Goal: Contribute content: Contribute content

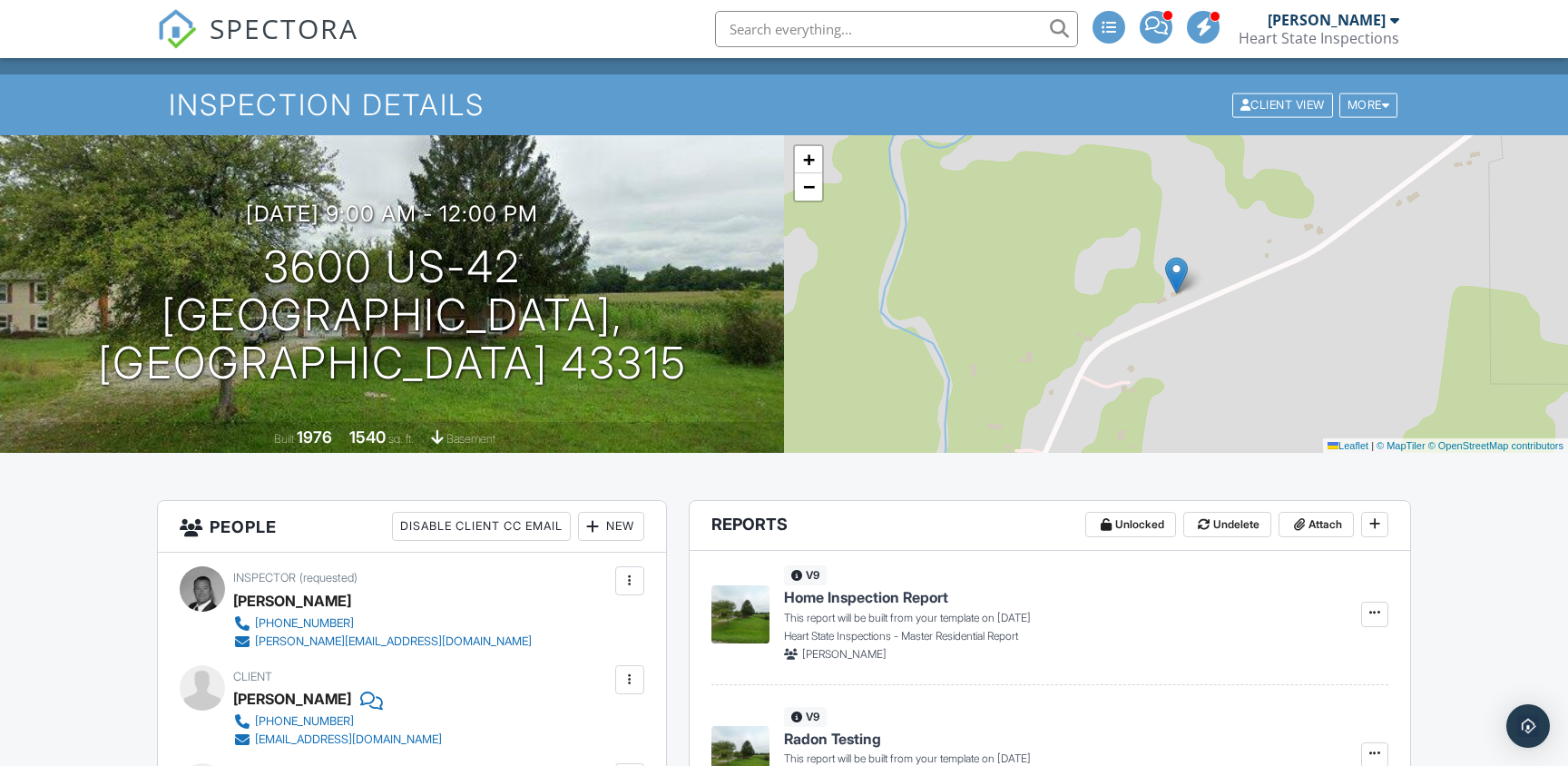
click at [261, 43] on span "SPECTORA" at bounding box center [284, 28] width 149 height 38
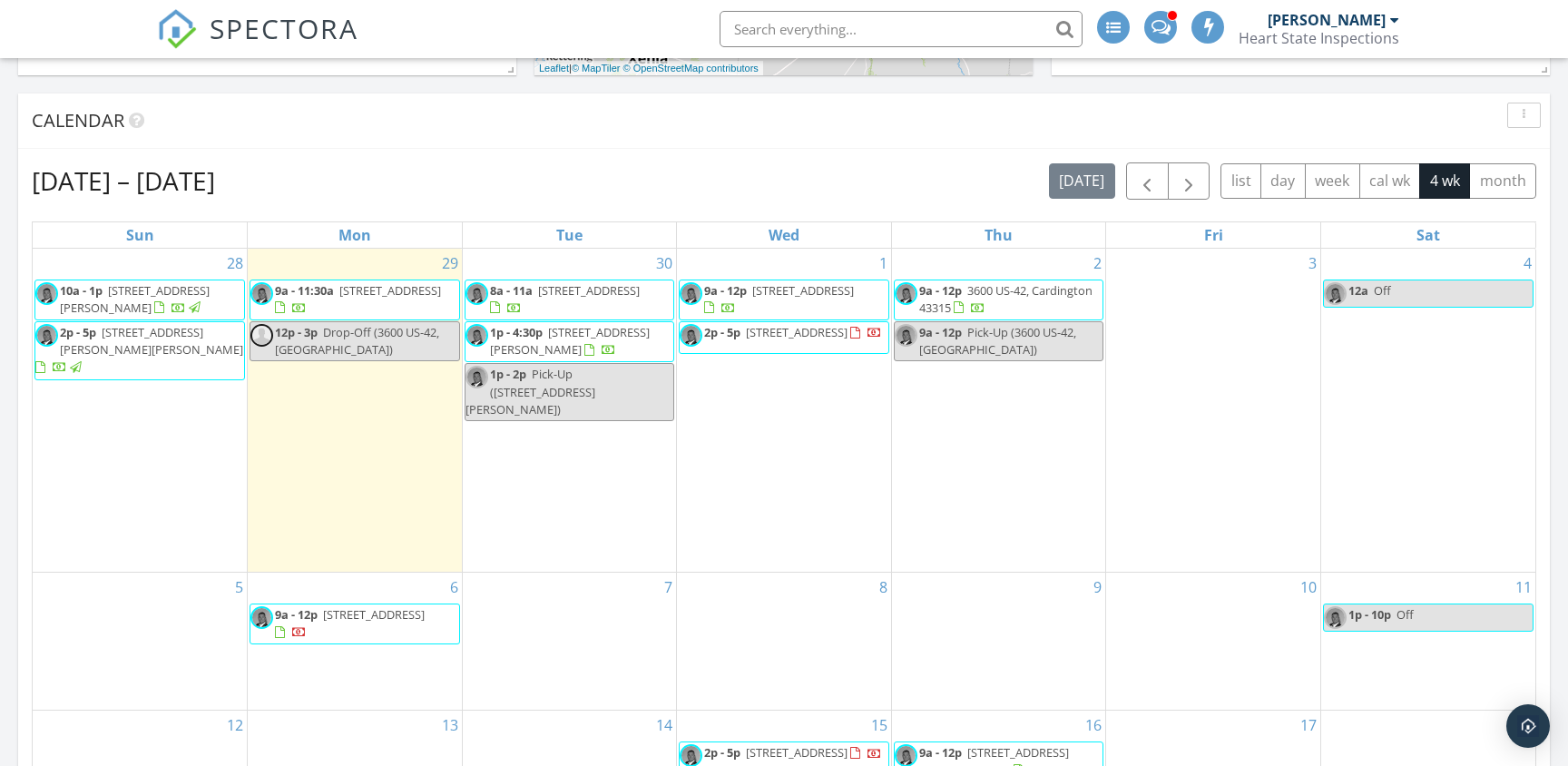
scroll to position [690, 0]
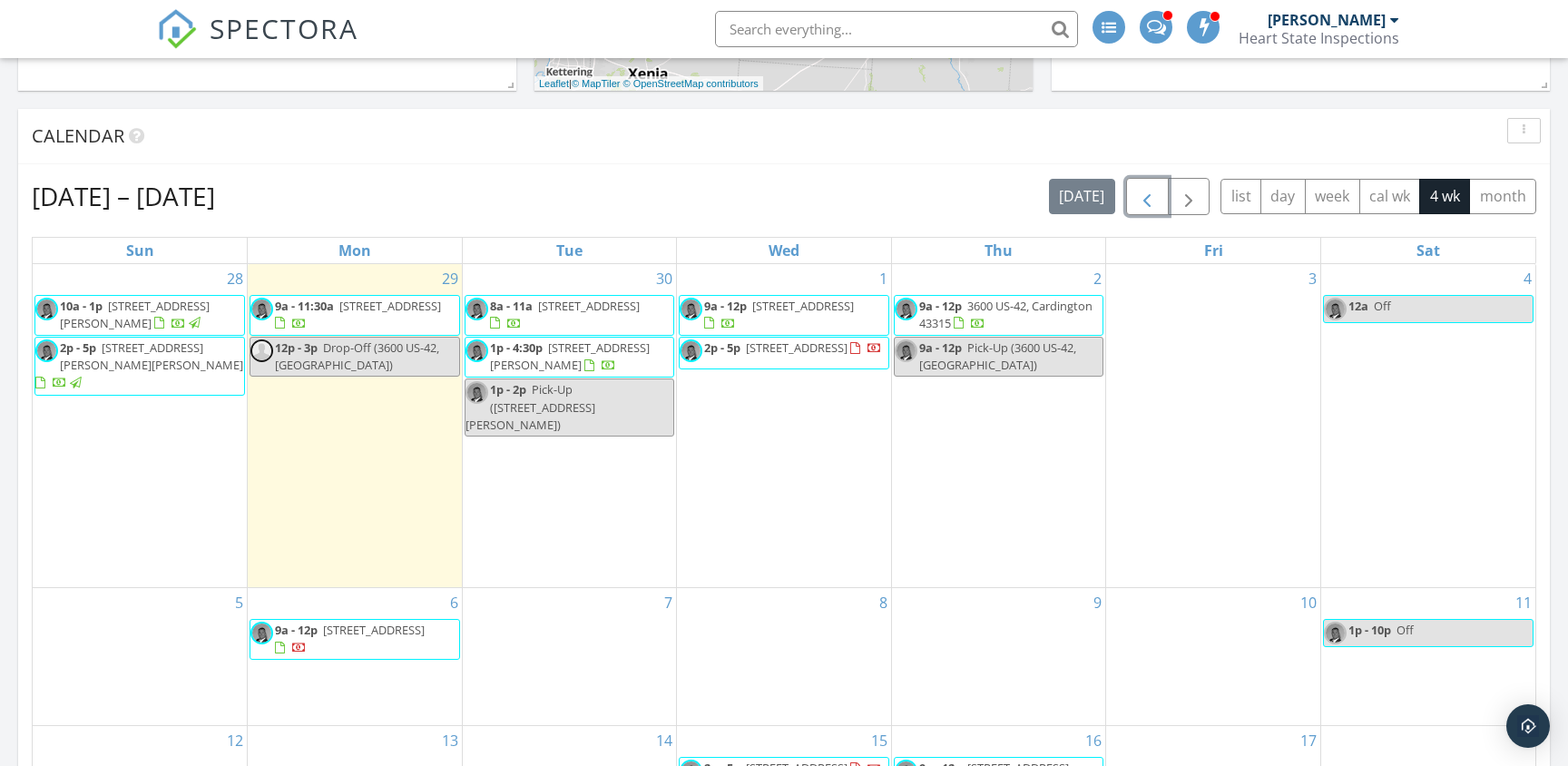
click at [1154, 192] on span "button" at bounding box center [1147, 197] width 22 height 22
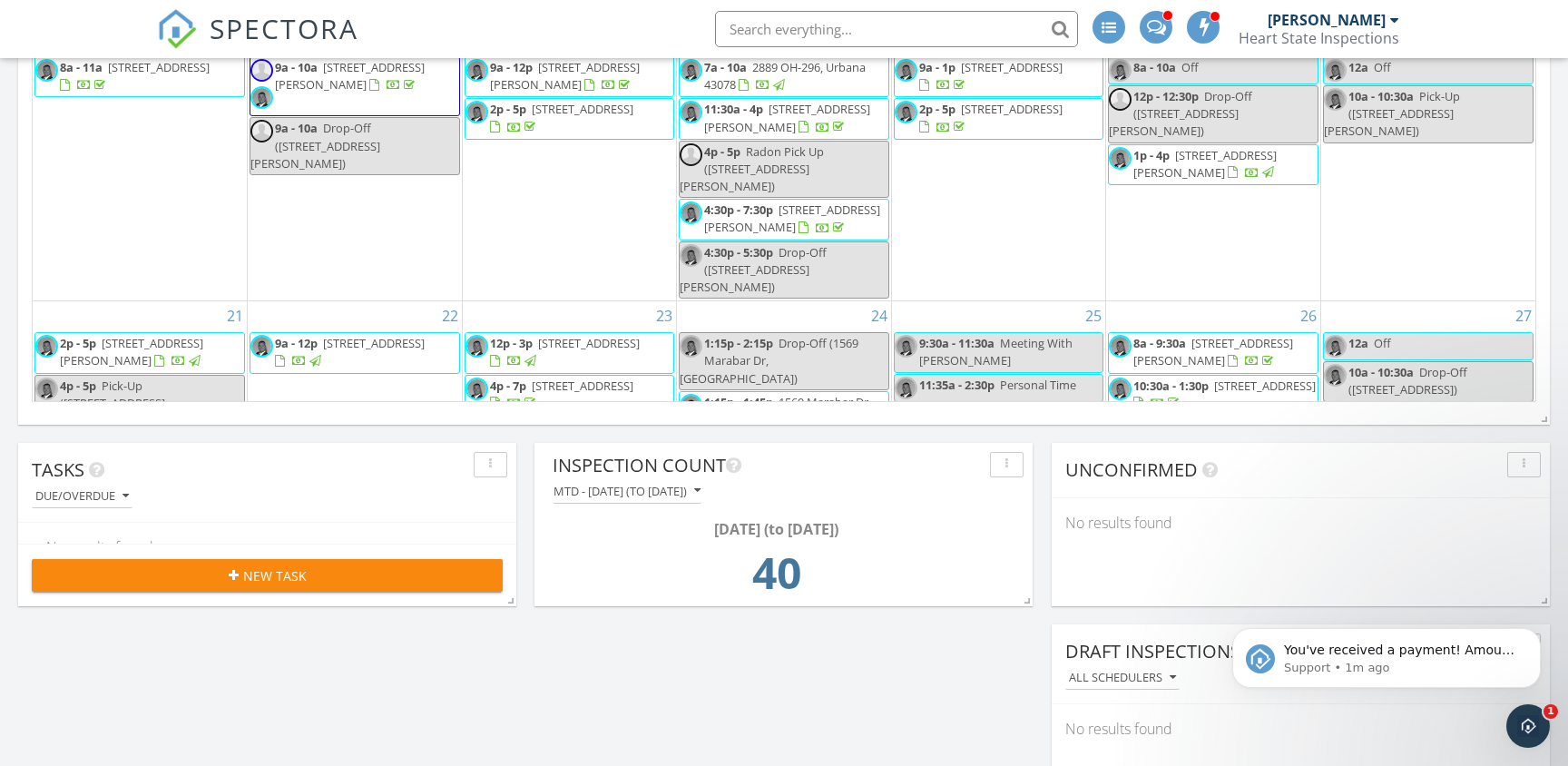
scroll to position [1258, 0]
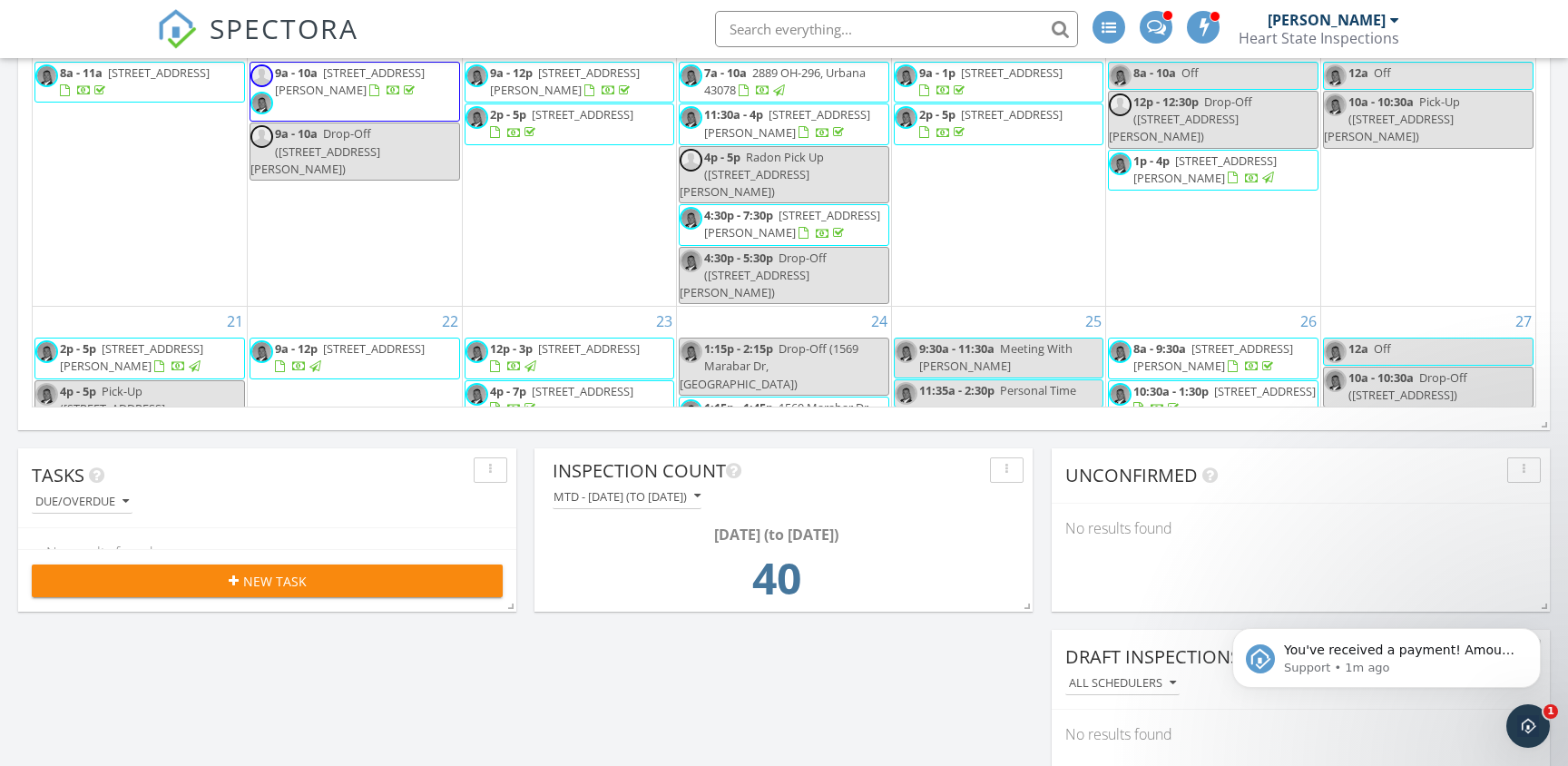
click at [1023, 107] on span "243 Nova Dr, Urbana 43078" at bounding box center [1012, 115] width 102 height 17
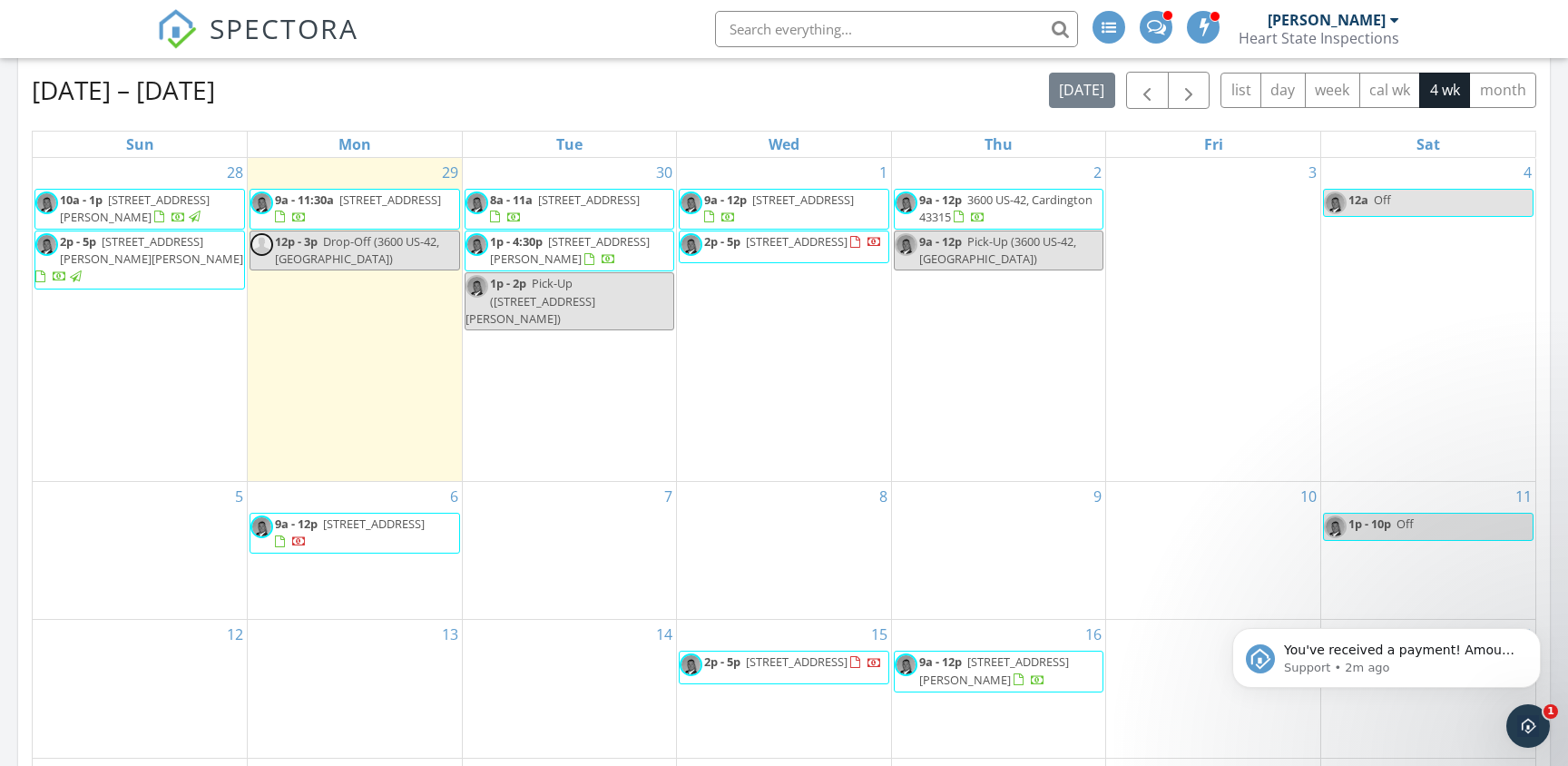
scroll to position [795, 0]
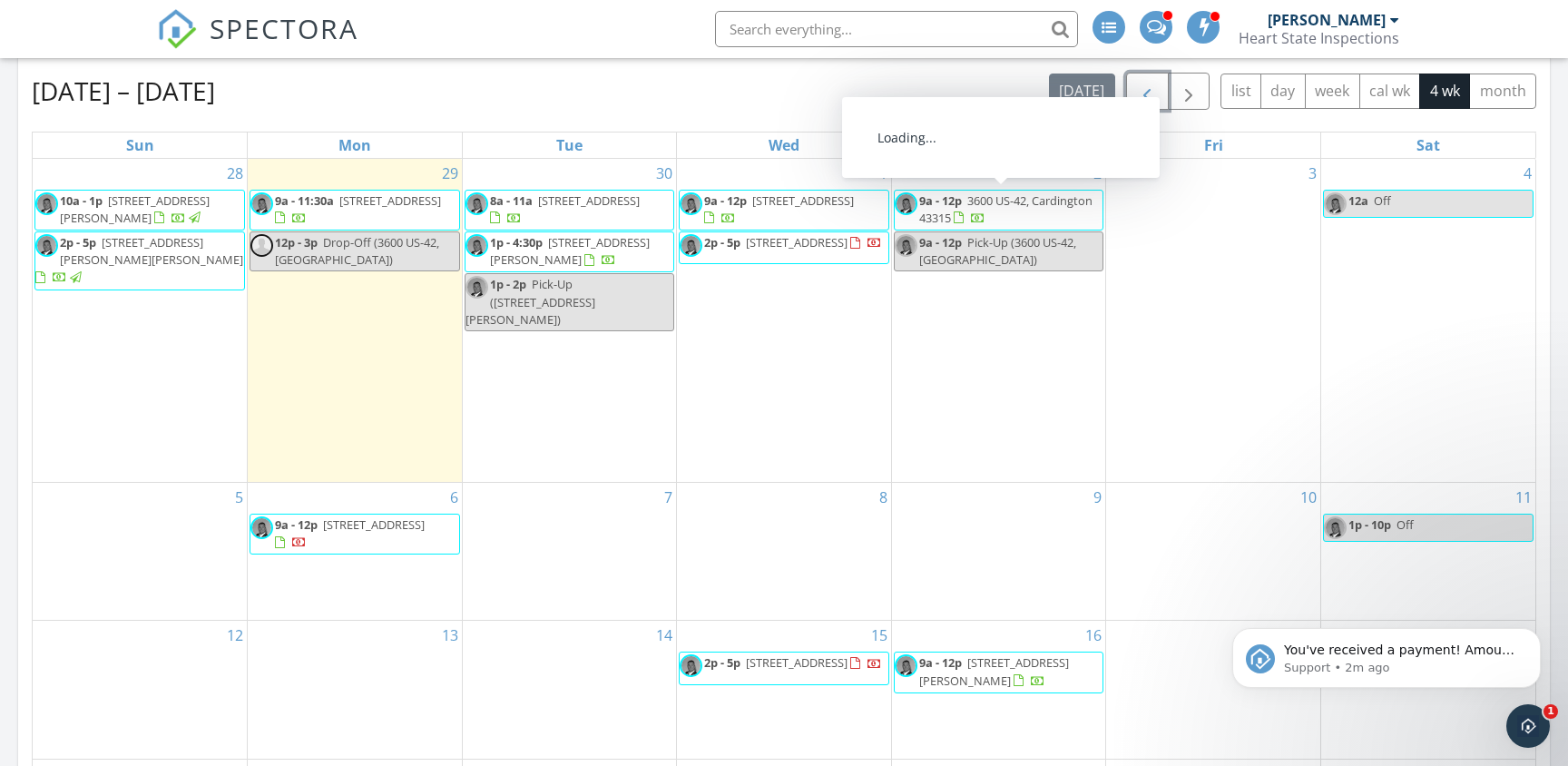
click at [1152, 97] on span "button" at bounding box center [1147, 92] width 22 height 22
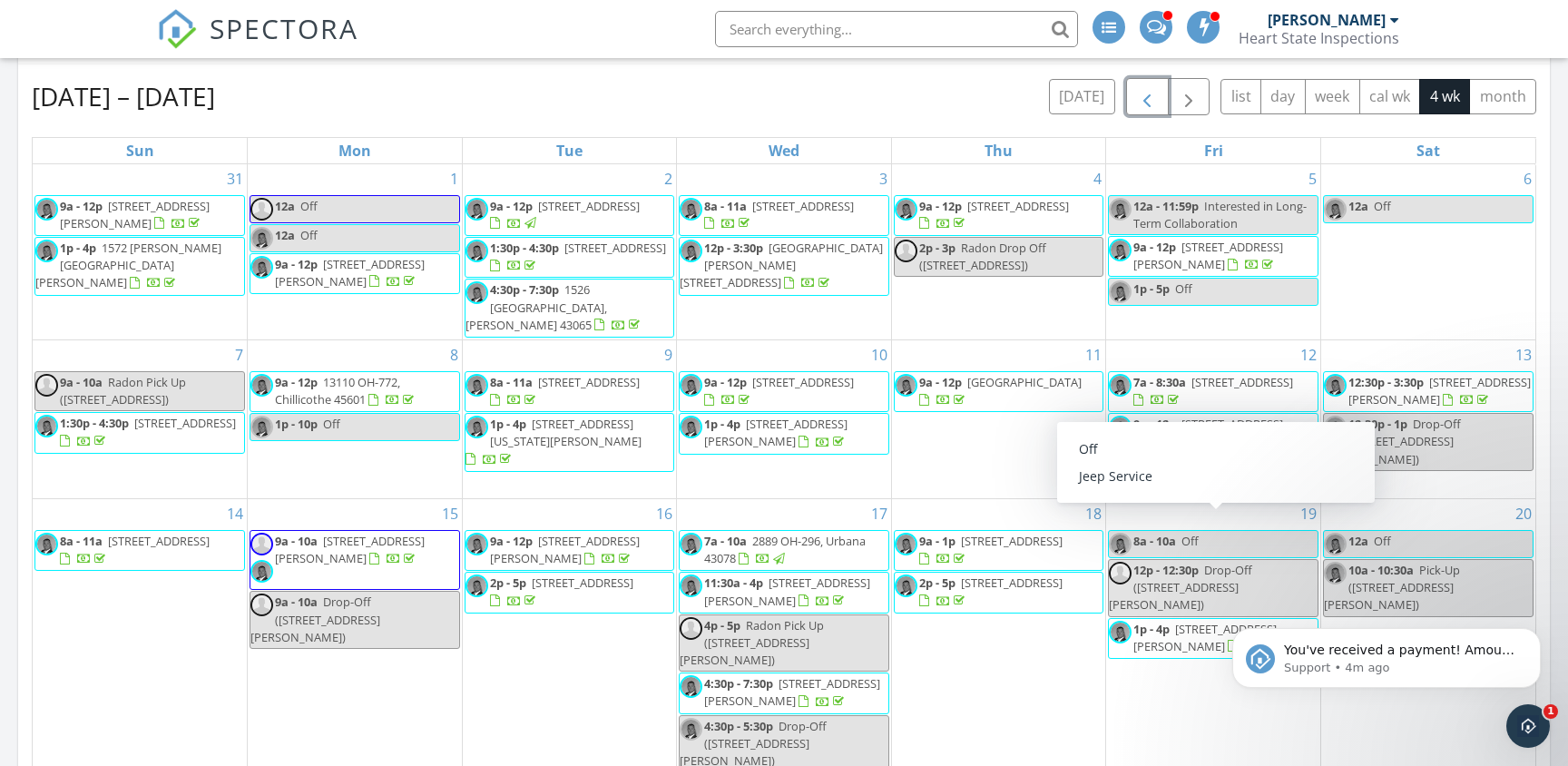
scroll to position [773, 0]
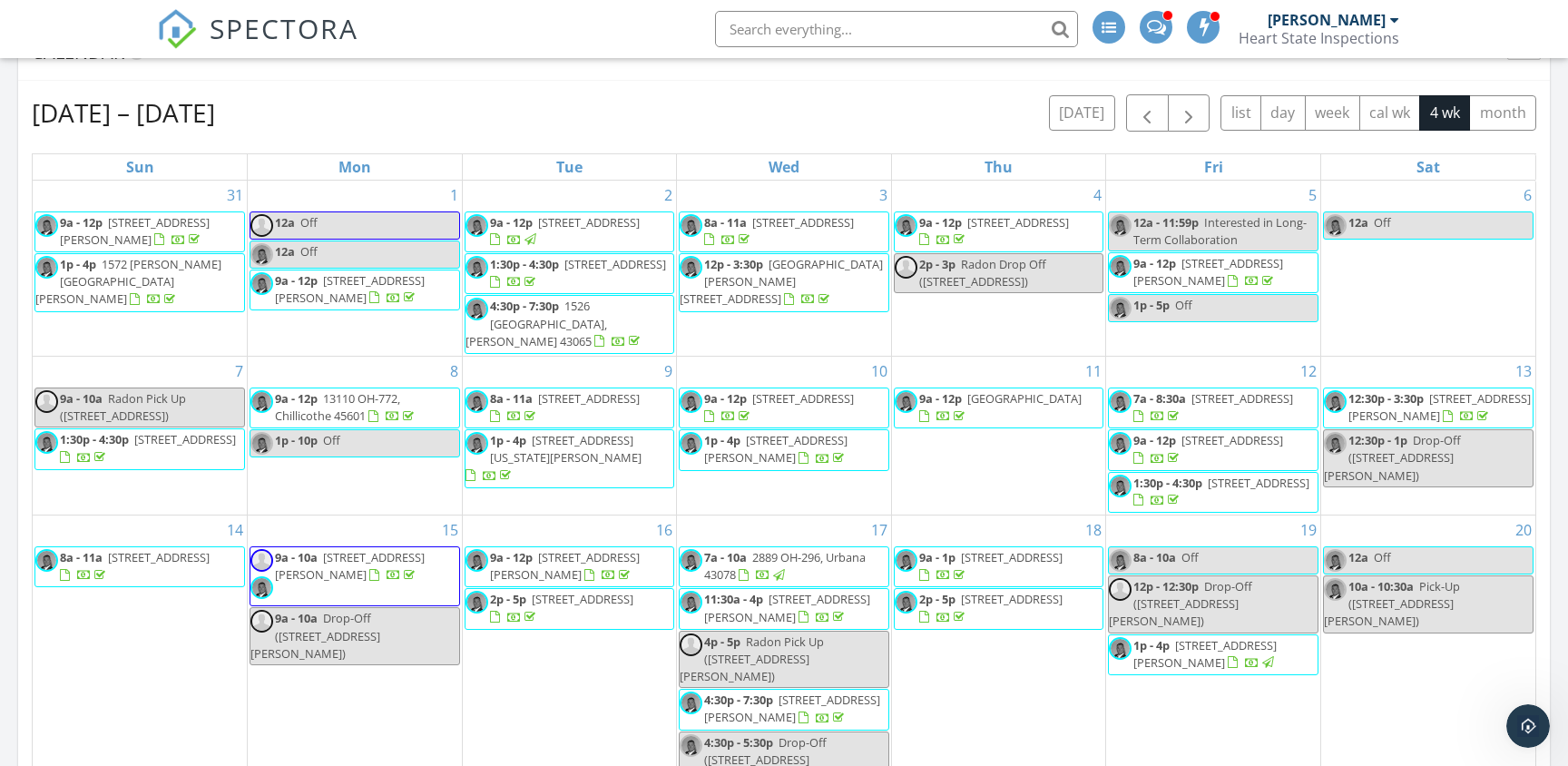
click at [799, 30] on input "text" at bounding box center [896, 29] width 363 height 36
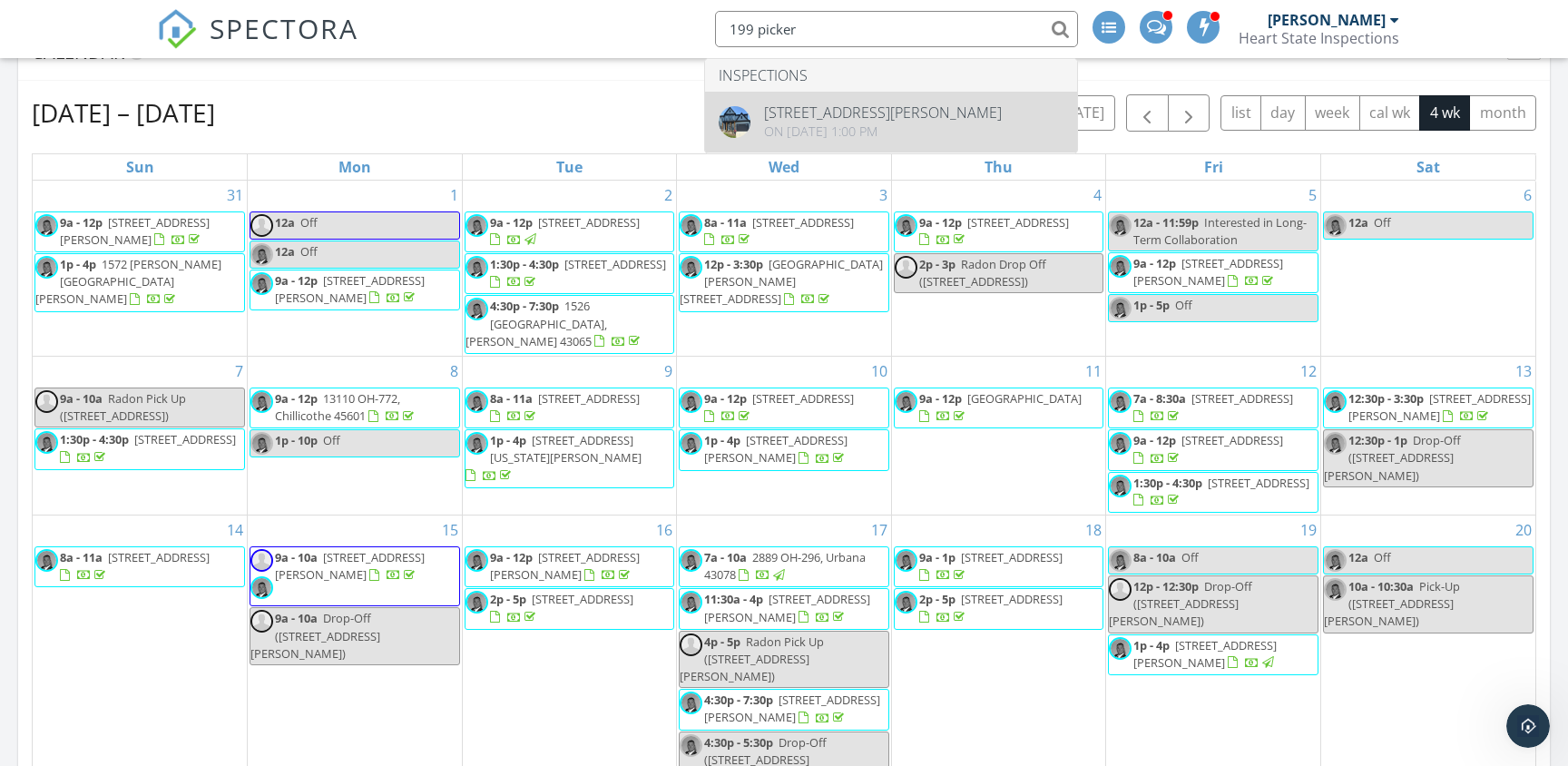
type input "199 picker"
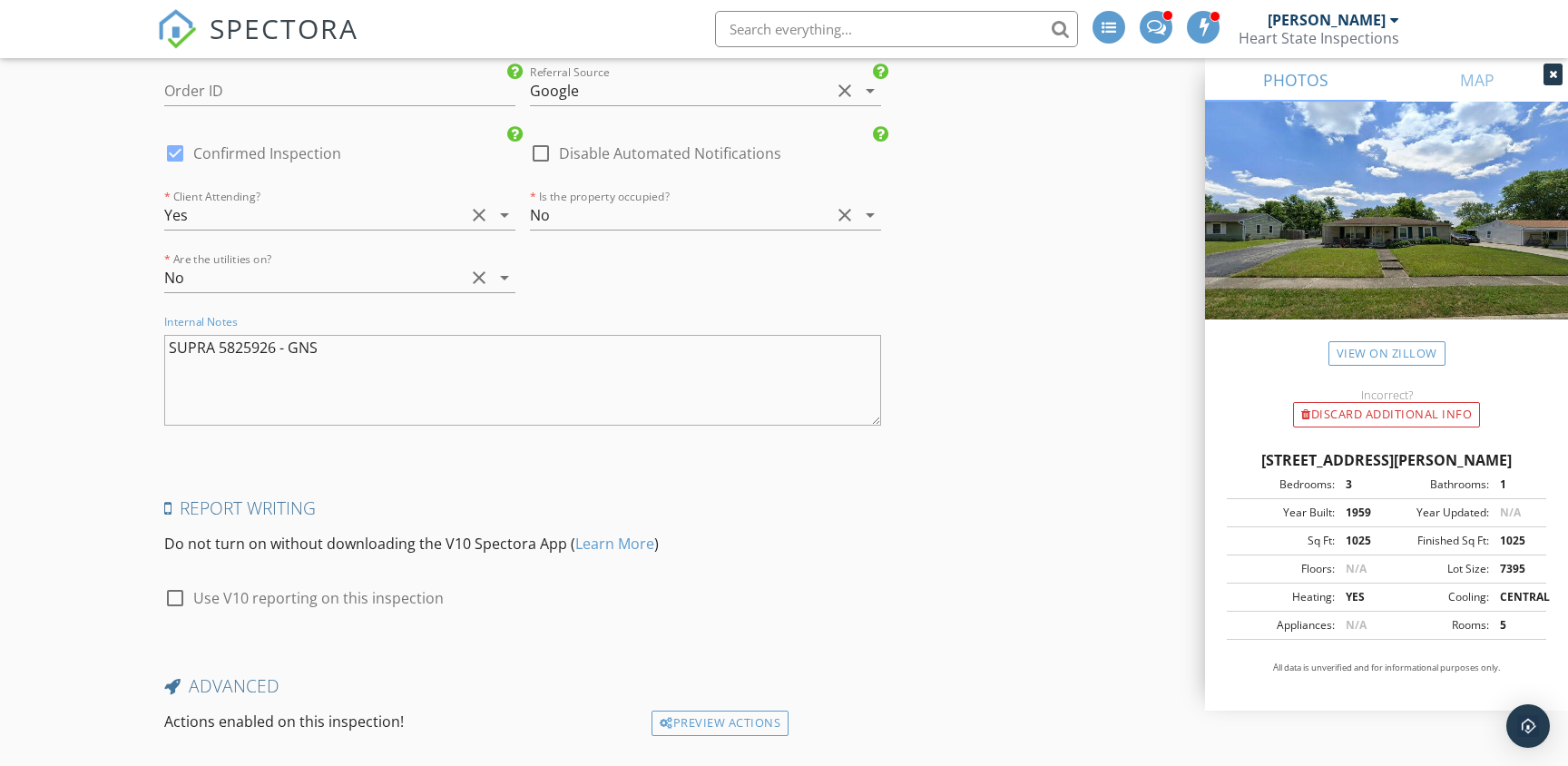
scroll to position [4293, 0]
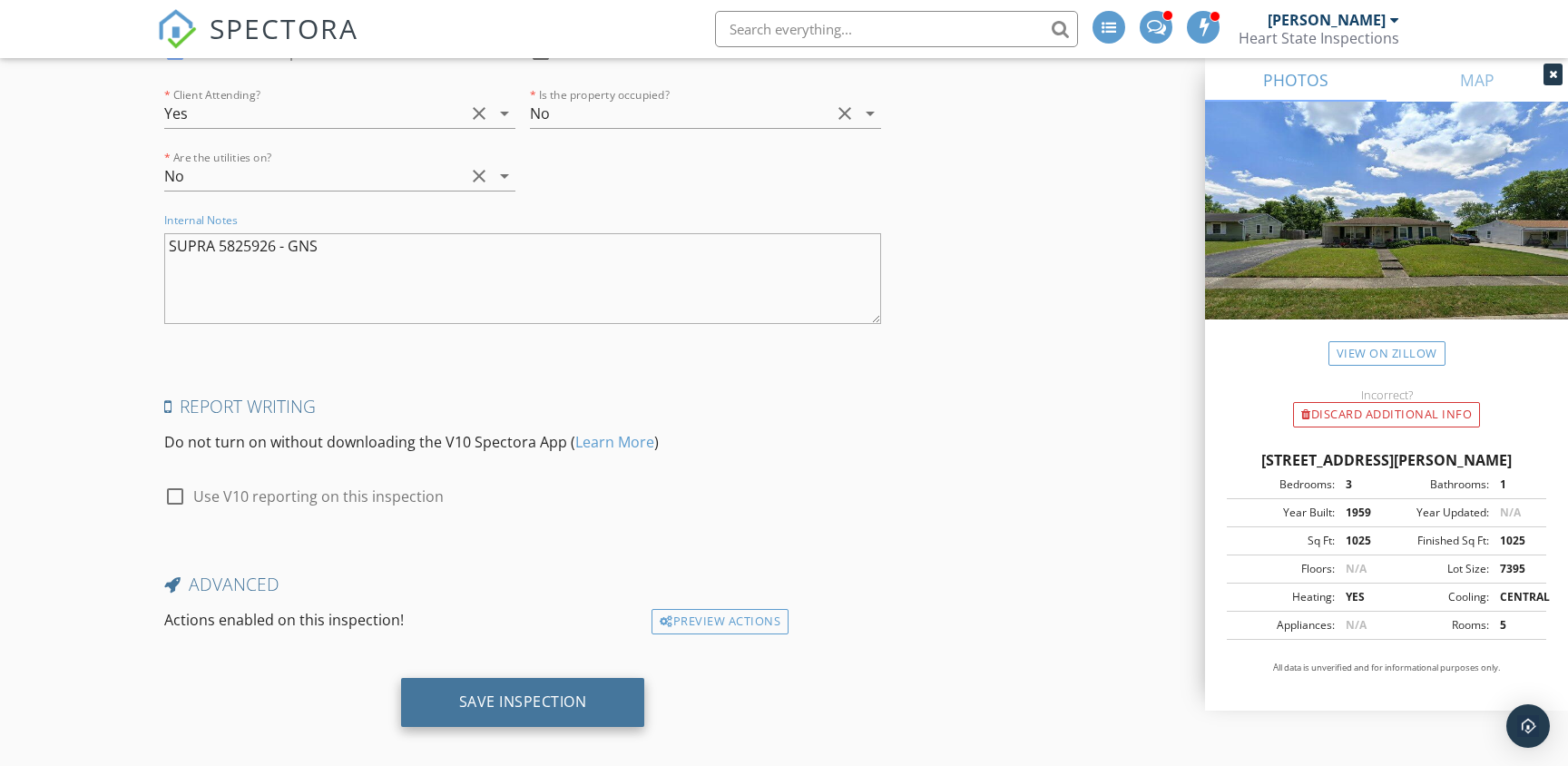
click at [520, 692] on div "Save Inspection" at bounding box center [523, 702] width 128 height 18
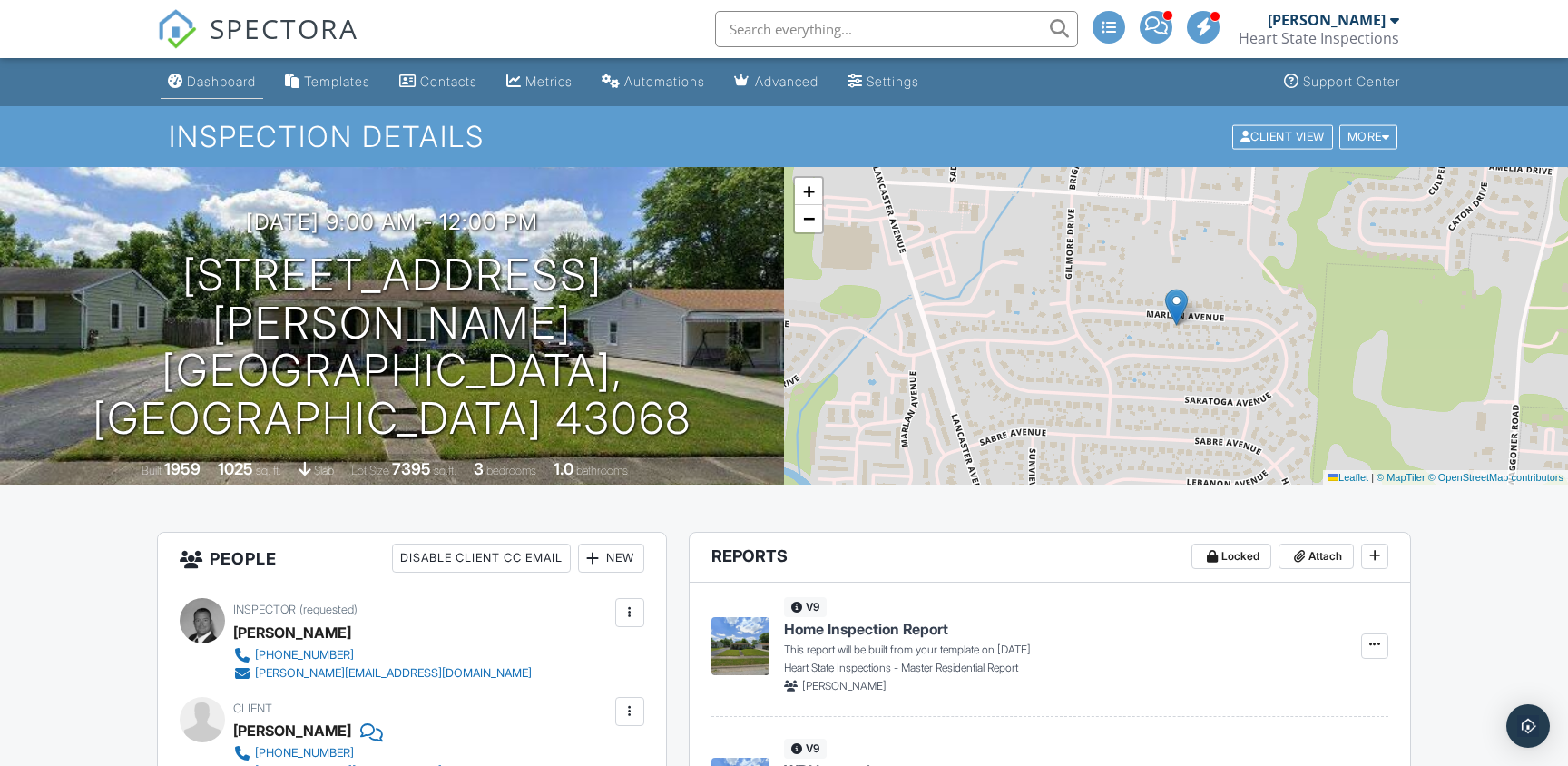
click at [223, 82] on div "Dashboard" at bounding box center [221, 81] width 69 height 16
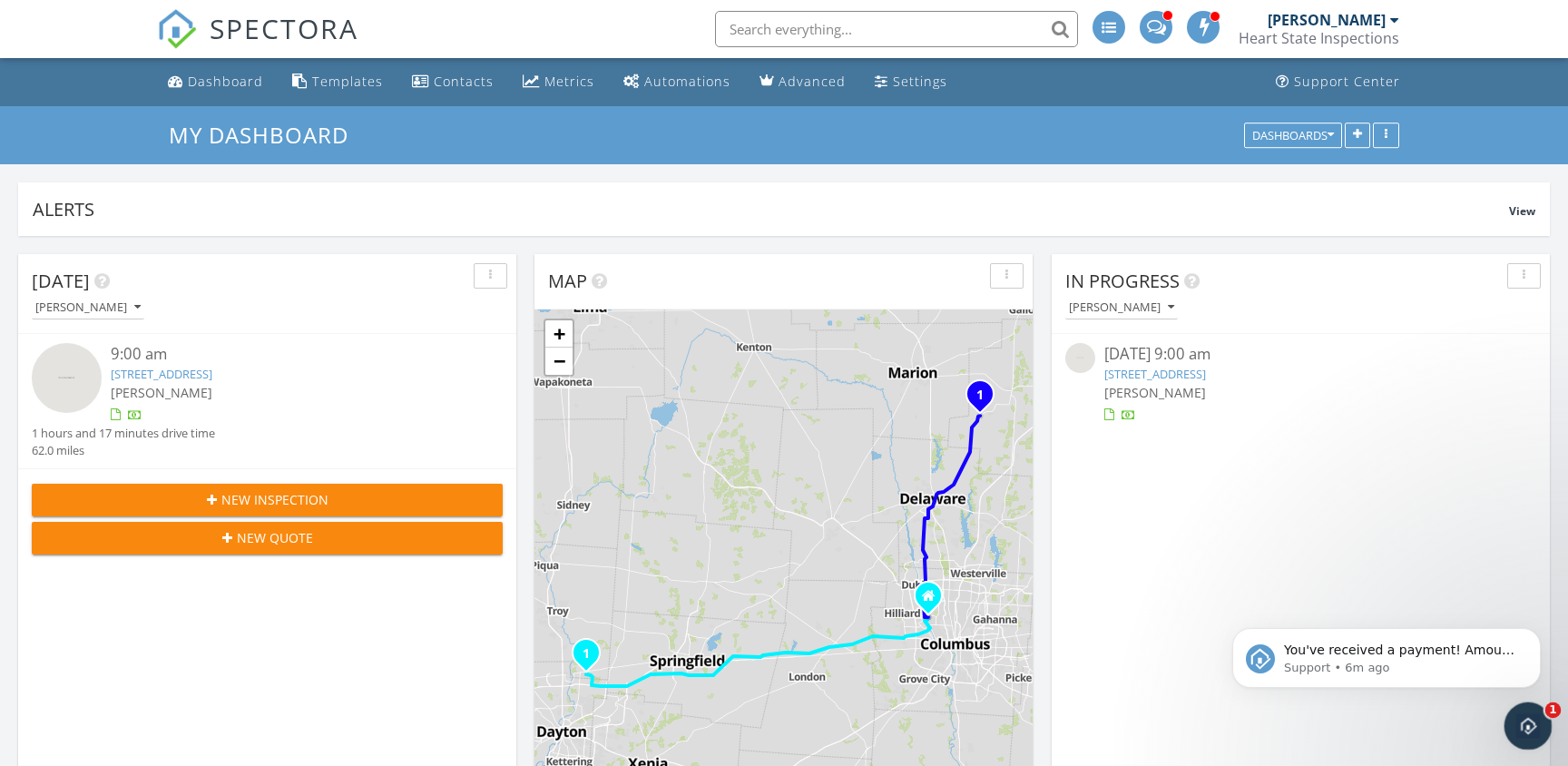
drag, startPoint x: 1798, startPoint y: 888, endPoint x: 1521, endPoint y: 715, distance: 326.6
click at [1520, 714] on icon "Open Intercom Messenger" at bounding box center [1526, 724] width 30 height 30
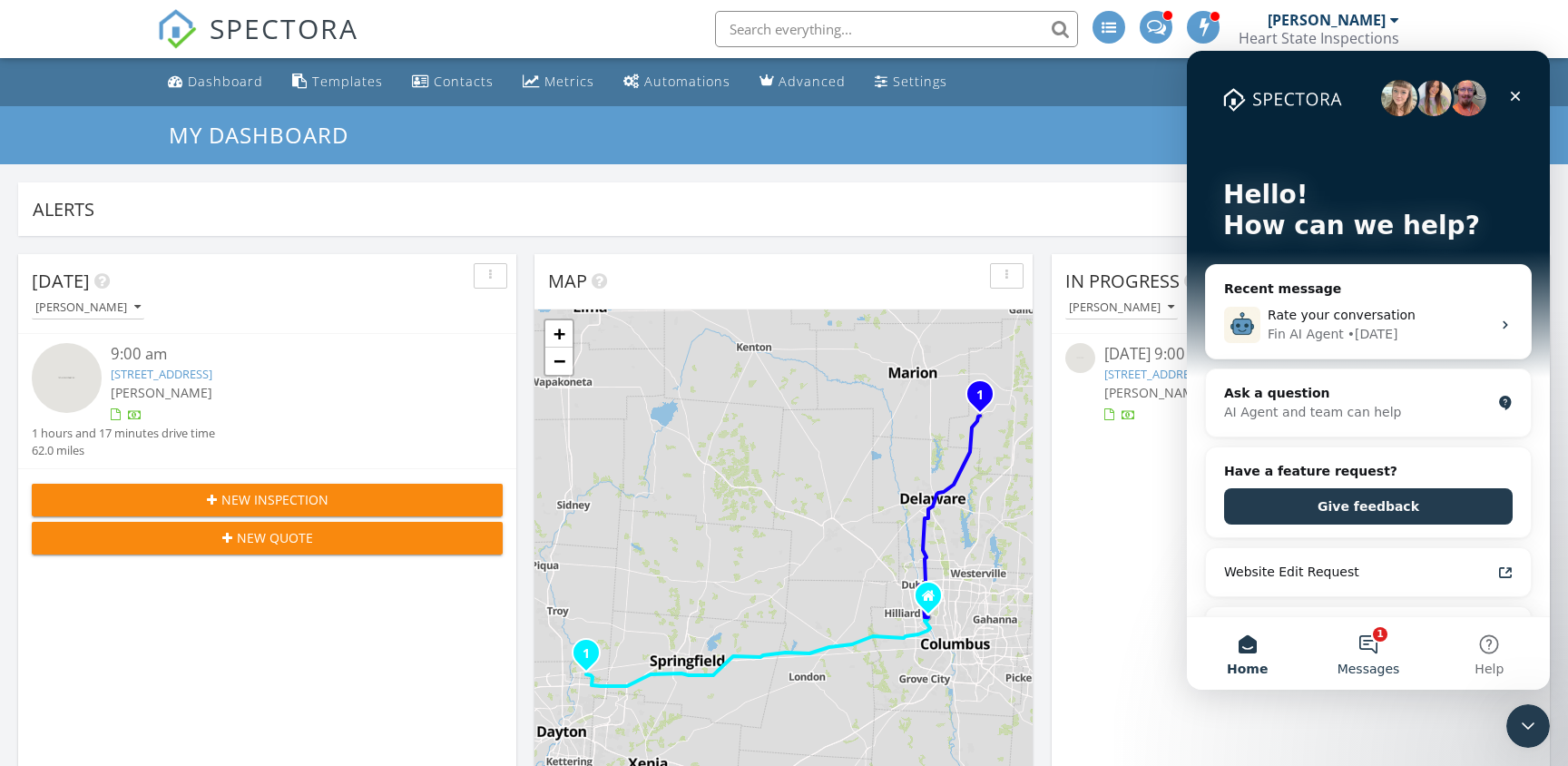
click at [1366, 645] on button "1 Messages" at bounding box center [1368, 653] width 120 height 73
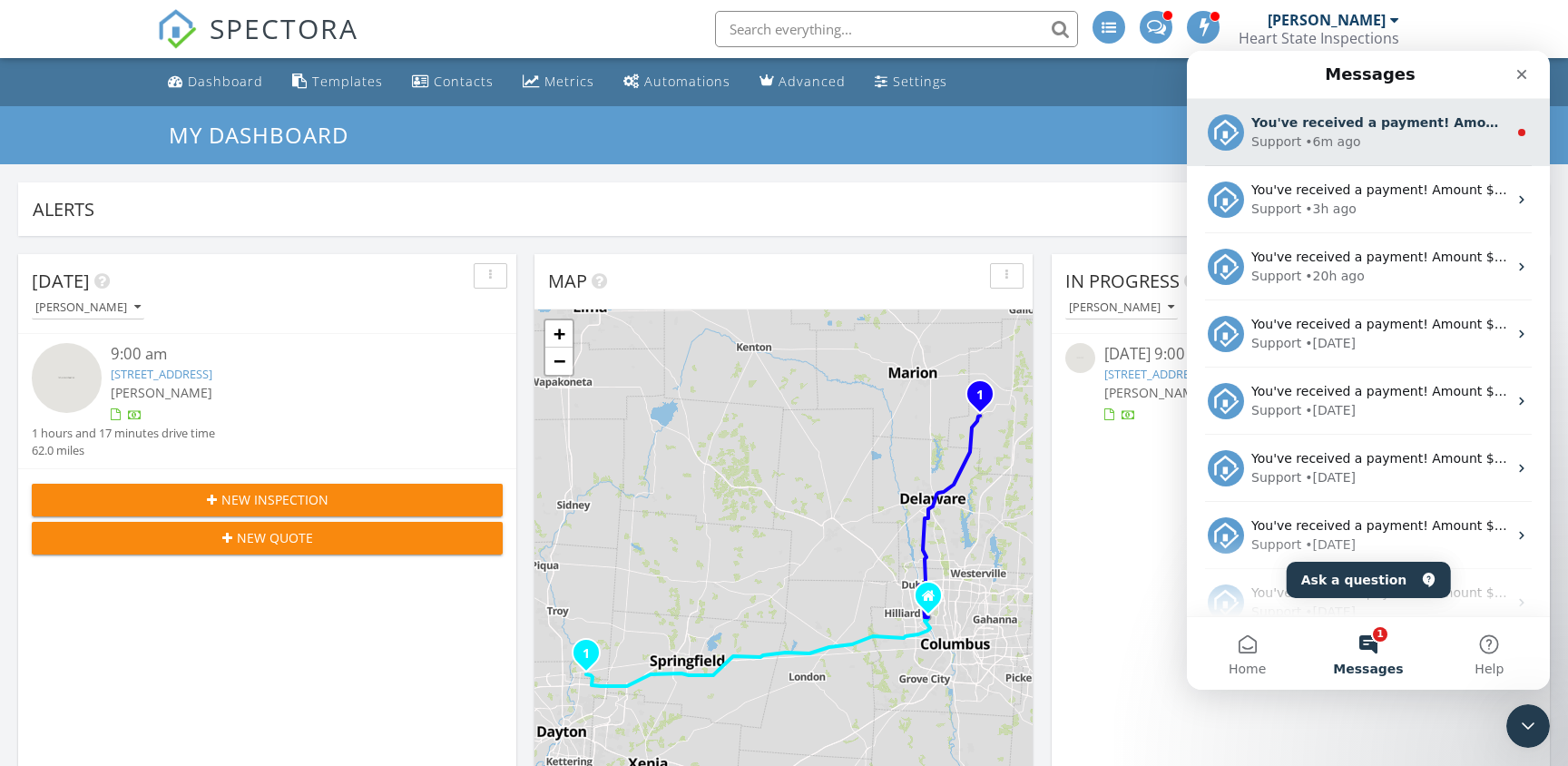
click at [1408, 146] on div "Support • 6m ago" at bounding box center [1380, 142] width 256 height 19
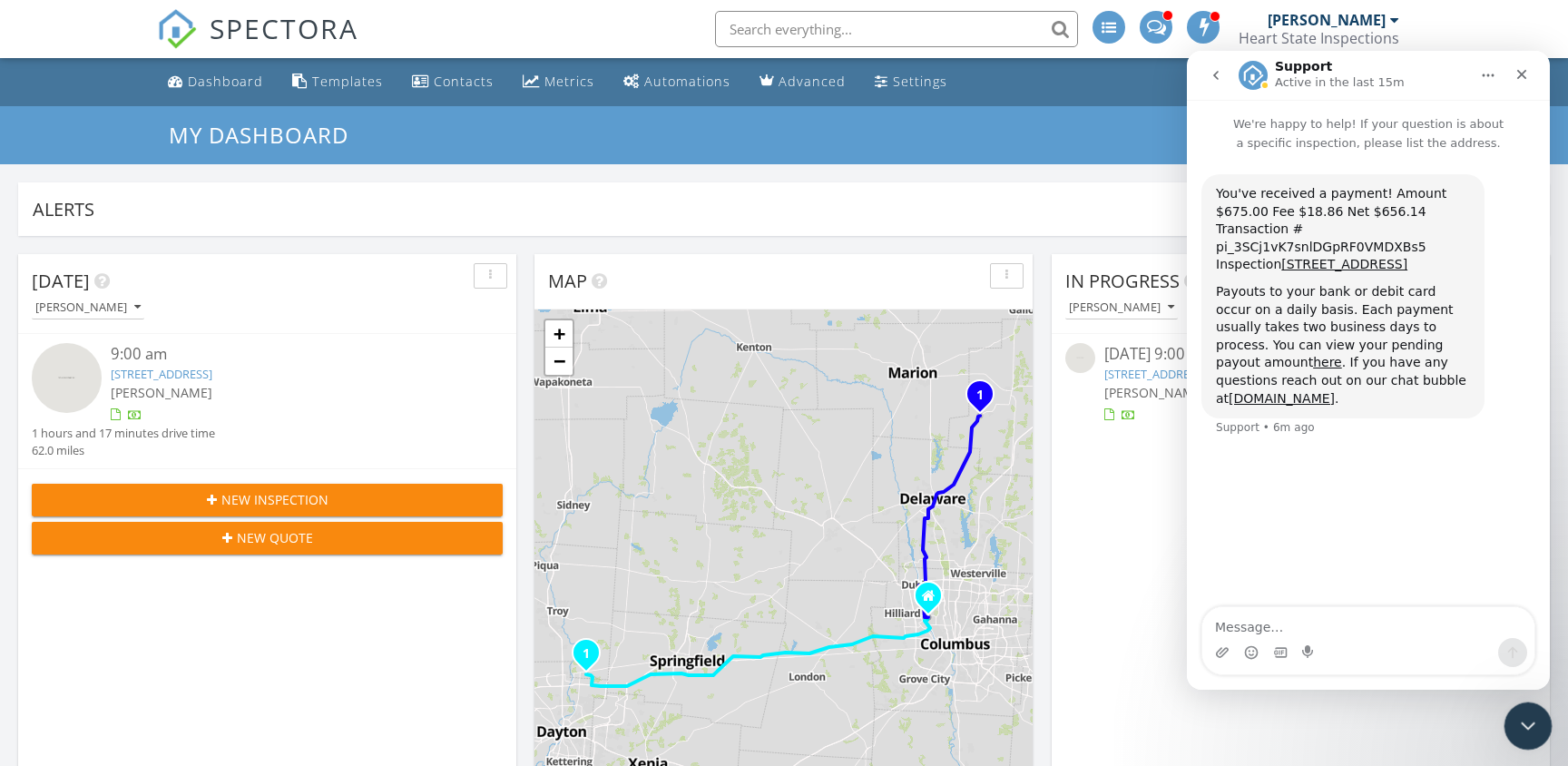
click at [1528, 726] on icon "Close Intercom Messenger" at bounding box center [1526, 724] width 22 height 22
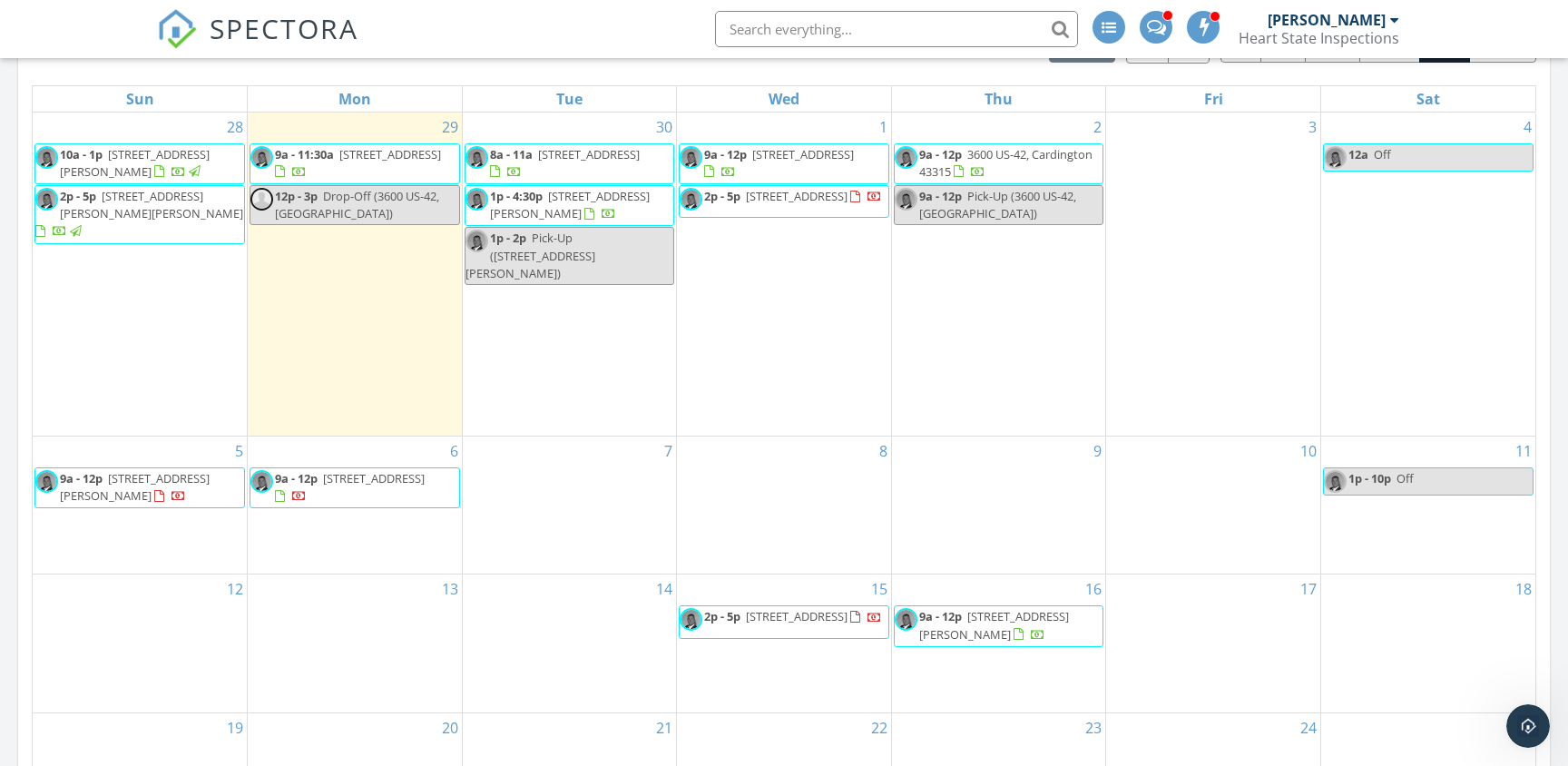
scroll to position [842, 0]
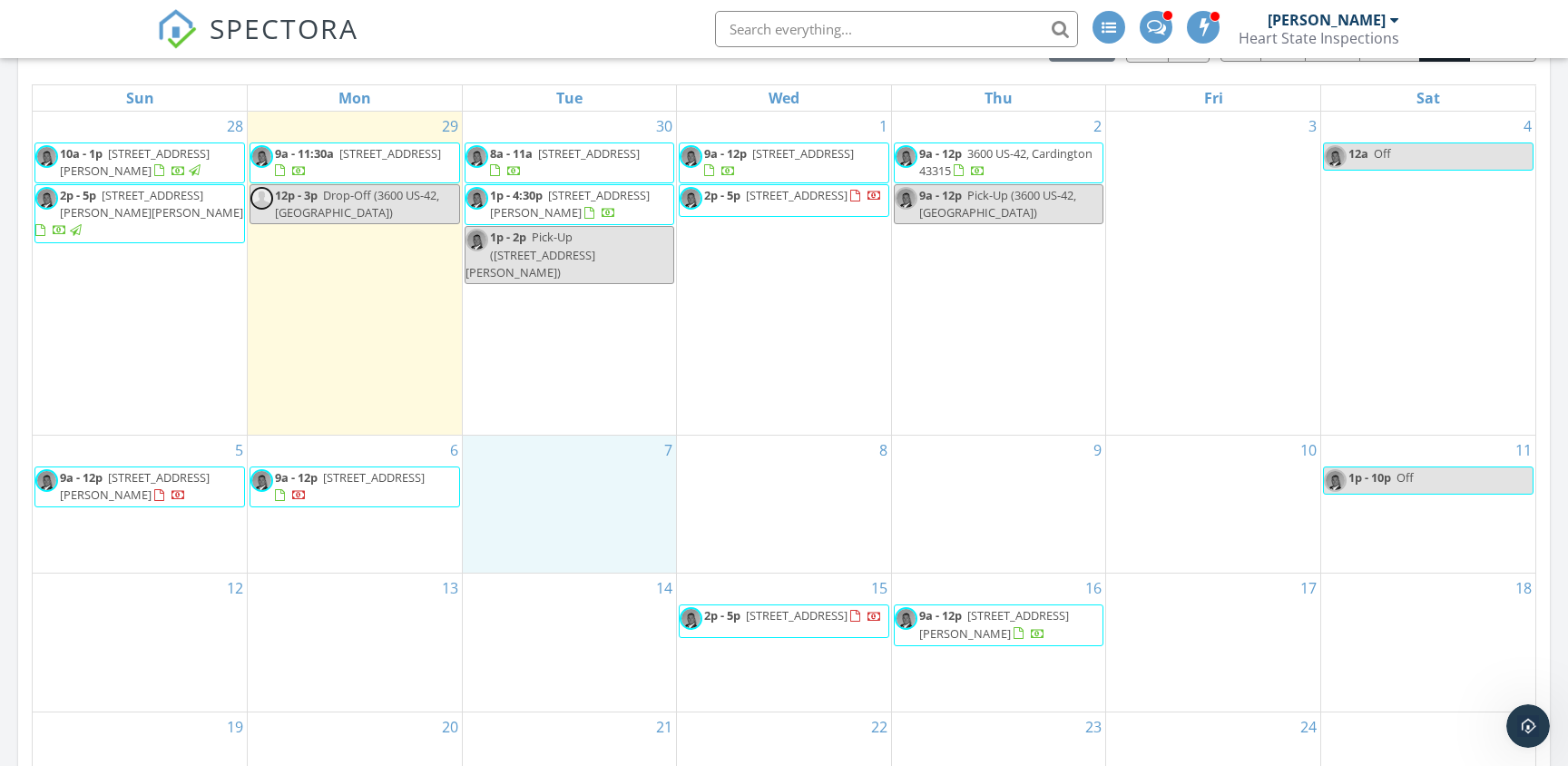
click at [601, 459] on div "7" at bounding box center [570, 504] width 214 height 137
click at [583, 386] on link "Inspection" at bounding box center [569, 383] width 94 height 29
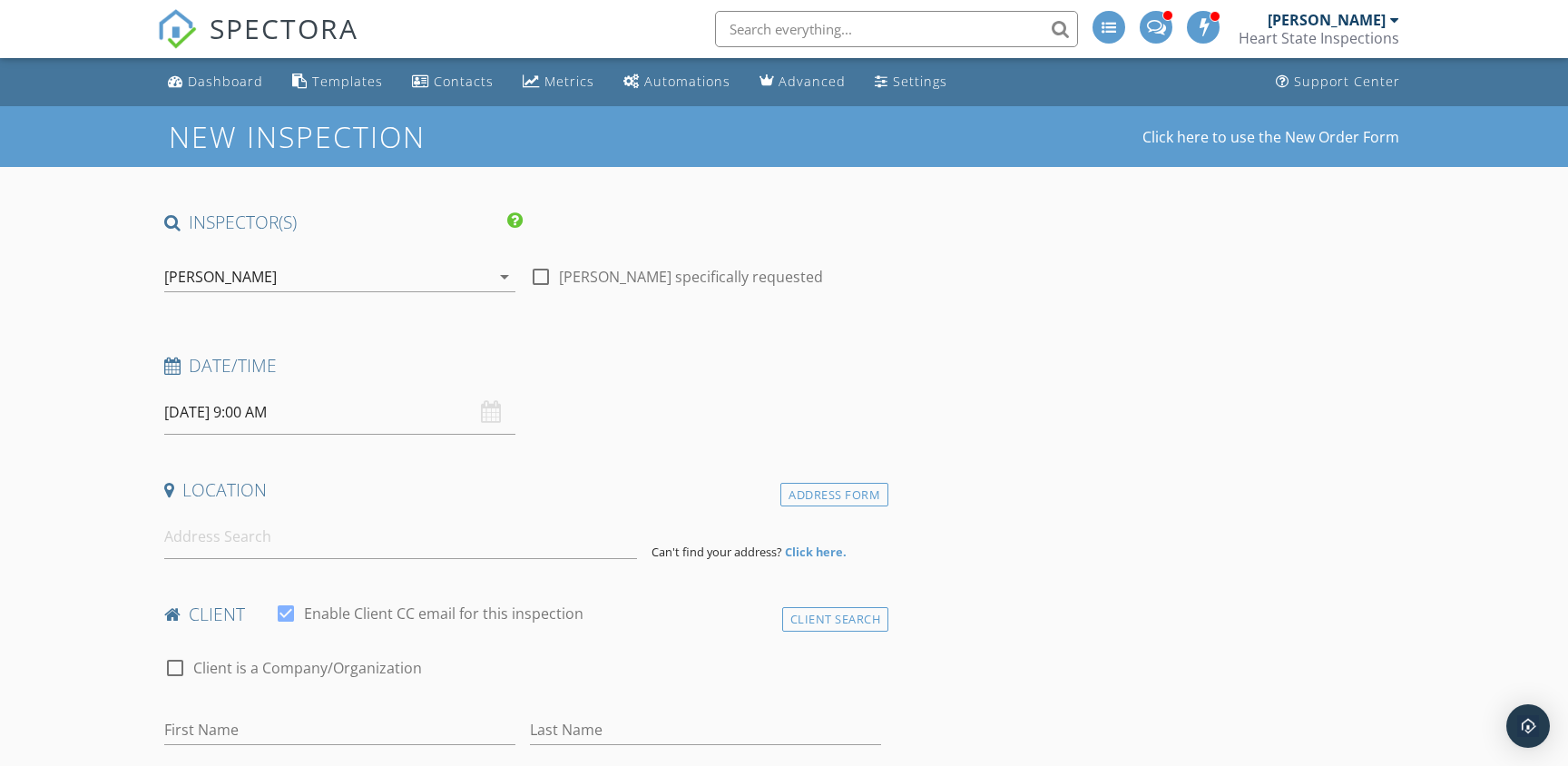
click at [540, 273] on div at bounding box center [541, 277] width 31 height 31
checkbox input "true"
click at [250, 410] on input "10/07/2025 9:00 AM" at bounding box center [340, 413] width 351 height 44
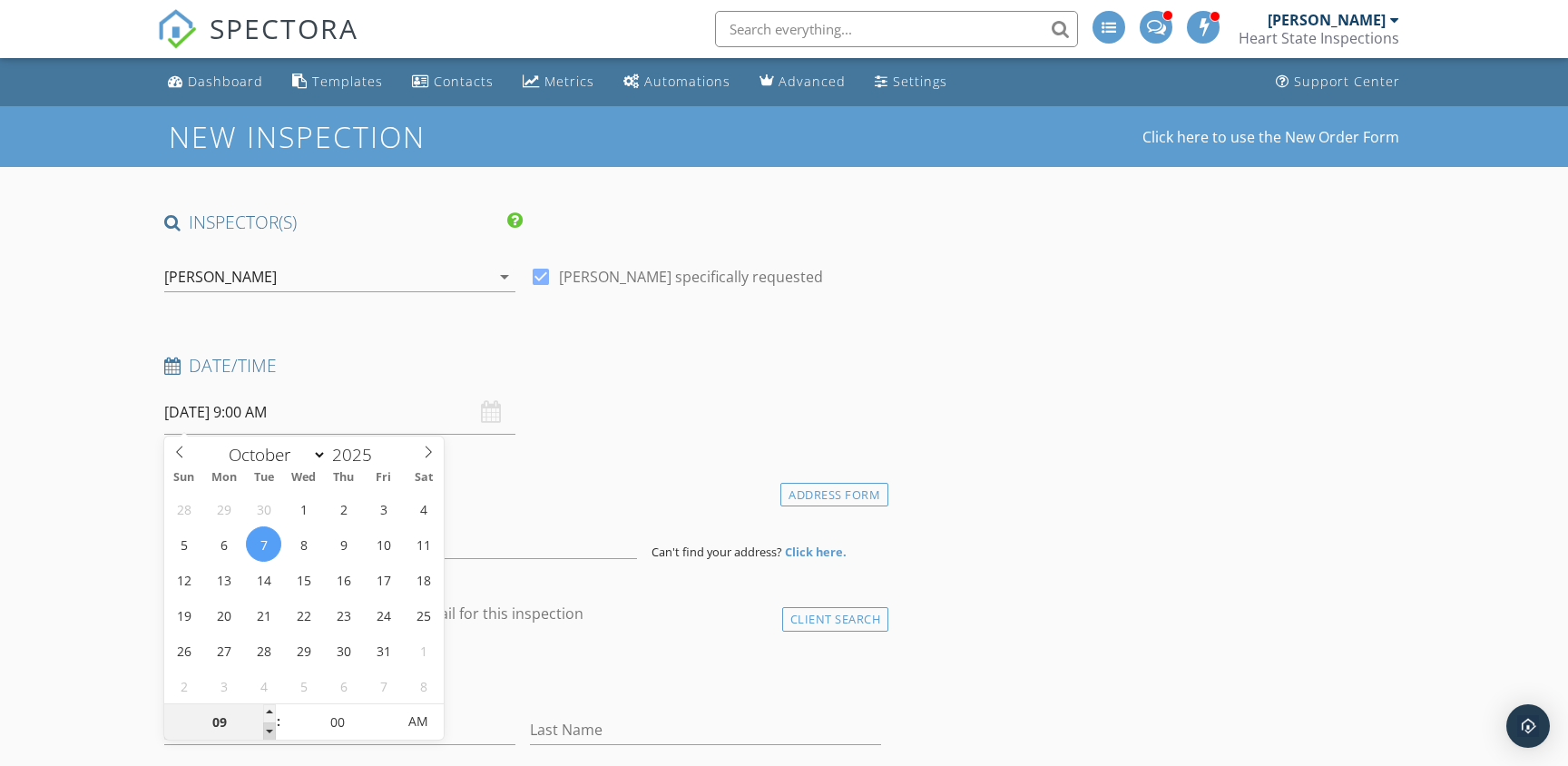
type input "08"
type input "10/07/2025 8:00 AM"
click at [269, 728] on span at bounding box center [269, 732] width 13 height 18
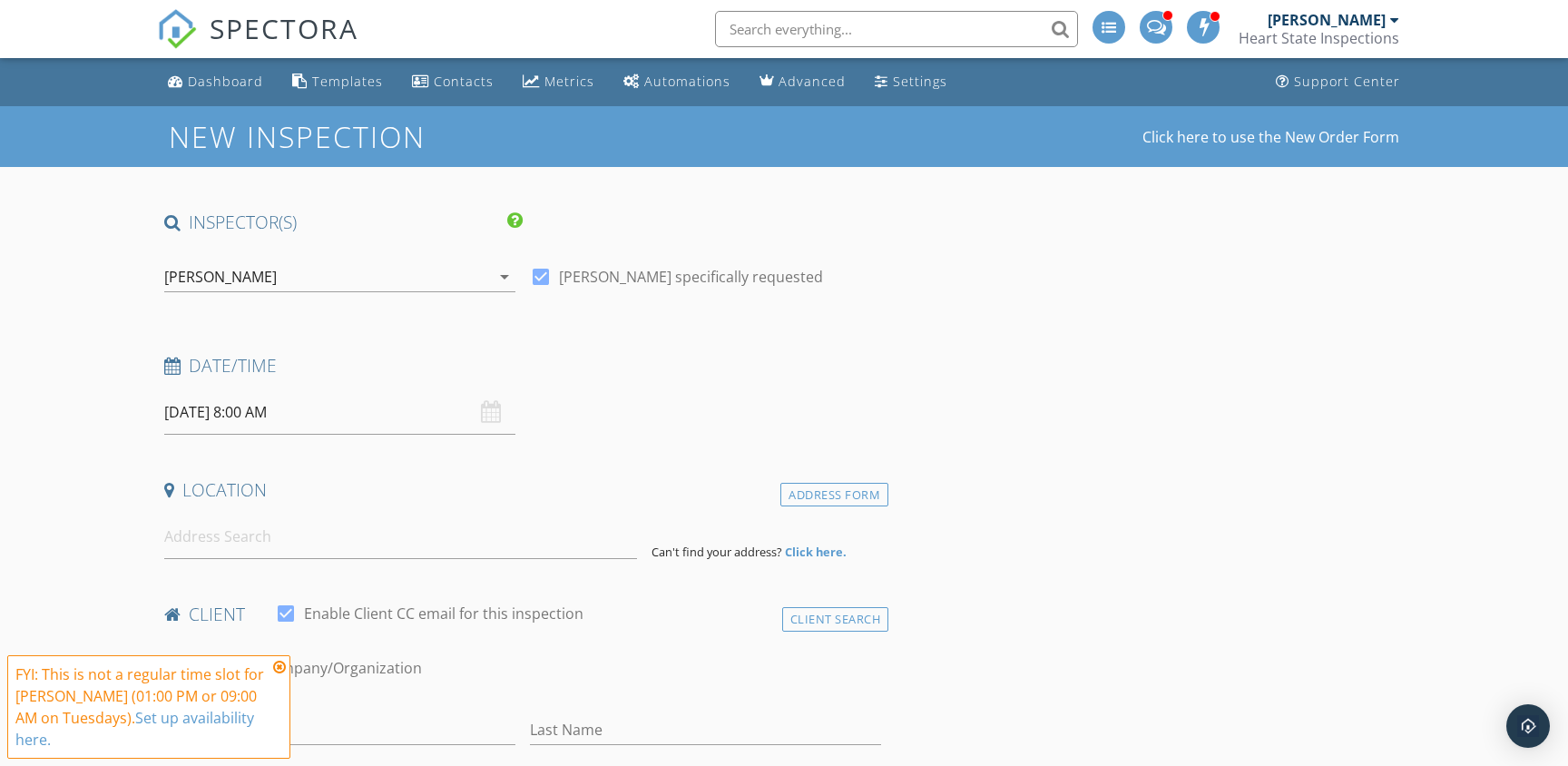
click at [272, 539] on input at bounding box center [401, 537] width 473 height 44
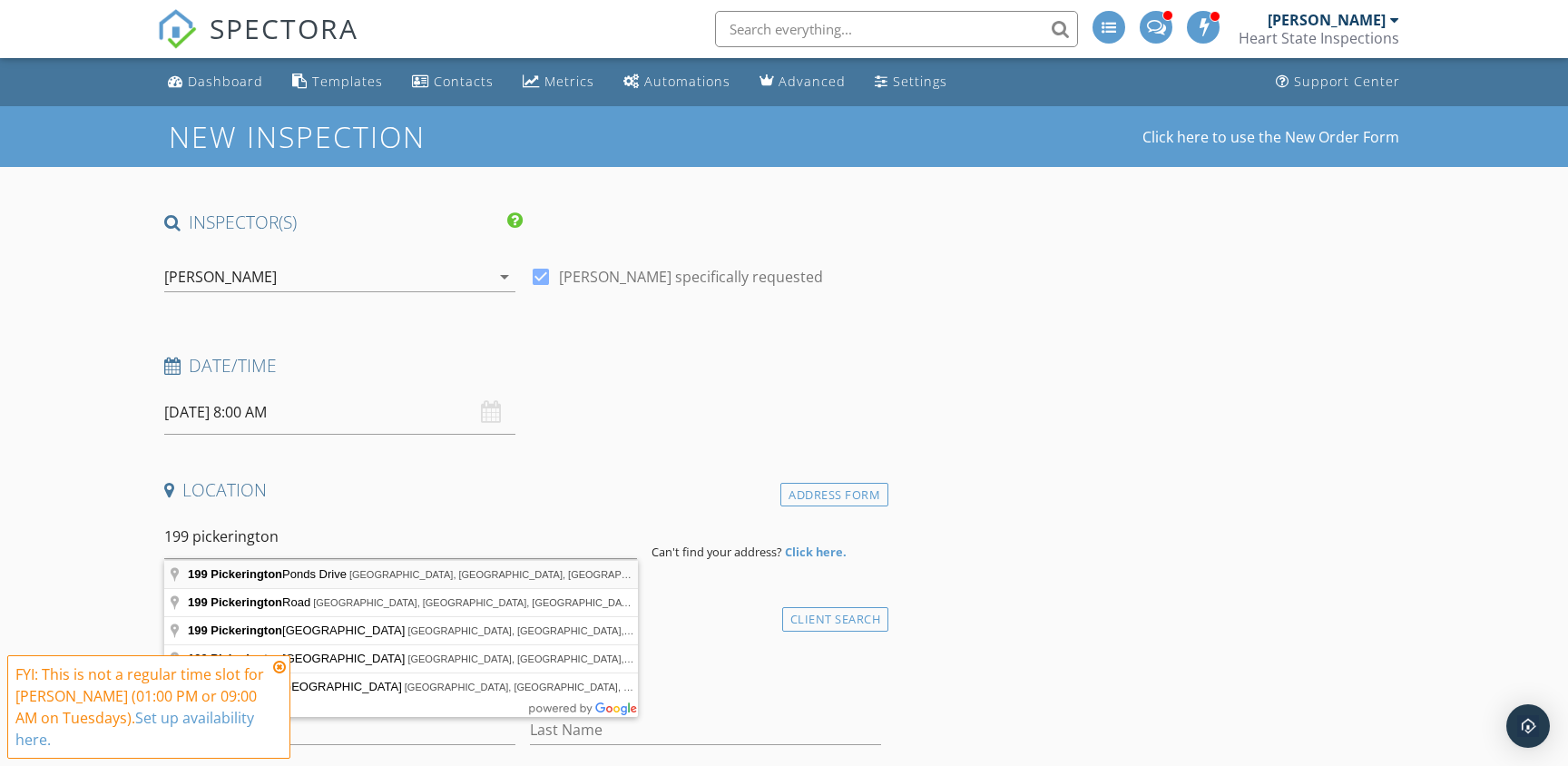
type input "199 Pickerington Ponds Drive, Pickerington, OH, USA"
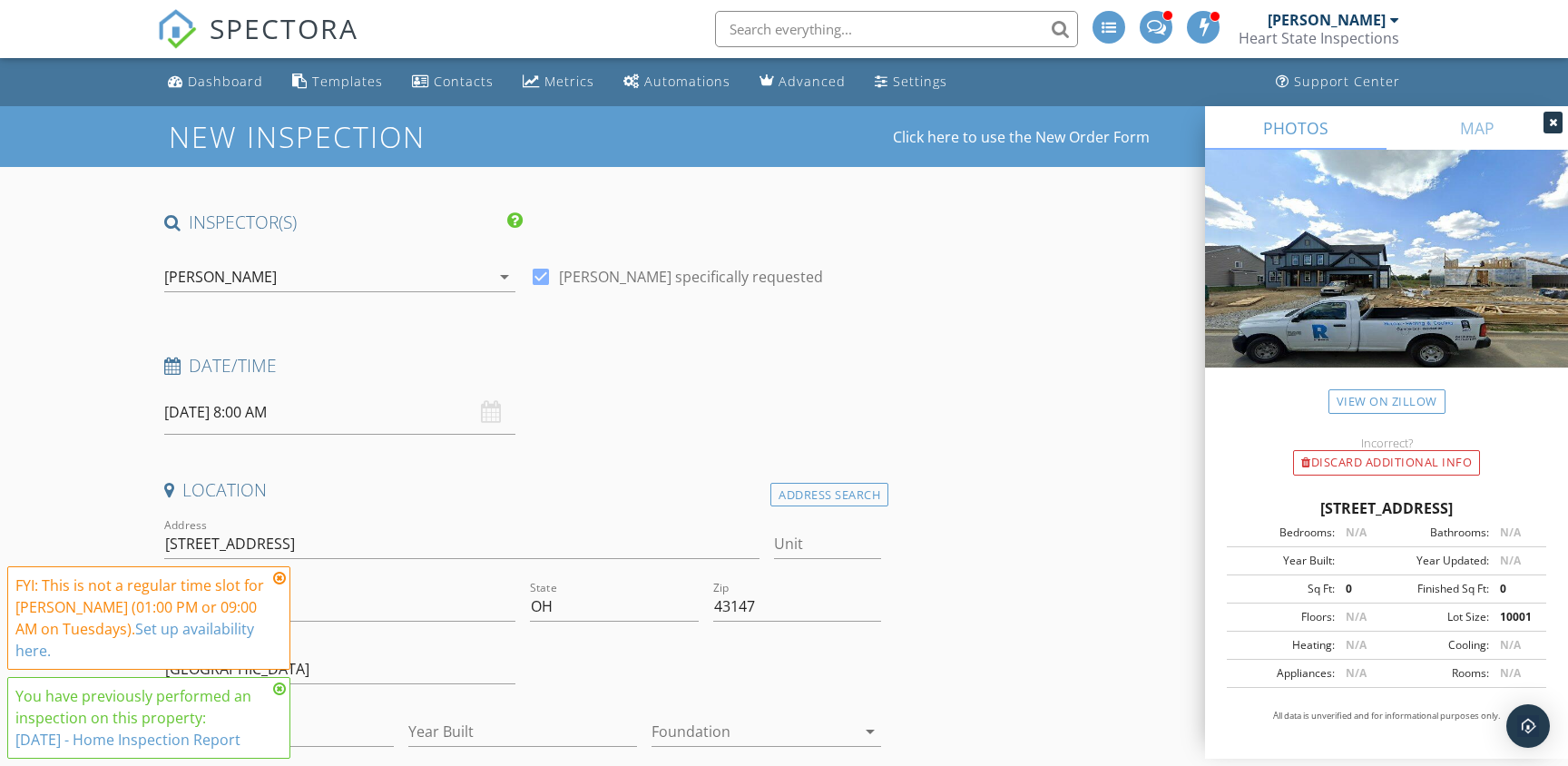
click at [279, 571] on icon at bounding box center [279, 578] width 13 height 15
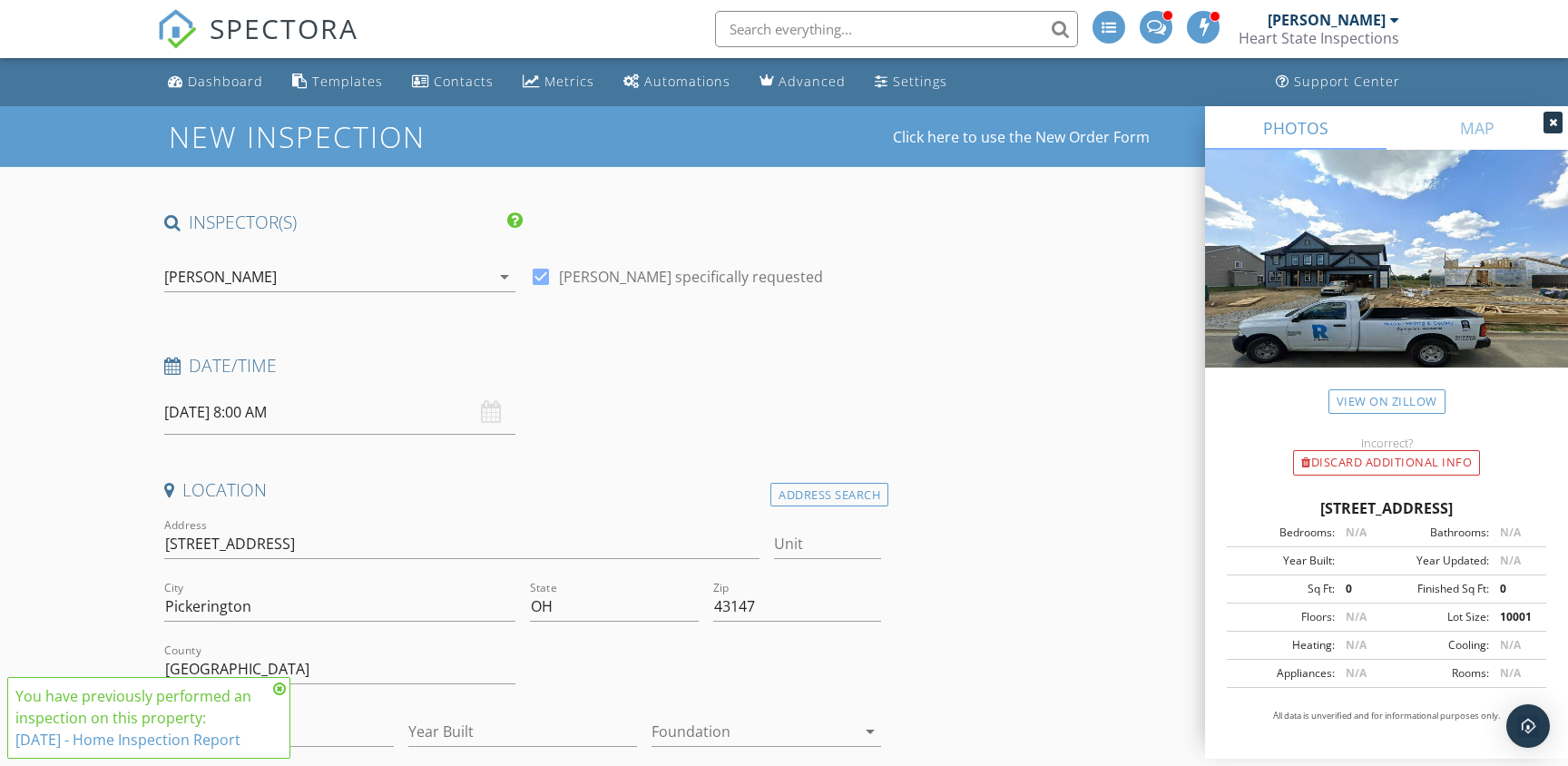
click at [278, 682] on icon at bounding box center [279, 690] width 13 height 15
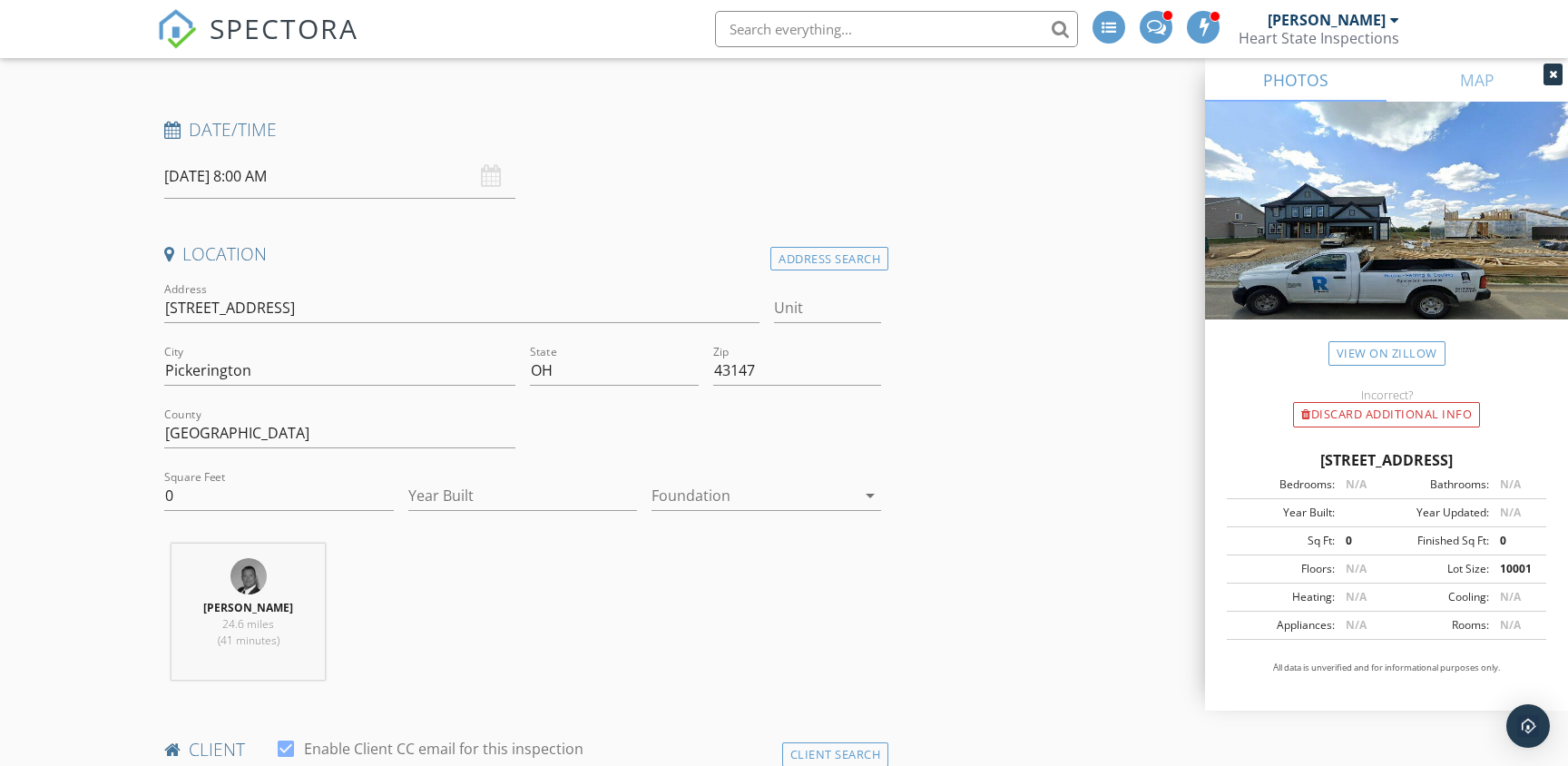
scroll to position [237, 0]
click at [245, 497] on input "0" at bounding box center [279, 495] width 230 height 30
click at [244, 497] on input "0" at bounding box center [279, 495] width 230 height 30
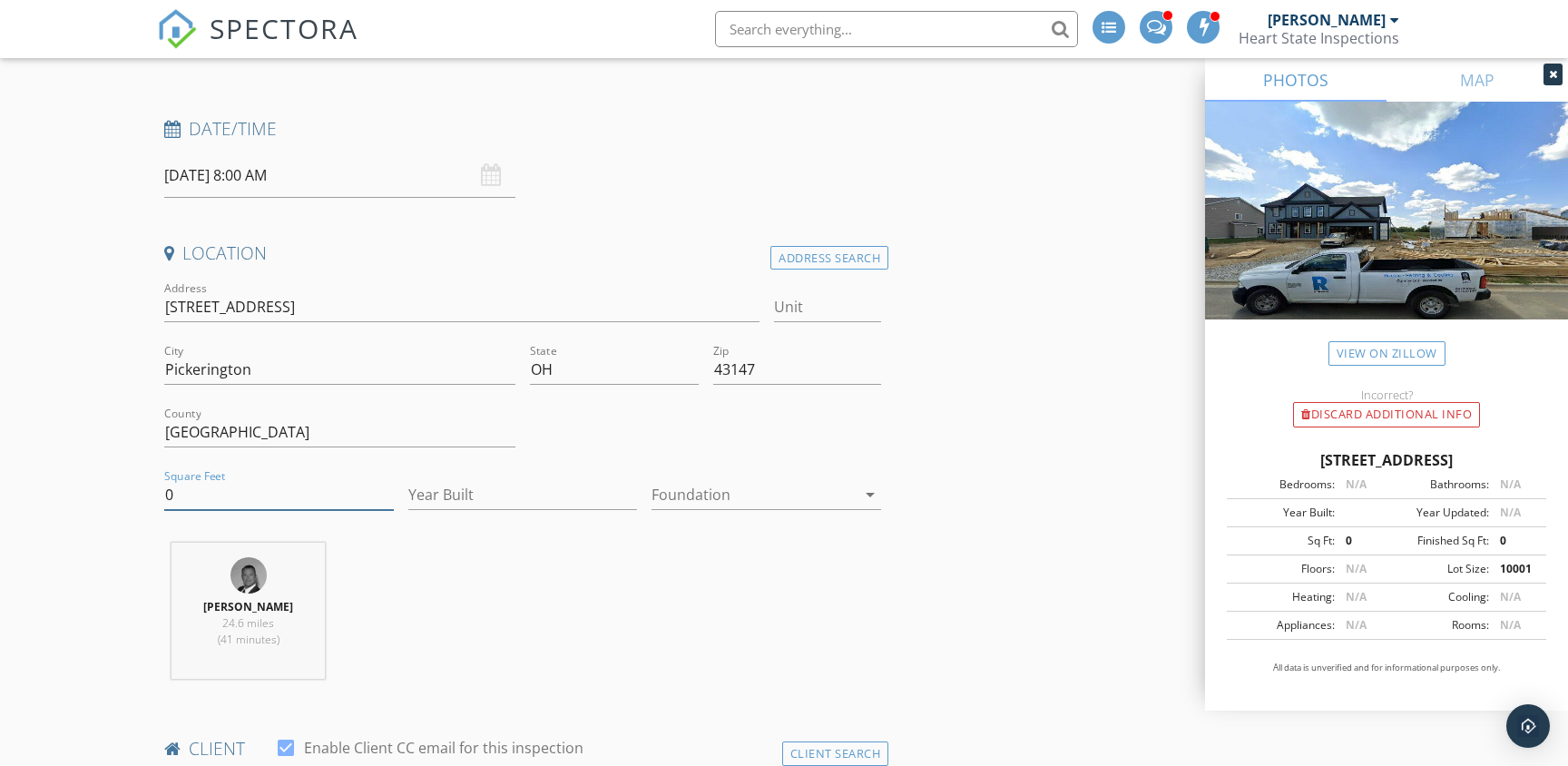
click at [240, 498] on input "0" at bounding box center [279, 495] width 230 height 30
type input "2789"
click at [483, 494] on input "Year Built" at bounding box center [523, 495] width 230 height 30
type input "2024"
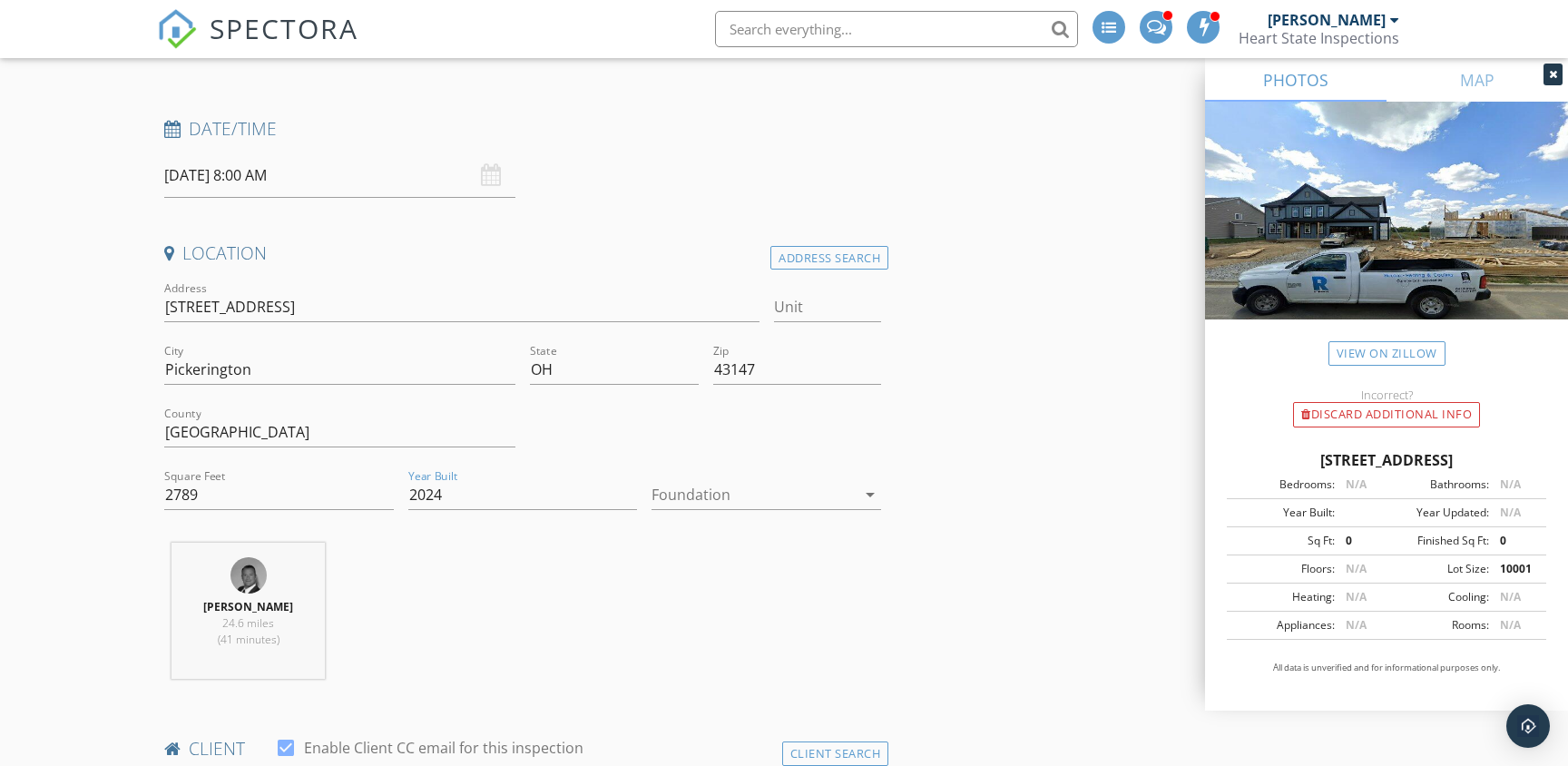
click at [732, 492] on div at bounding box center [754, 495] width 204 height 29
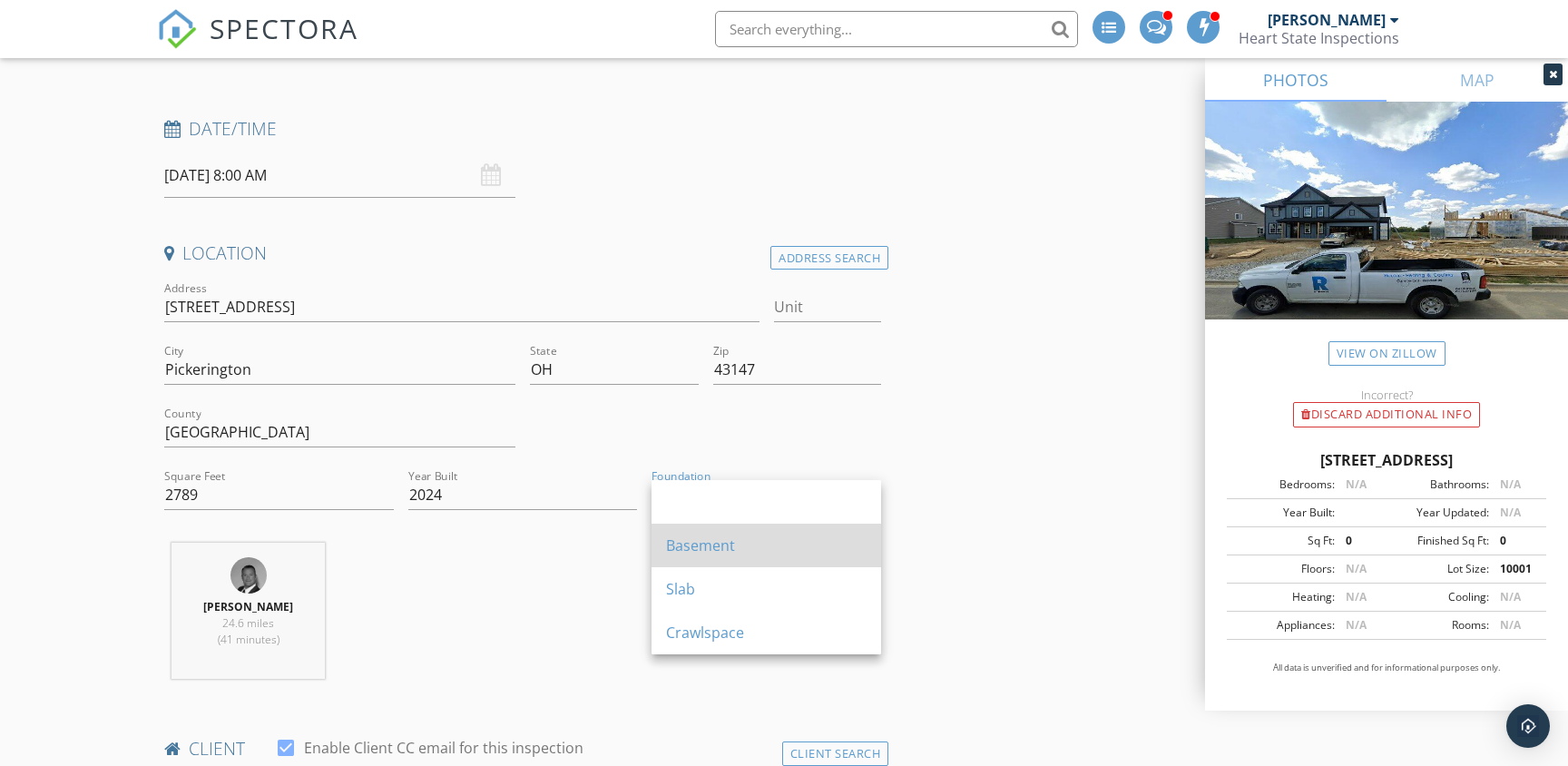
click at [712, 537] on div "Basement" at bounding box center [767, 546] width 200 height 22
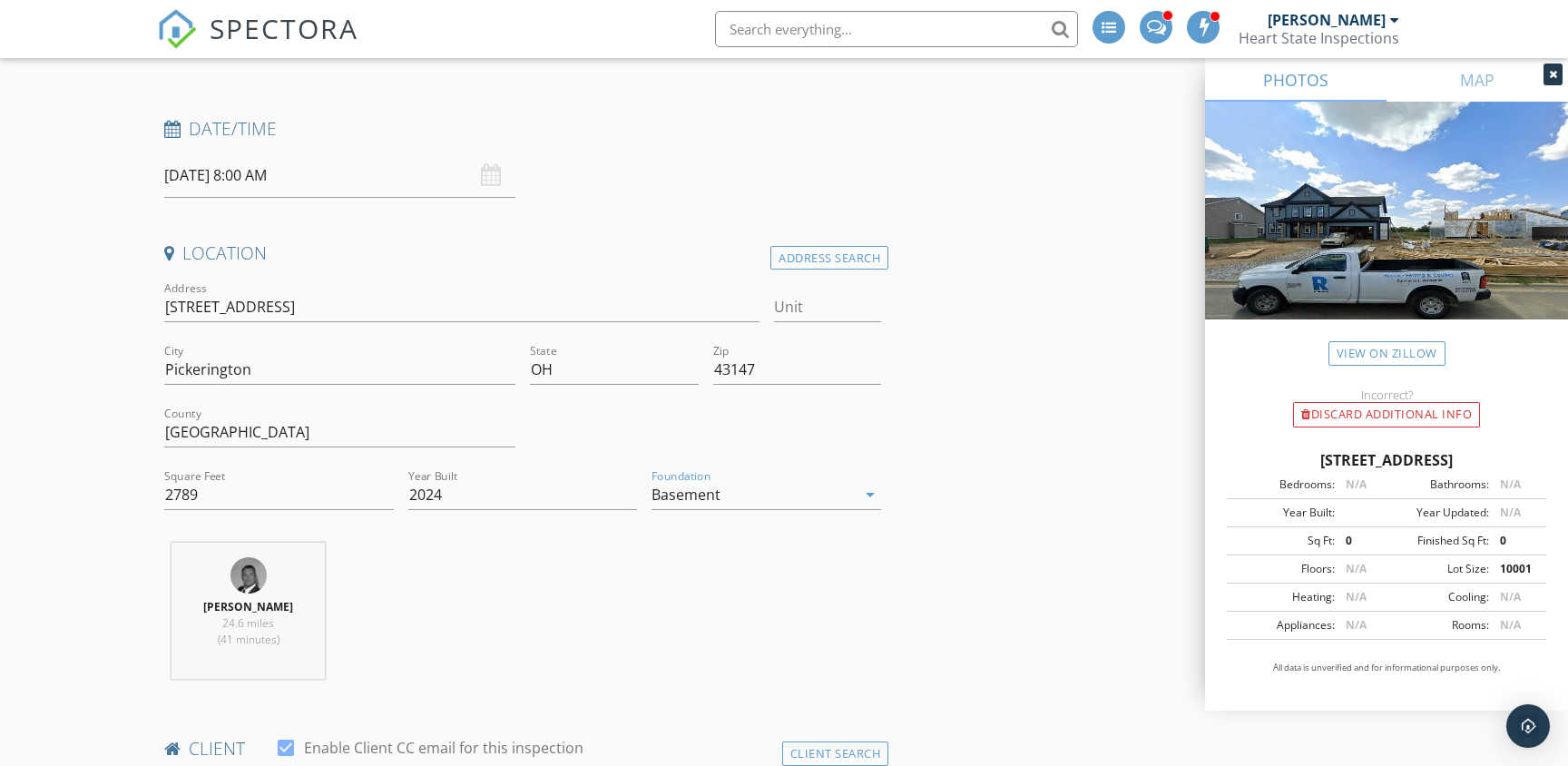
click at [760, 557] on div "Joe Deafenbaugh 24.6 miles (41 minutes)" at bounding box center [523, 618] width 732 height 151
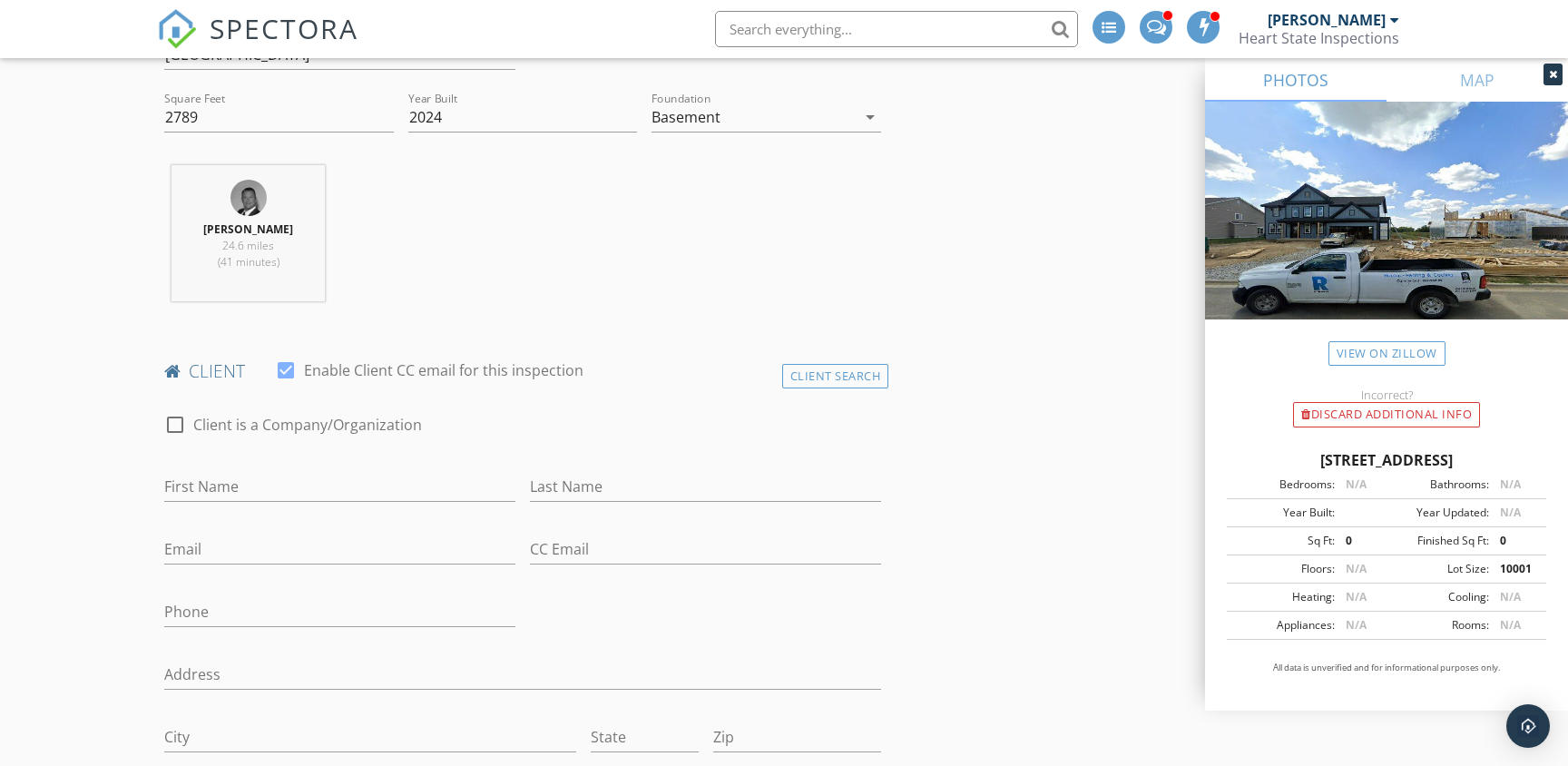
scroll to position [615, 0]
click at [818, 369] on div "Client Search" at bounding box center [835, 375] width 108 height 25
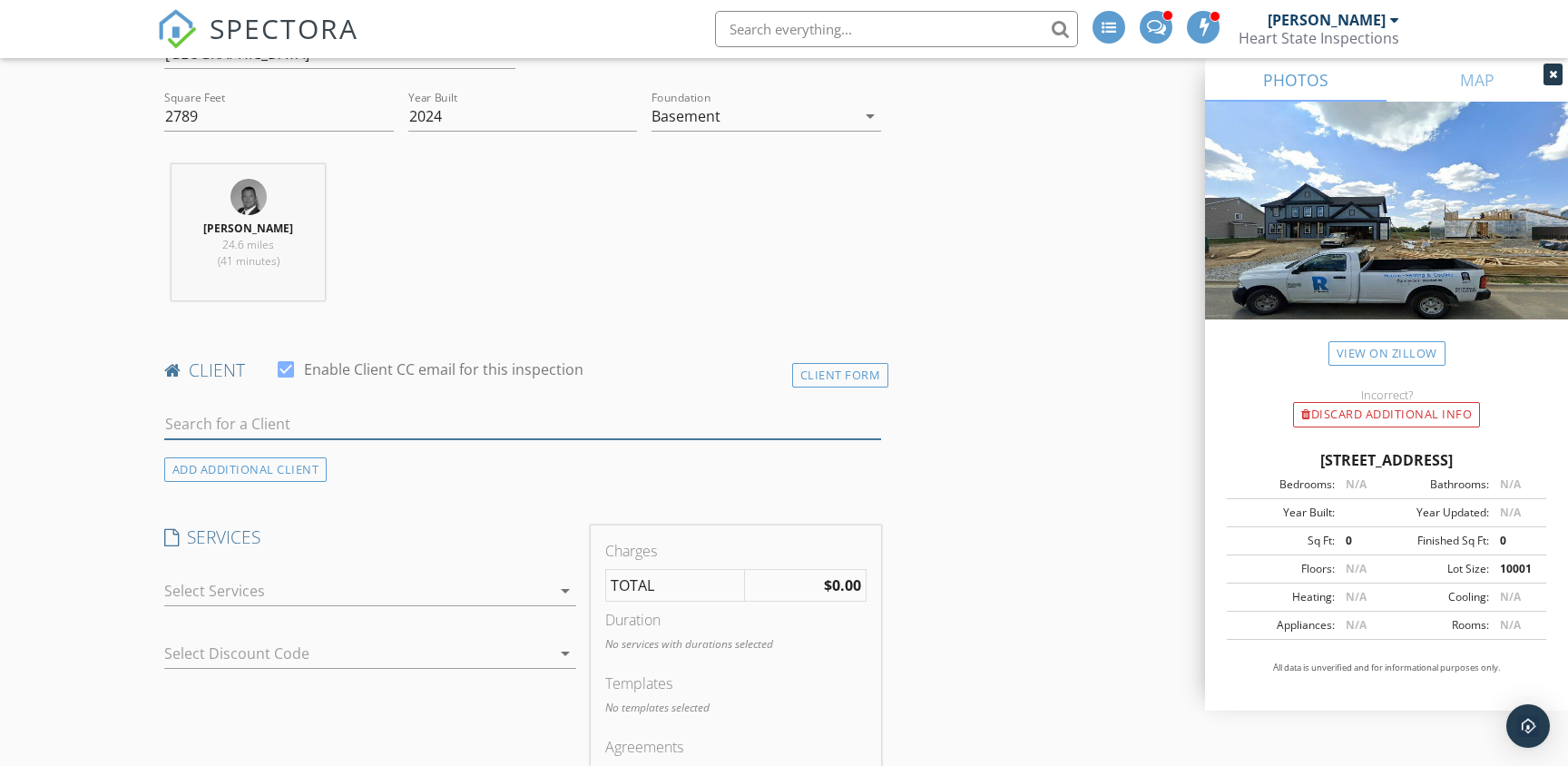
click at [517, 431] on input "text" at bounding box center [523, 424] width 717 height 30
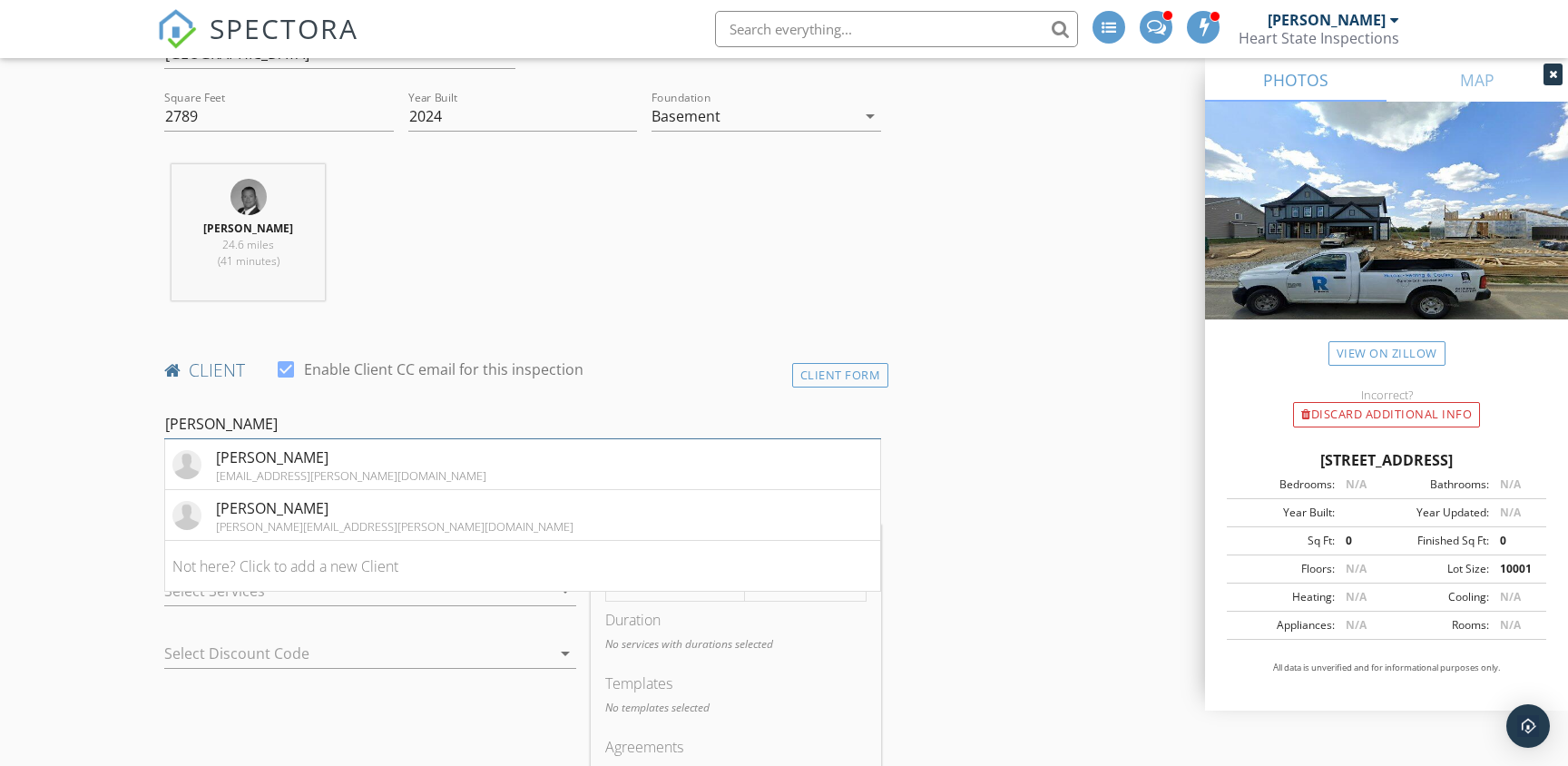
type input "brooke sha"
click at [272, 510] on div "Brooke Shadd" at bounding box center [394, 509] width 358 height 22
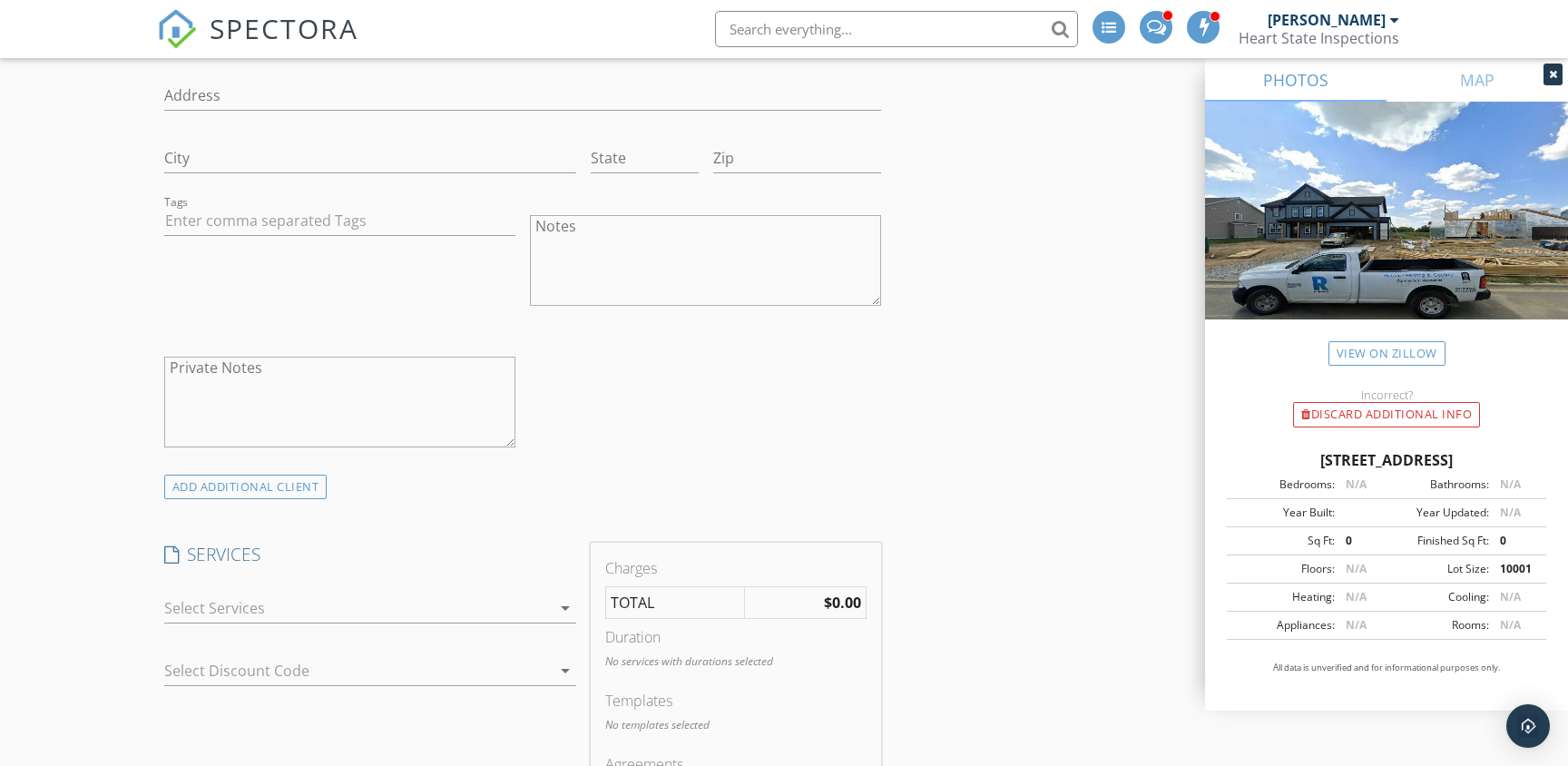
scroll to position [1195, 0]
click at [390, 614] on div at bounding box center [358, 608] width 387 height 29
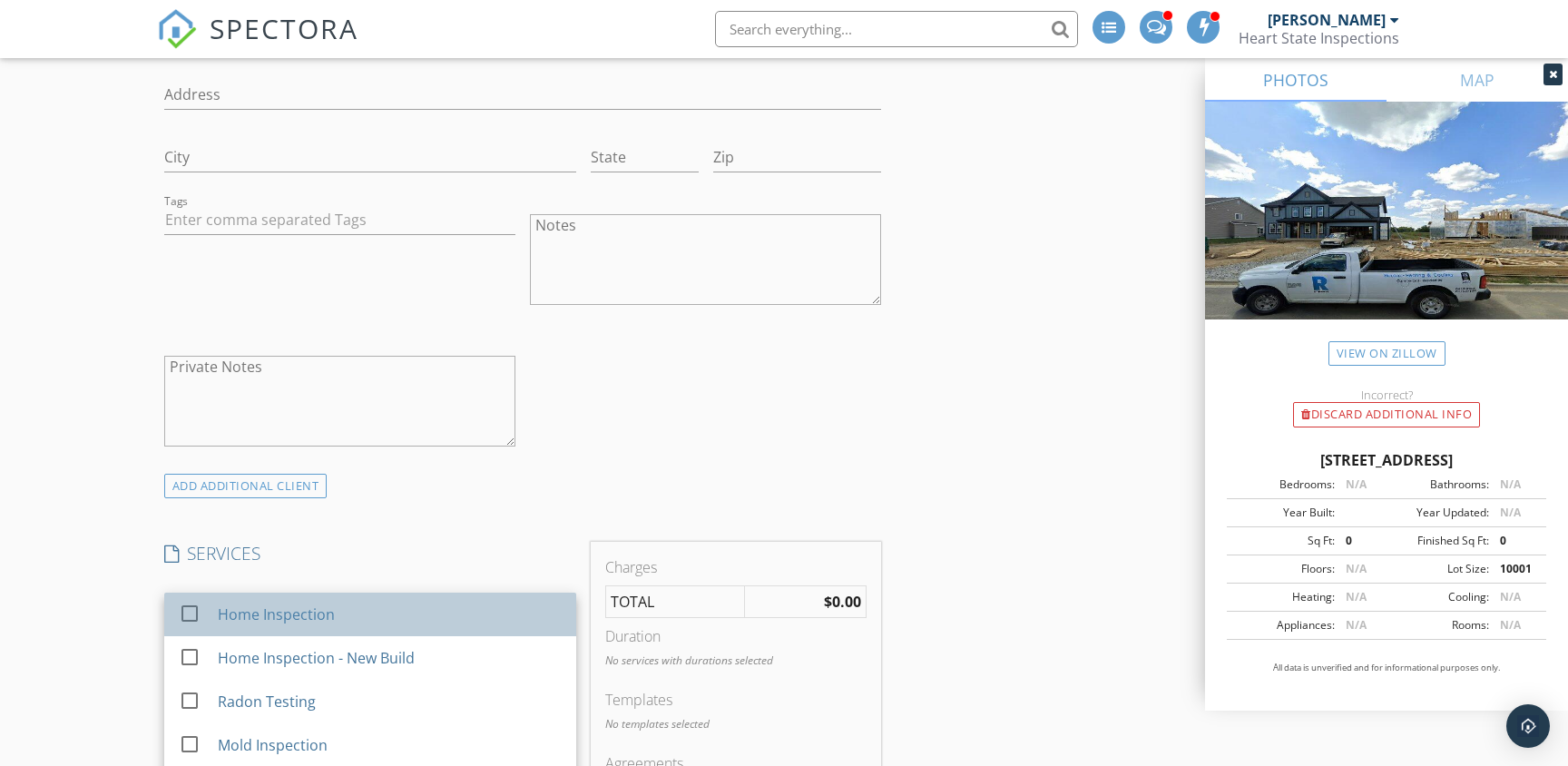
click at [252, 616] on div "Home Inspection" at bounding box center [276, 615] width 117 height 22
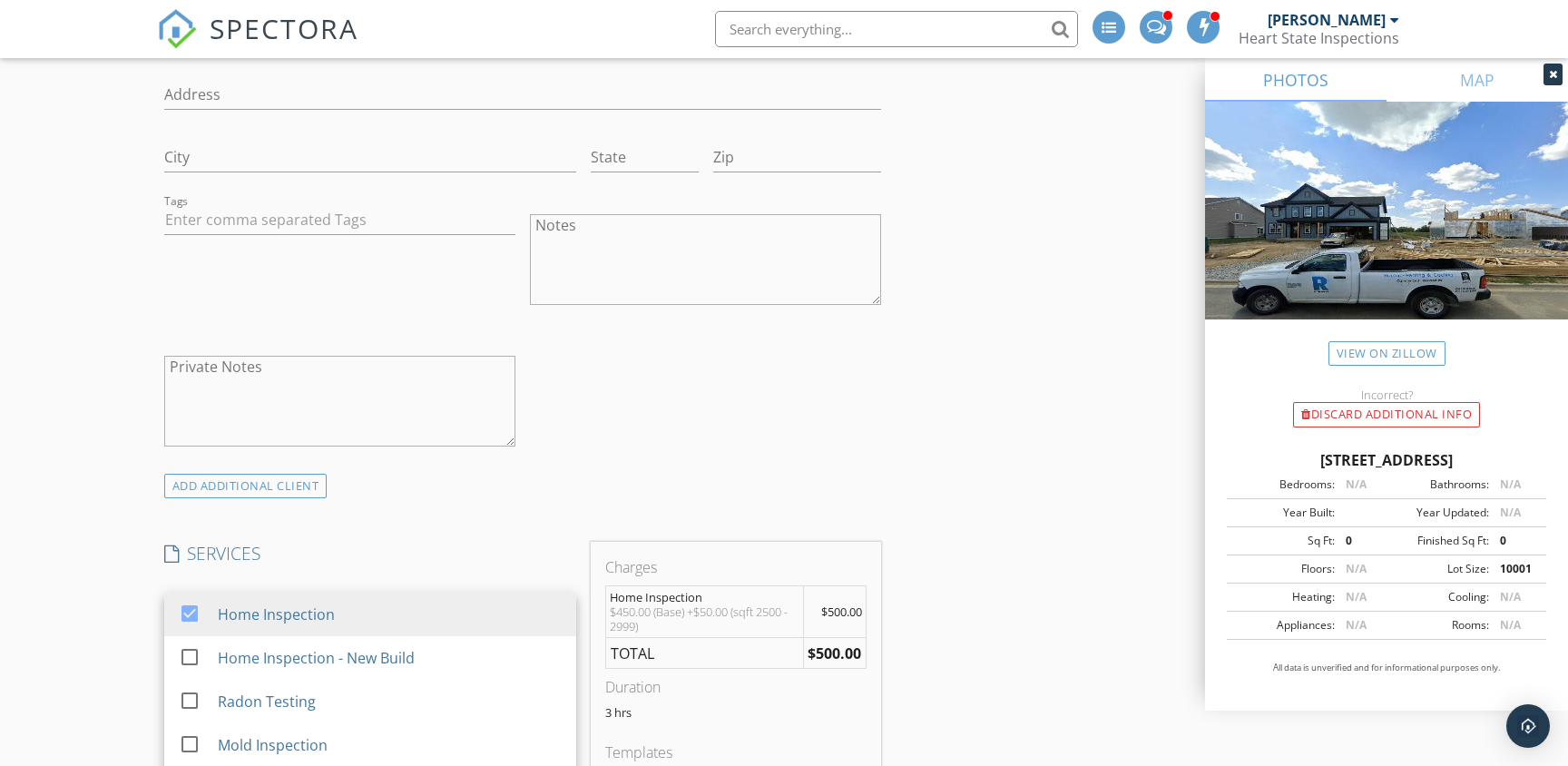
click at [381, 563] on h4 "SERVICES" at bounding box center [370, 554] width 412 height 24
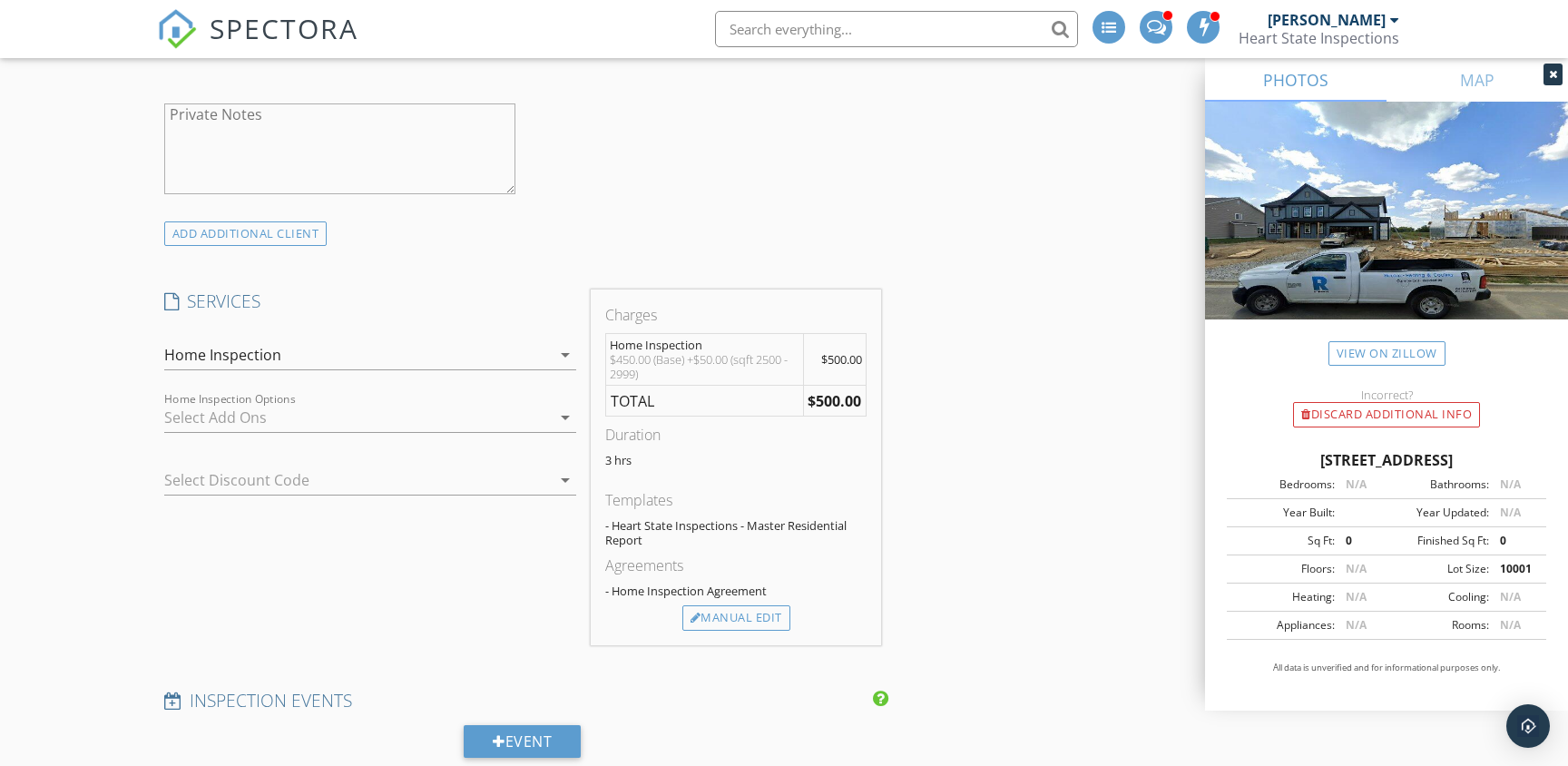
scroll to position [1449, 0]
click at [564, 423] on icon "arrow_drop_down" at bounding box center [565, 416] width 22 height 22
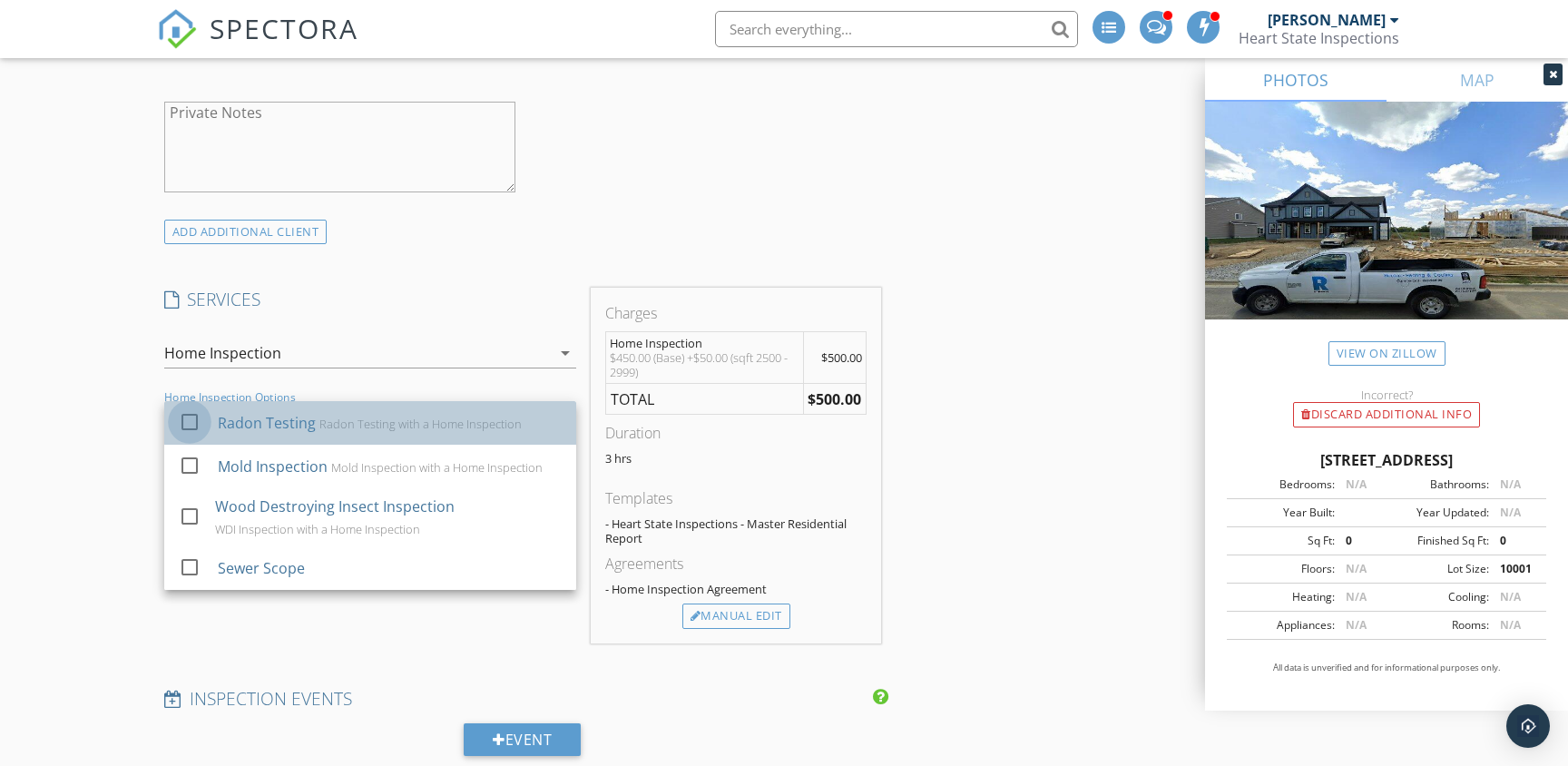
click at [189, 426] on div at bounding box center [190, 422] width 31 height 31
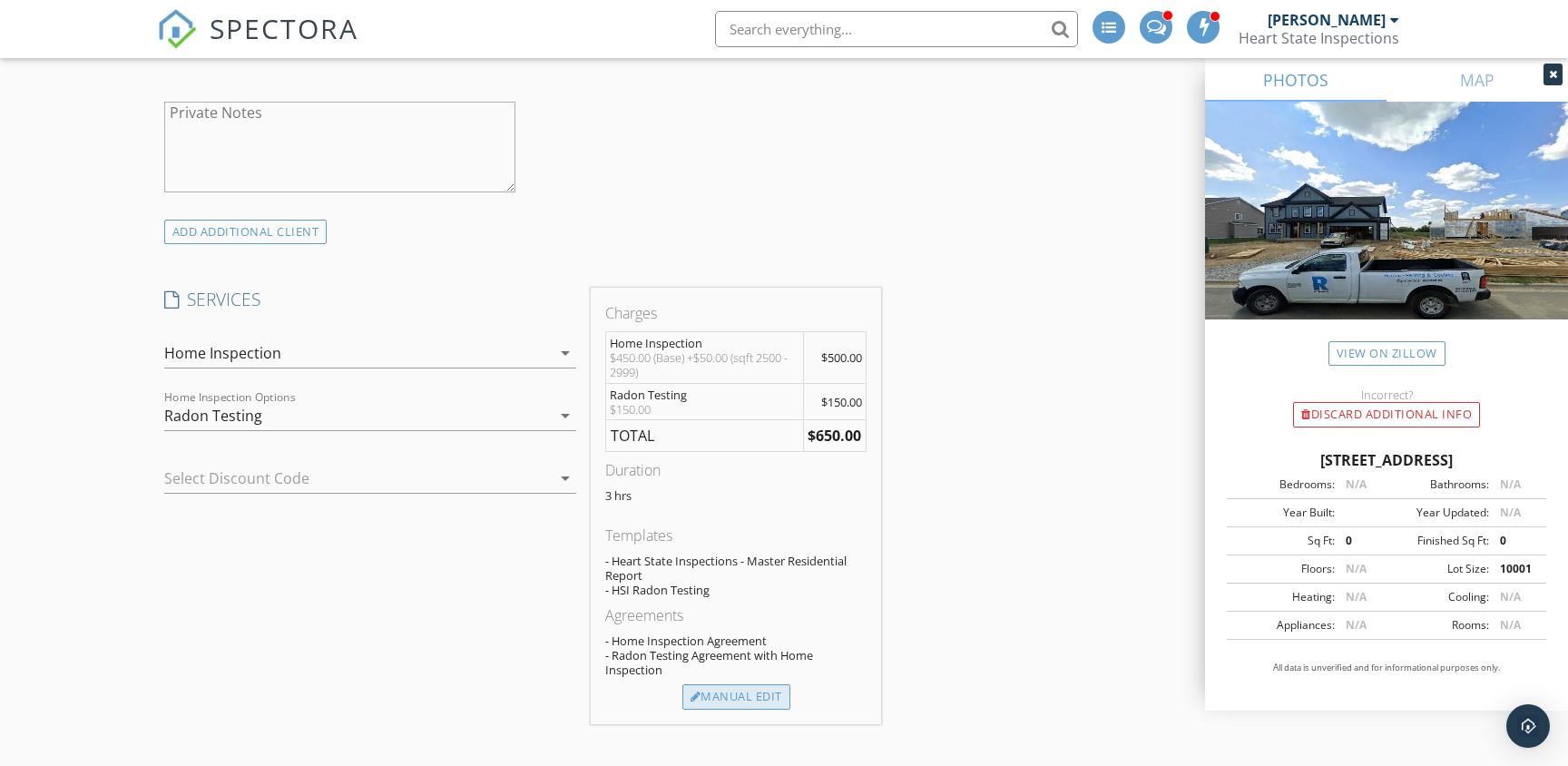
click at [759, 692] on div "Manual Edit" at bounding box center [735, 697] width 108 height 26
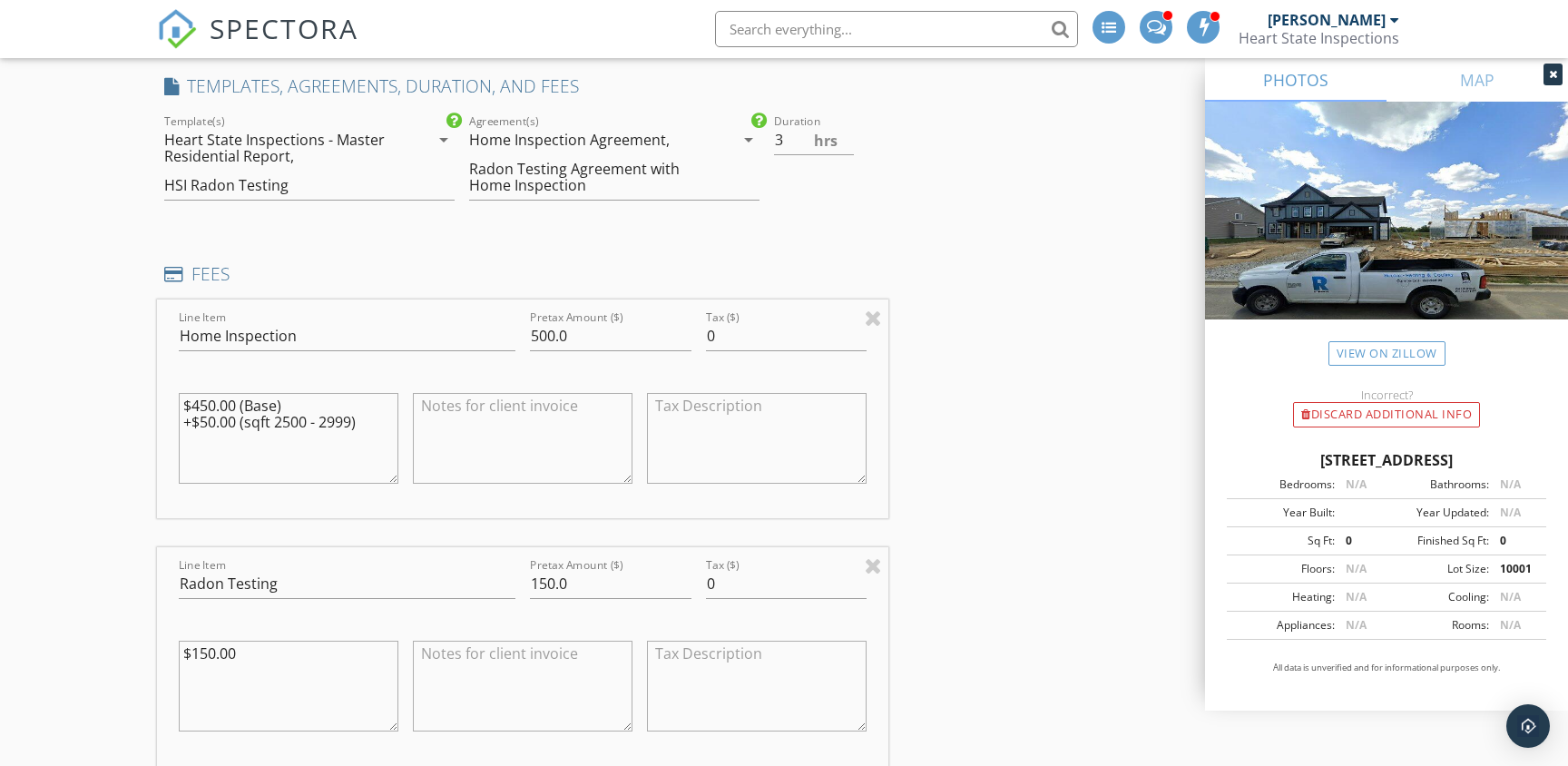
scroll to position [1670, 0]
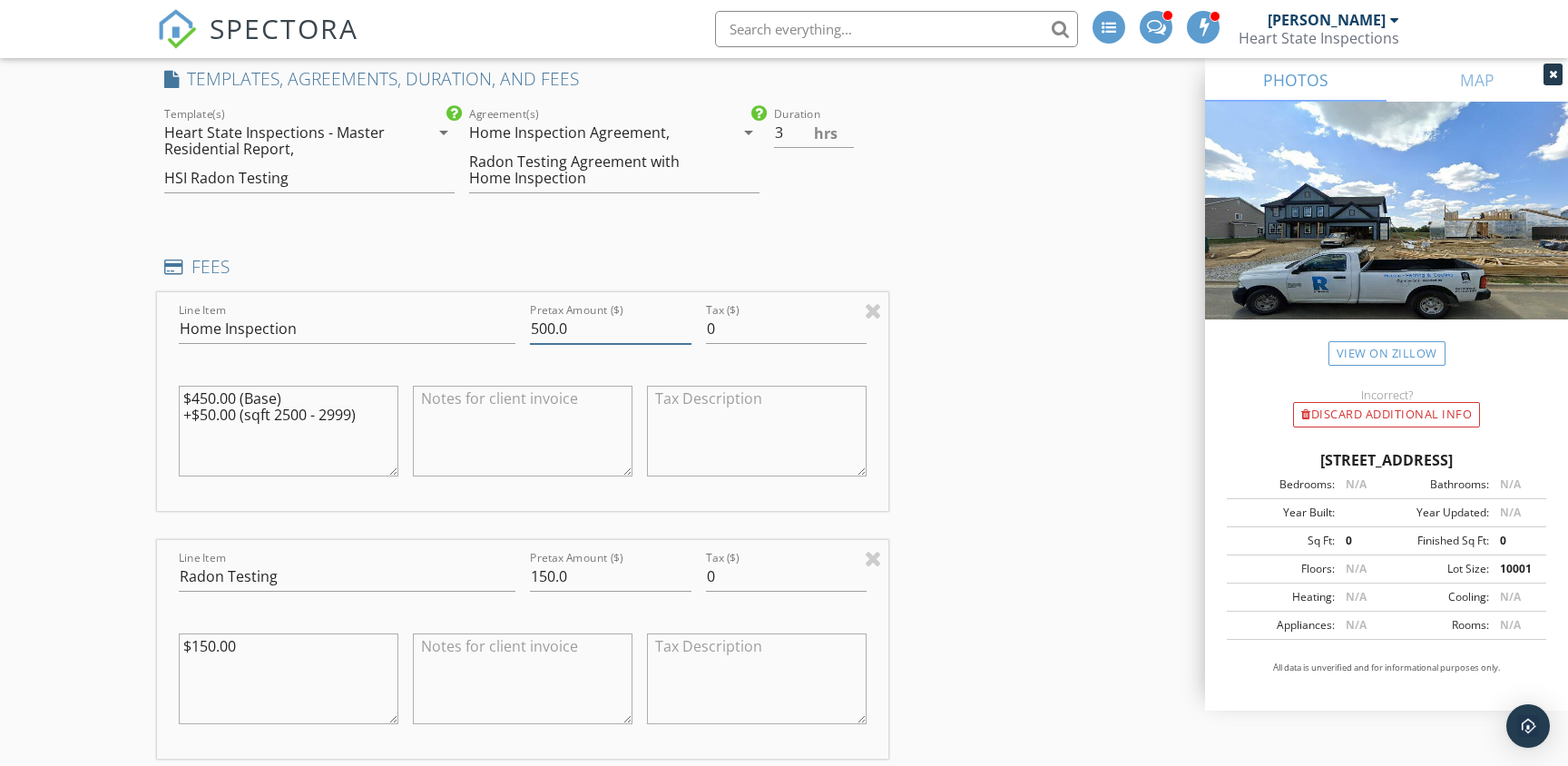
click at [553, 328] on input "500.0" at bounding box center [611, 329] width 162 height 30
type input "350.0"
click at [492, 410] on textarea at bounding box center [522, 431] width 220 height 91
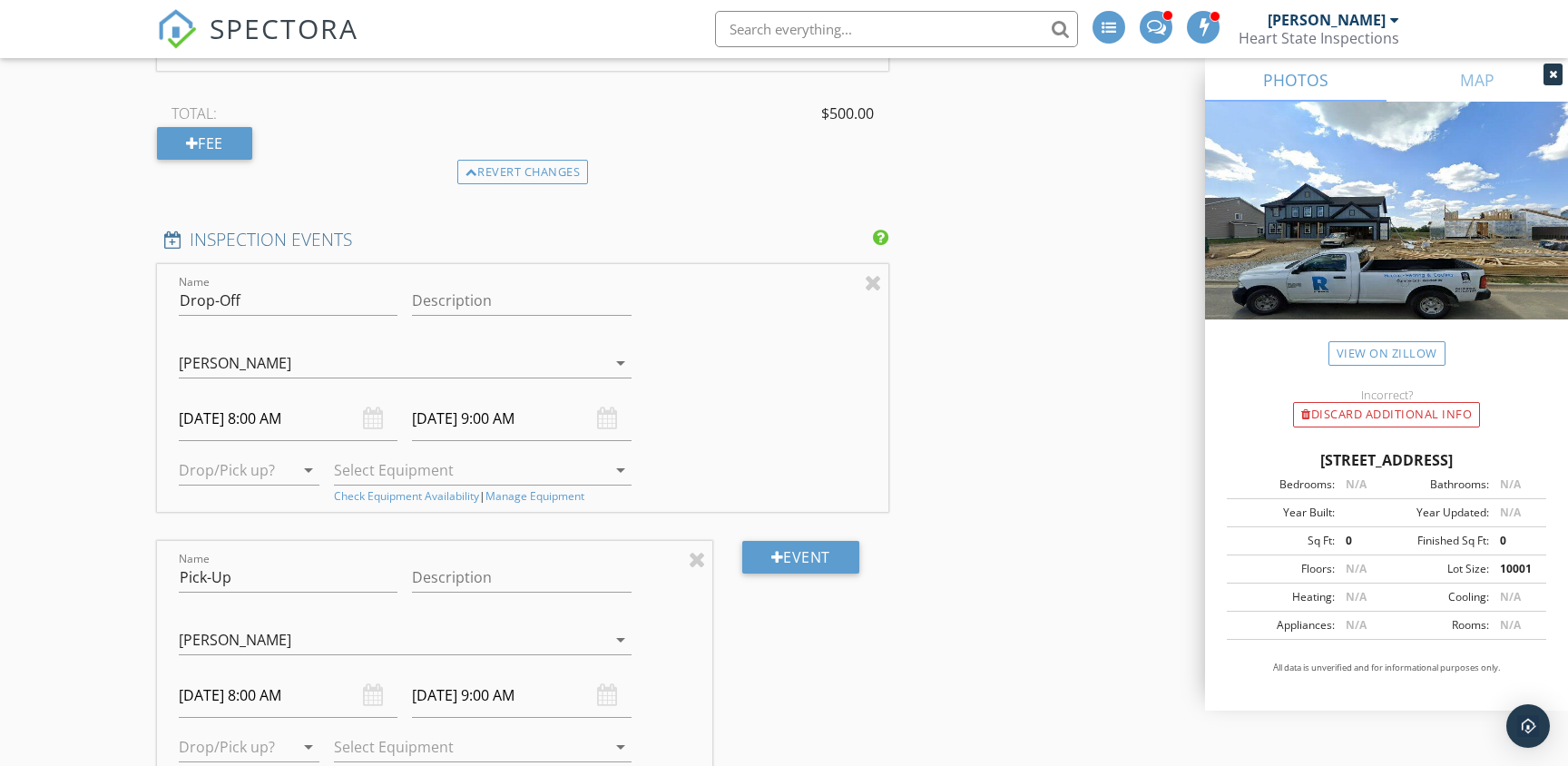
scroll to position [2361, 0]
type textarea "$500 - $150 (Repeat Client Discount)"
click at [301, 466] on icon "arrow_drop_down" at bounding box center [309, 468] width 22 height 22
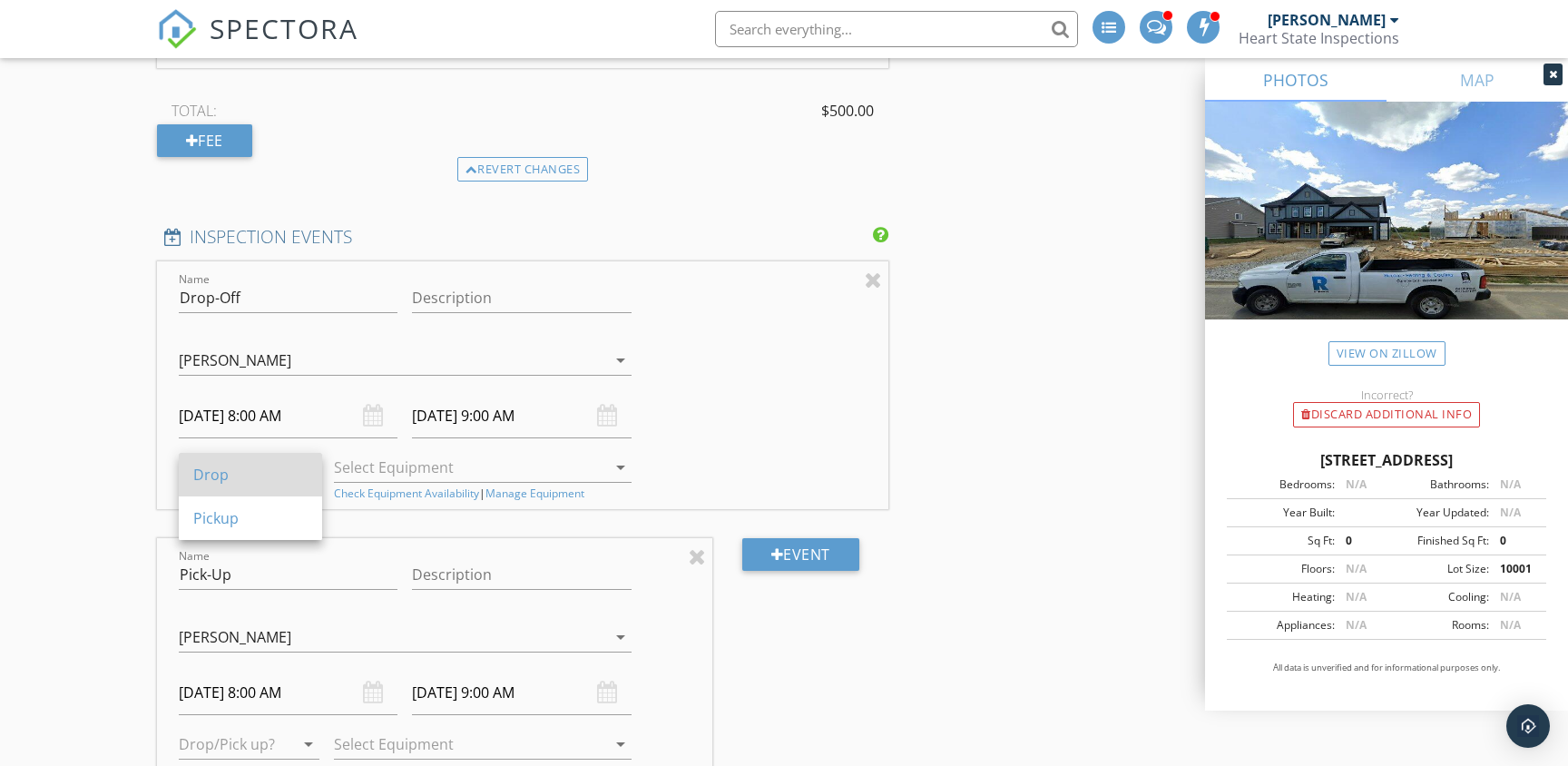
click at [221, 477] on div "Drop" at bounding box center [250, 475] width 114 height 22
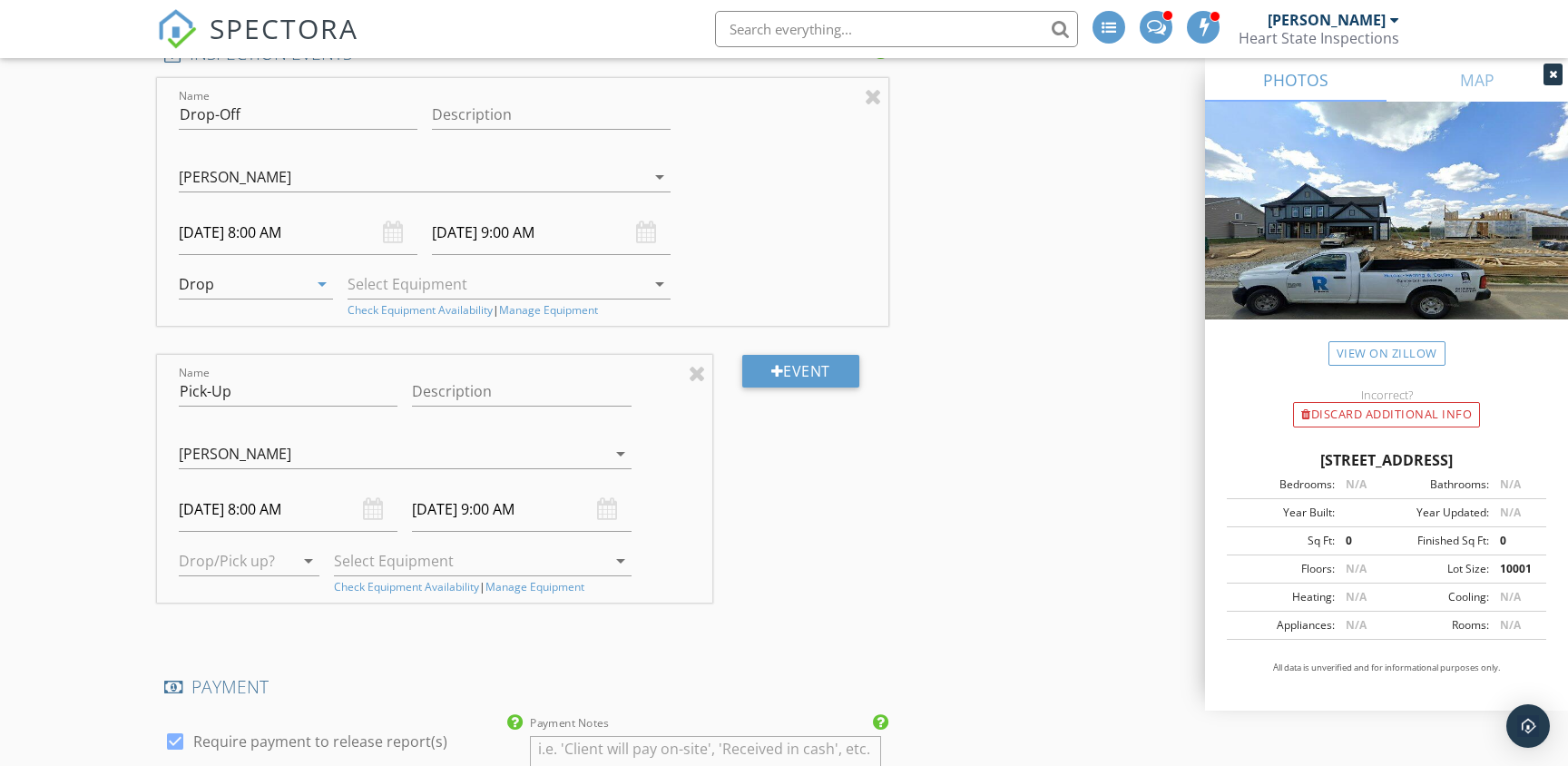
scroll to position [2547, 0]
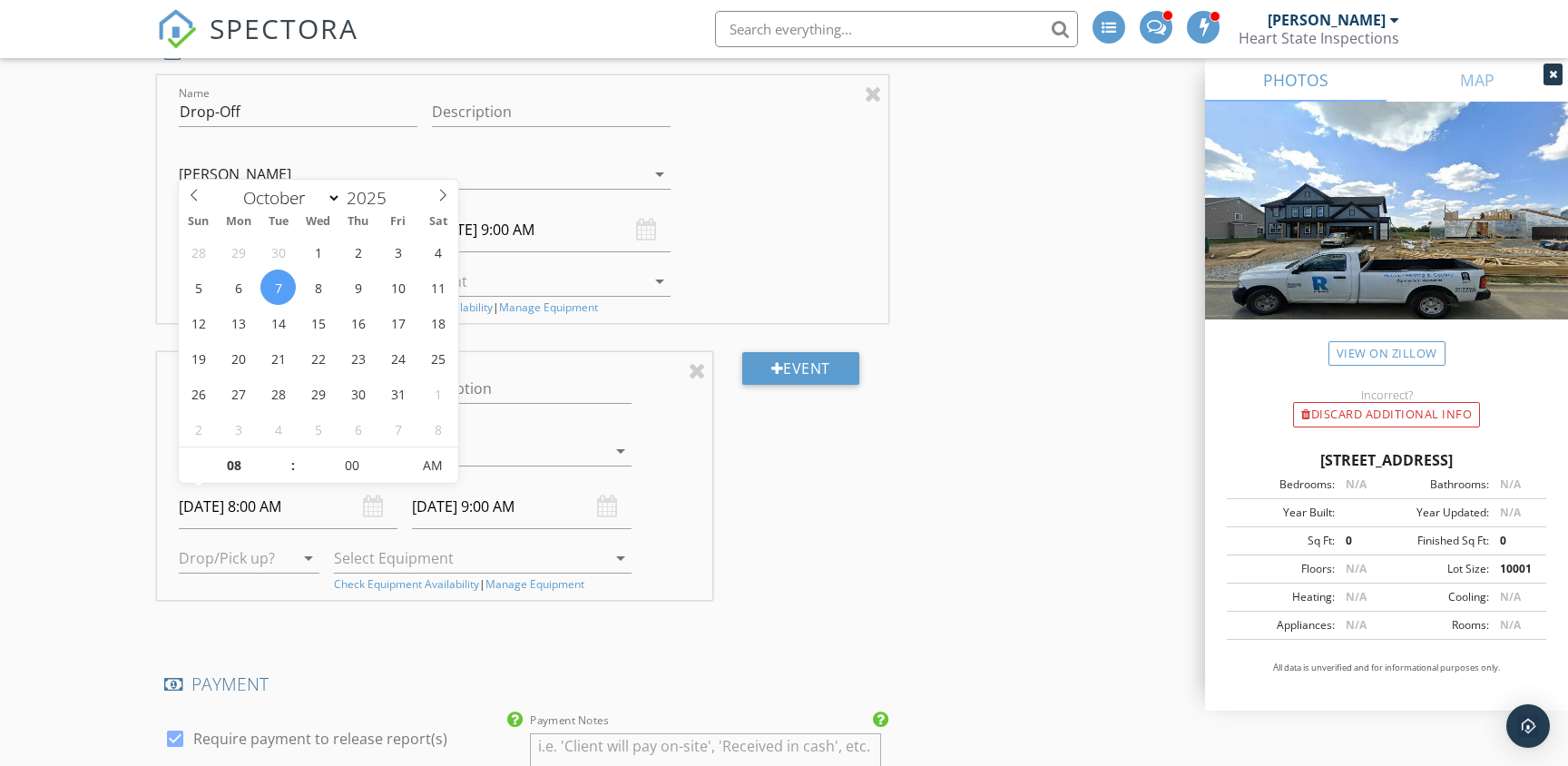
click at [245, 507] on input "10/07/2025 8:00 AM" at bounding box center [289, 507] width 220 height 44
type input "10/11/2025 8:00 AM"
type input "10/11/2025 9:00 AM"
click at [698, 372] on div at bounding box center [697, 371] width 17 height 22
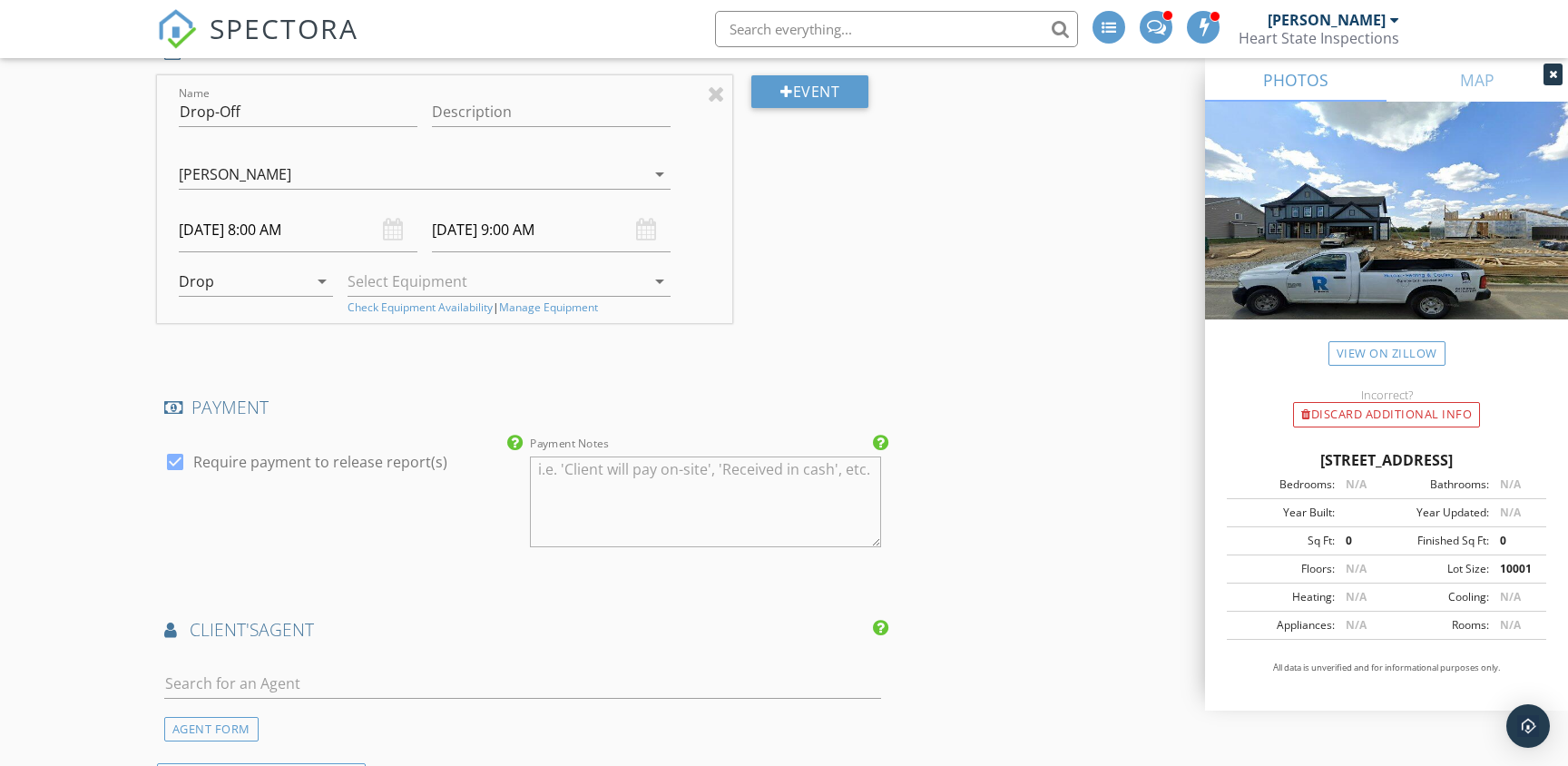
click at [661, 280] on icon "arrow_drop_down" at bounding box center [660, 281] width 22 height 22
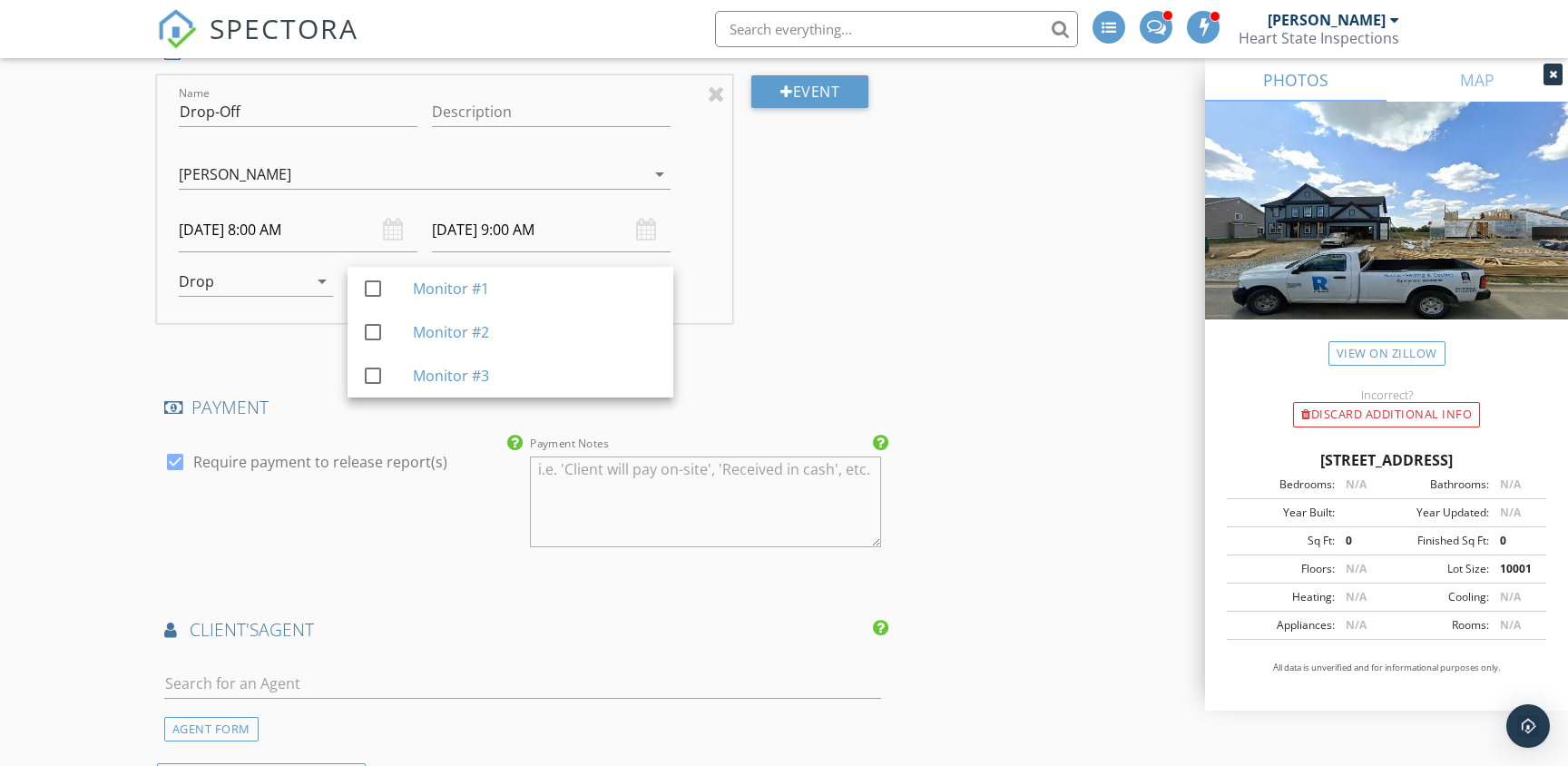
click at [661, 280] on link "check_box_outline_blank Monitor #1" at bounding box center [510, 288] width 325 height 43
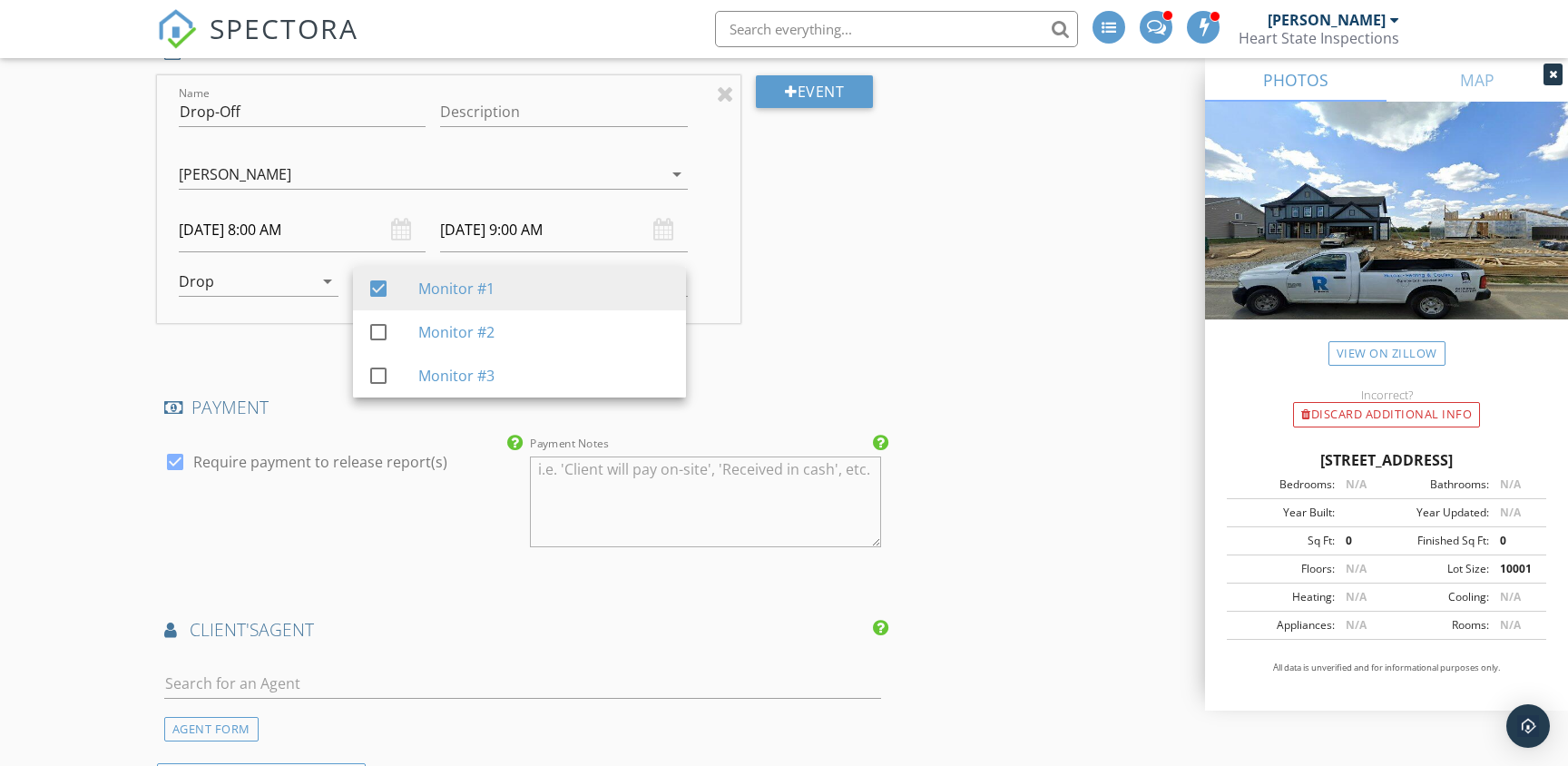
click at [661, 280] on div "Monitor #1" at bounding box center [544, 289] width 253 height 22
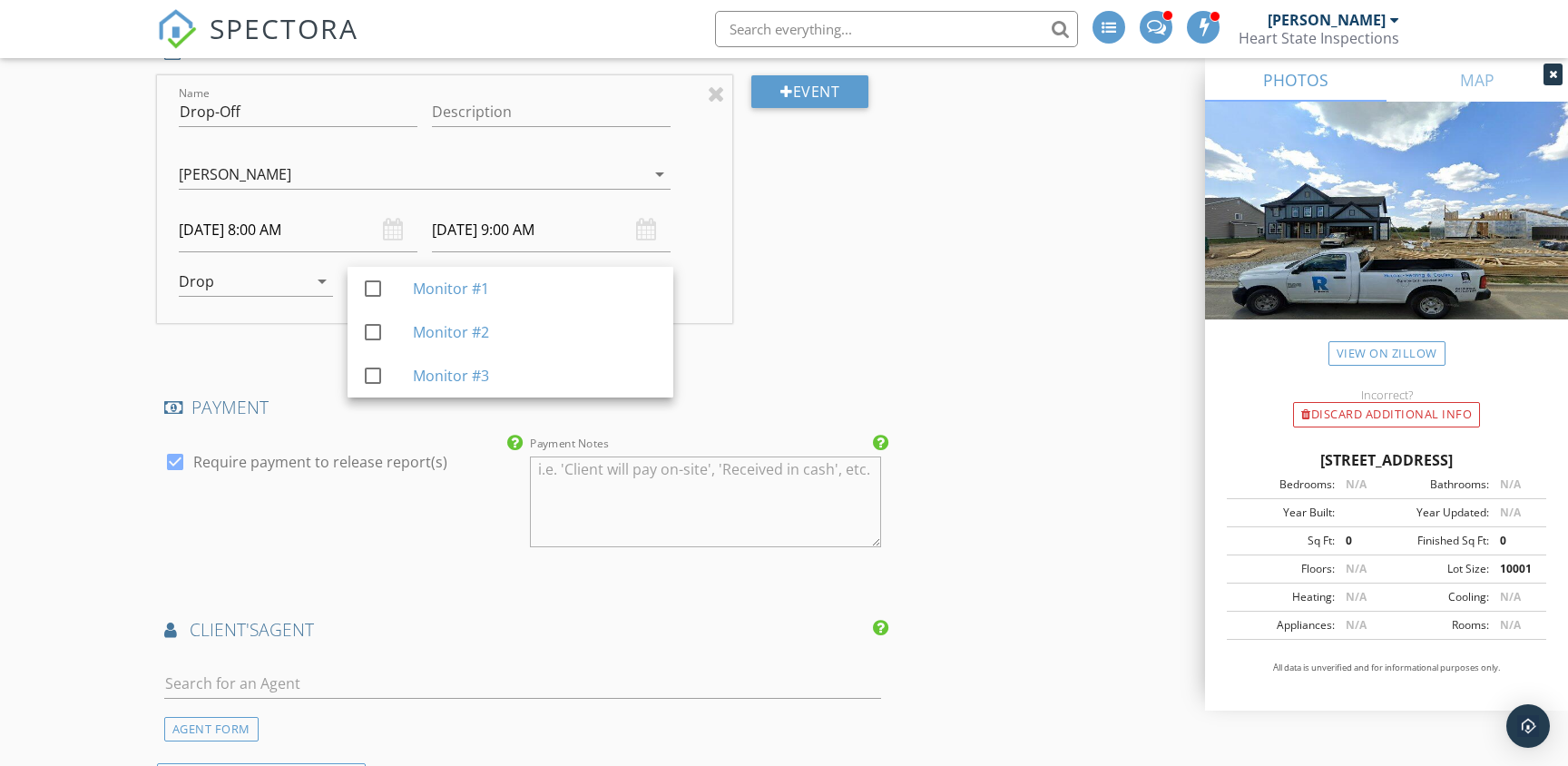
click at [730, 269] on div "Name Drop-Off Description Joe Deafenbaugh Dyllan Deafenbaugh Joe Deafenbaugh ar…" at bounding box center [445, 200] width 575 height 248
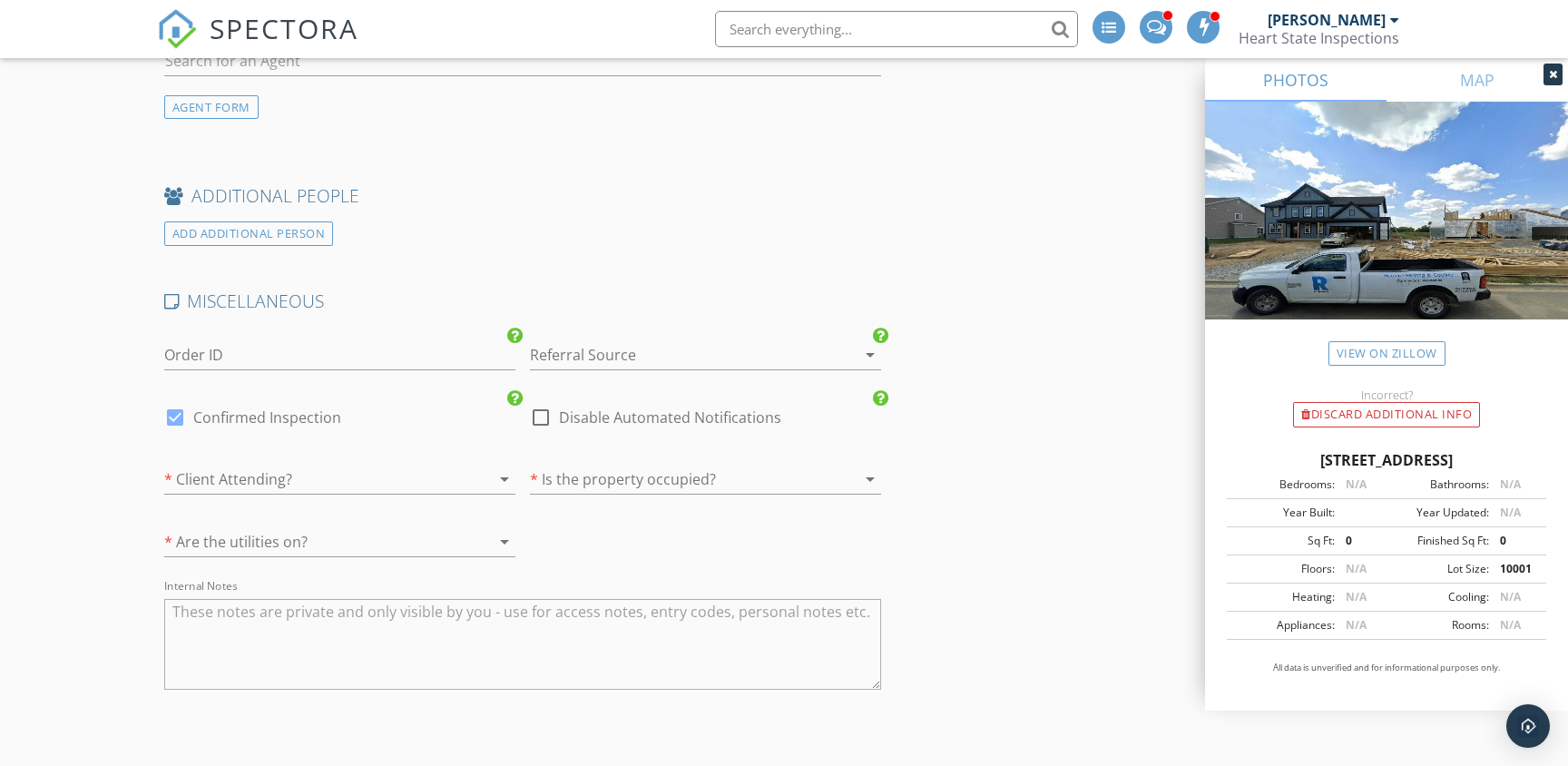
scroll to position [3397, 0]
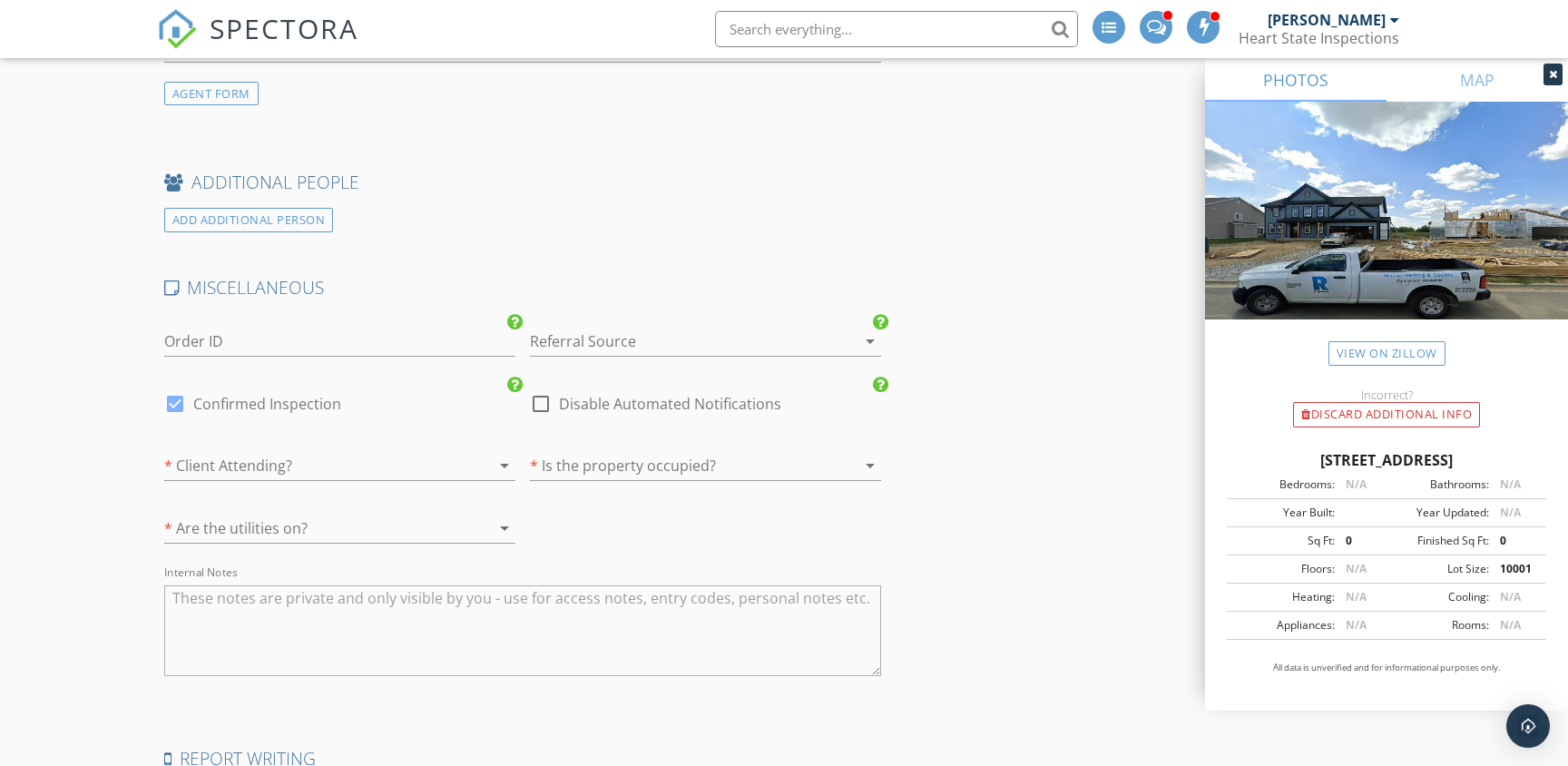
click at [622, 349] on div at bounding box center [680, 341] width 301 height 29
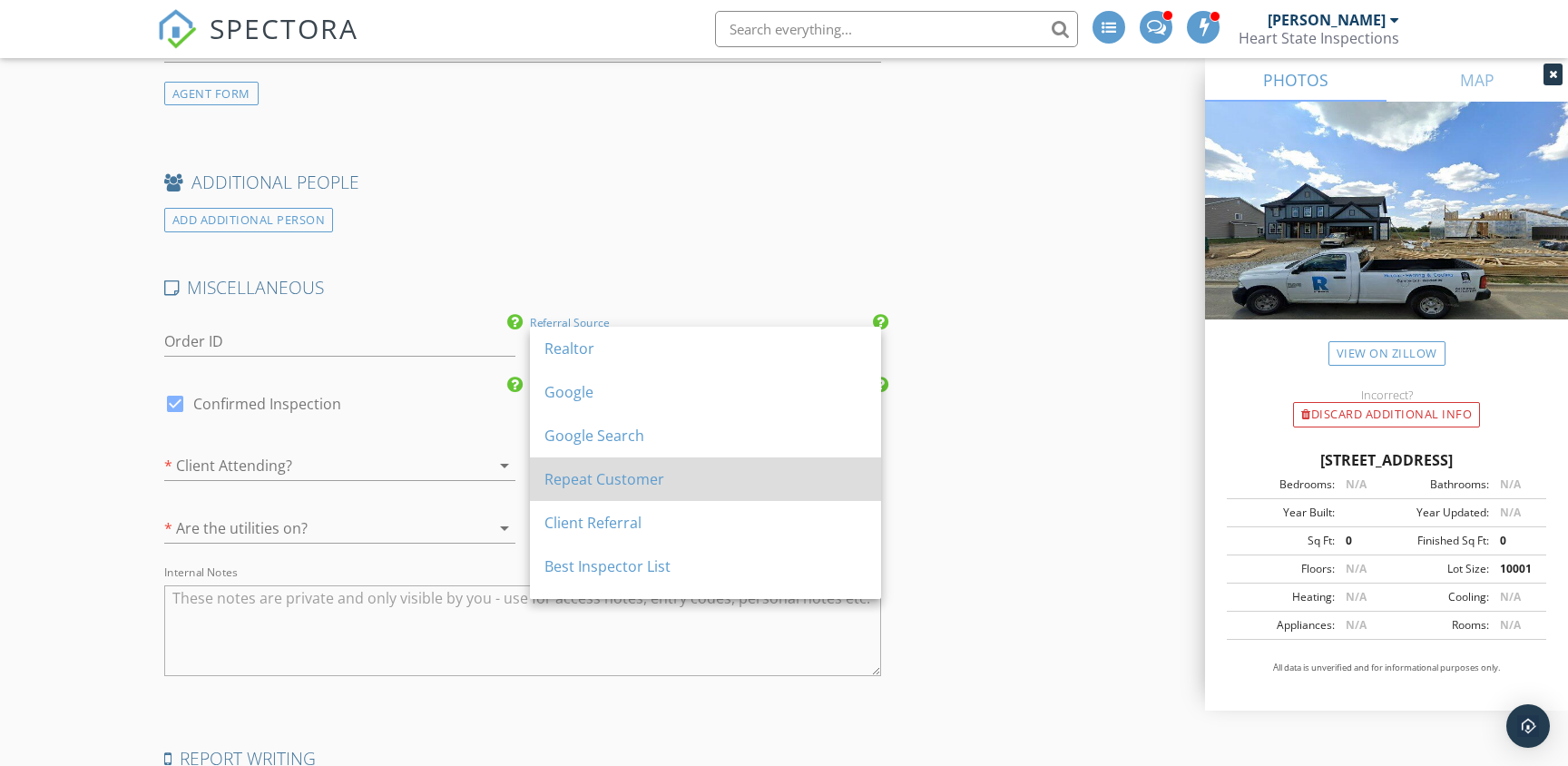
click at [599, 486] on div "Repeat Customer" at bounding box center [705, 479] width 323 height 22
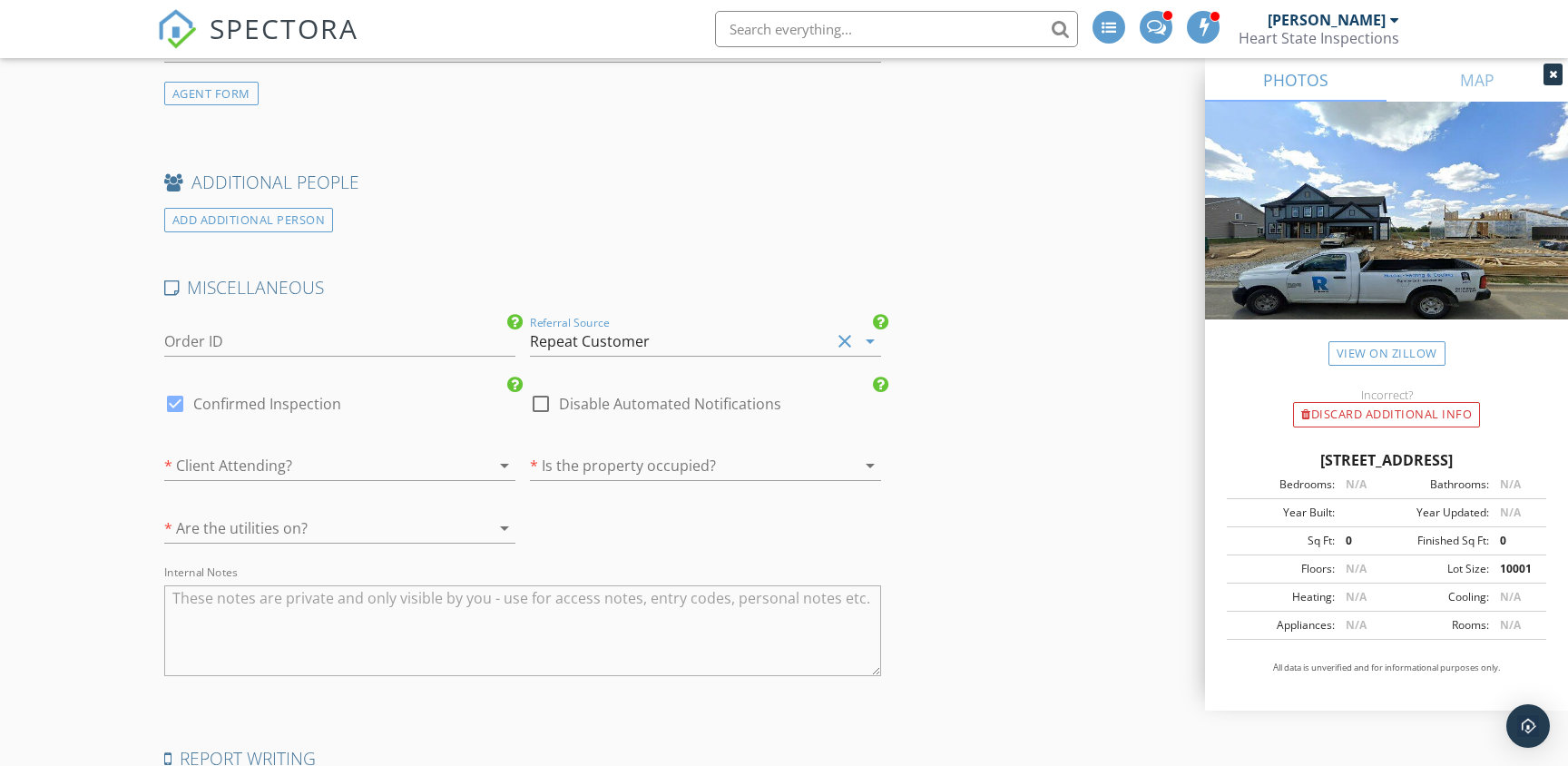
click at [460, 468] on div at bounding box center [314, 466] width 301 height 29
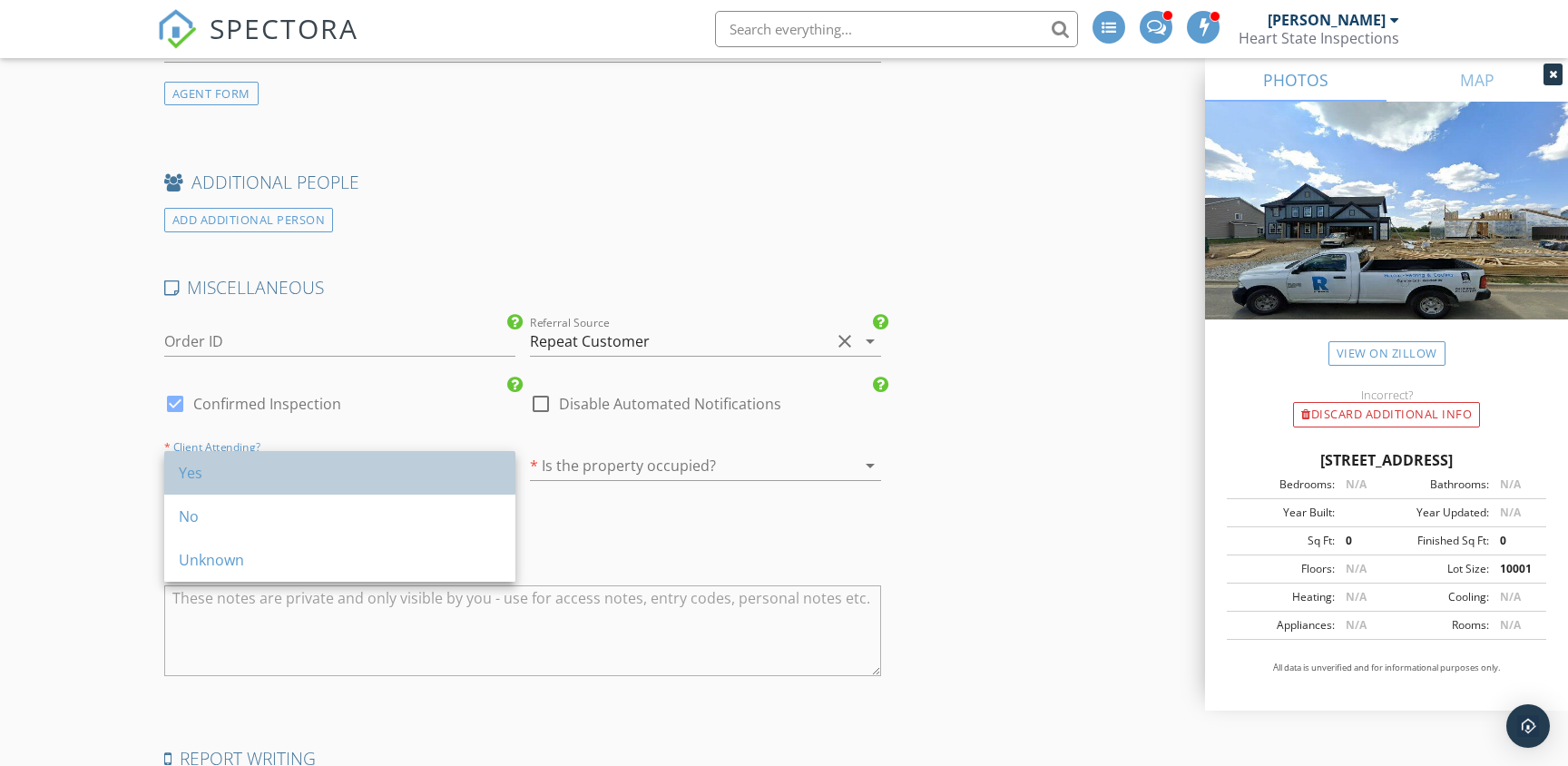
click at [397, 474] on div "Yes" at bounding box center [340, 474] width 323 height 22
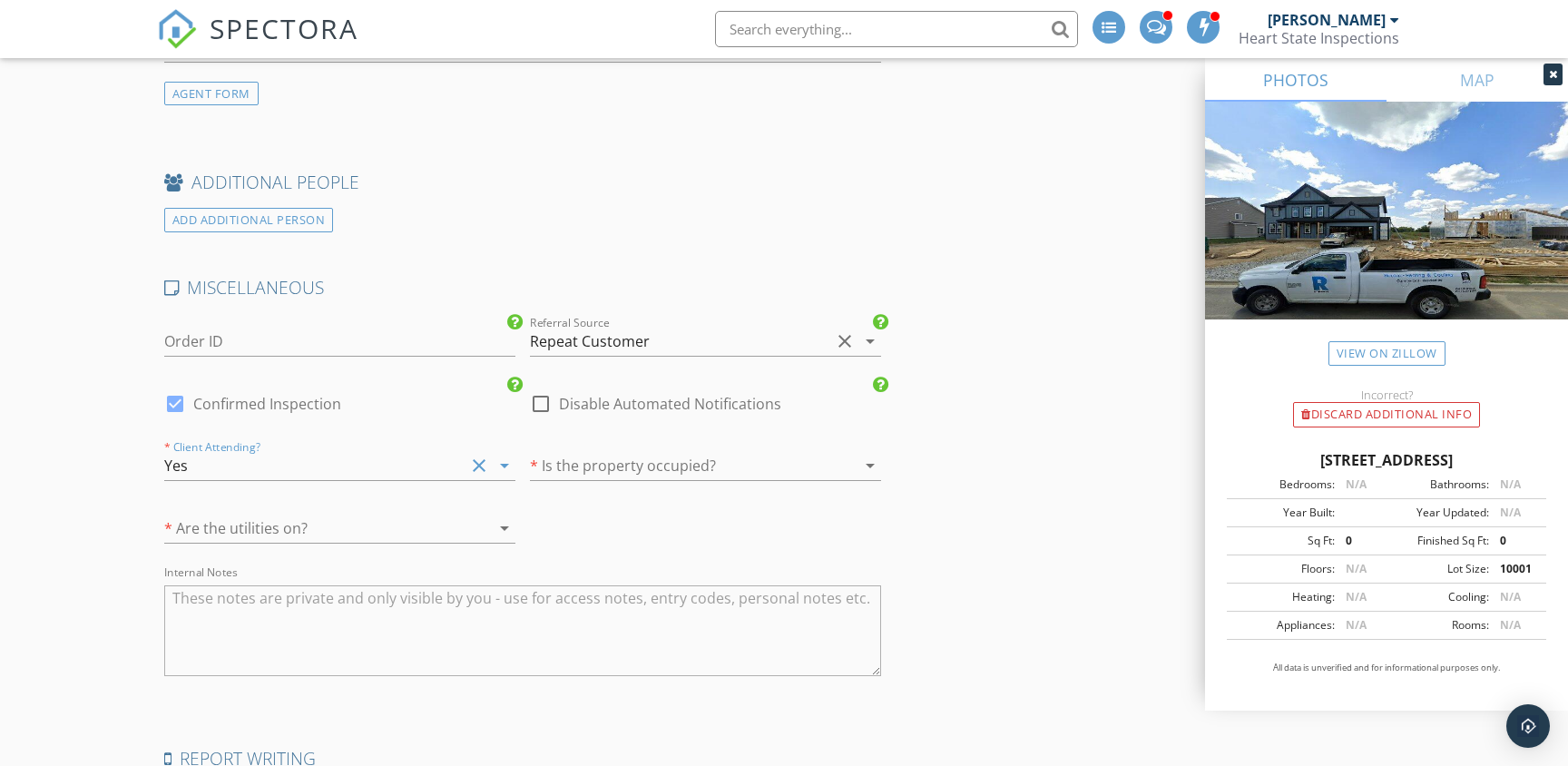
click at [654, 473] on div at bounding box center [680, 466] width 301 height 29
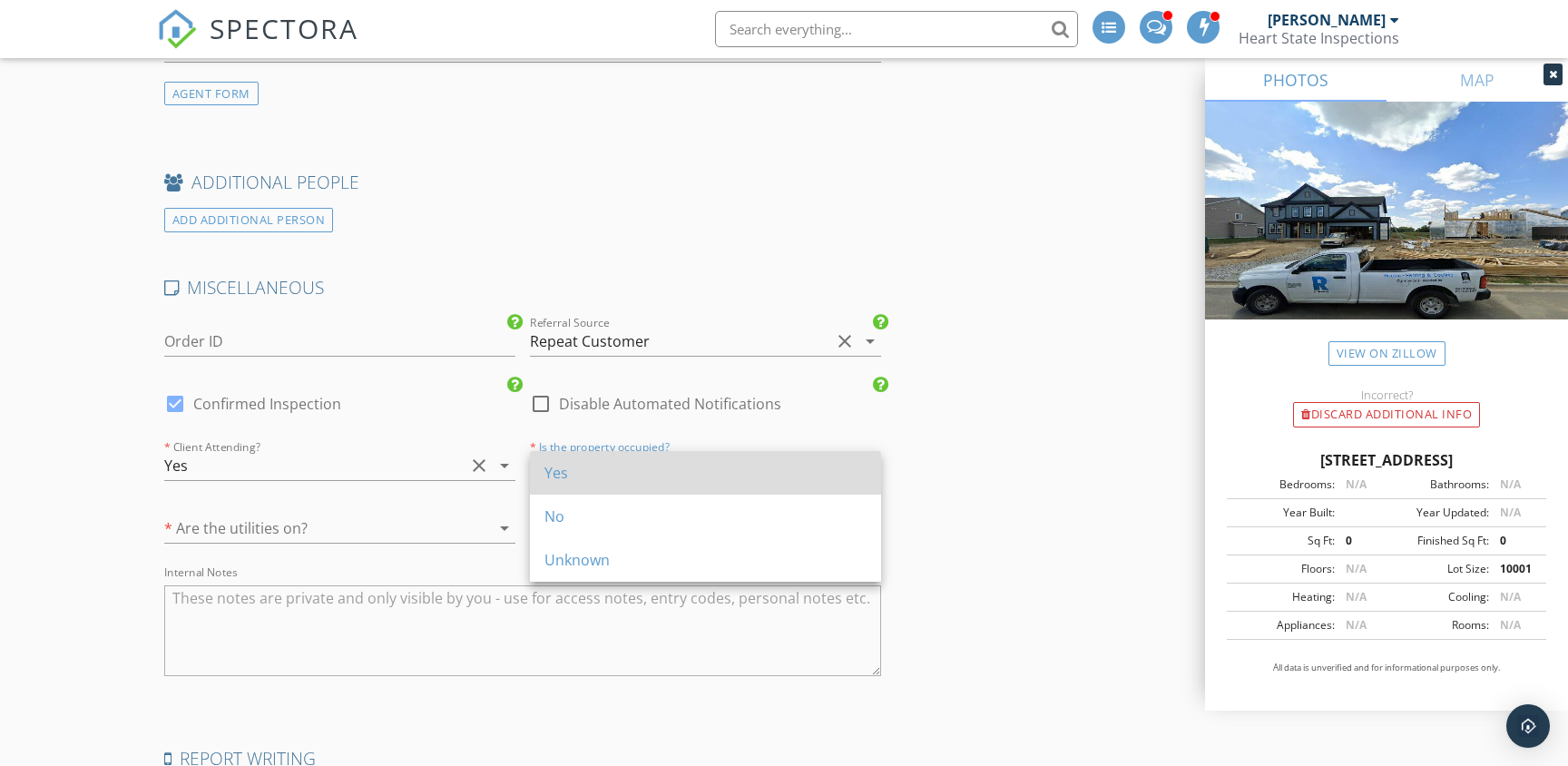
click at [620, 483] on div "Yes" at bounding box center [705, 474] width 323 height 22
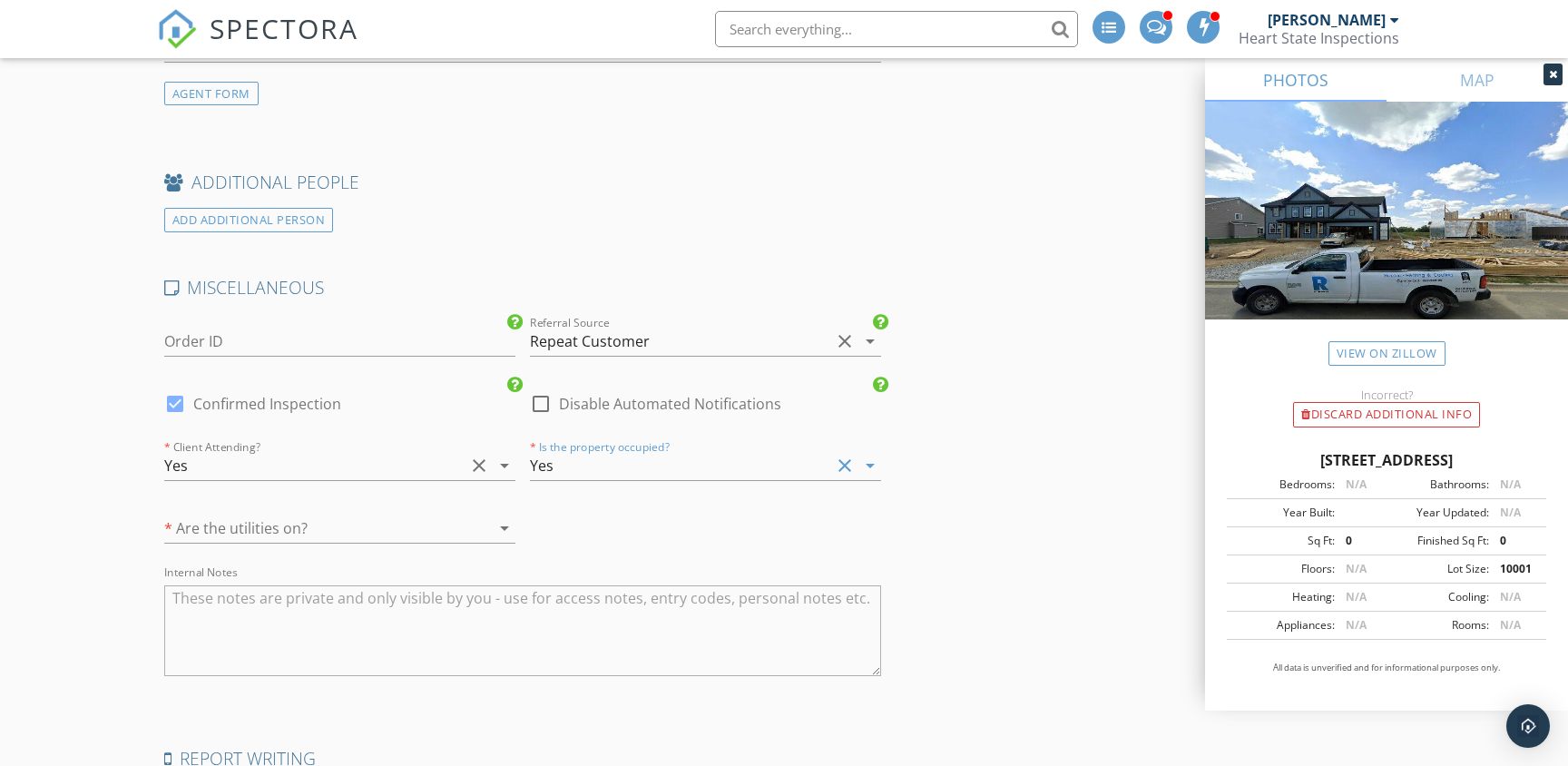
click at [348, 522] on div at bounding box center [314, 529] width 301 height 29
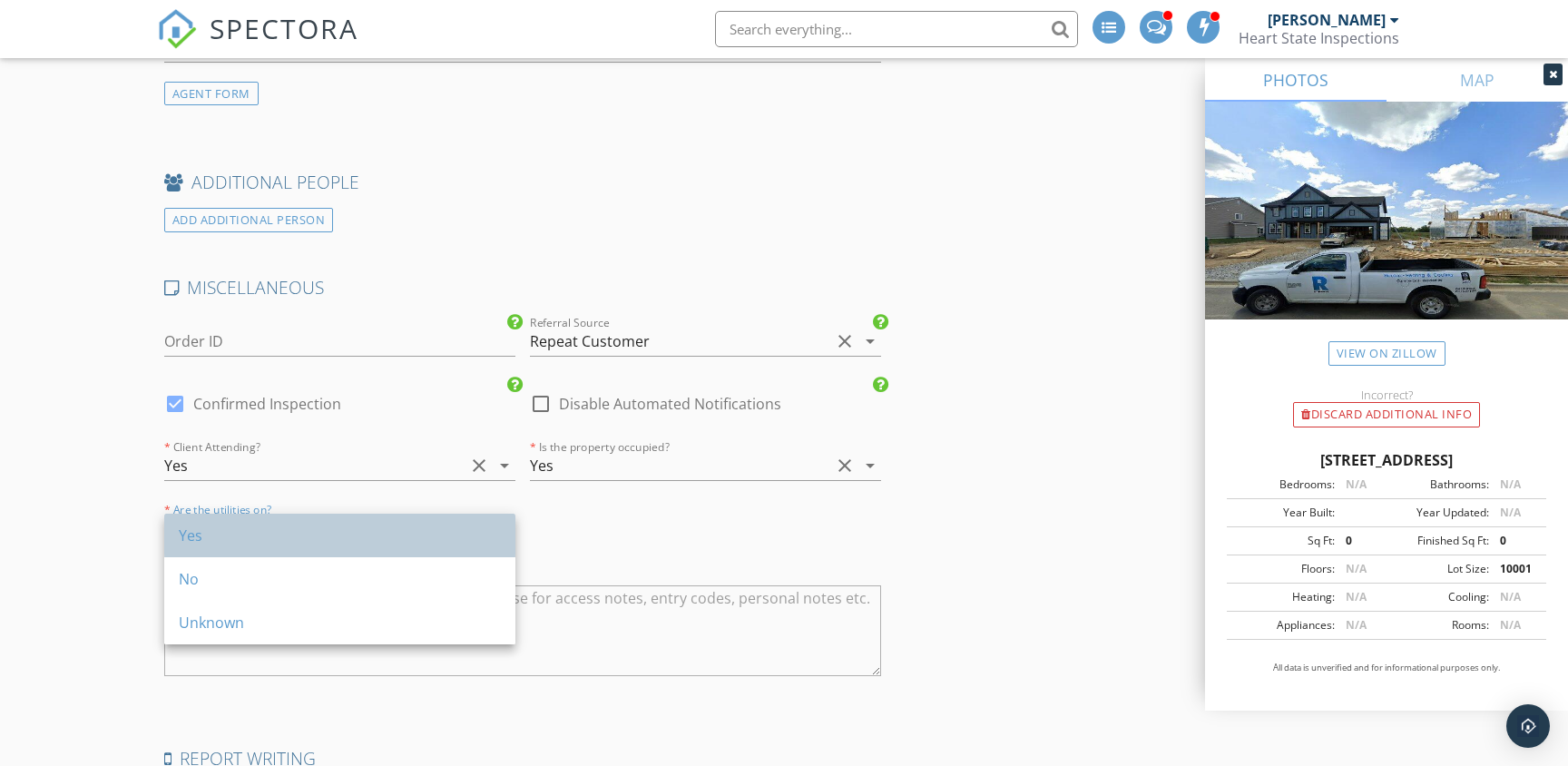
click at [298, 528] on div "Yes" at bounding box center [340, 536] width 323 height 22
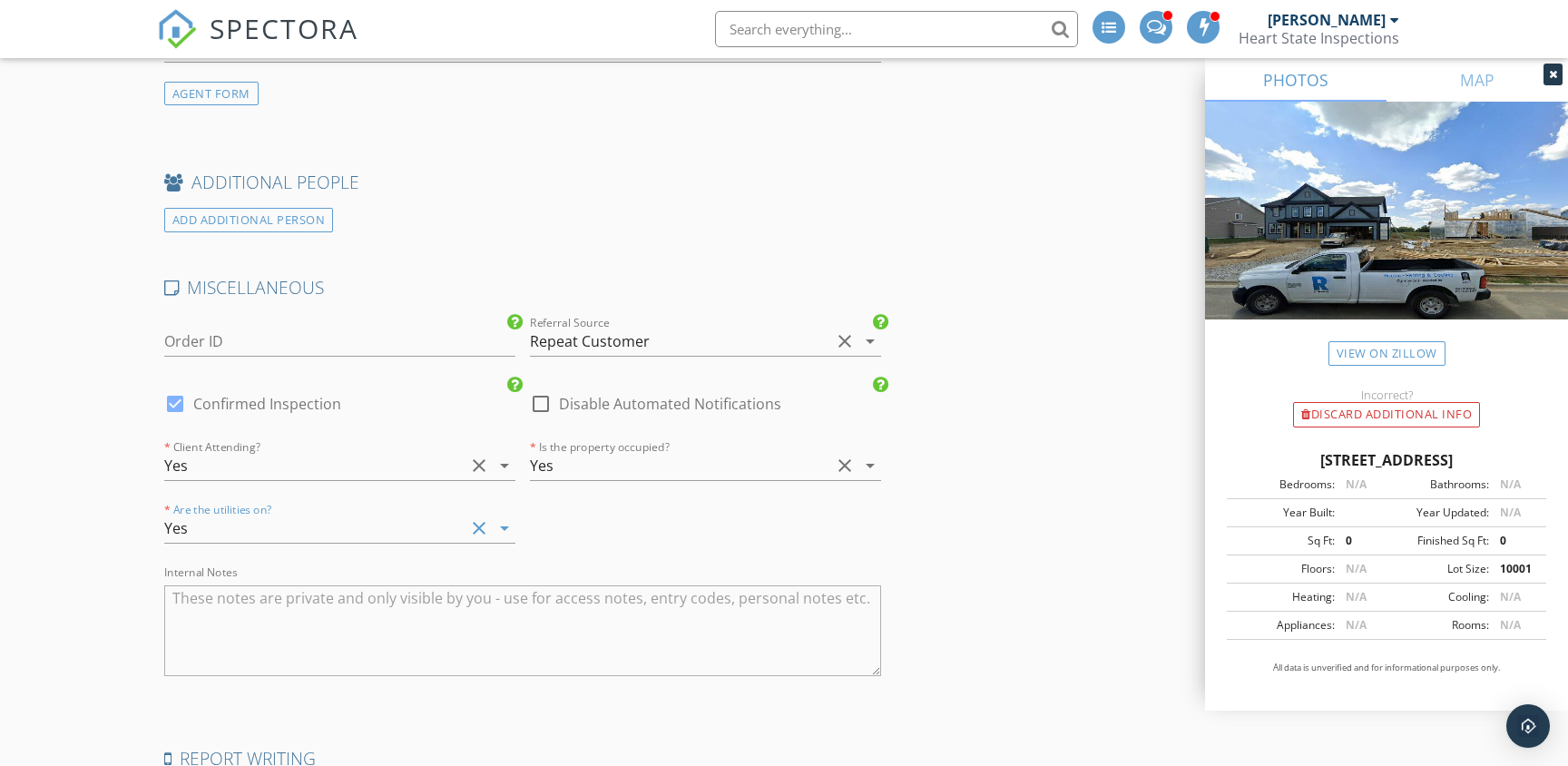
click at [276, 610] on textarea "Internal Notes" at bounding box center [523, 631] width 717 height 91
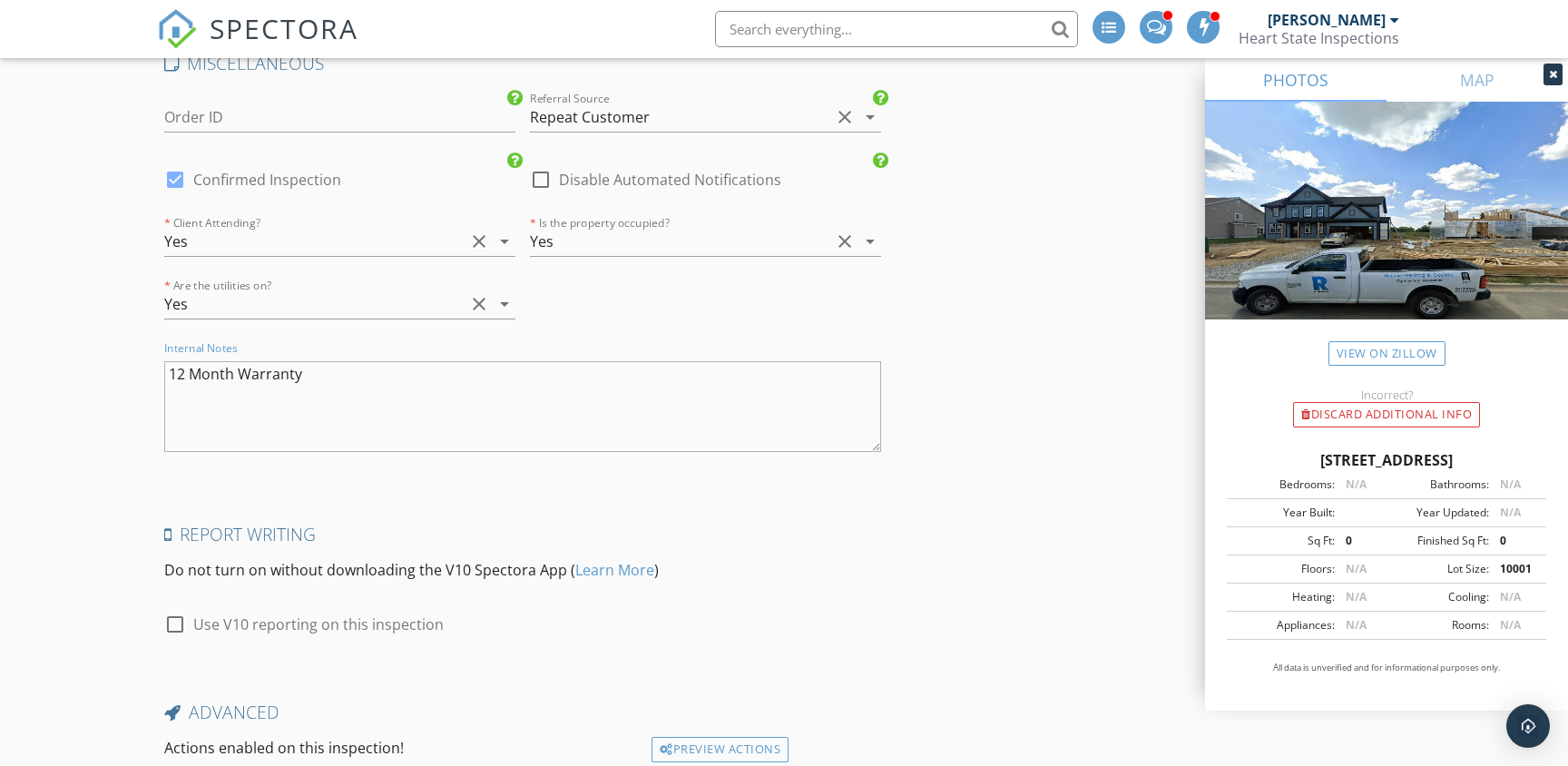
scroll to position [3767, 0]
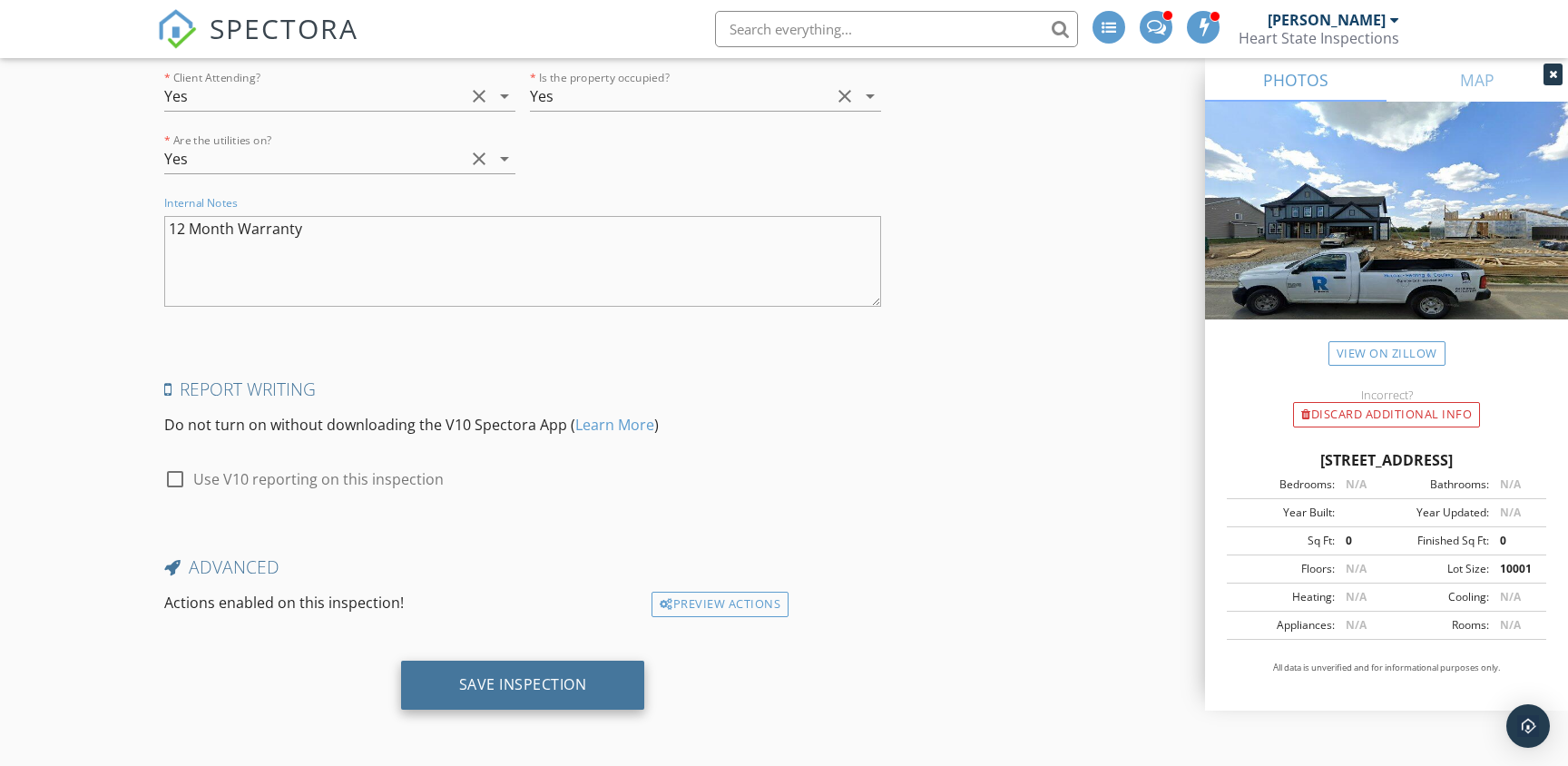
type textarea "12 Month Warranty"
click at [519, 681] on div "Save Inspection" at bounding box center [523, 685] width 128 height 18
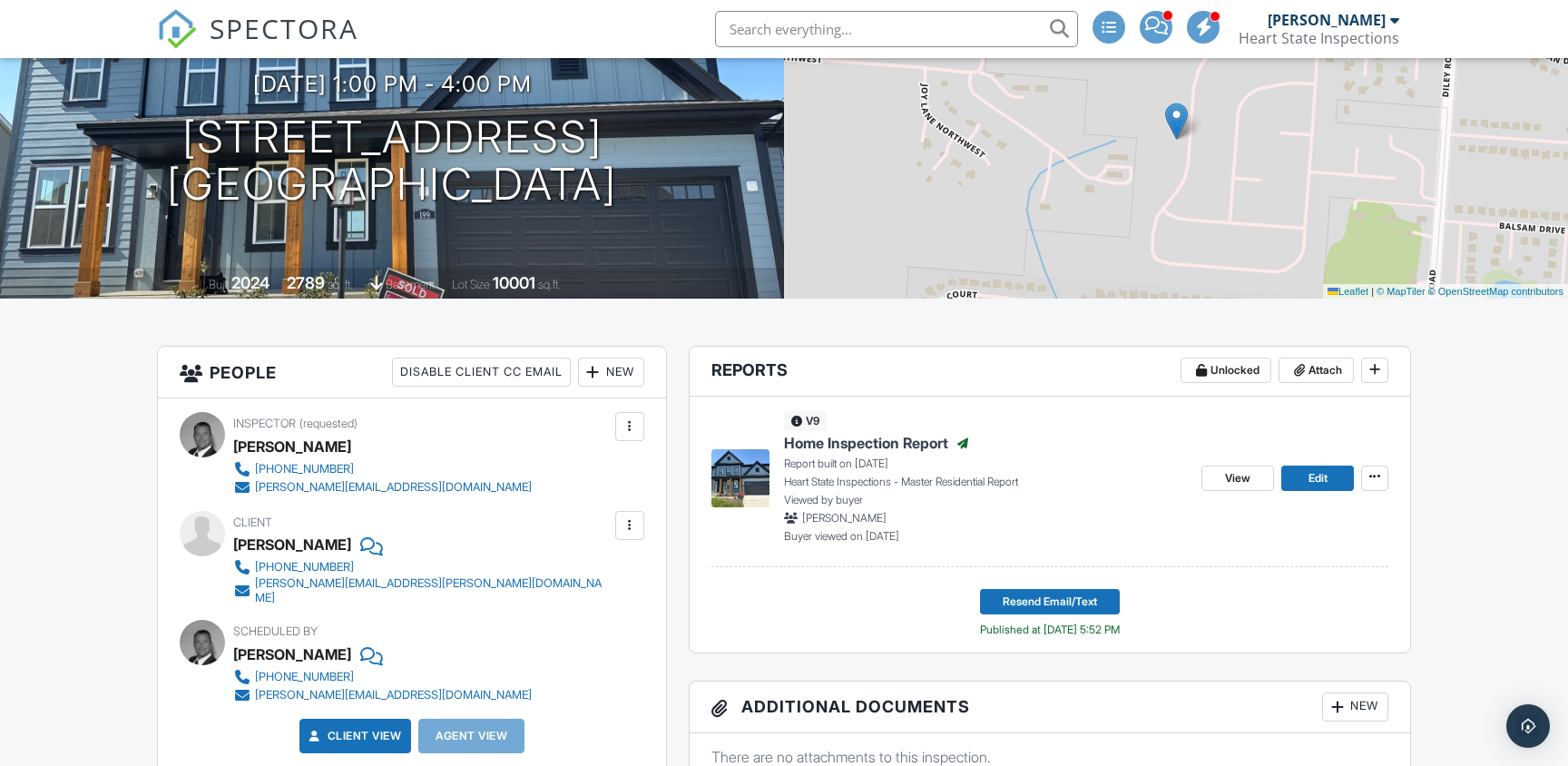
scroll to position [157, 0]
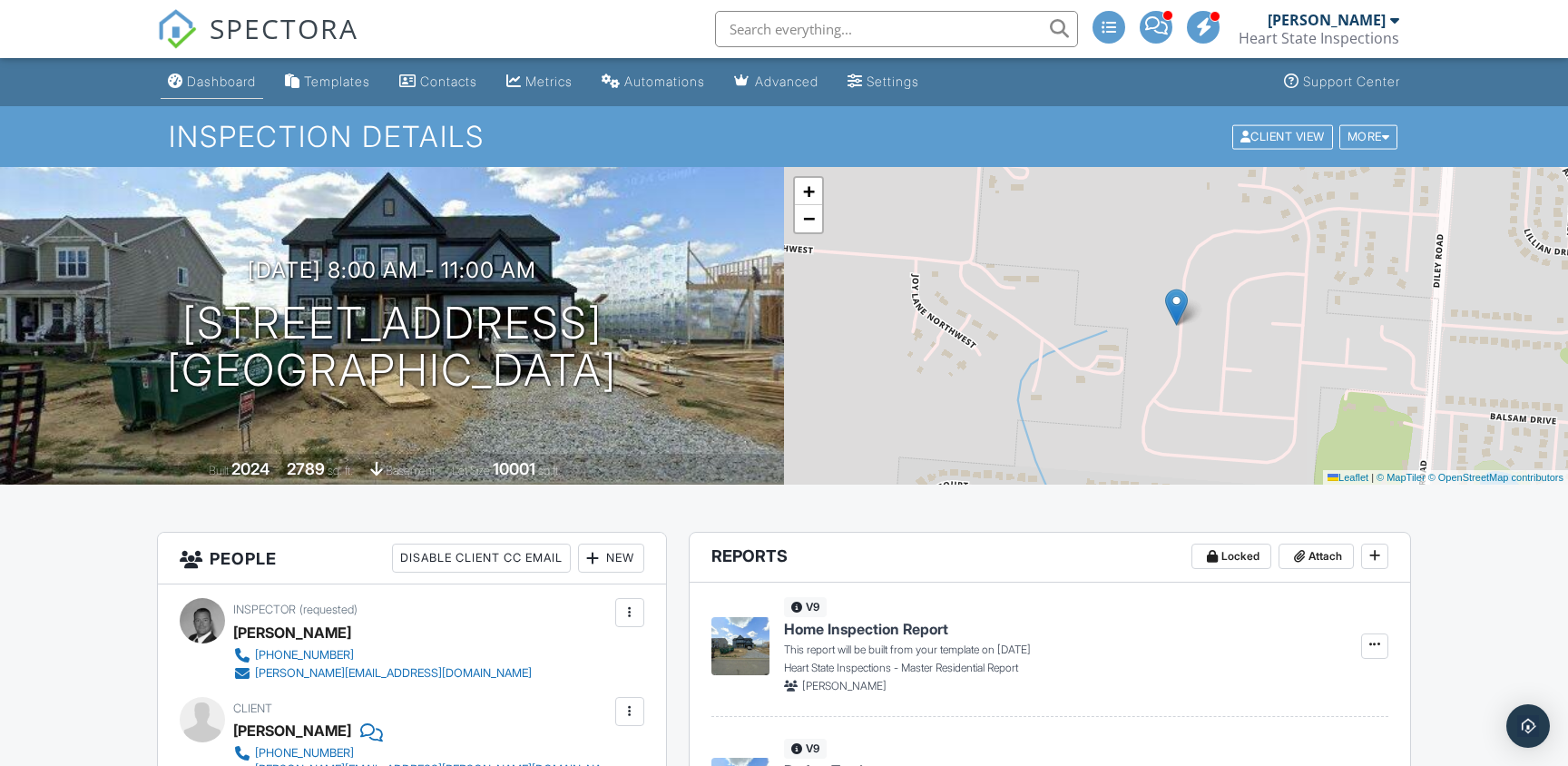
click at [214, 82] on div "Dashboard" at bounding box center [221, 81] width 69 height 16
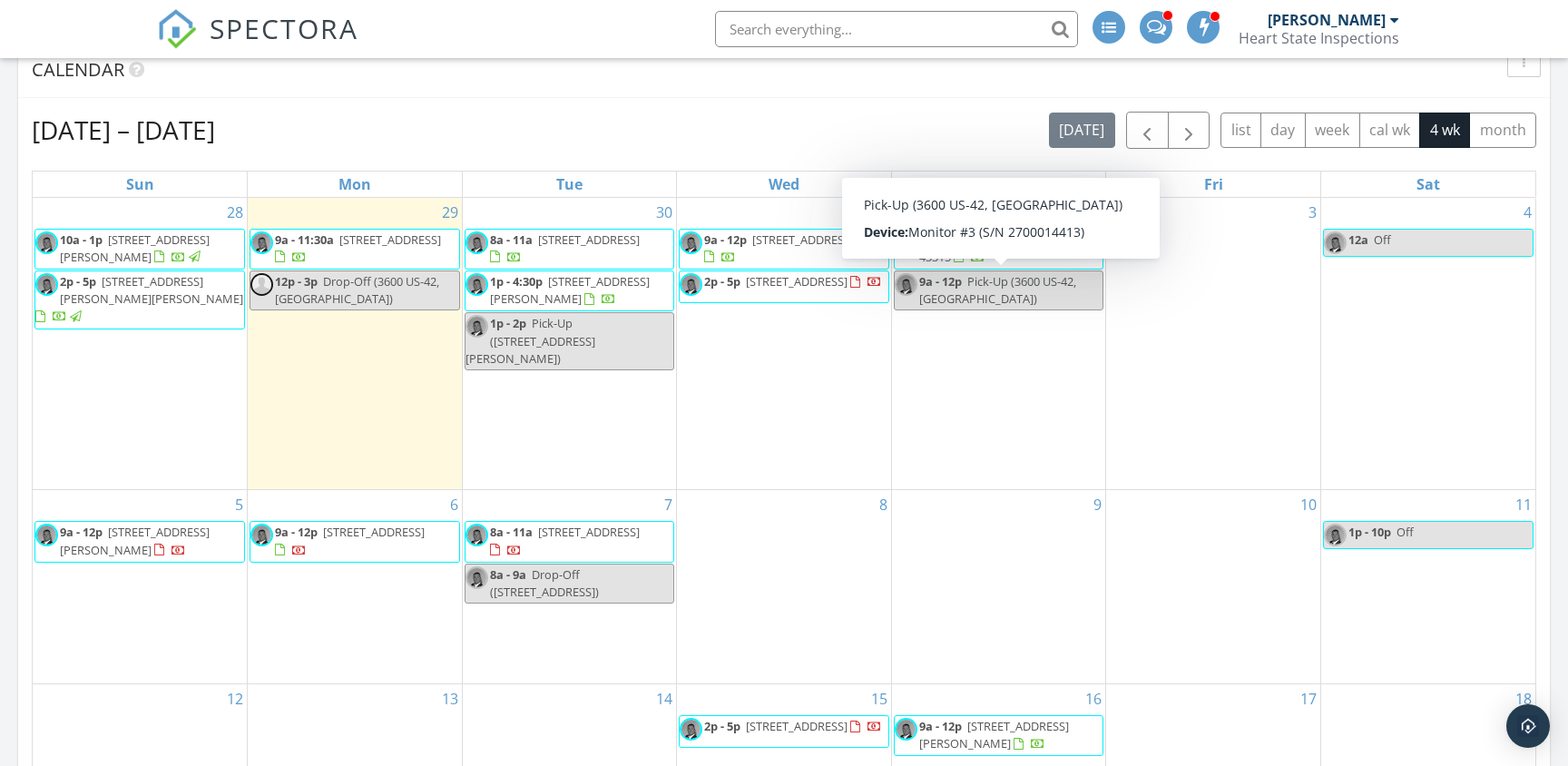
scroll to position [754, 0]
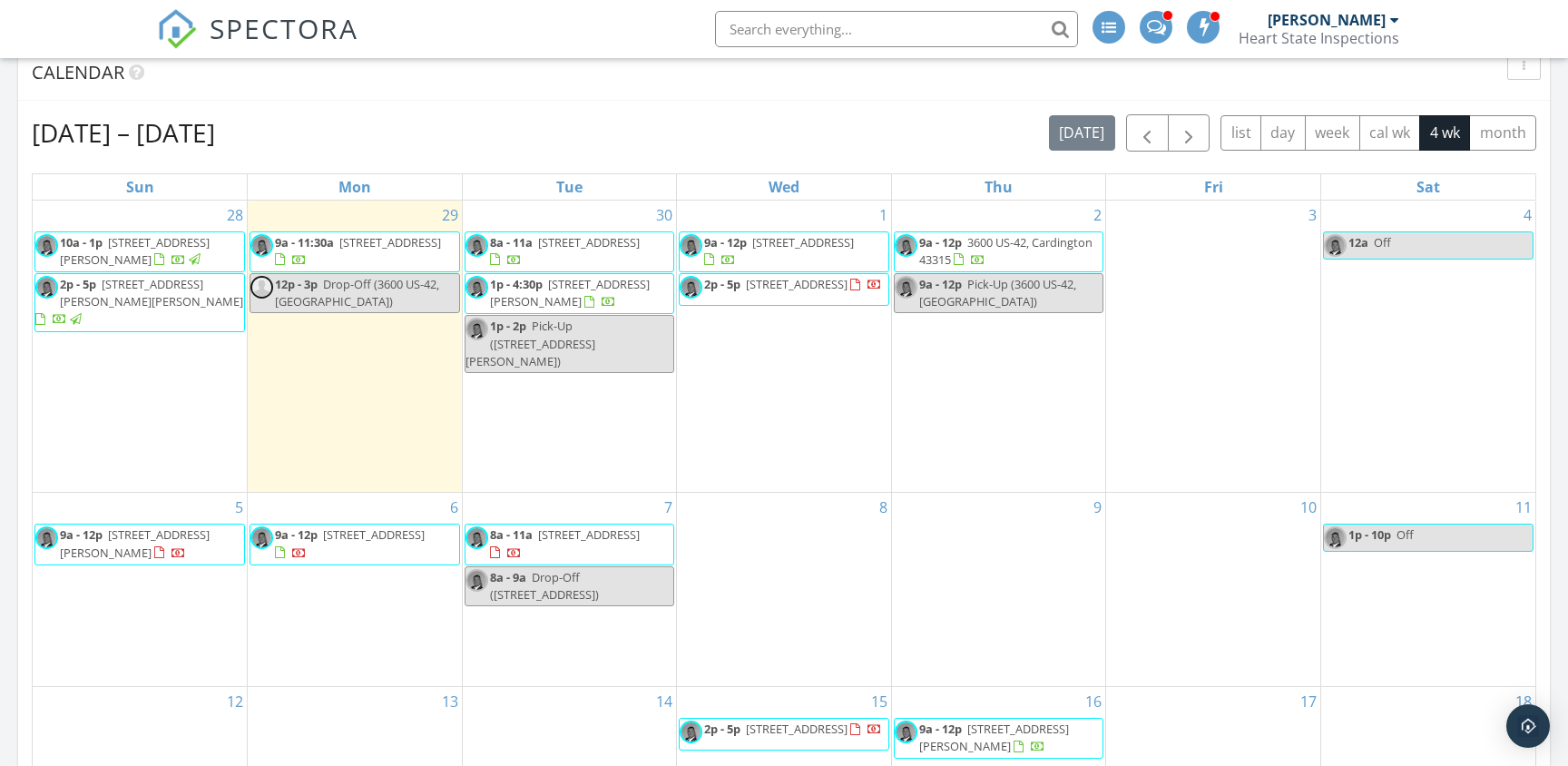
click at [259, 26] on span "SPECTORA" at bounding box center [284, 28] width 149 height 38
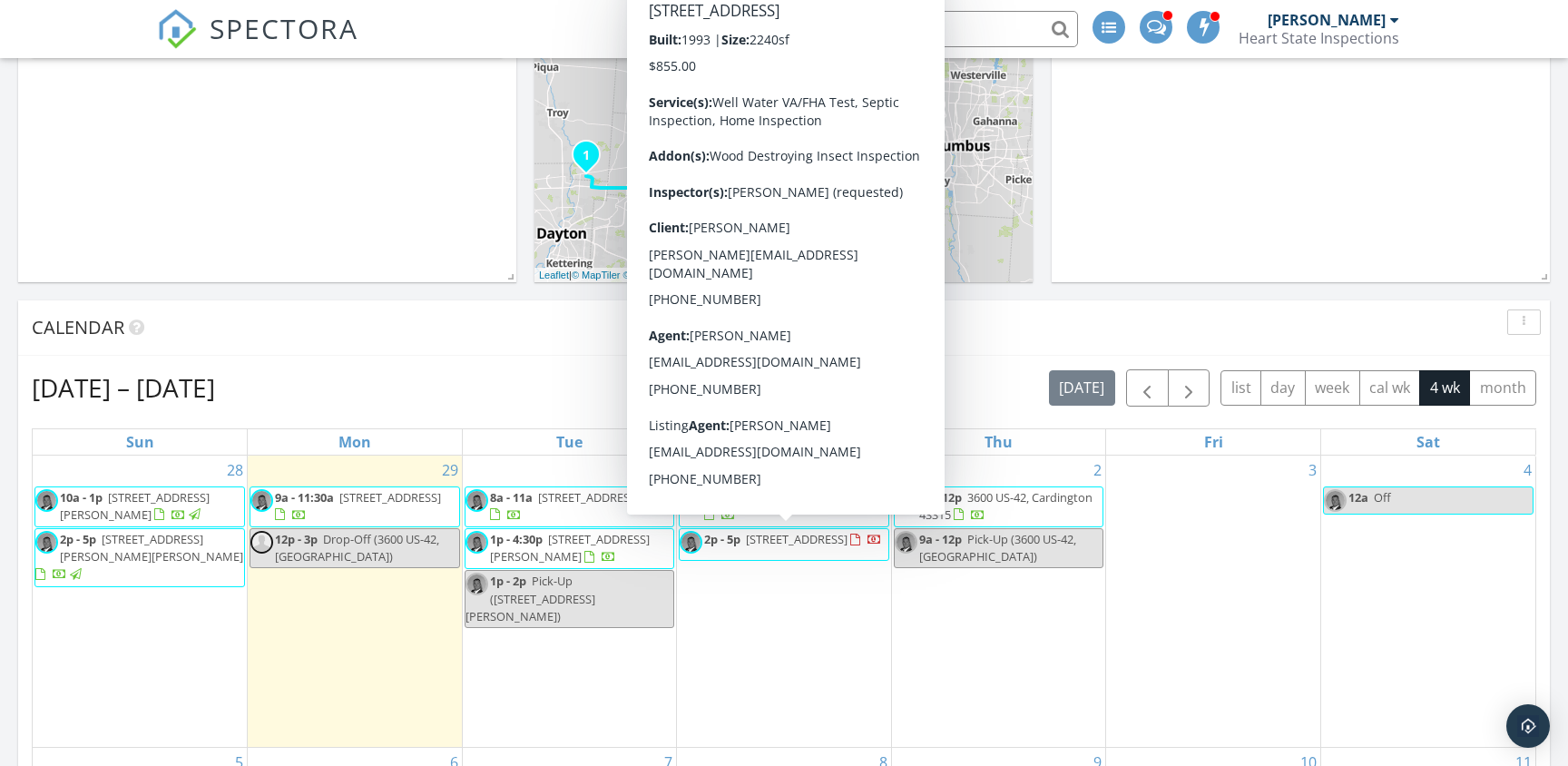
scroll to position [475, 0]
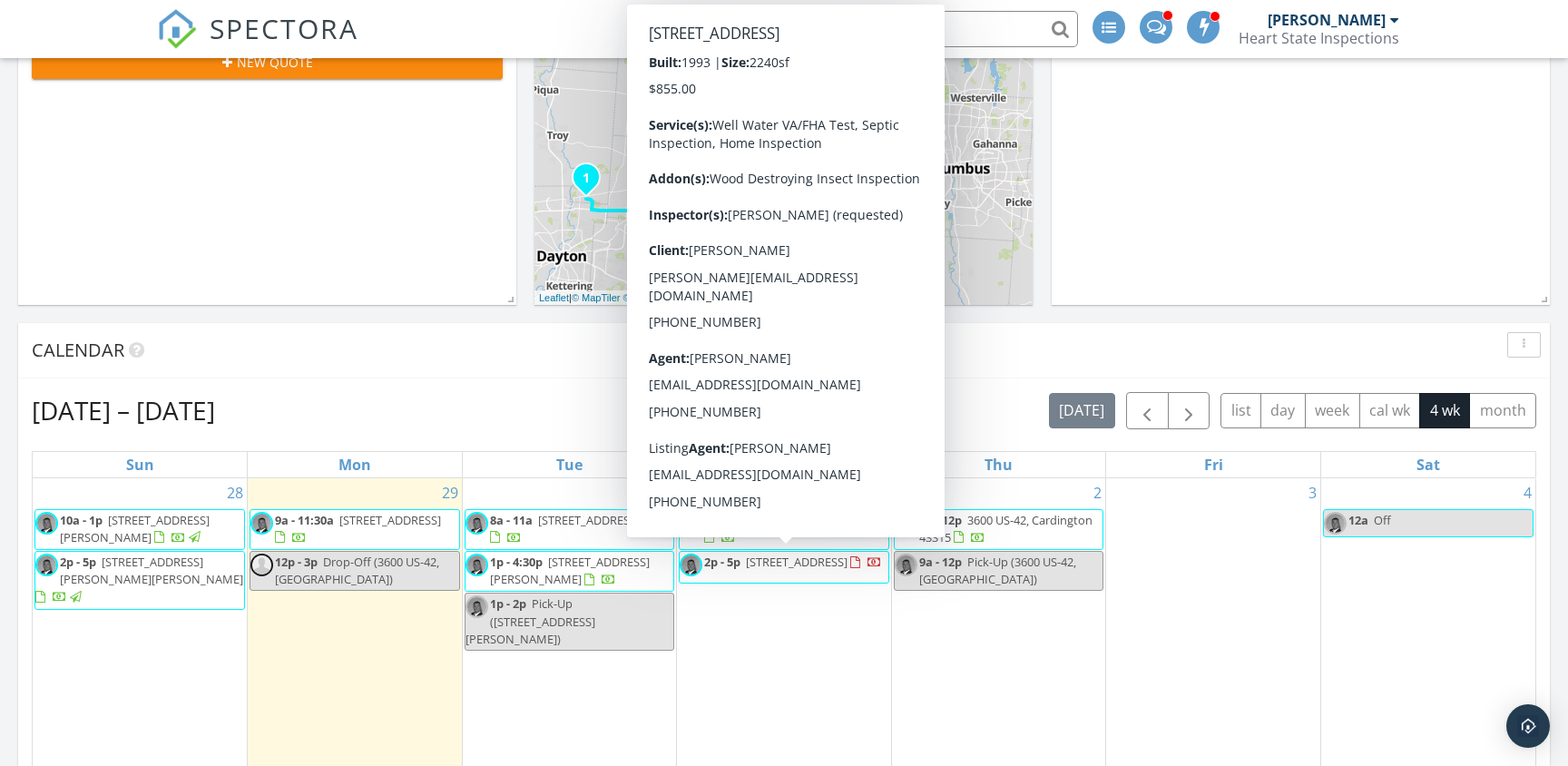
click at [789, 568] on span "[STREET_ADDRESS]" at bounding box center [797, 562] width 102 height 17
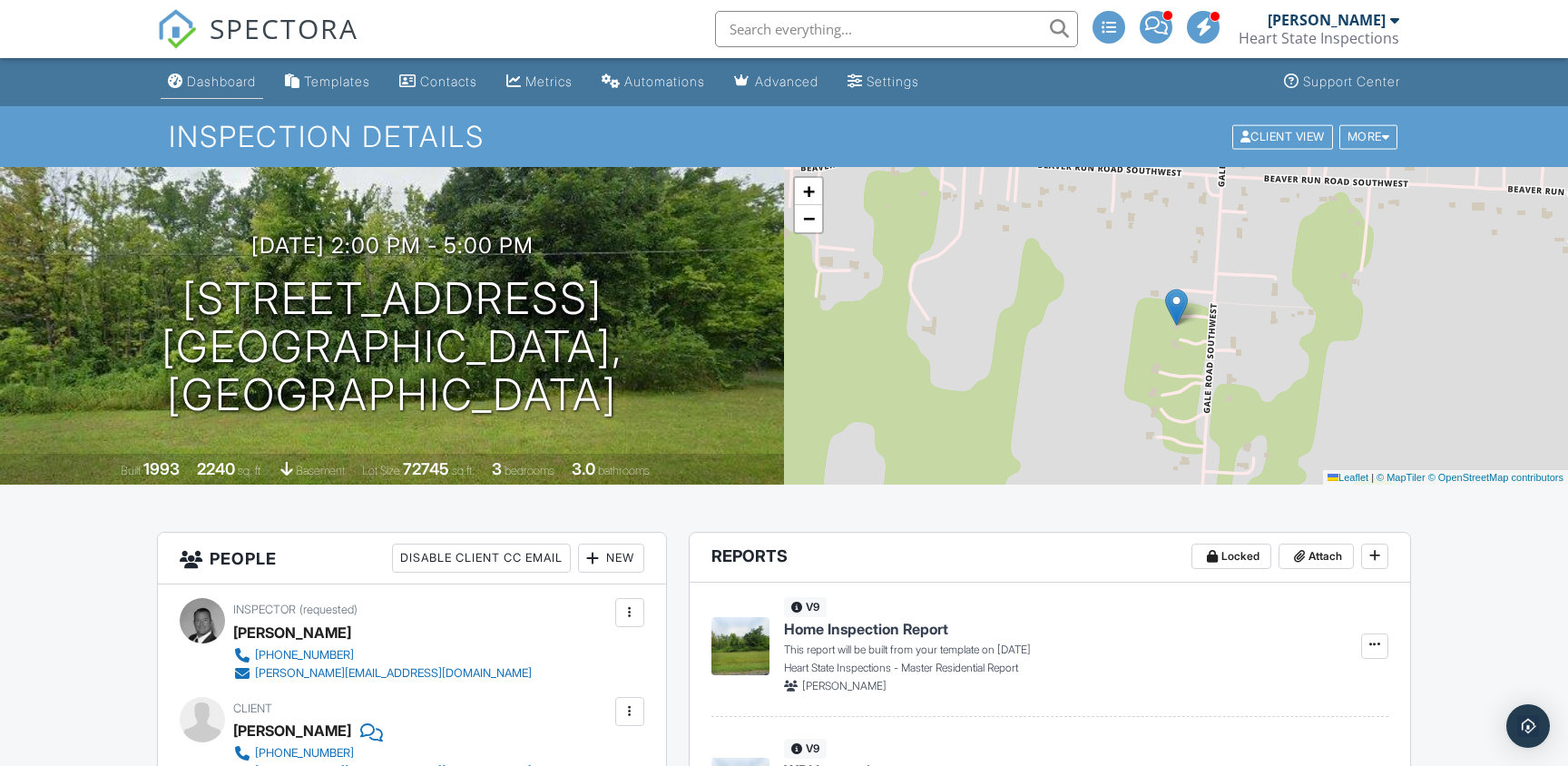
click at [217, 86] on div "Dashboard" at bounding box center [221, 81] width 69 height 16
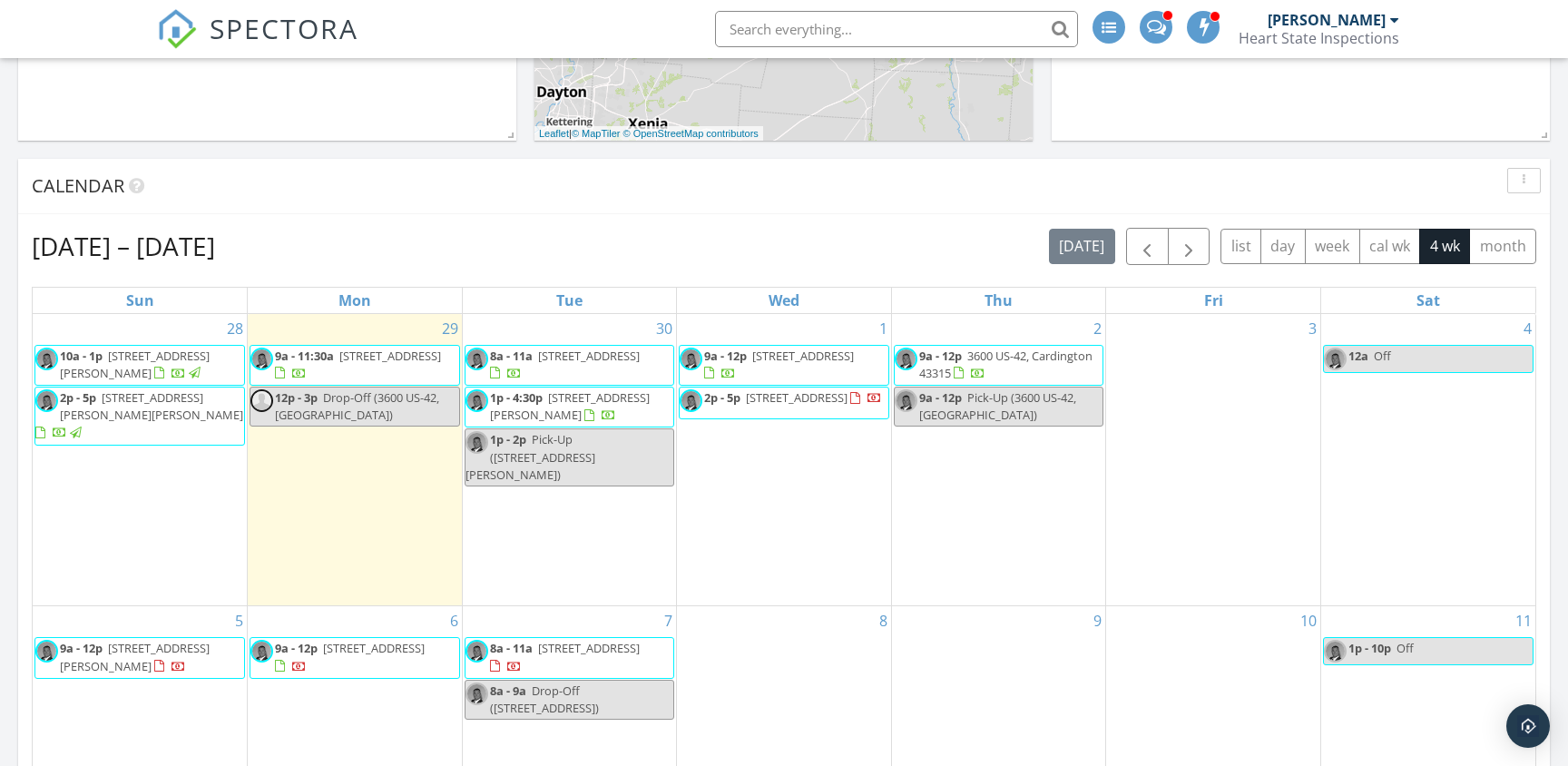
scroll to position [660, 0]
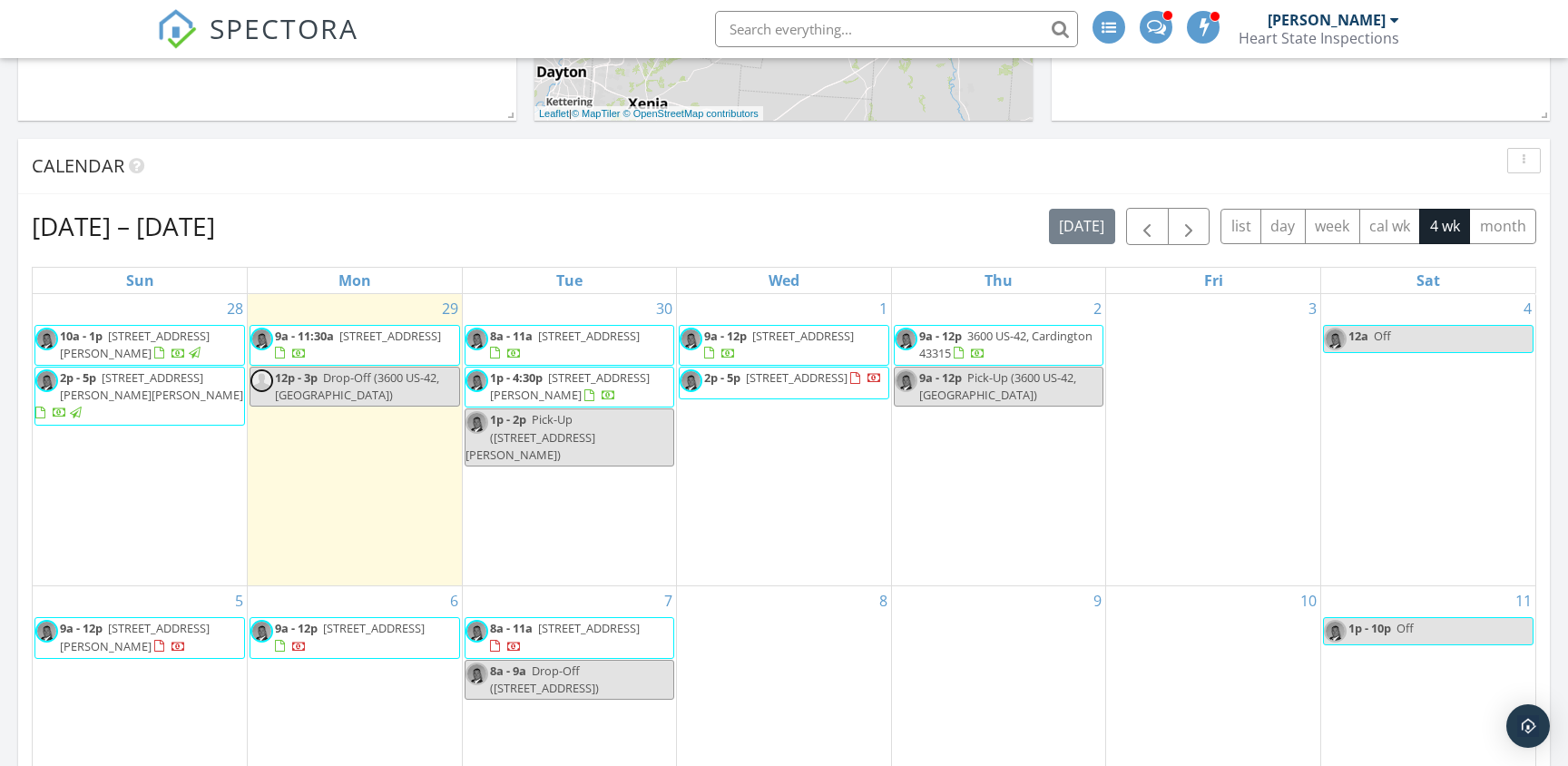
click at [1260, 361] on div "3" at bounding box center [1213, 440] width 214 height 292
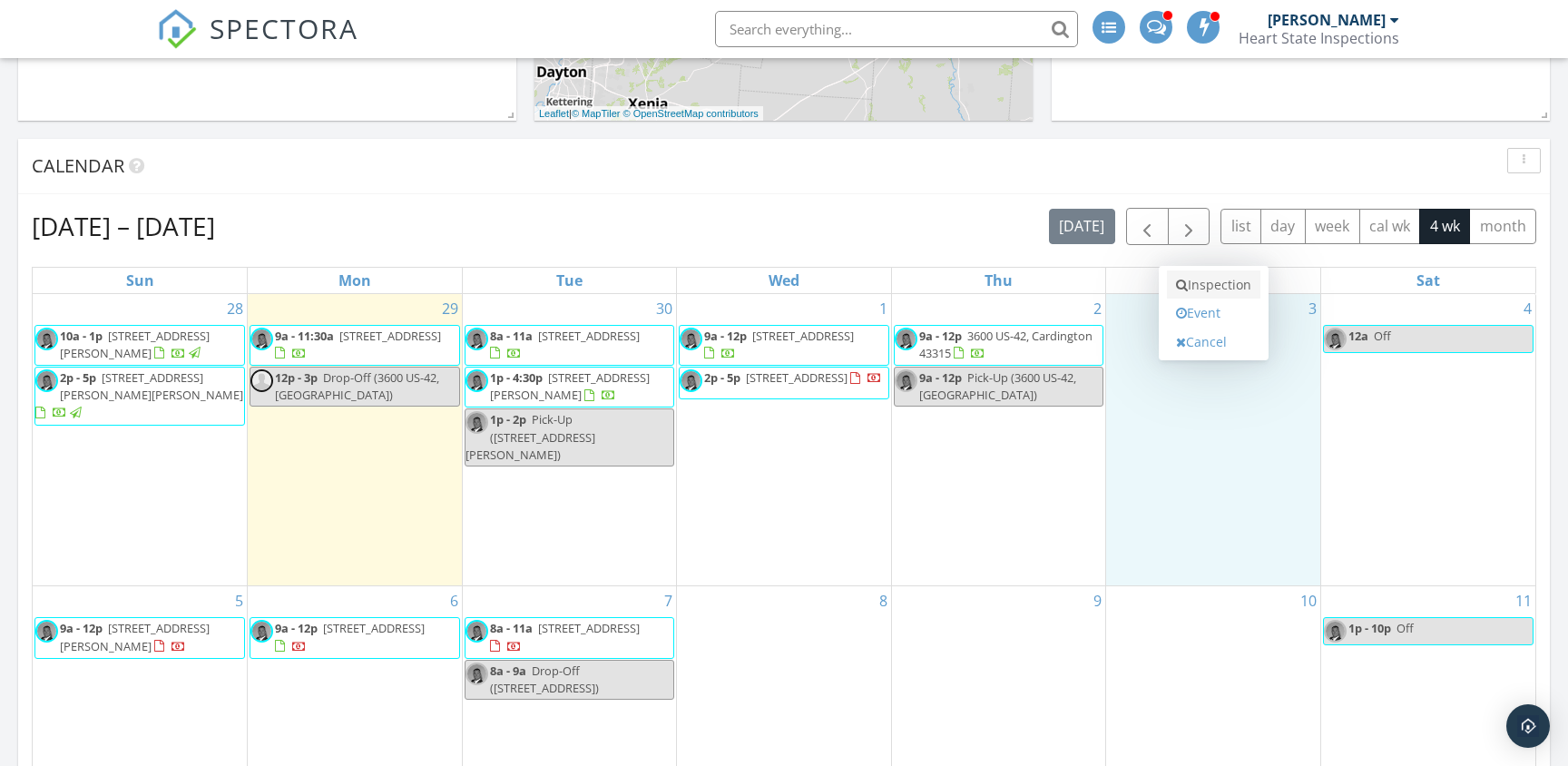
click at [1213, 283] on link "Inspection" at bounding box center [1214, 285] width 94 height 29
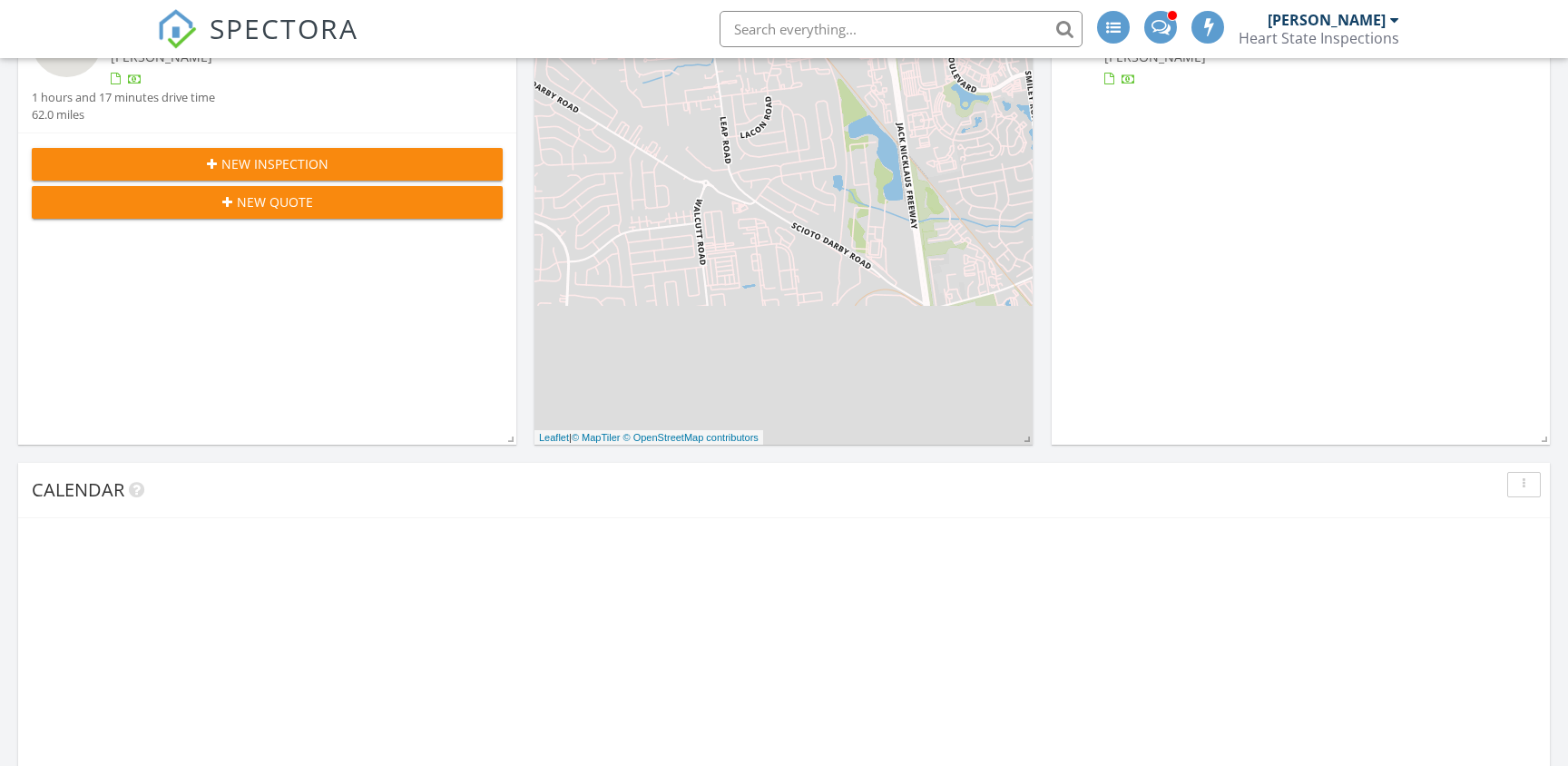
scroll to position [660, 0]
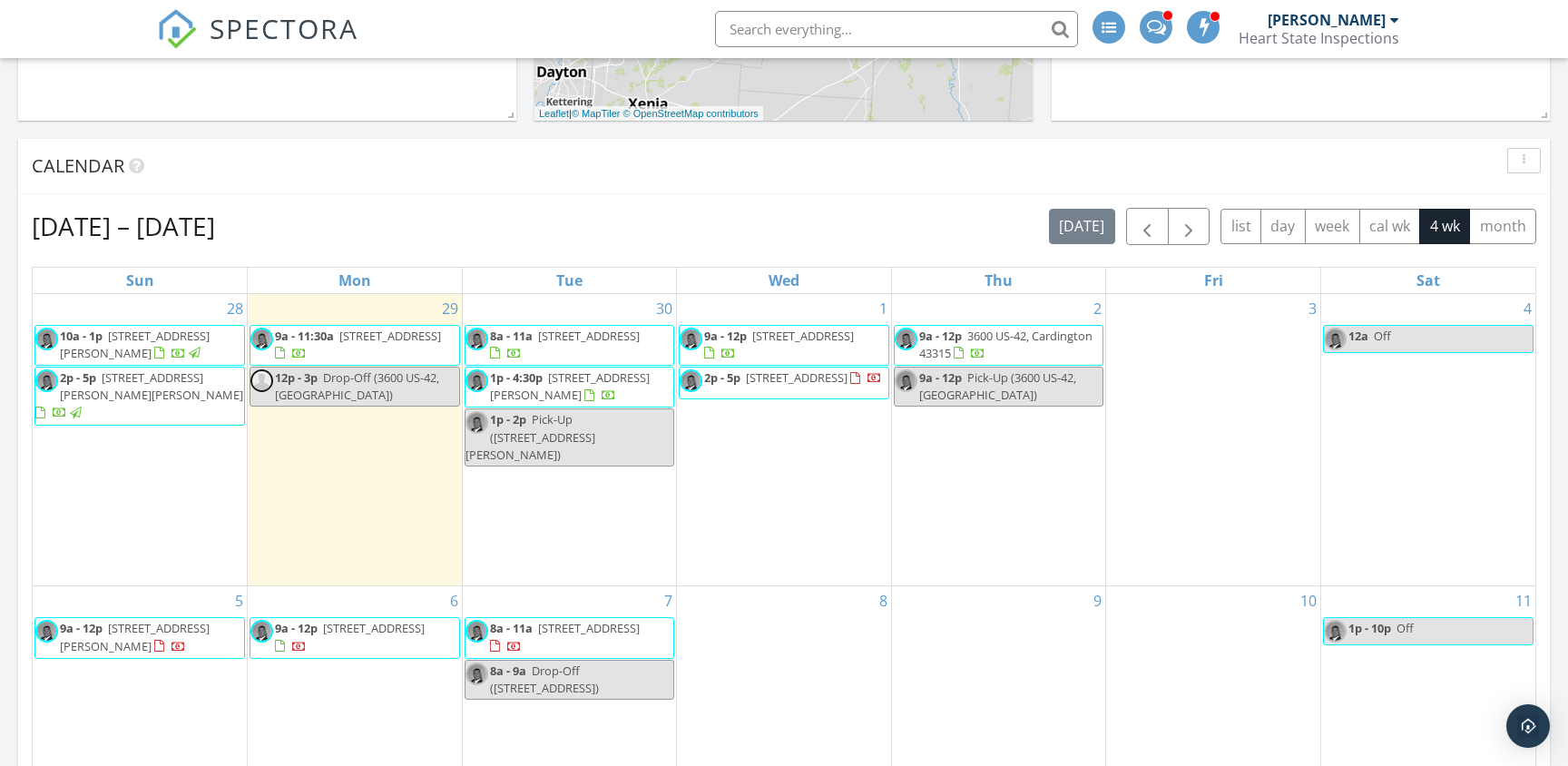
click at [1212, 383] on div "3" at bounding box center [1213, 440] width 214 height 292
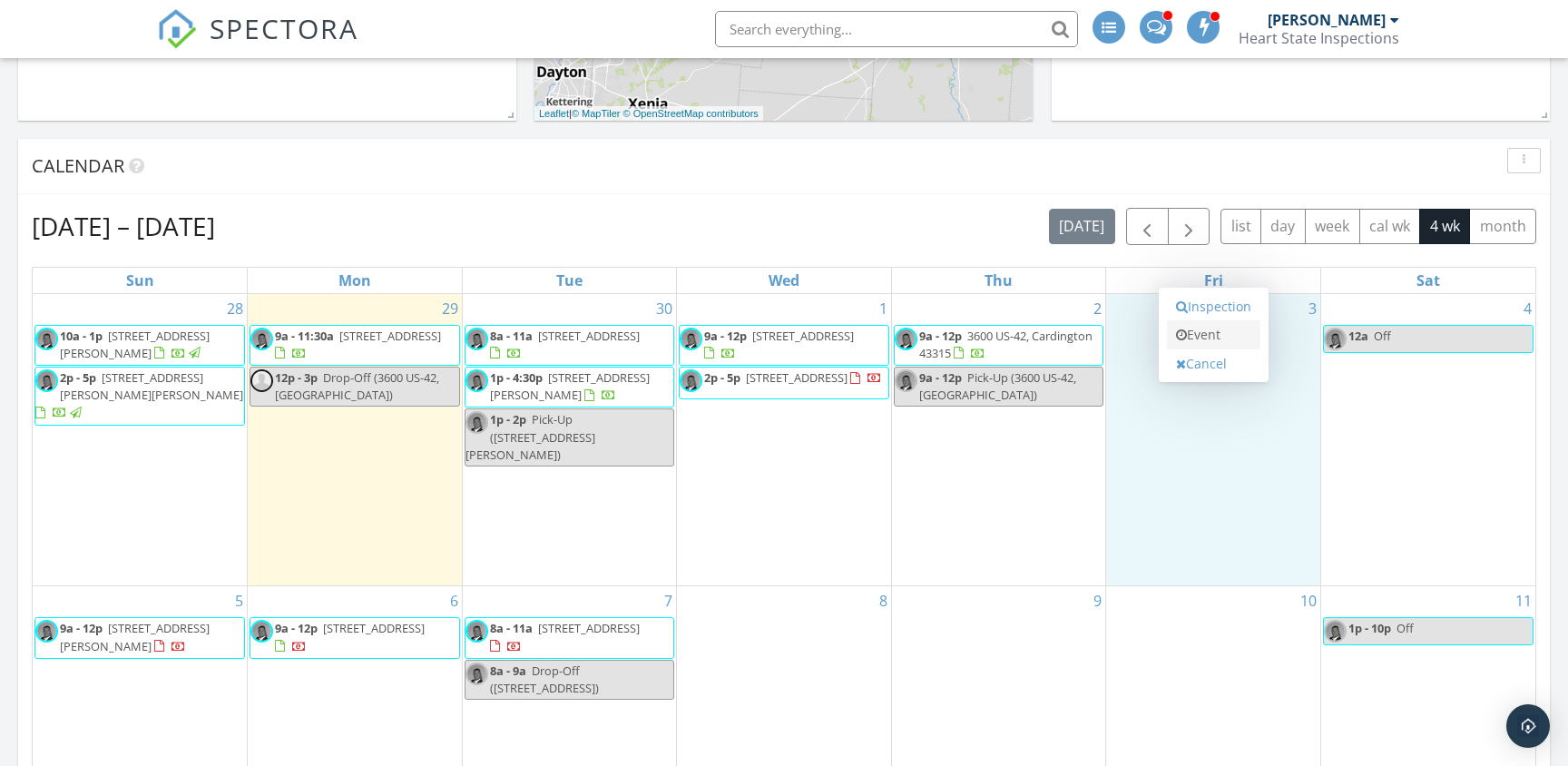
click at [1208, 341] on link "Event" at bounding box center [1214, 336] width 94 height 29
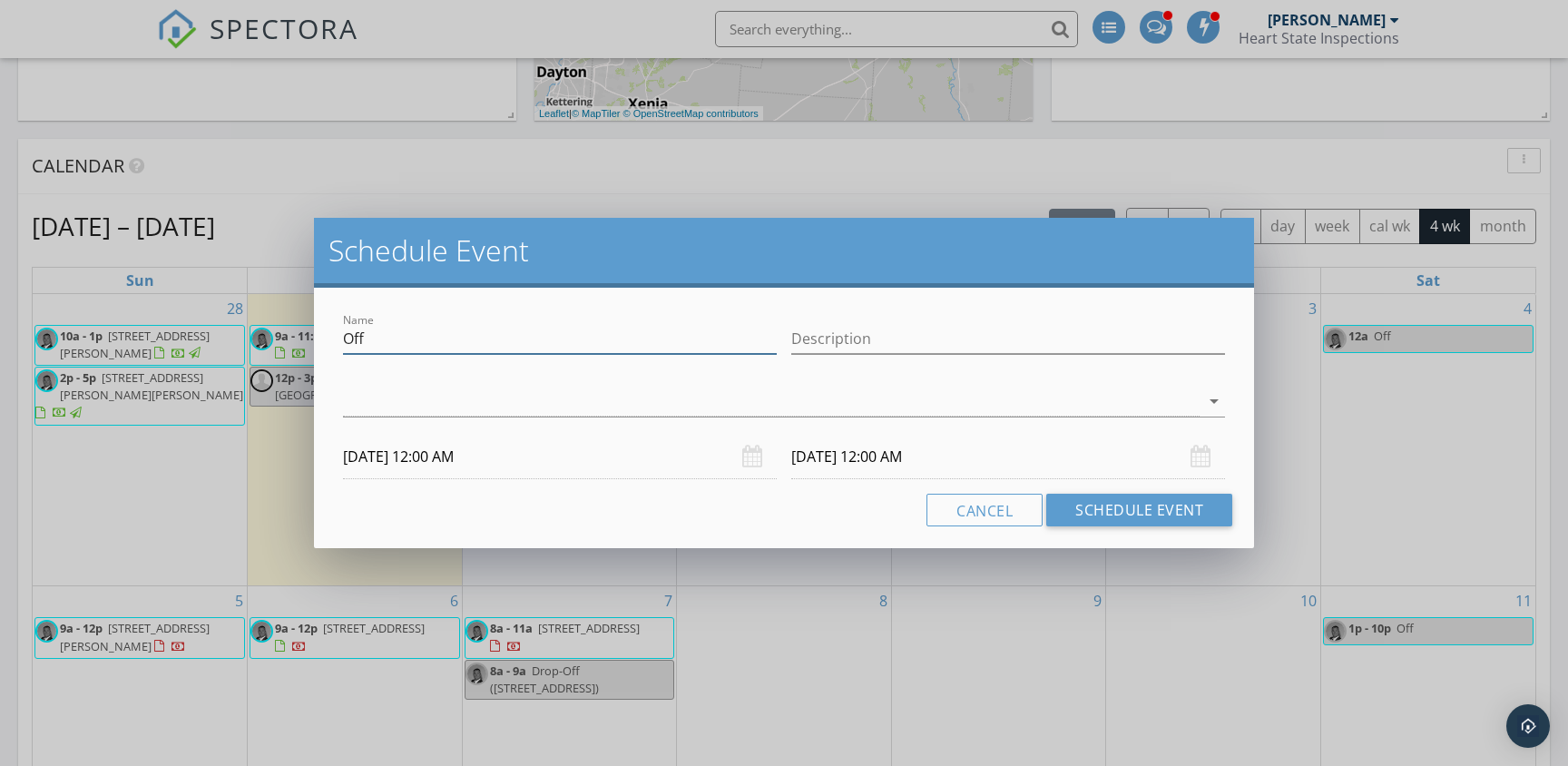
click at [524, 339] on input "Off" at bounding box center [560, 338] width 434 height 30
type input "Inspection Hold"
type input "Dawna Sowers 1992 Bumford Rd"
click at [806, 415] on div at bounding box center [771, 402] width 858 height 30
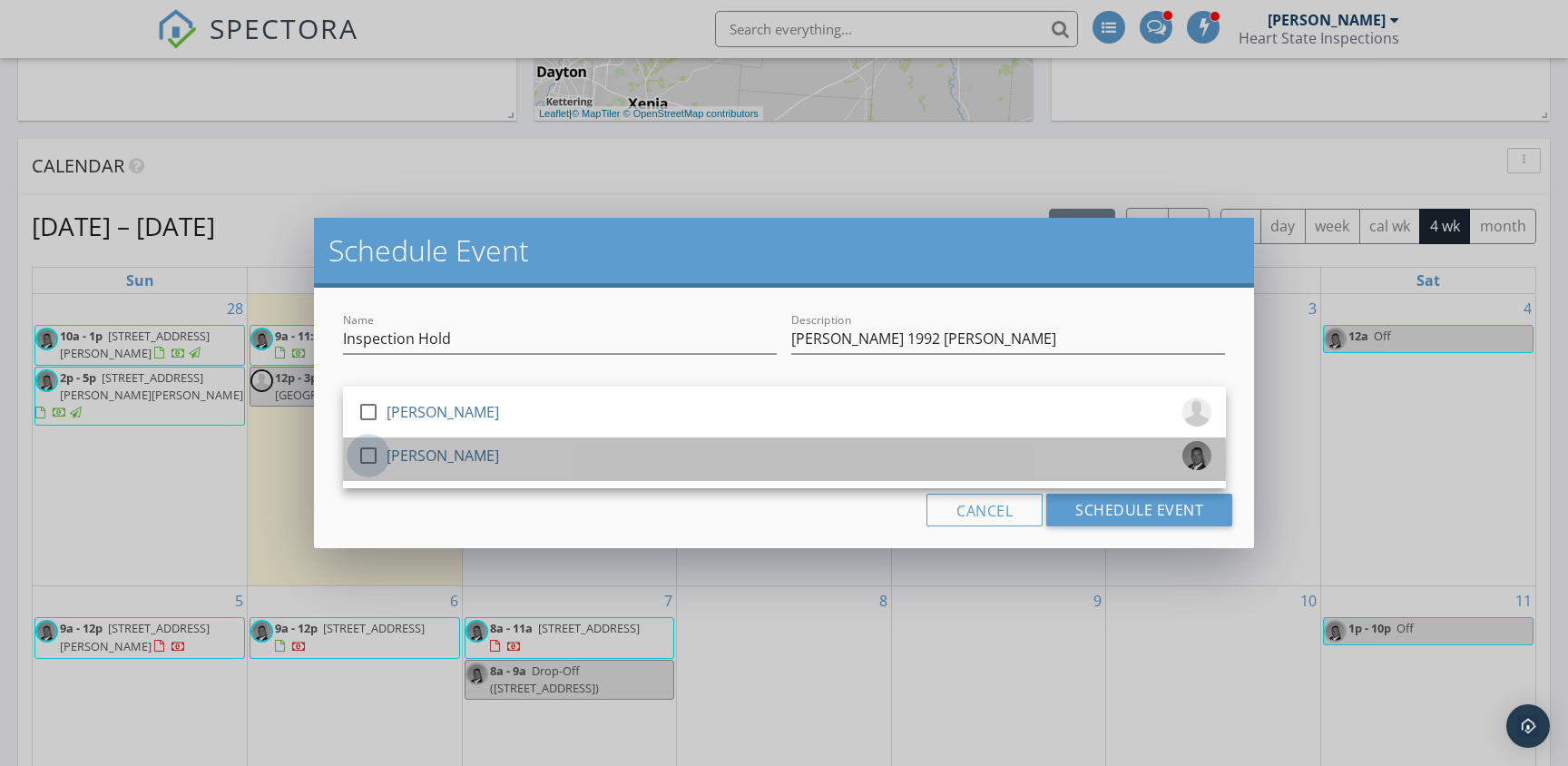
click at [369, 455] on div at bounding box center [369, 456] width 31 height 31
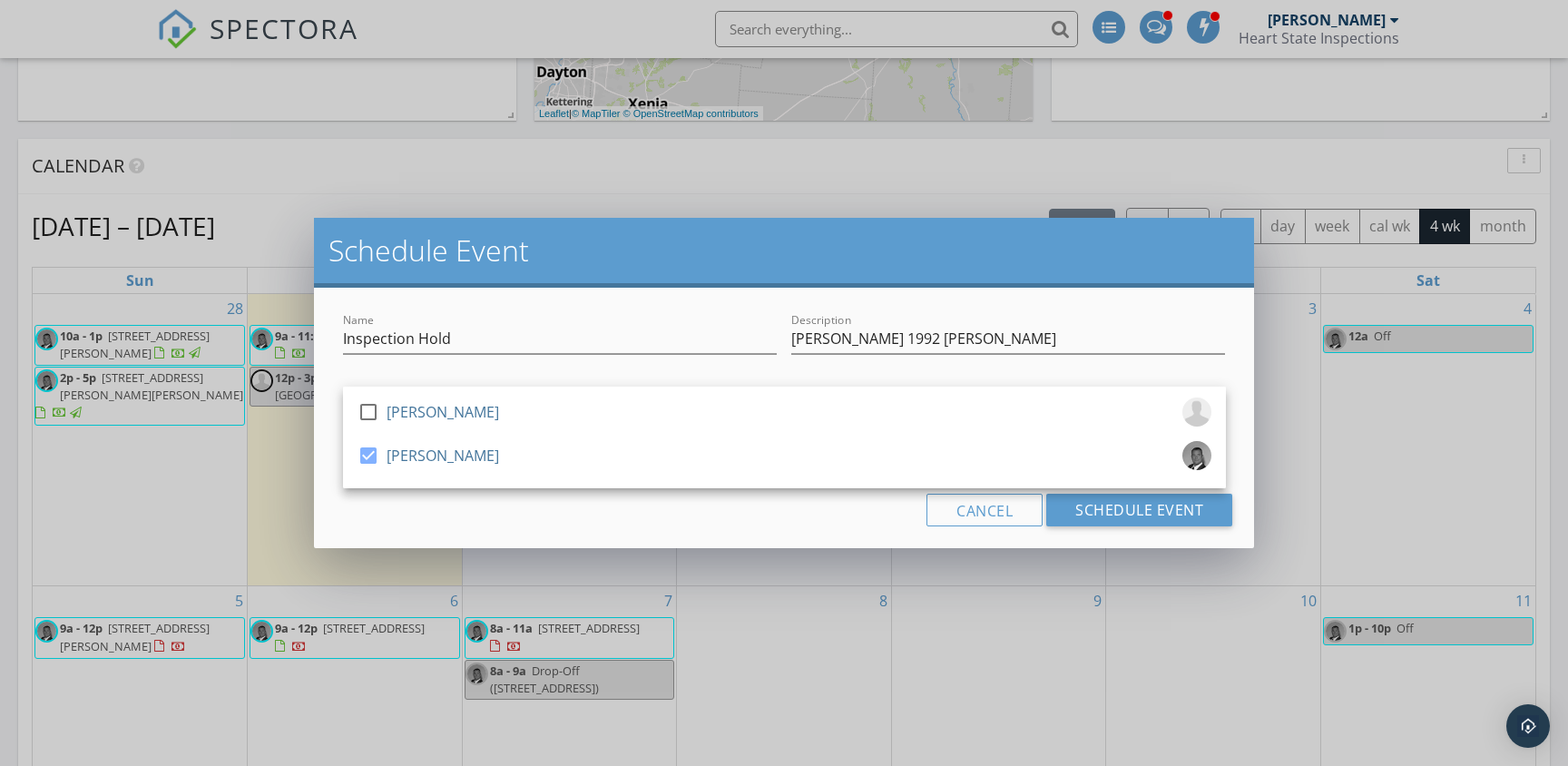
click at [803, 519] on div "Cancel Schedule Event" at bounding box center [784, 510] width 898 height 33
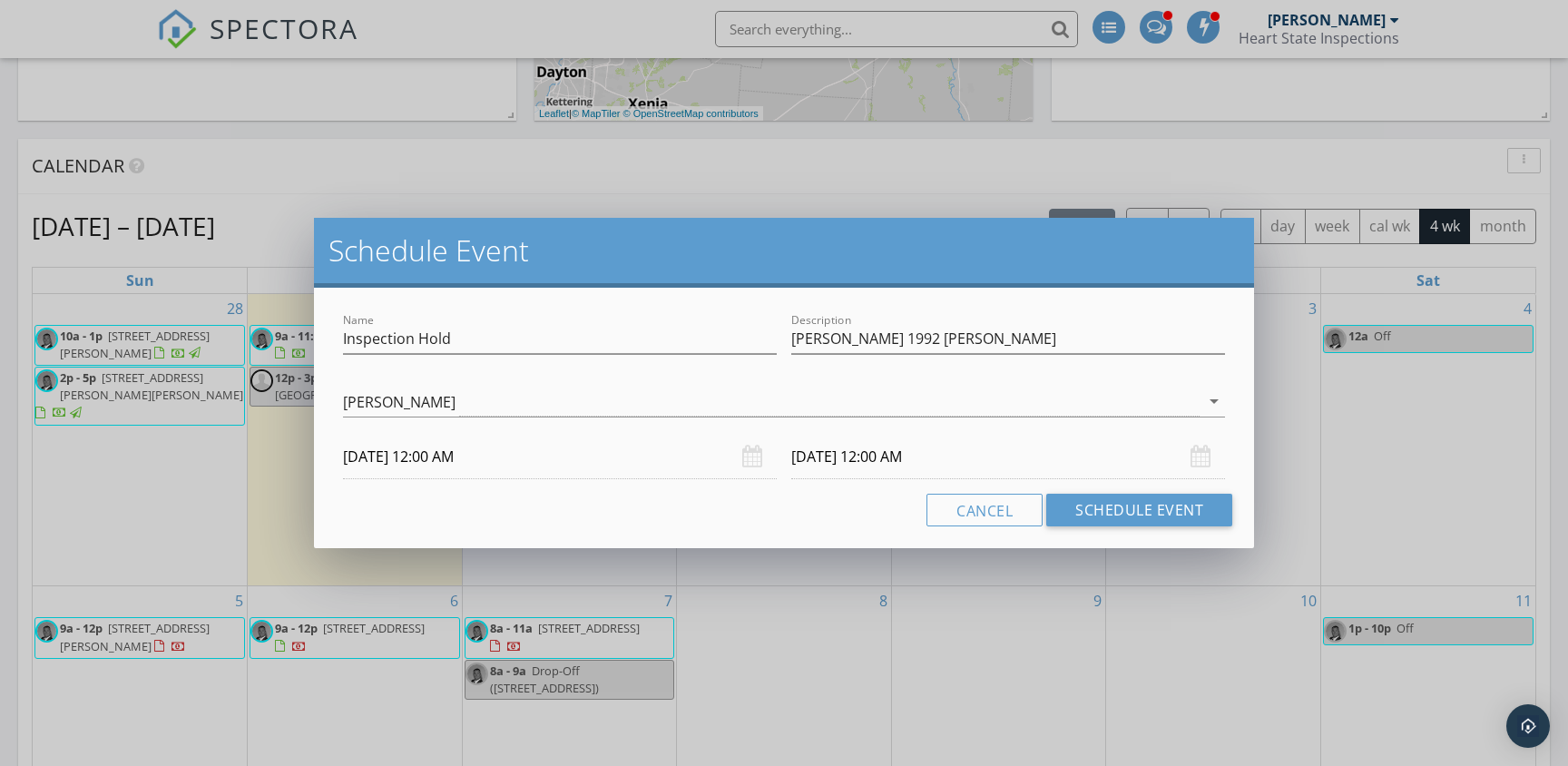
click at [412, 452] on input "10/03/2025 12:00 AM" at bounding box center [560, 457] width 434 height 44
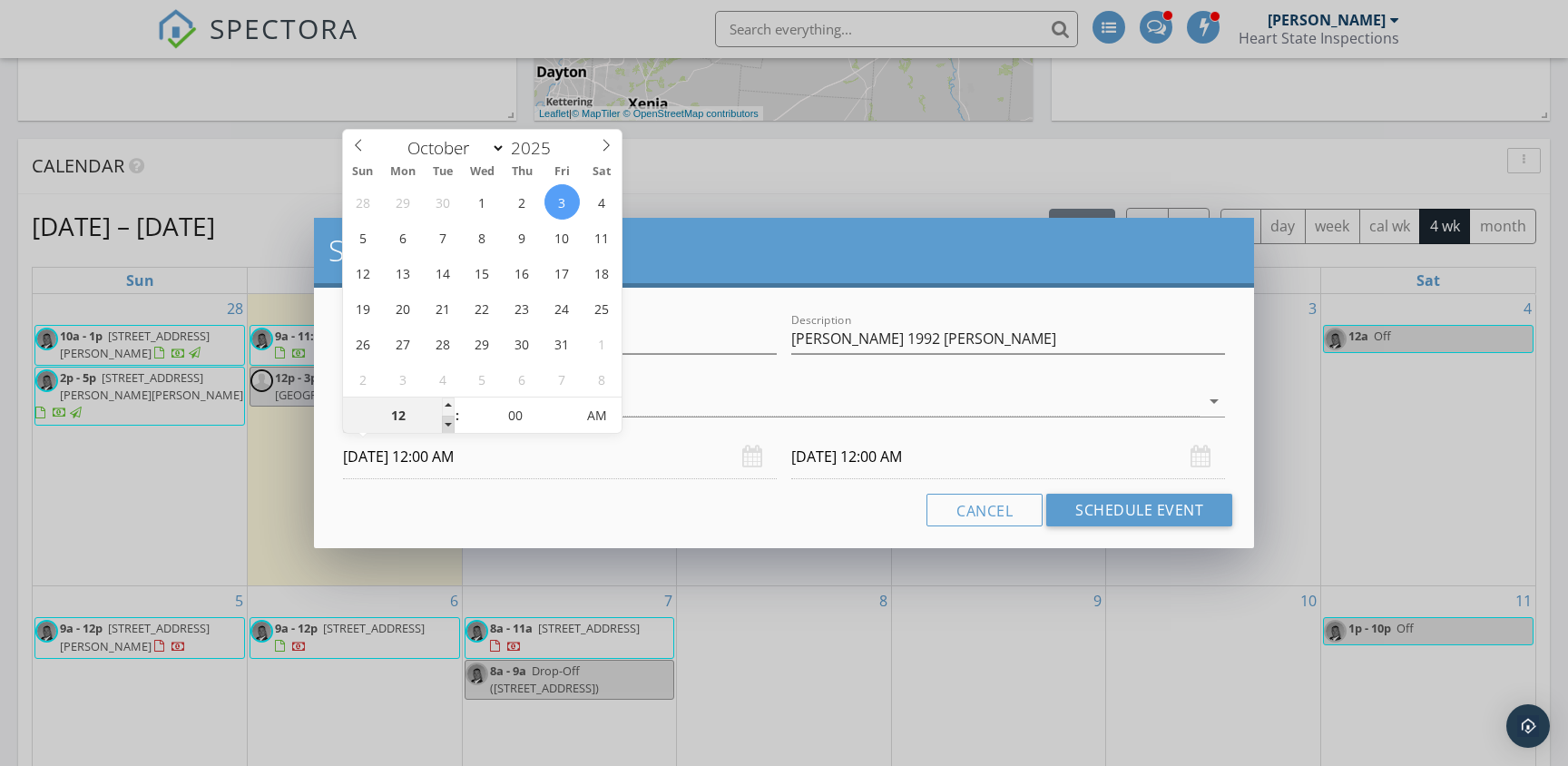
type input "11"
type input "10/03/2025 11:00 PM"
click at [448, 424] on span at bounding box center [449, 425] width 13 height 18
type input "10"
type input "10/03/2025 10:00 PM"
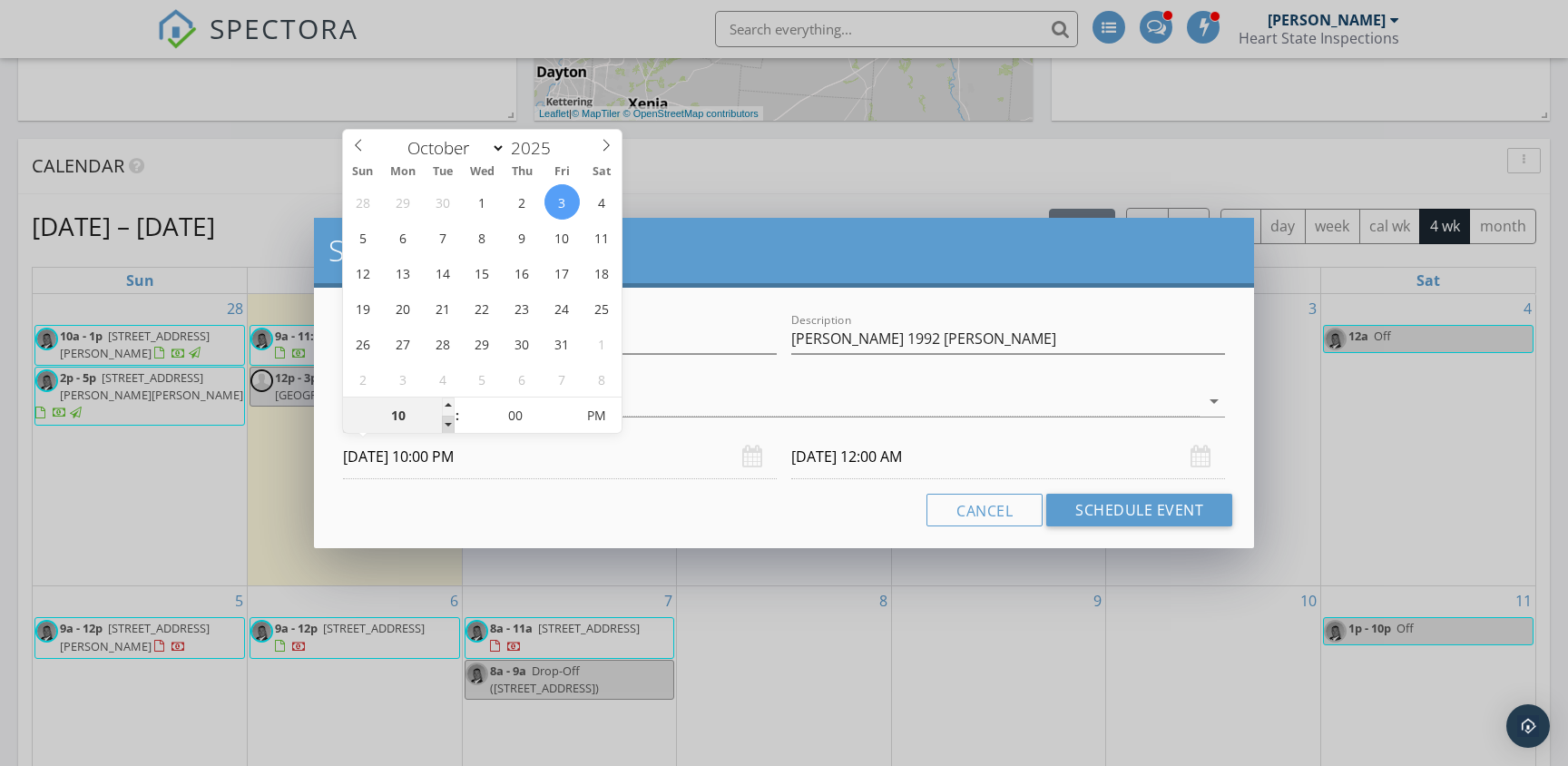
click at [448, 424] on span at bounding box center [449, 425] width 13 height 18
type input "10"
type input "10/04/2025 10:00 PM"
type input "09"
type input "10/03/2025 9:00 PM"
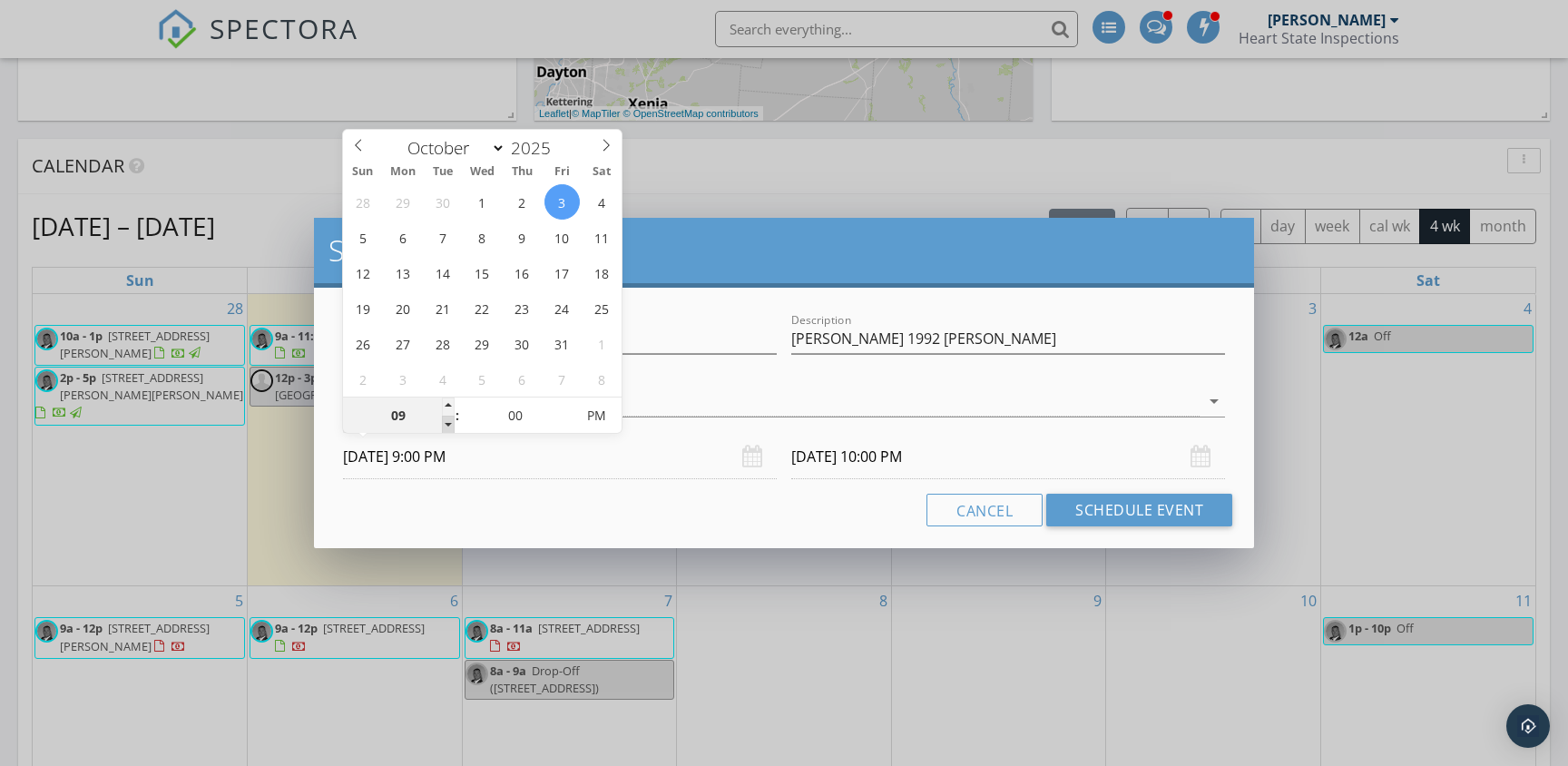
click at [448, 424] on span at bounding box center [449, 425] width 13 height 18
type input "09"
type input "10/04/2025 9:00 PM"
type input "[DATE] 9:00 AM"
type input "10/04/2025 9:00 AM"
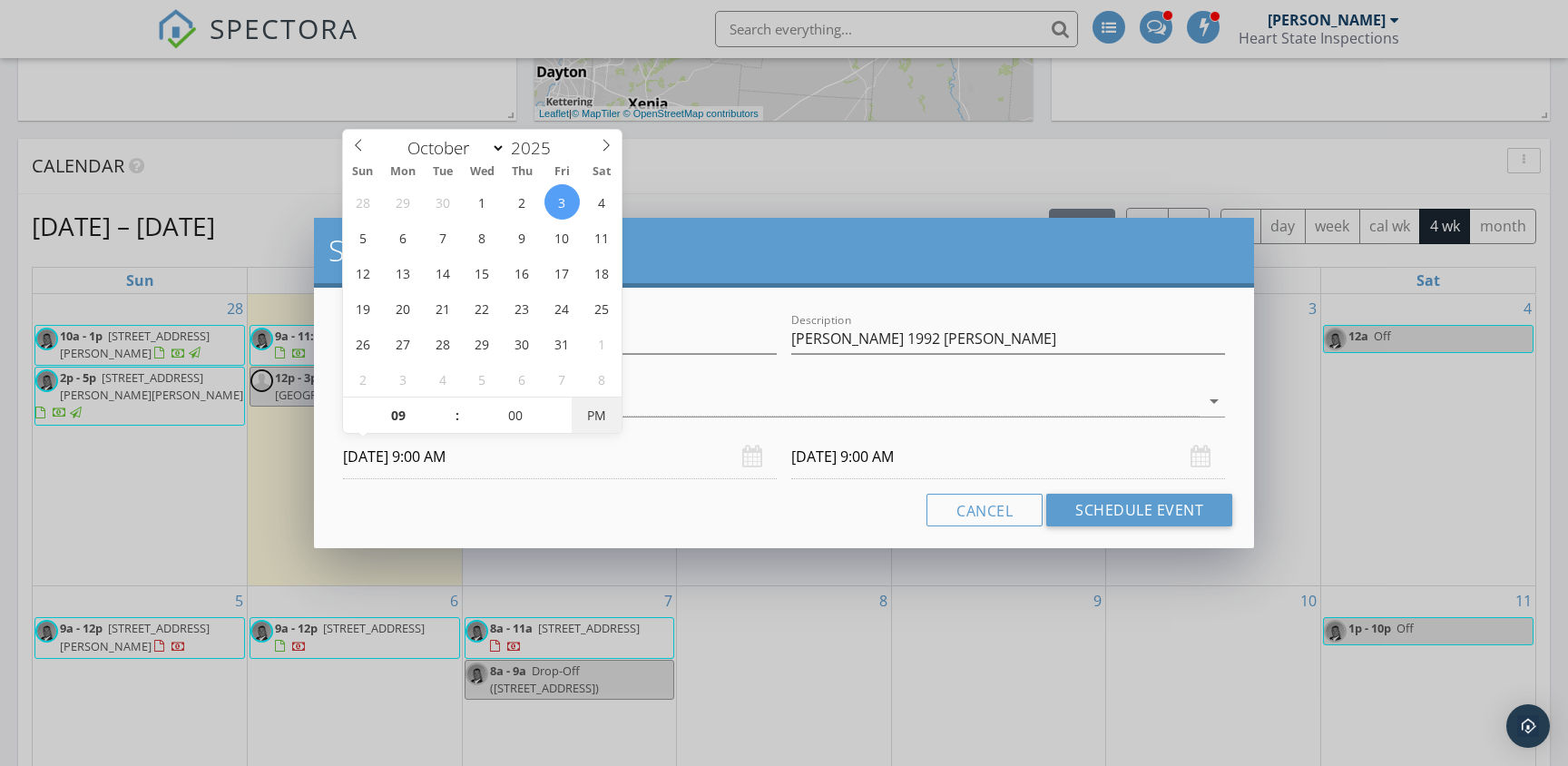
click at [595, 415] on span "PM" at bounding box center [597, 415] width 50 height 36
click at [894, 467] on input "10/04/2025 9:00 AM" at bounding box center [1008, 457] width 434 height 44
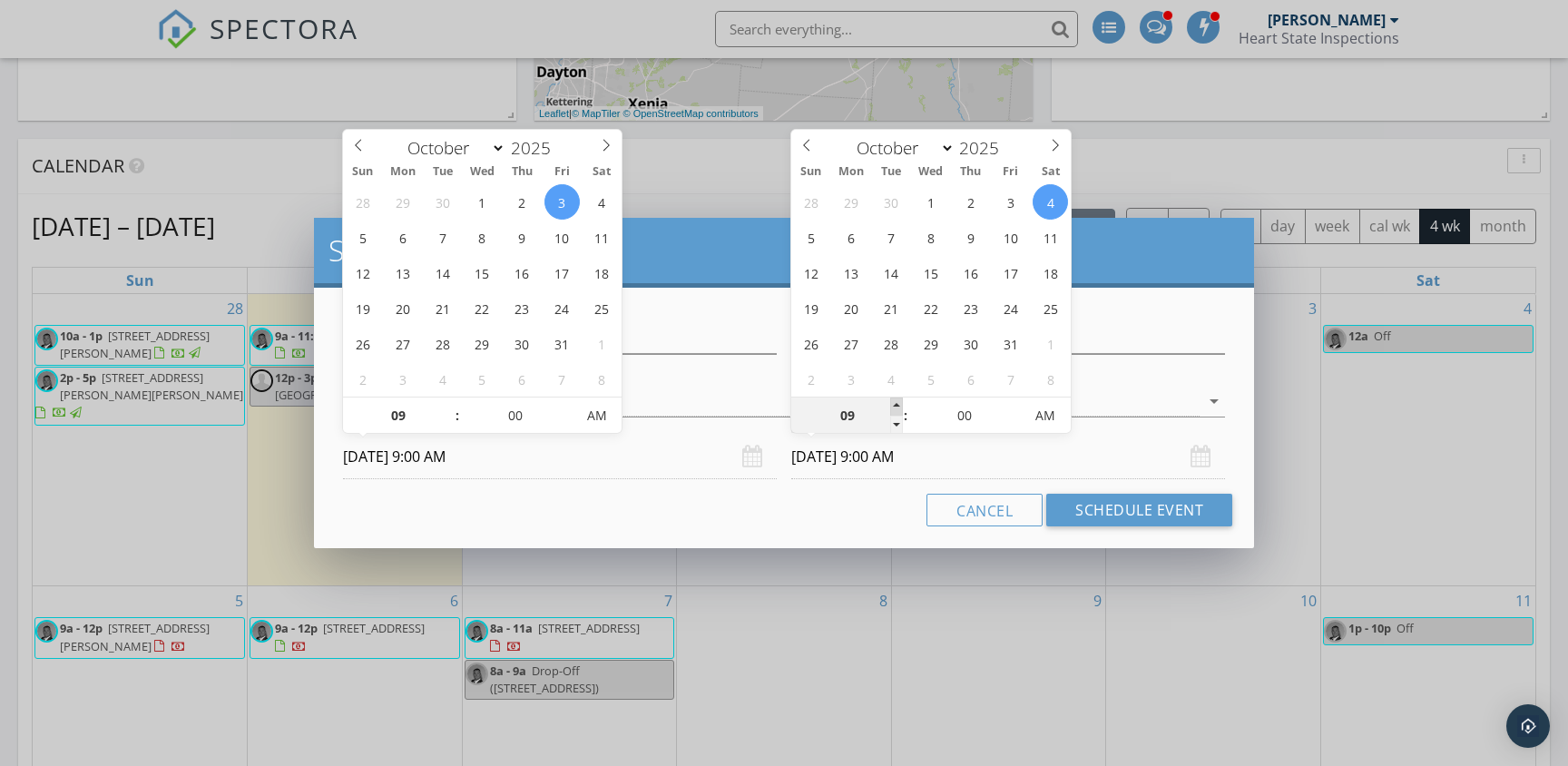
type input "10"
type input "10/04/2025 10:00 AM"
click at [898, 405] on span at bounding box center [897, 406] width 13 height 18
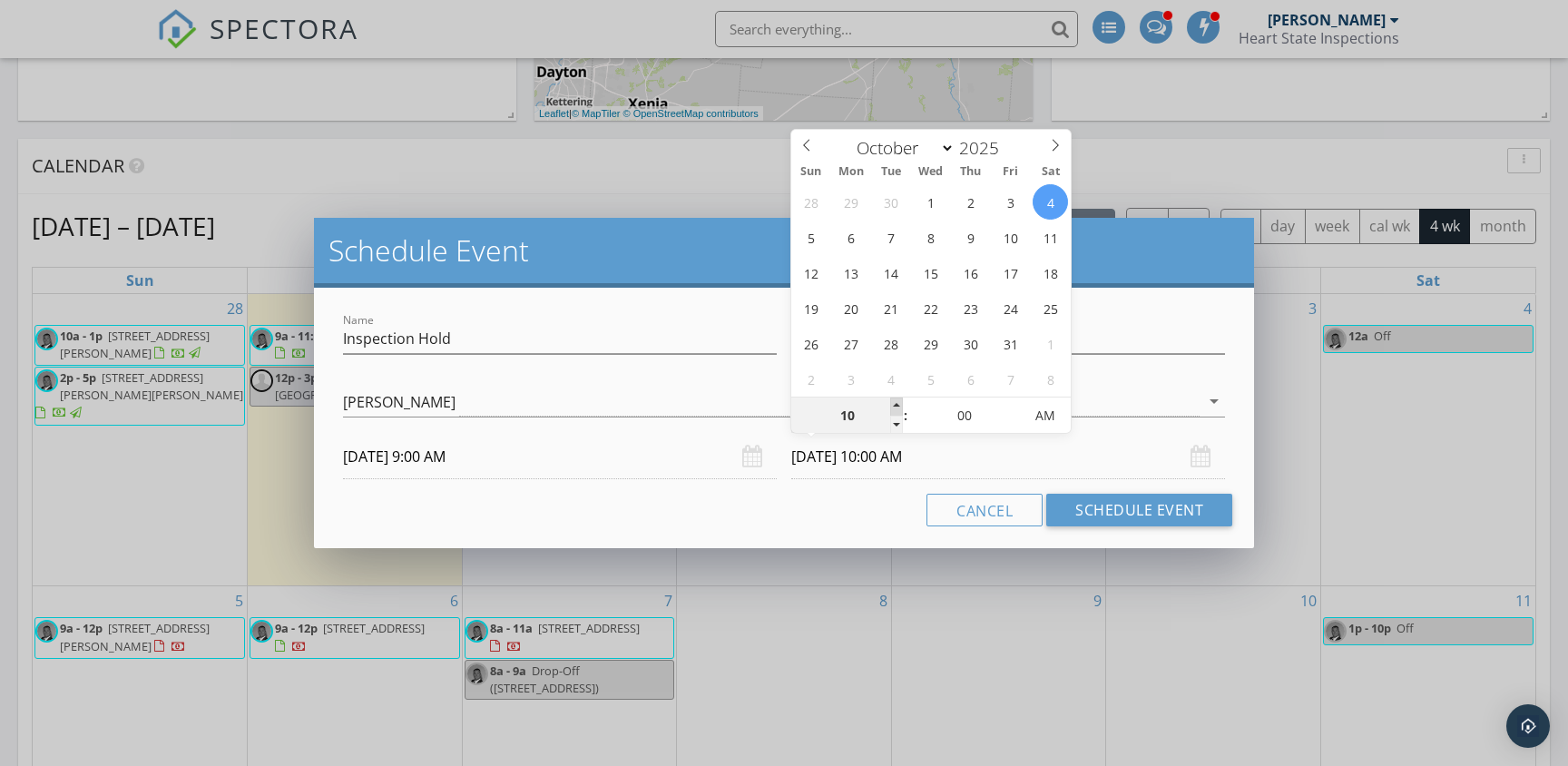
type input "11"
type input "10/04/2025 11:00 AM"
click at [898, 405] on span at bounding box center [897, 406] width 13 height 18
type input "12"
type input "10/04/2025 12:00 PM"
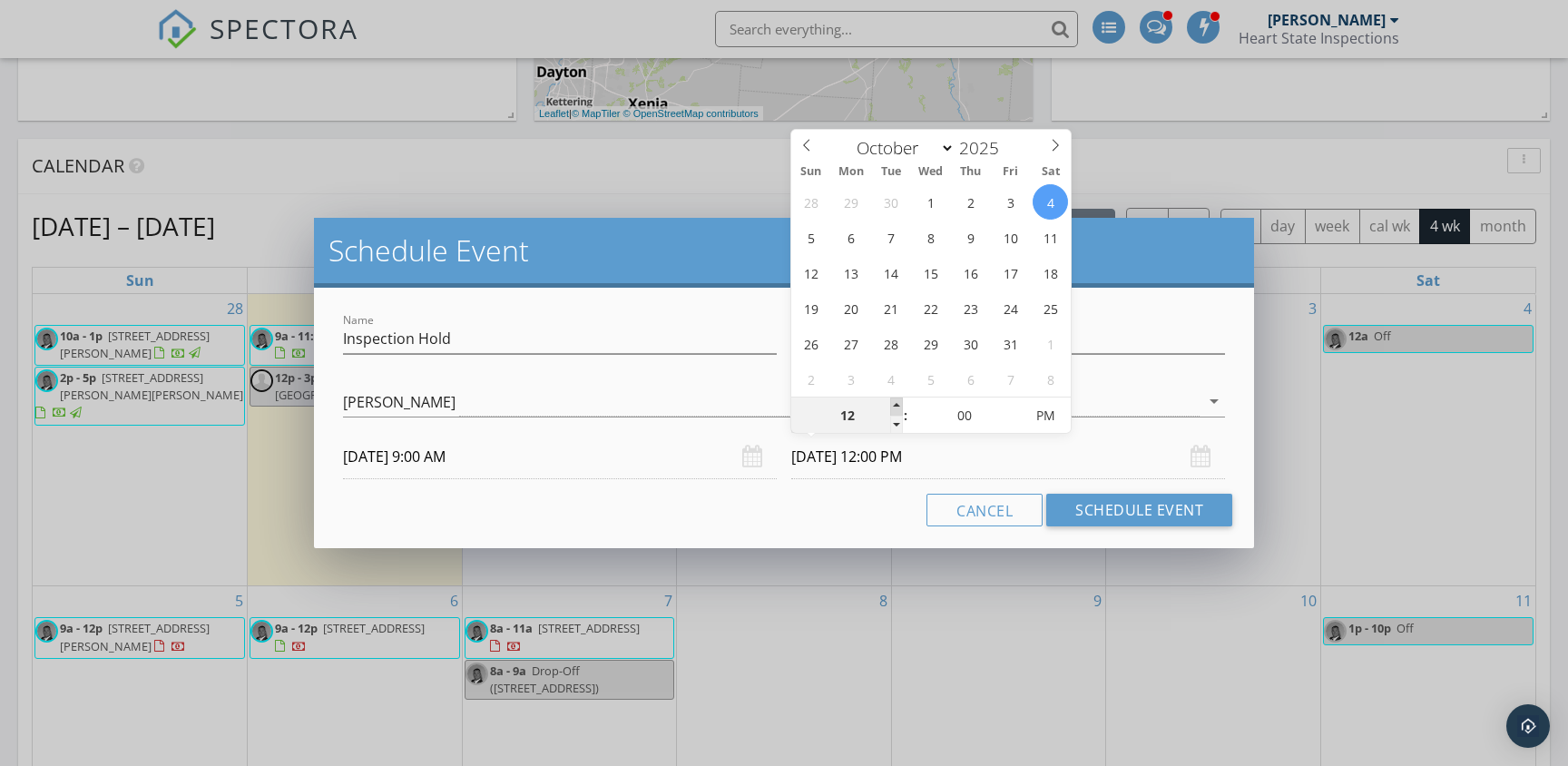
click at [898, 405] on span at bounding box center [897, 406] width 13 height 18
click at [1107, 506] on button "Schedule Event" at bounding box center [1139, 510] width 186 height 33
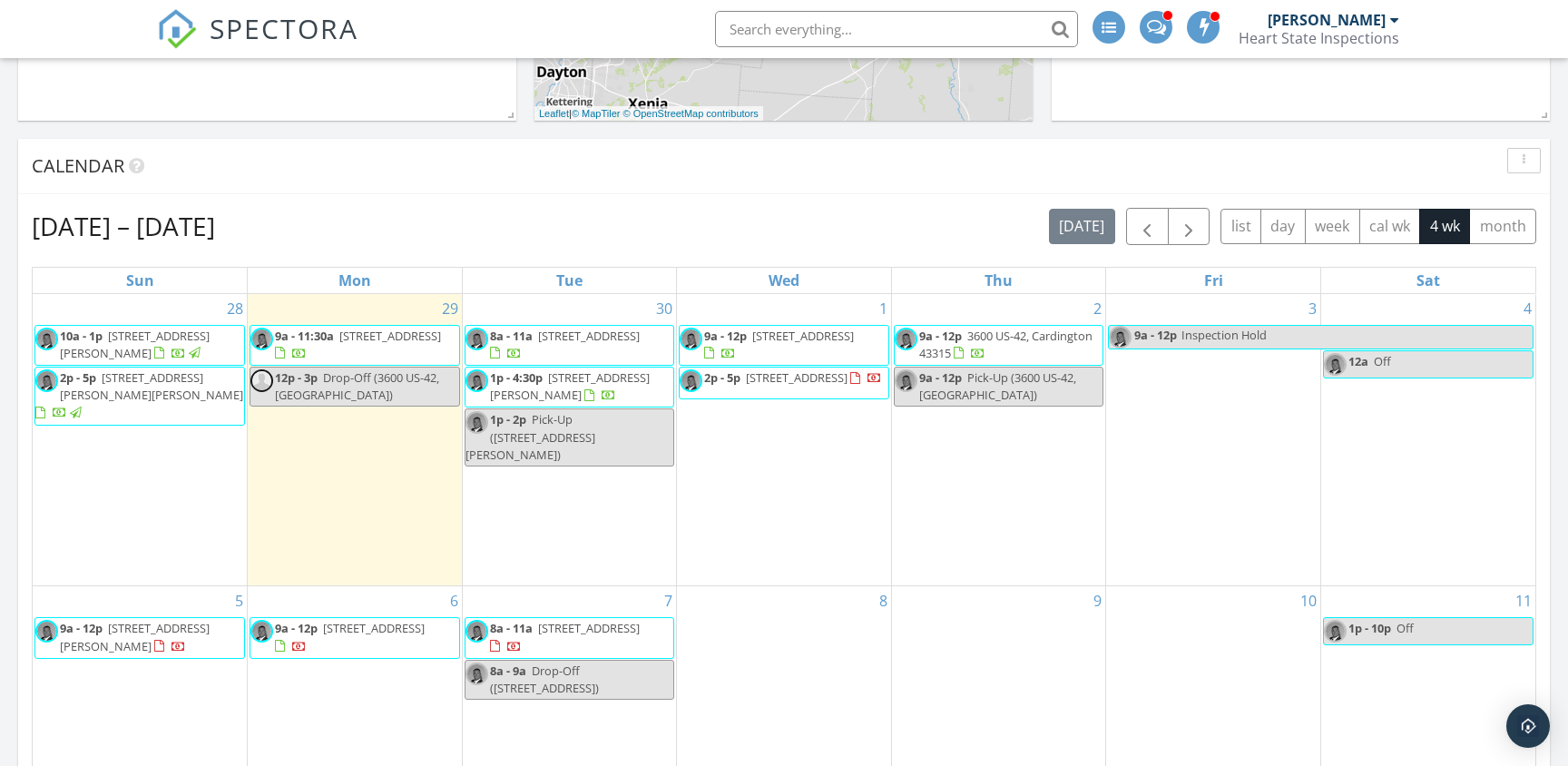
click at [1269, 339] on span "Inspection Hold" at bounding box center [1357, 337] width 352 height 23
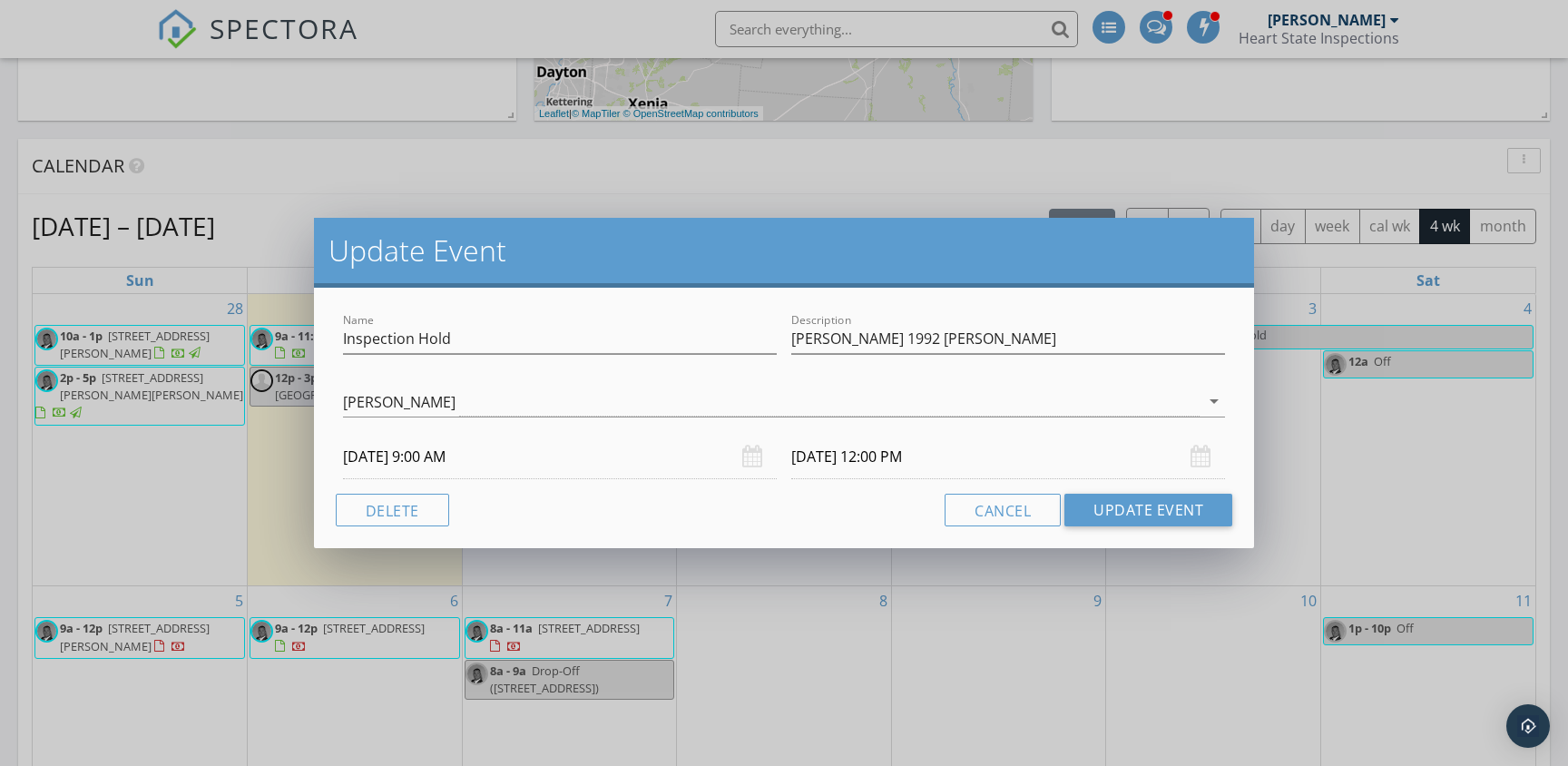
click at [891, 457] on input "10/04/2025 12:00 PM" at bounding box center [1008, 457] width 434 height 44
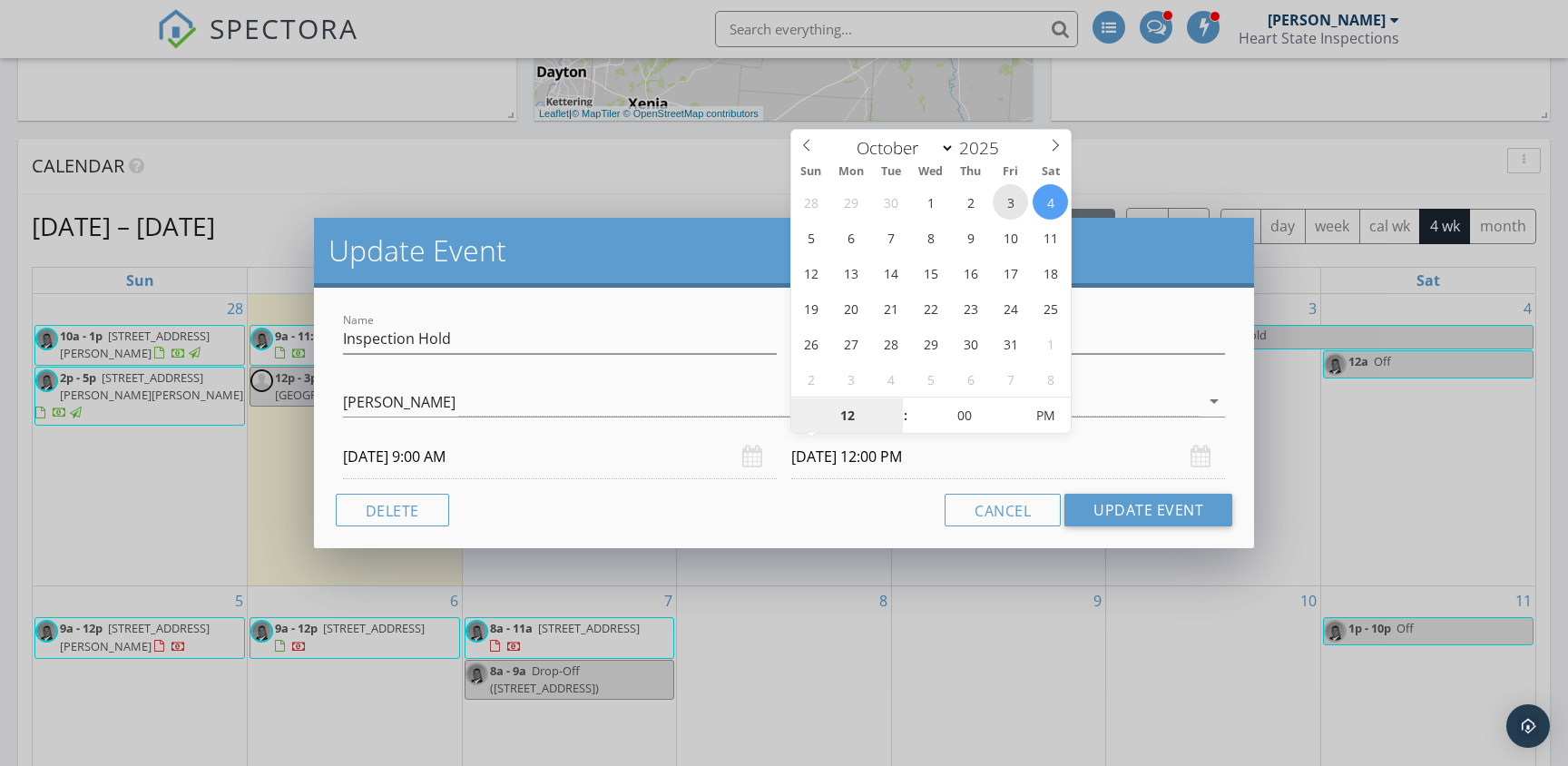
type input "10/03/2025 12:00 PM"
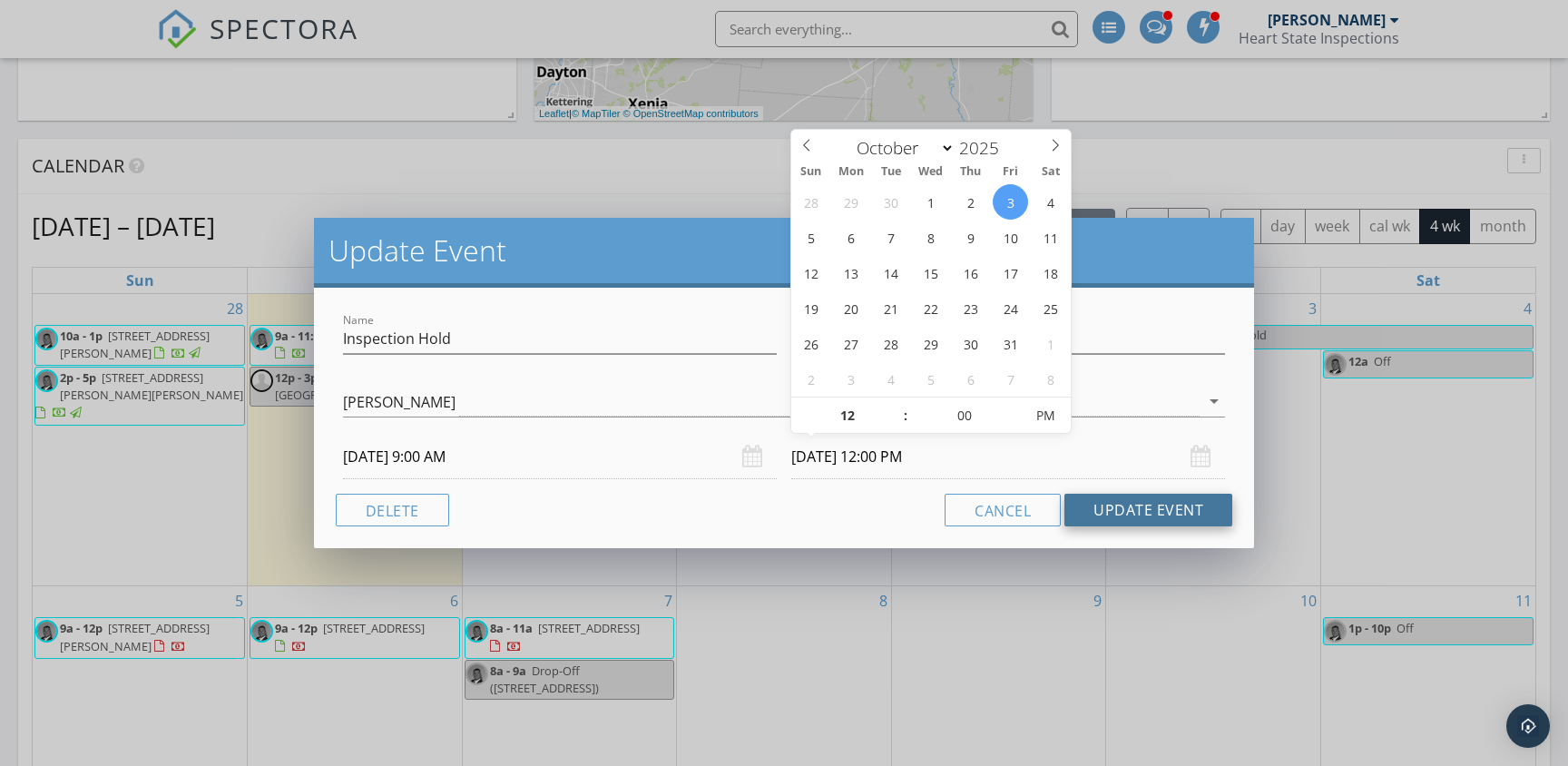
click at [1112, 513] on button "Update Event" at bounding box center [1148, 510] width 168 height 33
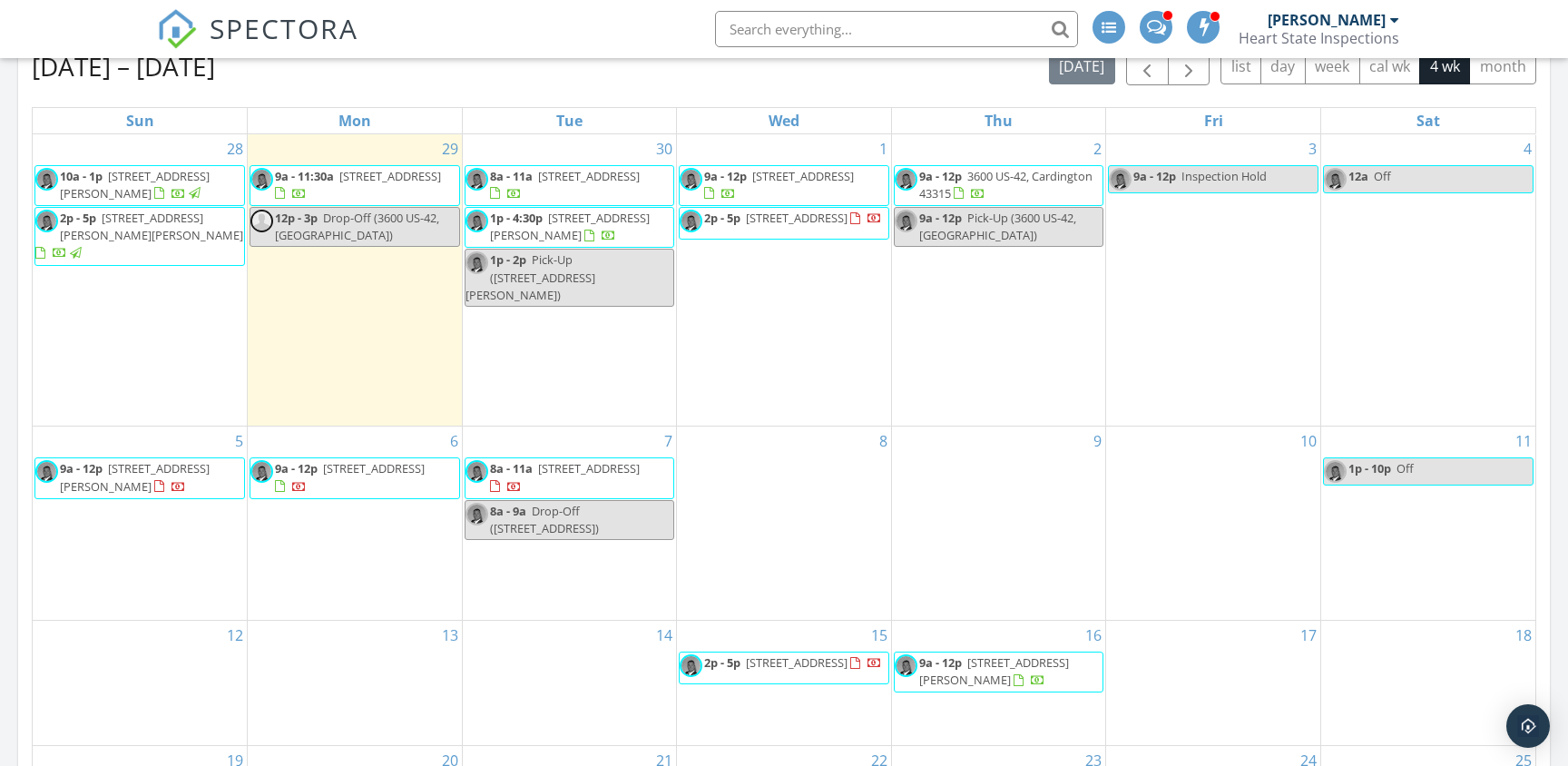
scroll to position [821, 0]
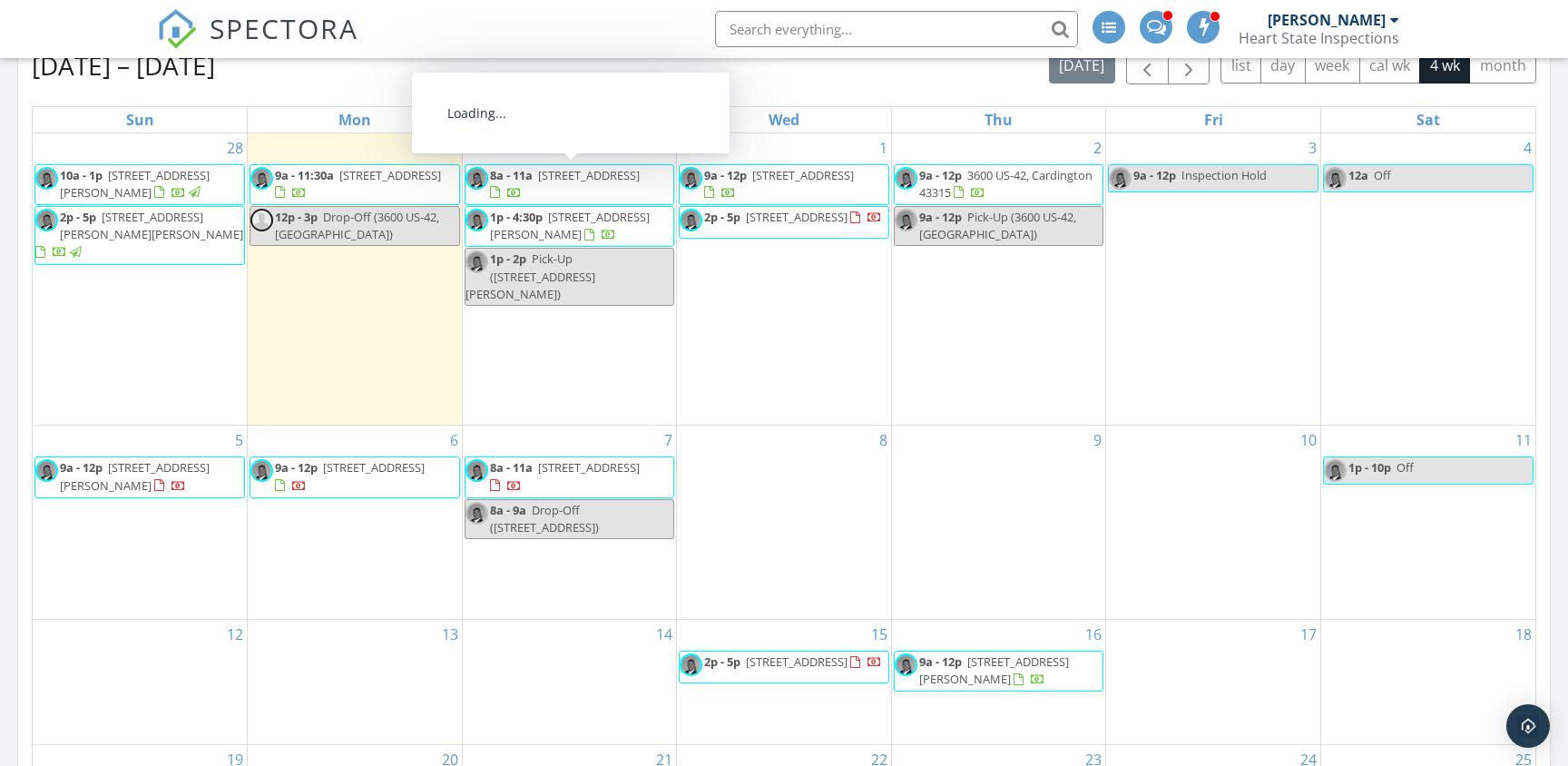
click at [558, 174] on span "[STREET_ADDRESS]" at bounding box center [589, 176] width 102 height 17
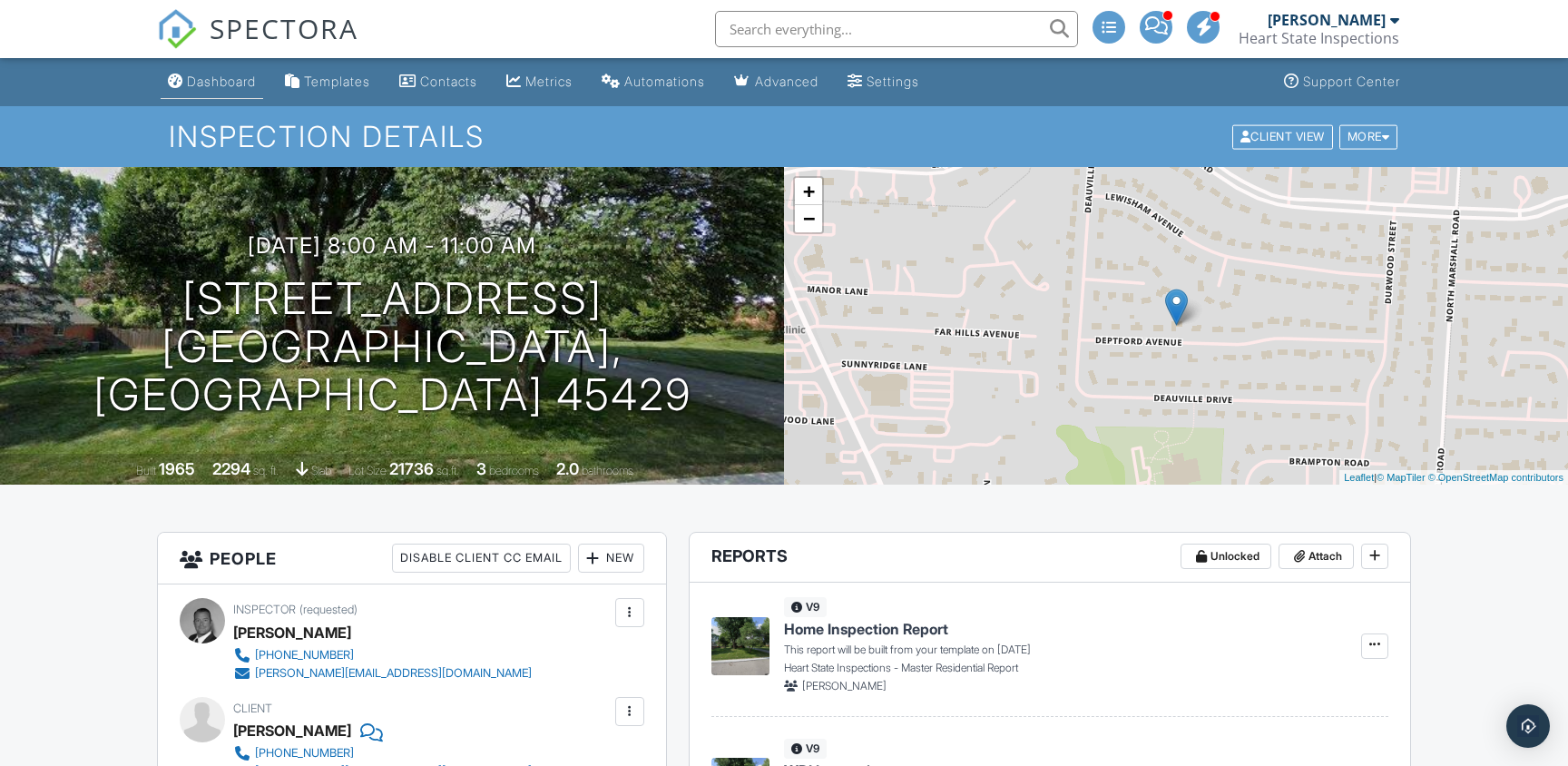
click at [212, 74] on div "Dashboard" at bounding box center [221, 81] width 69 height 16
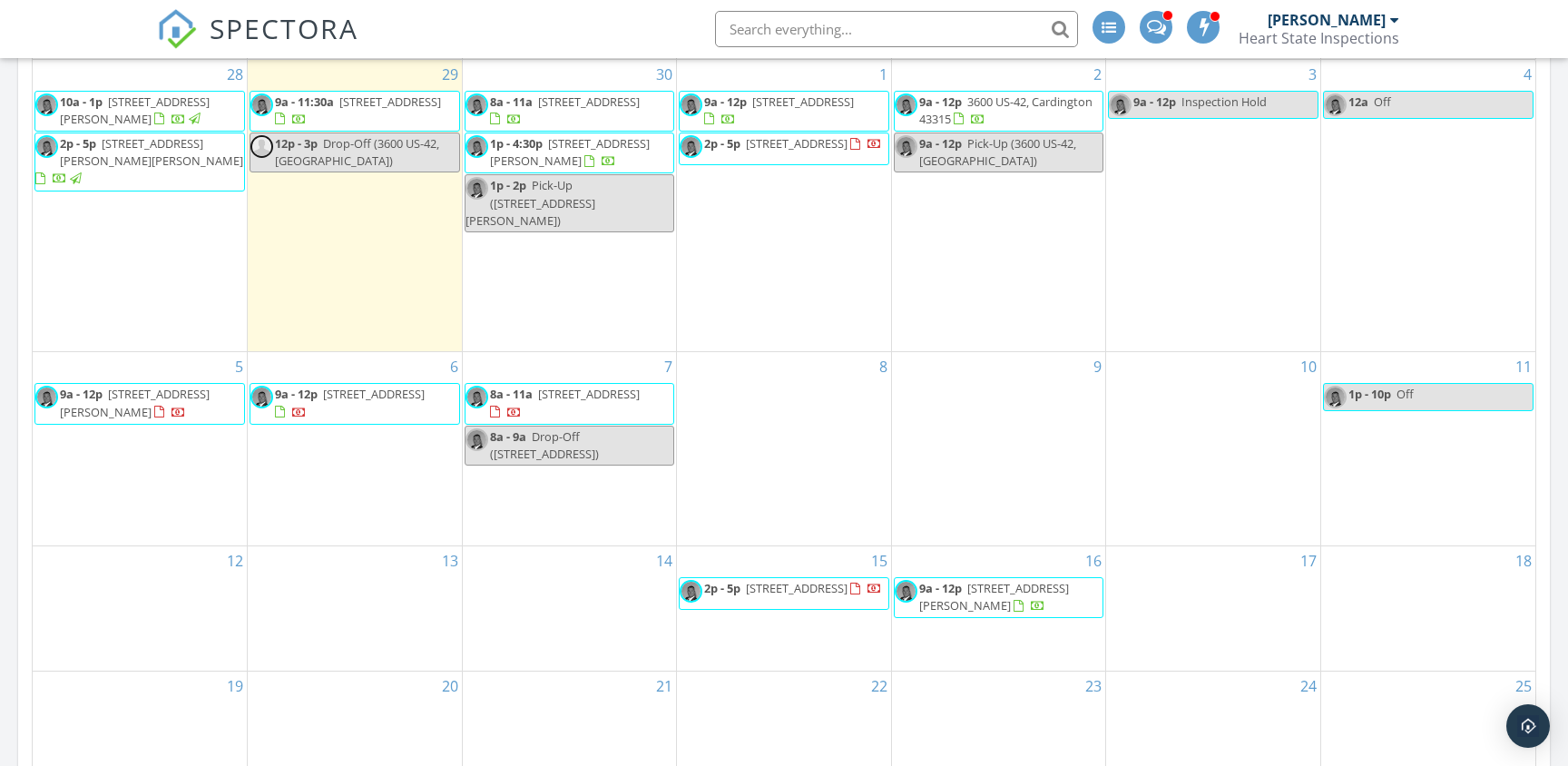
scroll to position [885, 0]
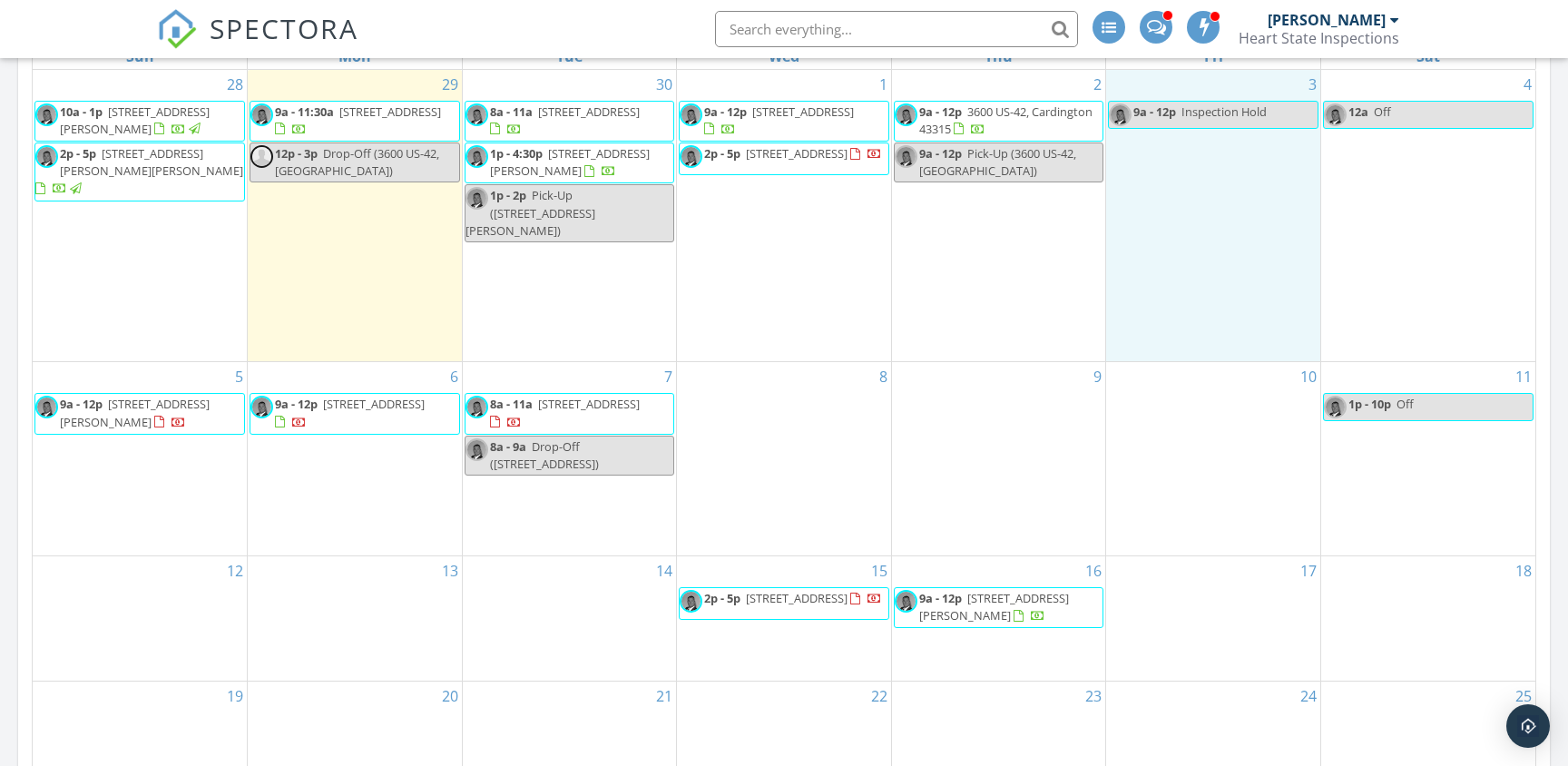
click at [1187, 171] on div "3 9a - 12p Inspection Hold" at bounding box center [1213, 216] width 214 height 292
click at [1212, 96] on link "Inspection" at bounding box center [1214, 95] width 94 height 29
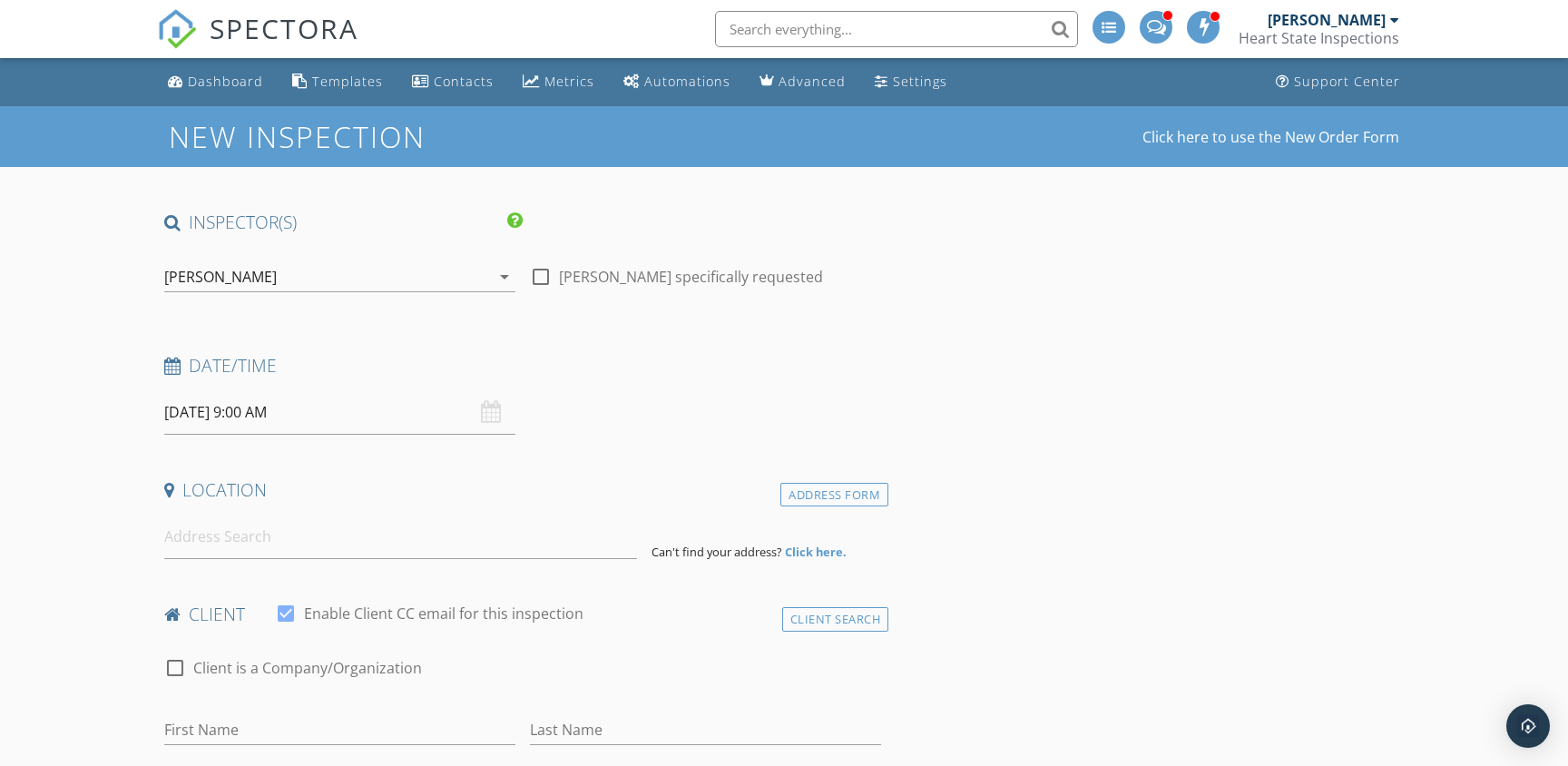
click at [539, 274] on div at bounding box center [541, 277] width 31 height 31
checkbox input "true"
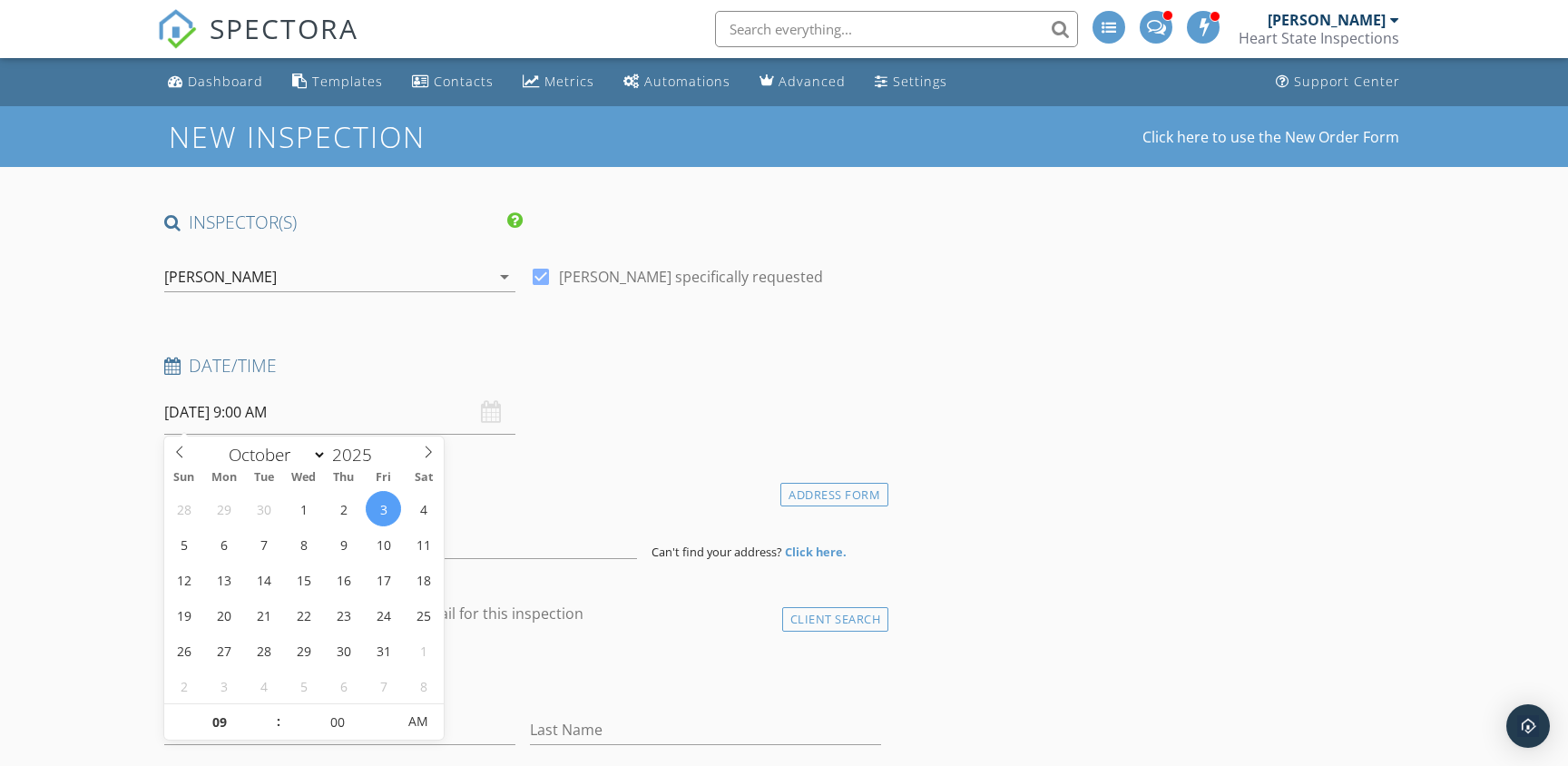
click at [251, 412] on input "[DATE] 9:00 AM" at bounding box center [340, 413] width 351 height 44
select select "8"
type input "12"
click at [306, 418] on input "text" at bounding box center [340, 413] width 351 height 44
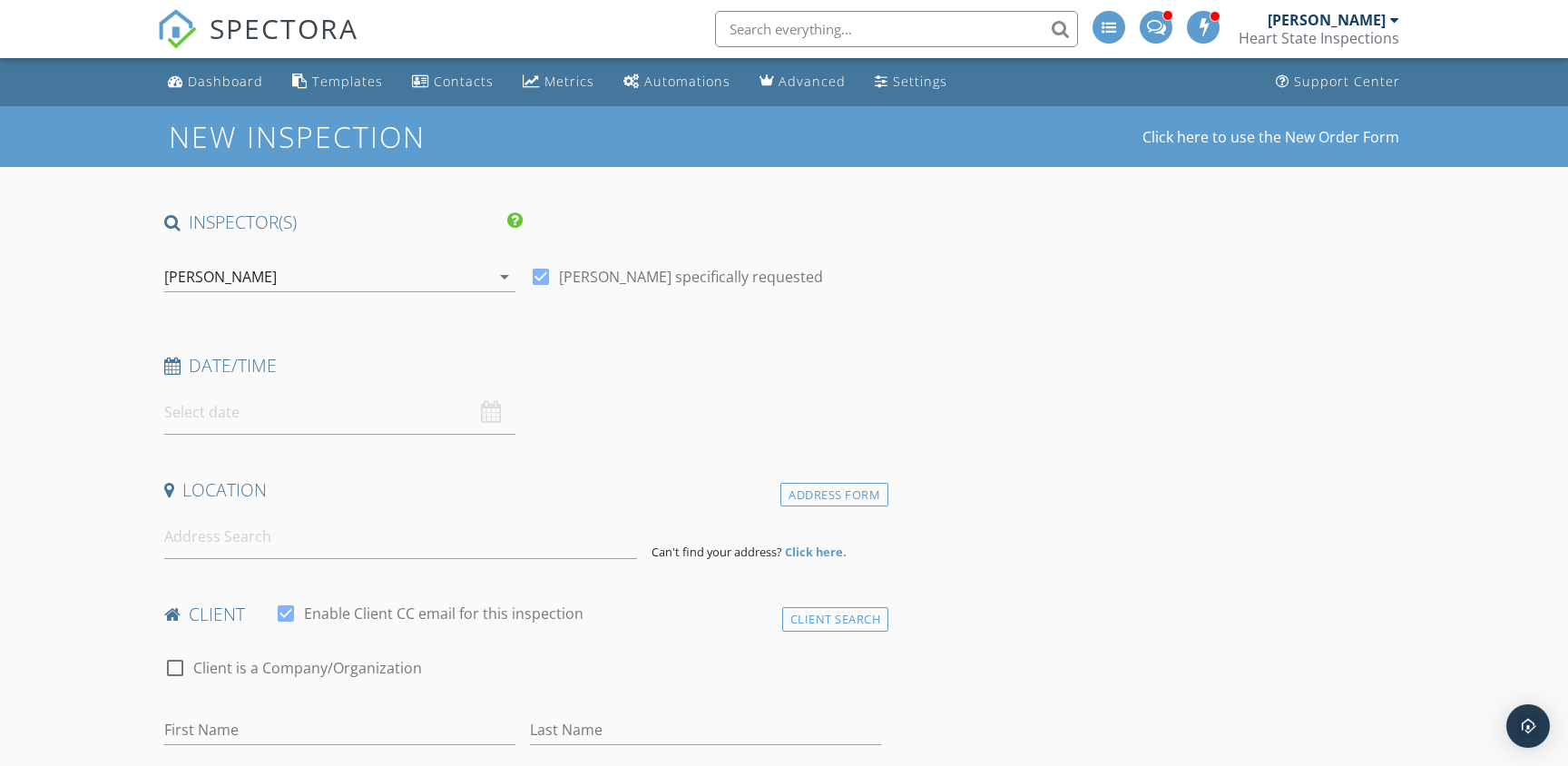
click at [301, 411] on input "text" at bounding box center [340, 413] width 351 height 44
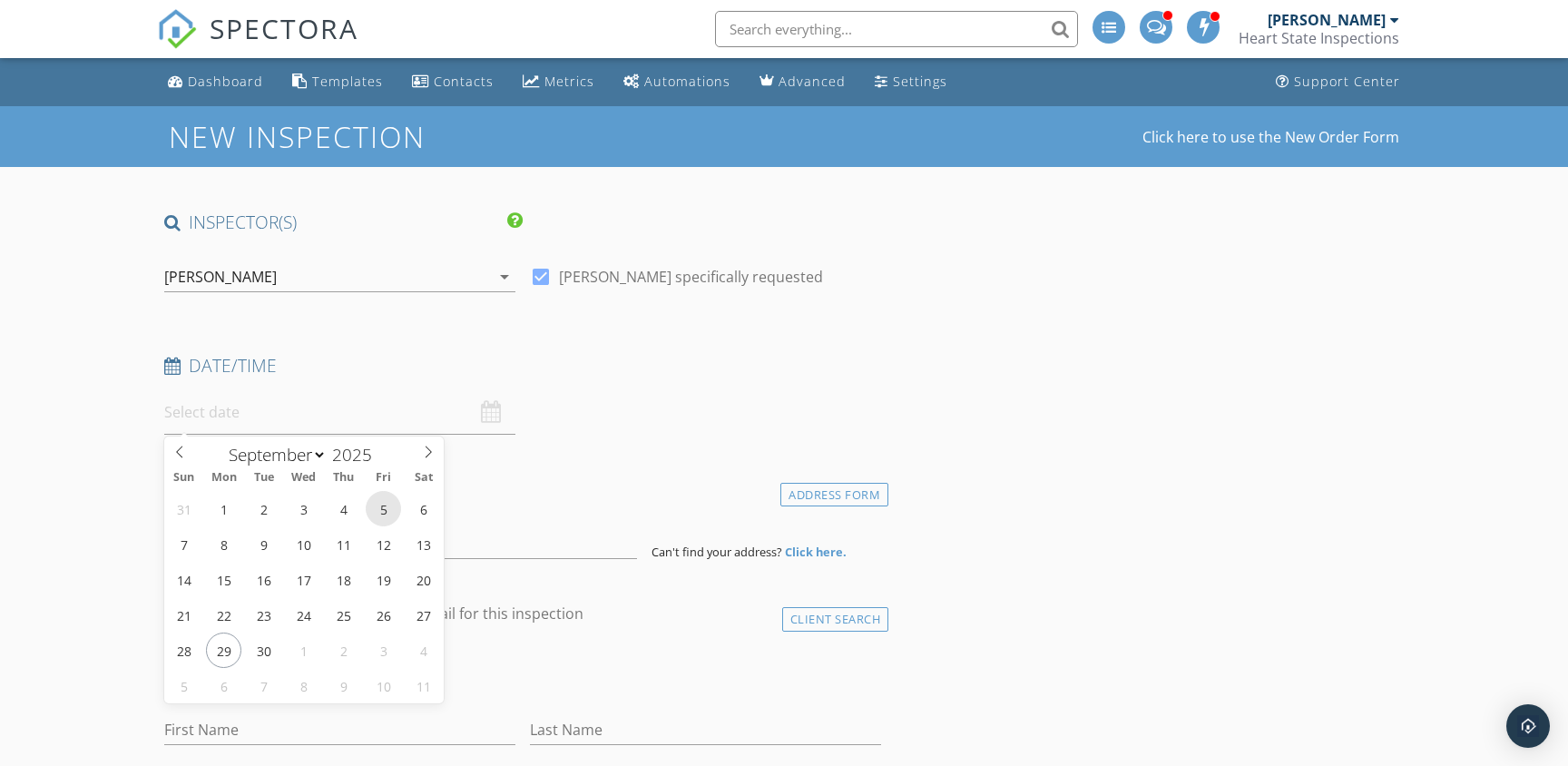
type input "09/05/2025 12:00 PM"
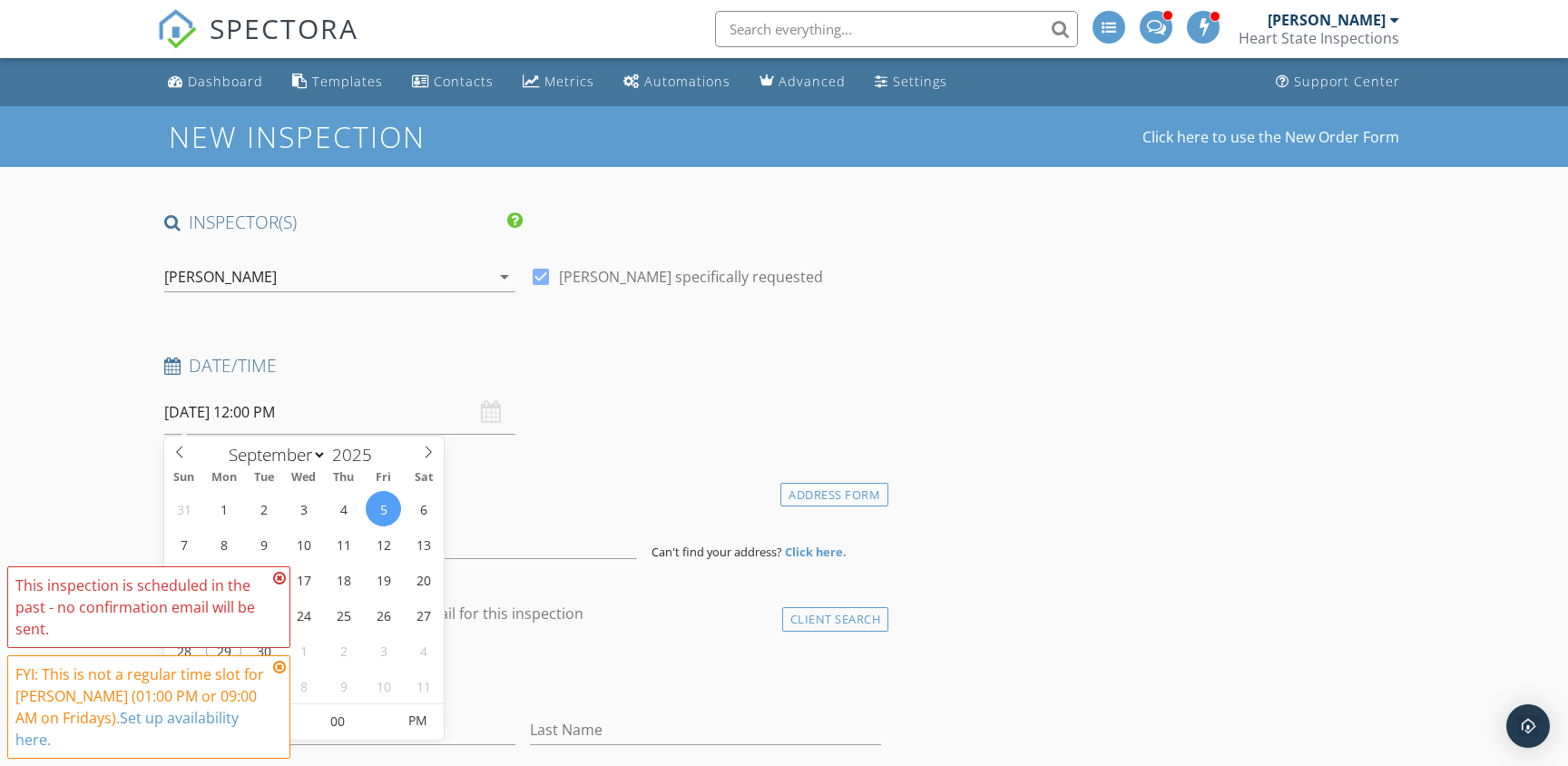
click at [276, 576] on icon at bounding box center [279, 578] width 13 height 15
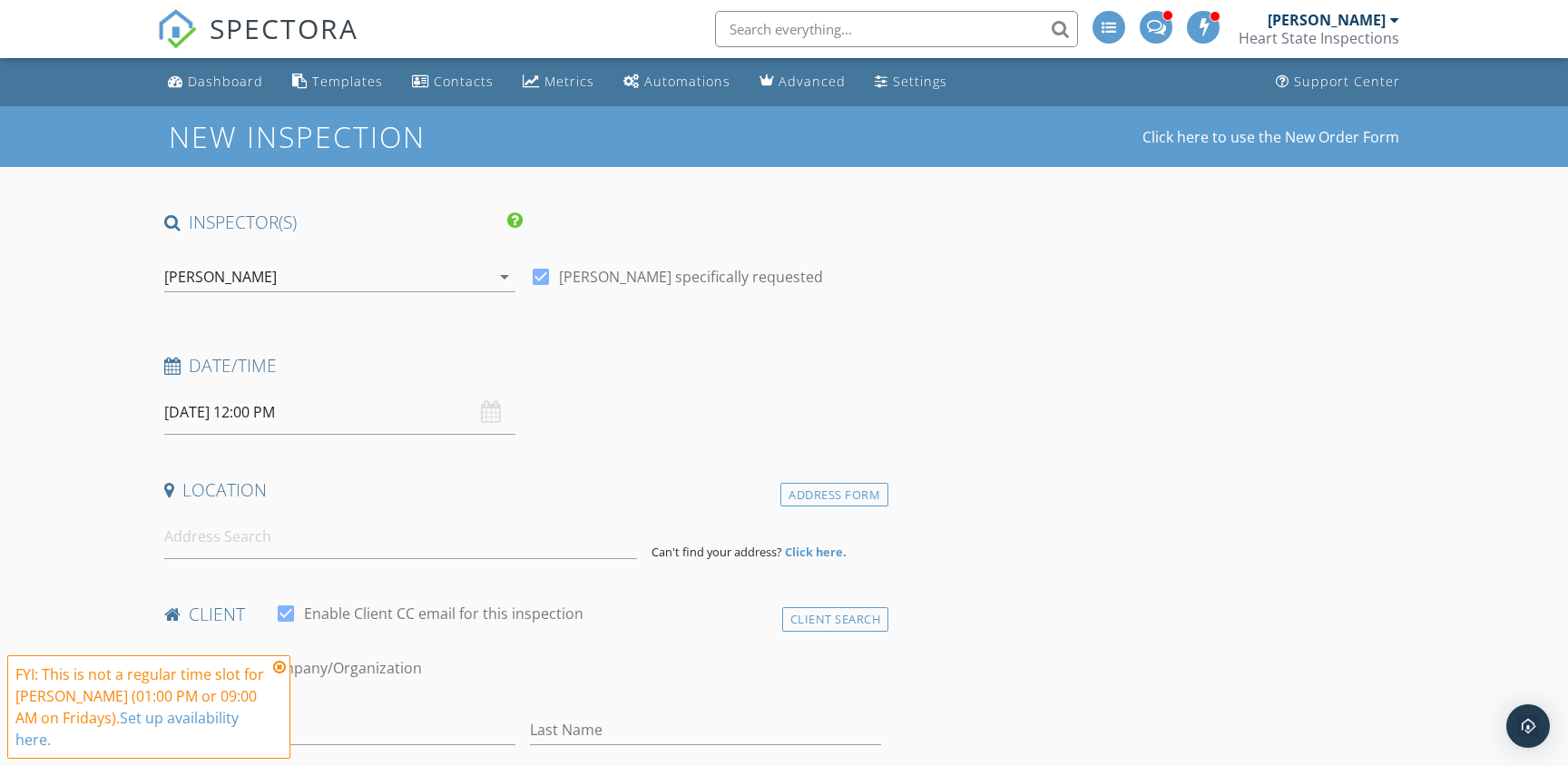
click at [279, 669] on icon at bounding box center [279, 668] width 13 height 15
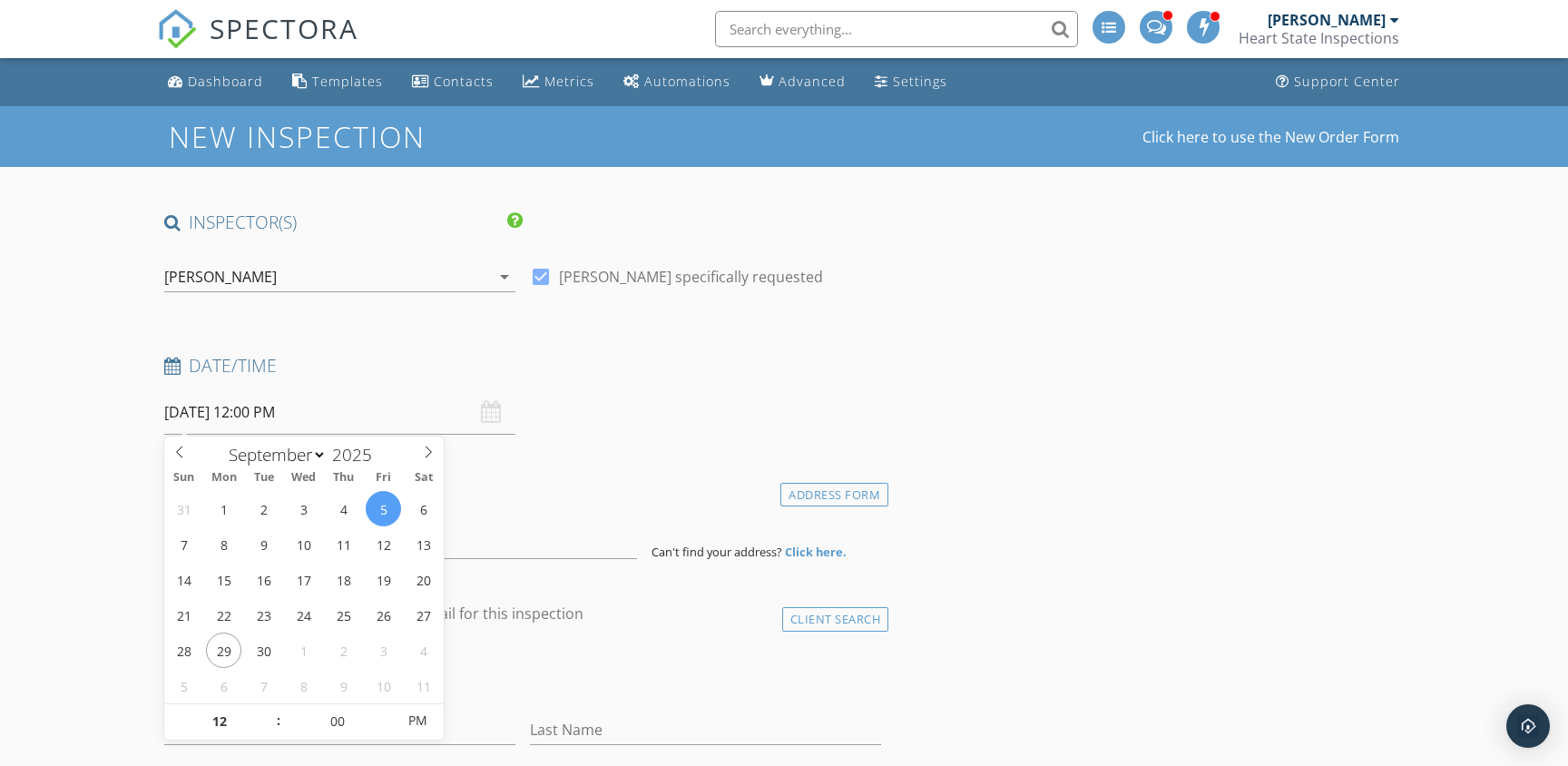
click at [263, 402] on input "09/05/2025 12:00 PM" at bounding box center [340, 413] width 351 height 44
type input "11"
type input "09/05/2025 11:00 AM"
click at [269, 730] on span at bounding box center [269, 731] width 13 height 18
type input "10"
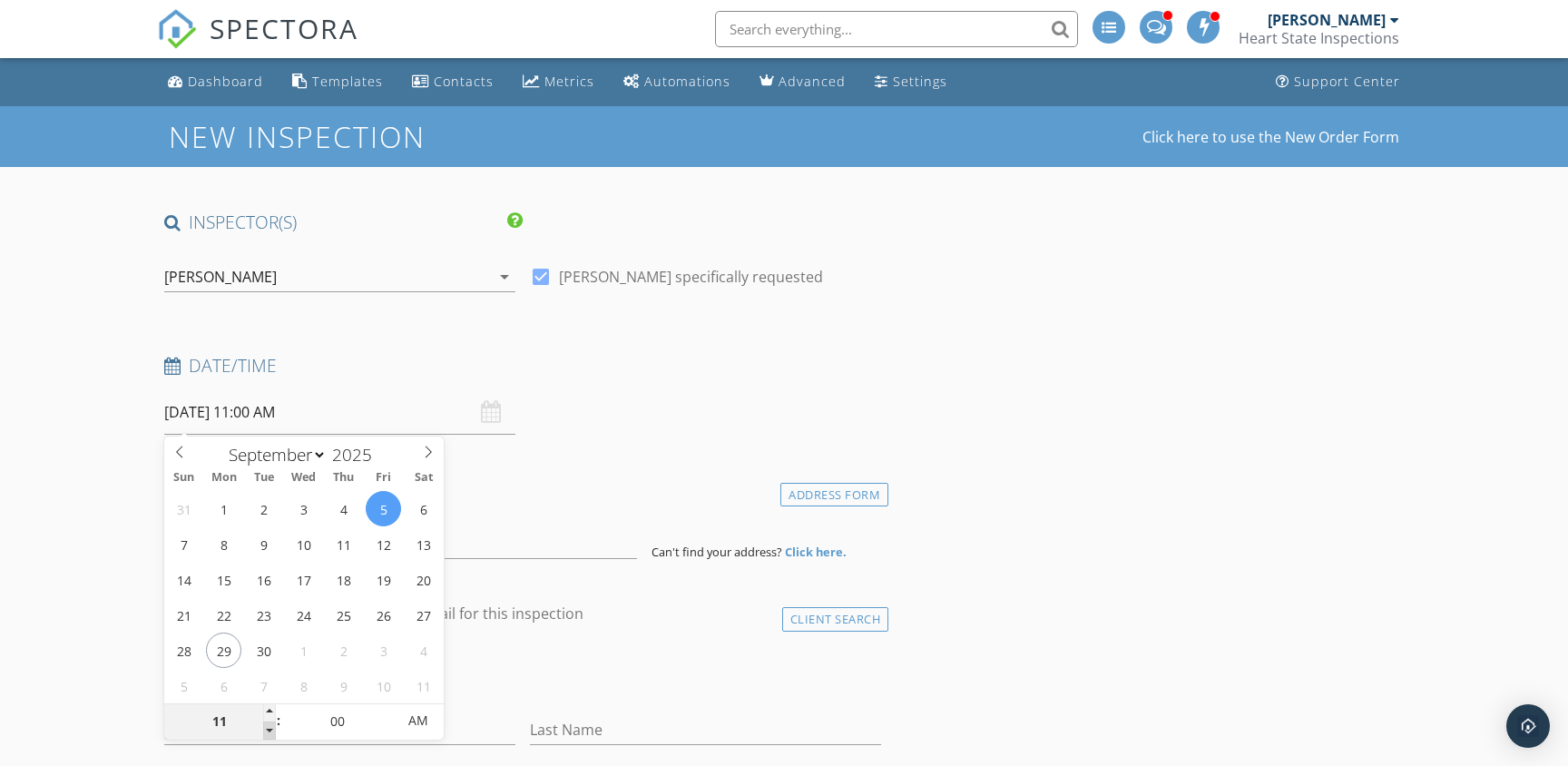
type input "09/05/2025 10:00 AM"
click at [269, 730] on span at bounding box center [269, 731] width 13 height 18
type input "09"
type input "09/05/2025 9:00 AM"
click at [269, 730] on span at bounding box center [269, 731] width 13 height 18
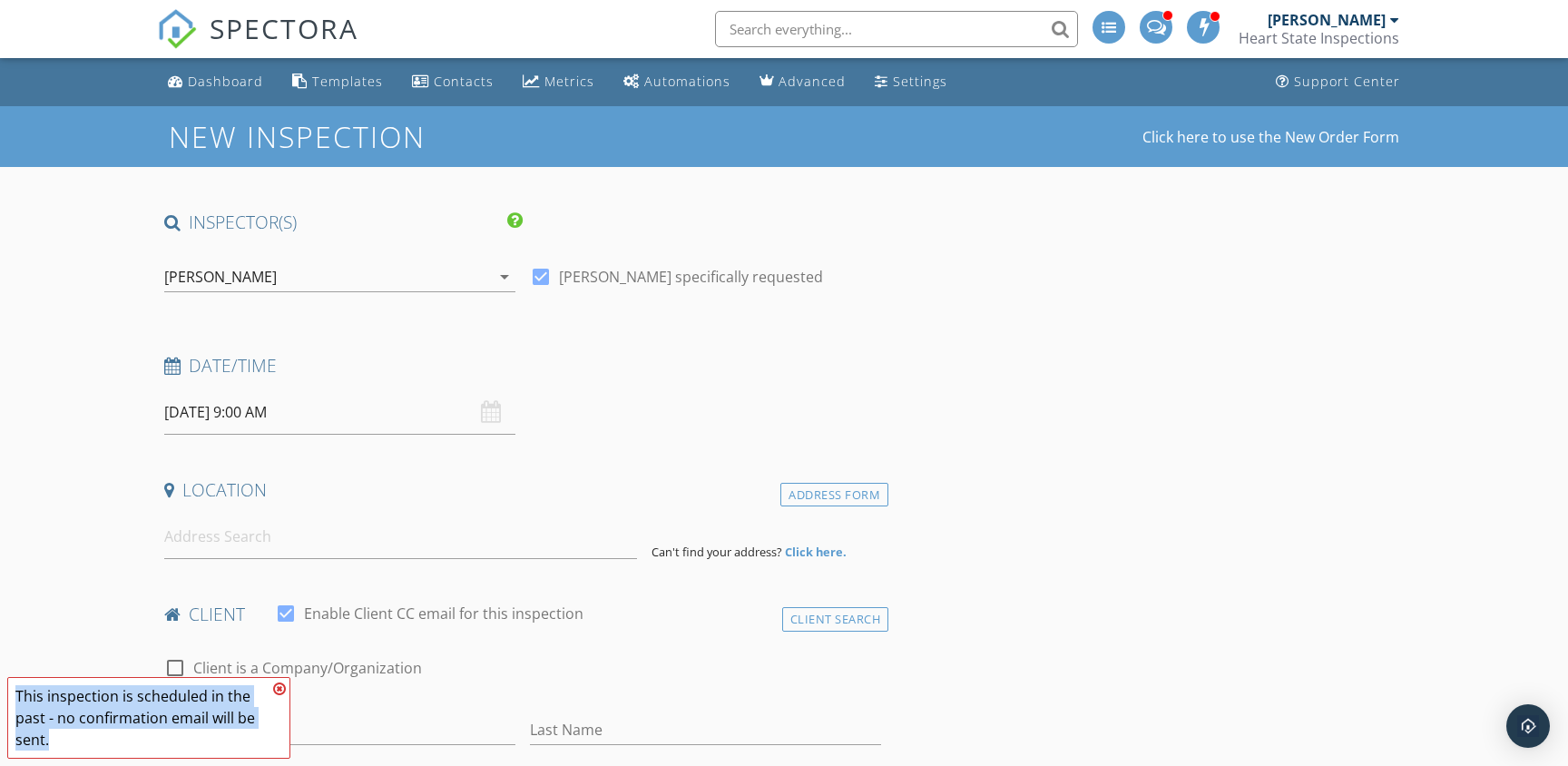
click at [269, 730] on span "This inspection is scheduled in the past - no confirmation email will be sent. …" at bounding box center [149, 718] width 283 height 82
click at [275, 685] on icon at bounding box center [279, 690] width 13 height 15
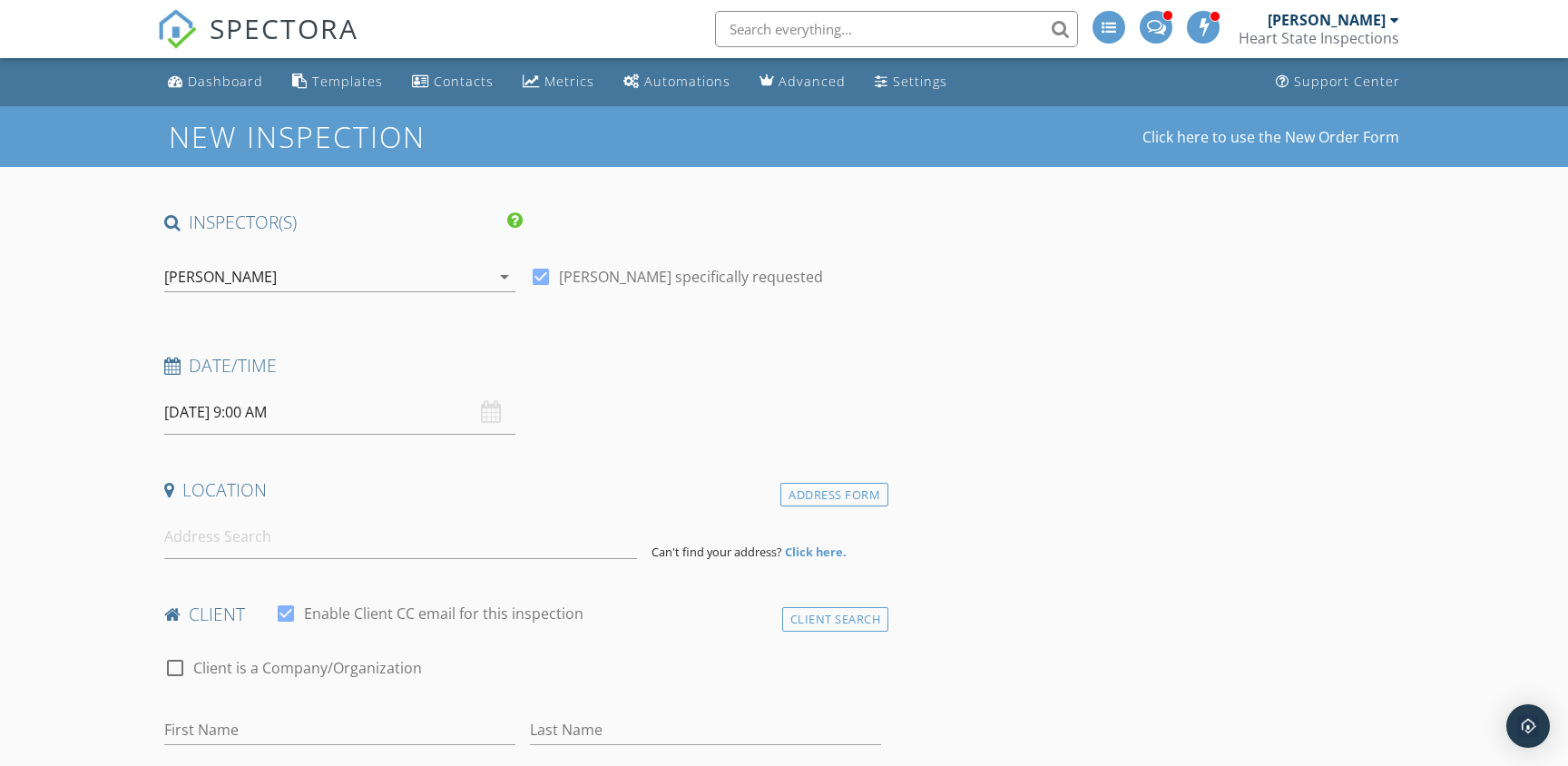
click at [250, 408] on input "09/05/2025 9:00 AM" at bounding box center [340, 413] width 351 height 44
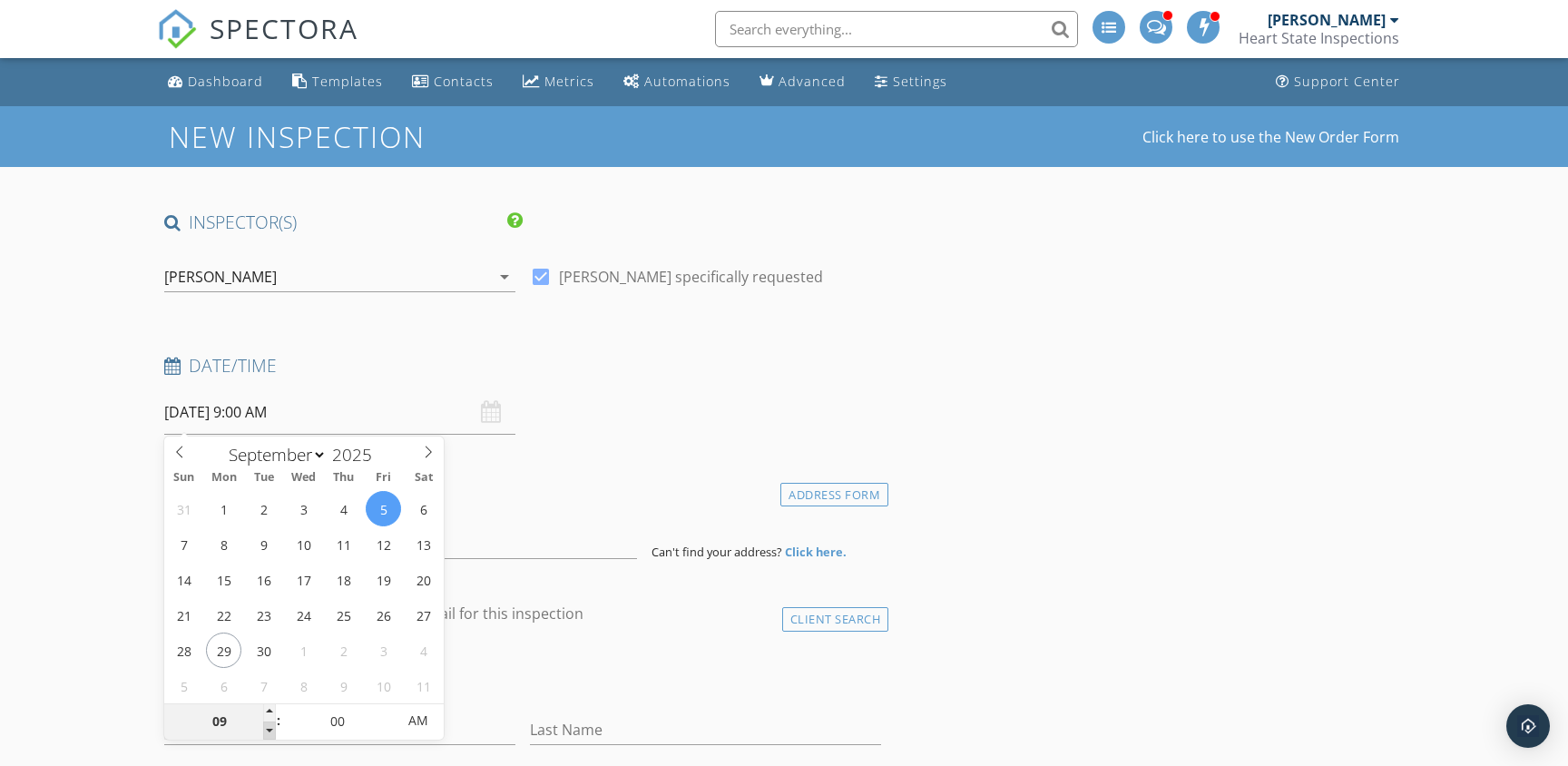
type input "08"
type input "09/05/2025 8:00 AM"
click at [267, 729] on span at bounding box center [269, 731] width 13 height 18
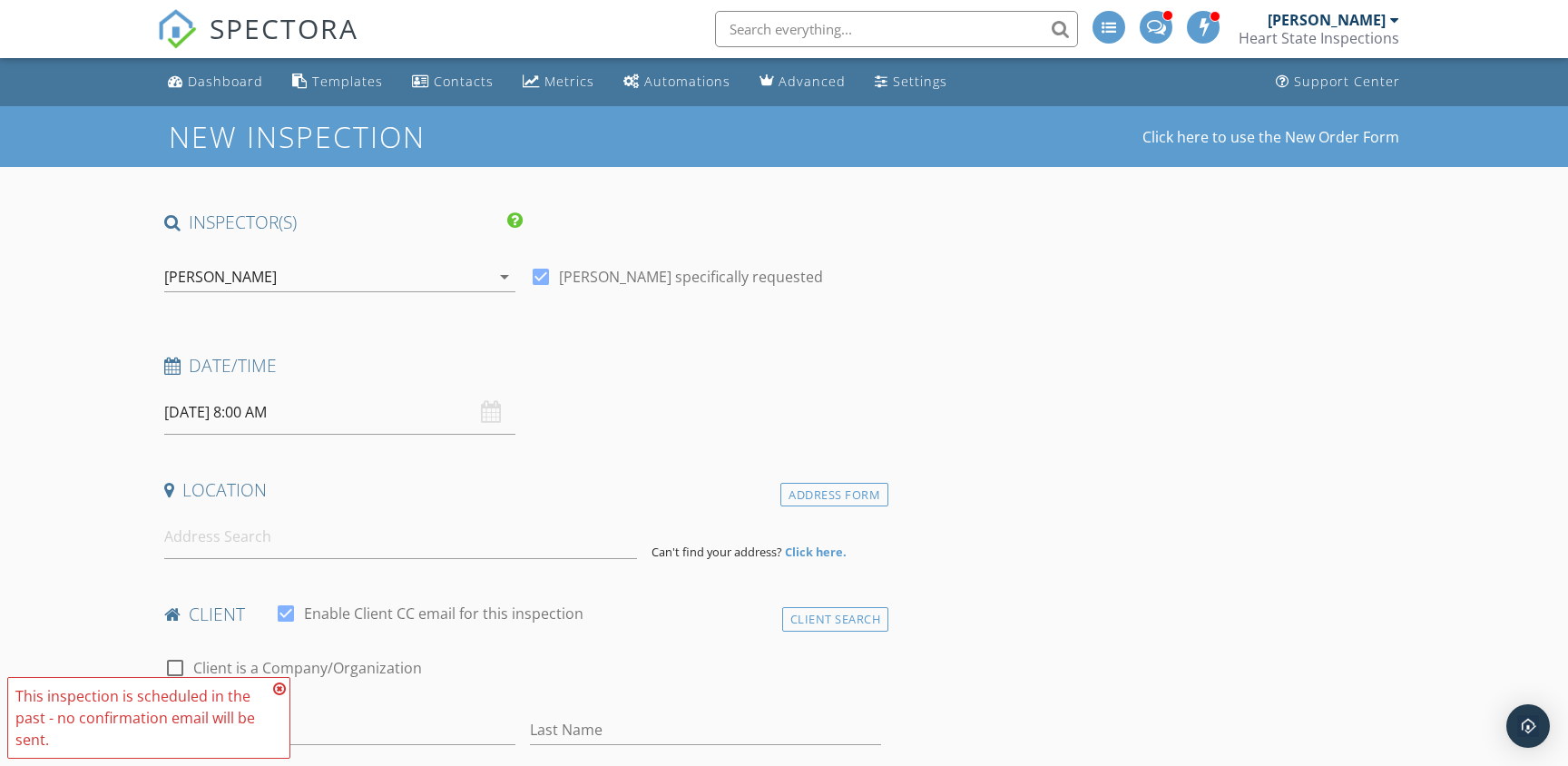
click at [200, 550] on input at bounding box center [401, 537] width 473 height 44
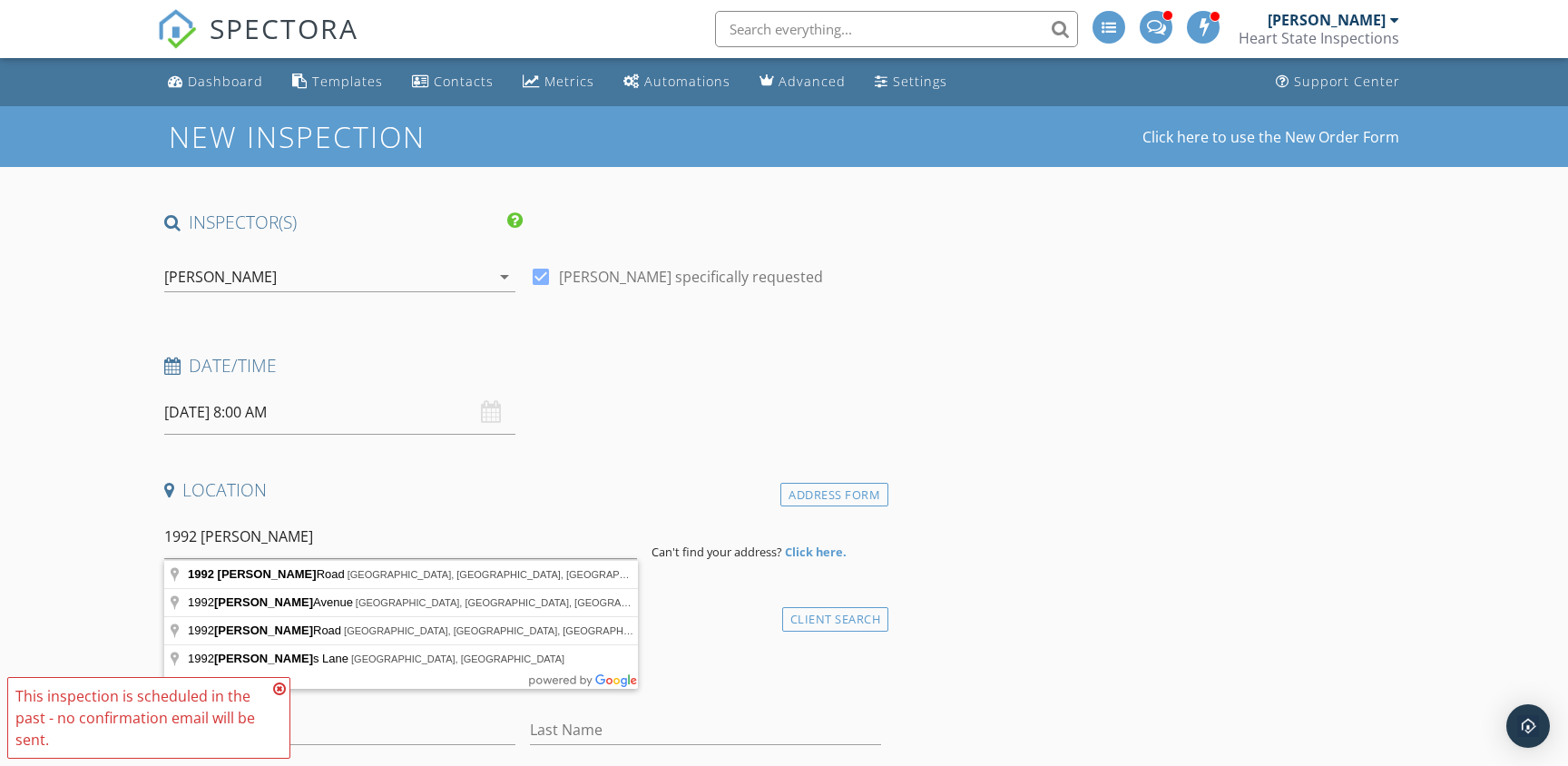
type input "1992 Bumford Road, Marion, OH, USA"
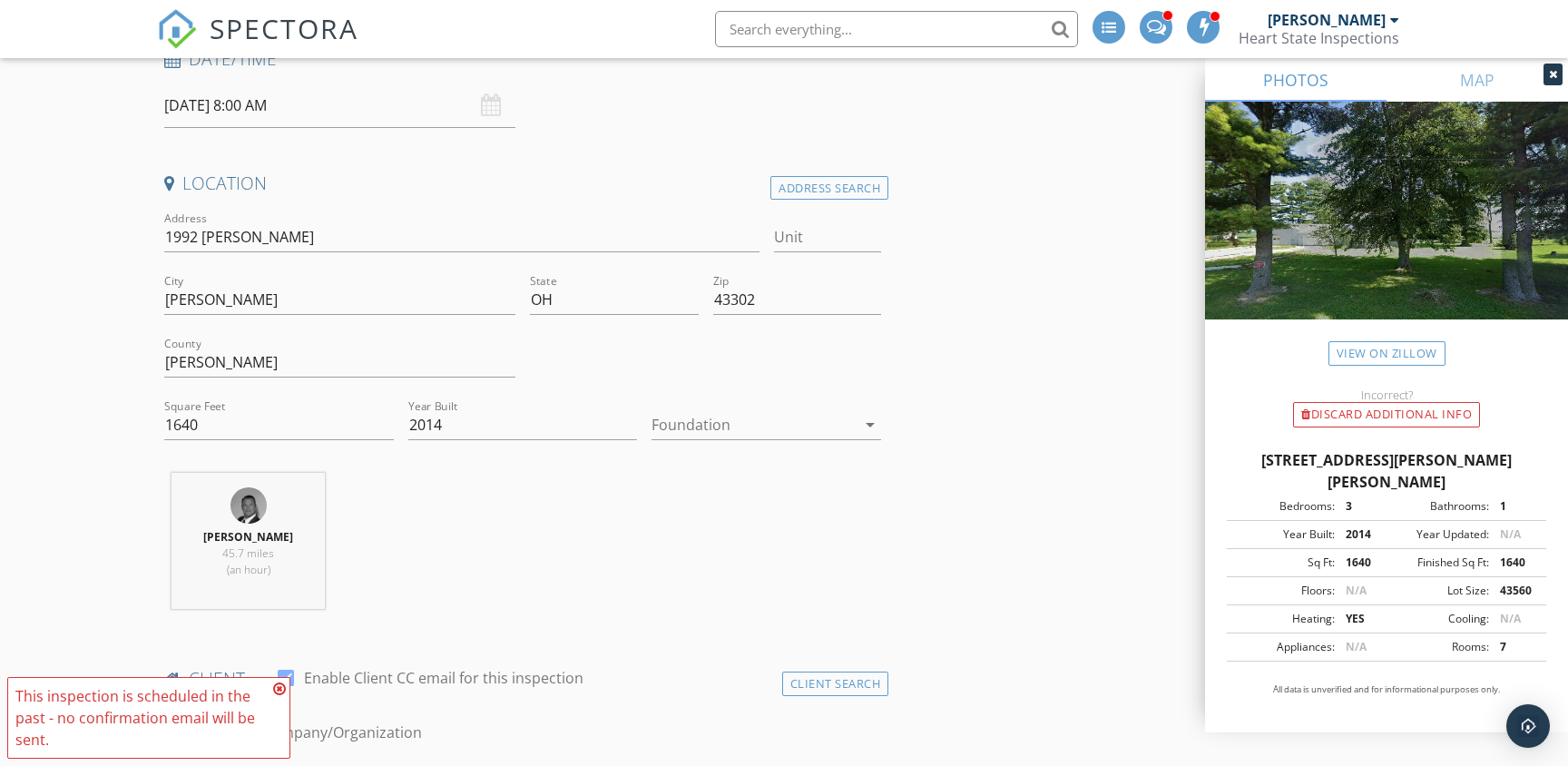
scroll to position [308, 0]
click at [756, 423] on div at bounding box center [754, 424] width 204 height 29
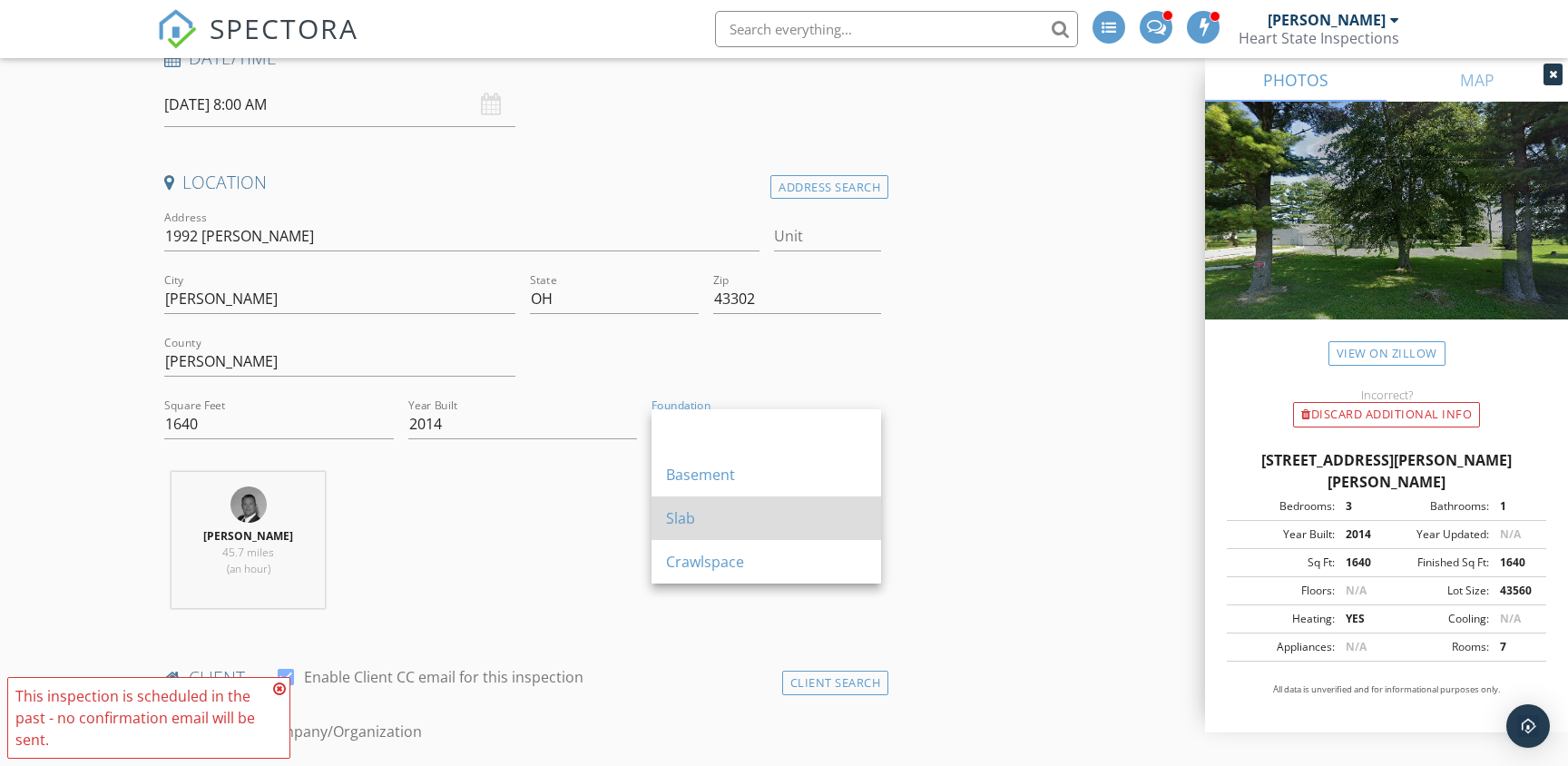
click at [695, 511] on div "Slab" at bounding box center [767, 519] width 200 height 22
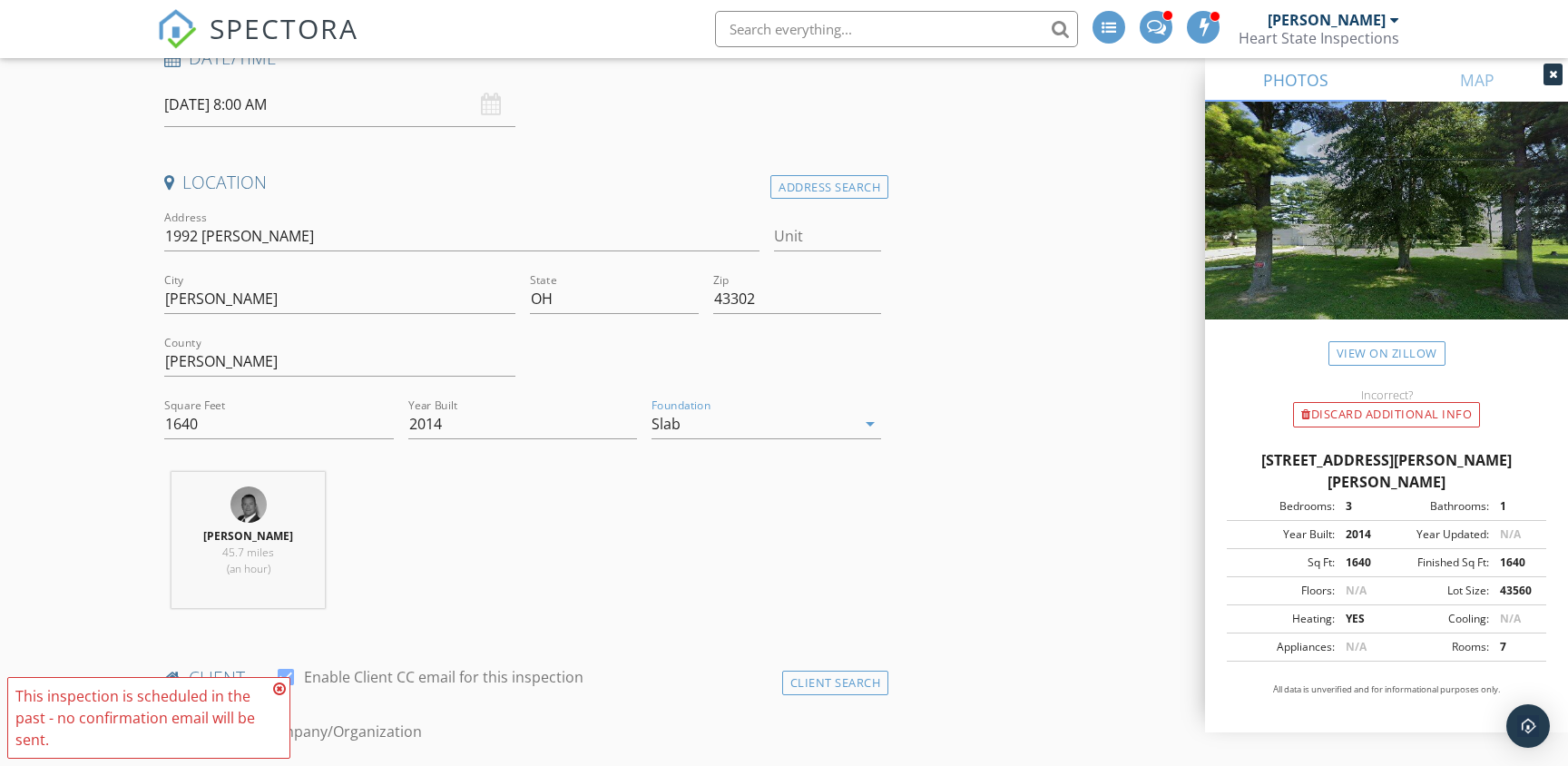
click at [547, 521] on div "Joe Deafenbaugh 45.7 miles (an hour)" at bounding box center [523, 547] width 732 height 151
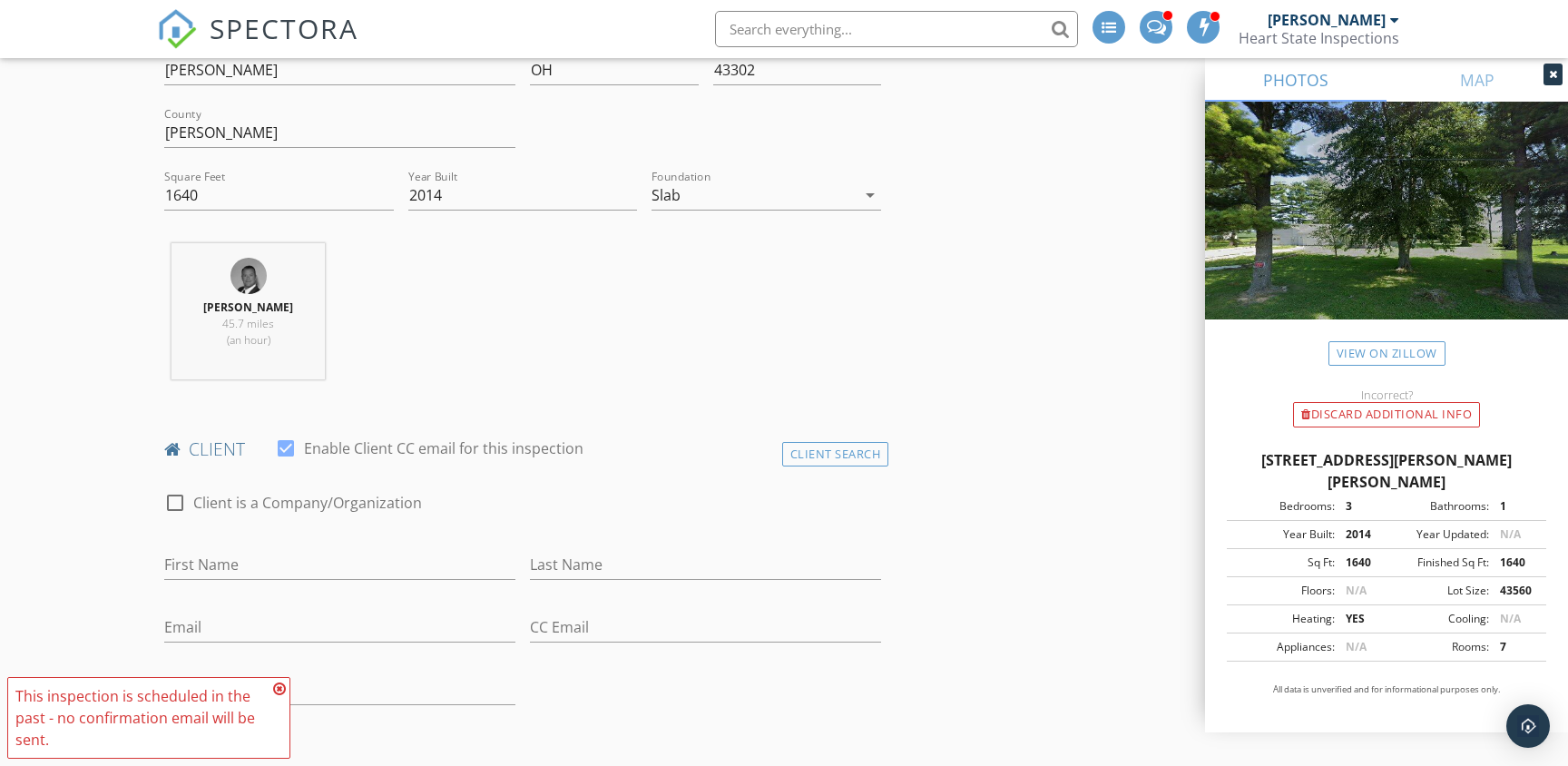
scroll to position [555, 0]
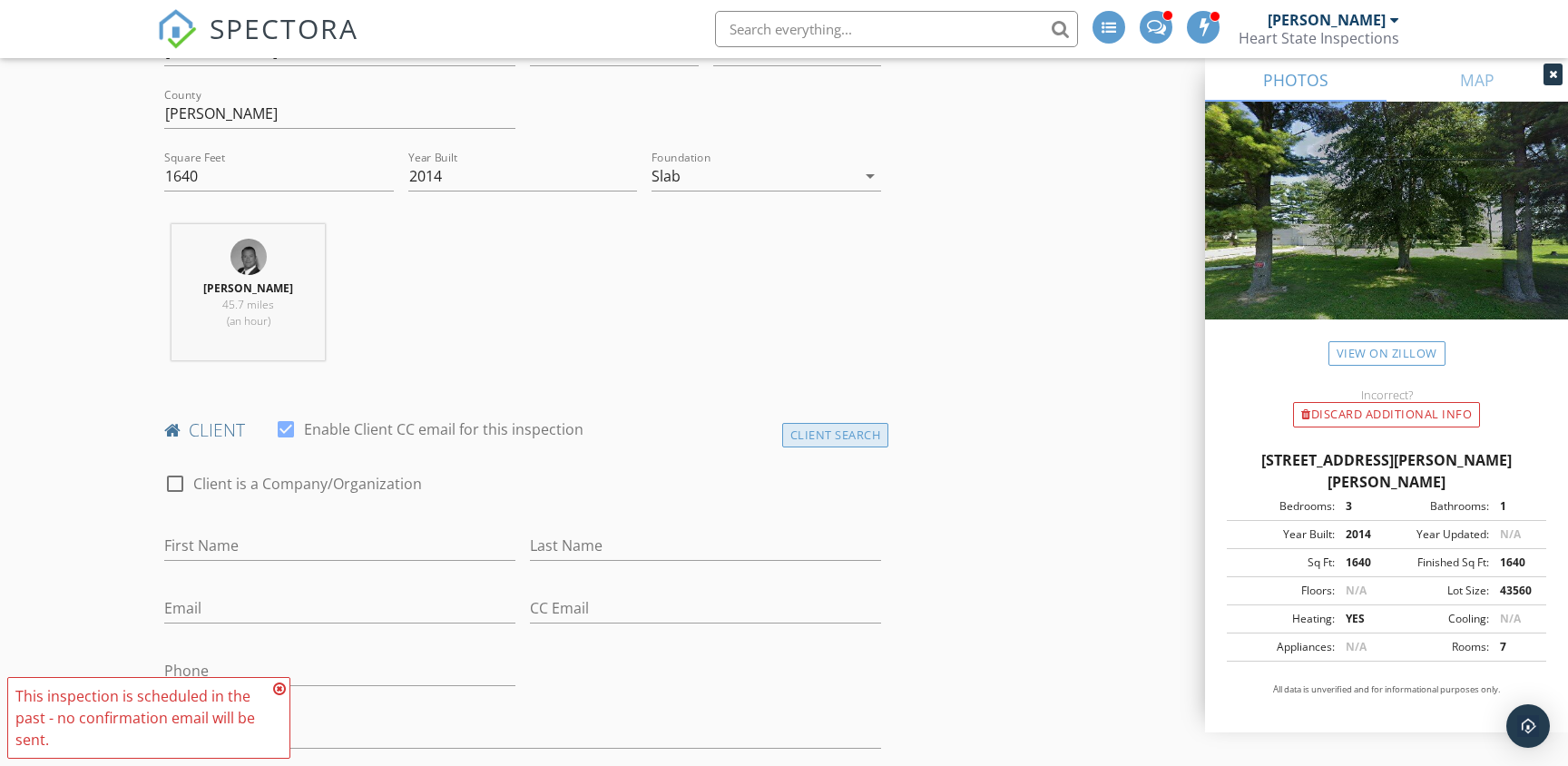
click at [818, 435] on div "Client Search" at bounding box center [835, 435] width 108 height 25
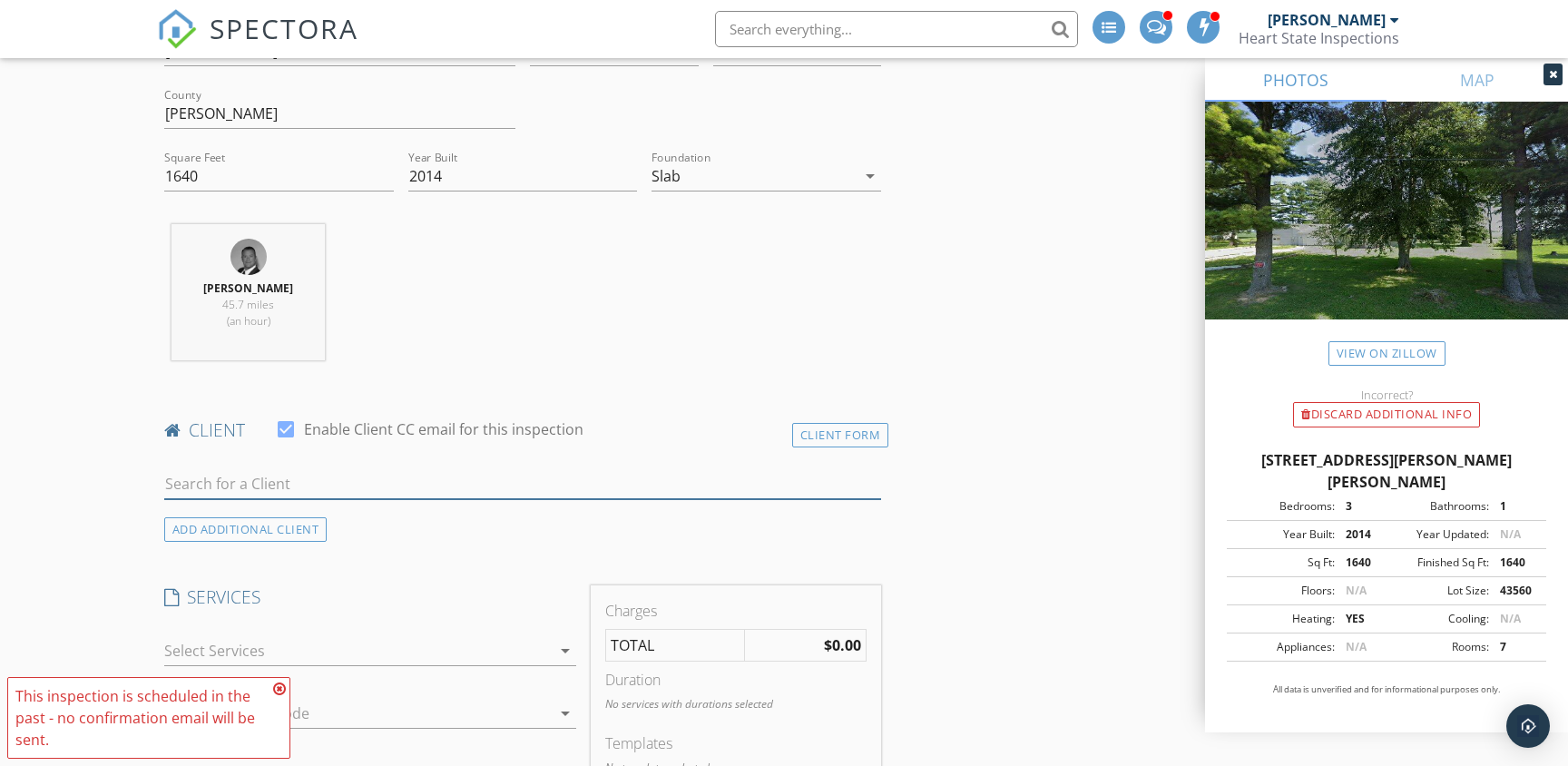
click at [431, 489] on input "text" at bounding box center [523, 484] width 717 height 30
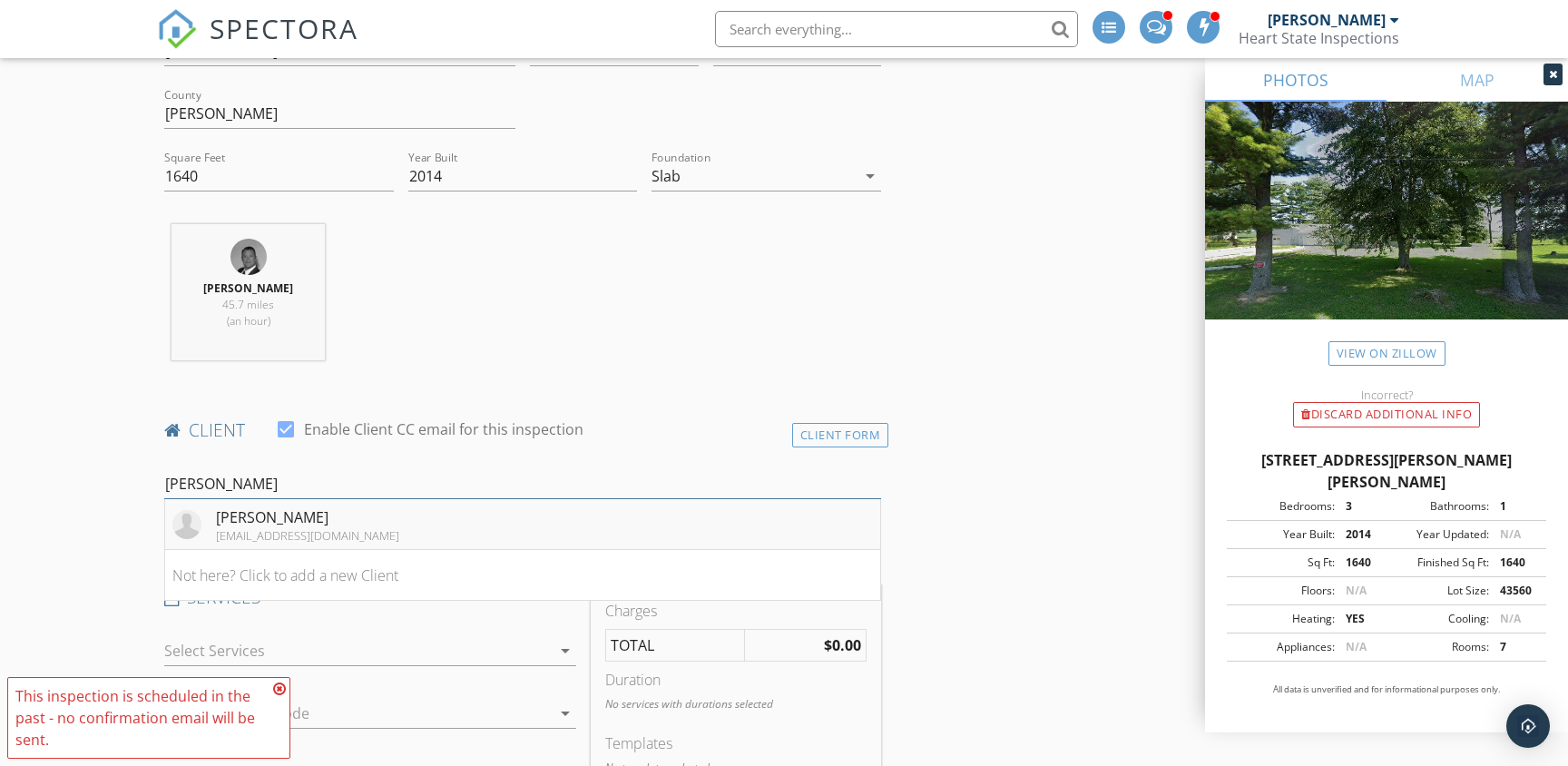
type input "dawna"
click at [345, 536] on li "Dawna Stowers dawna818@gmail.com" at bounding box center [523, 524] width 715 height 51
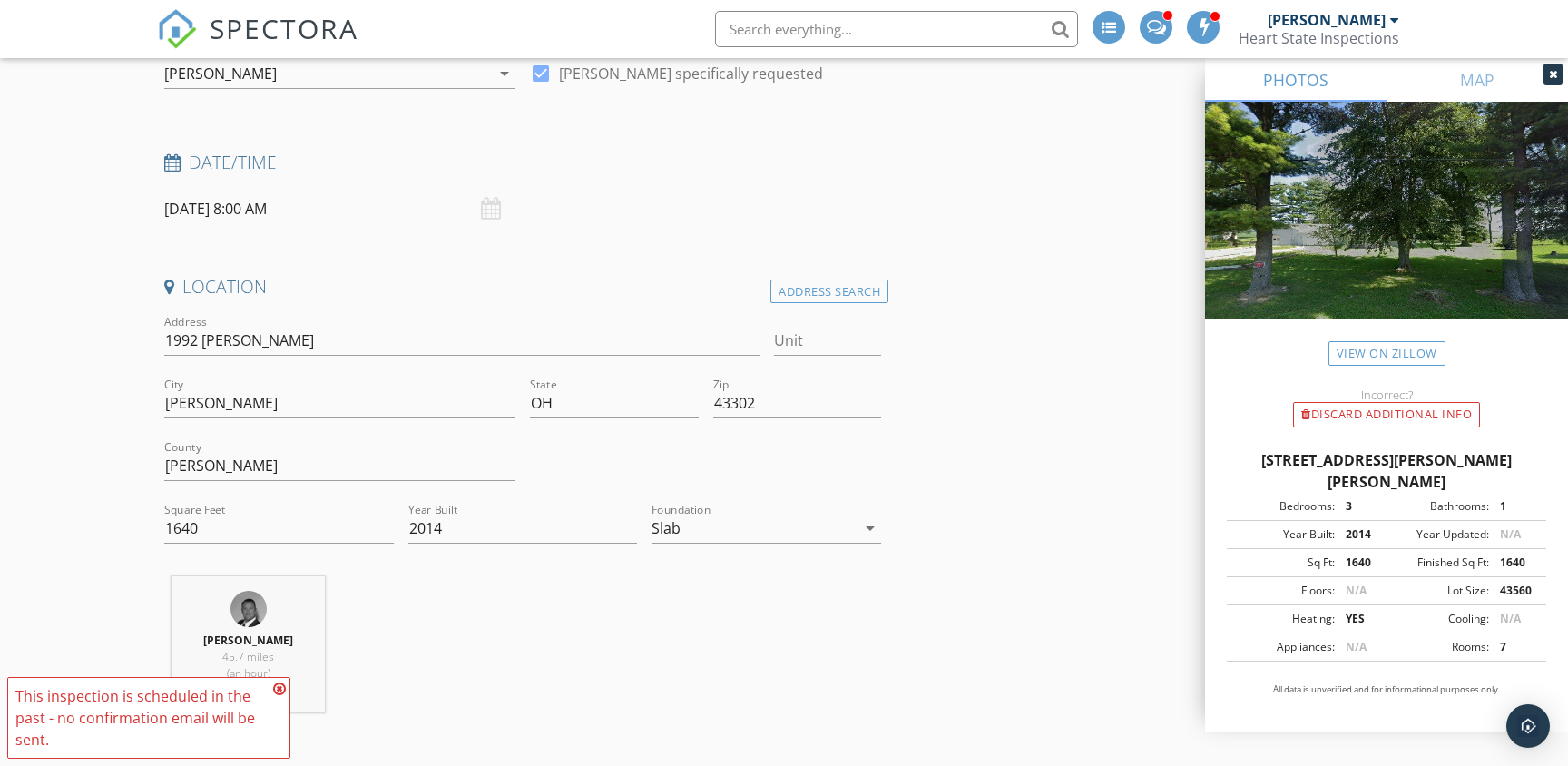
scroll to position [191, 0]
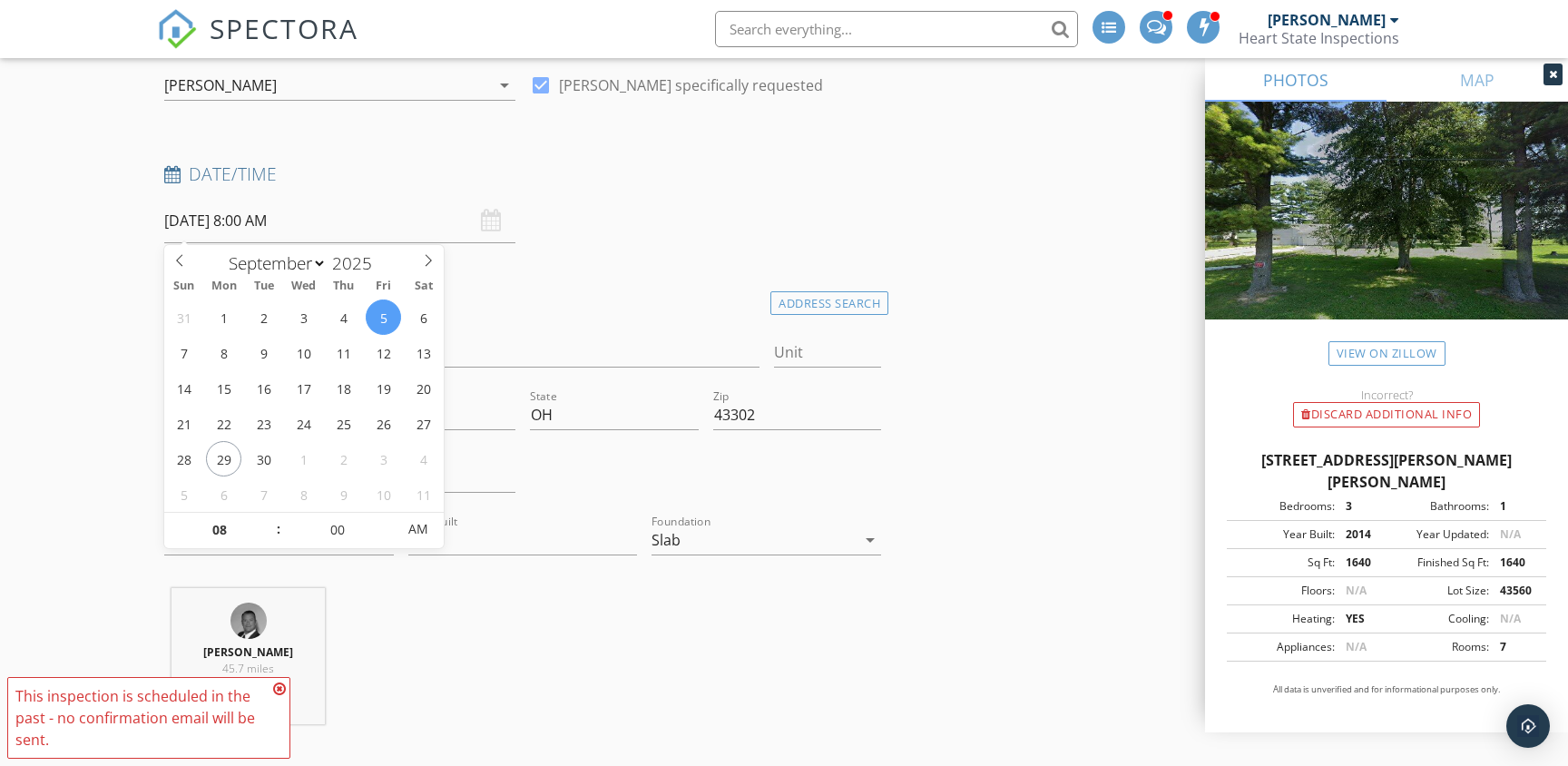
click at [324, 223] on input "09/05/2025 8:00 AM" at bounding box center [340, 221] width 351 height 44
click at [428, 271] on div "January February March April May June July August September October November De…" at bounding box center [304, 260] width 279 height 29
select select "9"
click at [429, 259] on icon at bounding box center [428, 260] width 13 height 13
type input "10/03/2025 8:00 AM"
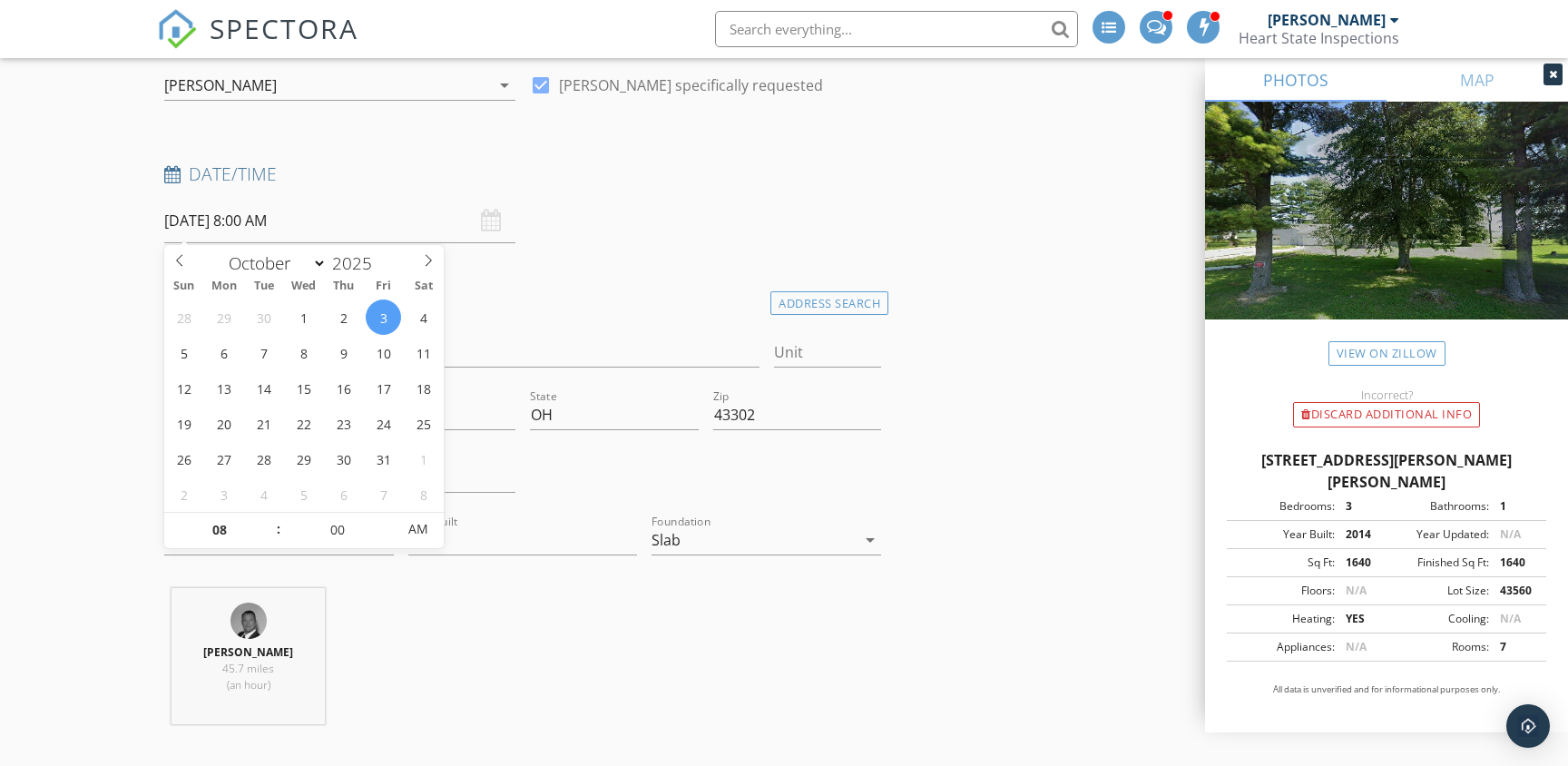
click at [529, 320] on div "Location" at bounding box center [523, 304] width 732 height 36
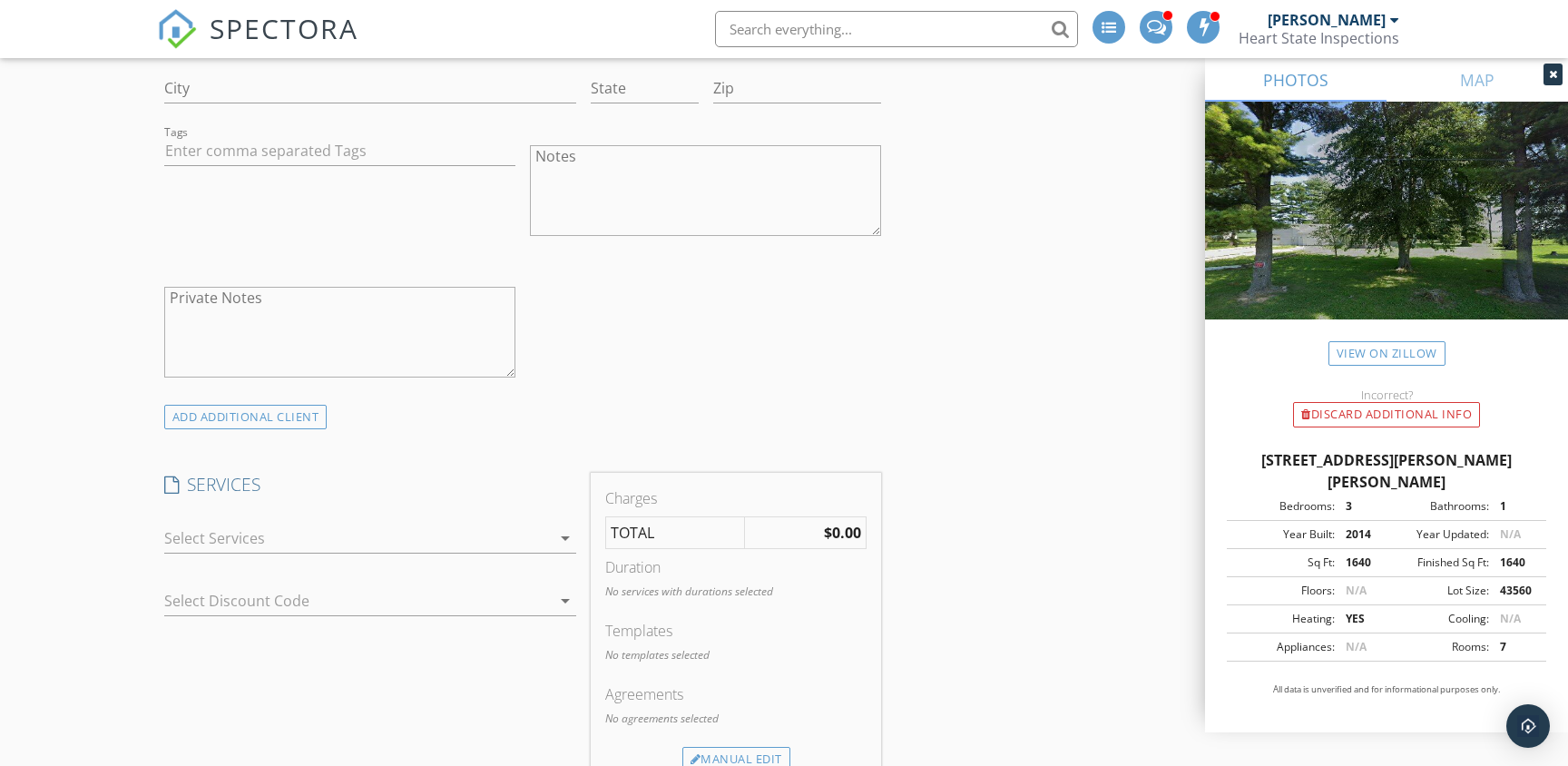
scroll to position [1284, 0]
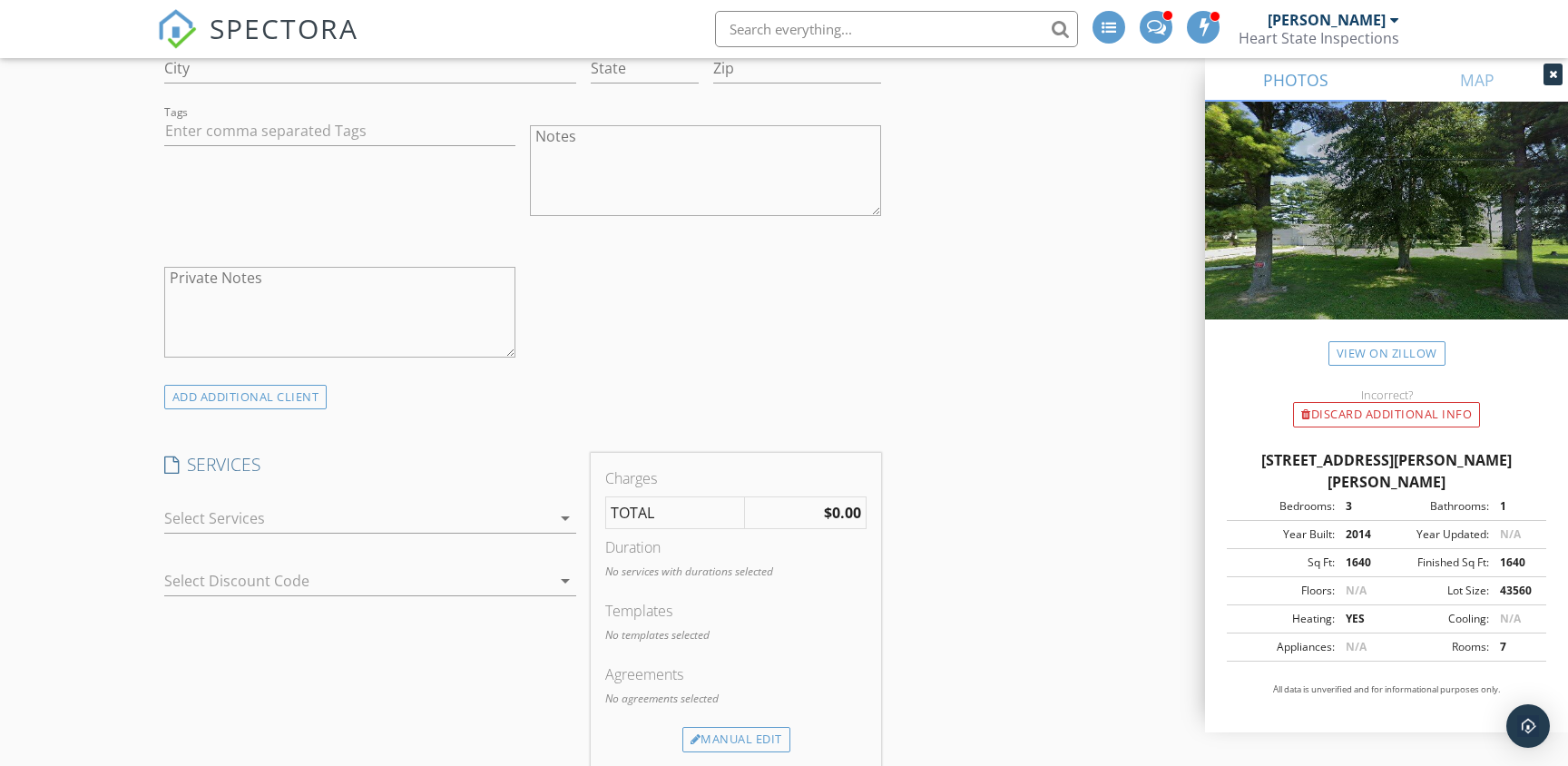
click at [552, 523] on div "arrow_drop_down" at bounding box center [563, 519] width 26 height 22
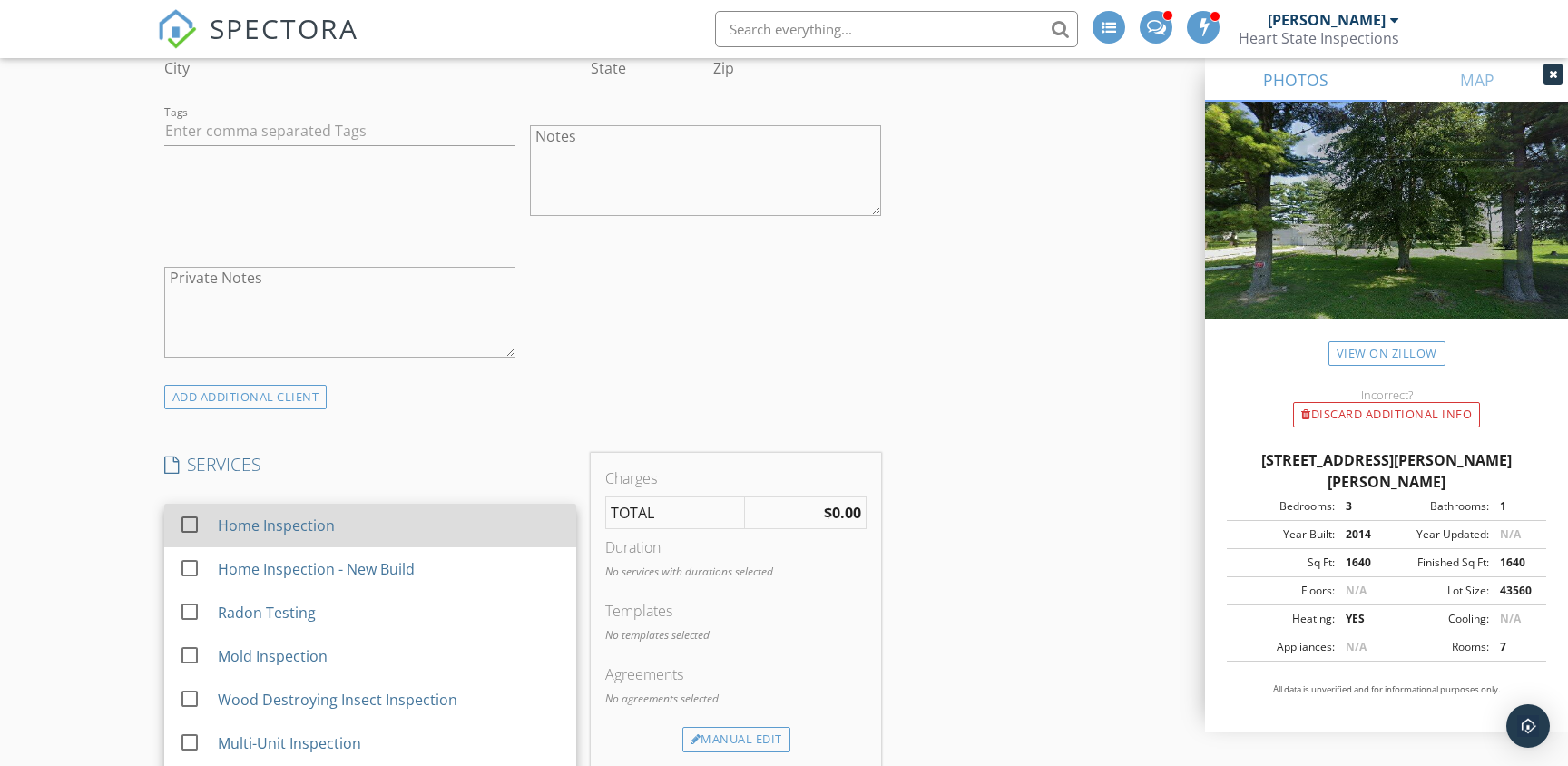
click at [189, 524] on div at bounding box center [190, 525] width 31 height 31
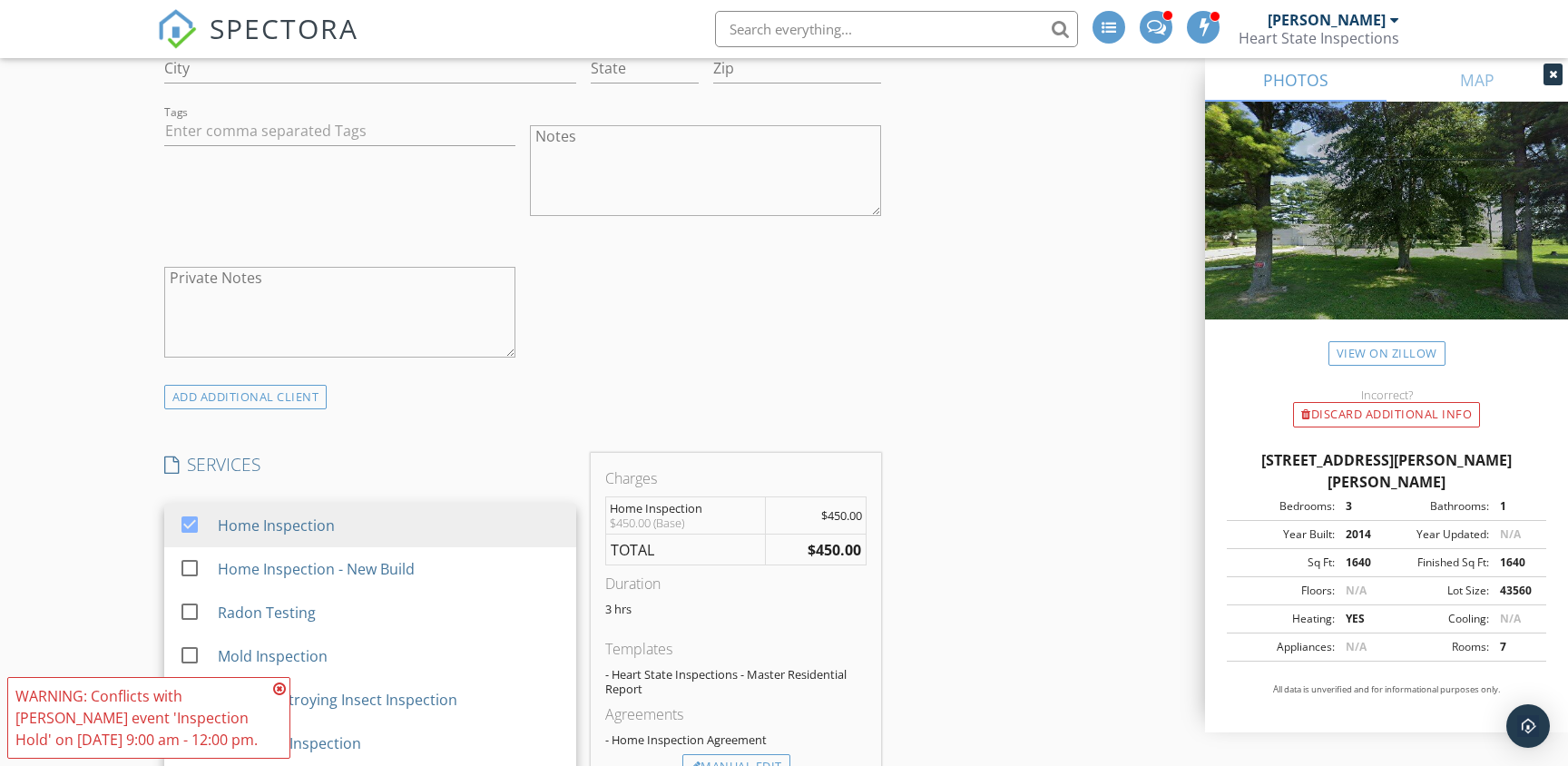
click at [384, 464] on h4 "SERVICES" at bounding box center [370, 465] width 412 height 24
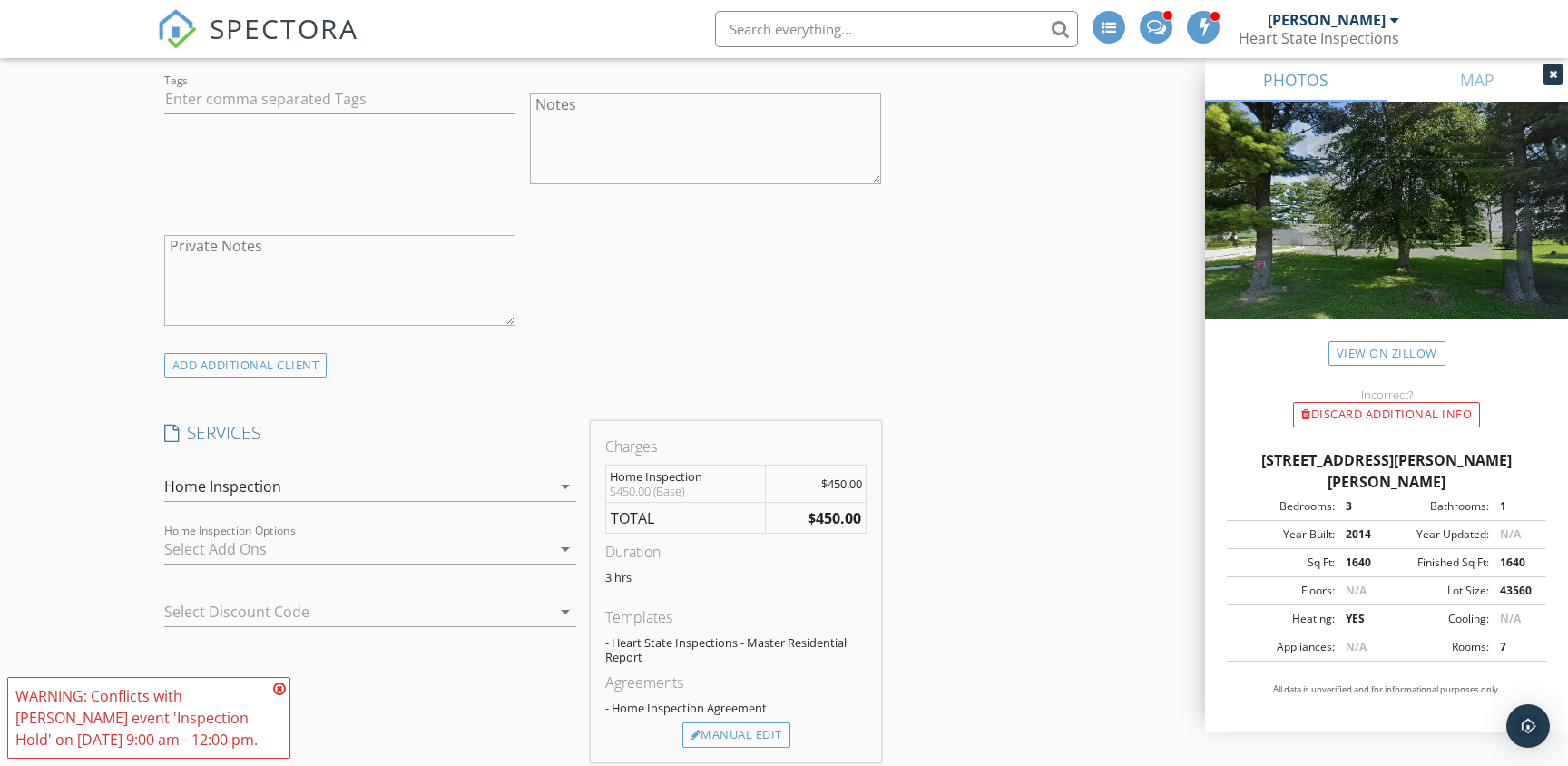
scroll to position [1331, 0]
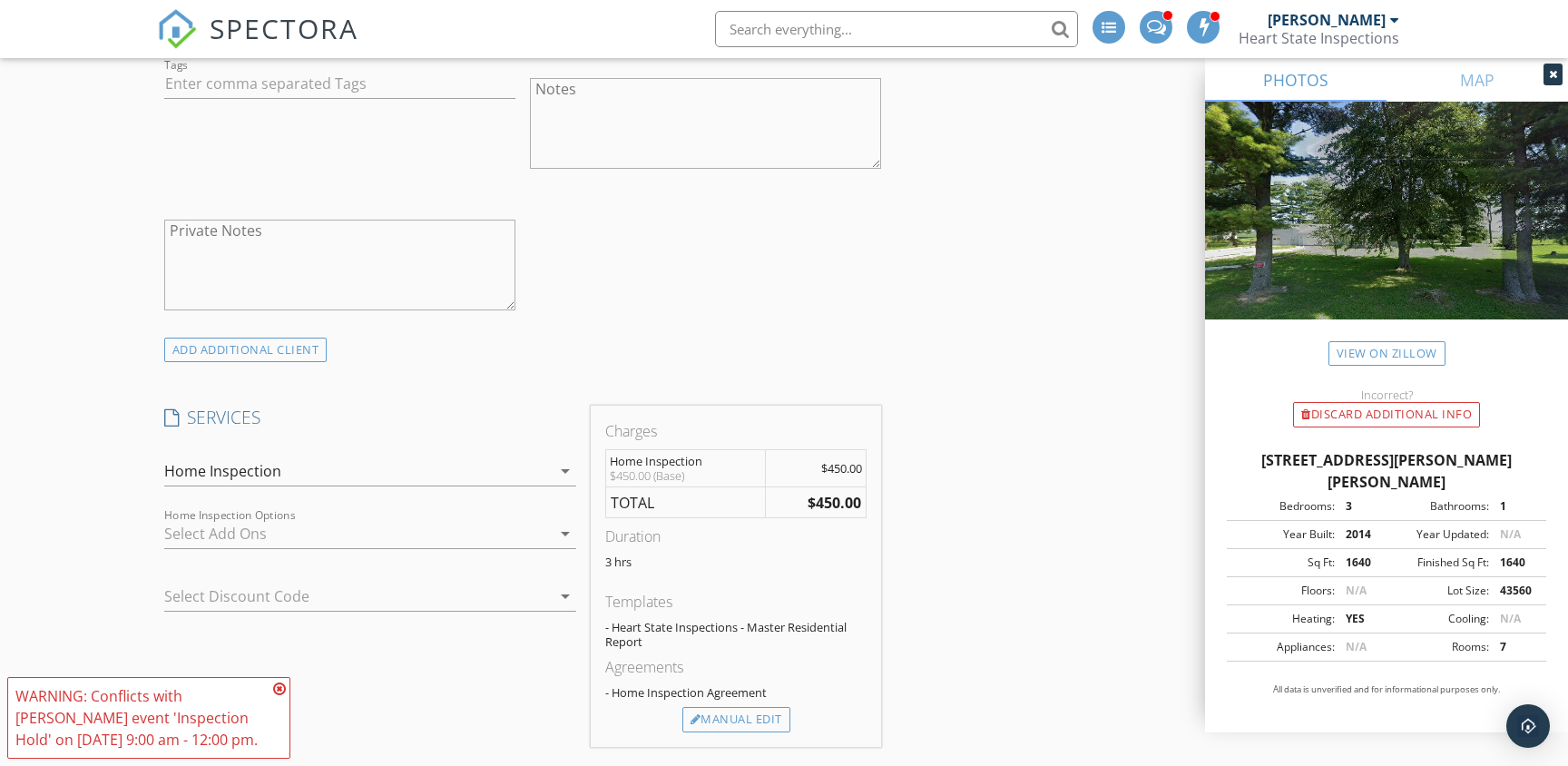
click at [377, 537] on div at bounding box center [358, 534] width 387 height 29
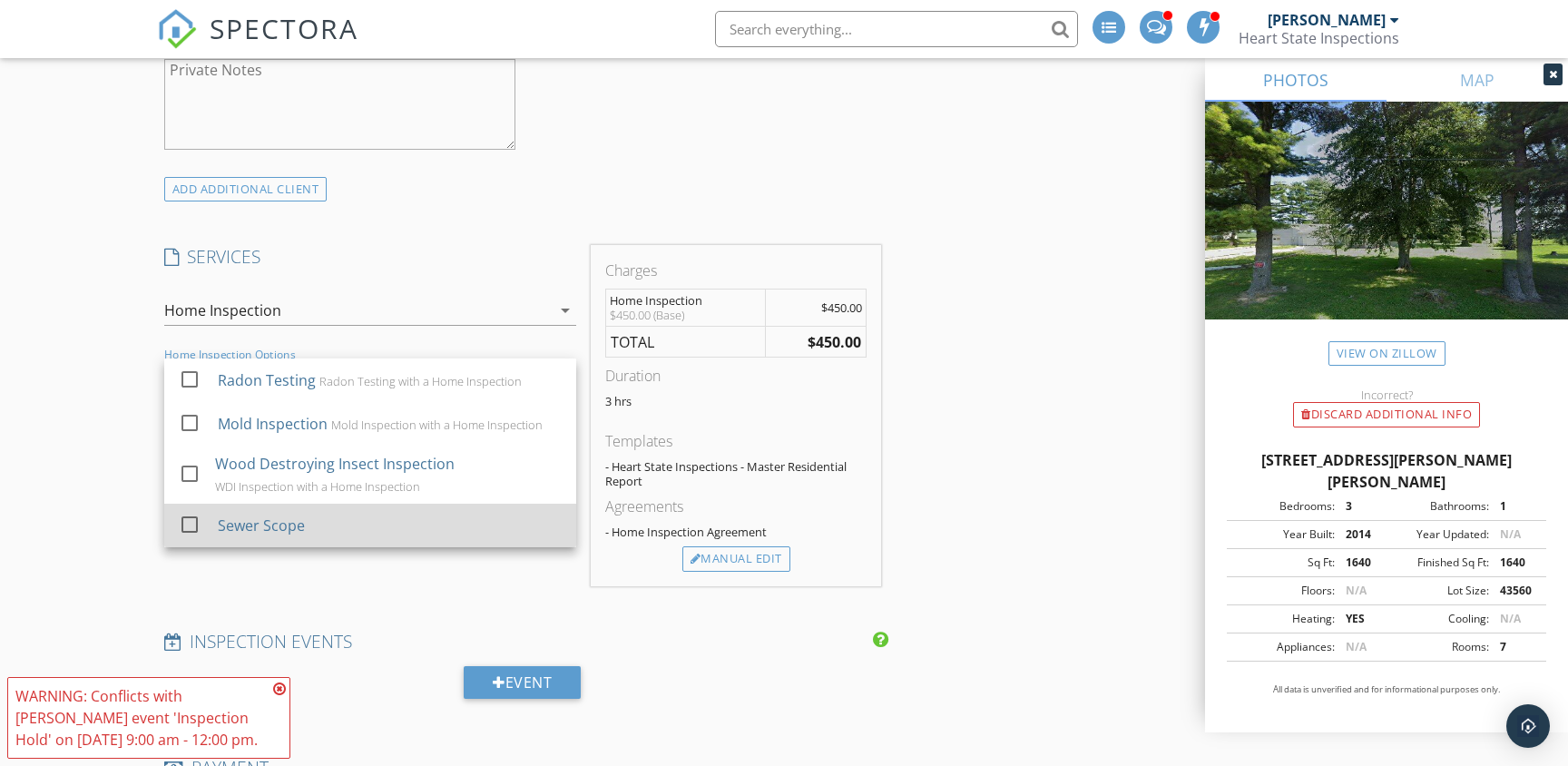
scroll to position [1498, 0]
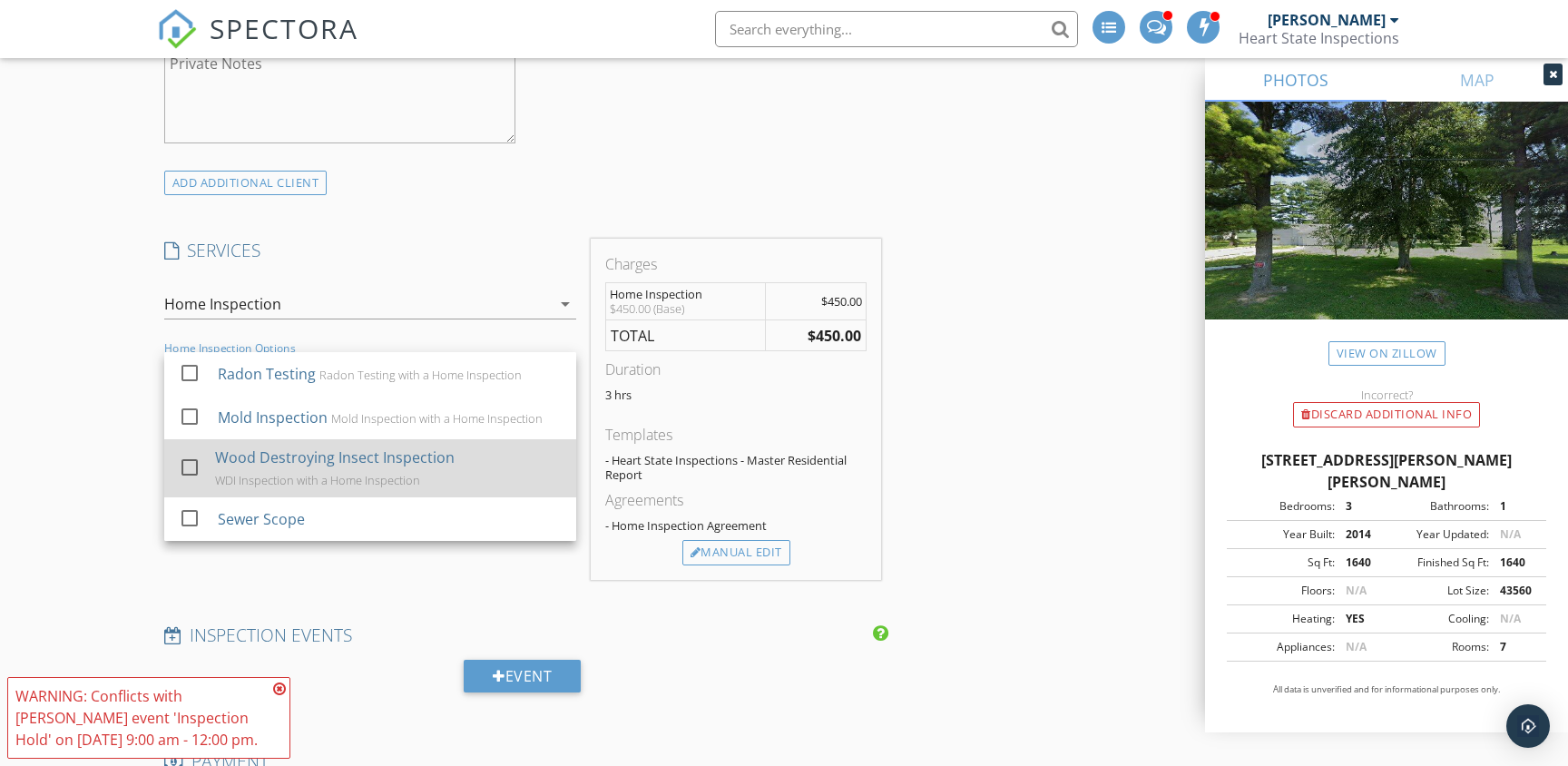
click at [185, 465] on div at bounding box center [190, 468] width 31 height 31
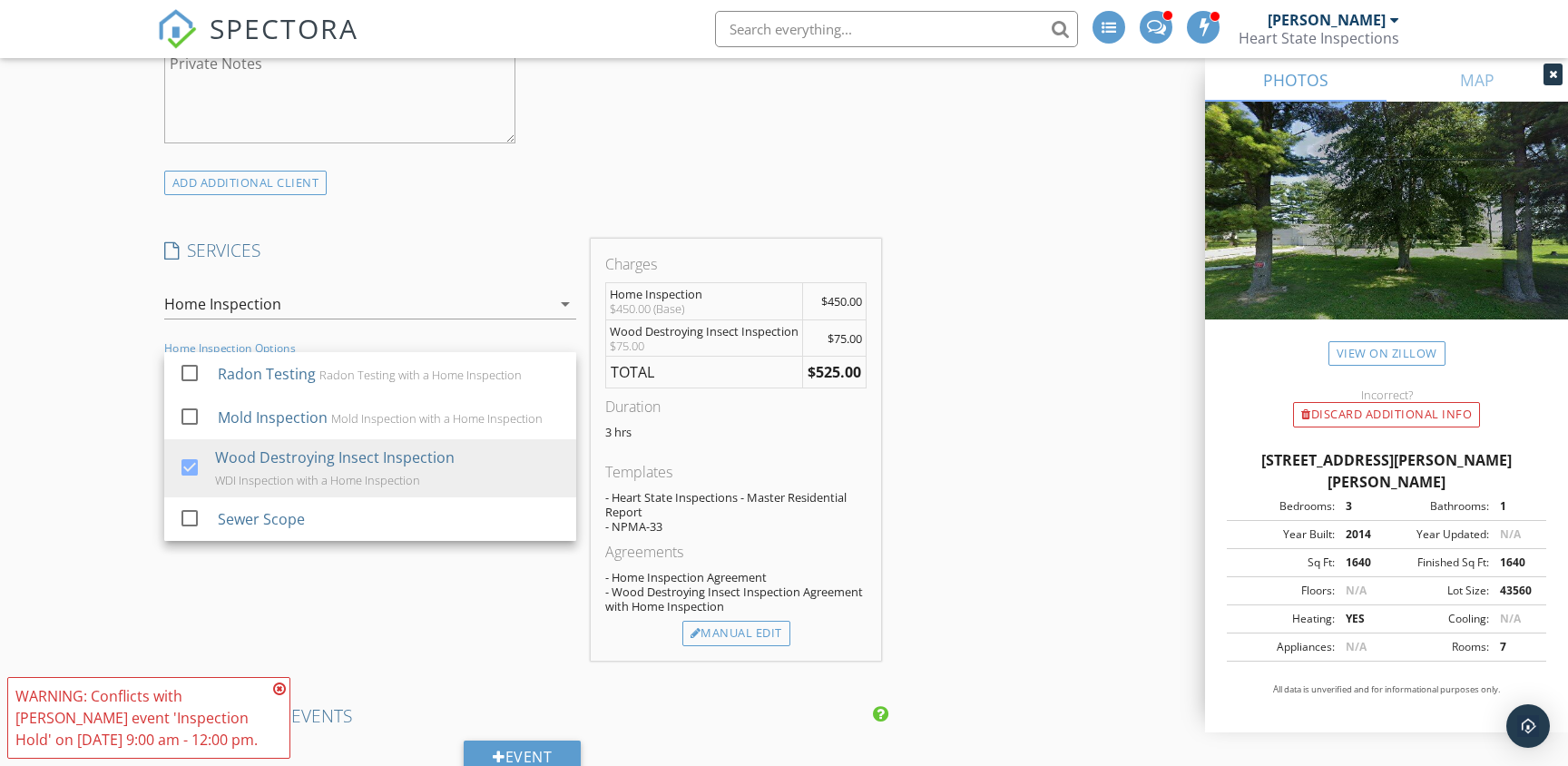
click at [353, 308] on div "Home Inspection" at bounding box center [358, 304] width 387 height 29
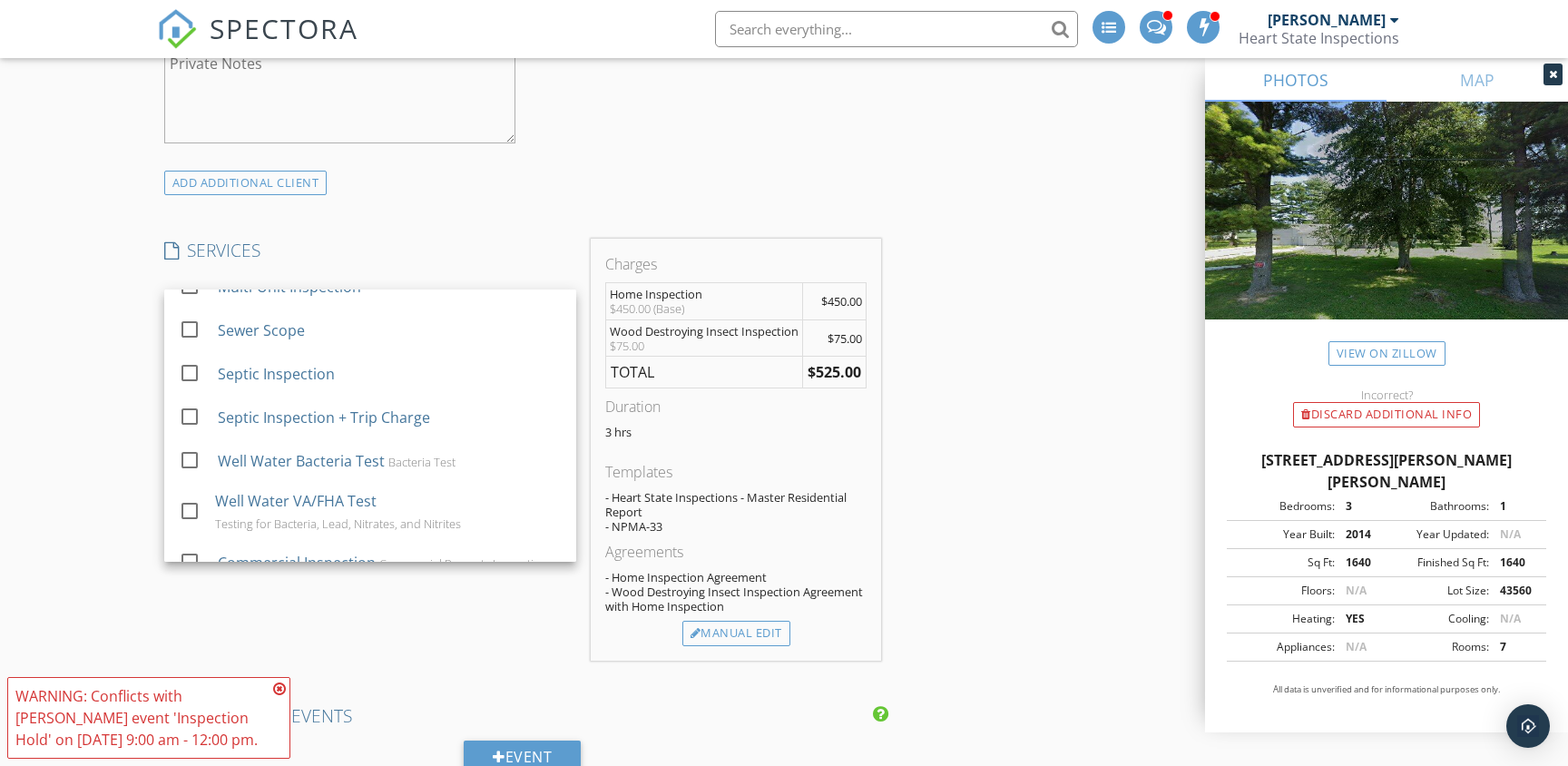
scroll to position [244, 0]
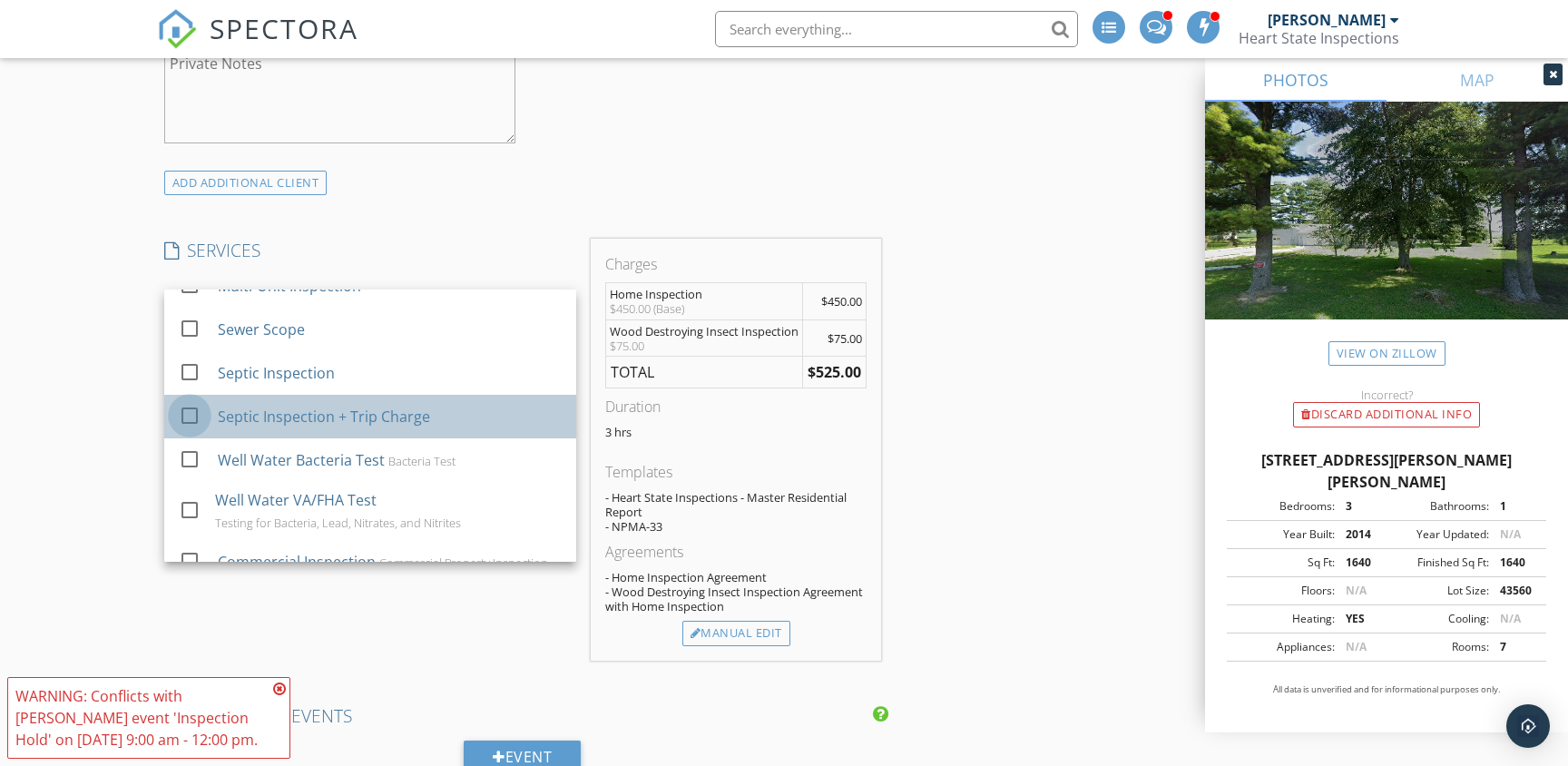
click at [188, 412] on div at bounding box center [190, 416] width 31 height 31
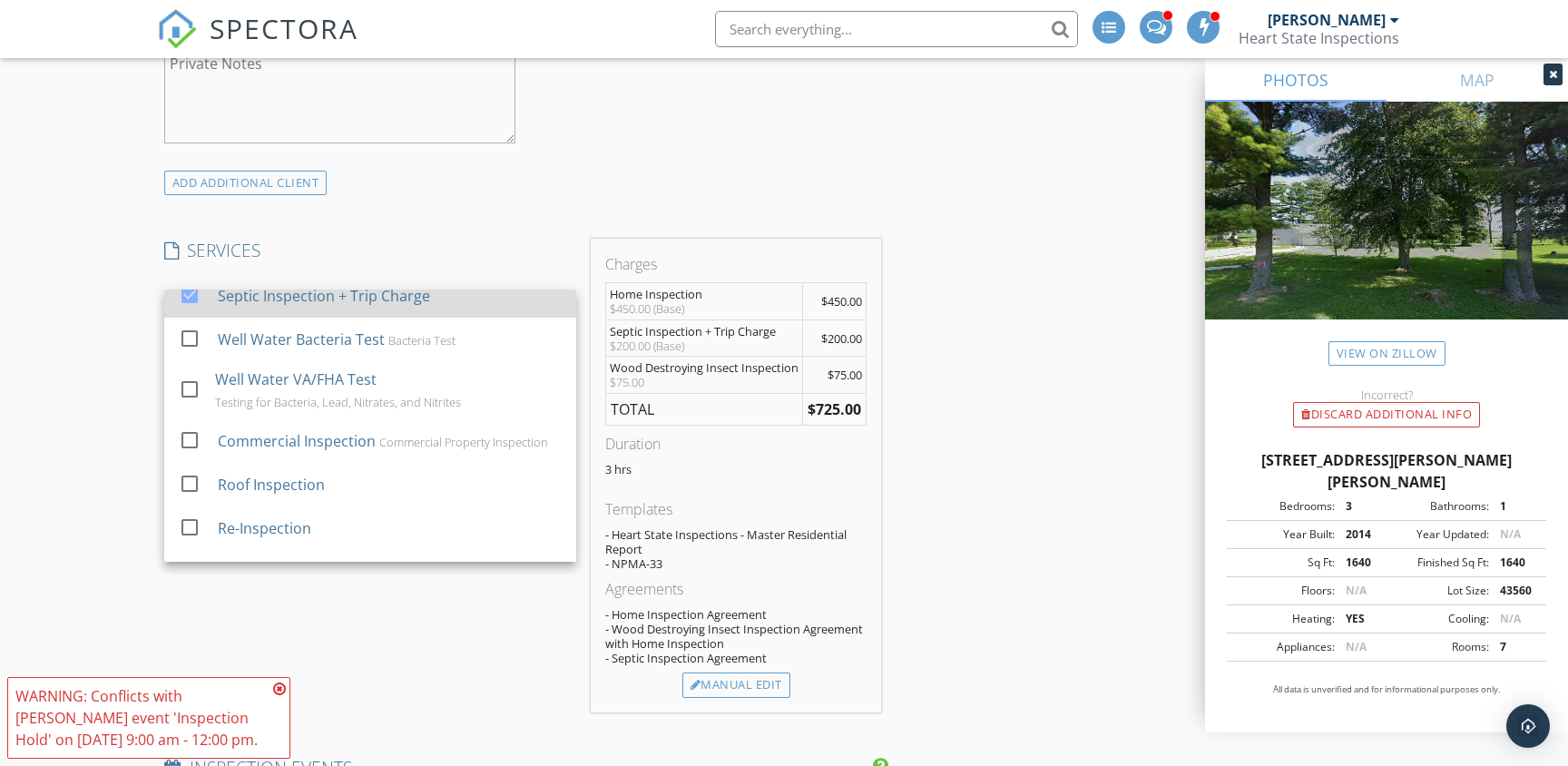
scroll to position [372, 0]
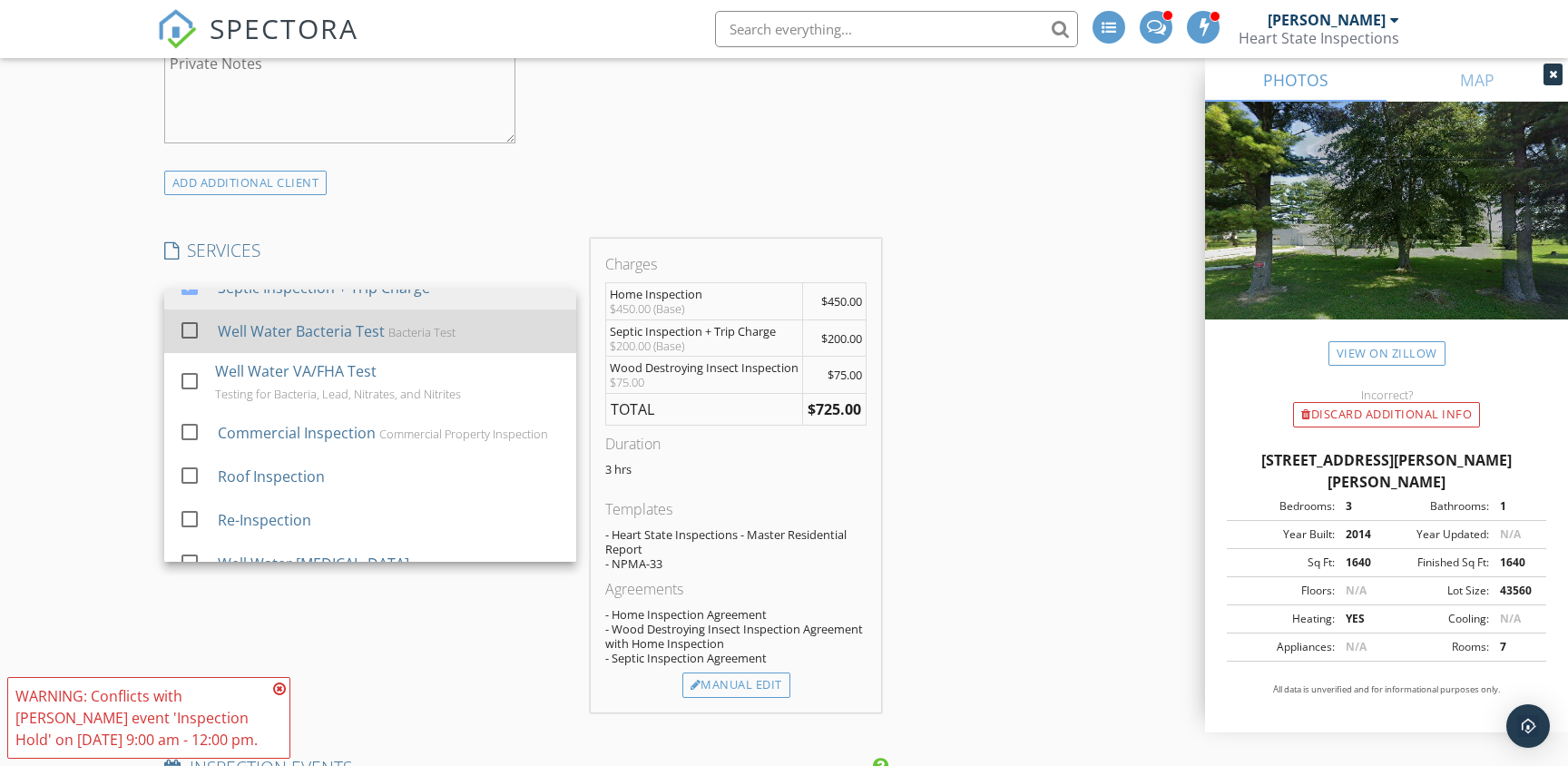
click at [193, 338] on div at bounding box center [190, 331] width 31 height 31
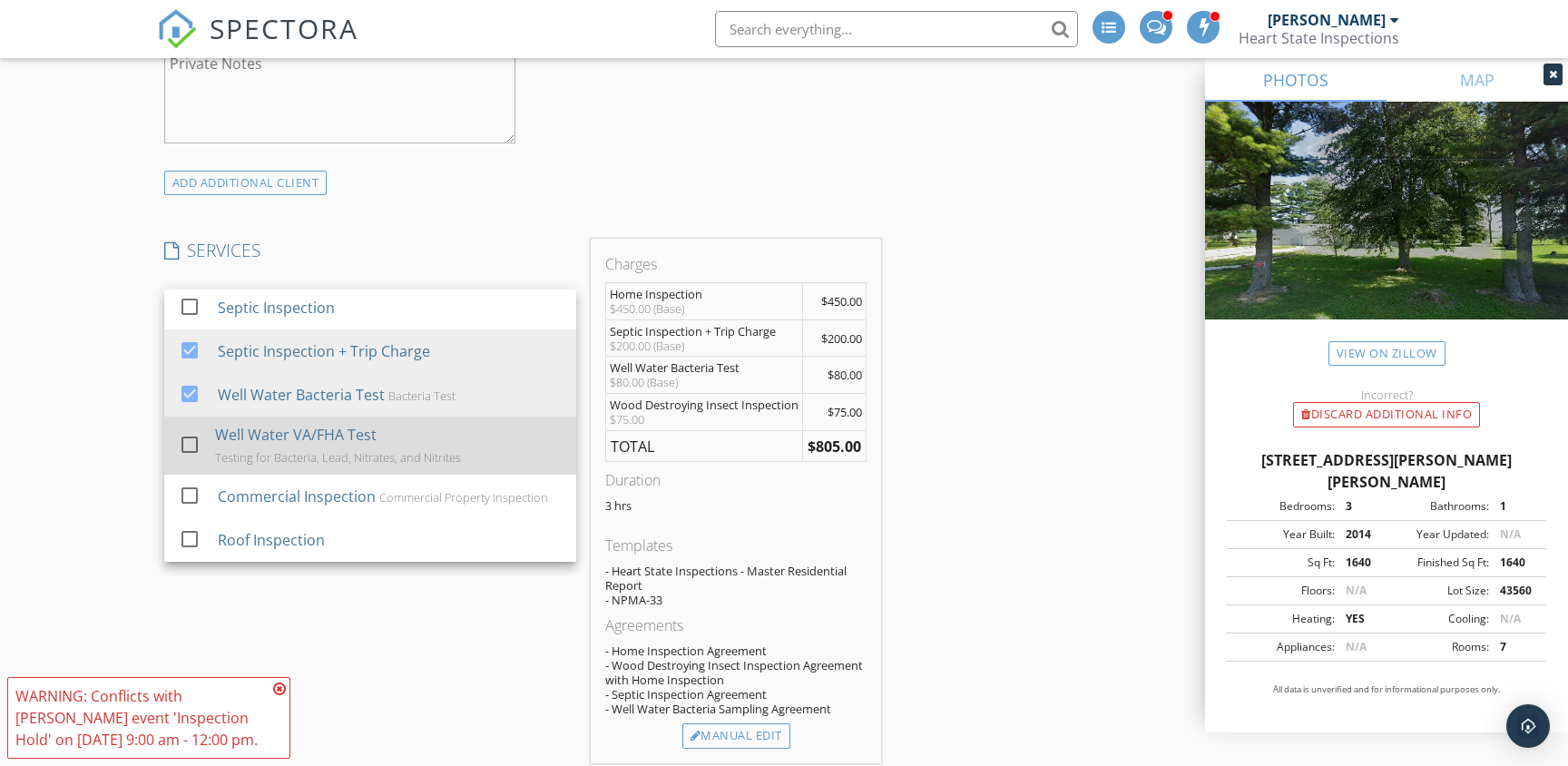
scroll to position [301, 0]
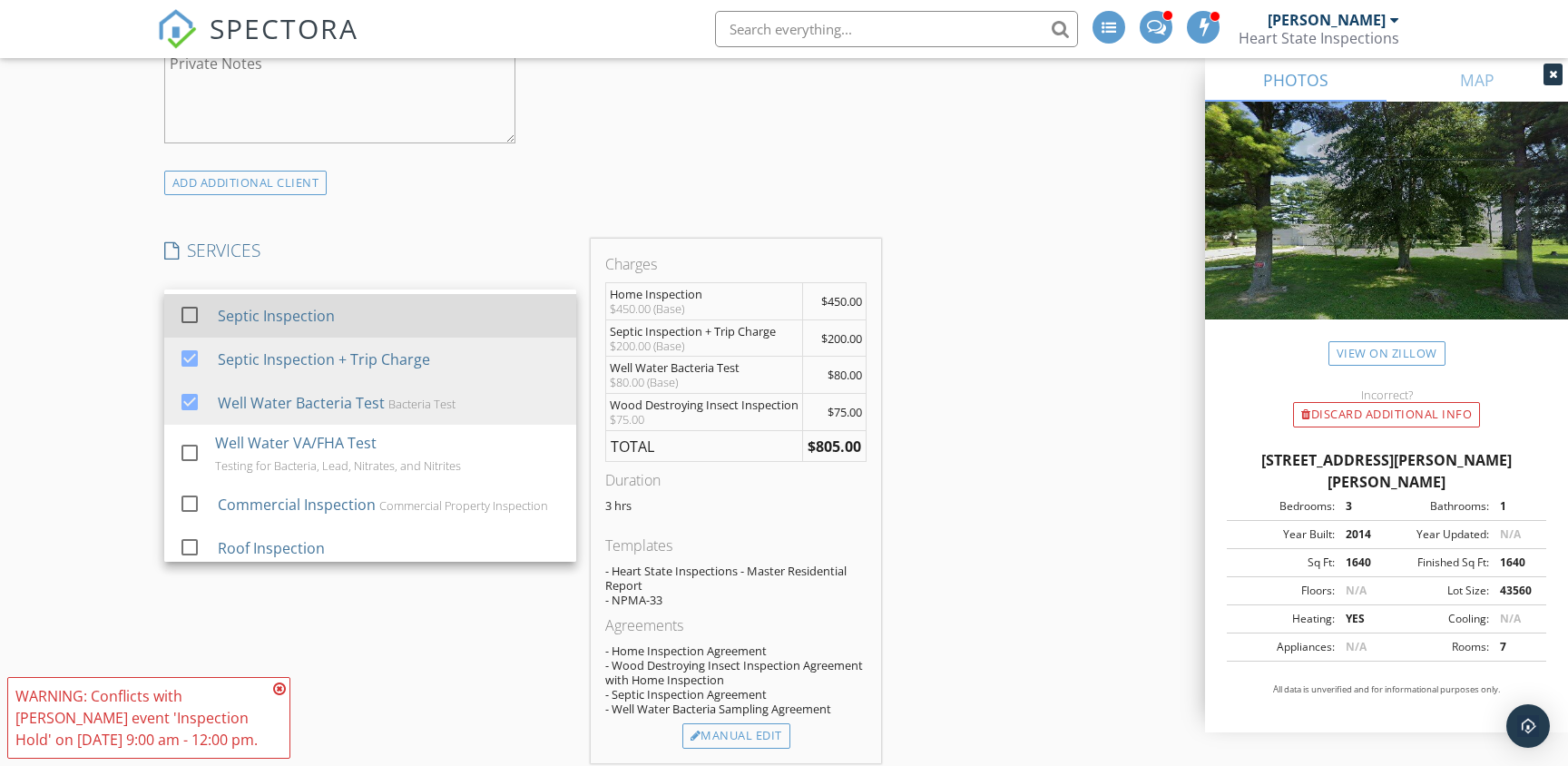
click at [188, 316] on div at bounding box center [190, 315] width 31 height 31
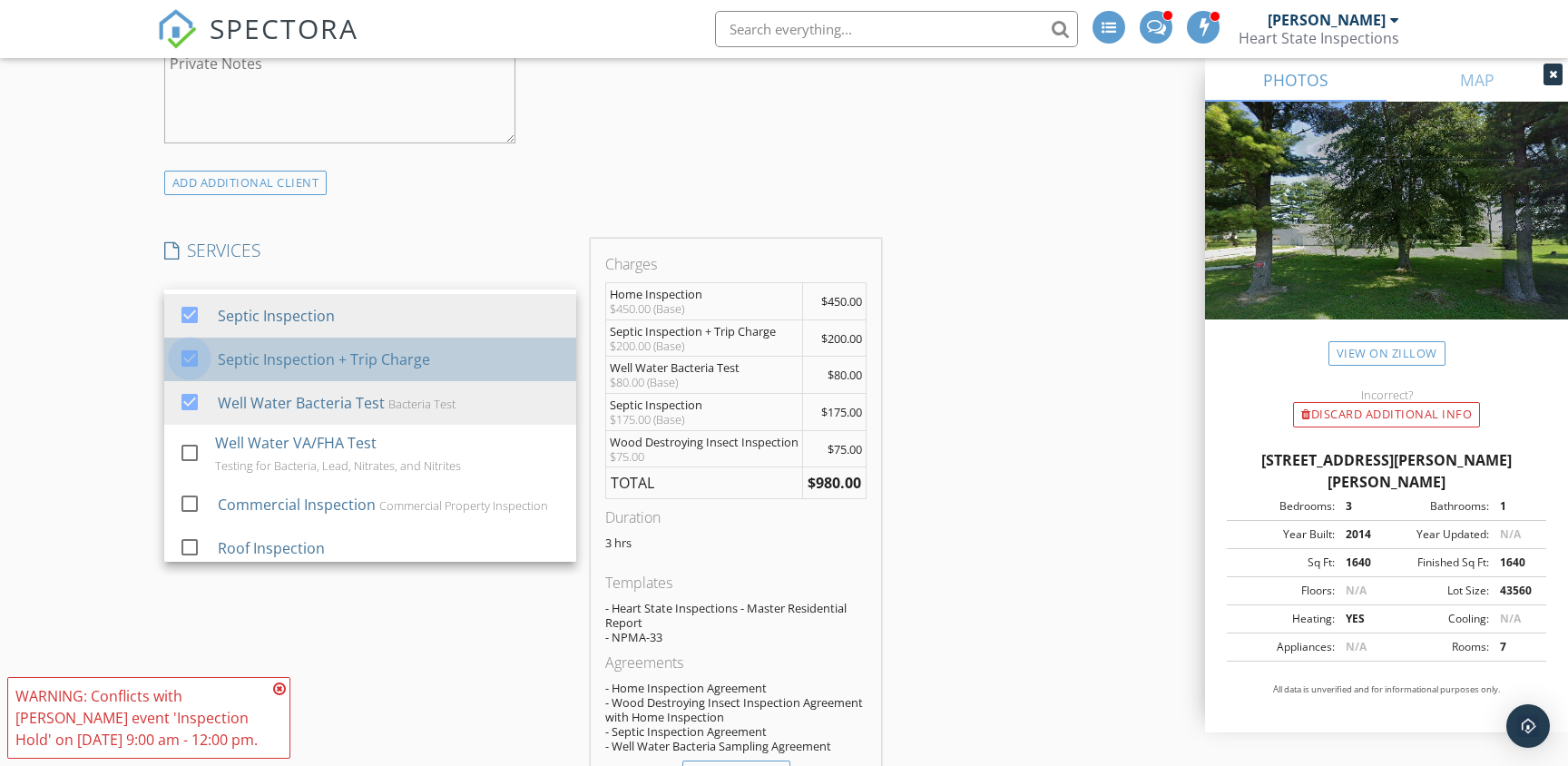
click at [189, 359] on div at bounding box center [190, 359] width 31 height 31
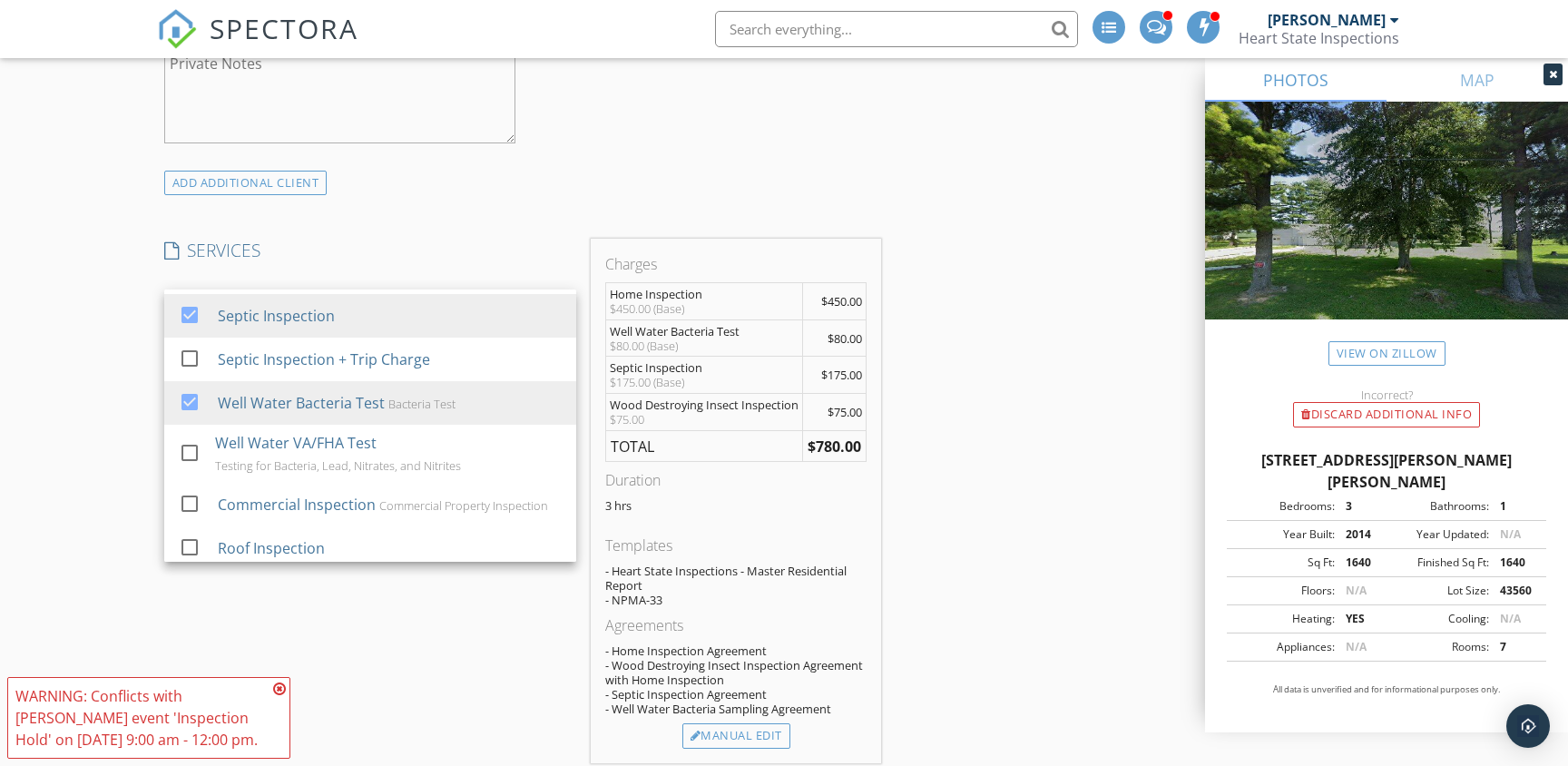
click at [508, 237] on div "INSPECTOR(S) check_box Joe Deafenbaugh PRIMARY check_box_outline_blank Dyllan D…" at bounding box center [523, 543] width 732 height 3661
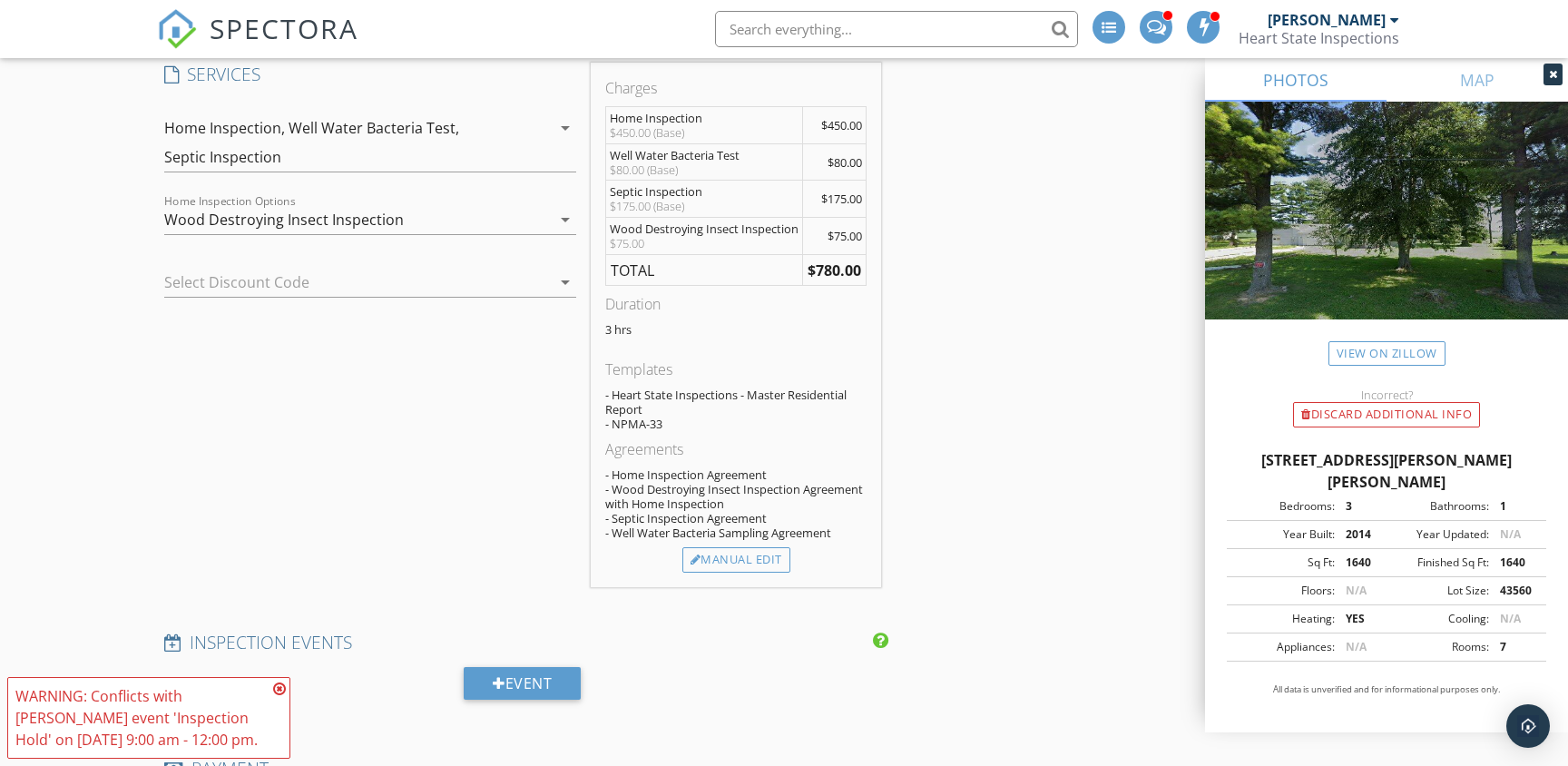
scroll to position [1686, 0]
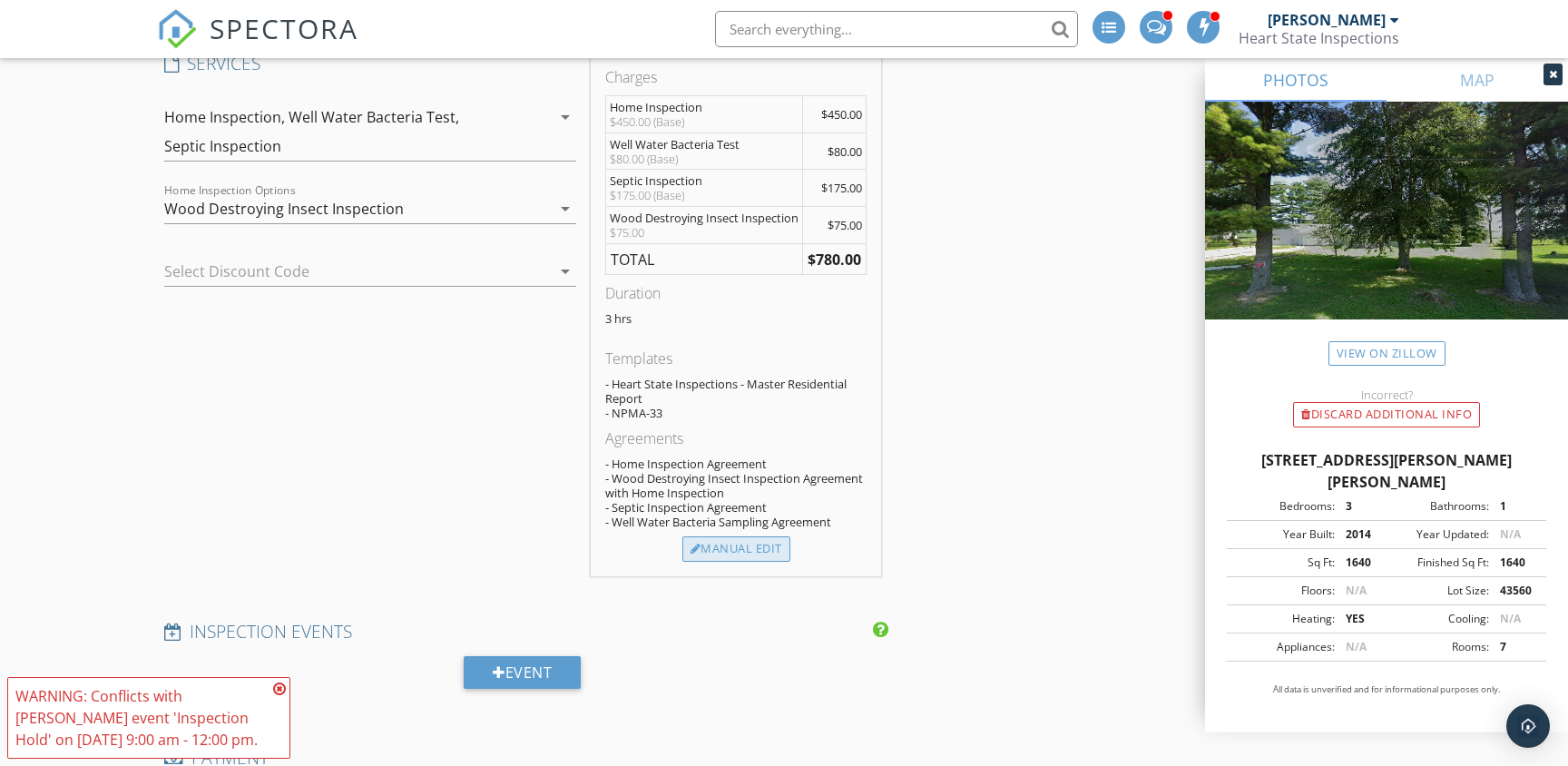
click at [757, 550] on div "Manual Edit" at bounding box center [735, 550] width 108 height 26
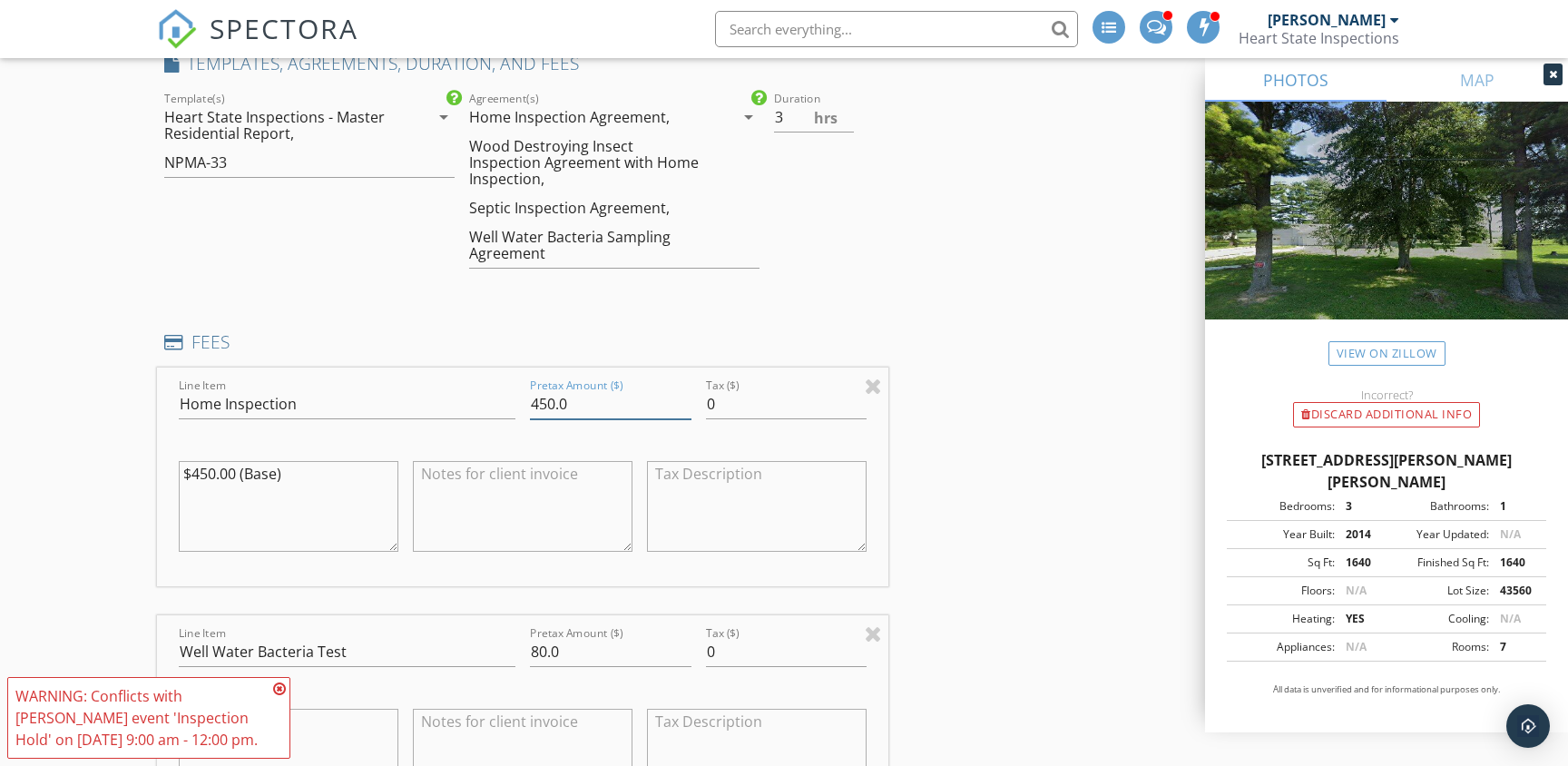
click at [552, 390] on input "450.0" at bounding box center [611, 405] width 162 height 30
type input "425.0"
click at [522, 465] on textarea at bounding box center [522, 507] width 220 height 91
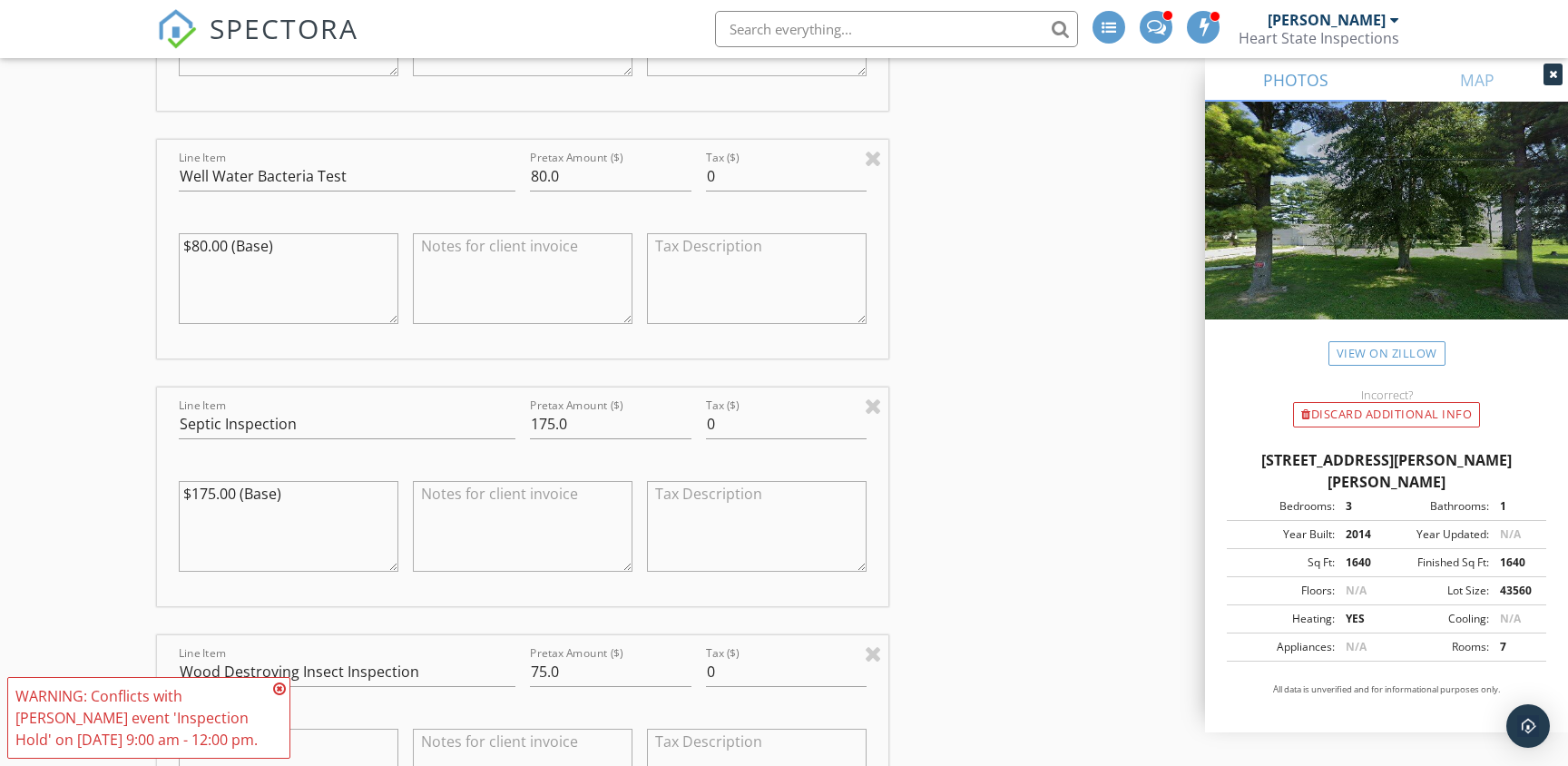
scroll to position [2205, 0]
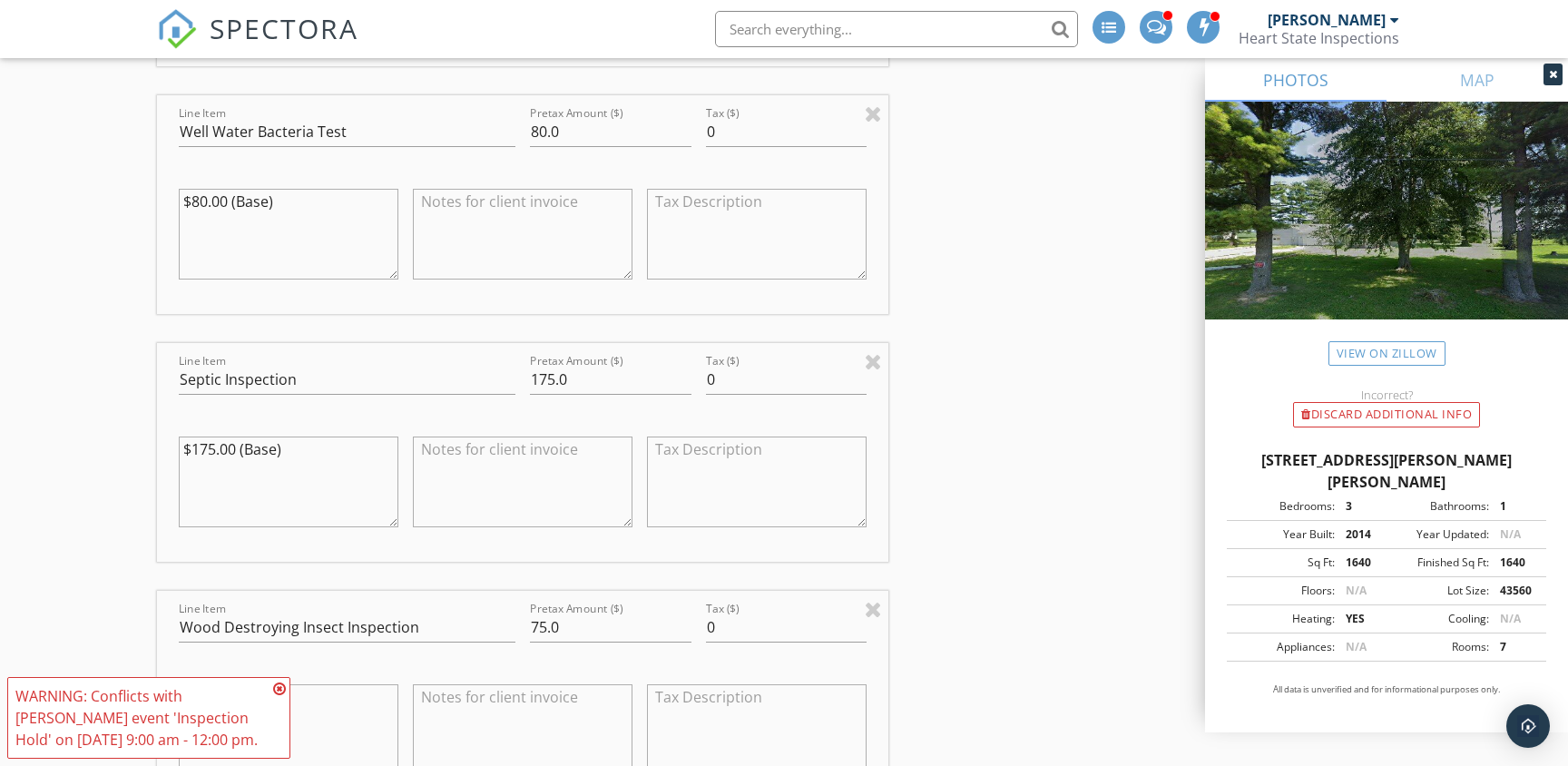
type textarea "-$25.00 Repeat Client Discount"
click at [551, 365] on input "175.0" at bounding box center [611, 380] width 162 height 30
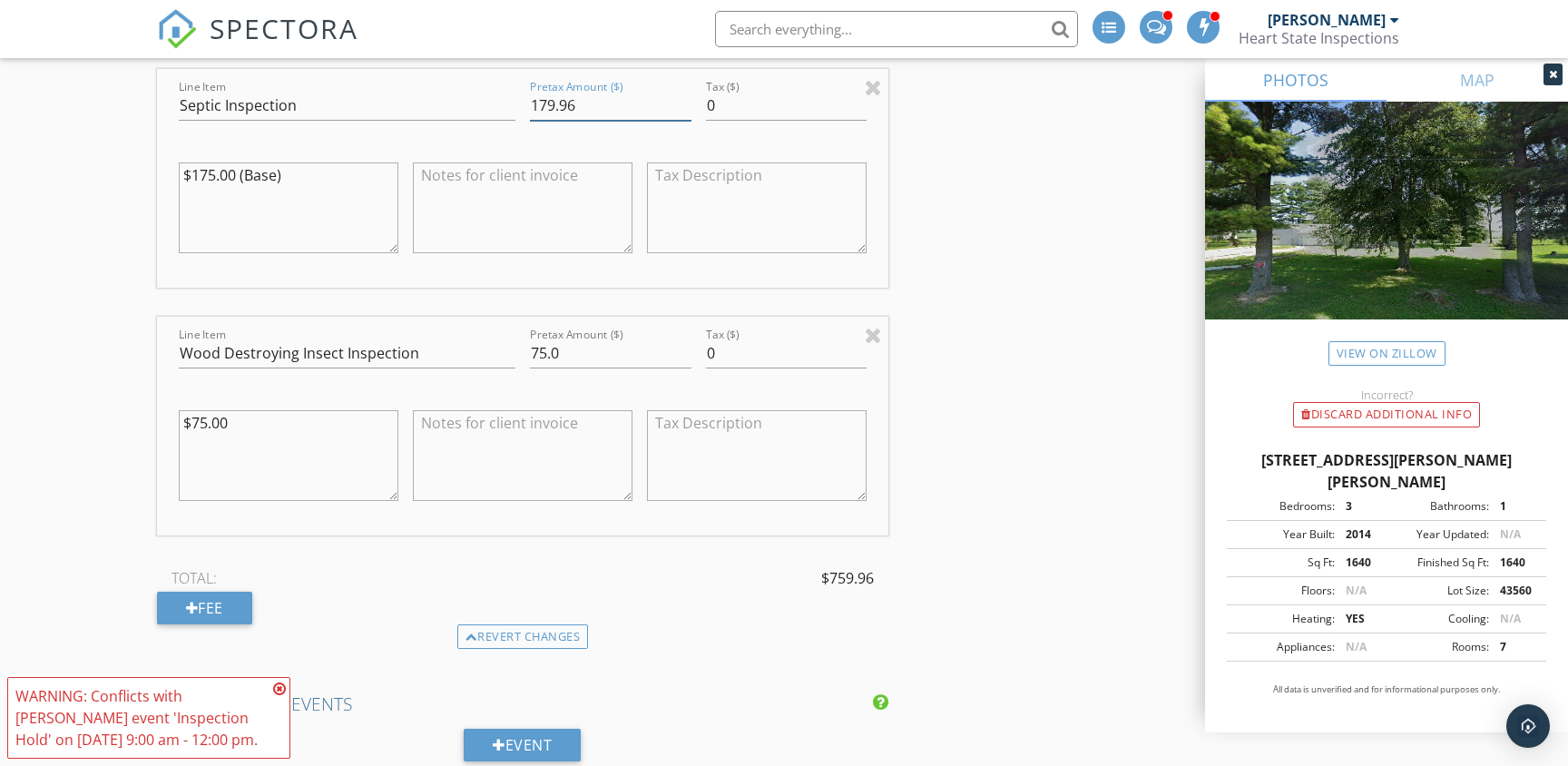
scroll to position [2489, 0]
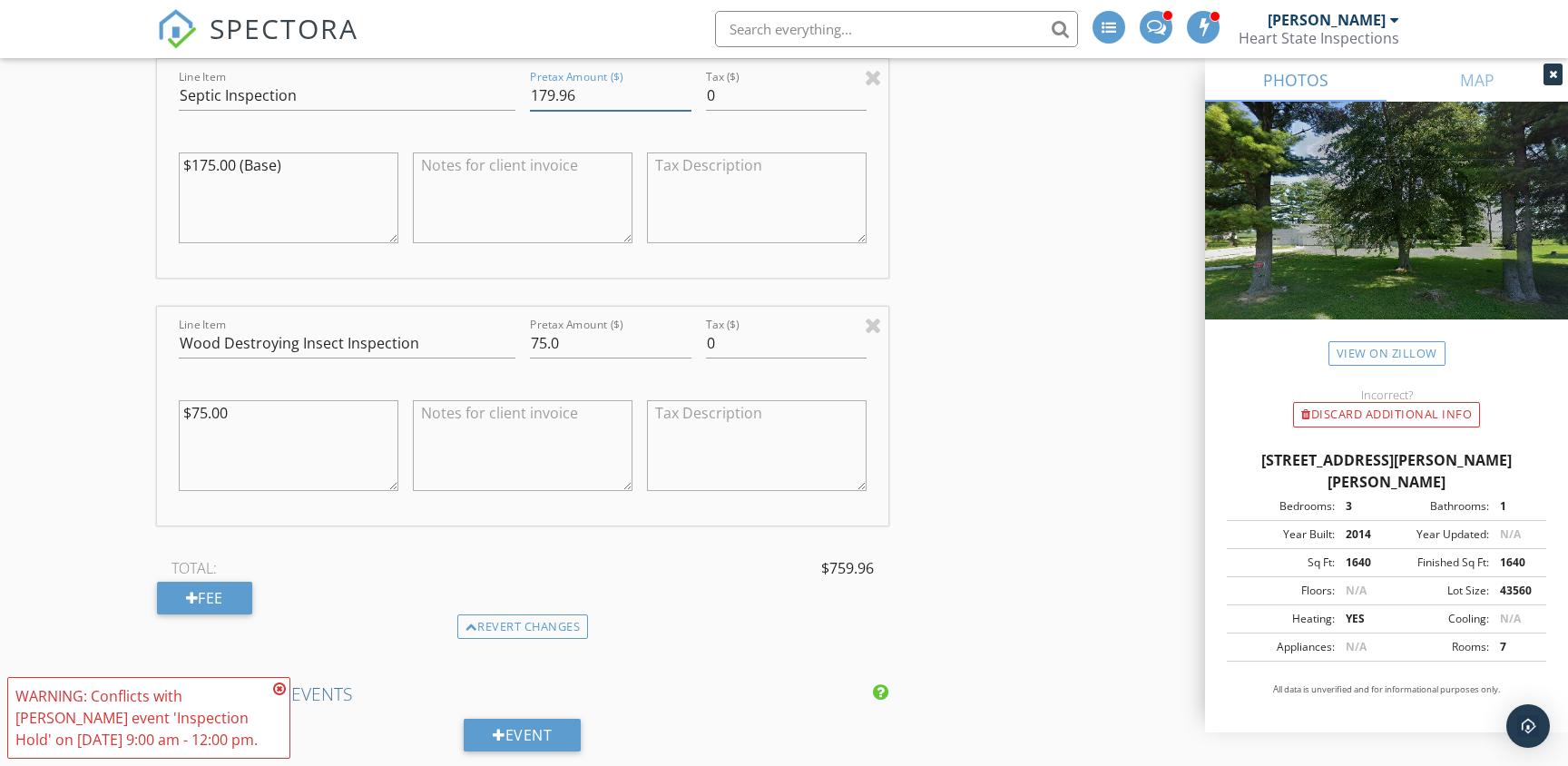
type input "179.96"
click at [543, 328] on input "75.0" at bounding box center [611, 343] width 162 height 30
type input "0.0"
click at [496, 407] on textarea at bounding box center [522, 445] width 220 height 91
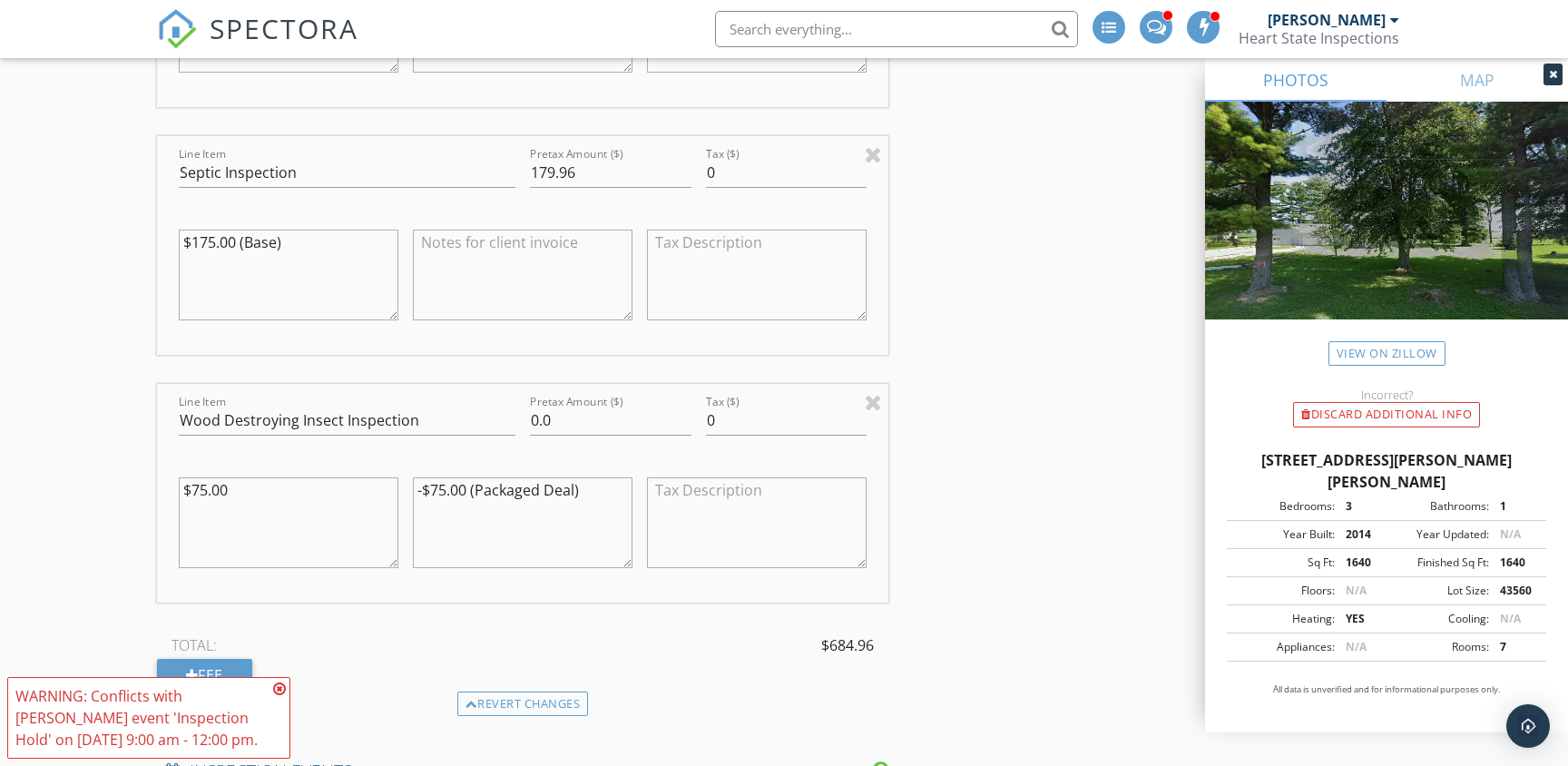
scroll to position [2409, 0]
type textarea "-$75.00 (Packaged Deal)"
click at [684, 161] on input "179.97" at bounding box center [611, 176] width 162 height 30
click at [684, 161] on input "179.98" at bounding box center [611, 176] width 162 height 30
click at [684, 161] on input "179.99" at bounding box center [611, 176] width 162 height 30
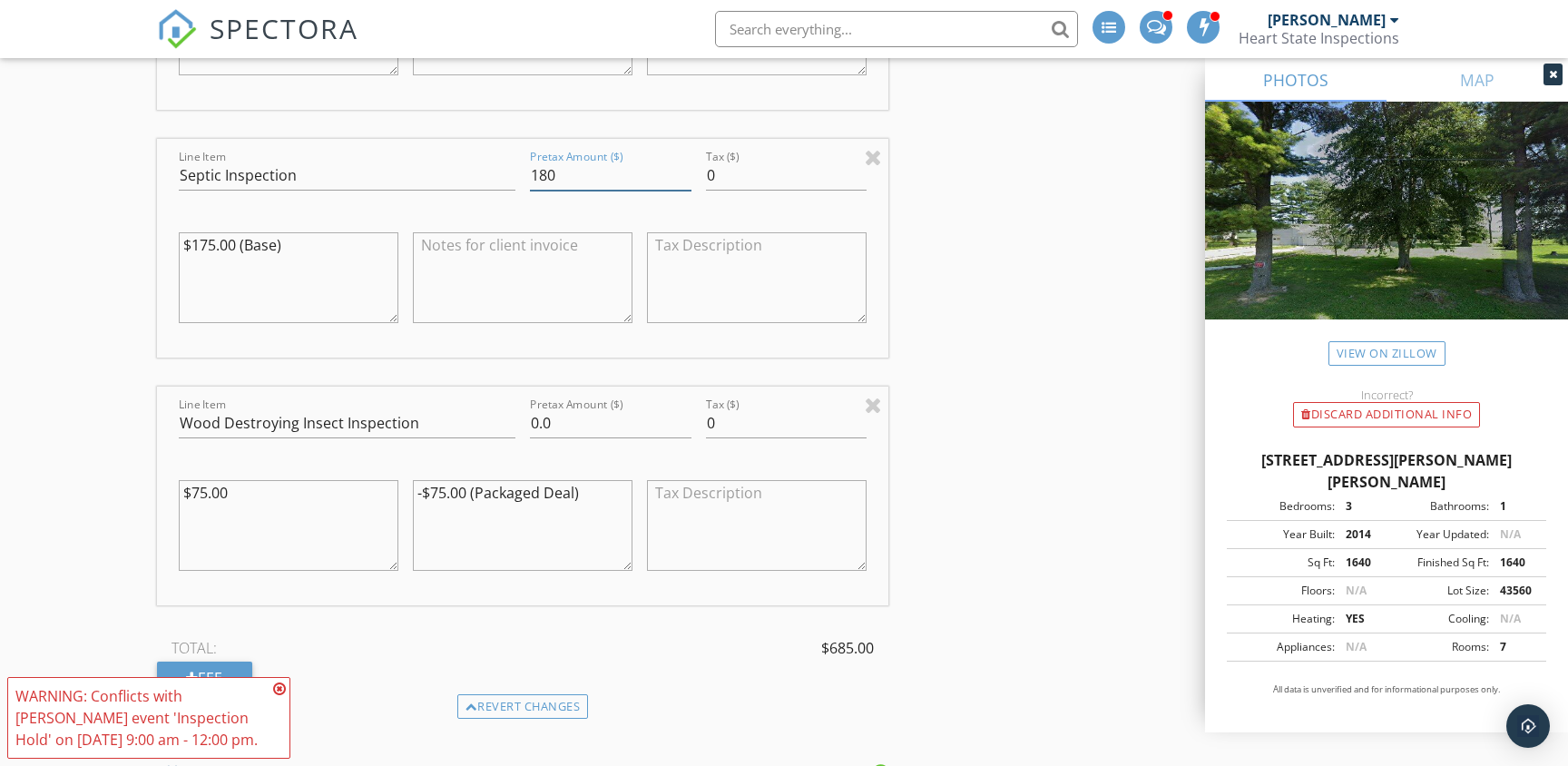
type input "180"
click at [684, 161] on input "180" at bounding box center [611, 176] width 162 height 30
click at [923, 198] on div "INSPECTOR(S) check_box Joe Deafenbaugh PRIMARY check_box_outline_blank Dyllan D…" at bounding box center [784, 119] width 1255 height 4635
click at [945, 201] on div "INSPECTOR(S) check_box Joe Deafenbaugh PRIMARY check_box_outline_blank Dyllan D…" at bounding box center [784, 119] width 1255 height 4635
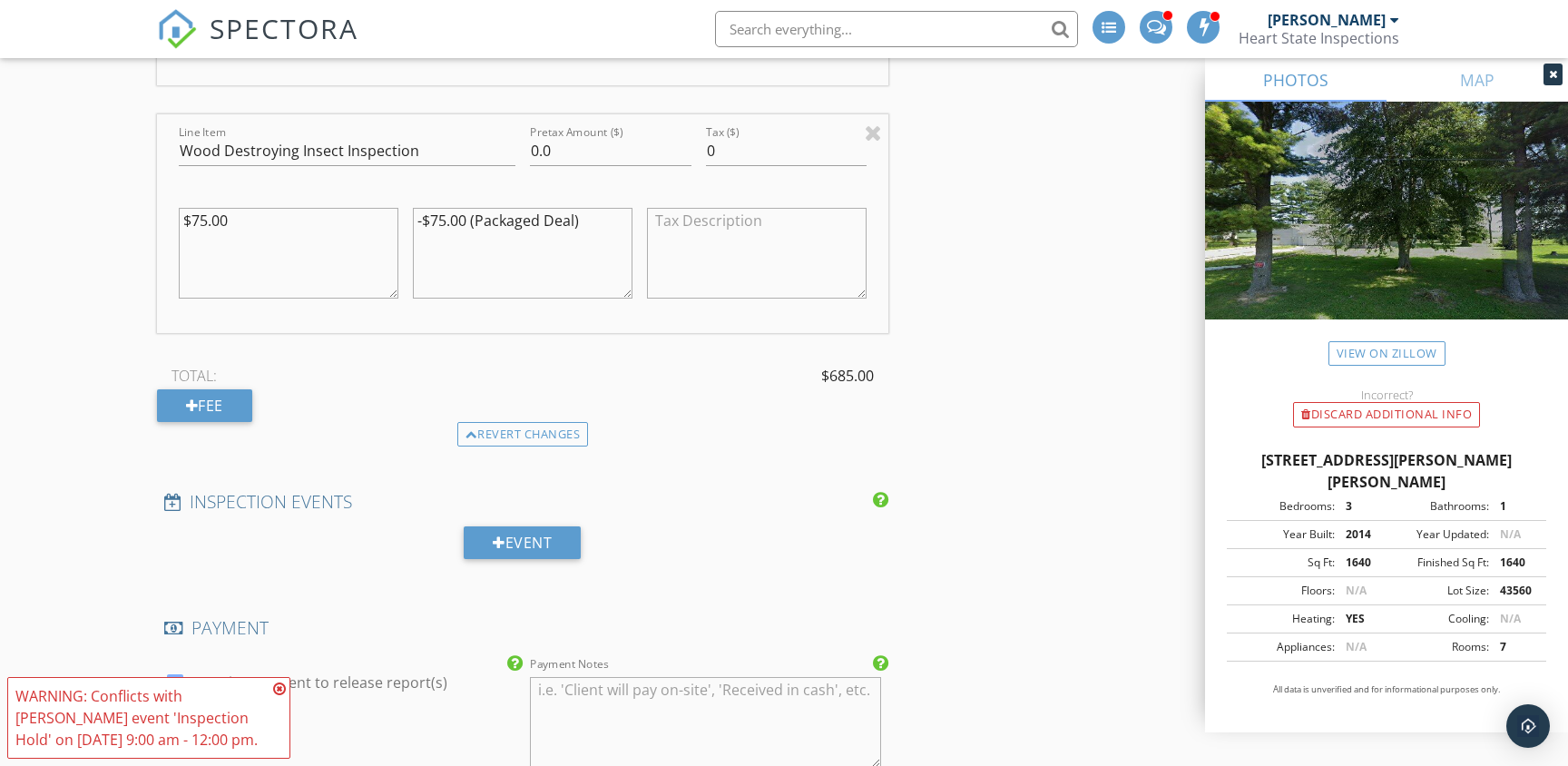
scroll to position [2700, 0]
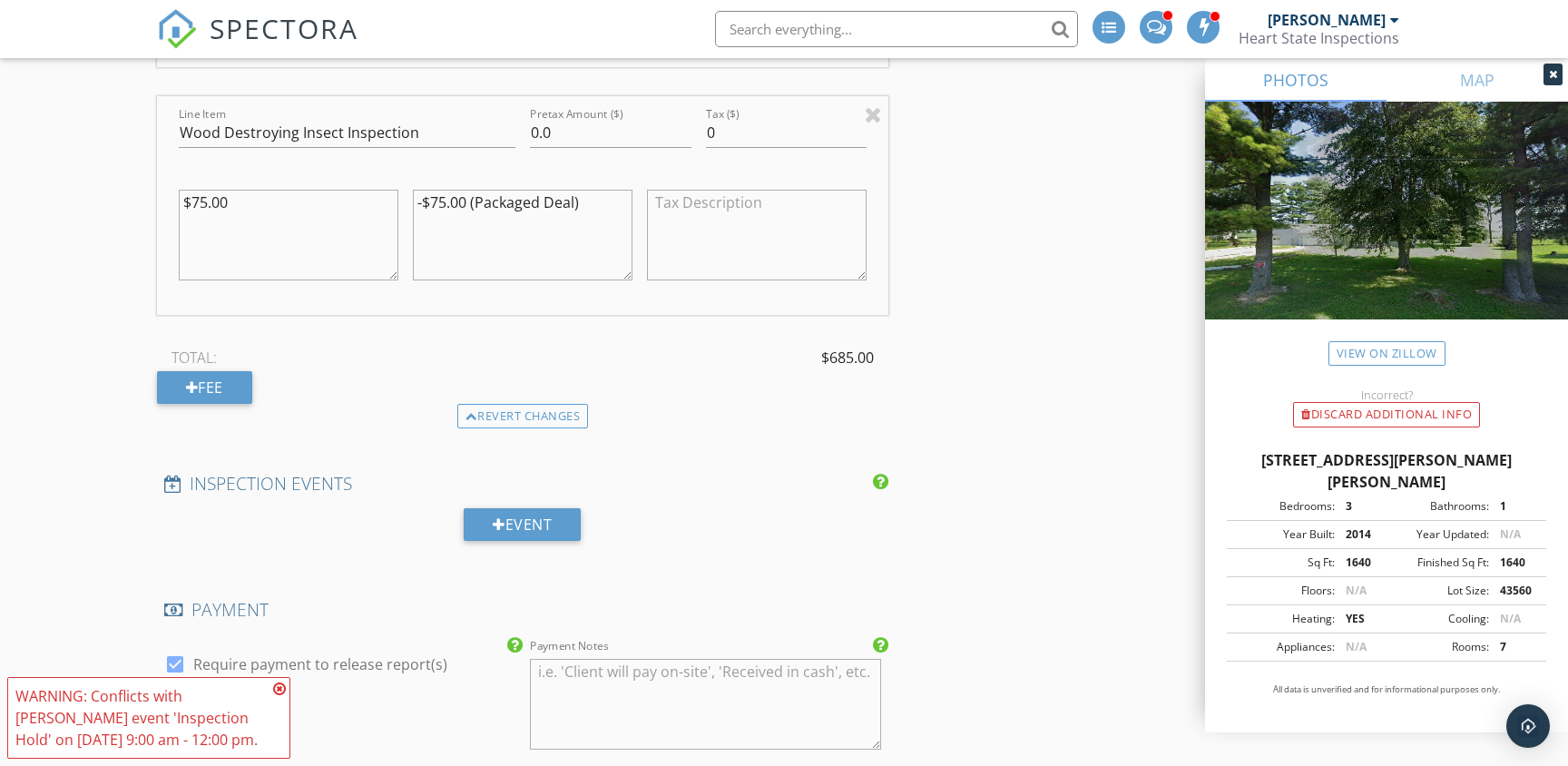
click at [282, 682] on icon at bounding box center [279, 690] width 13 height 15
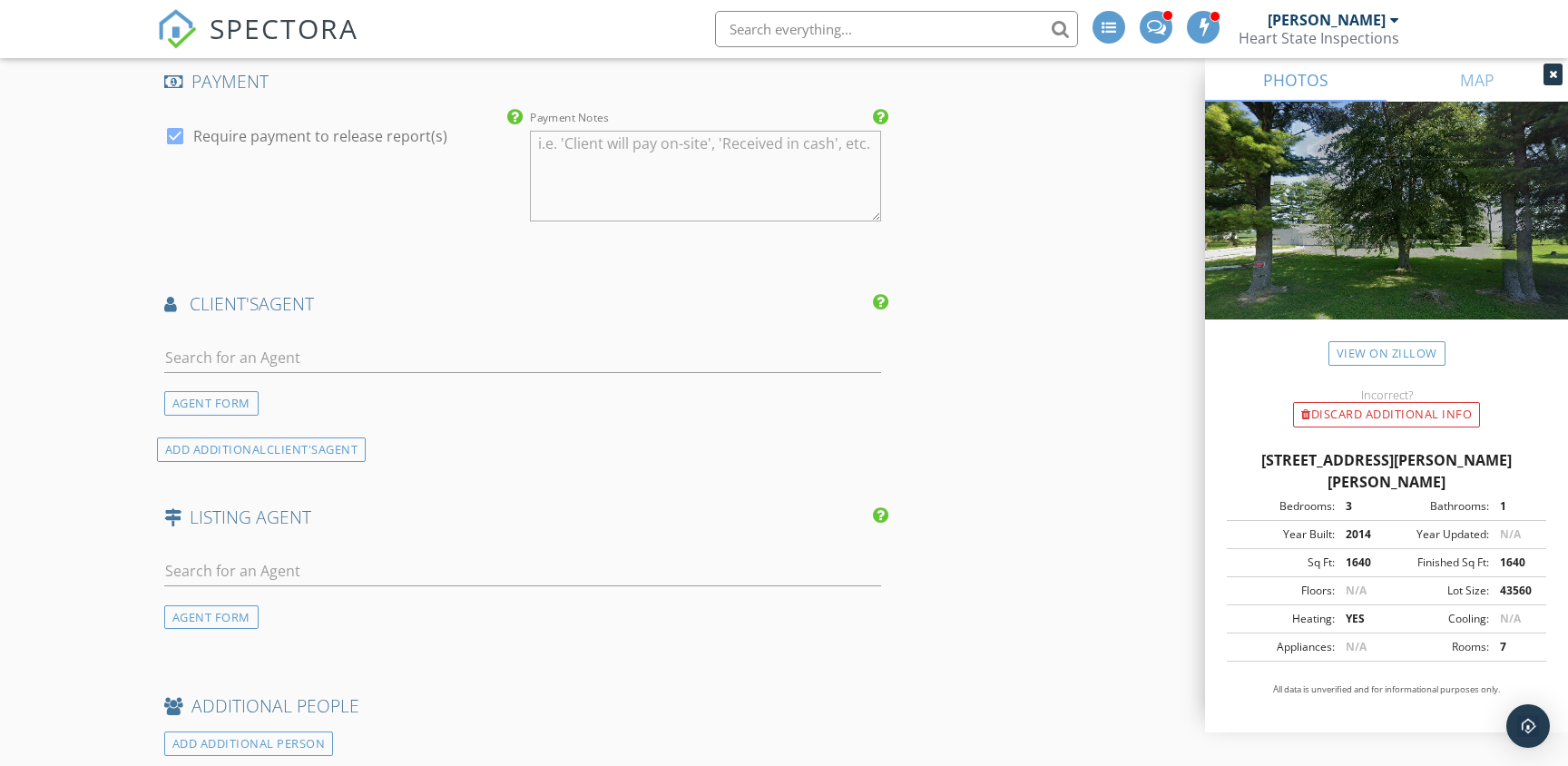
scroll to position [3232, 0]
click at [370, 339] on input "text" at bounding box center [523, 354] width 717 height 30
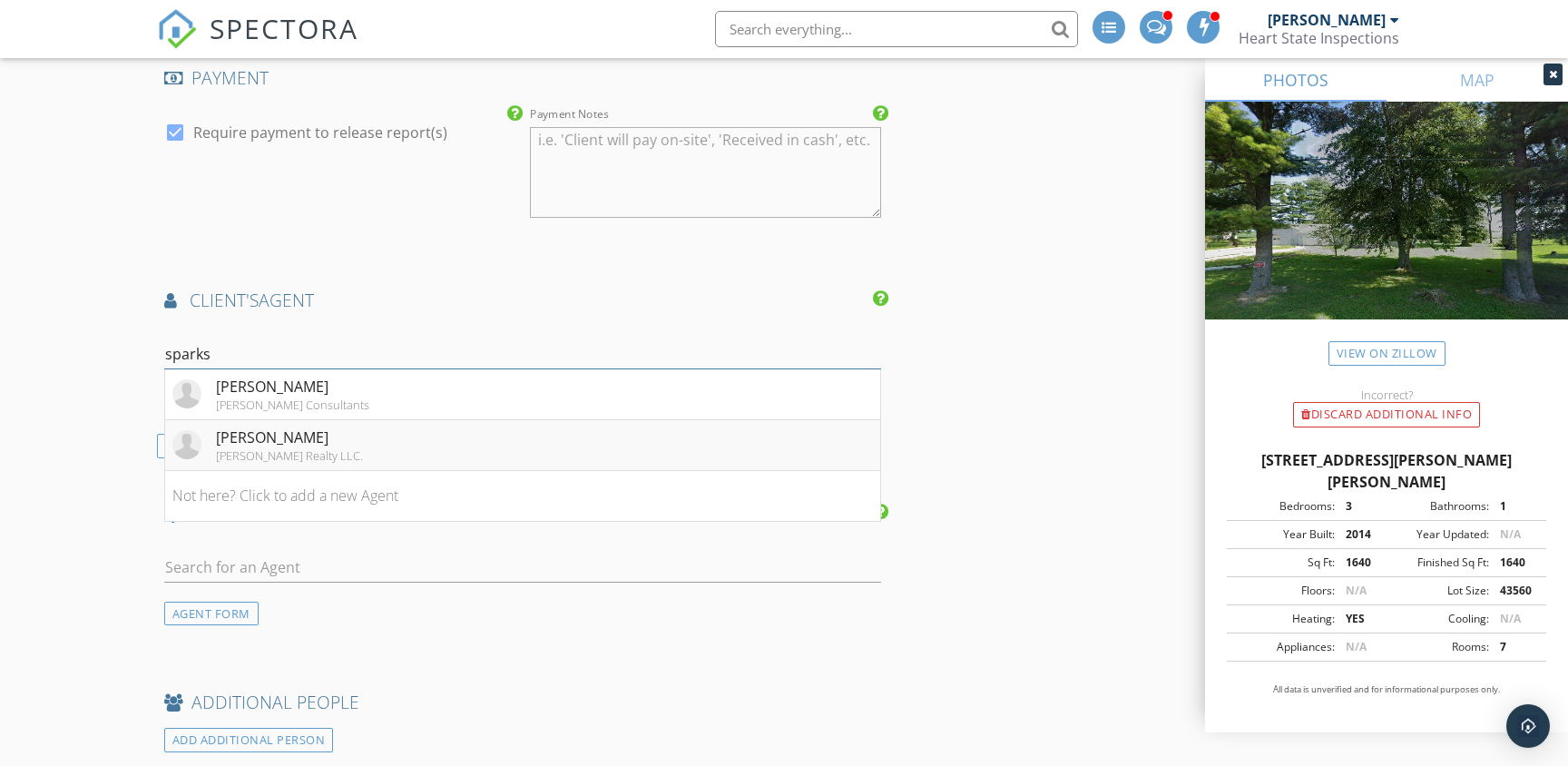
type input "sparks"
click at [249, 427] on div "Tina Sparks" at bounding box center [290, 438] width 147 height 22
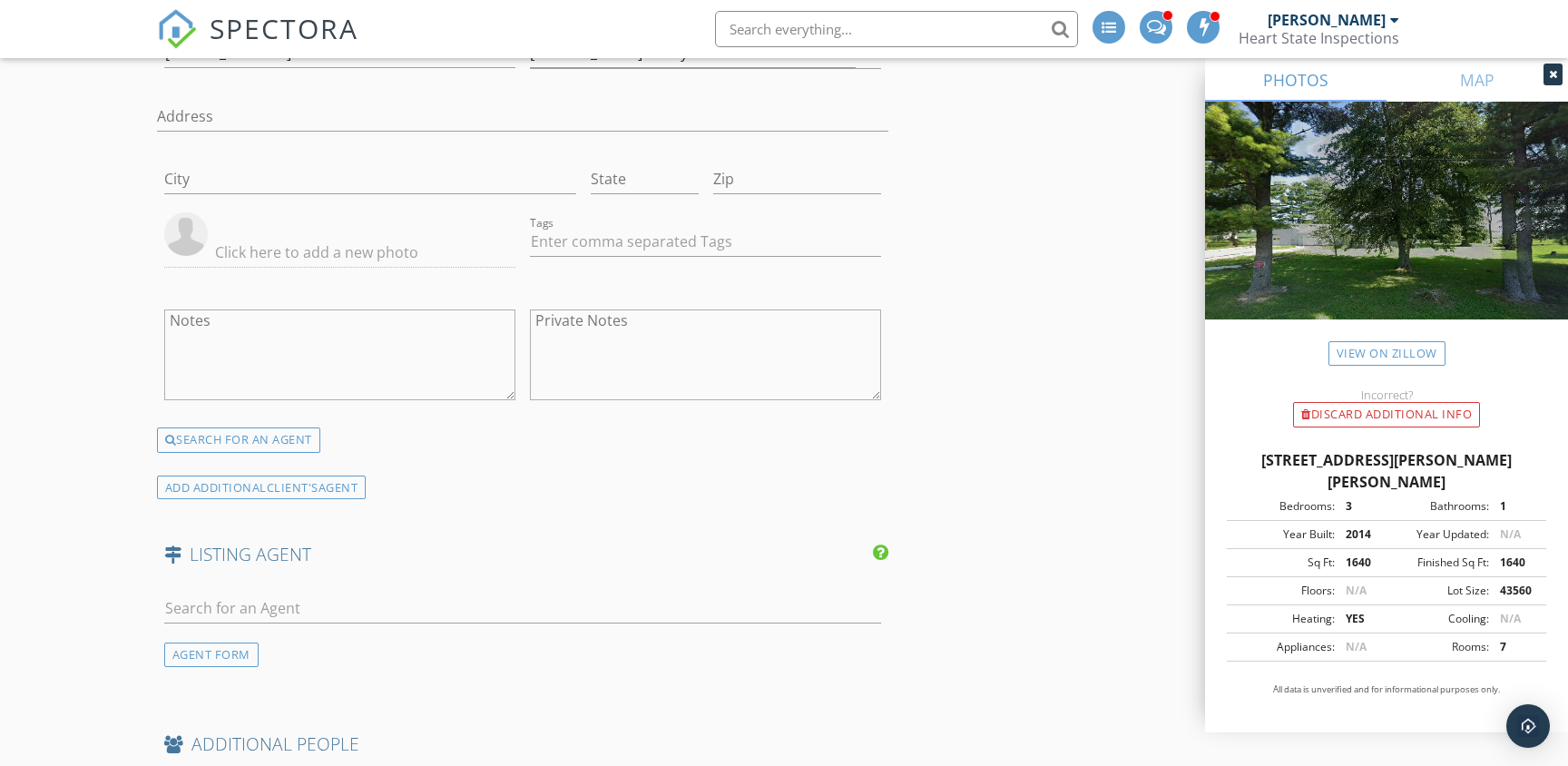
scroll to position [3673, 0]
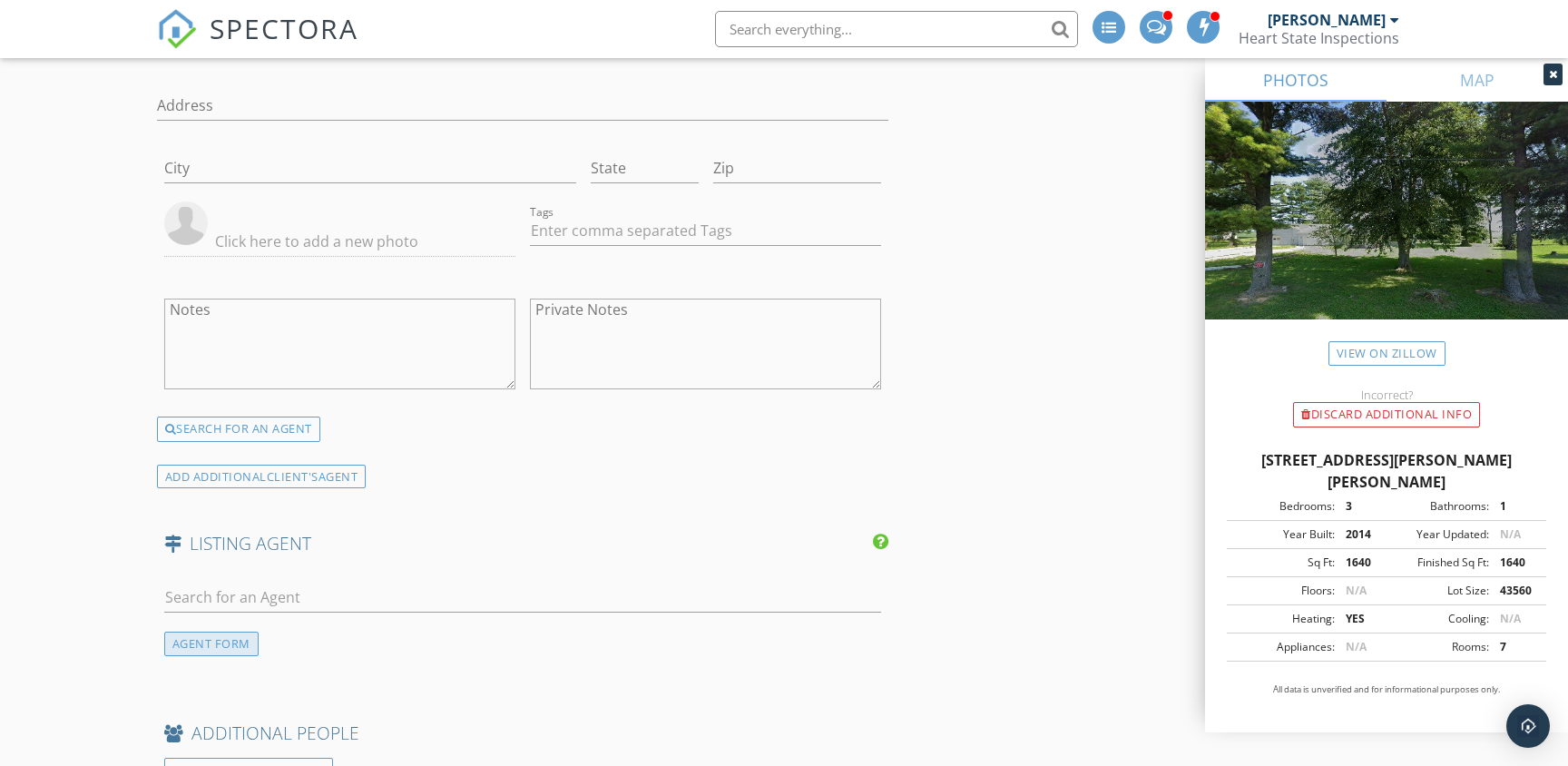
click at [225, 632] on div "AGENT FORM" at bounding box center [211, 644] width 95 height 25
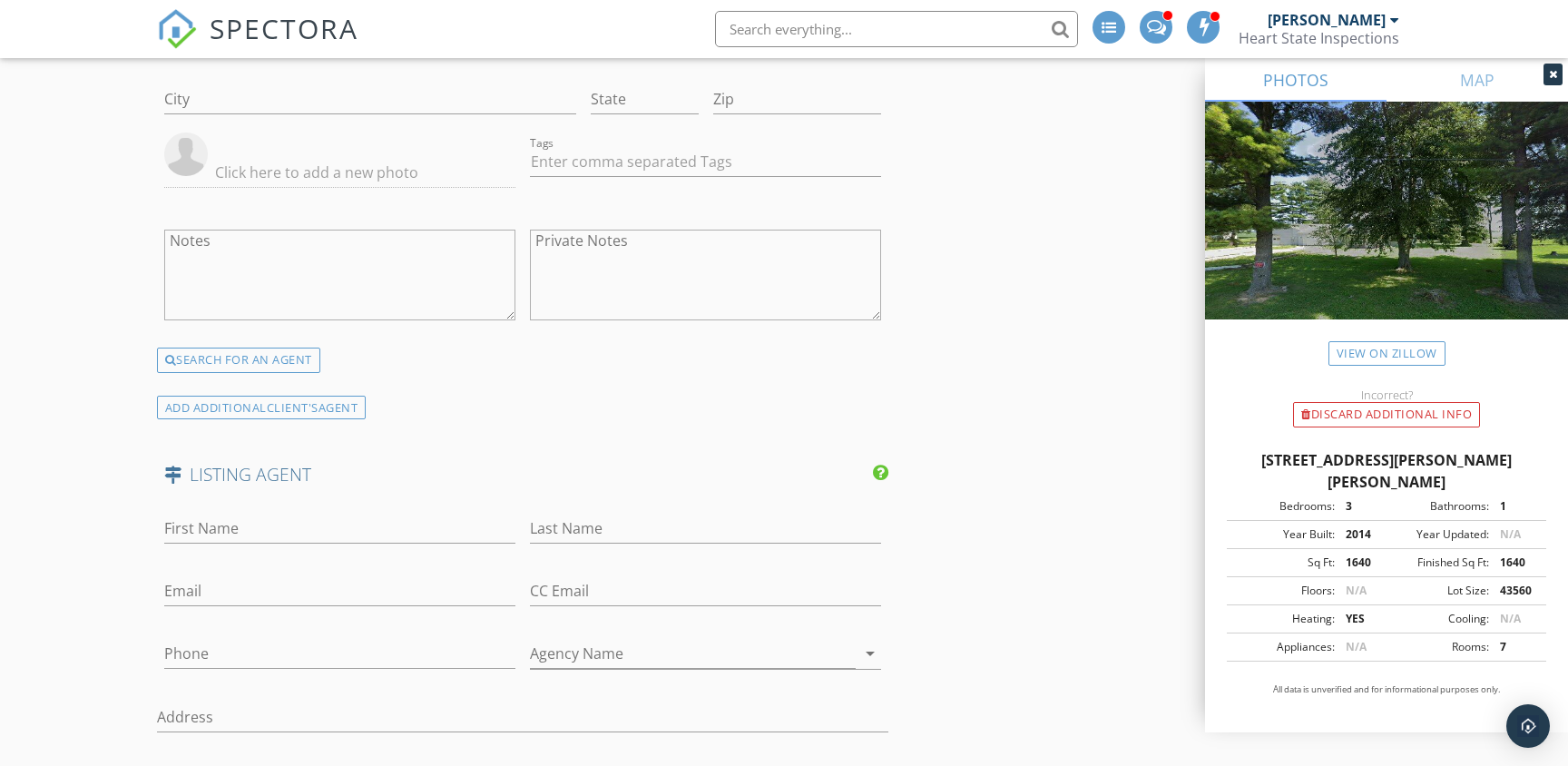
scroll to position [3755, 0]
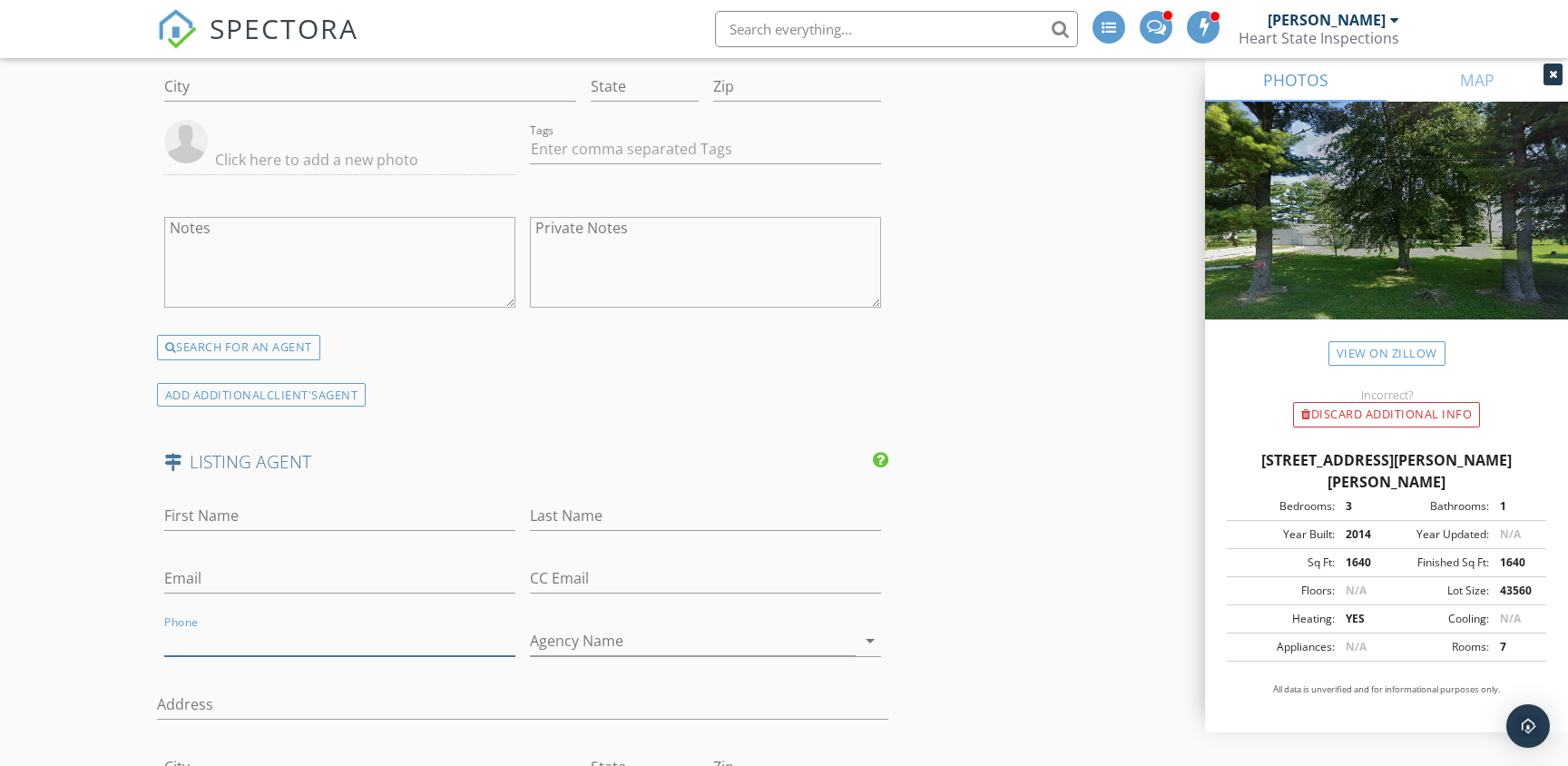
click at [233, 626] on input "Phone" at bounding box center [340, 641] width 351 height 30
paste input "419-957-4276"
type input "419-957-4276"
click at [232, 501] on input "First Name" at bounding box center [340, 516] width 351 height 30
type input "Antwilla"
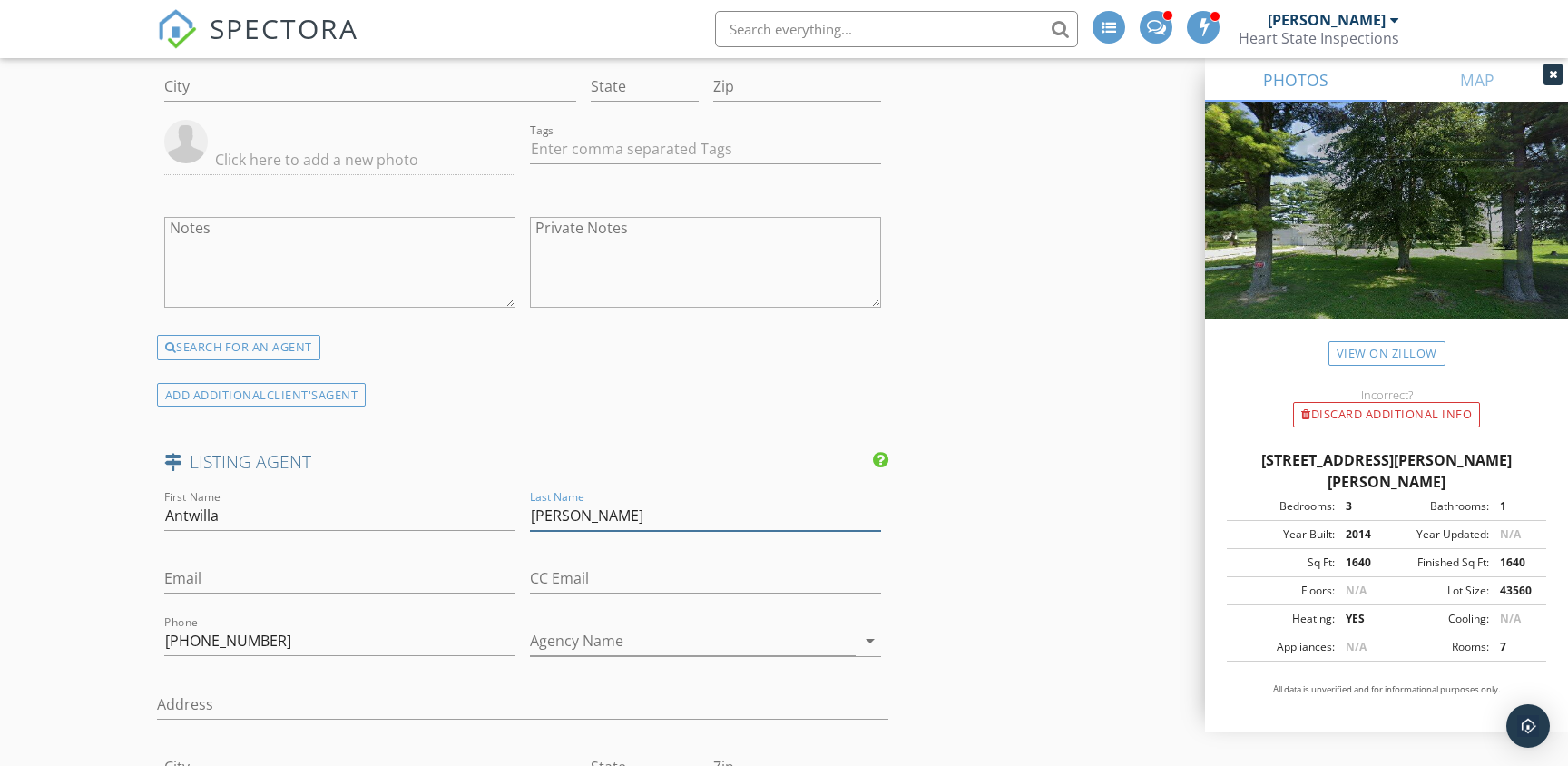
type input "Davis"
click at [574, 632] on input "Agency Name" at bounding box center [693, 641] width 325 height 30
click at [718, 626] on input "Century 21 Sunway Realty - Kenton" at bounding box center [693, 641] width 325 height 30
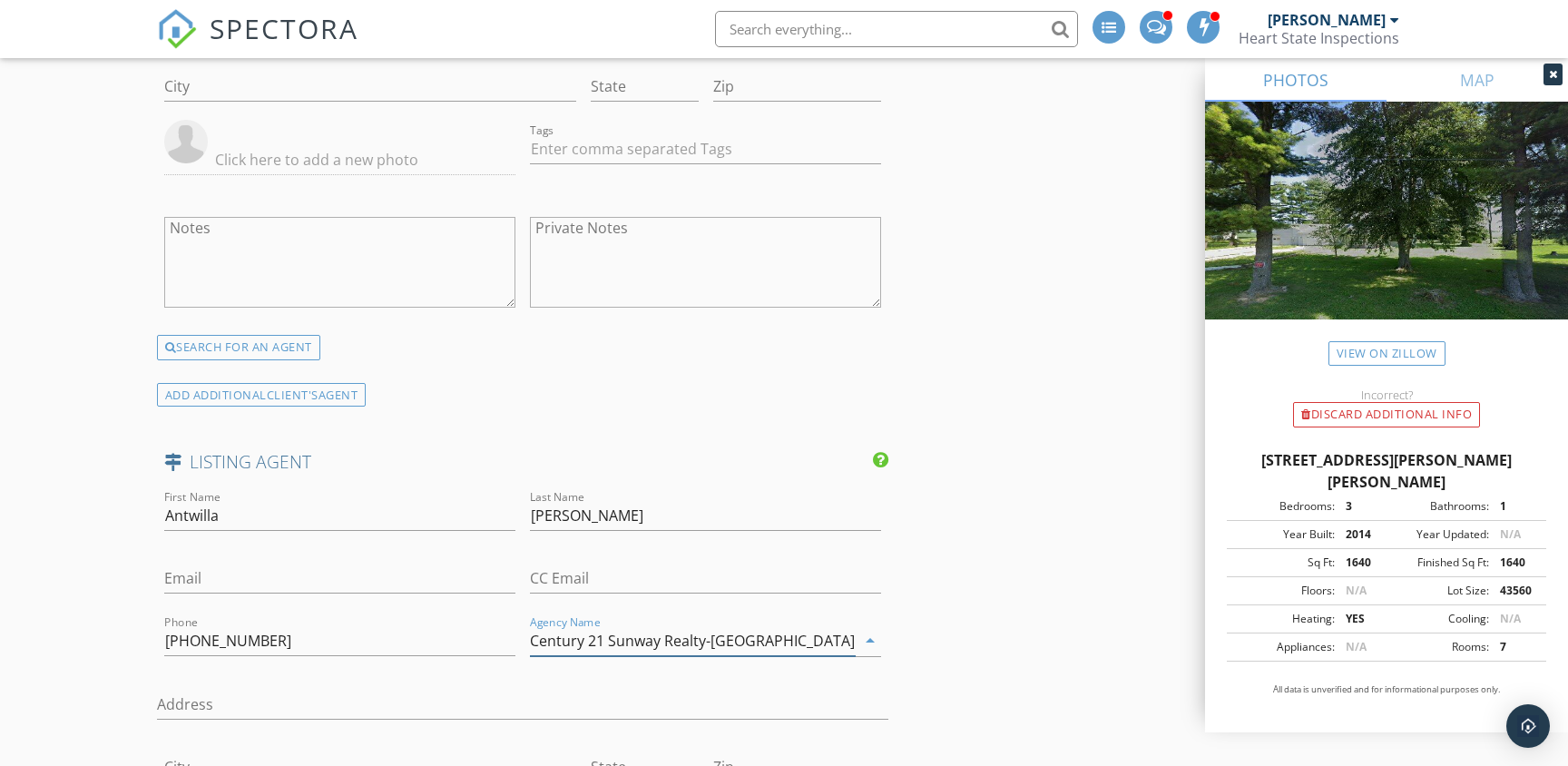
type input "Century 21 Sunway Realty-Kenton"
click at [266, 565] on input "Email" at bounding box center [340, 578] width 351 height 30
paste input "stradera@yahoo.com"
type input "stradera@yahoo.com"
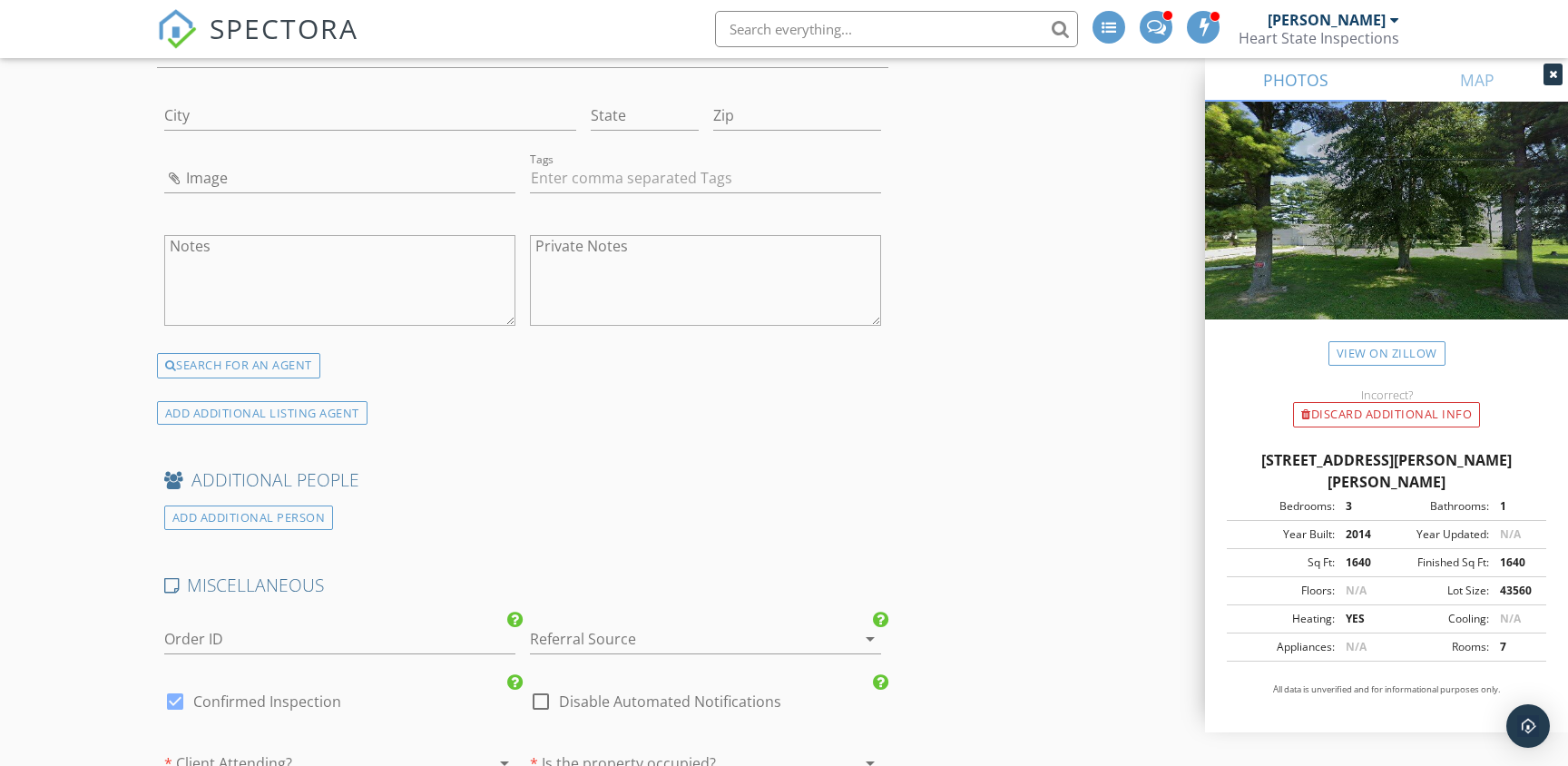
scroll to position [4411, 0]
click at [657, 620] on div at bounding box center [680, 635] width 301 height 29
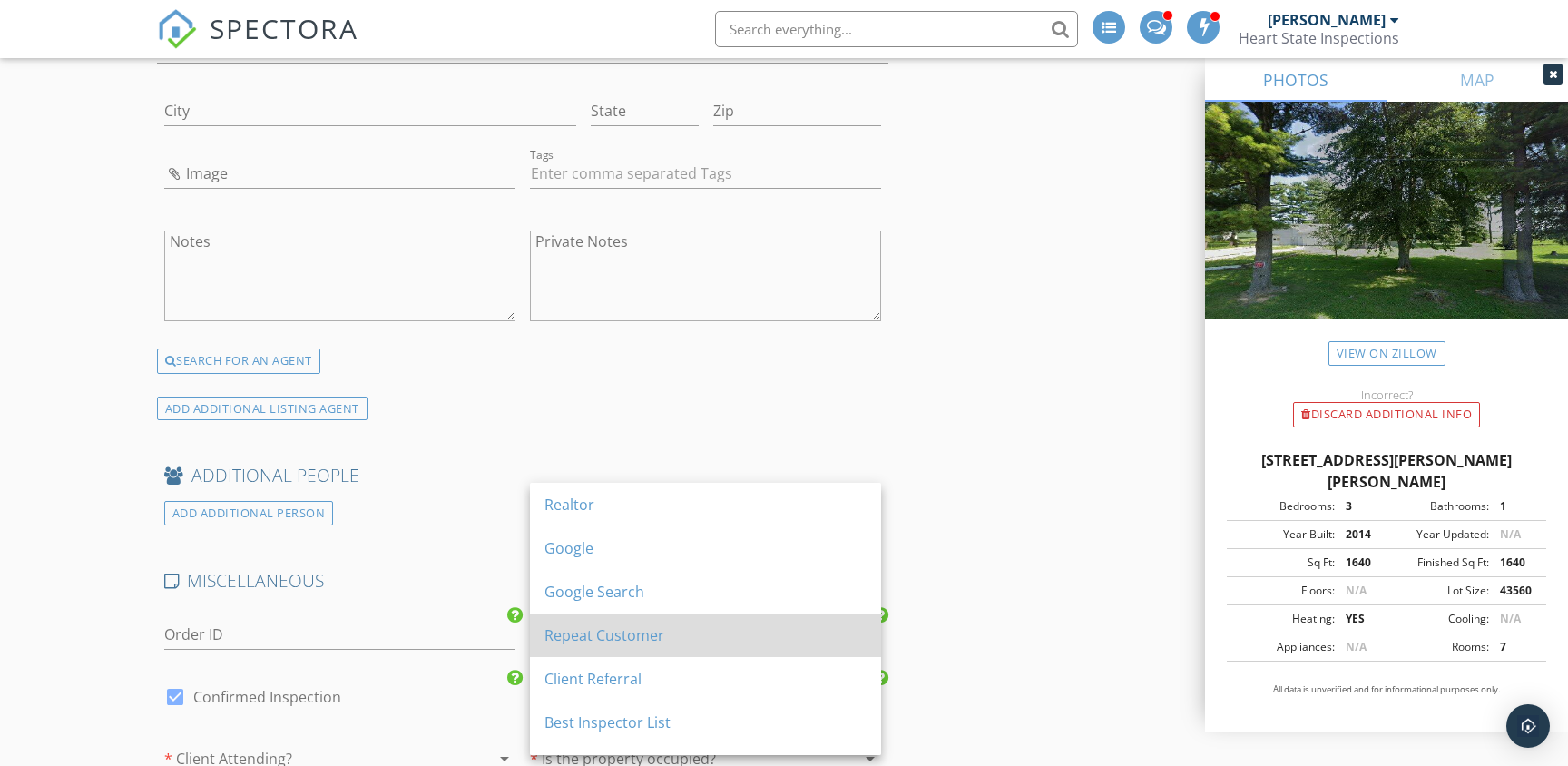
click at [618, 631] on div "Repeat Customer" at bounding box center [705, 635] width 323 height 22
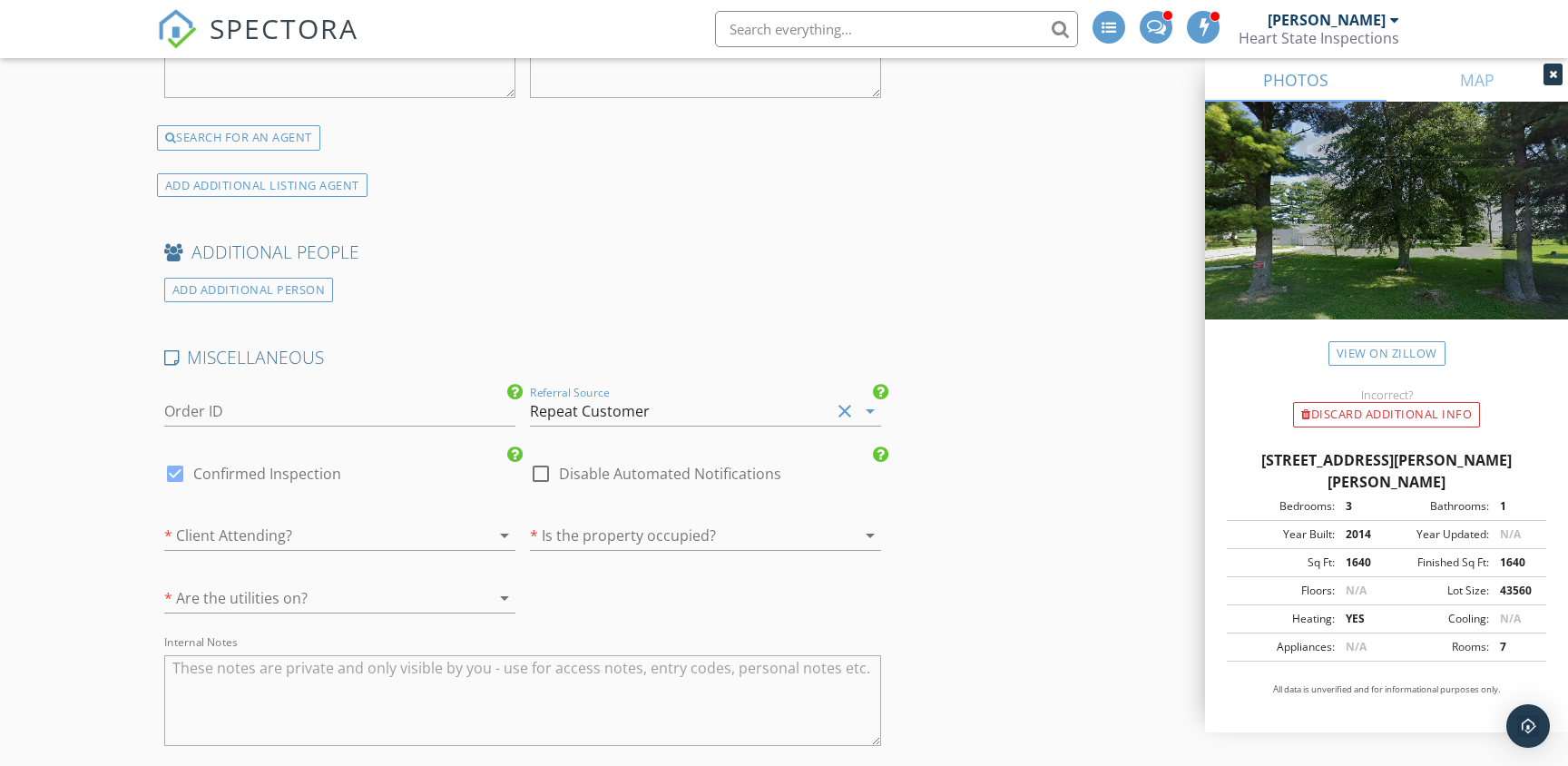
scroll to position [4643, 0]
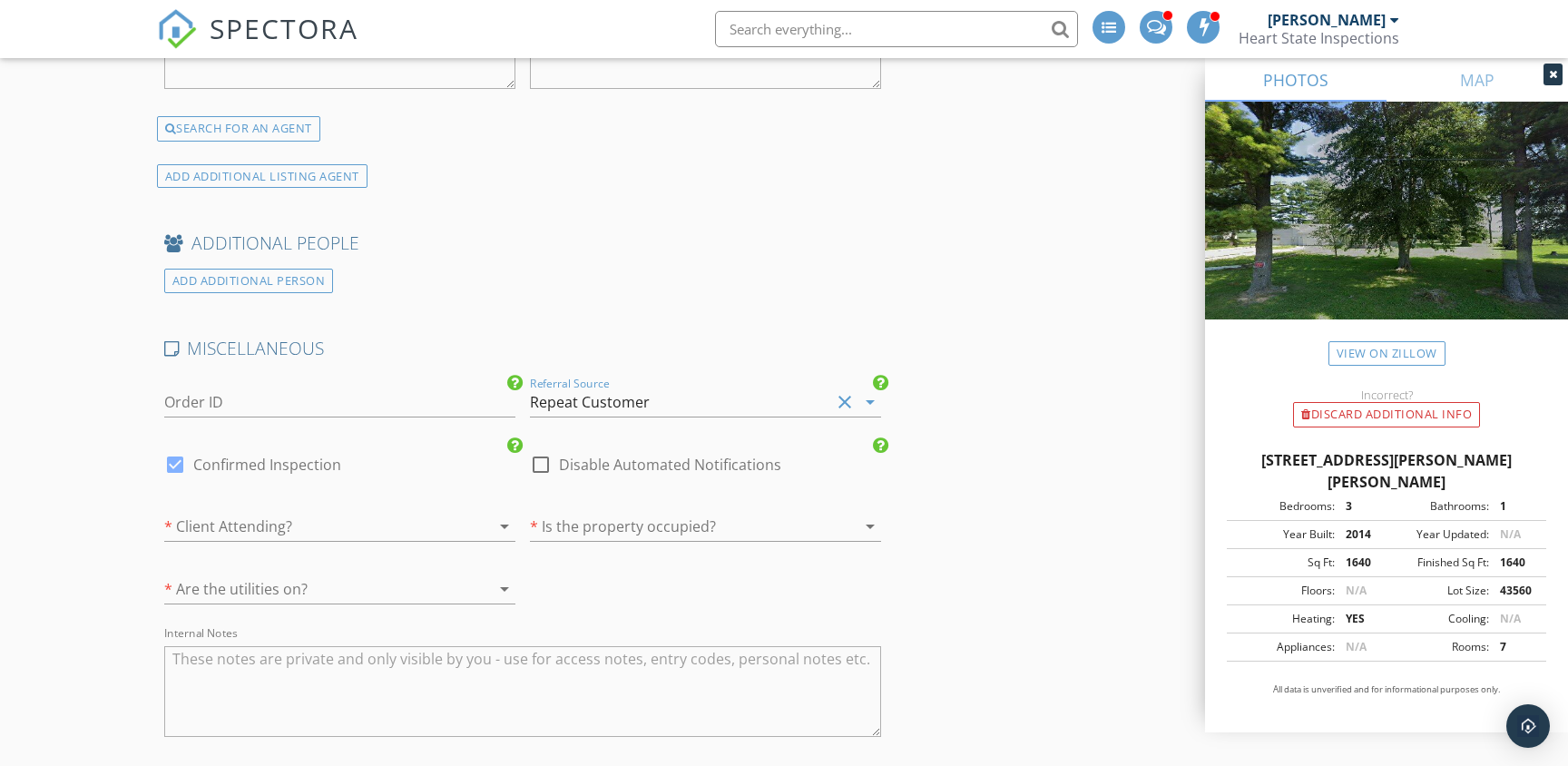
click at [435, 514] on div at bounding box center [314, 527] width 301 height 29
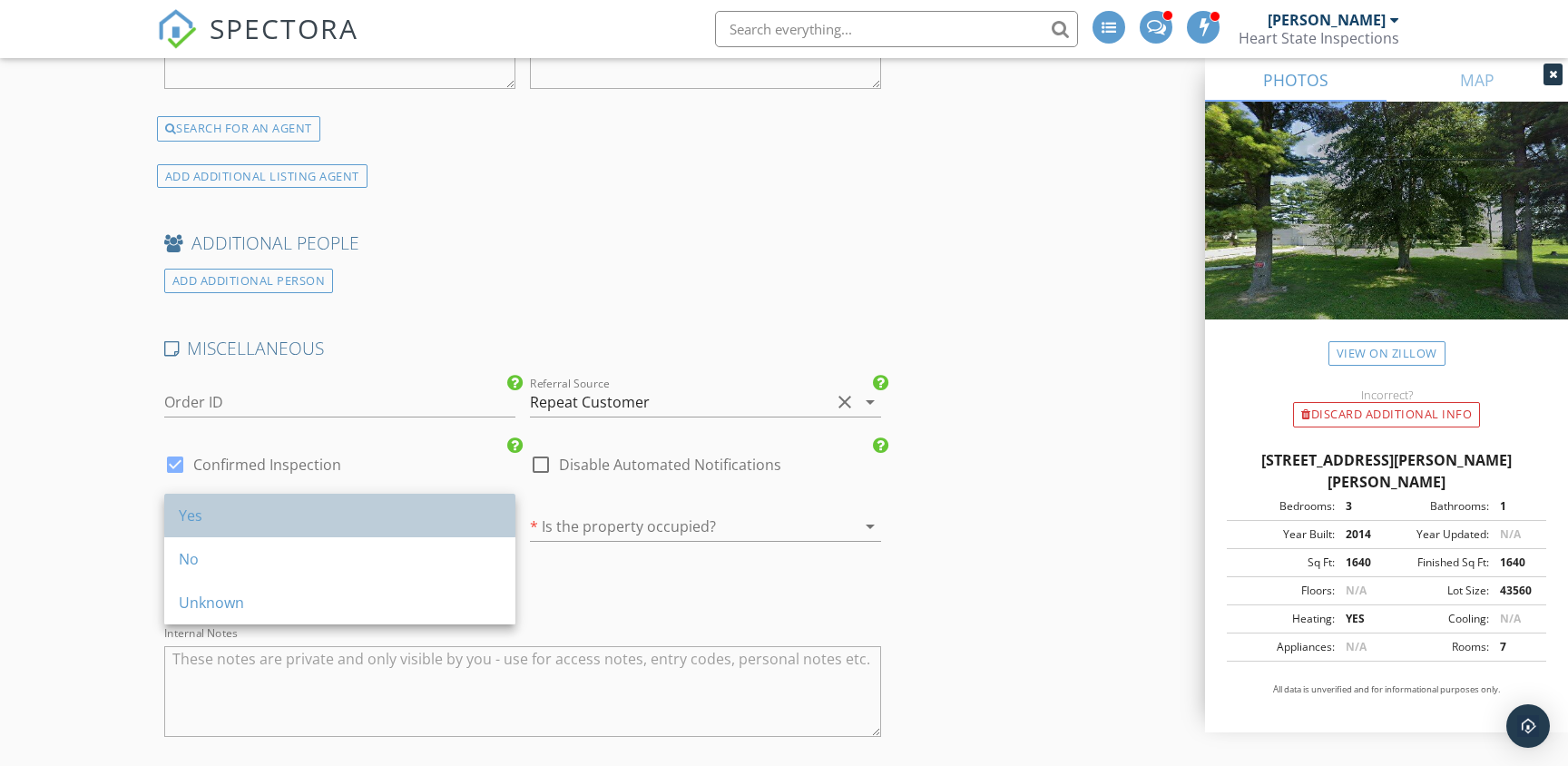
click at [289, 526] on div "Yes" at bounding box center [340, 516] width 323 height 22
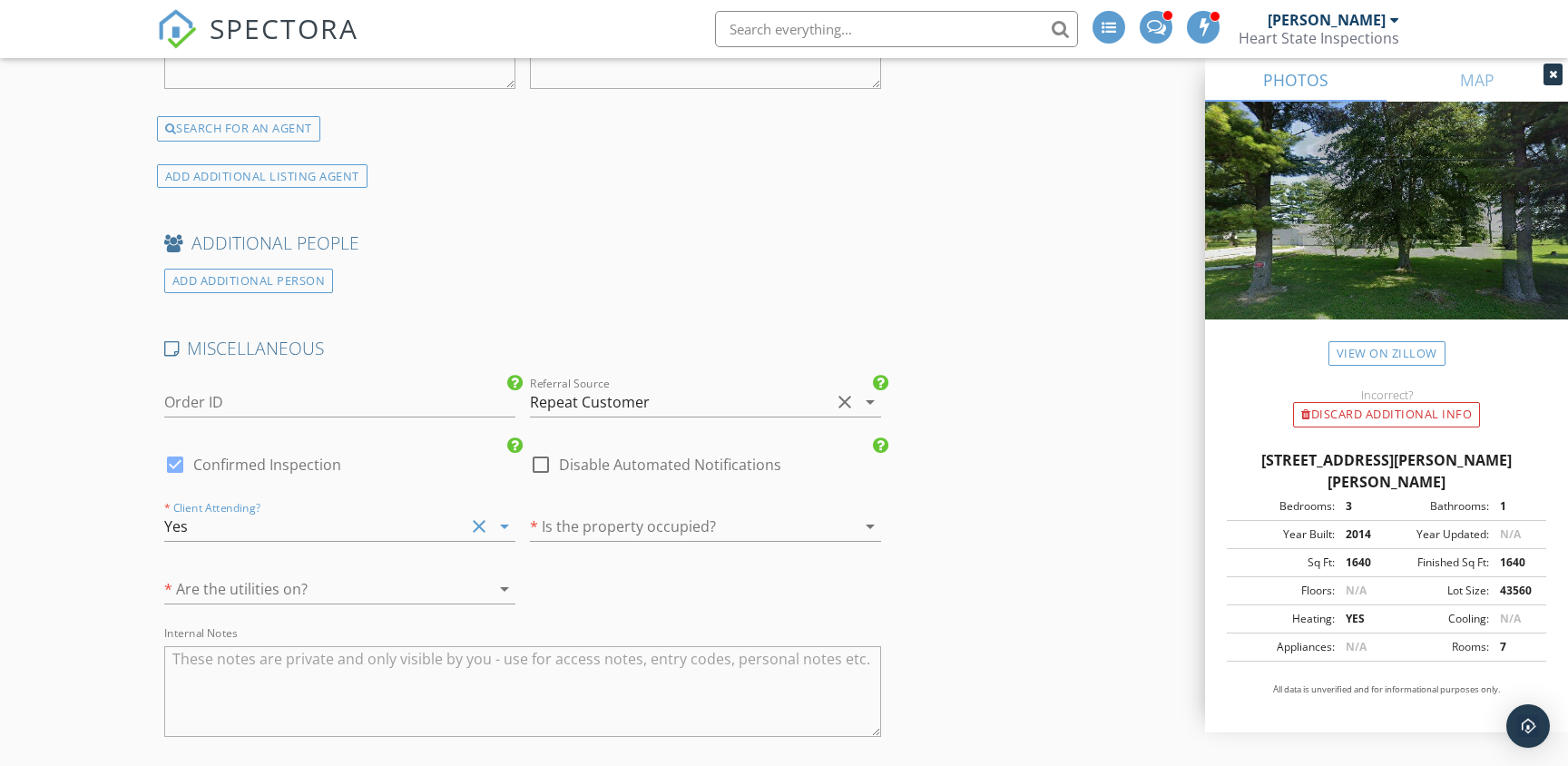
click at [627, 512] on div at bounding box center [680, 527] width 301 height 29
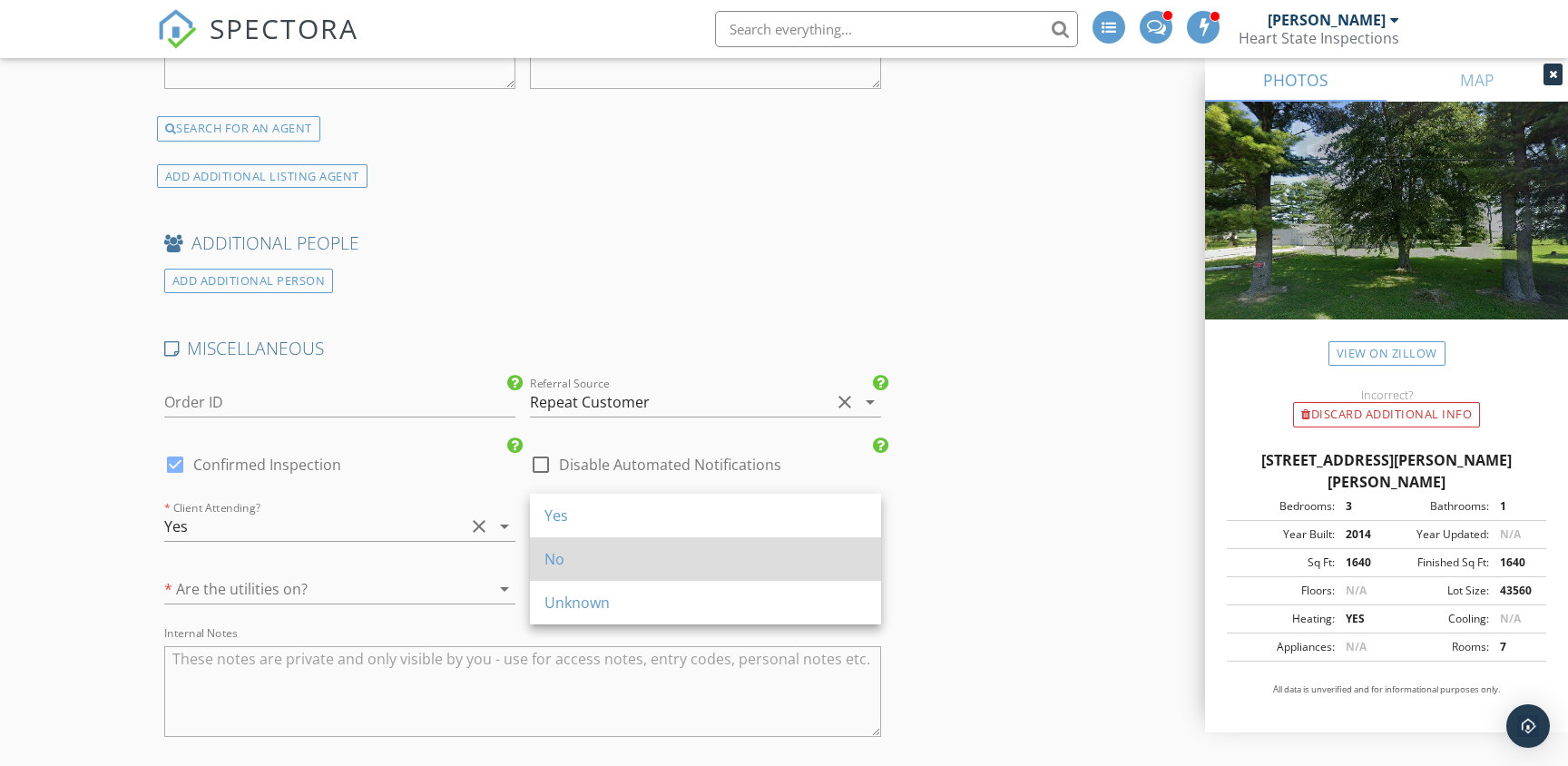
click at [568, 555] on div "No" at bounding box center [705, 559] width 323 height 22
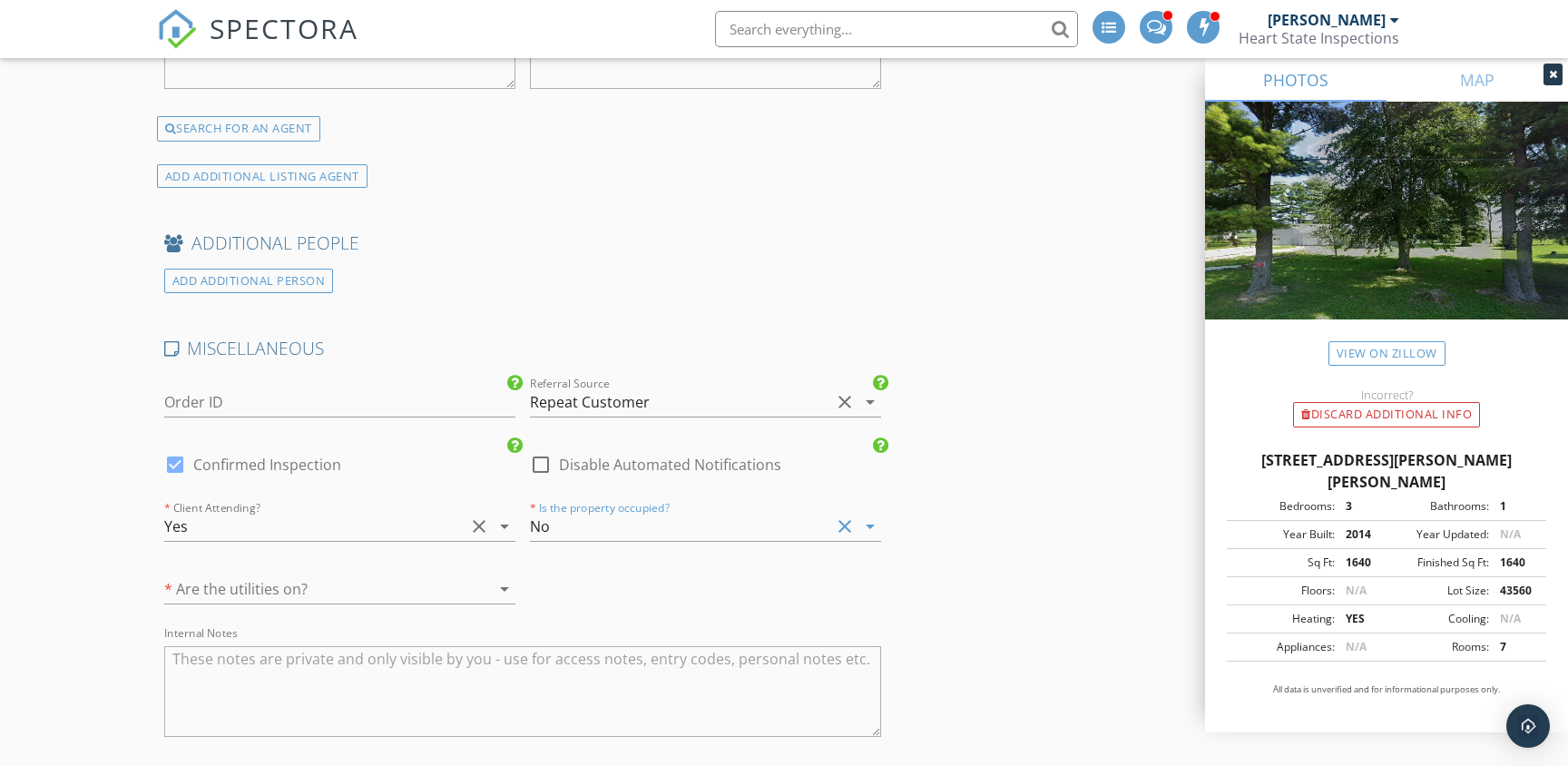
click at [346, 578] on div at bounding box center [314, 589] width 301 height 29
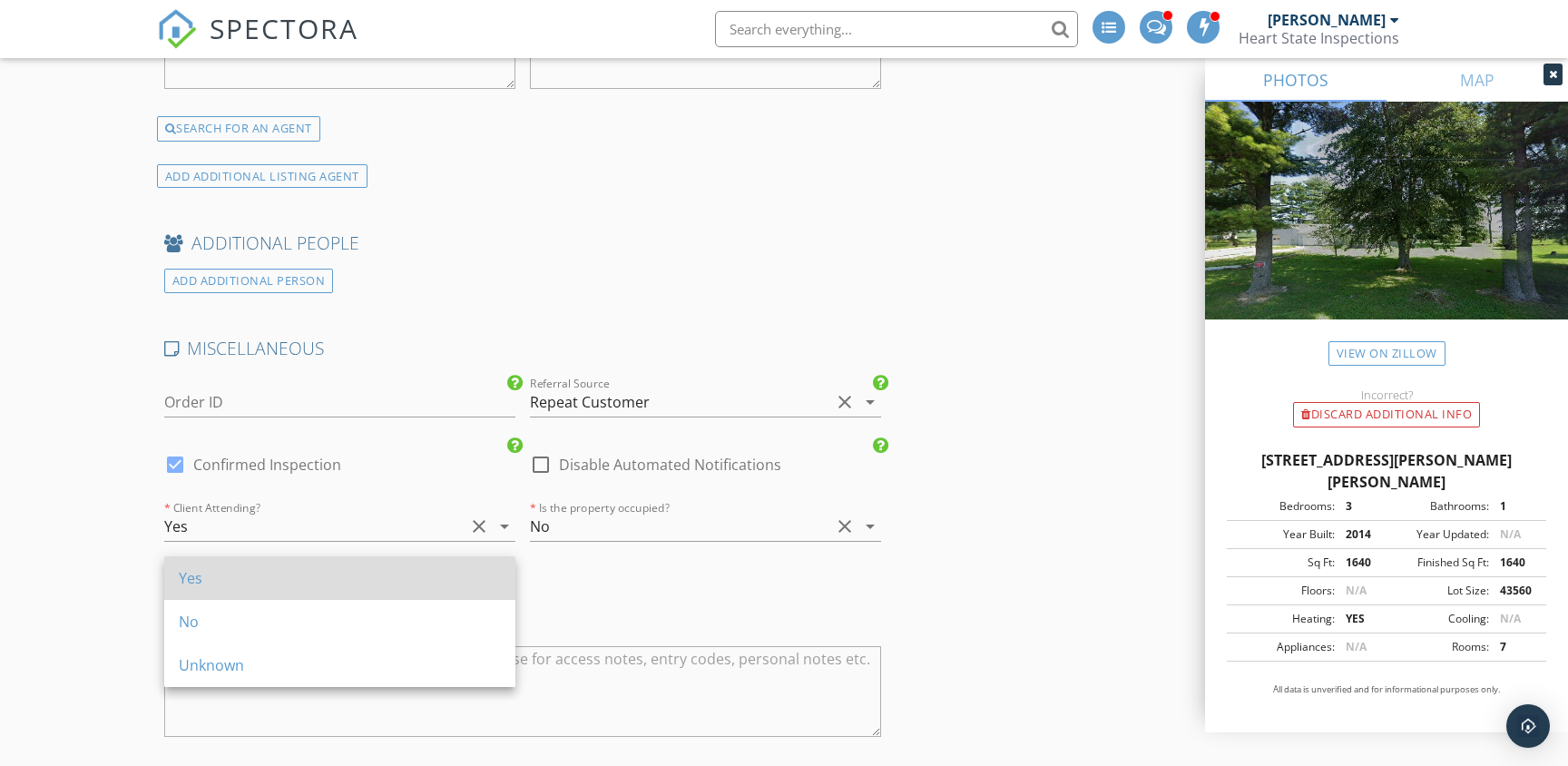
click at [268, 576] on div "Yes" at bounding box center [340, 578] width 323 height 22
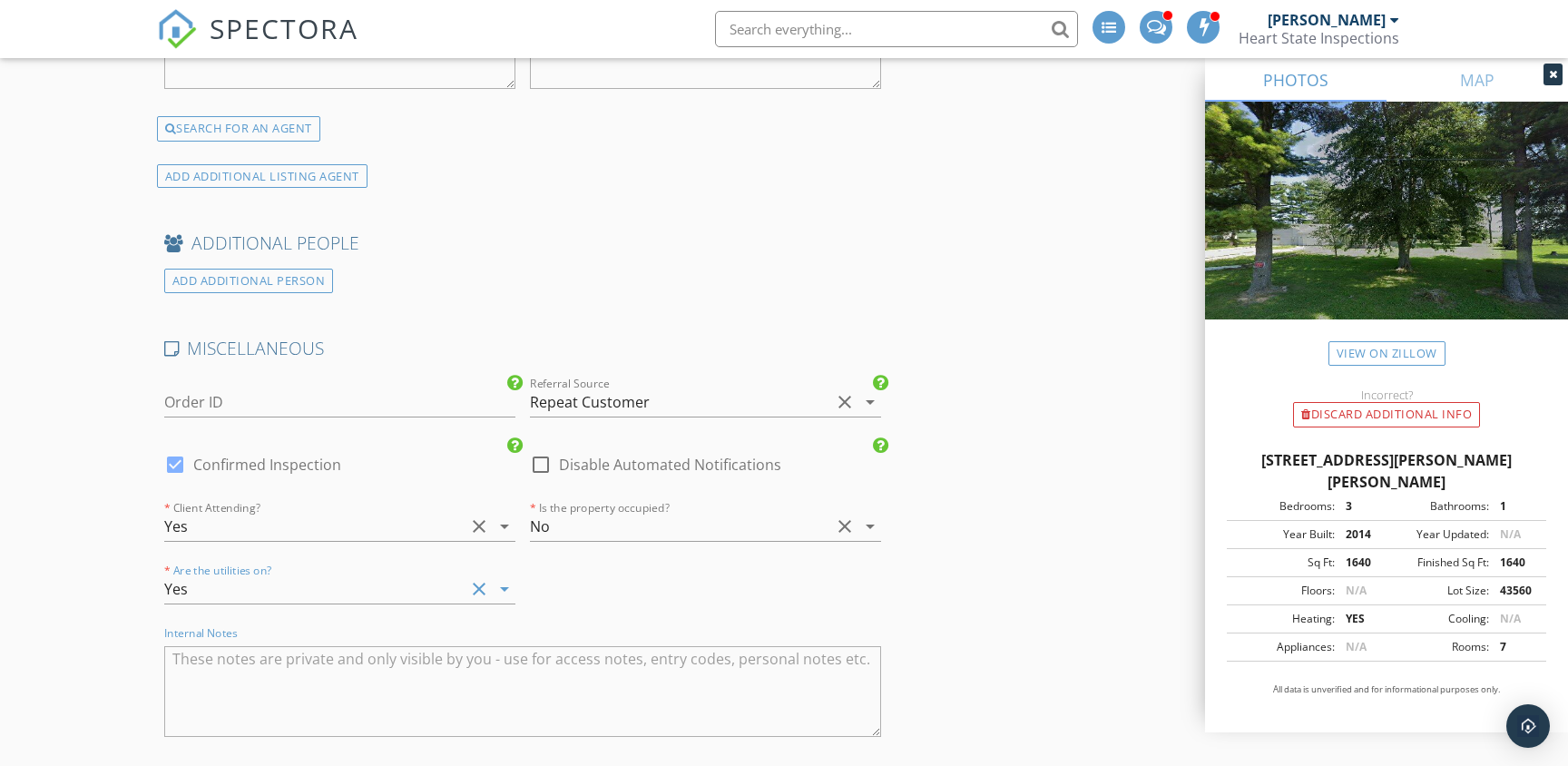
click at [228, 658] on textarea "Internal Notes" at bounding box center [523, 692] width 717 height 91
click at [281, 657] on textarea "Internal Notes" at bounding box center [523, 692] width 717 height 91
click at [169, 646] on textarea "2899" at bounding box center [523, 692] width 717 height 91
click at [261, 646] on textarea "Code 2899" at bounding box center [523, 692] width 717 height 91
type textarea "Code 2899 - Different MLS - Approved via phone from listing agent."
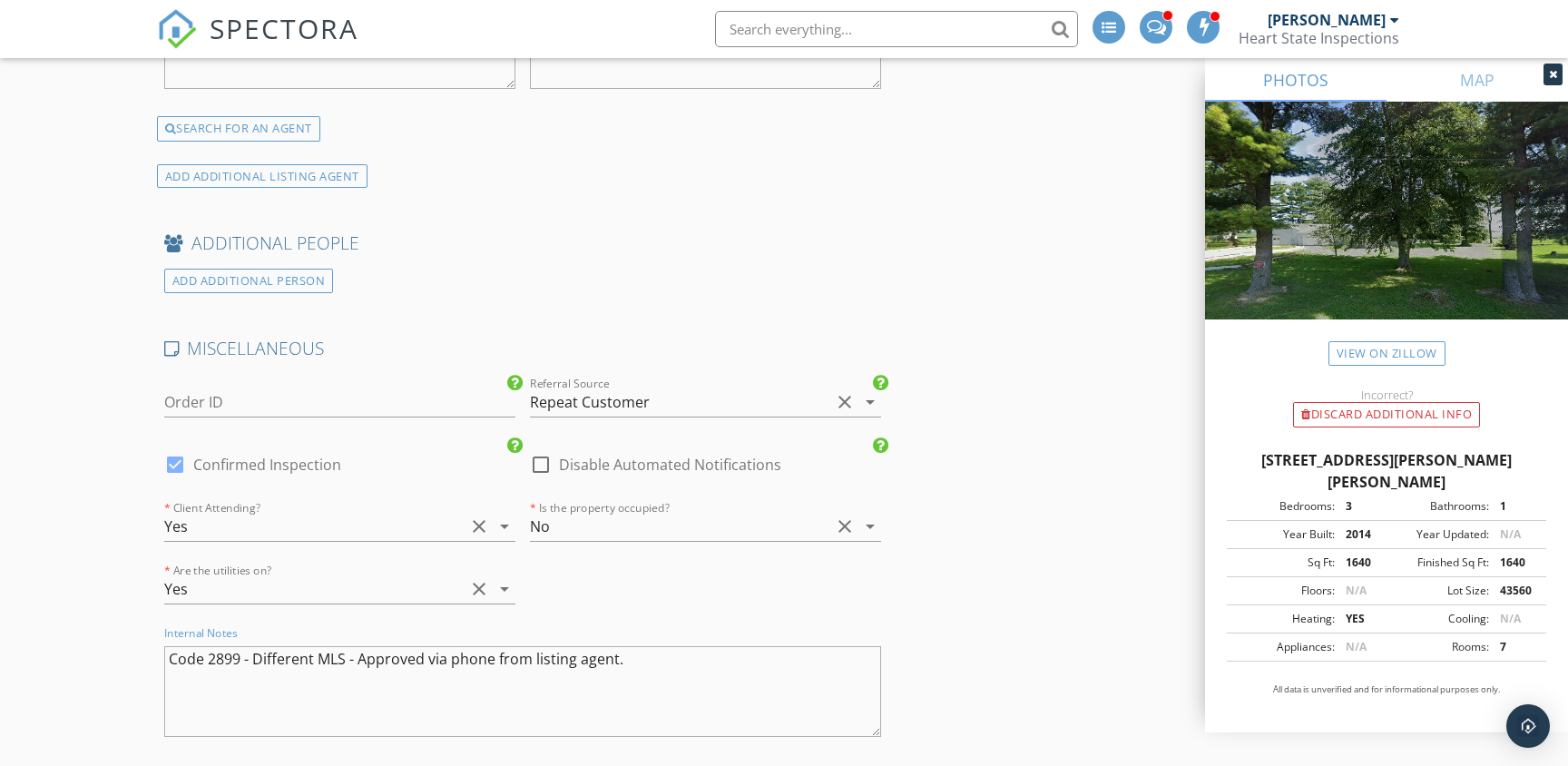
click at [608, 273] on div "ADD ADDITIONAL PERSON" at bounding box center [523, 280] width 732 height 25
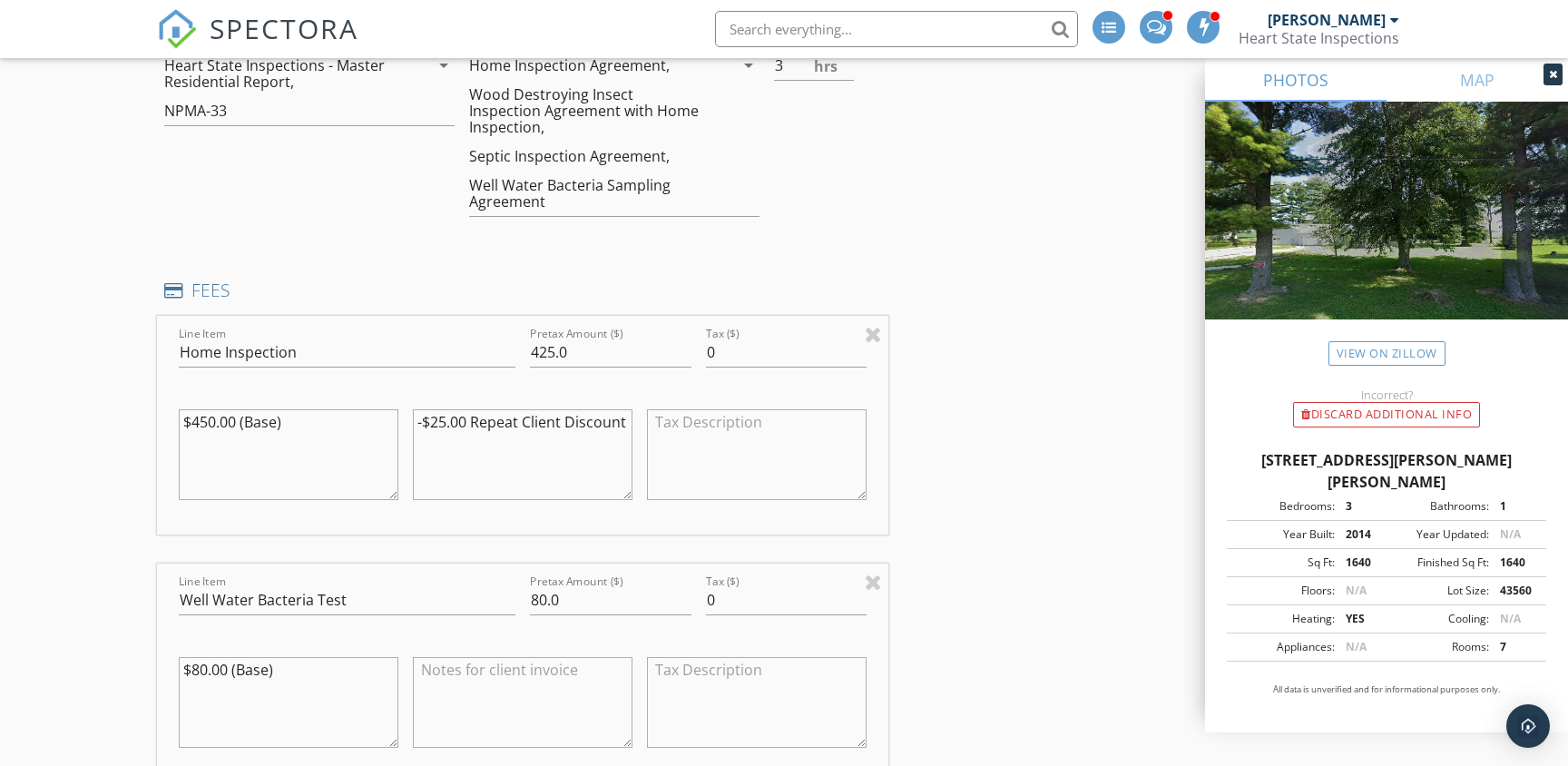
scroll to position [1736, 0]
click at [414, 410] on textarea "-$25.00 Repeat Client Discount" at bounding box center [522, 455] width 220 height 91
type textarea "$450-$25.00 Repeat Client Discount"
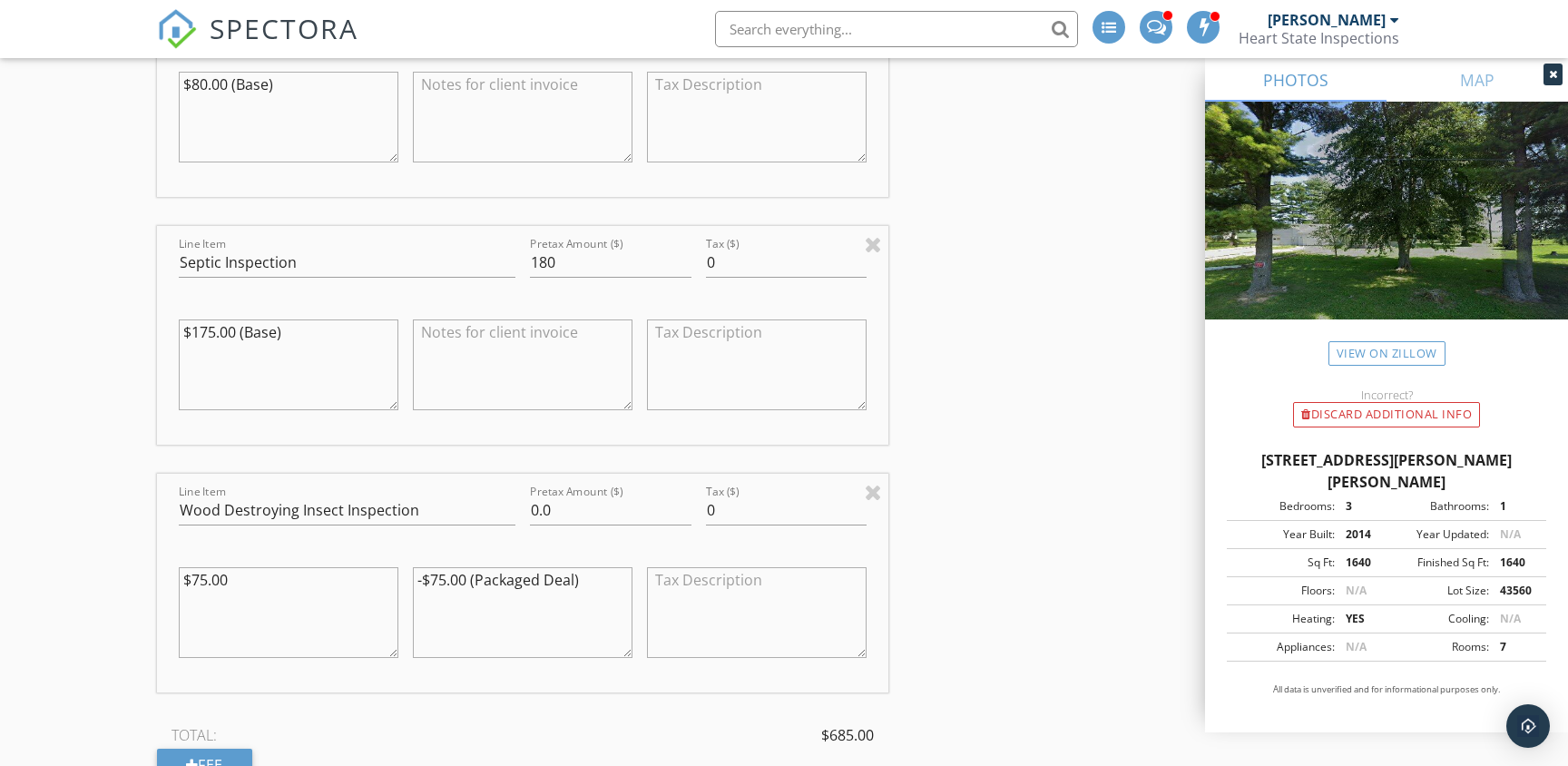
scroll to position [2324, 0]
click at [564, 247] on input "180" at bounding box center [611, 262] width 162 height 30
click at [1010, 267] on div "INSPECTOR(S) check_box Joe Deafenbaugh PRIMARY check_box_outline_blank Dyllan D…" at bounding box center [784, 680] width 1255 height 5586
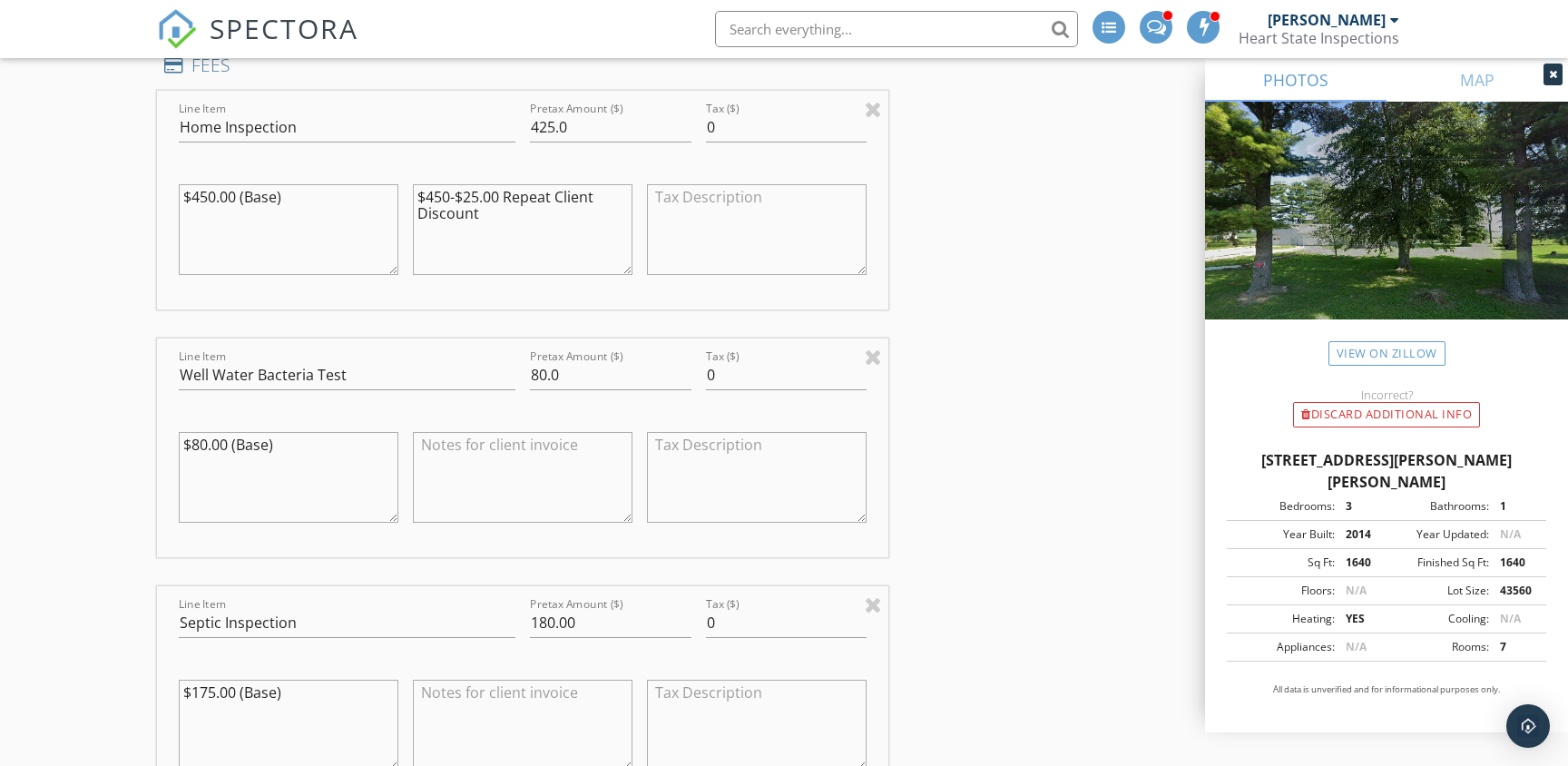
scroll to position [1961, 0]
click at [597, 614] on input "180.00" at bounding box center [611, 624] width 162 height 30
type input "180.0"
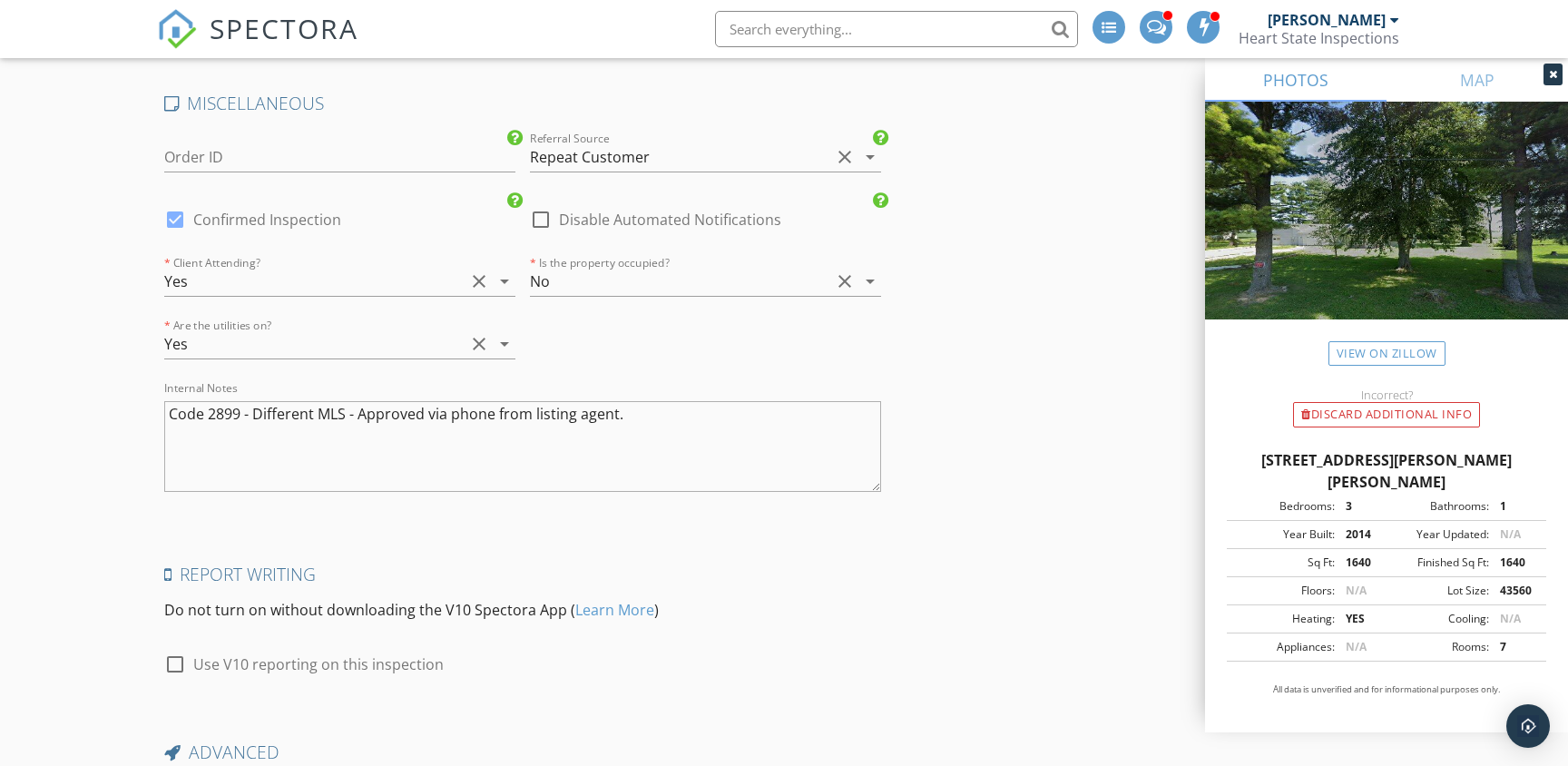
scroll to position [5057, 0]
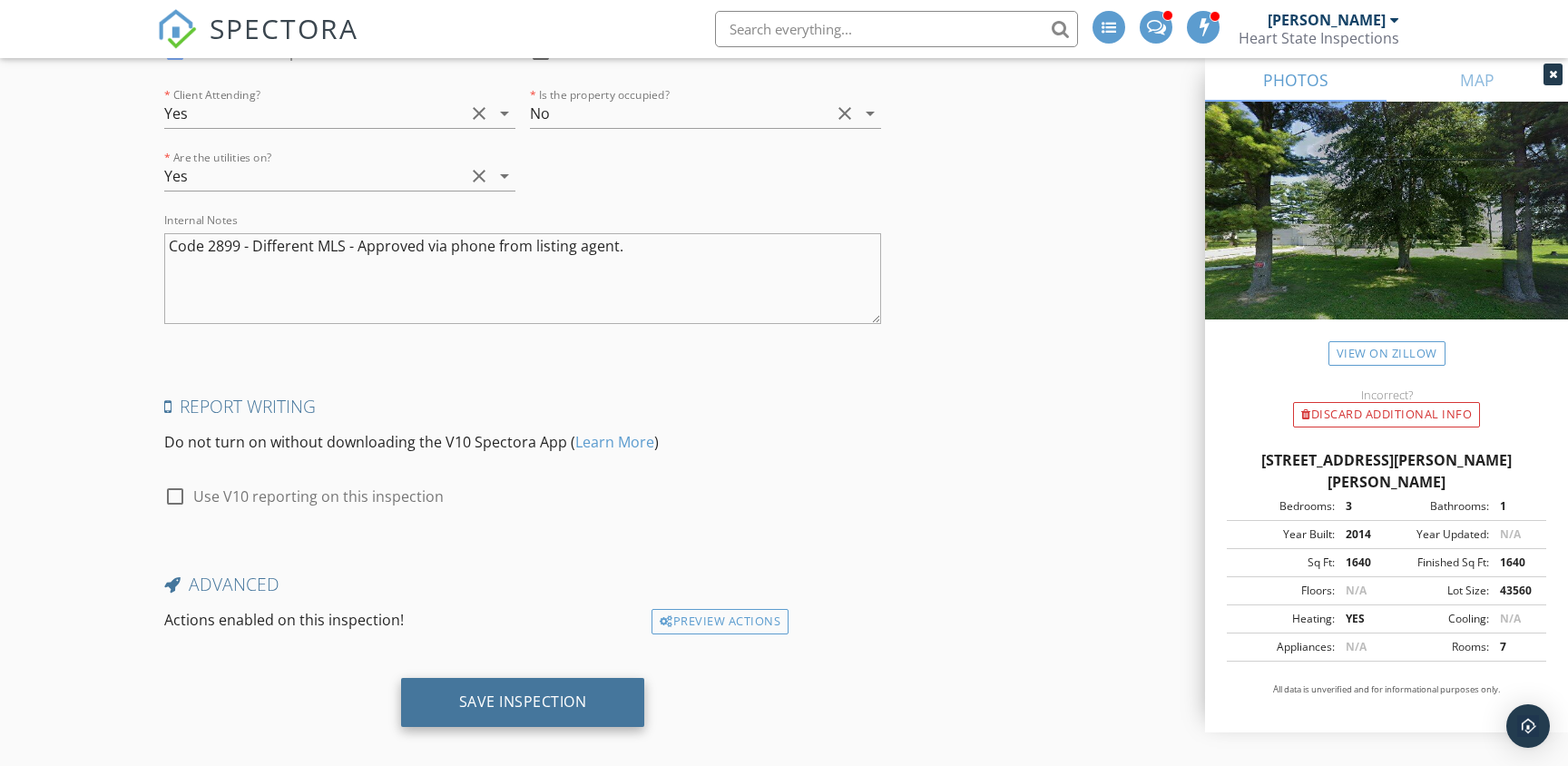
click at [512, 692] on div "Save Inspection" at bounding box center [523, 702] width 128 height 18
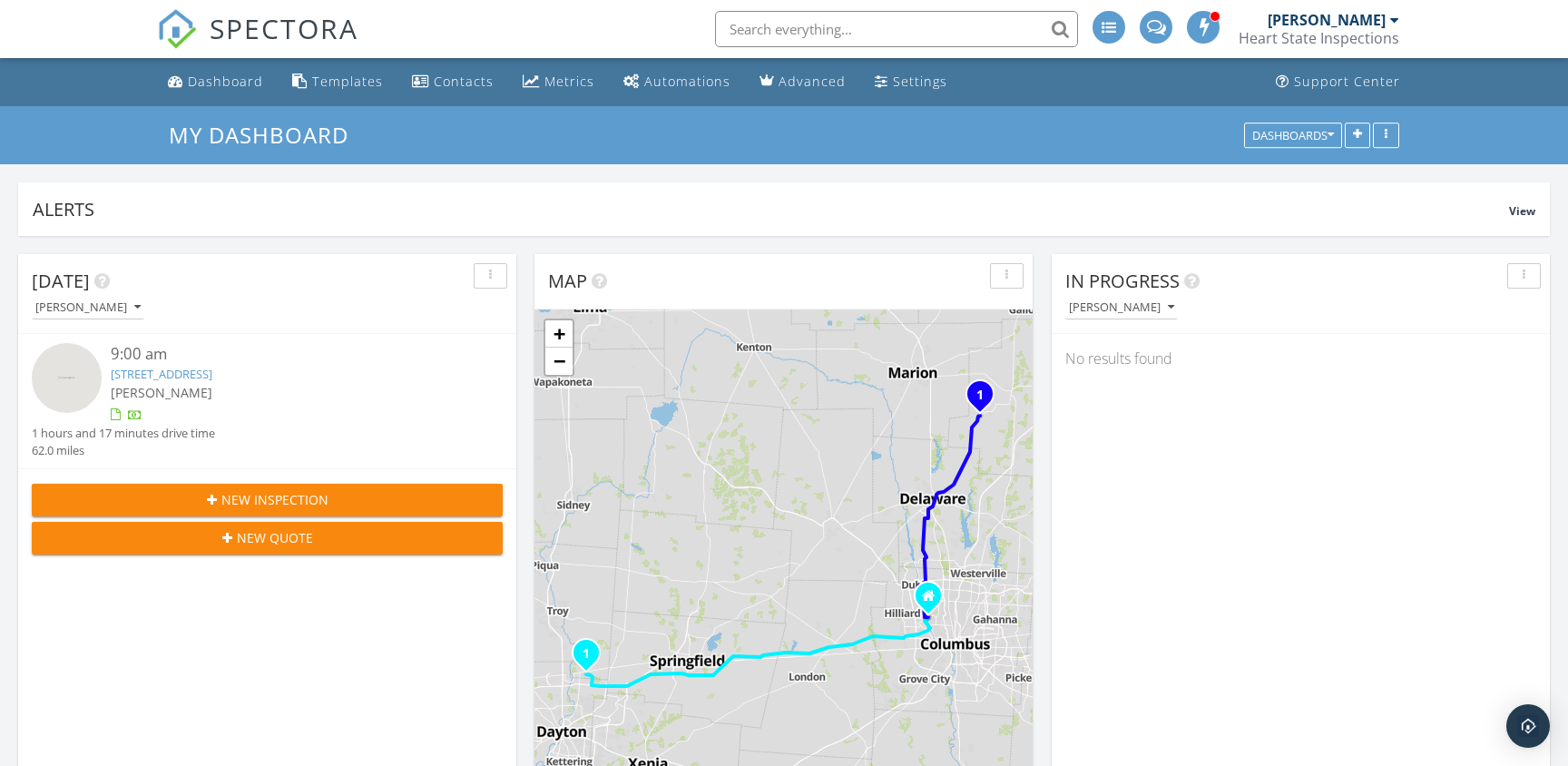
scroll to position [1835, 1569]
click at [817, 32] on input "text" at bounding box center [896, 29] width 363 height 36
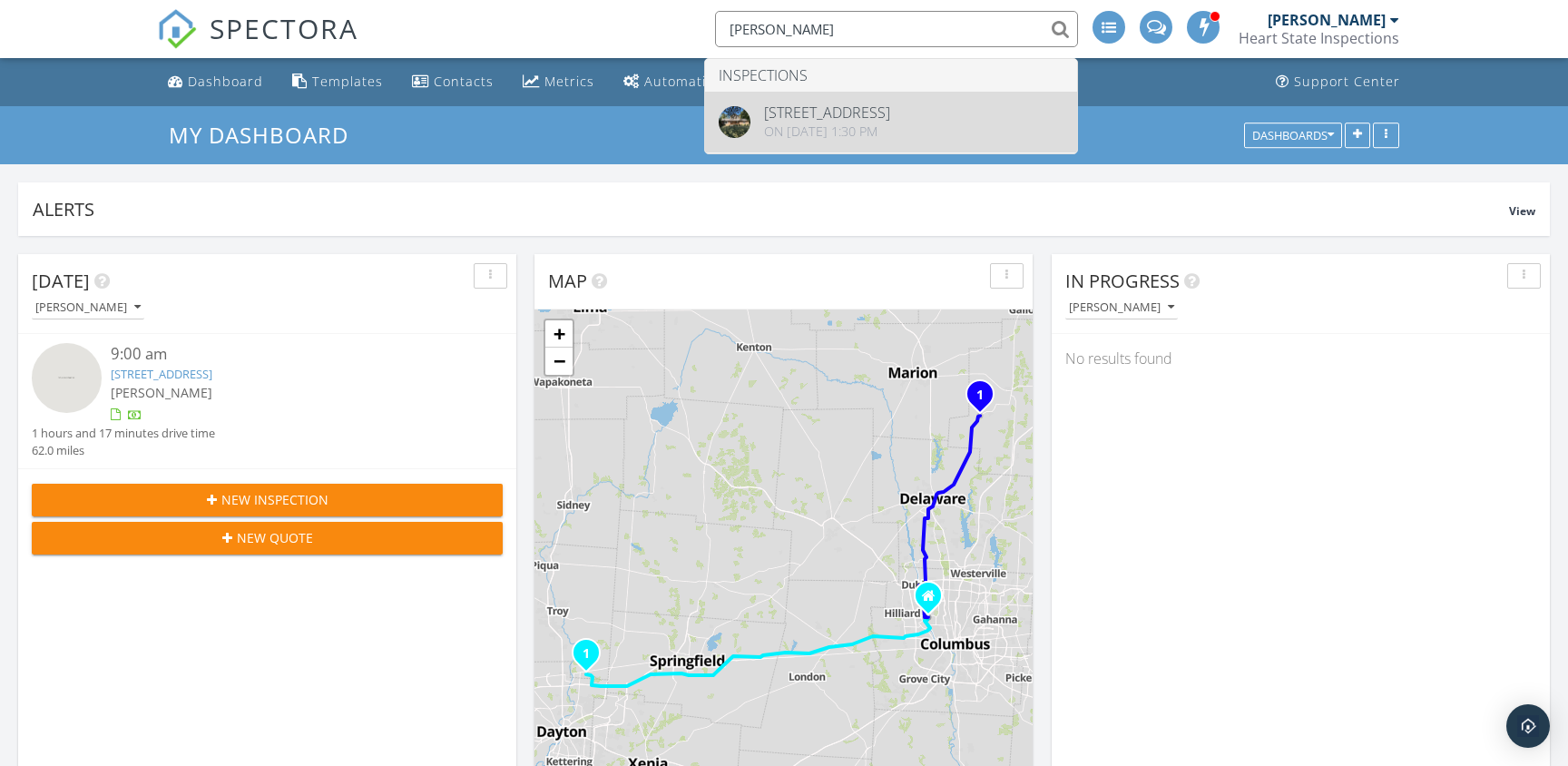
type input "[PERSON_NAME]"
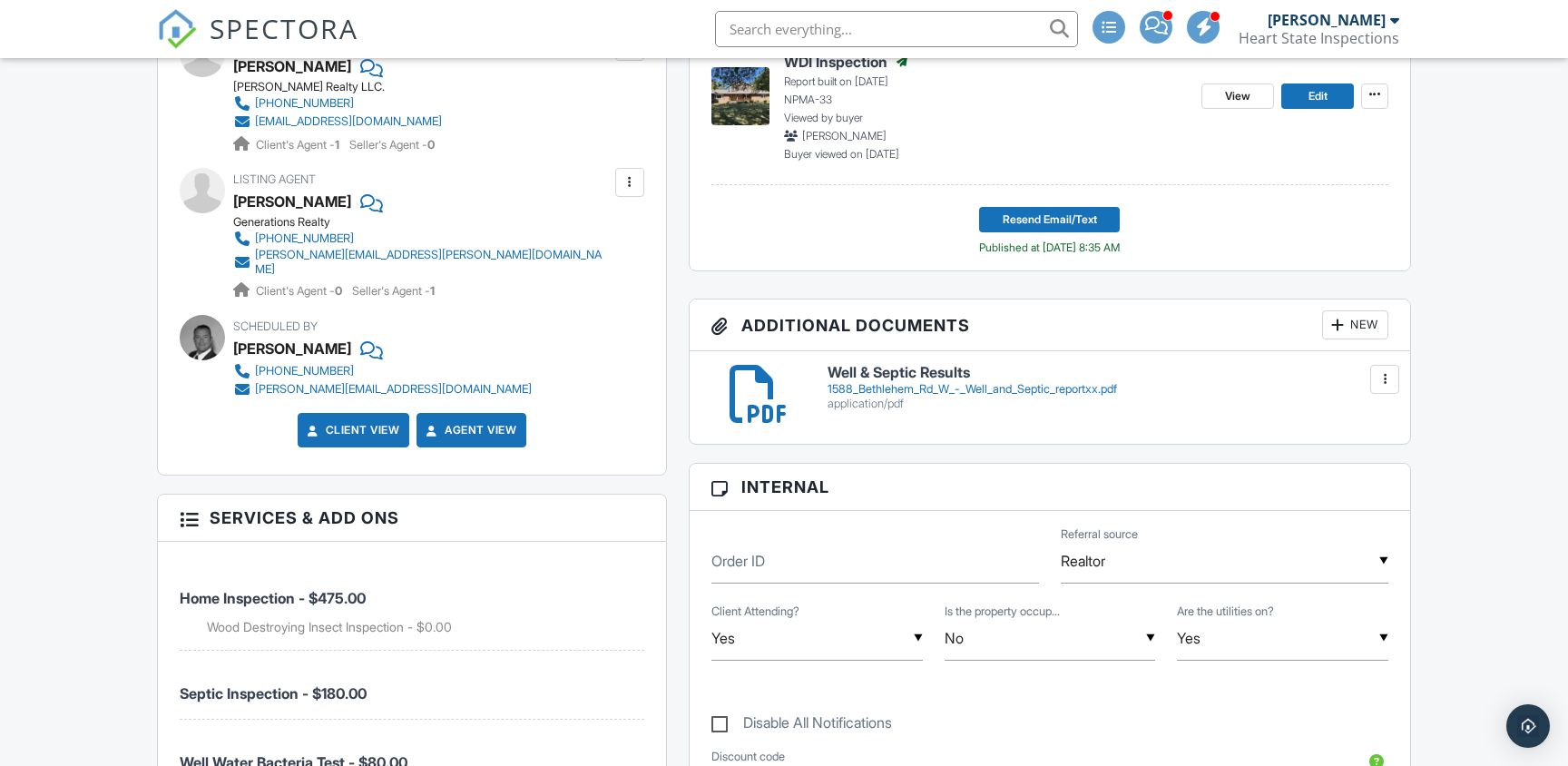
scroll to position [758, 0]
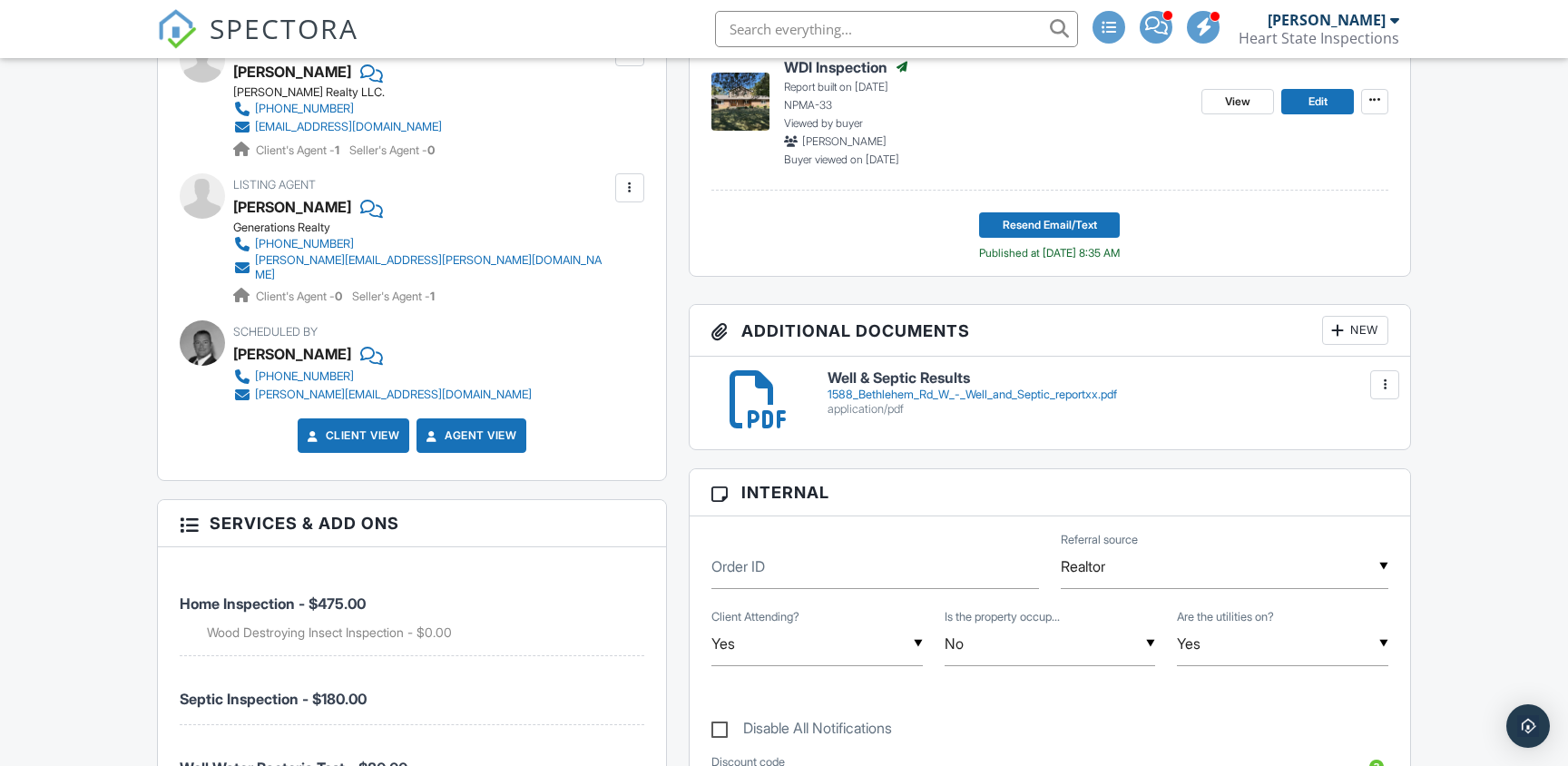
click at [291, 31] on span "SPECTORA" at bounding box center [284, 28] width 149 height 38
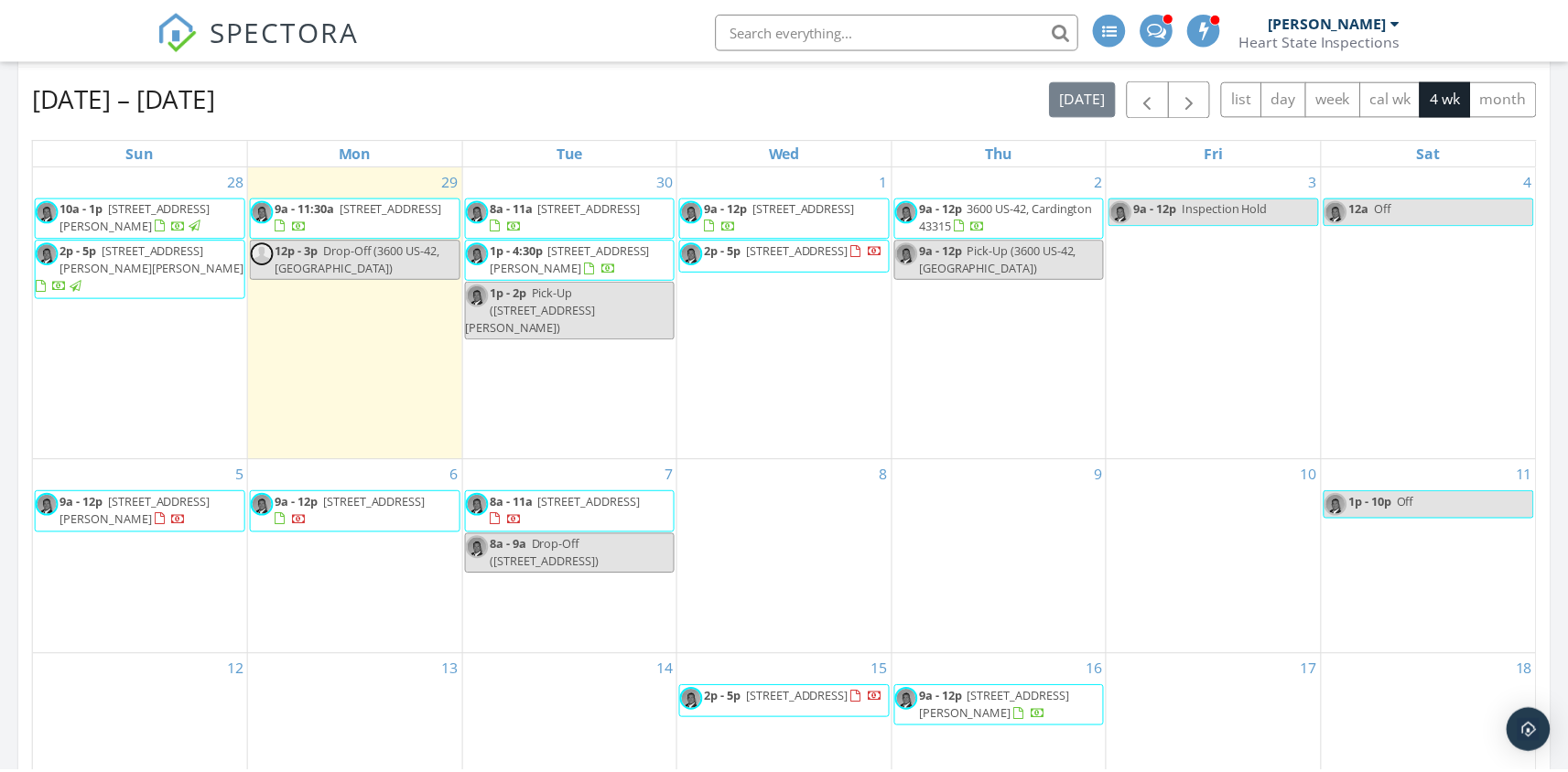
scroll to position [792, 0]
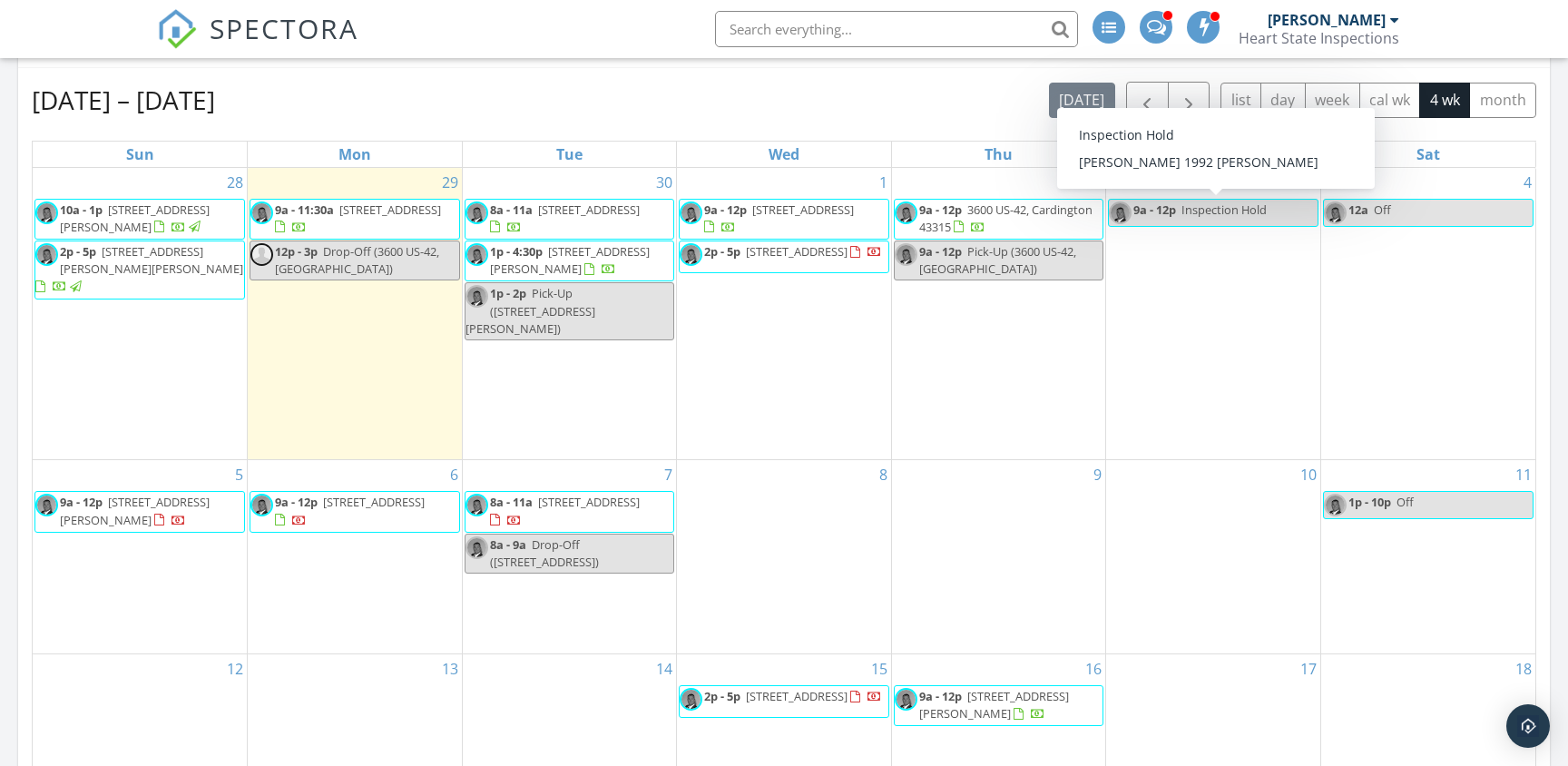
click at [1222, 214] on span "Inspection Hold" at bounding box center [1224, 210] width 85 height 17
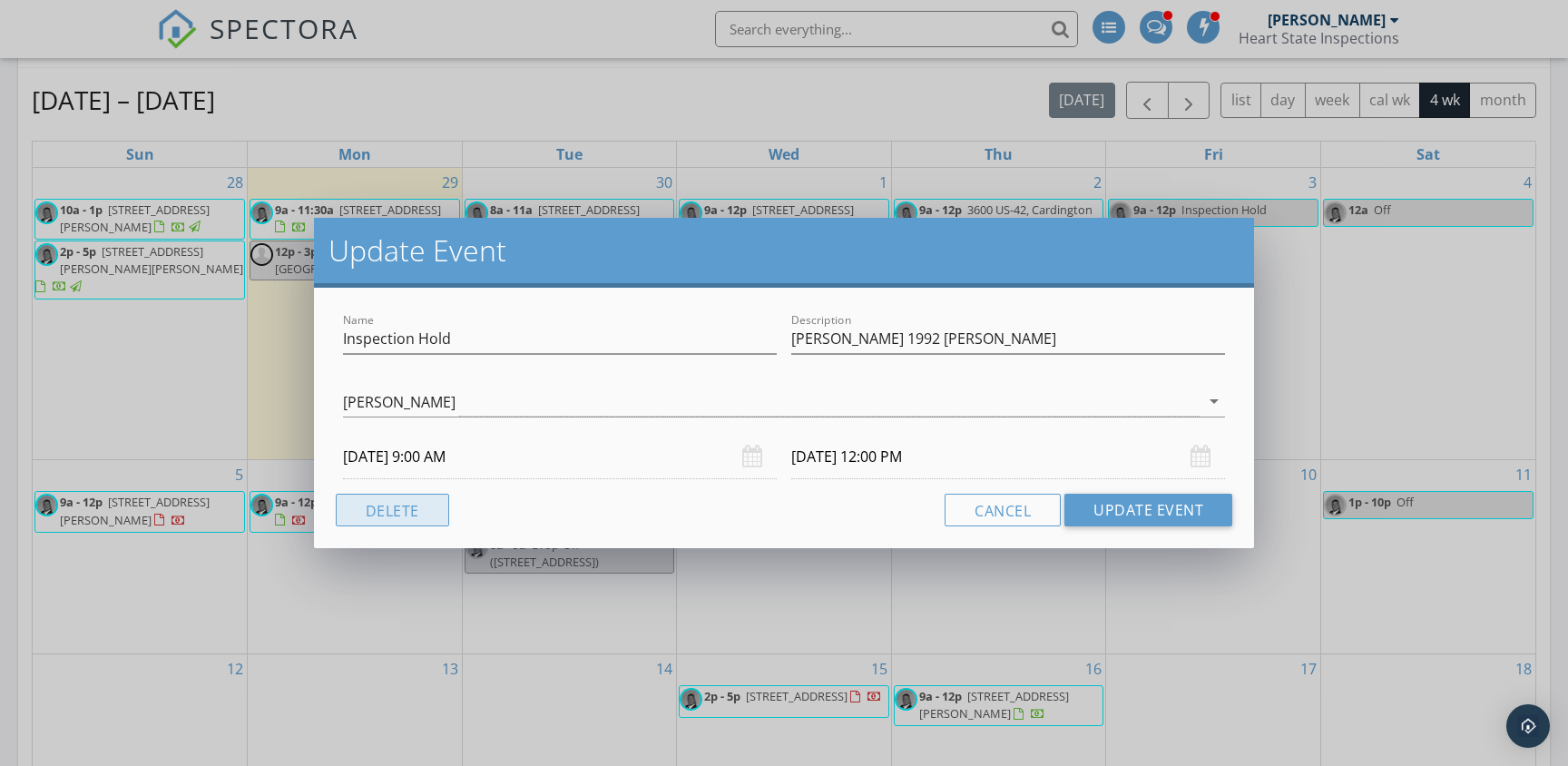
click at [395, 510] on button "Delete" at bounding box center [392, 510] width 113 height 33
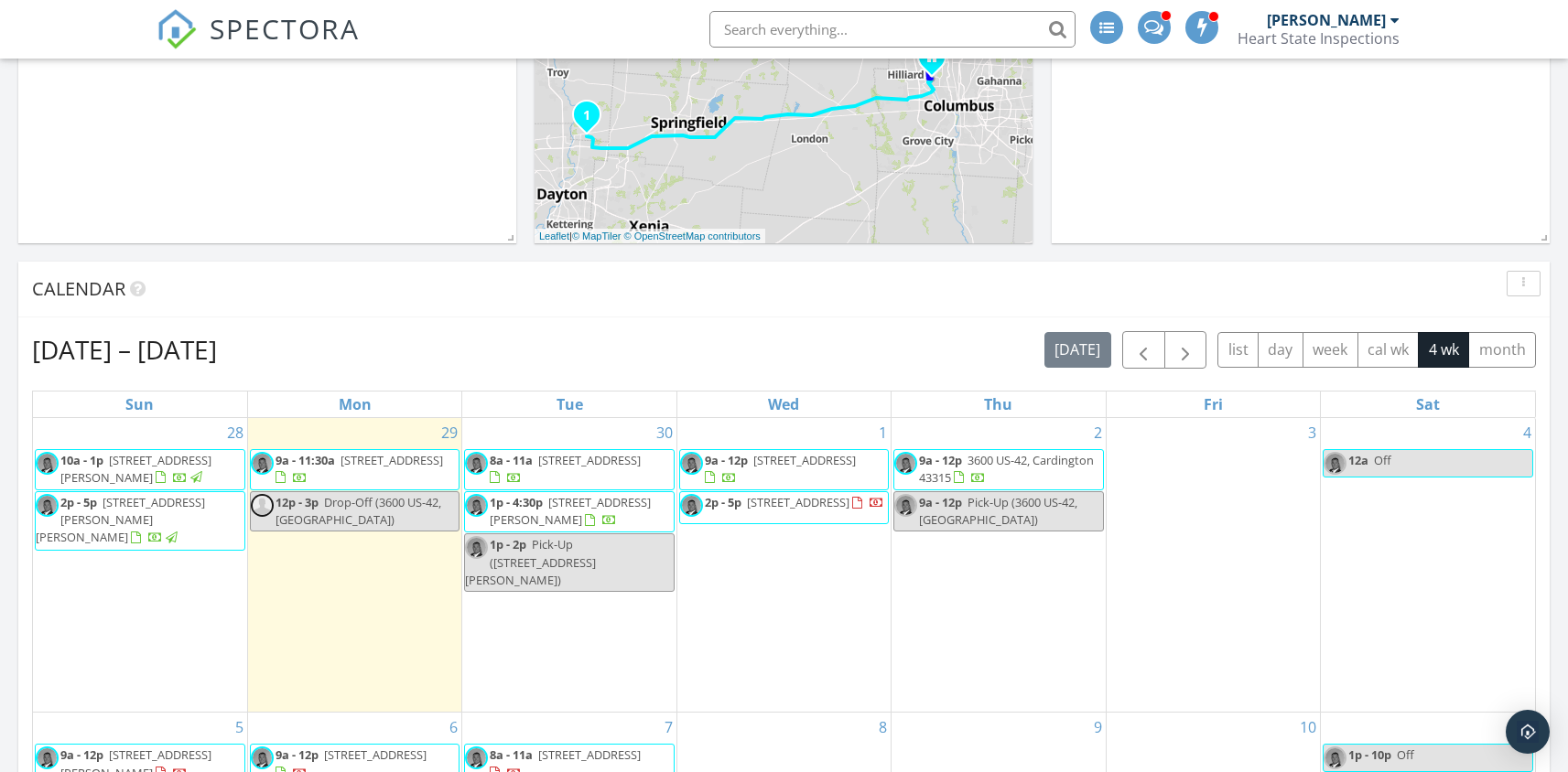
scroll to position [551, 0]
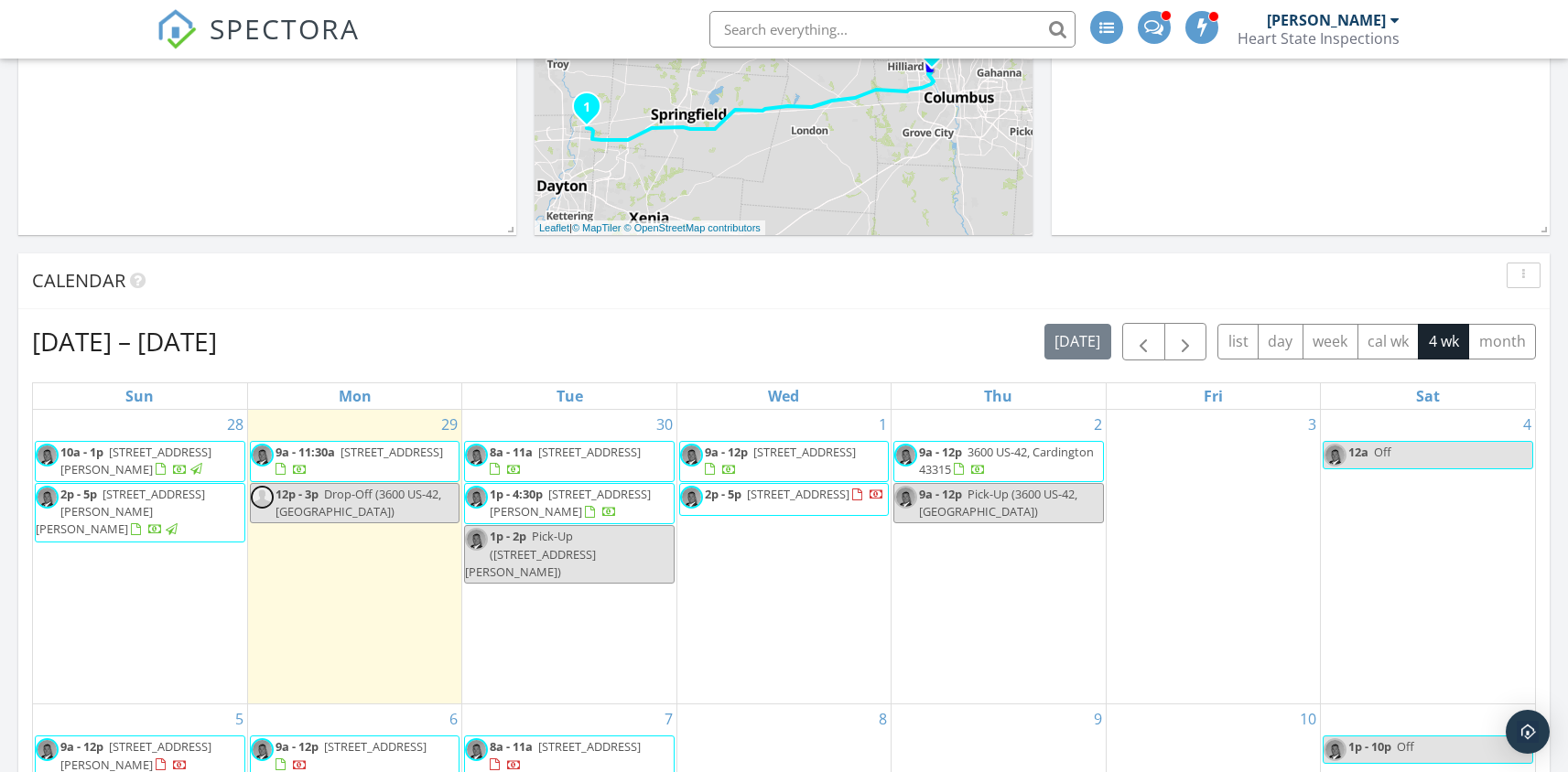
click at [1156, 19] on span at bounding box center [1154, 26] width 19 height 17
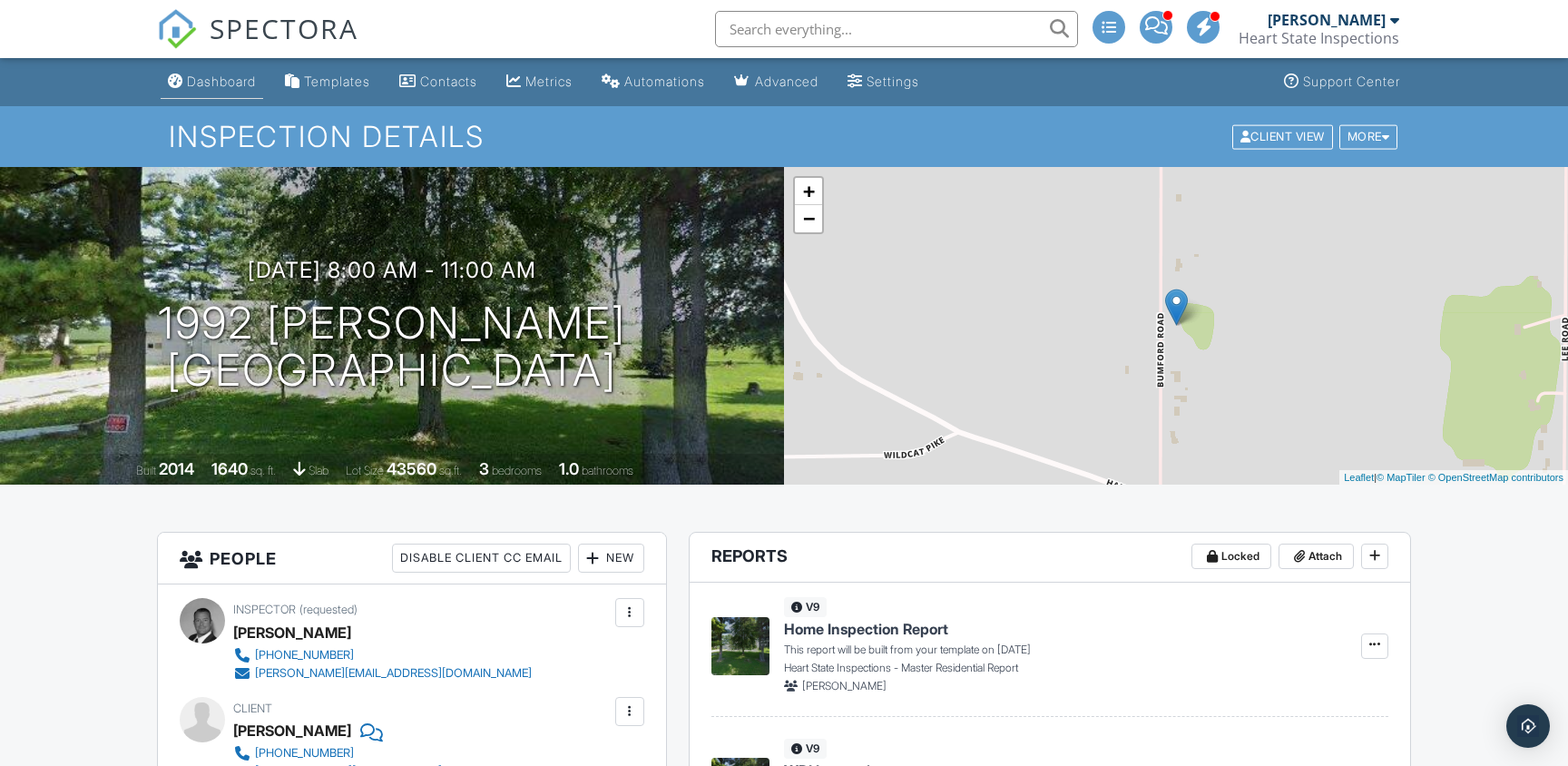
click at [232, 81] on div "Dashboard" at bounding box center [221, 81] width 69 height 16
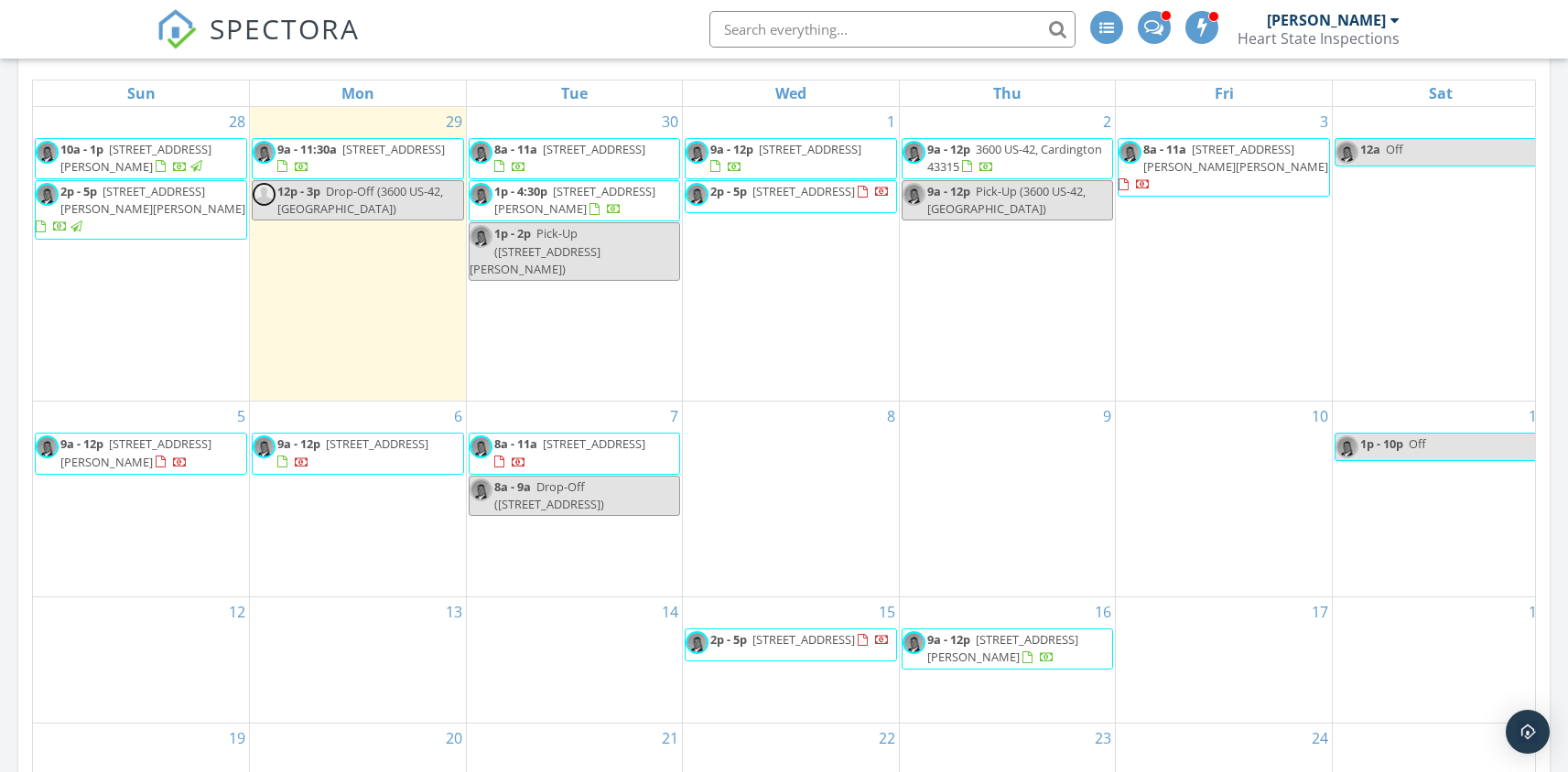
scroll to position [853, 0]
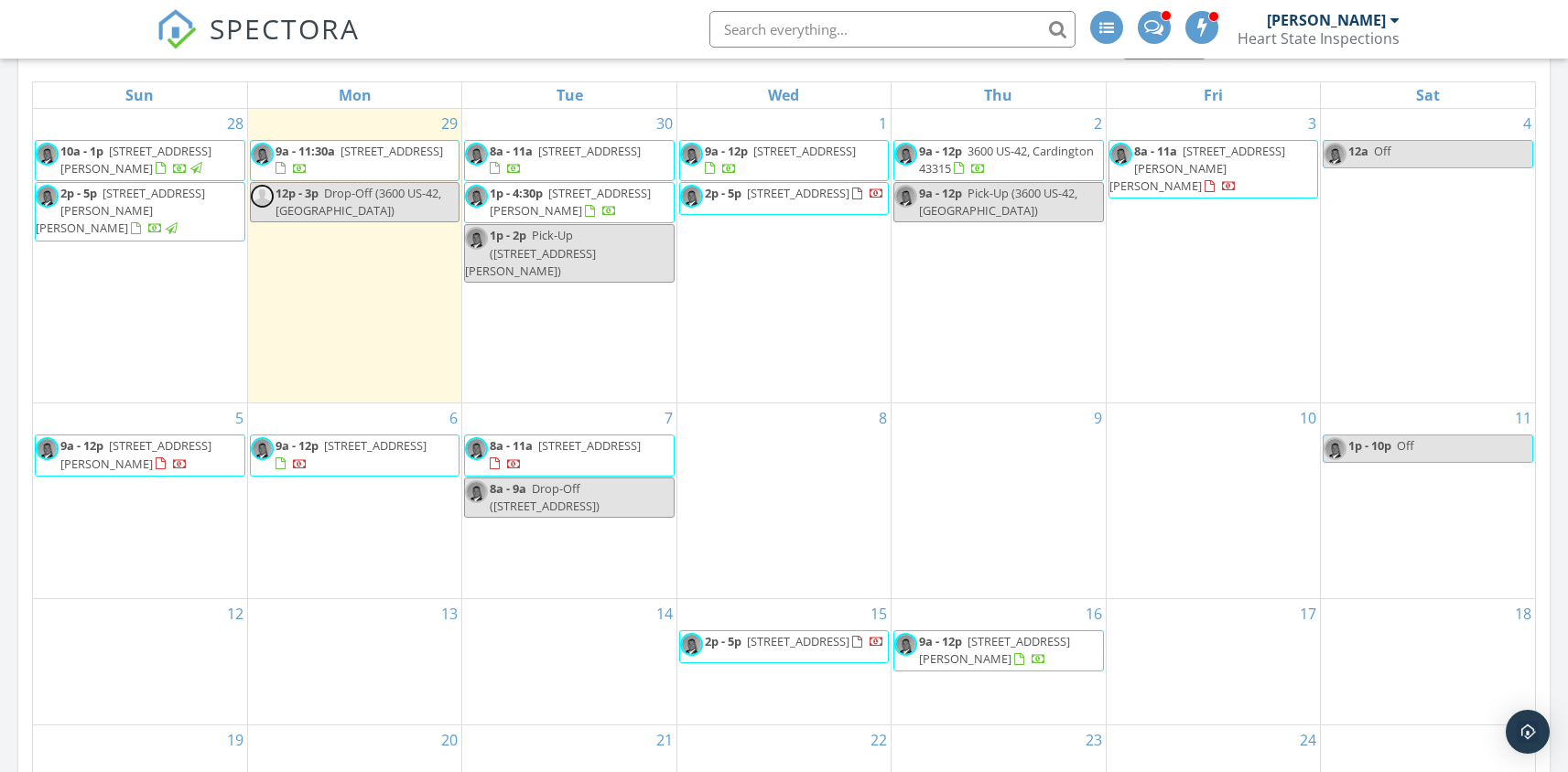
click at [1171, 29] on div at bounding box center [1154, 28] width 33 height 33
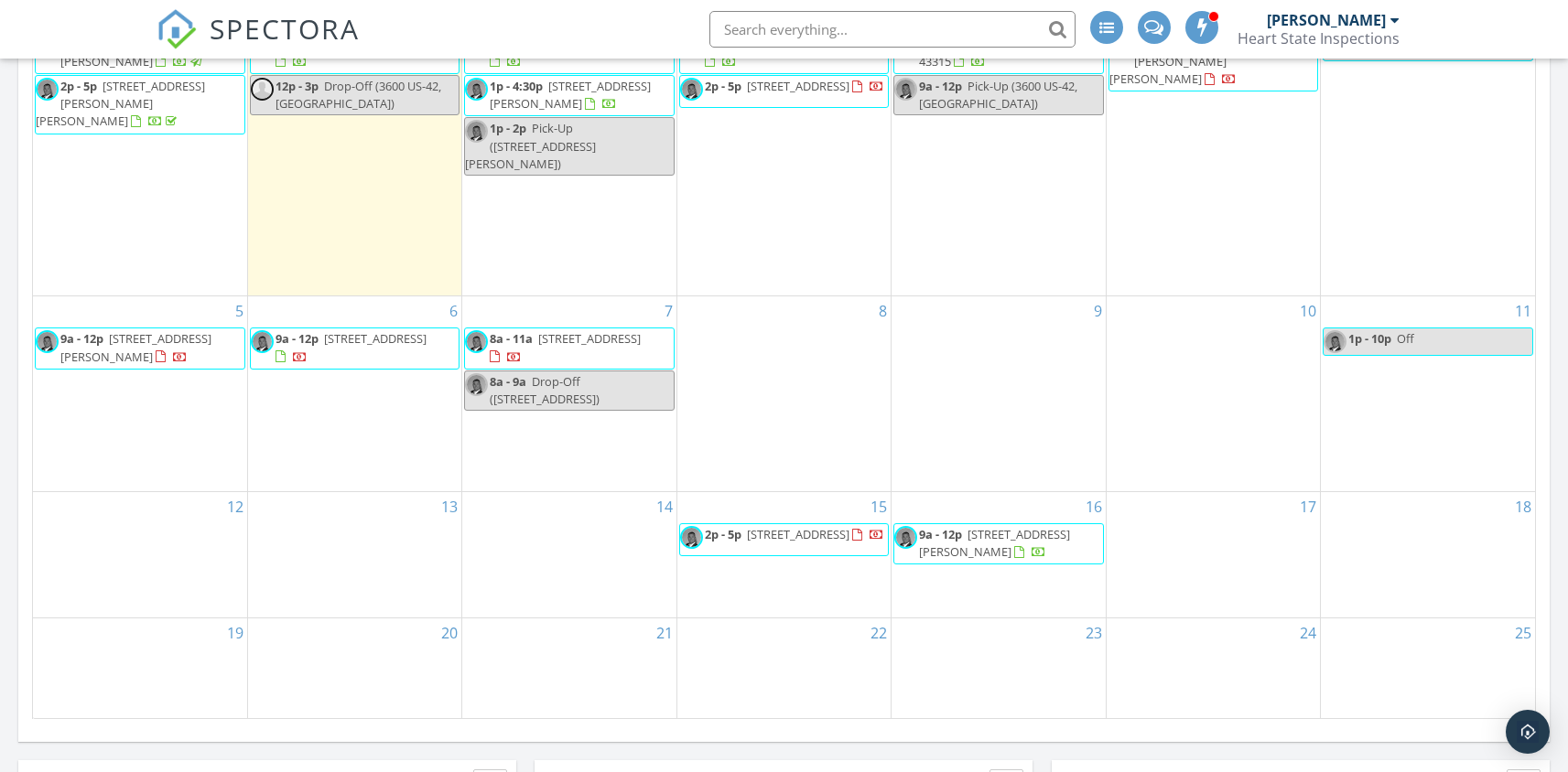
scroll to position [797, 0]
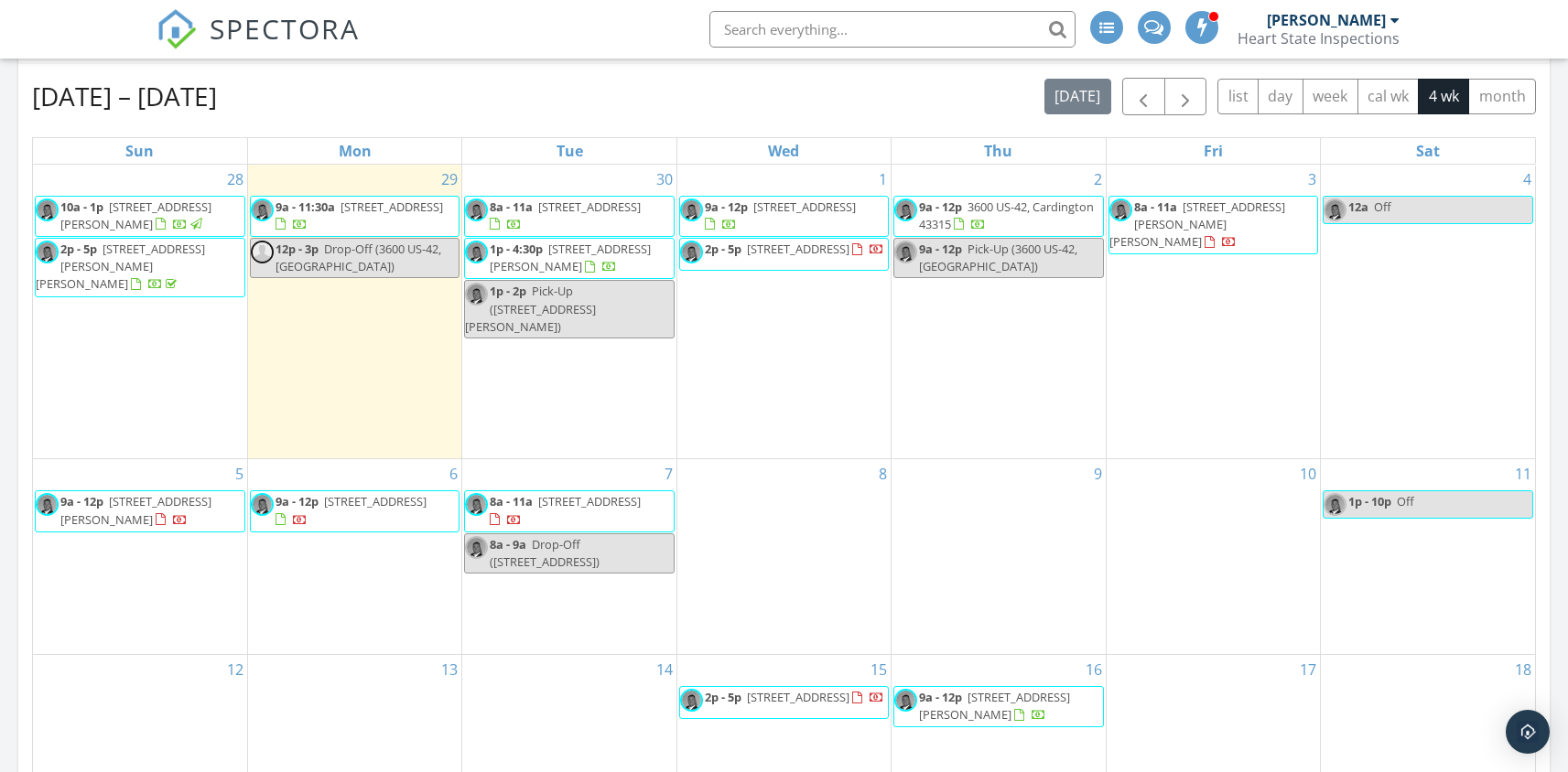
click at [1050, 212] on span "3600 US-42, Cardington 43315" at bounding box center [1006, 215] width 175 height 34
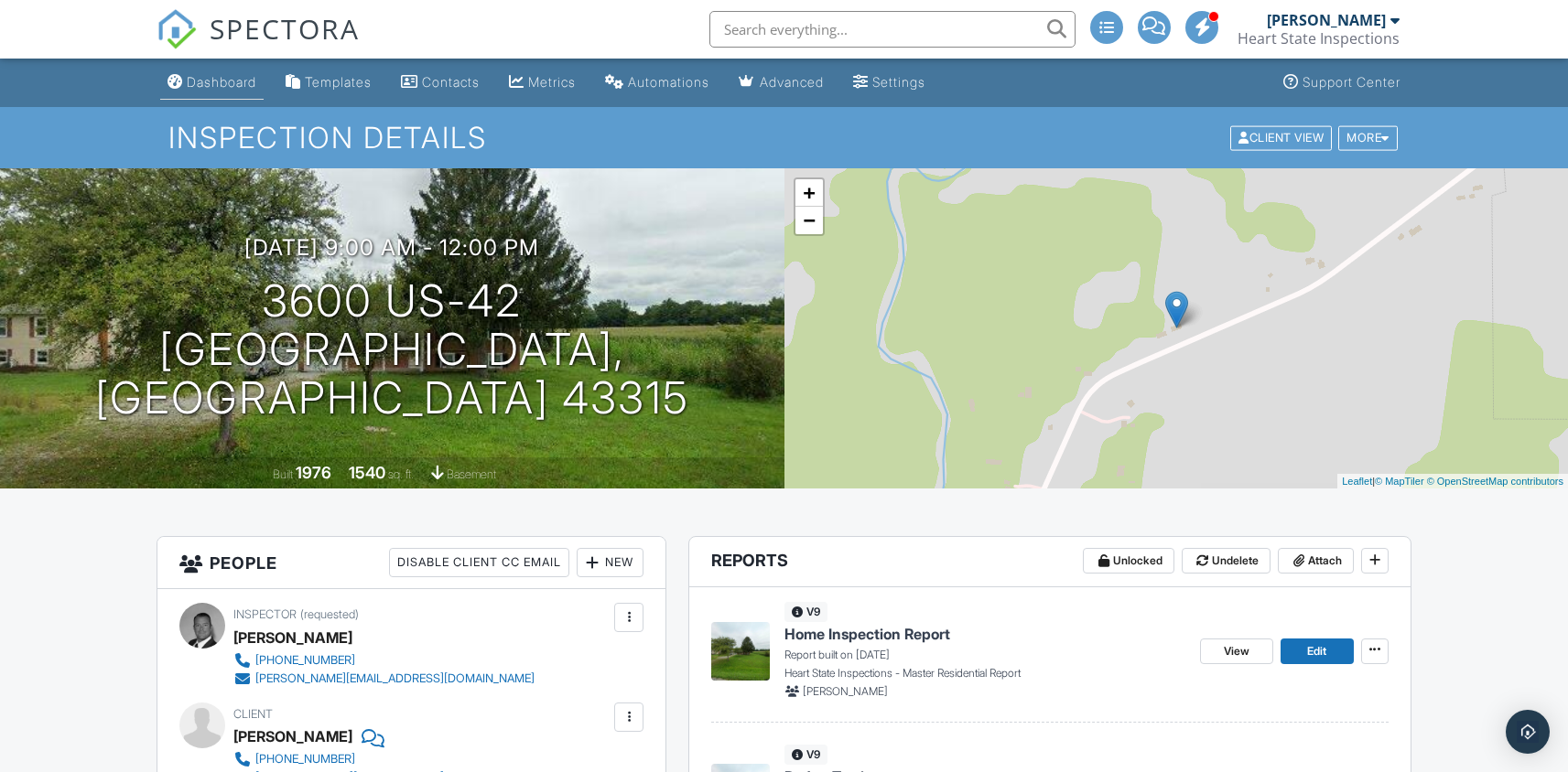
click at [214, 84] on div "Dashboard" at bounding box center [221, 82] width 70 height 16
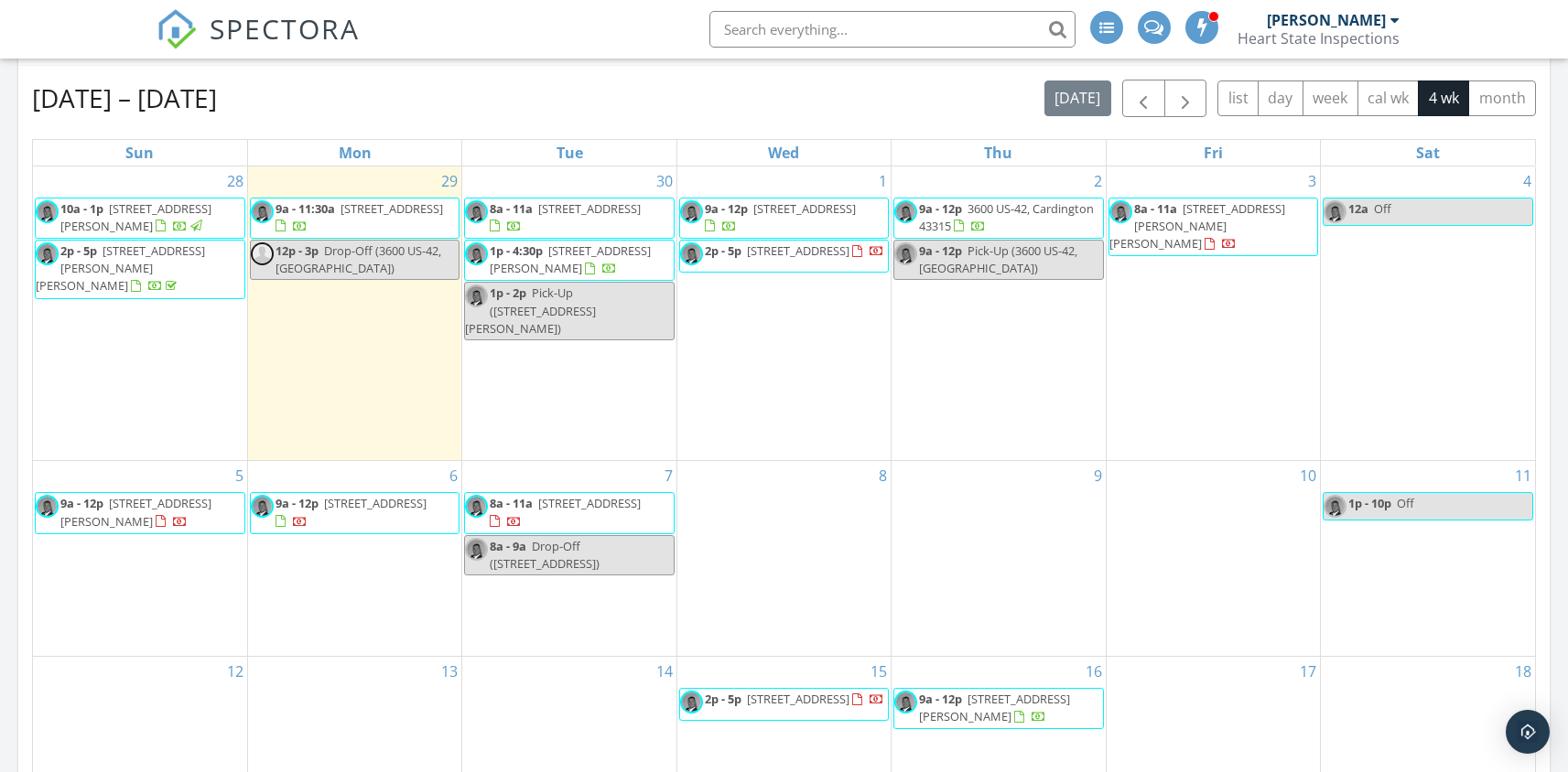
scroll to position [875, 0]
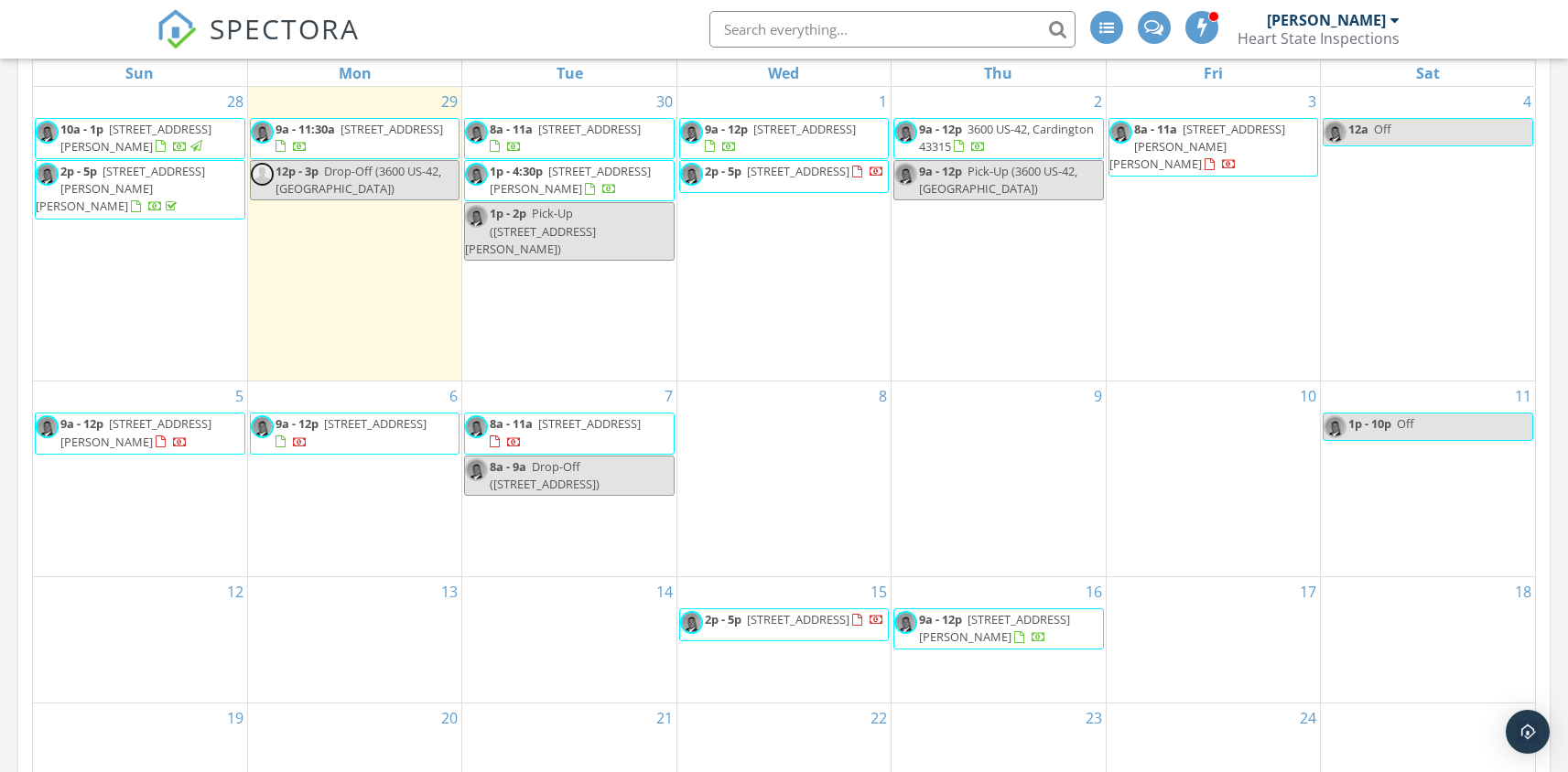
click at [1210, 136] on span "[STREET_ADDRESS][PERSON_NAME][PERSON_NAME]" at bounding box center [1198, 146] width 176 height 51
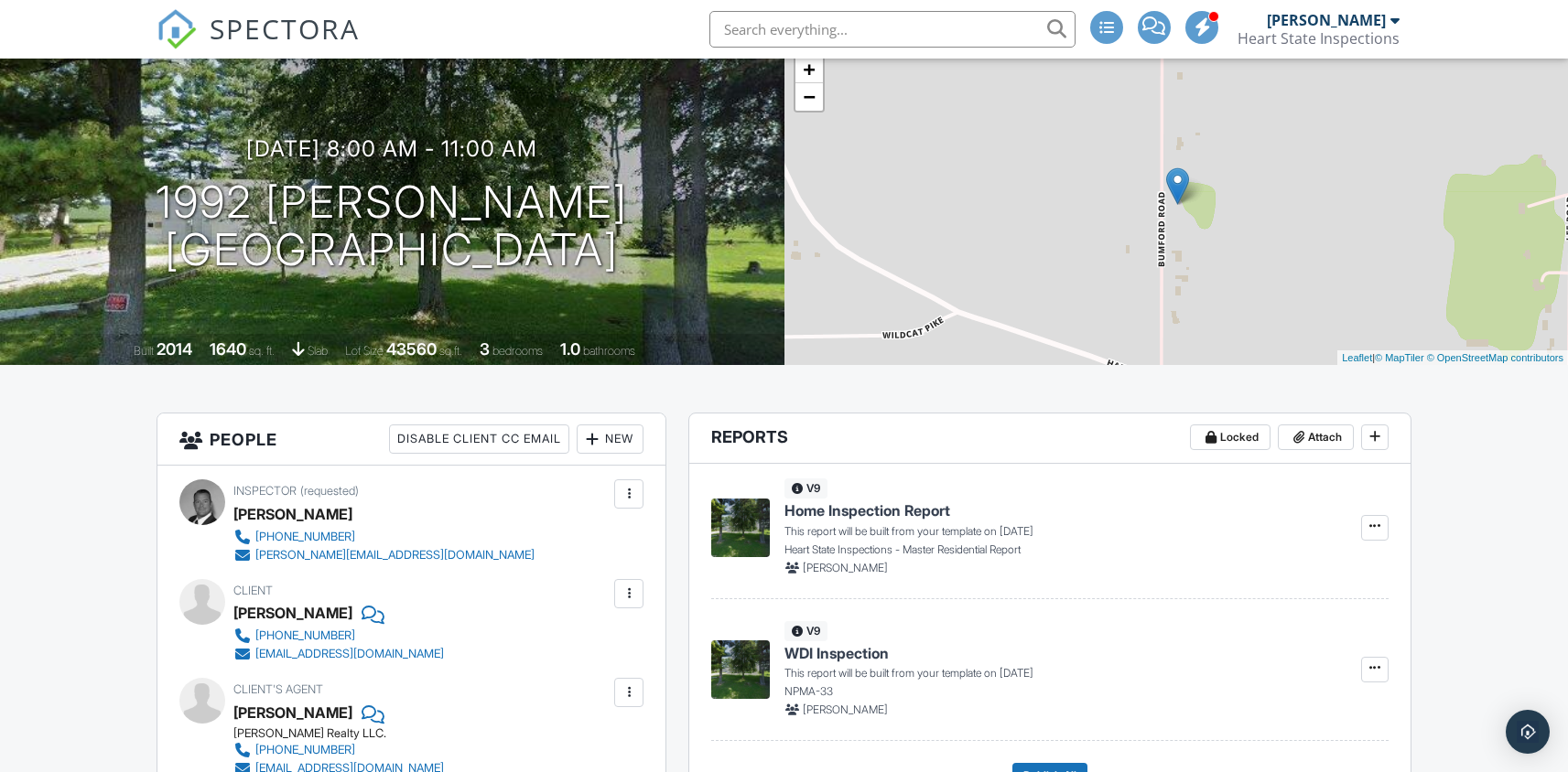
scroll to position [219, 0]
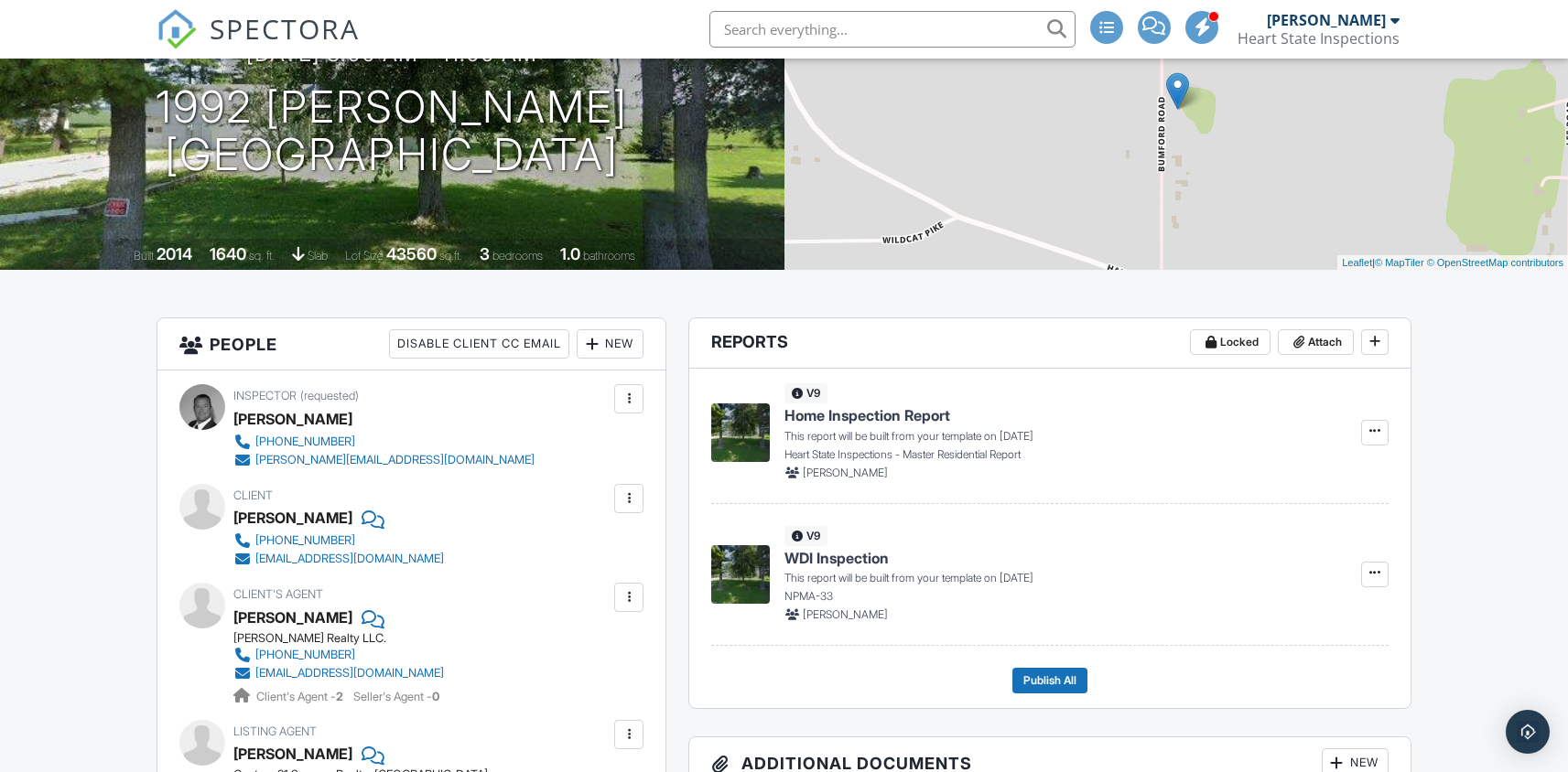
click at [258, 39] on span "SPECTORA" at bounding box center [285, 28] width 150 height 38
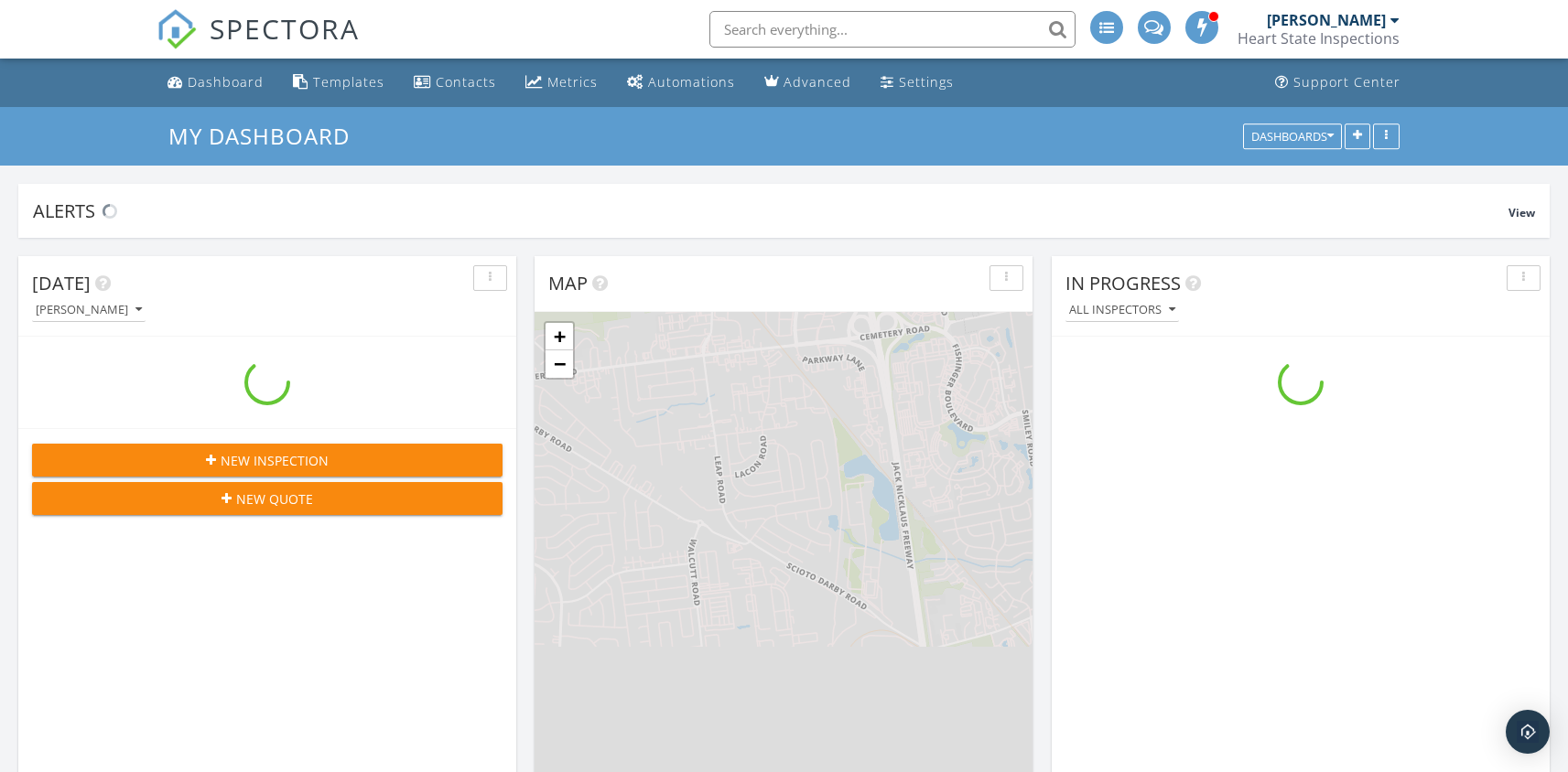
scroll to position [1877, 1597]
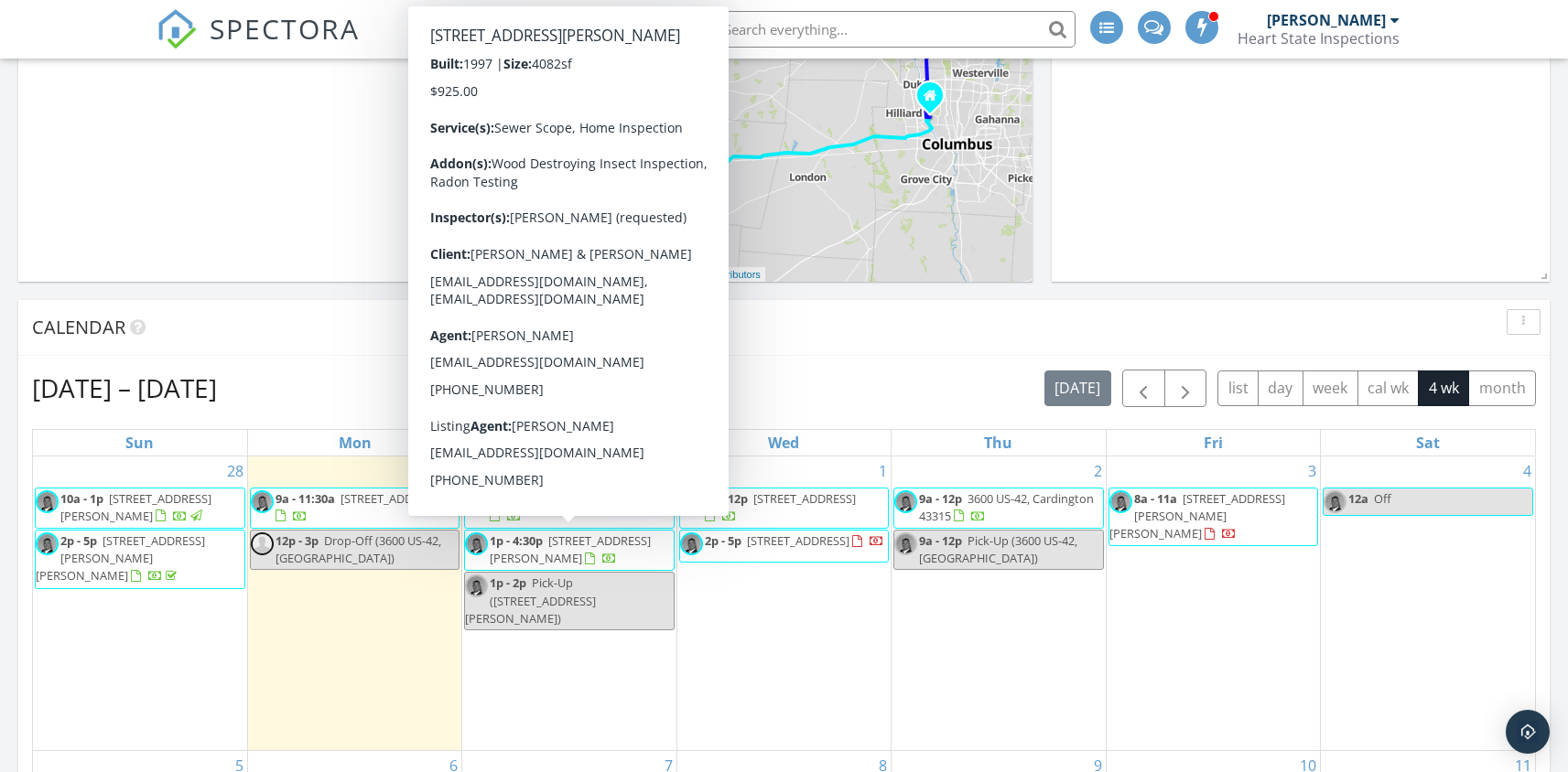
scroll to position [503, 0]
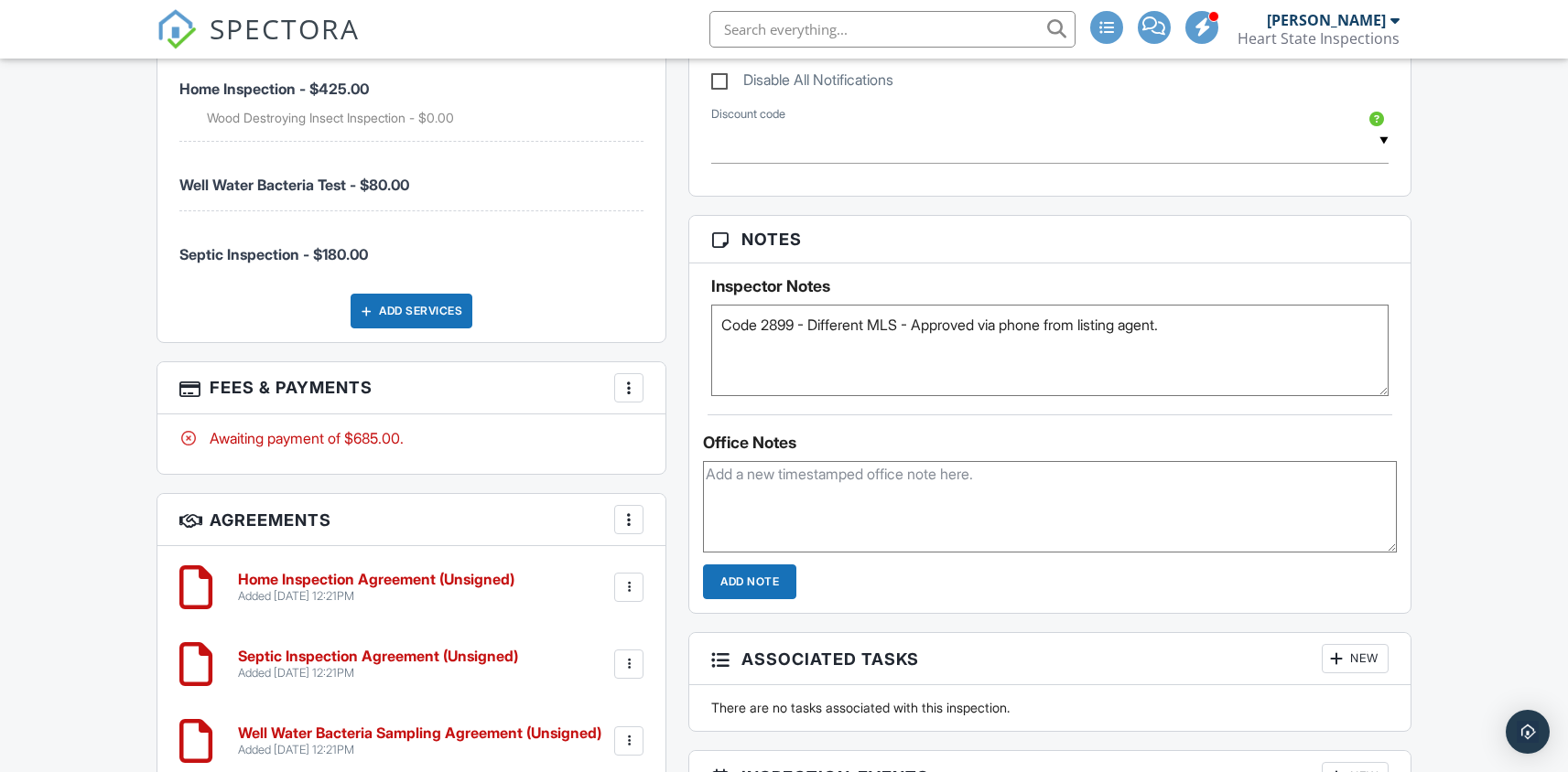
scroll to position [1296, 0]
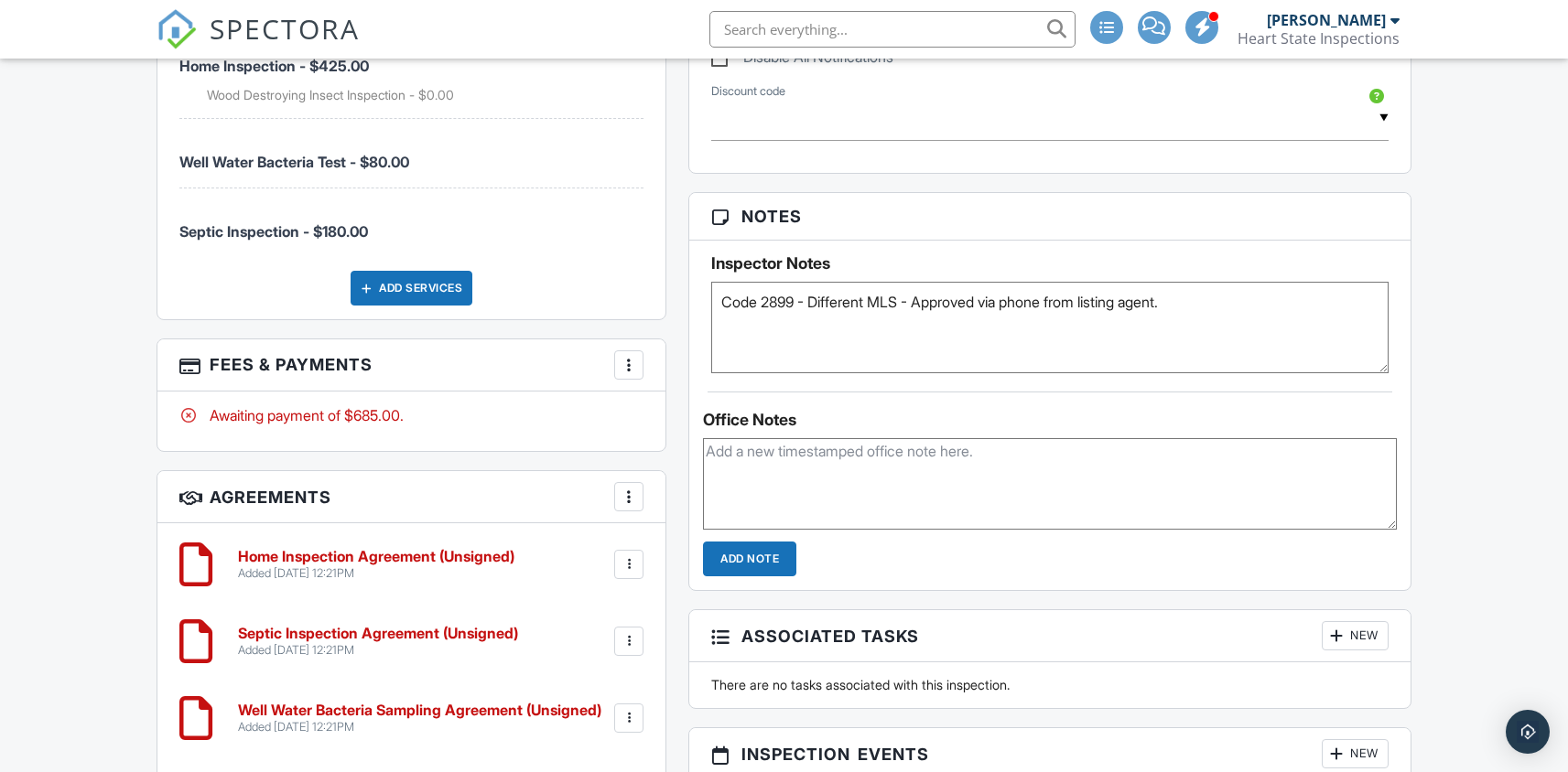
click at [1223, 297] on textarea "Code 2899 - Different MLS - Approved via phone from listing agent." at bounding box center [1050, 327] width 677 height 92
type textarea "Code 2899 - Different MLS - Approved via phone from listing agent. Benchmark Sc…"
click at [843, 393] on div "Office Notes Add Note" at bounding box center [1049, 484] width 720 height 184
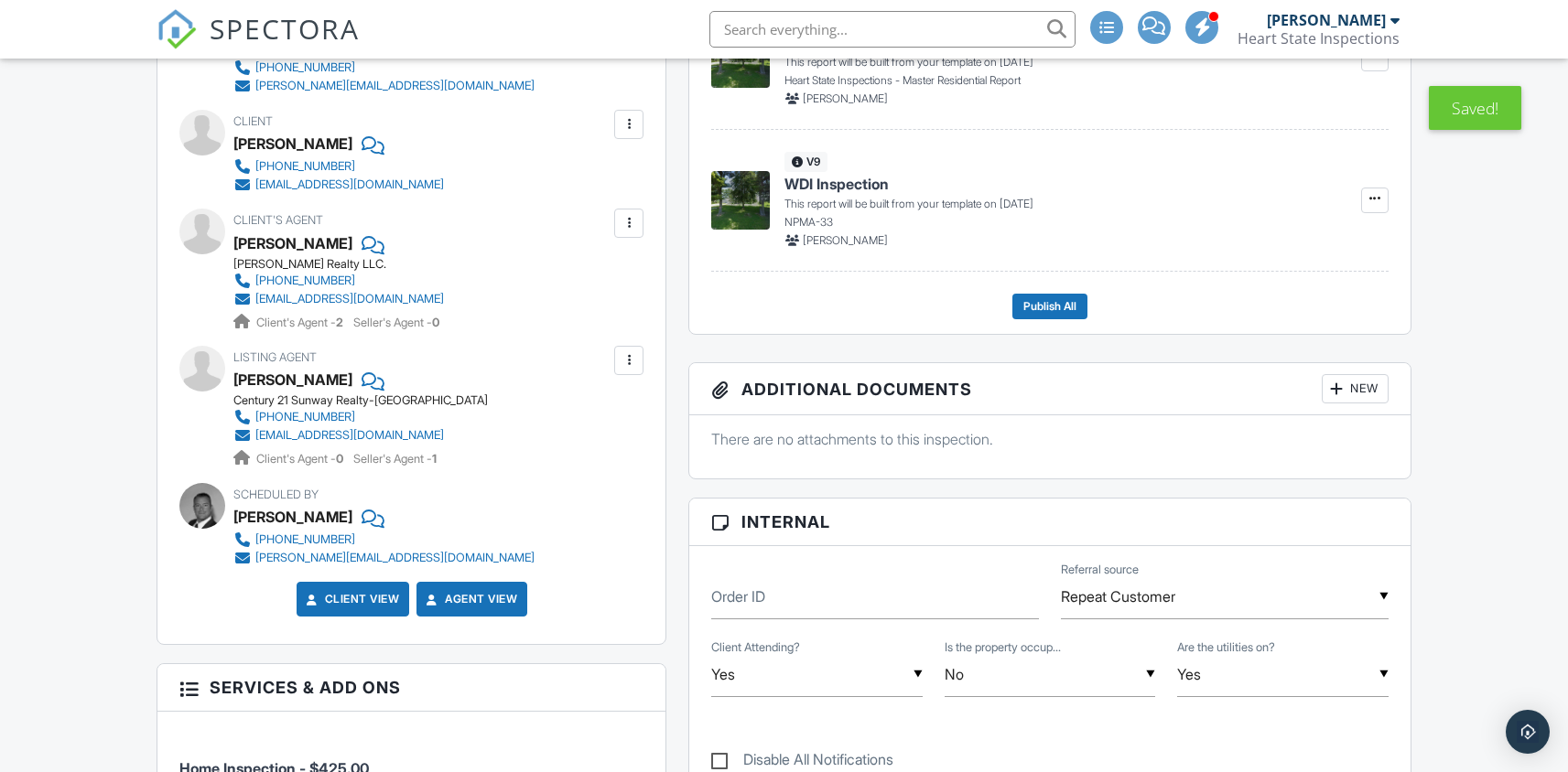
scroll to position [413, 0]
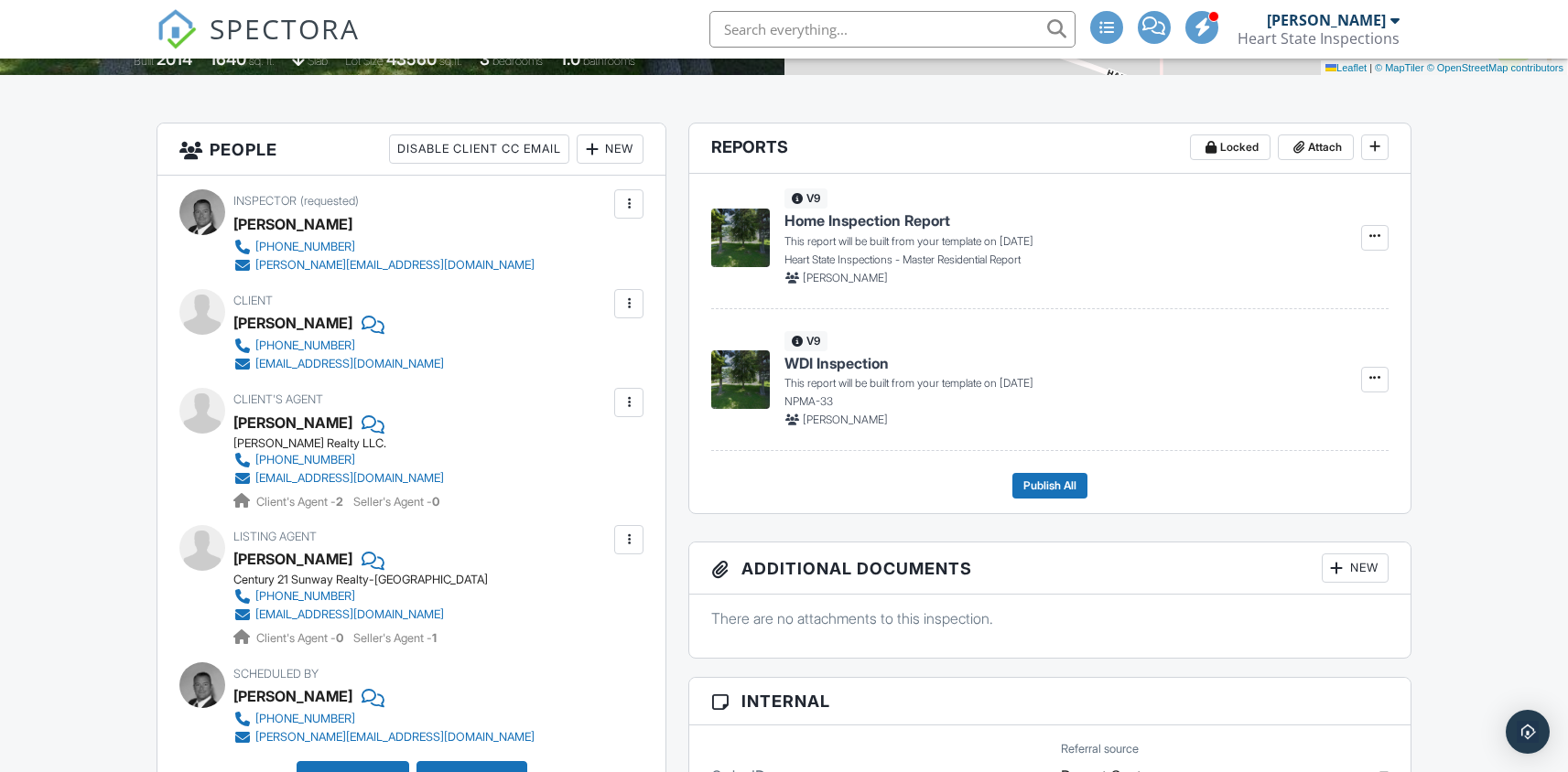
click at [252, 38] on span "SPECTORA" at bounding box center [285, 28] width 150 height 38
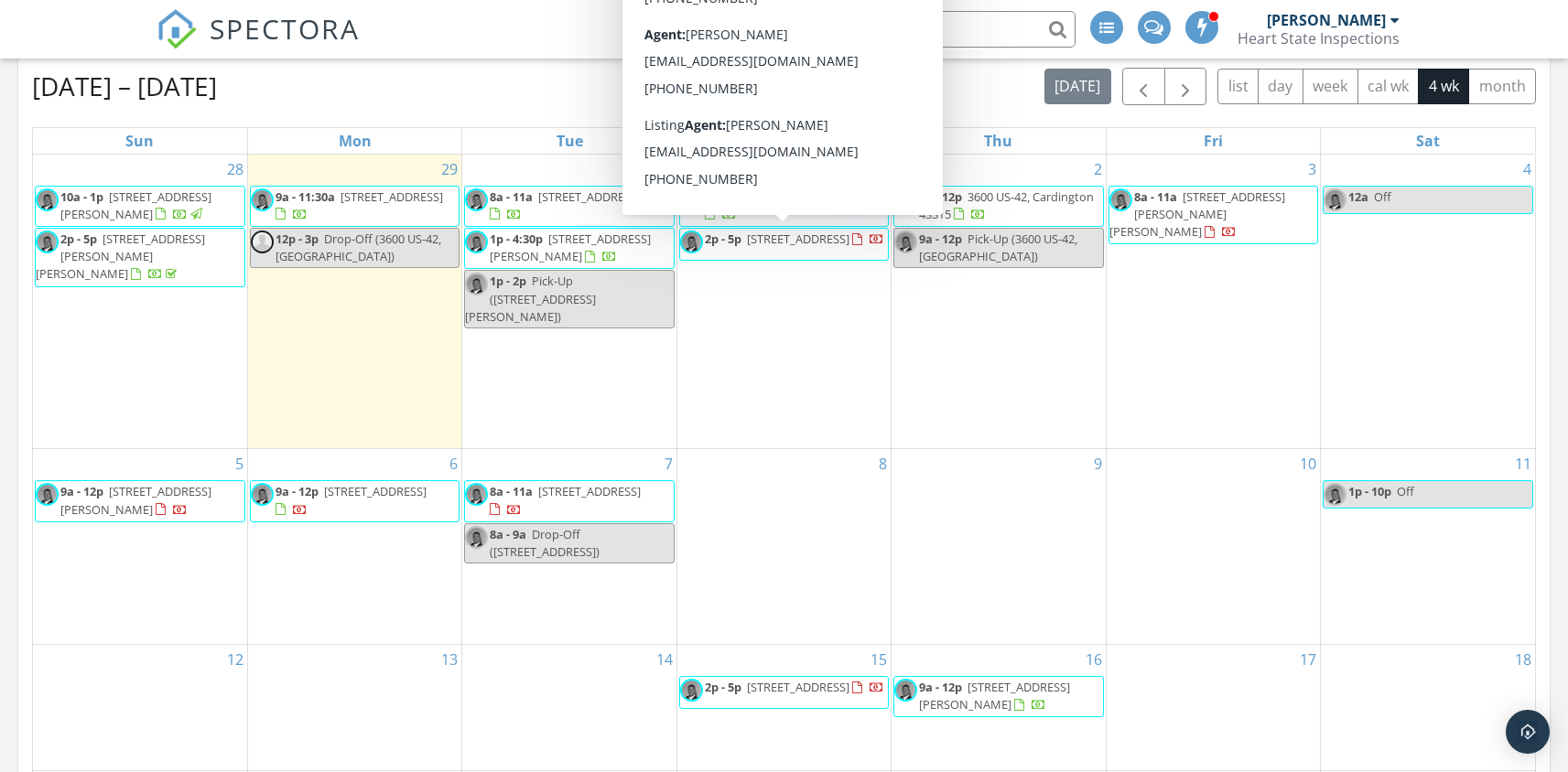
scroll to position [868, 0]
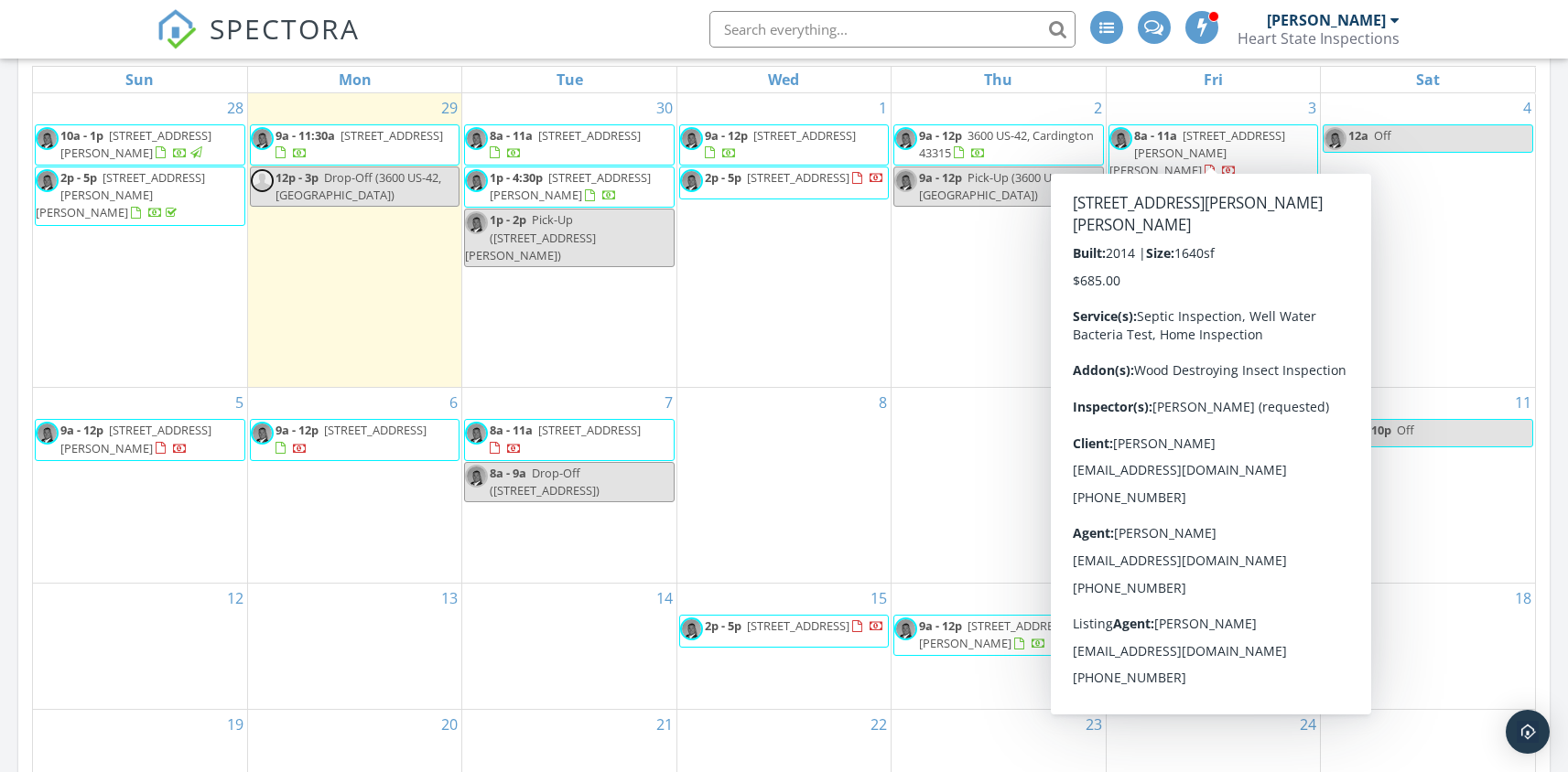
click at [1198, 142] on span "1992 Bumford Rd, Marion 43302" at bounding box center [1198, 152] width 176 height 51
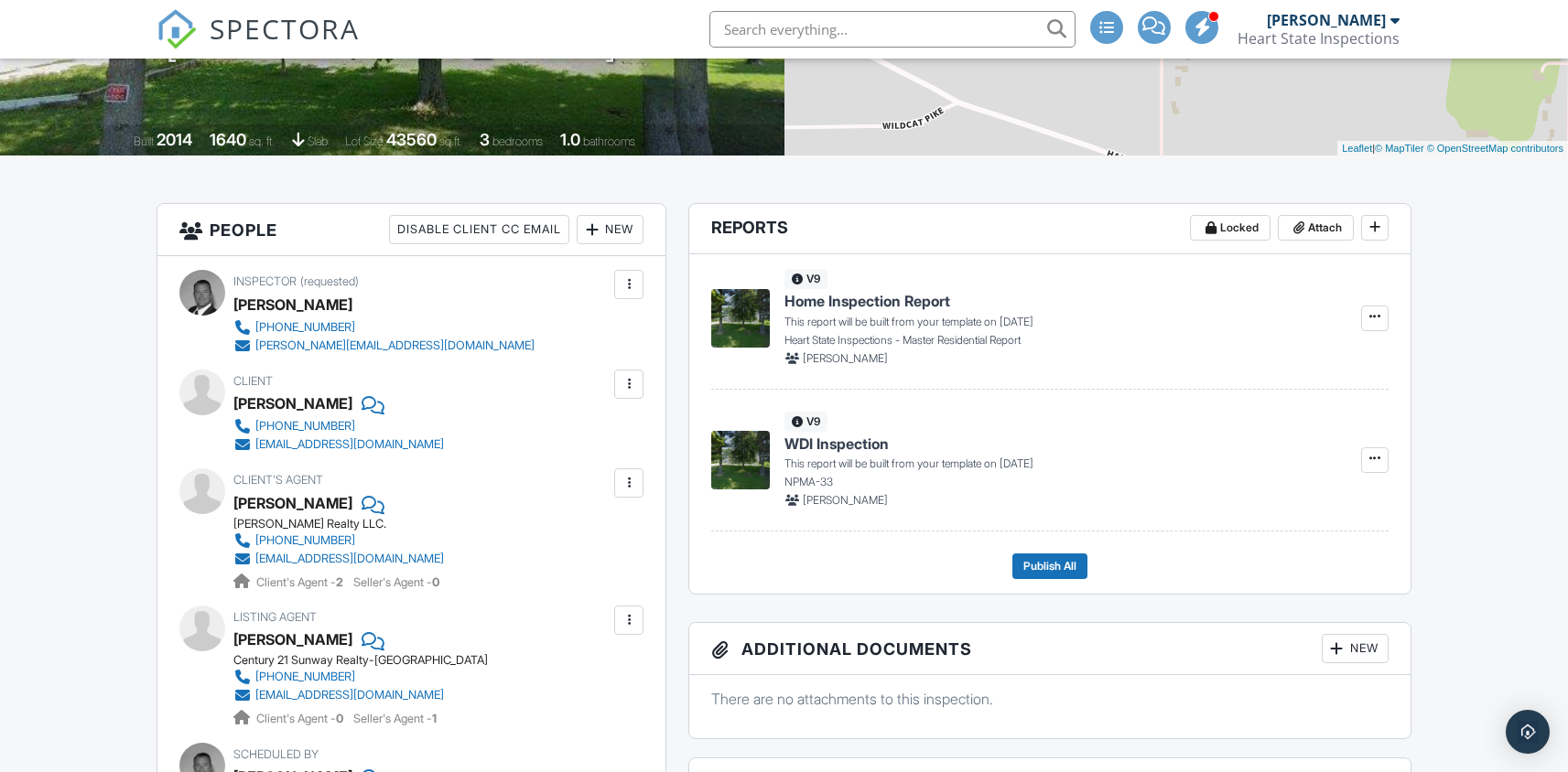
scroll to position [334, 0]
click at [363, 408] on div at bounding box center [371, 403] width 19 height 28
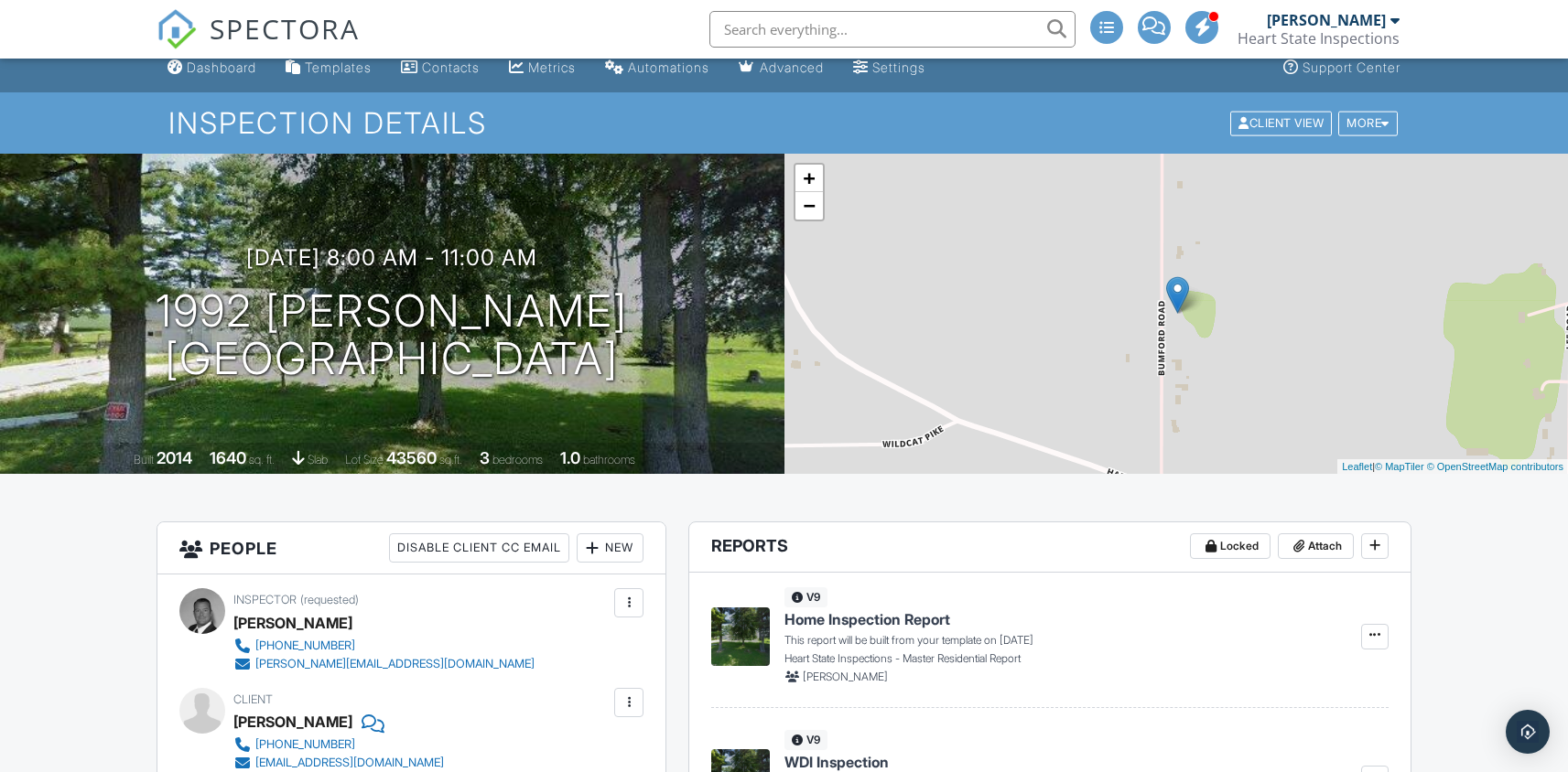
scroll to position [0, 0]
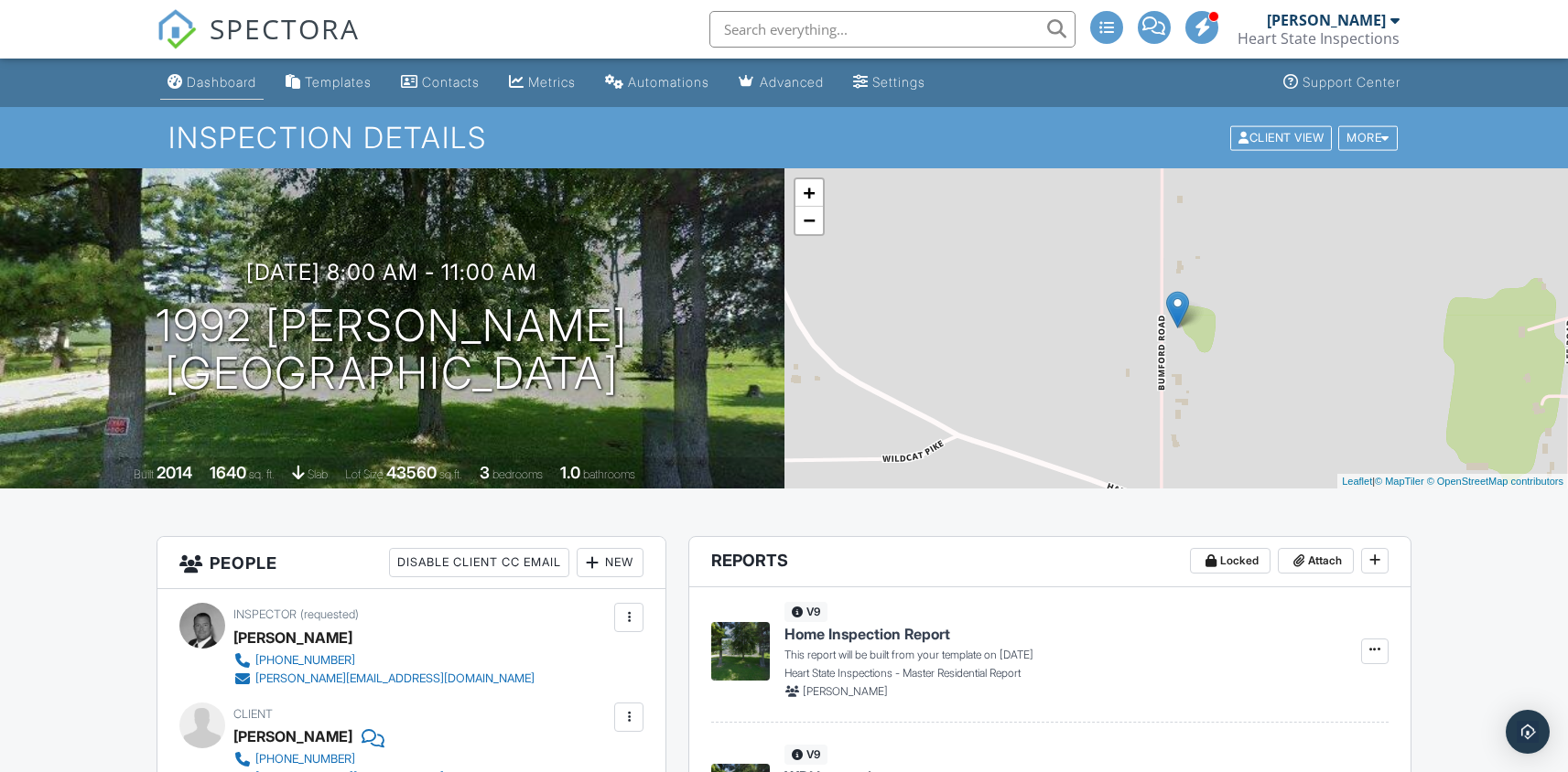
click at [198, 92] on link "Dashboard" at bounding box center [212, 82] width 104 height 34
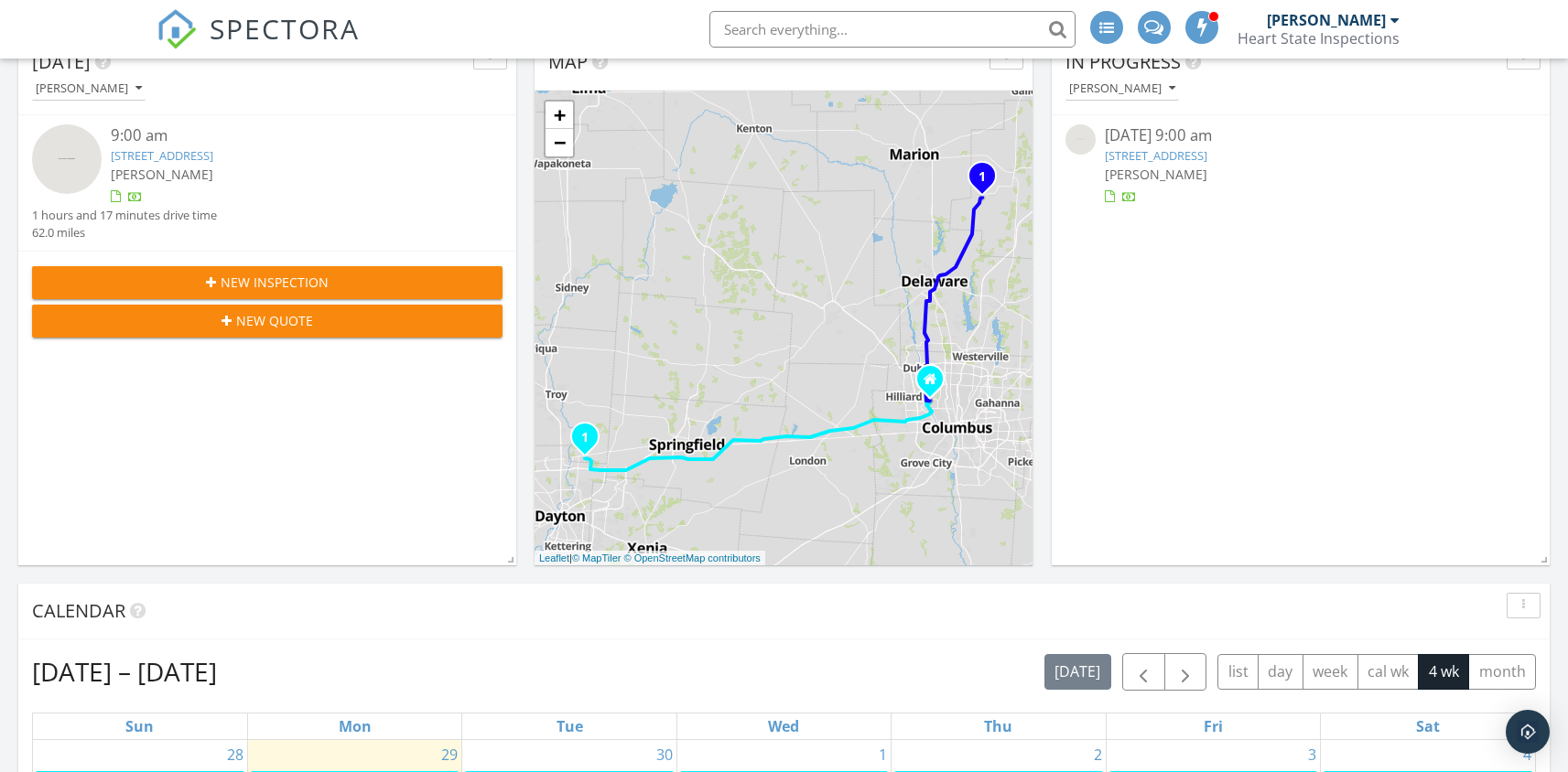
scroll to position [920, 0]
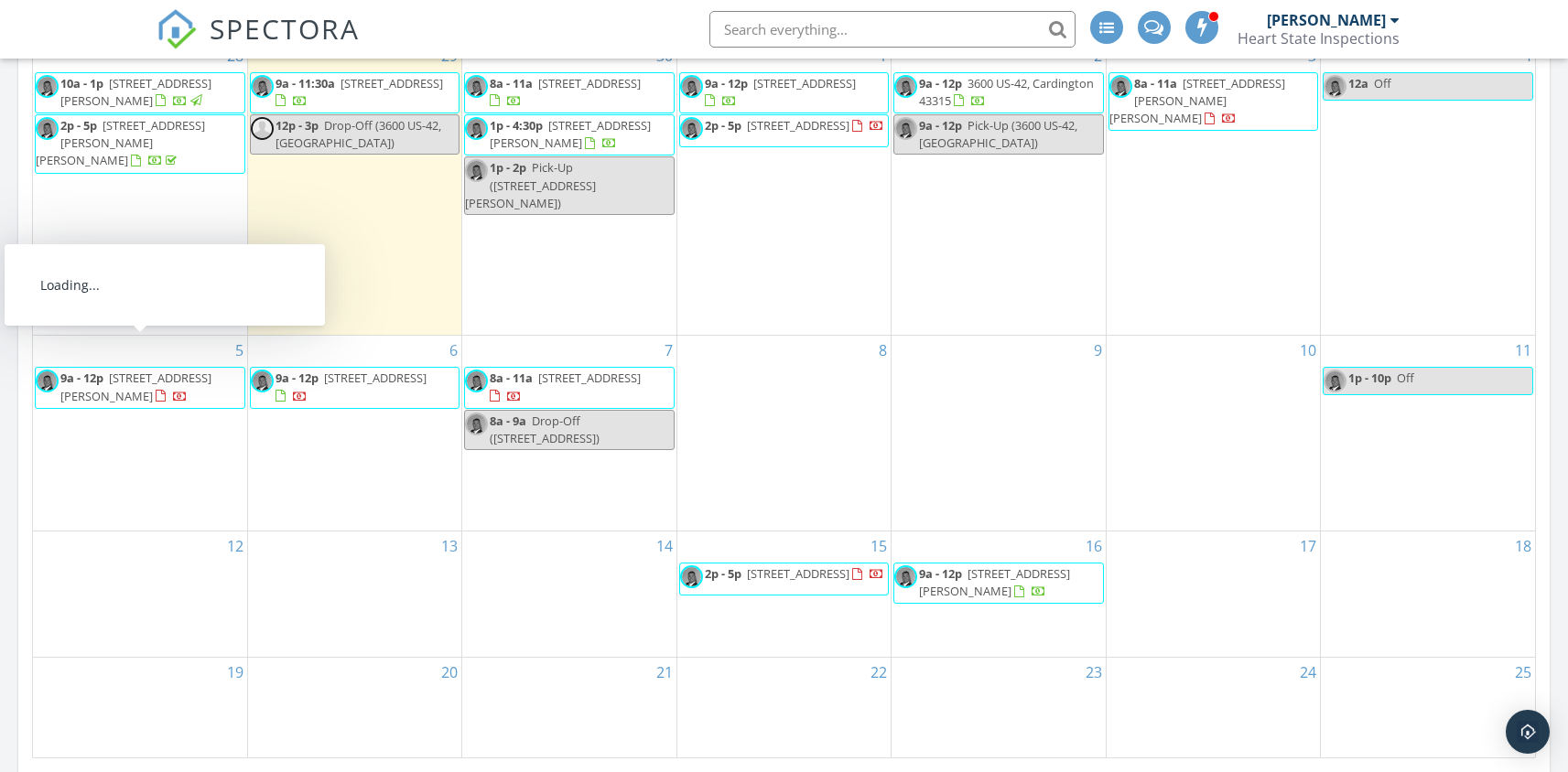
click at [159, 370] on span "[STREET_ADDRESS][PERSON_NAME]" at bounding box center [135, 386] width 151 height 34
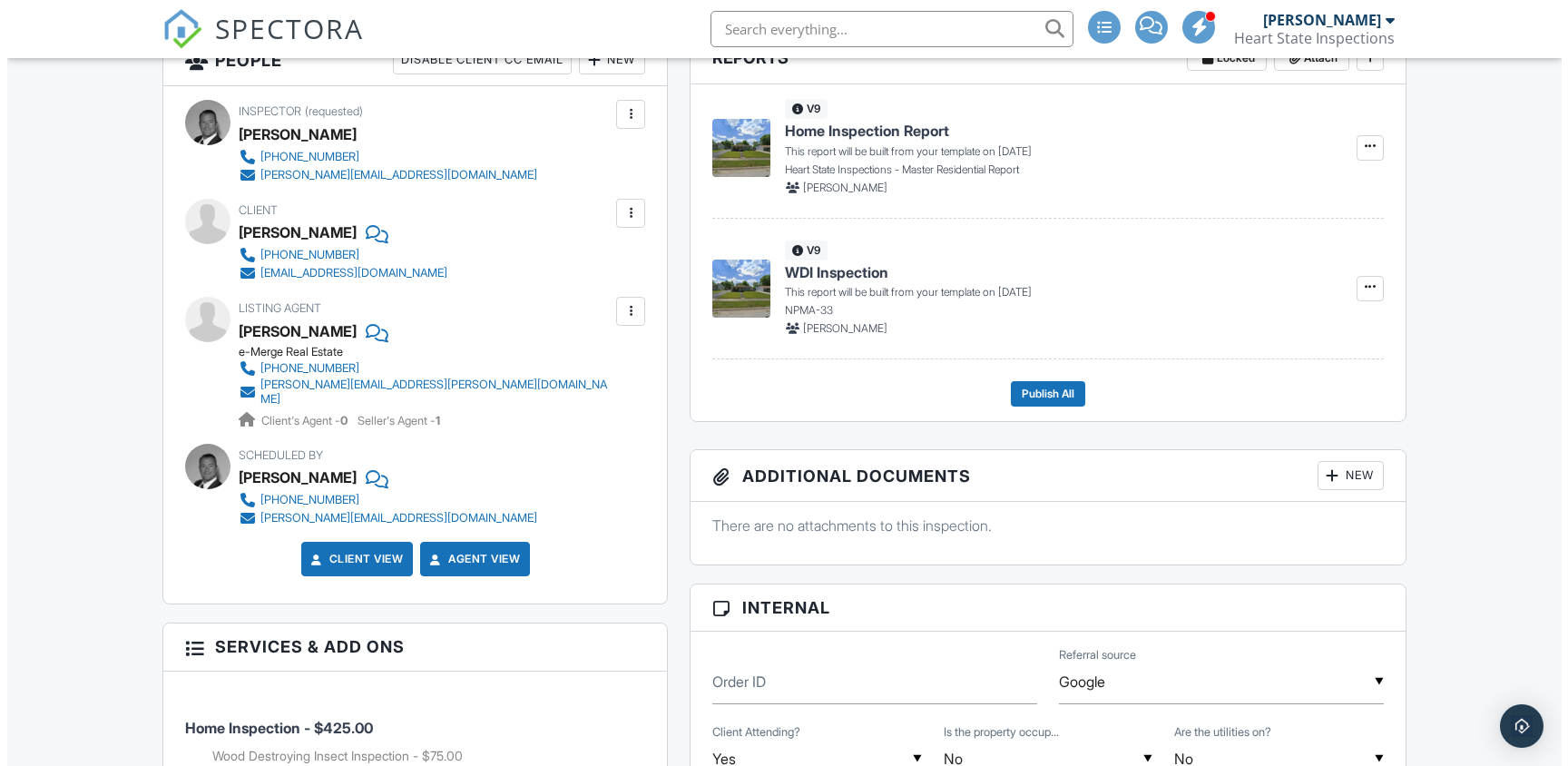
scroll to position [129, 0]
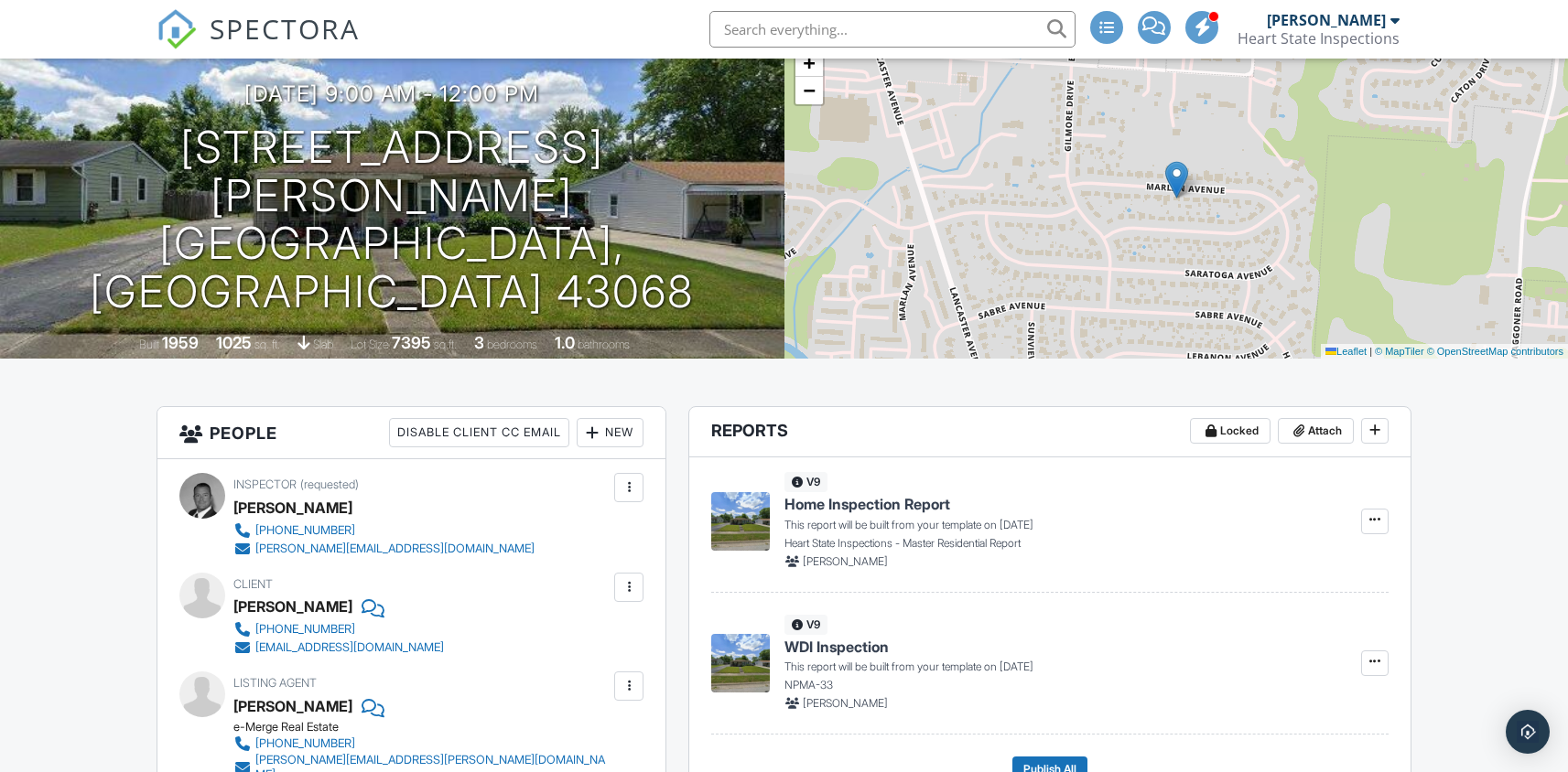
click at [597, 437] on div at bounding box center [593, 433] width 19 height 19
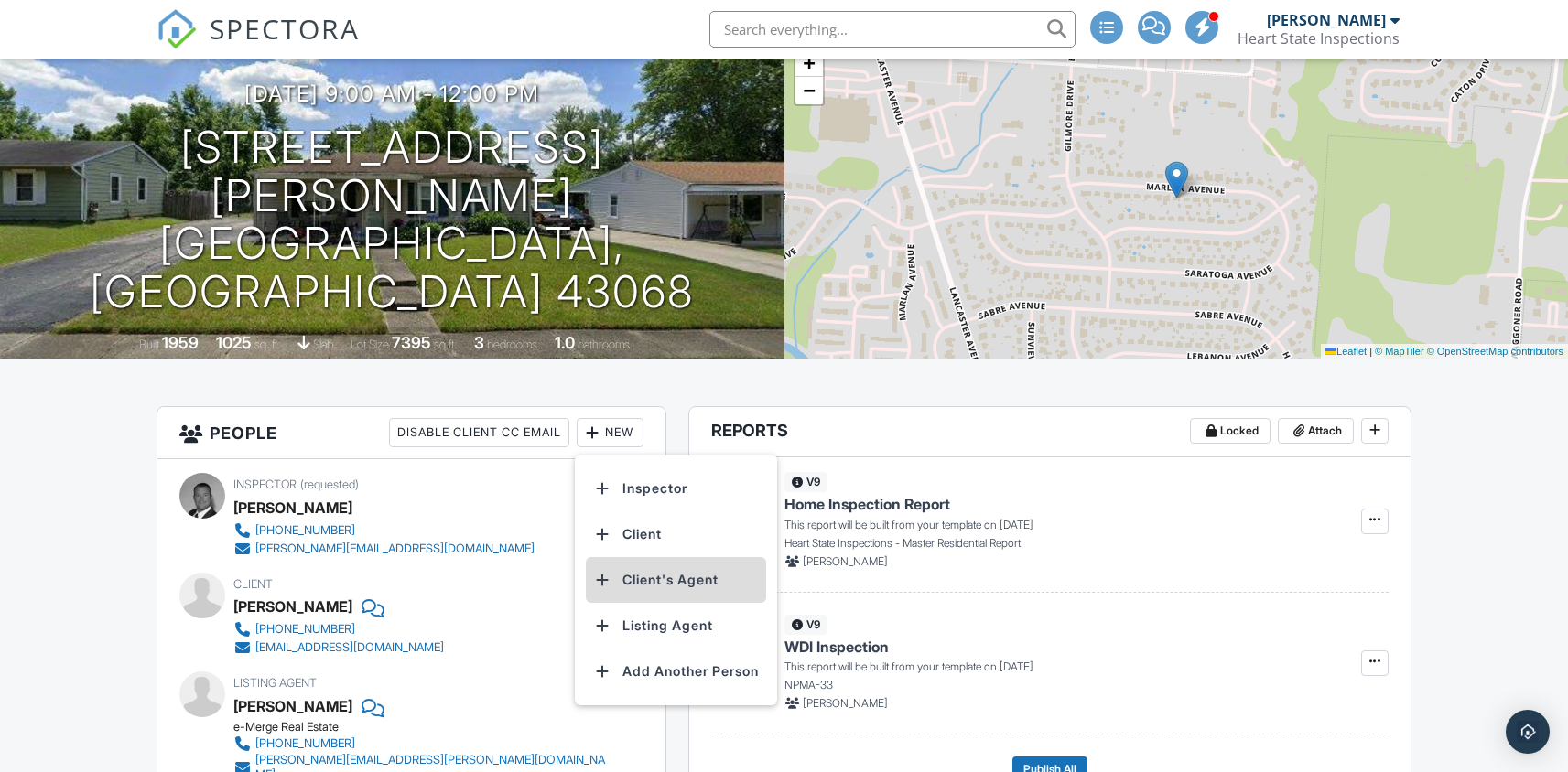
click at [652, 588] on li "Client's Agent" at bounding box center [676, 579] width 181 height 45
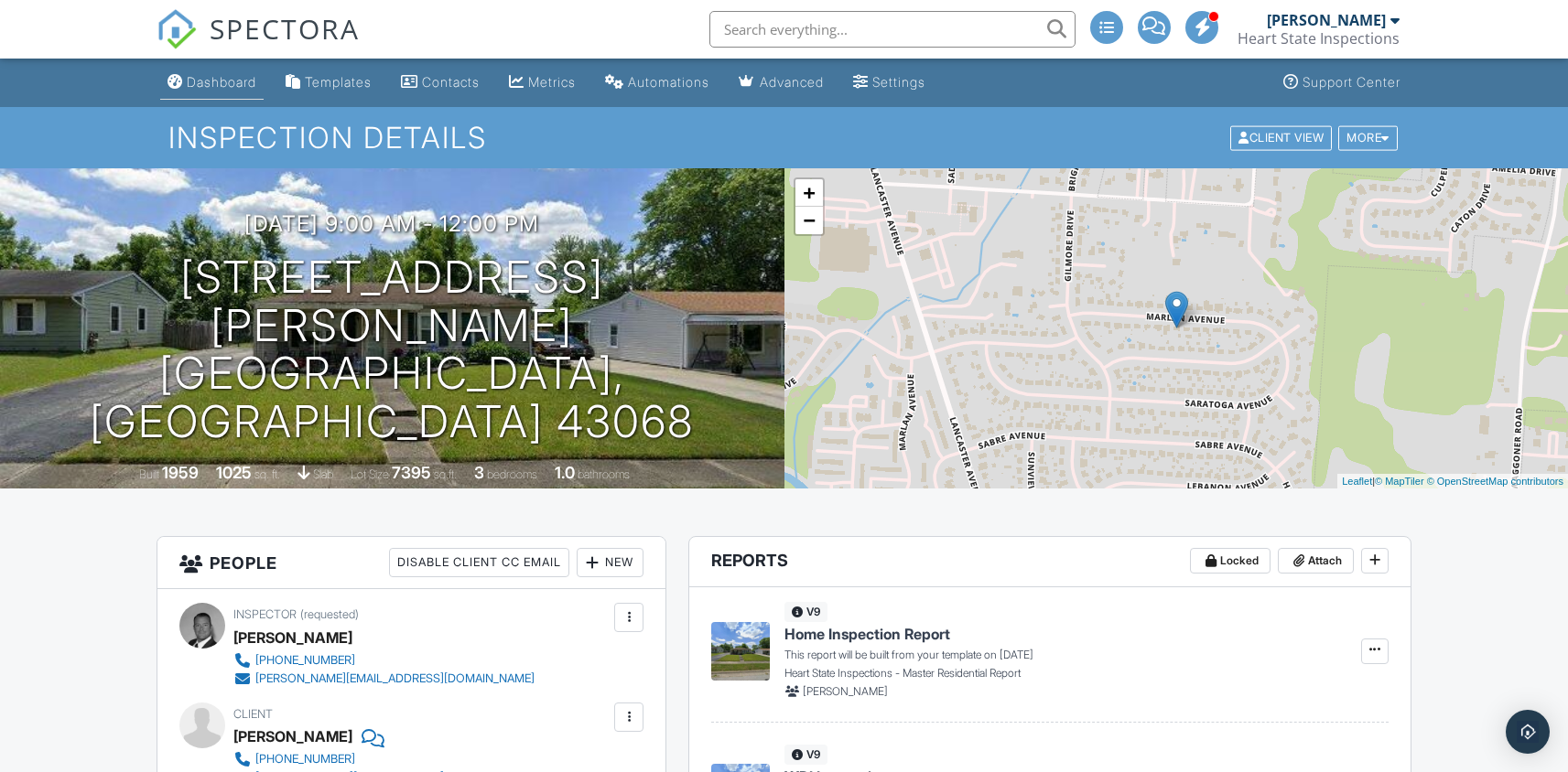
click at [216, 70] on link "Dashboard" at bounding box center [212, 82] width 104 height 34
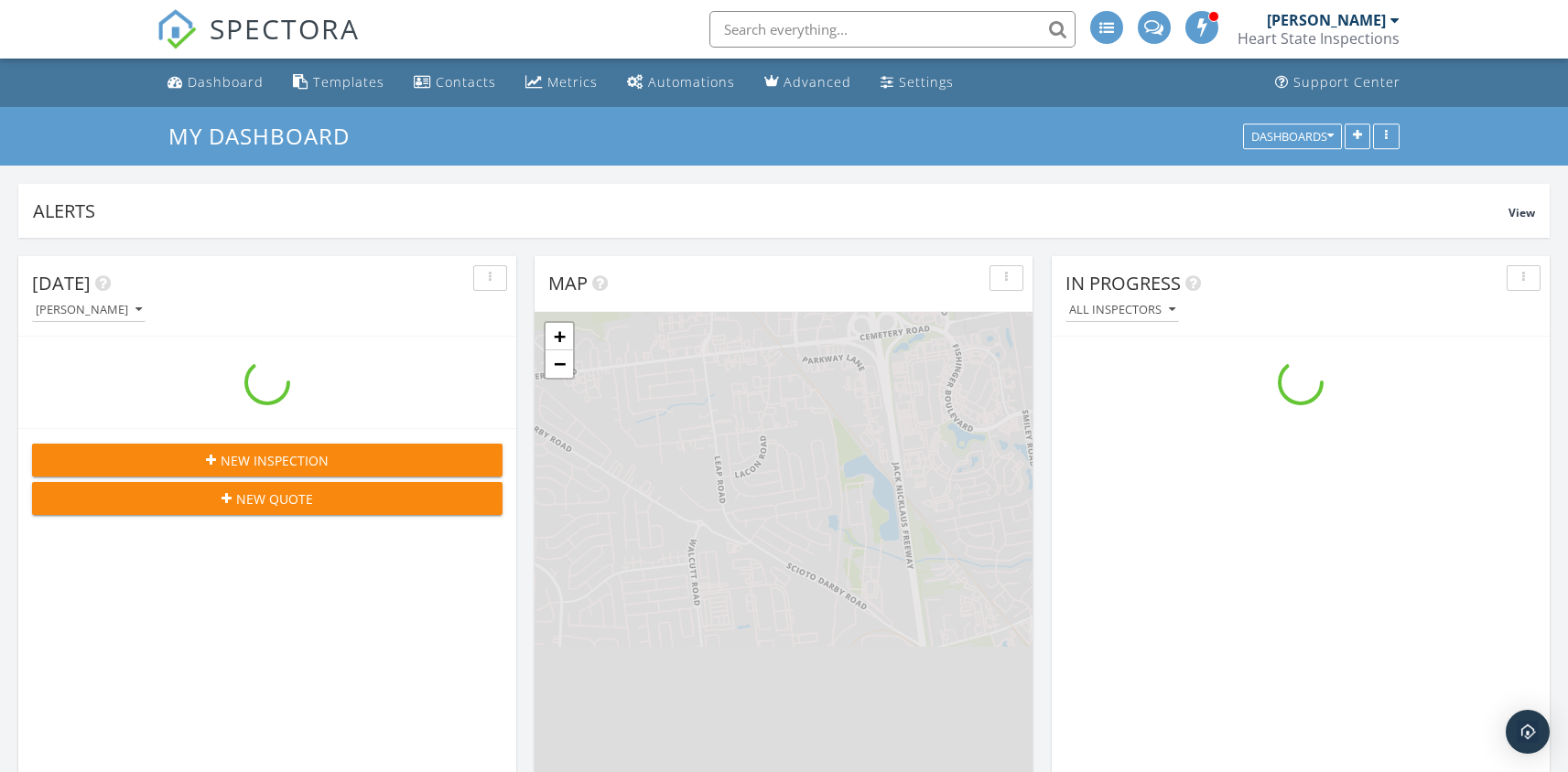
scroll to position [1877, 1597]
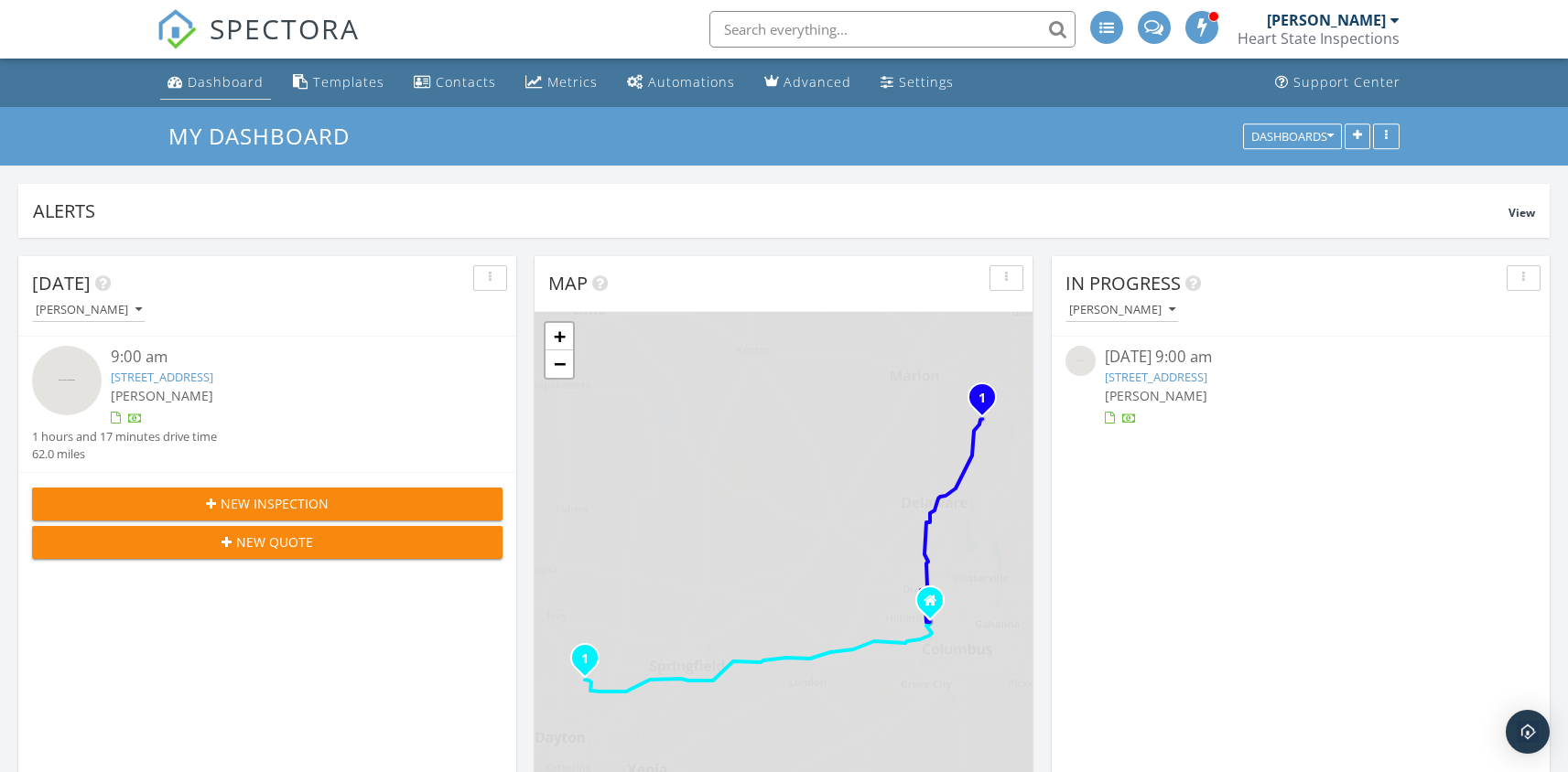
click at [221, 90] on div "Dashboard" at bounding box center [225, 82] width 76 height 18
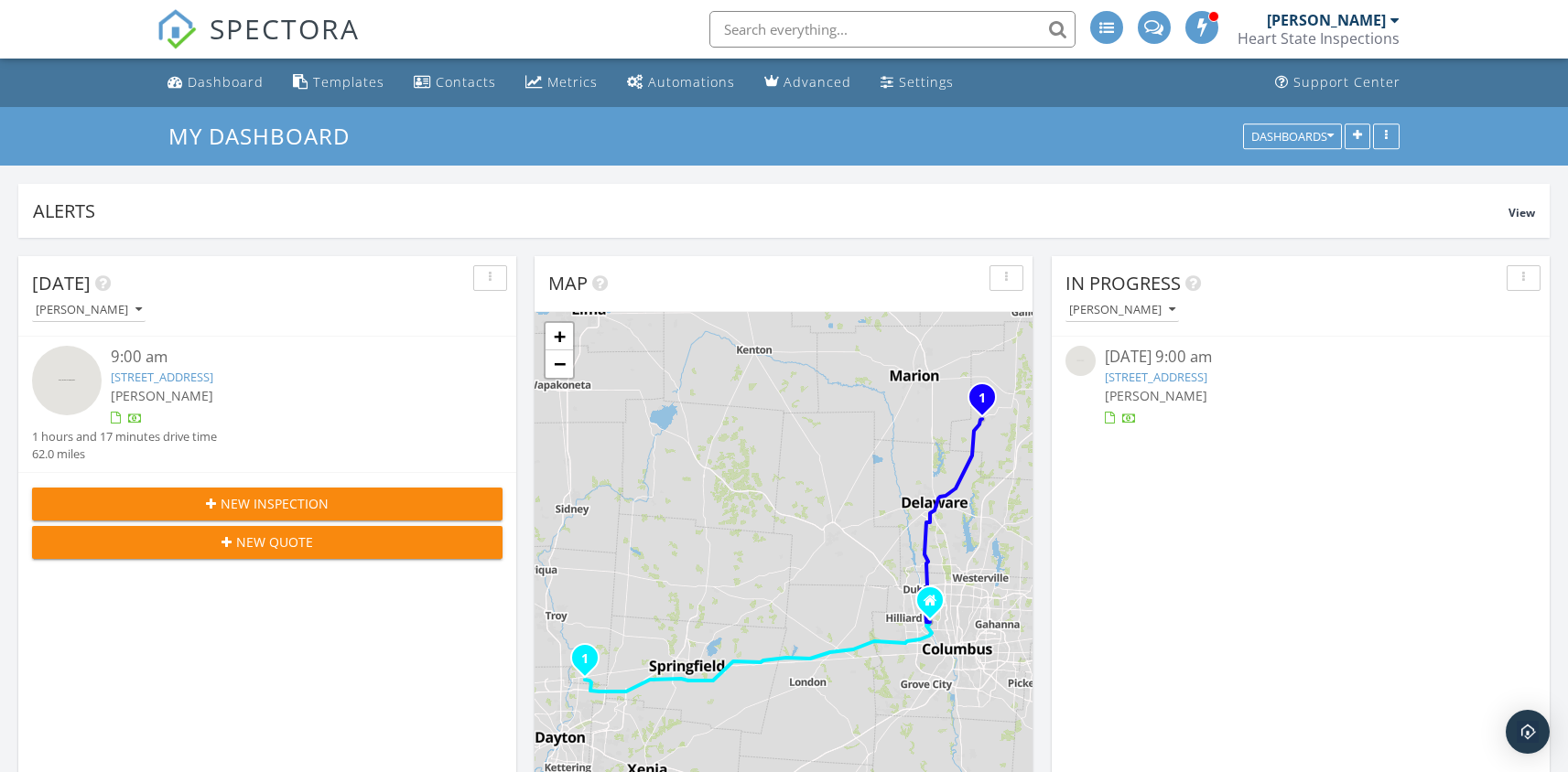
click at [213, 374] on link "[STREET_ADDRESS]" at bounding box center [161, 377] width 103 height 17
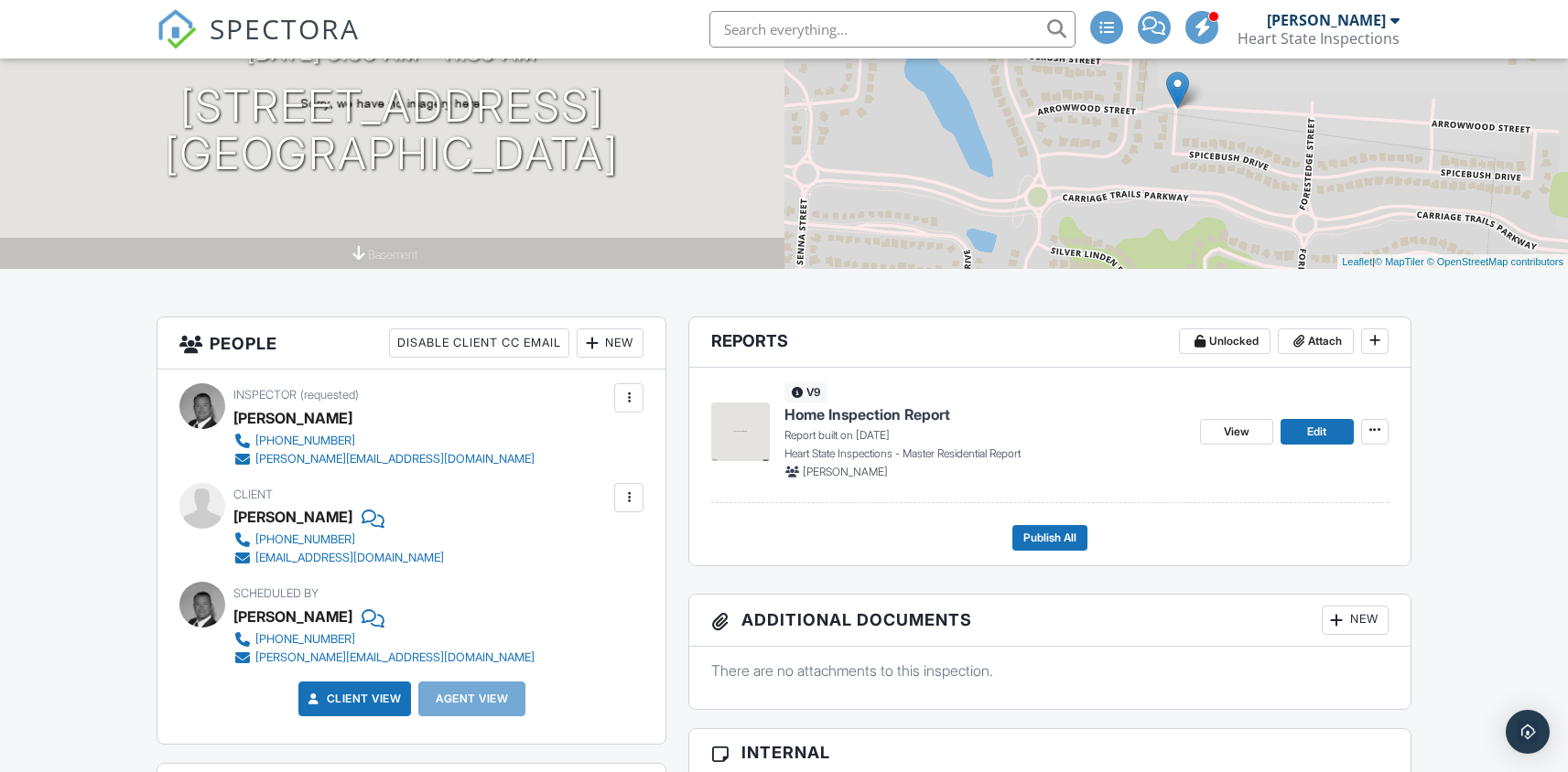
scroll to position [187, 0]
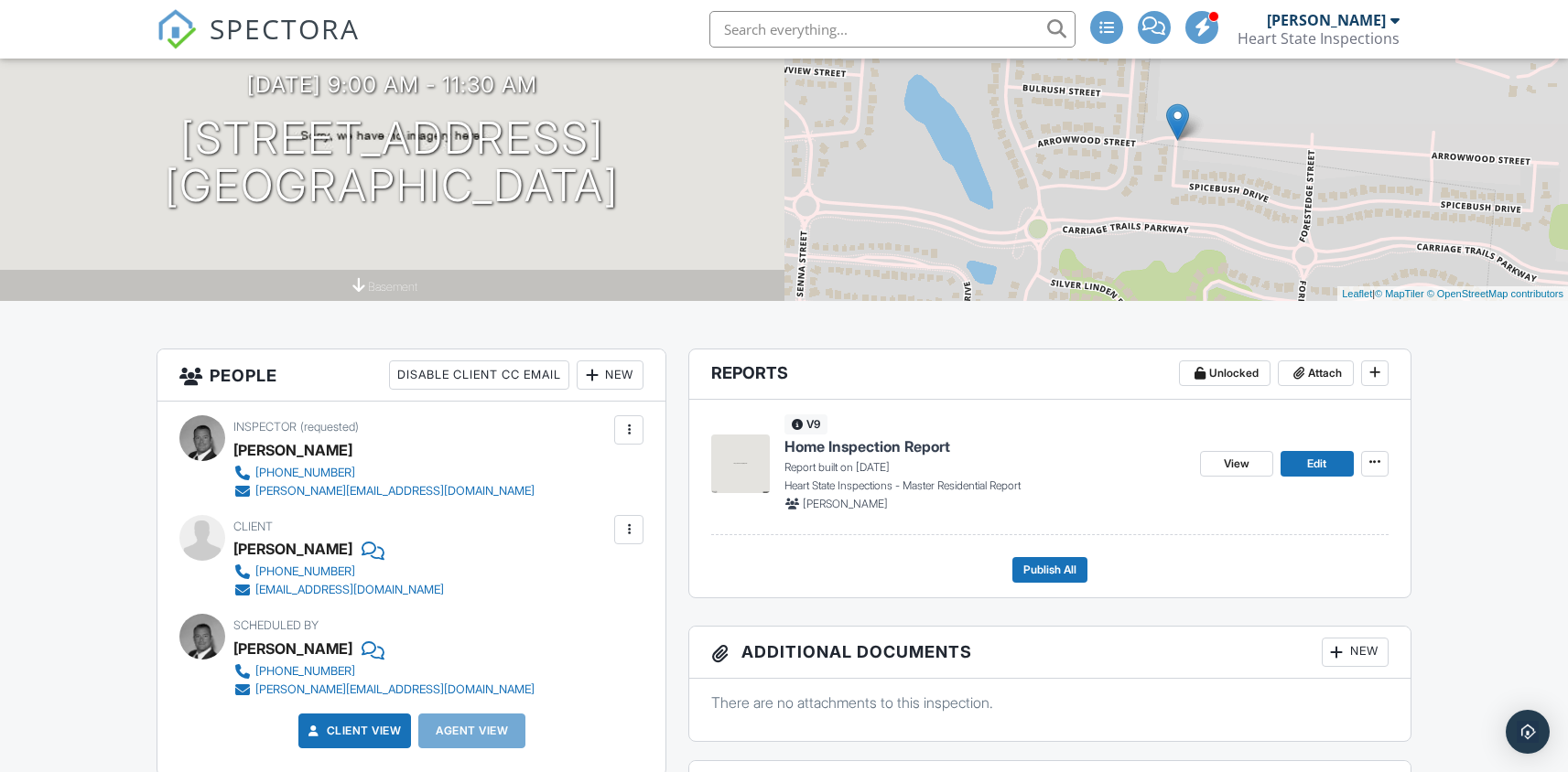
click at [879, 451] on span "Home Inspection Report" at bounding box center [867, 447] width 166 height 20
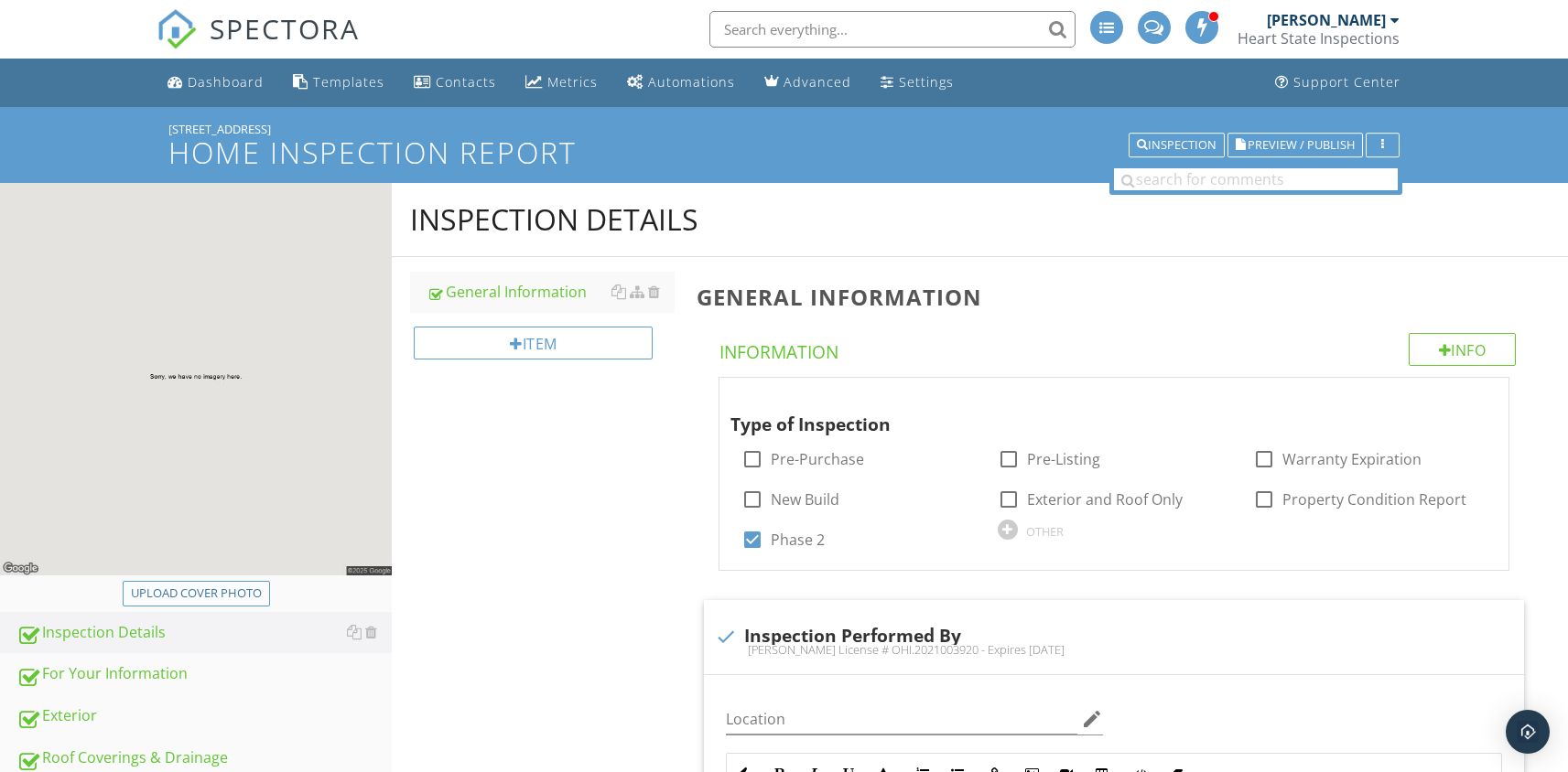
click at [209, 587] on div "Upload cover photo" at bounding box center [196, 594] width 131 height 19
type input "C:\fakepath\[DATE] [DATE].jpg"
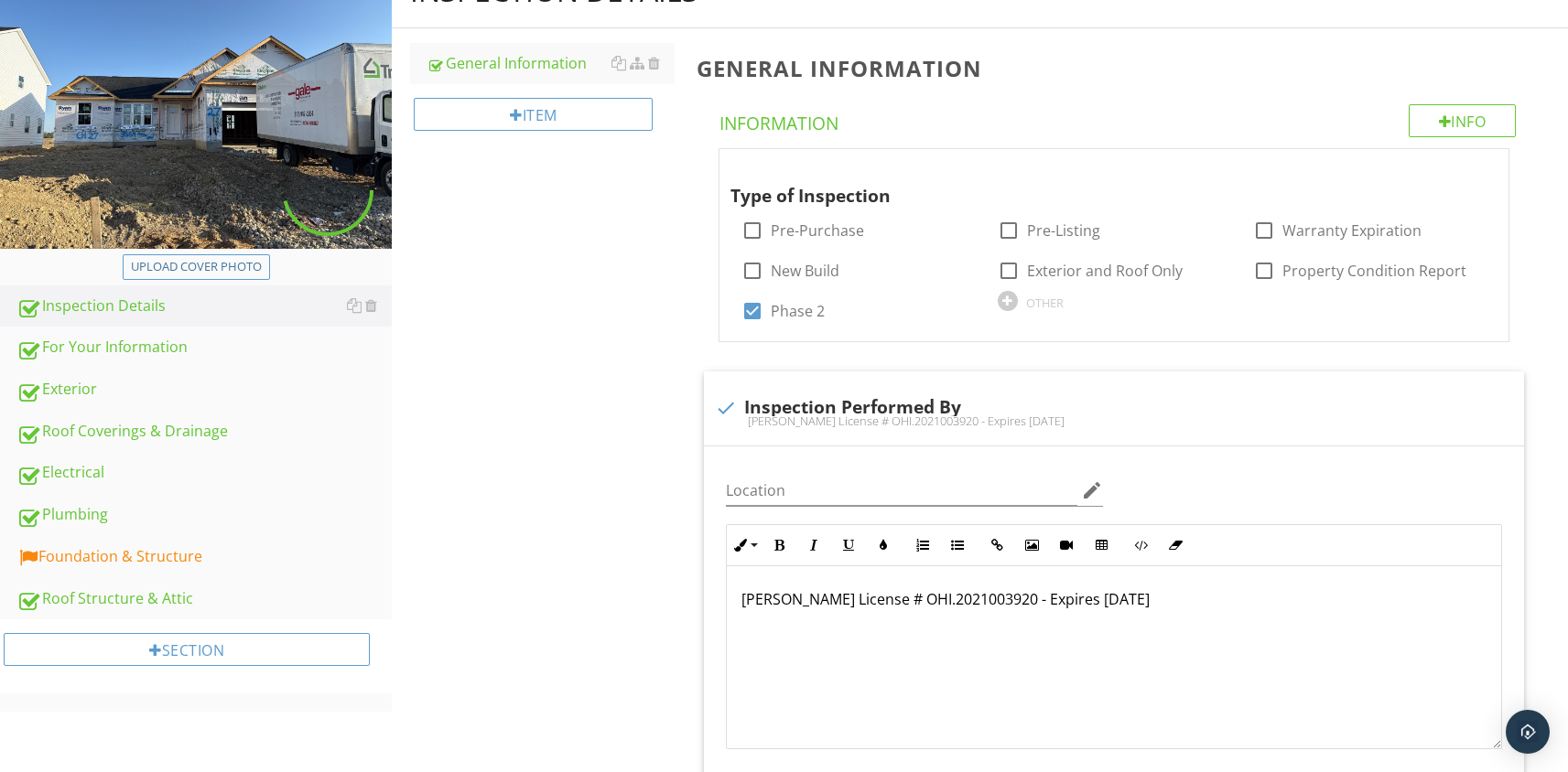
scroll to position [230, 0]
click at [131, 550] on div "Foundation & Structure" at bounding box center [204, 556] width 376 height 24
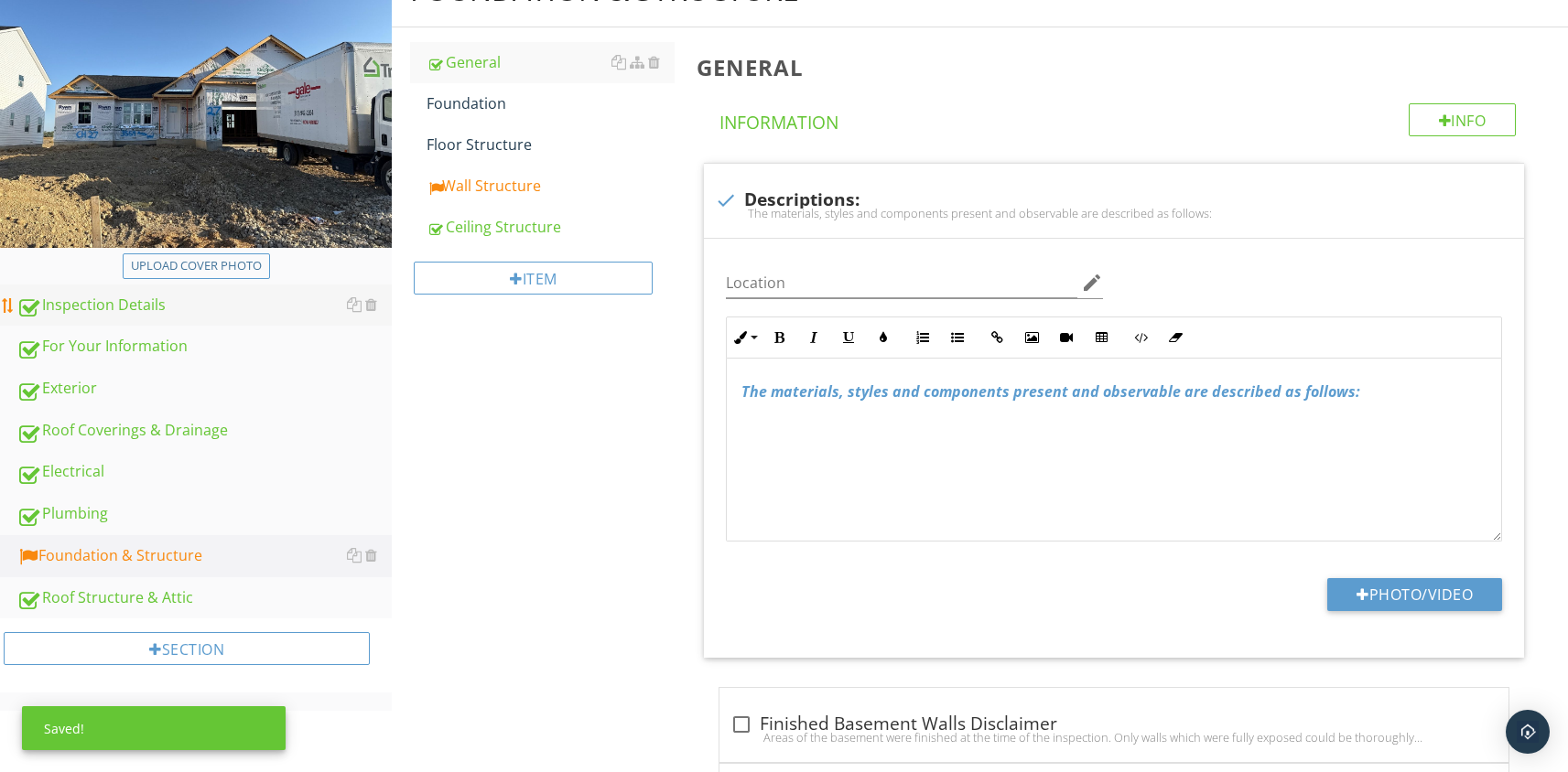
click at [119, 311] on div "Inspection Details" at bounding box center [204, 306] width 376 height 24
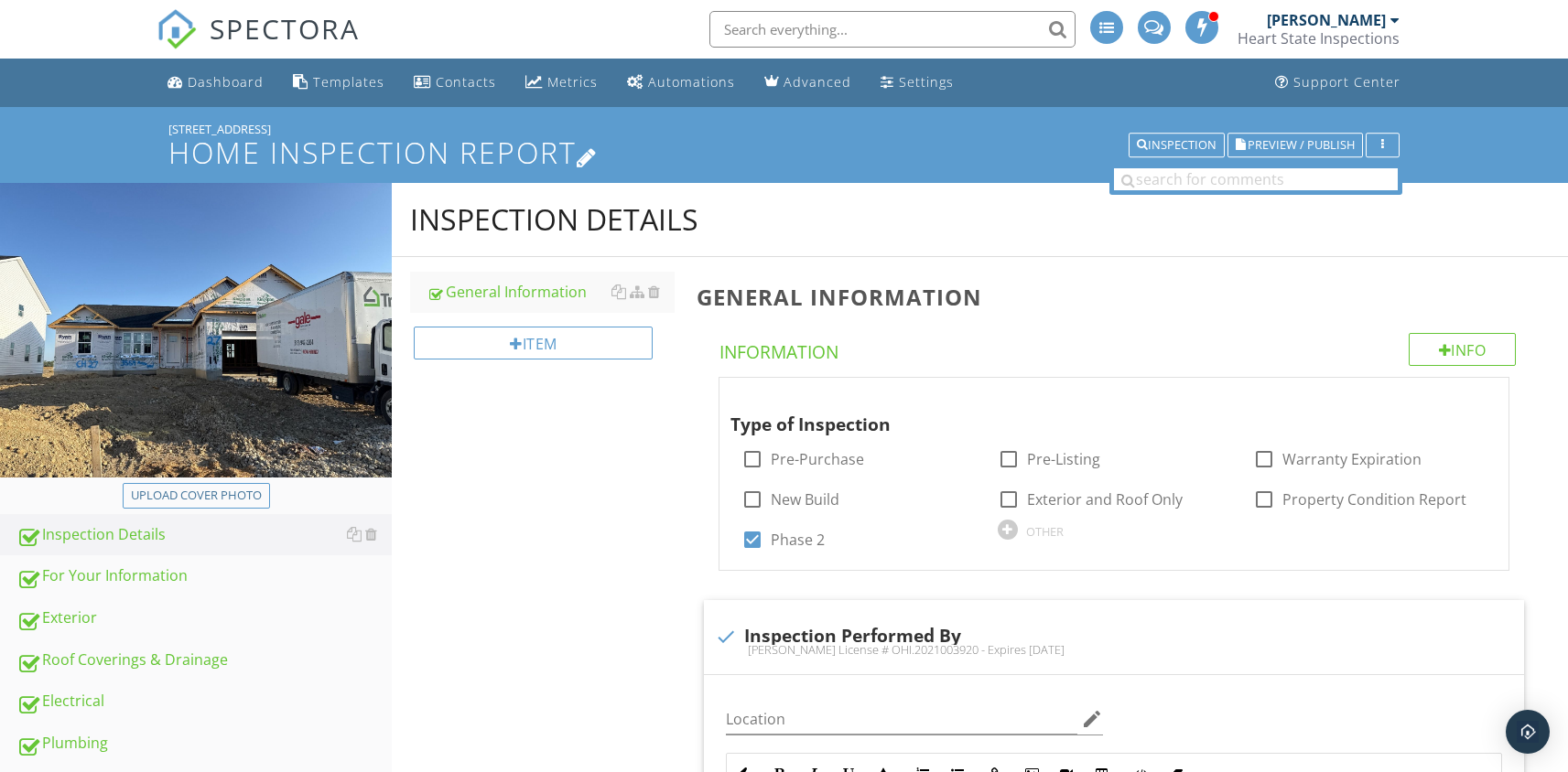
click at [598, 153] on icon at bounding box center [587, 156] width 21 height 25
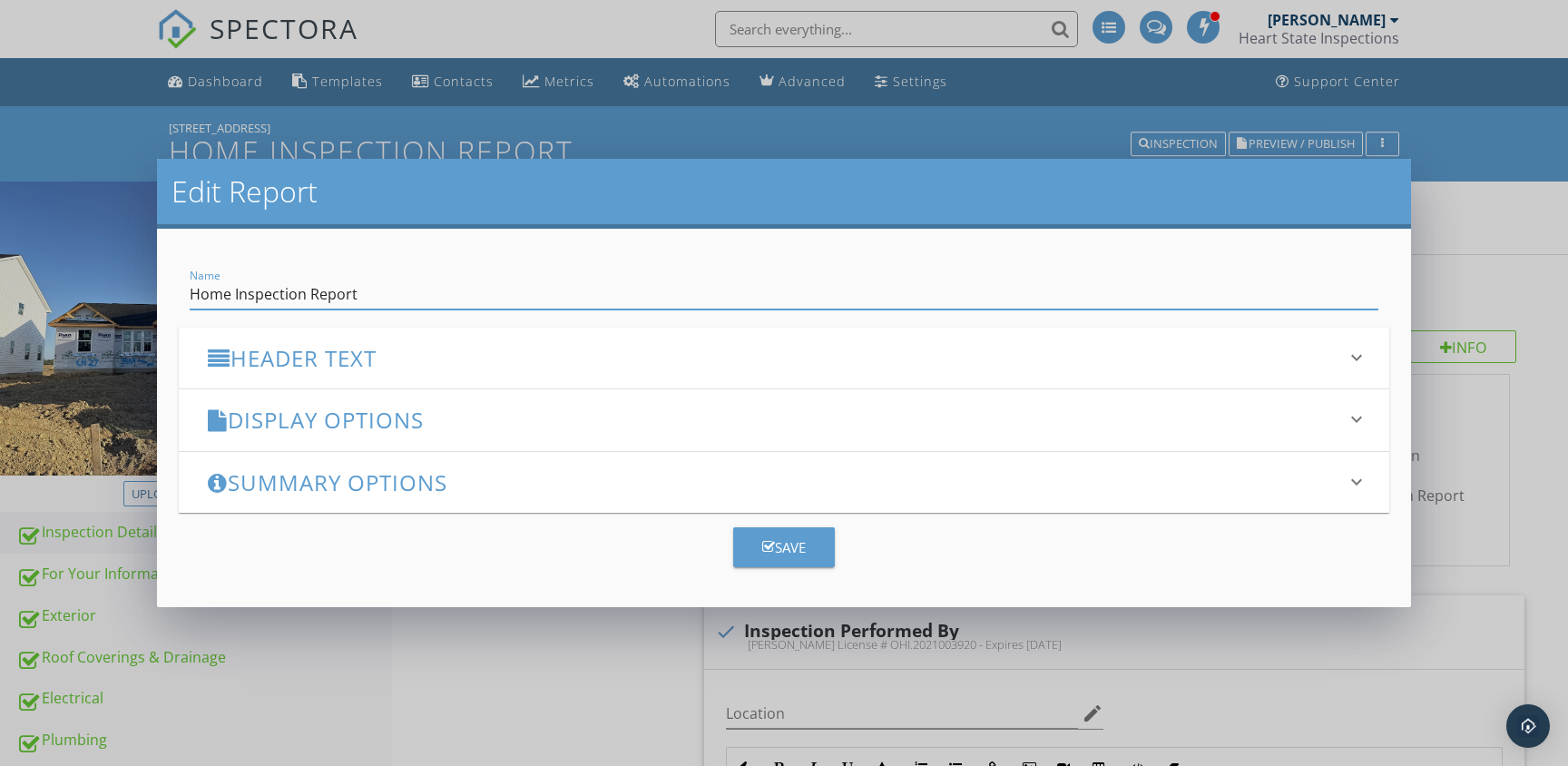
click at [352, 356] on h3 "Header Text" at bounding box center [773, 358] width 1131 height 25
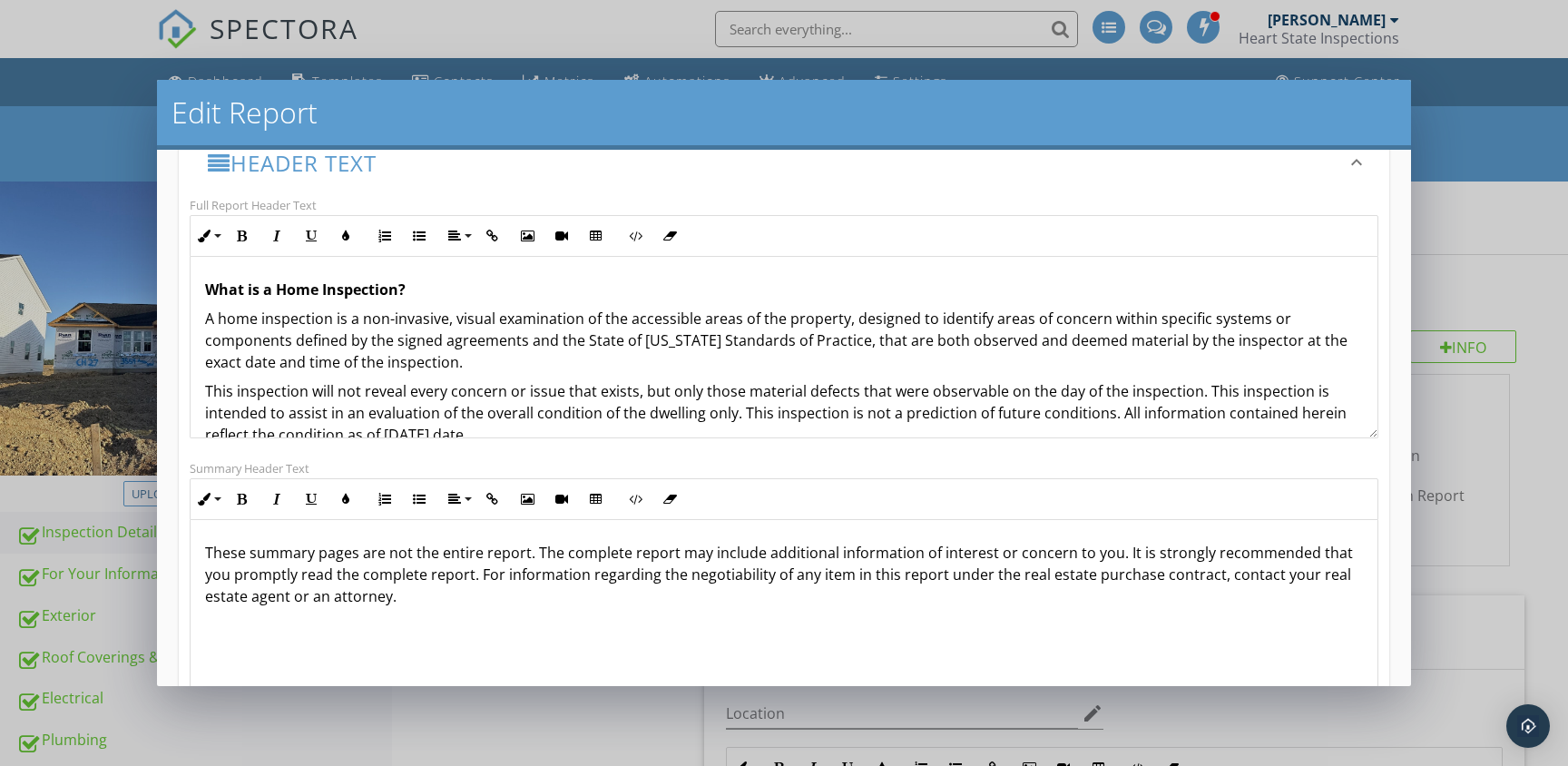
drag, startPoint x: 1209, startPoint y: 406, endPoint x: 205, endPoint y: 298, distance: 1009.8
click at [205, 298] on div "What is a Home Inspection? A home inspection is a non-invasive, visual examinat…" at bounding box center [783, 681] width 1187 height 850
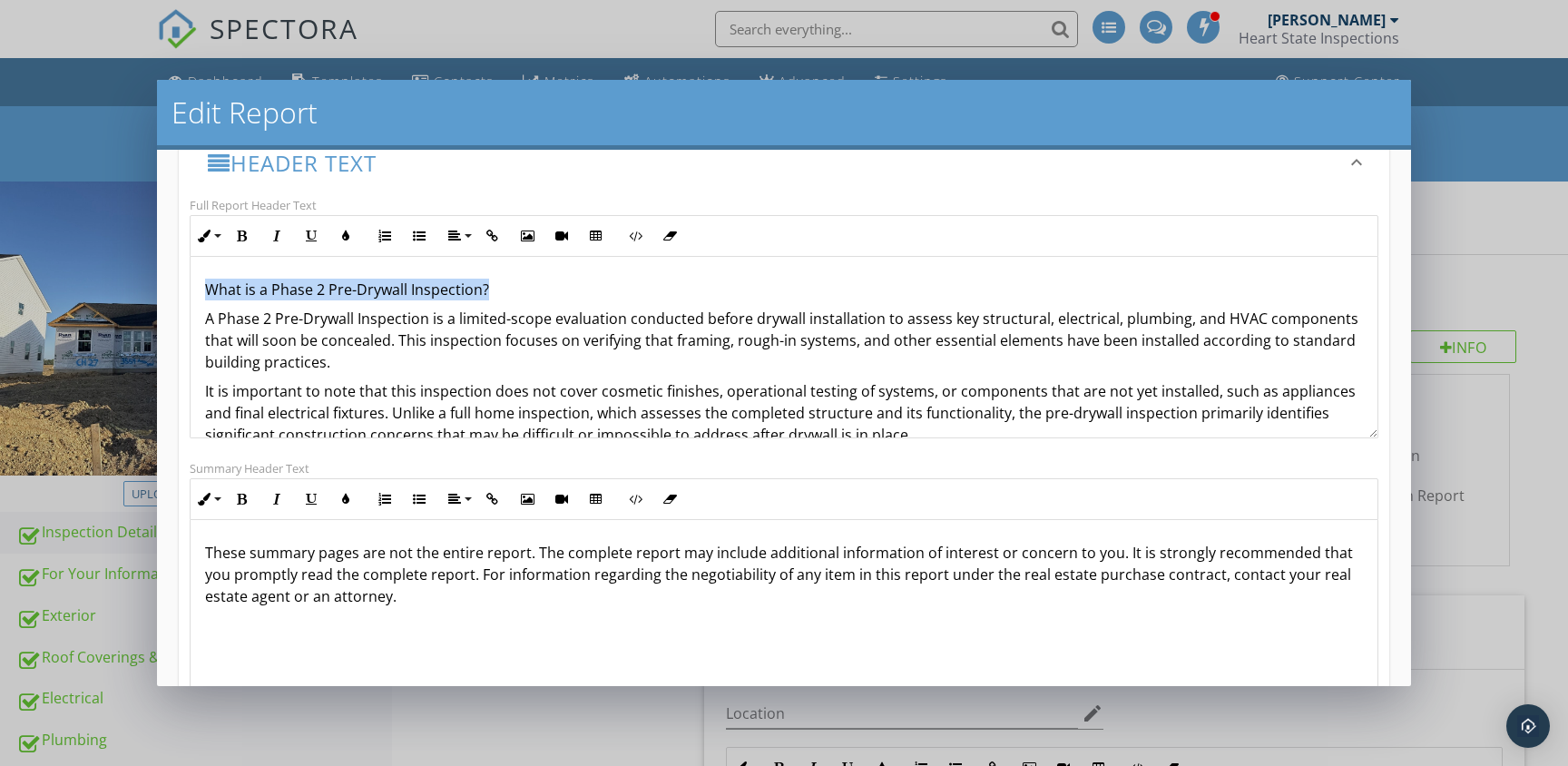
drag, startPoint x: 488, startPoint y: 288, endPoint x: 190, endPoint y: 281, distance: 298.1
click at [190, 281] on div "What is a Phase 2 Pre-Drywall Inspection? A Phase 2 Pre-Drywall Inspection is a…" at bounding box center [783, 387] width 1187 height 261
click at [243, 238] on icon "button" at bounding box center [243, 236] width 13 height 13
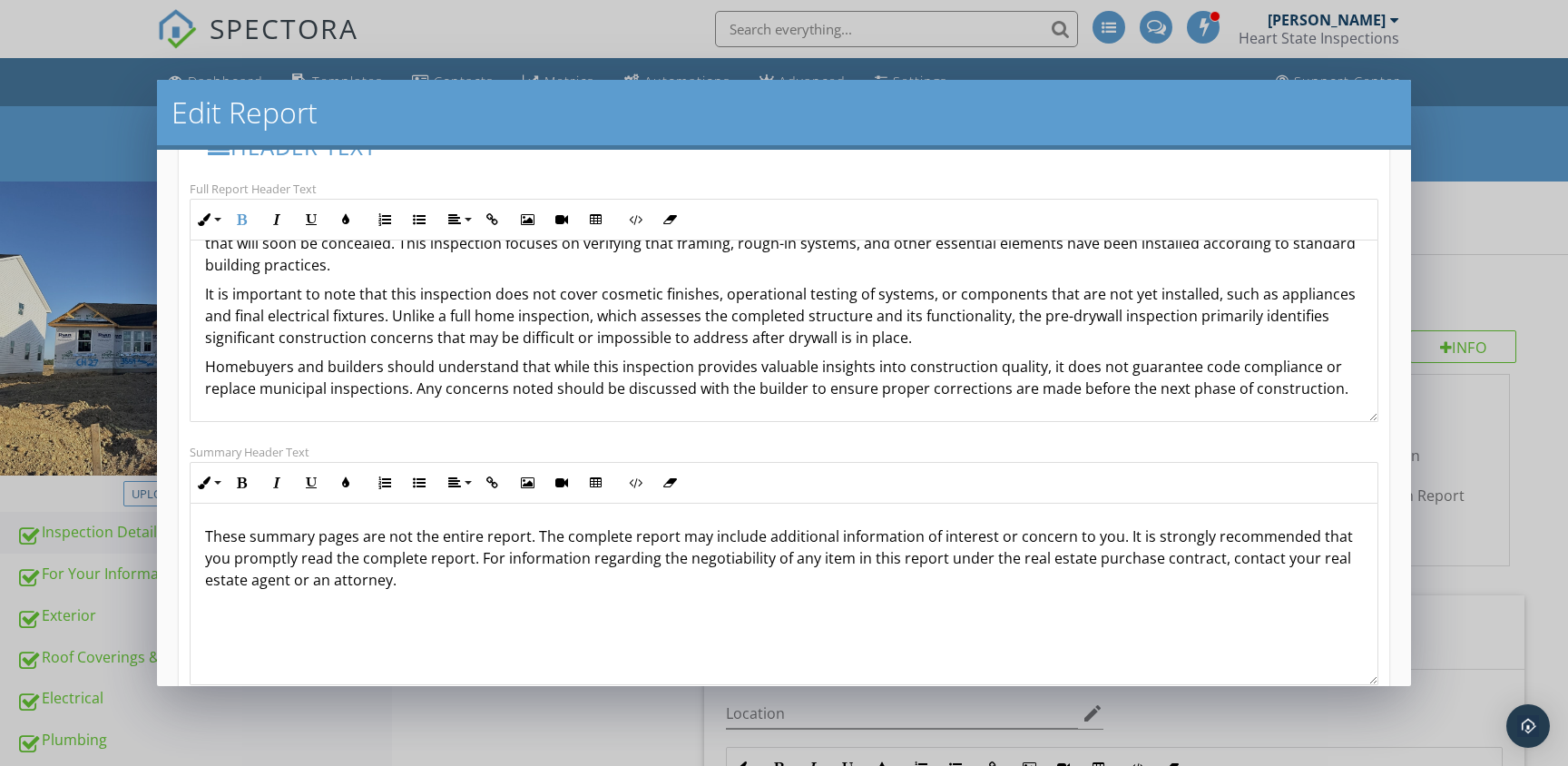
scroll to position [368, 0]
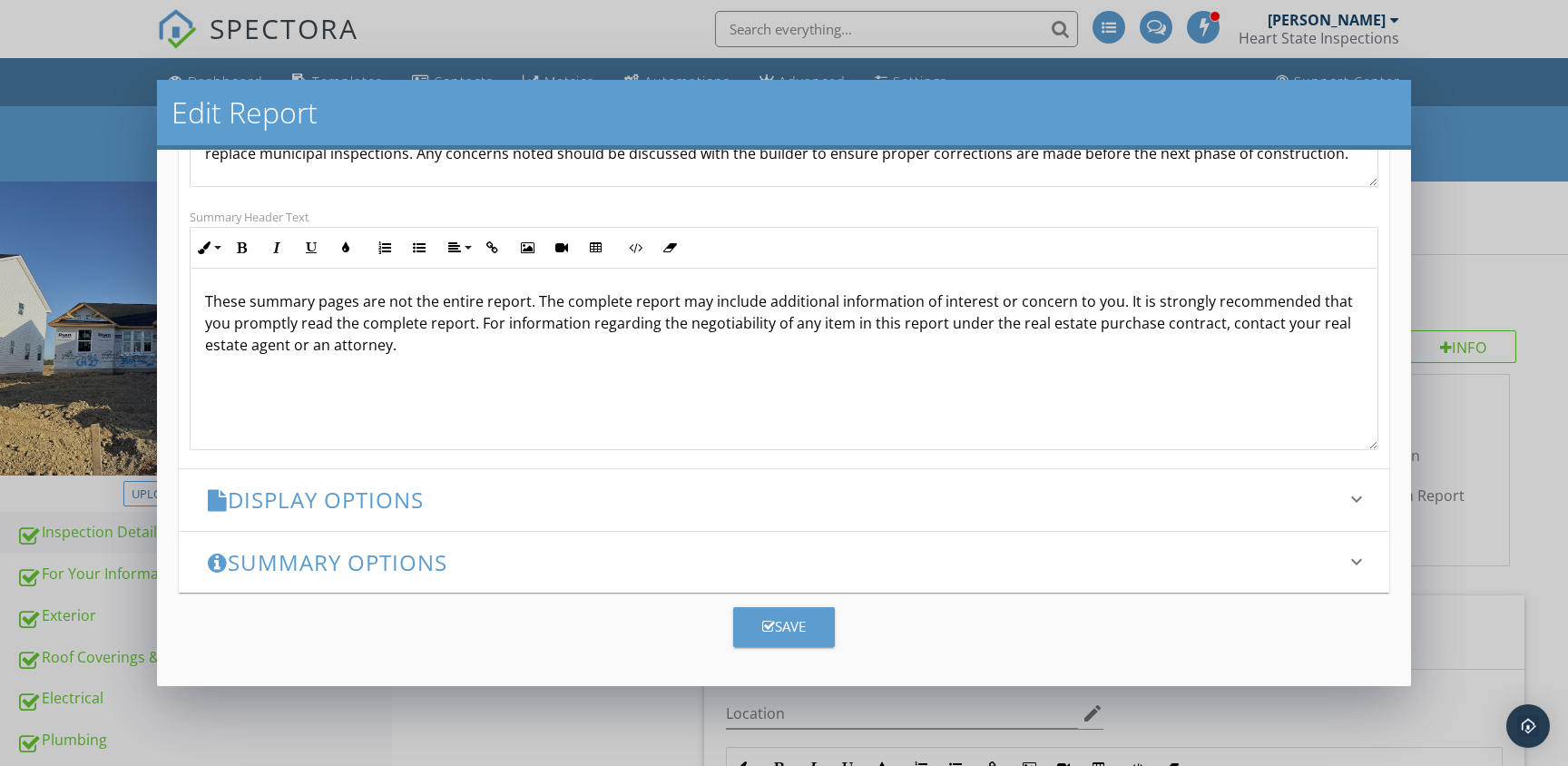
click at [794, 620] on div "Save" at bounding box center [783, 626] width 43 height 21
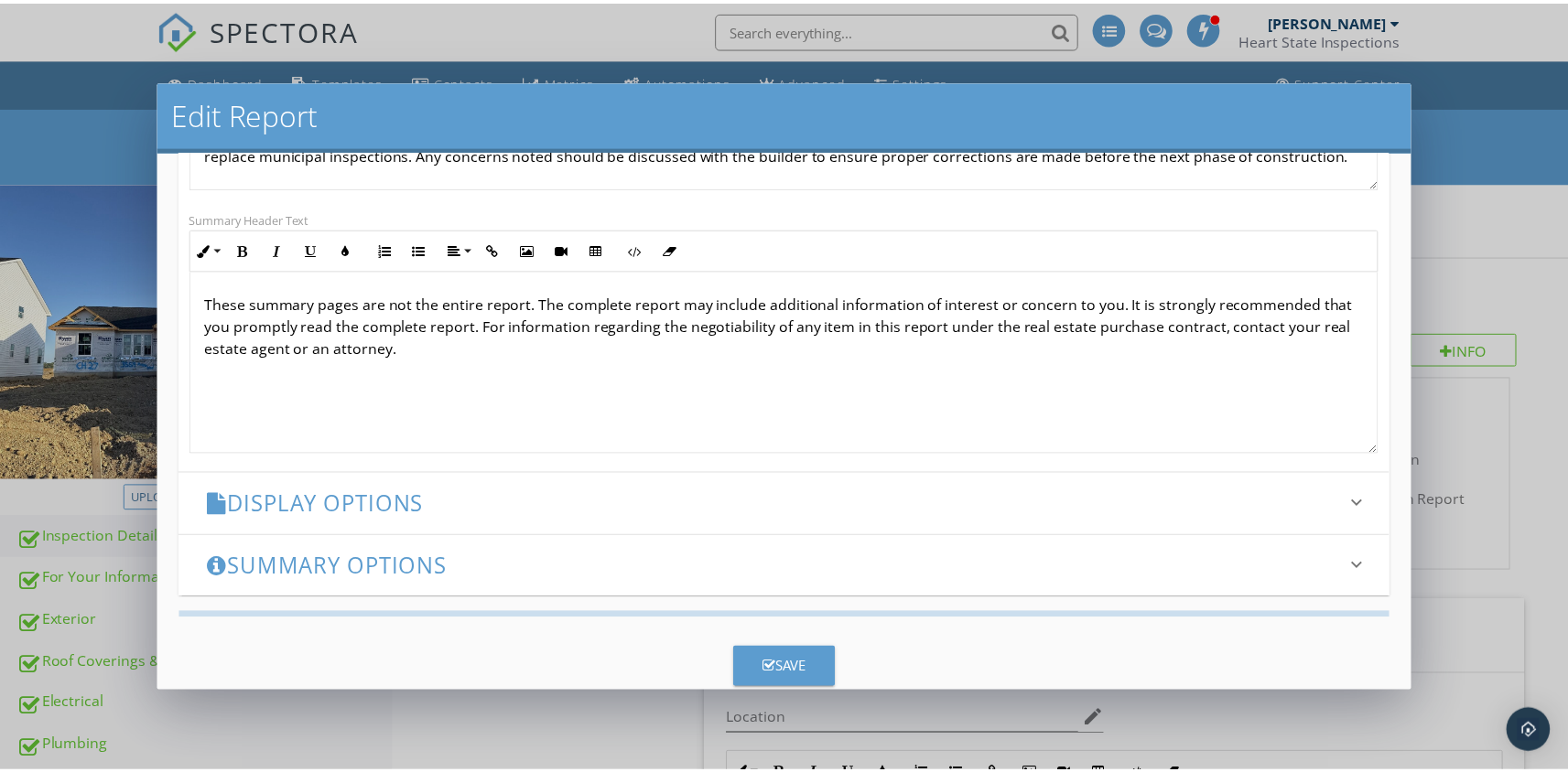
scroll to position [186, 0]
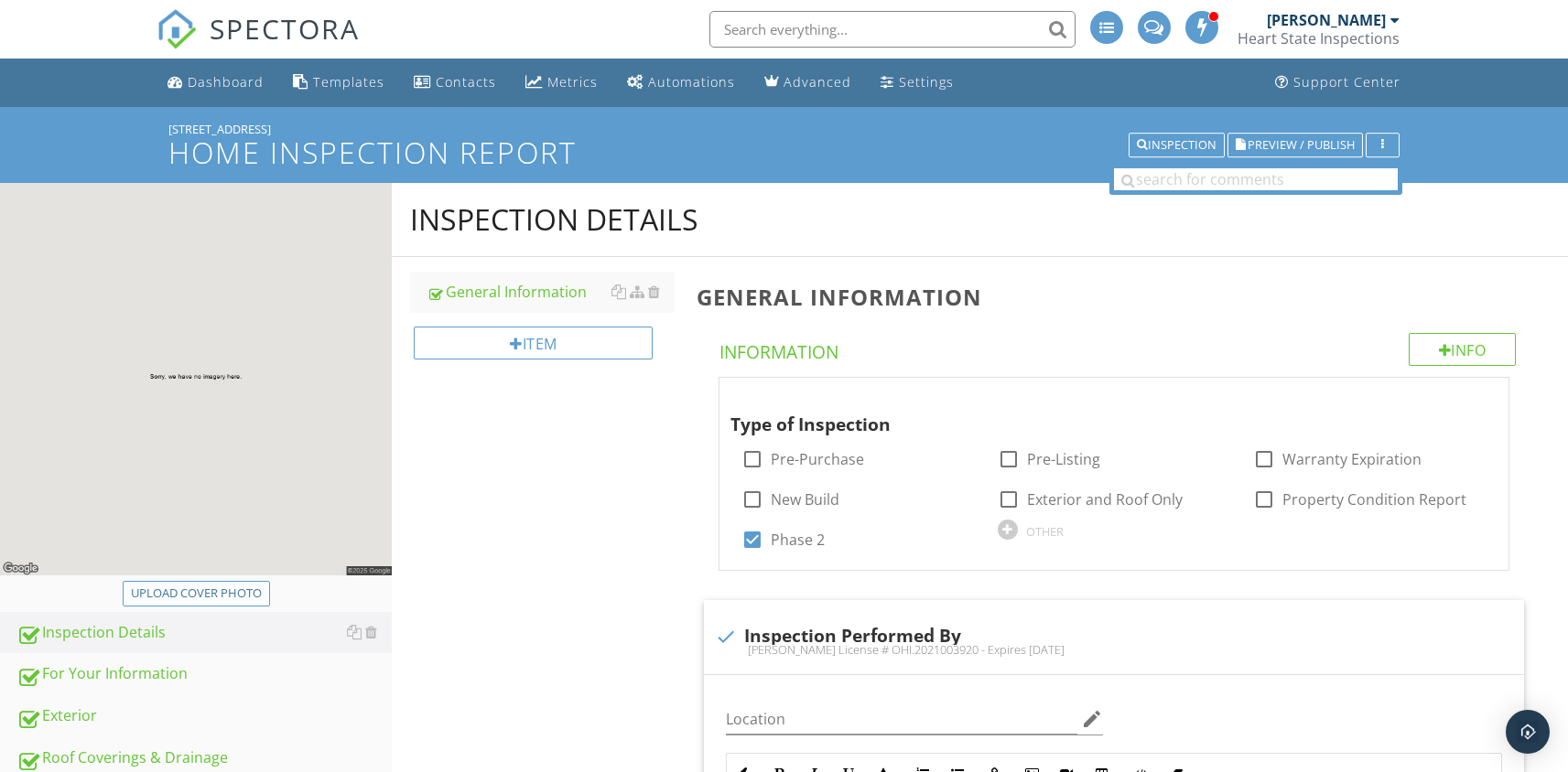
click at [210, 599] on div "Upload cover photo" at bounding box center [196, 594] width 131 height 19
click at [210, 595] on div "Upload cover photo" at bounding box center [196, 594] width 131 height 19
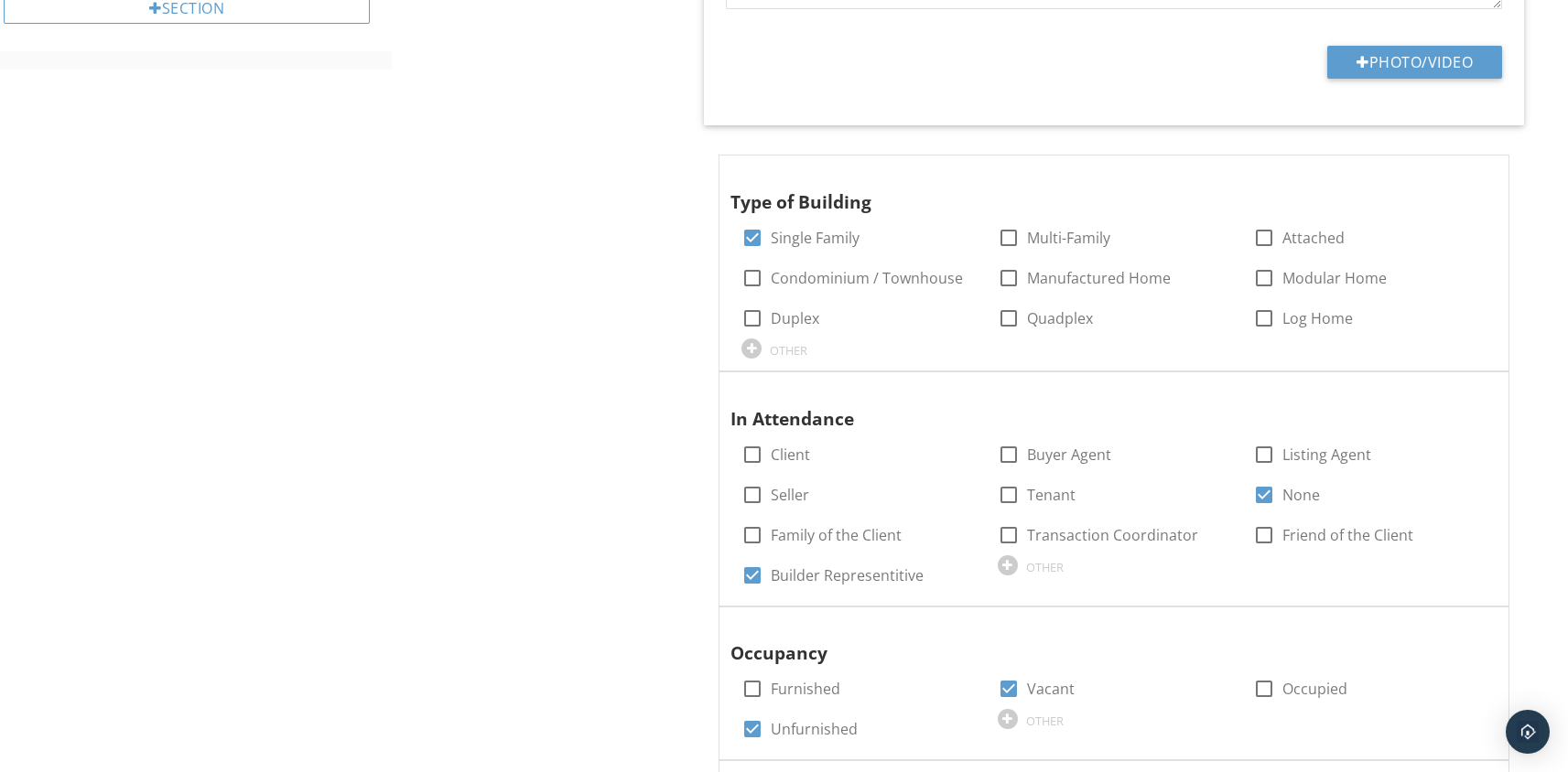
scroll to position [0, 0]
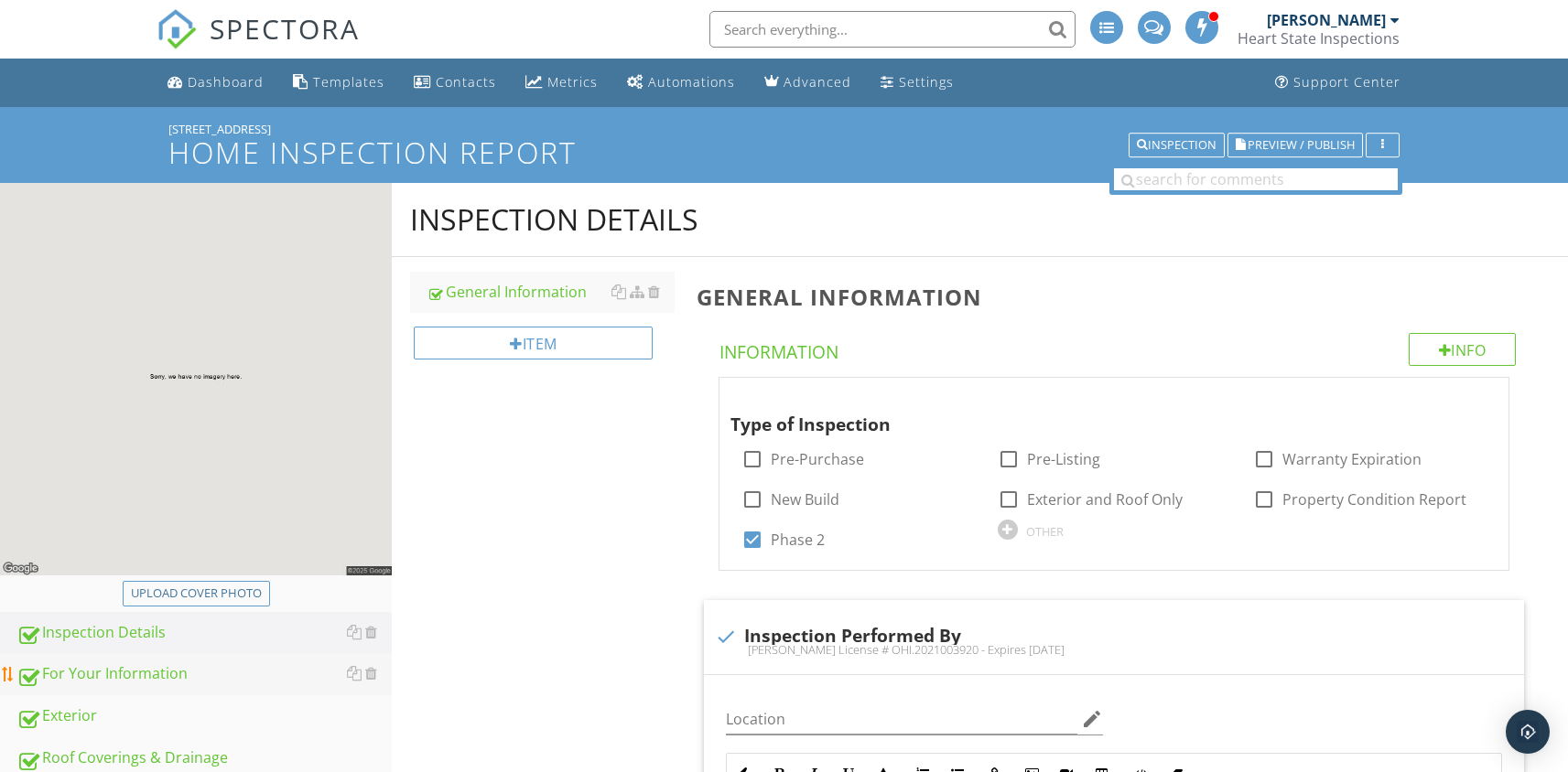
click at [121, 677] on div "For Your Information" at bounding box center [204, 675] width 376 height 24
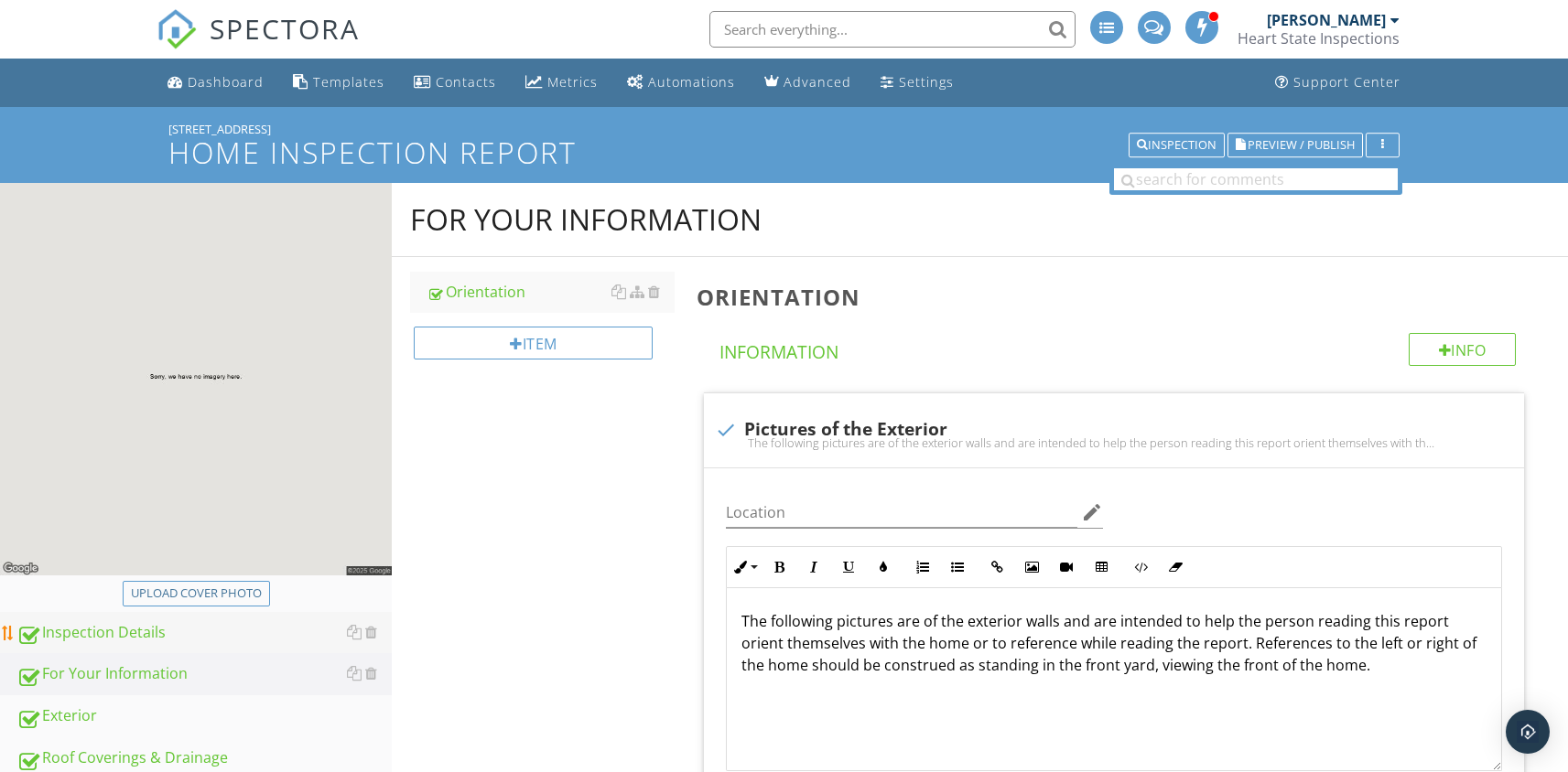
click at [88, 638] on div "Inspection Details" at bounding box center [204, 633] width 376 height 24
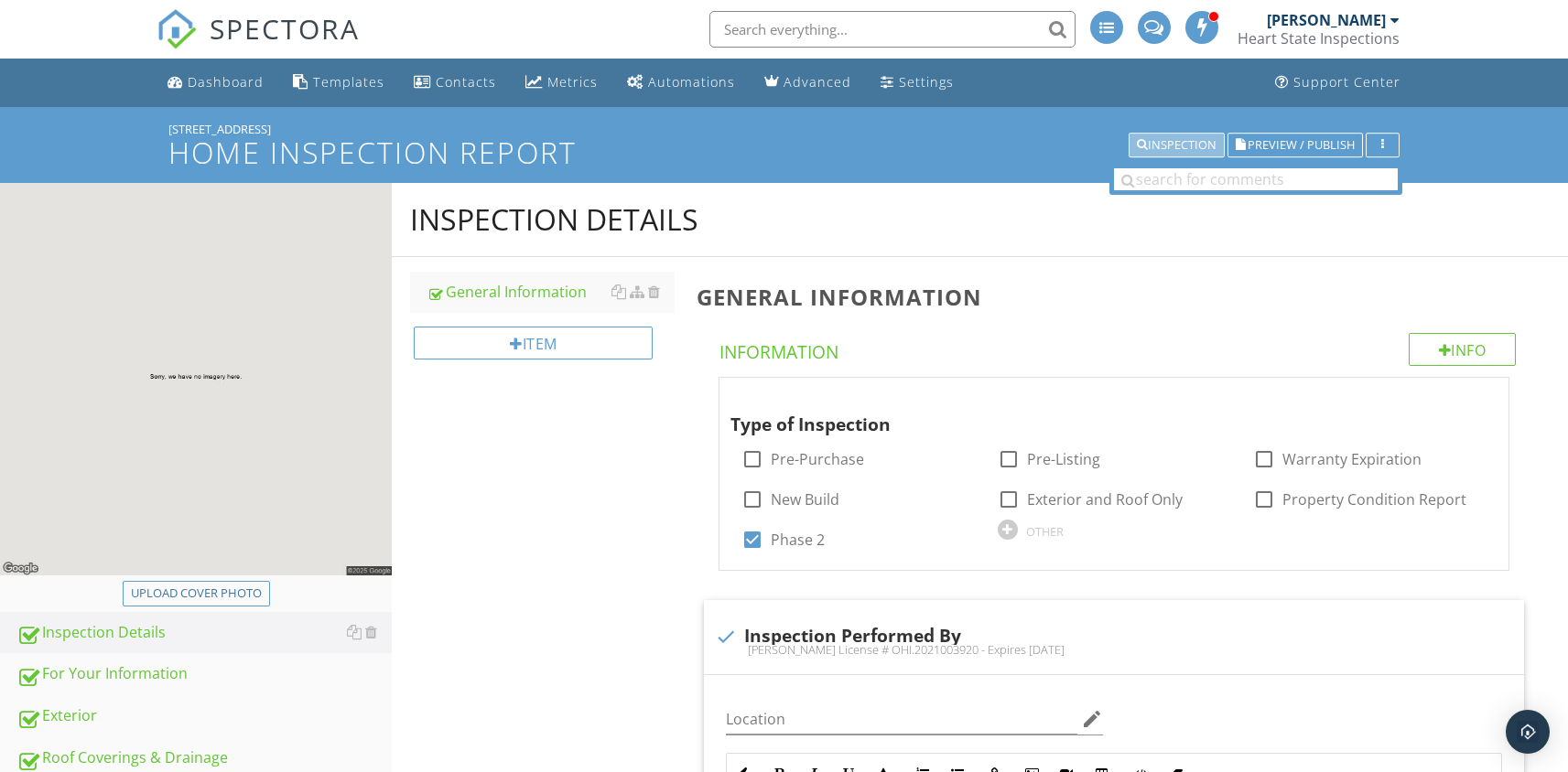
click at [1147, 146] on div "Inspection" at bounding box center [1177, 146] width 80 height 13
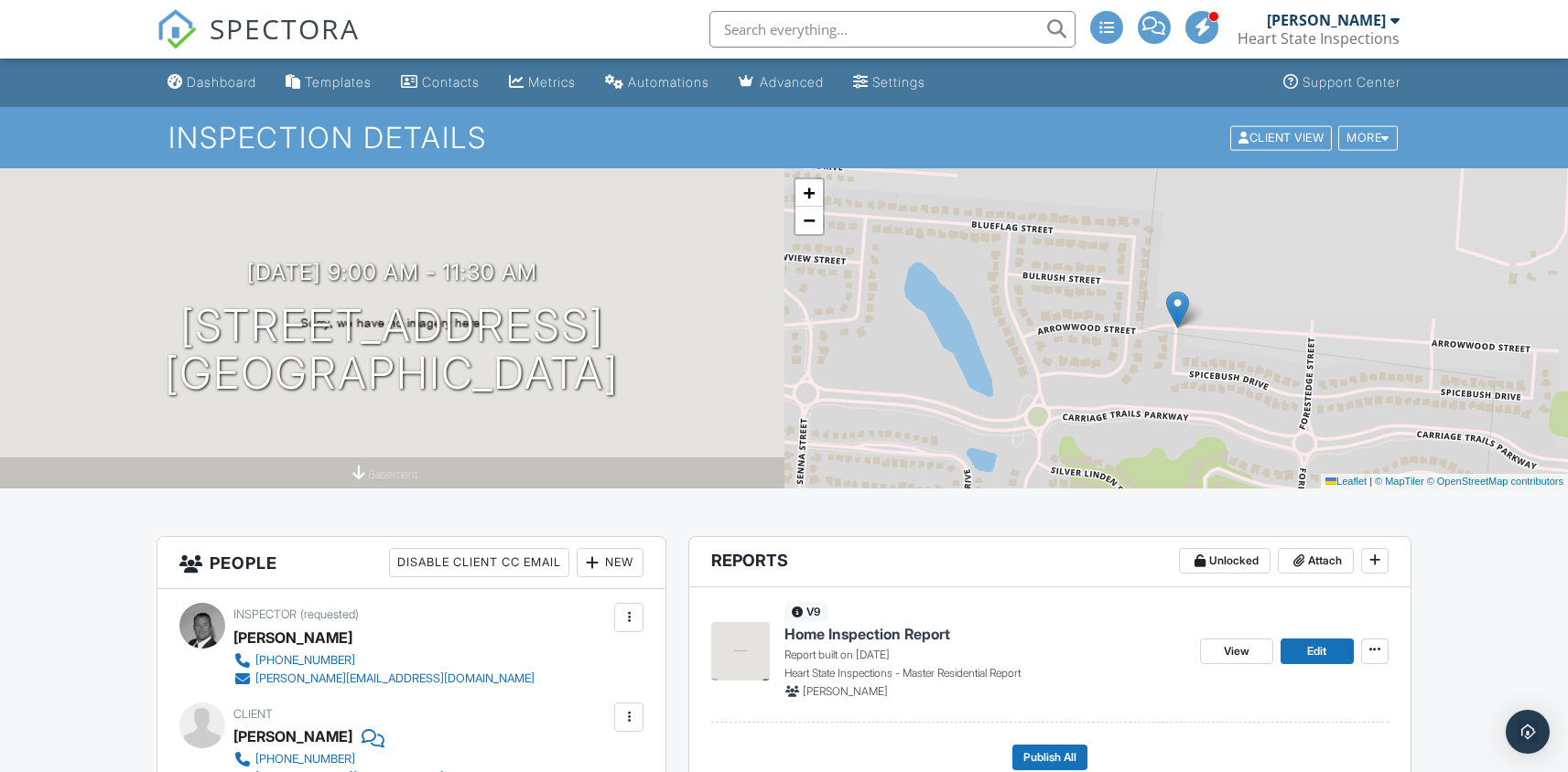
click at [898, 641] on span "Home Inspection Report" at bounding box center [867, 634] width 166 height 20
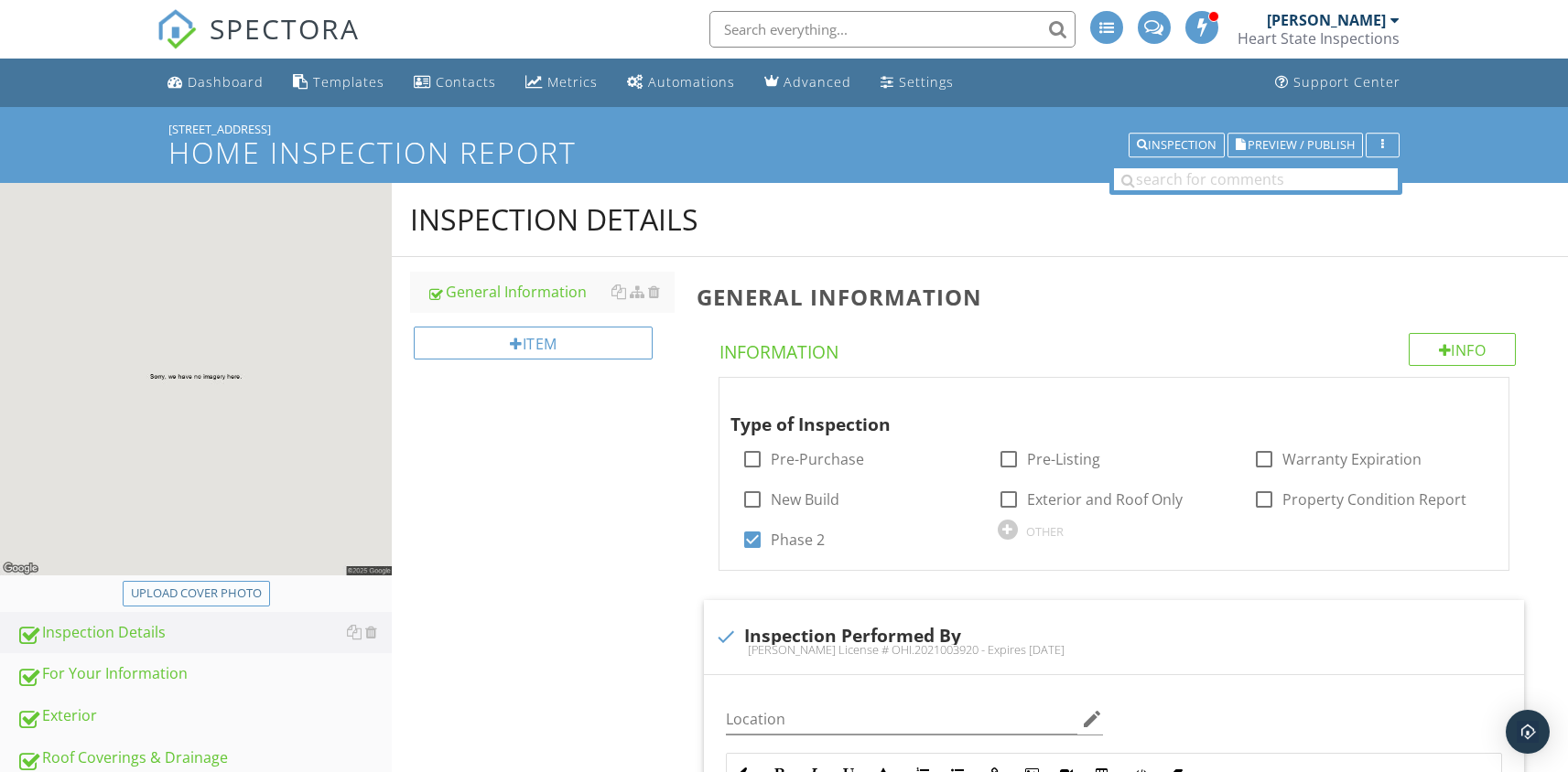
click at [183, 586] on div "Upload cover photo" at bounding box center [196, 594] width 131 height 19
type input "C:\fakepath\[DATE] [DATE].jpg"
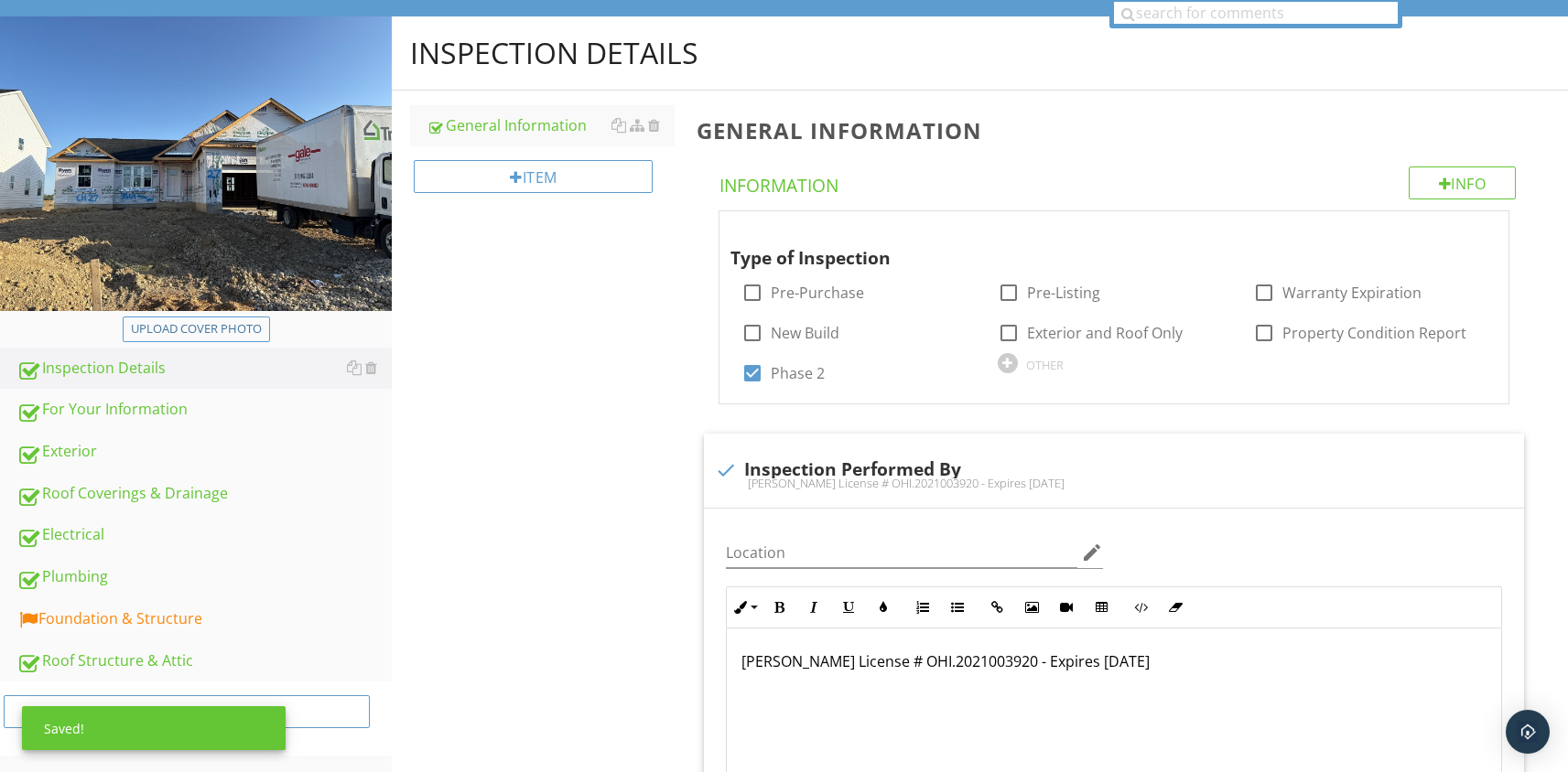
scroll to position [174, 0]
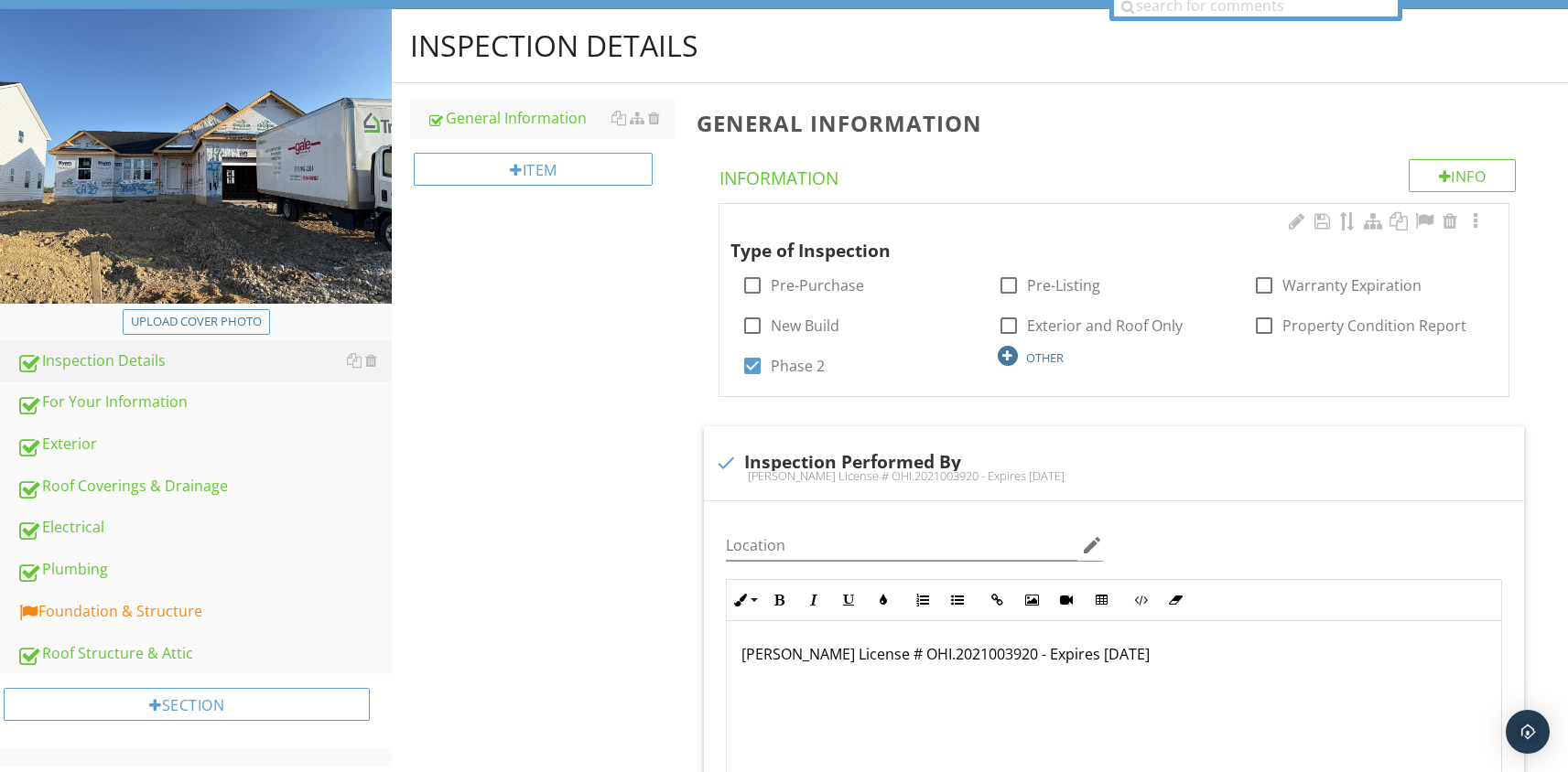
click at [1008, 354] on div at bounding box center [1008, 356] width 20 height 20
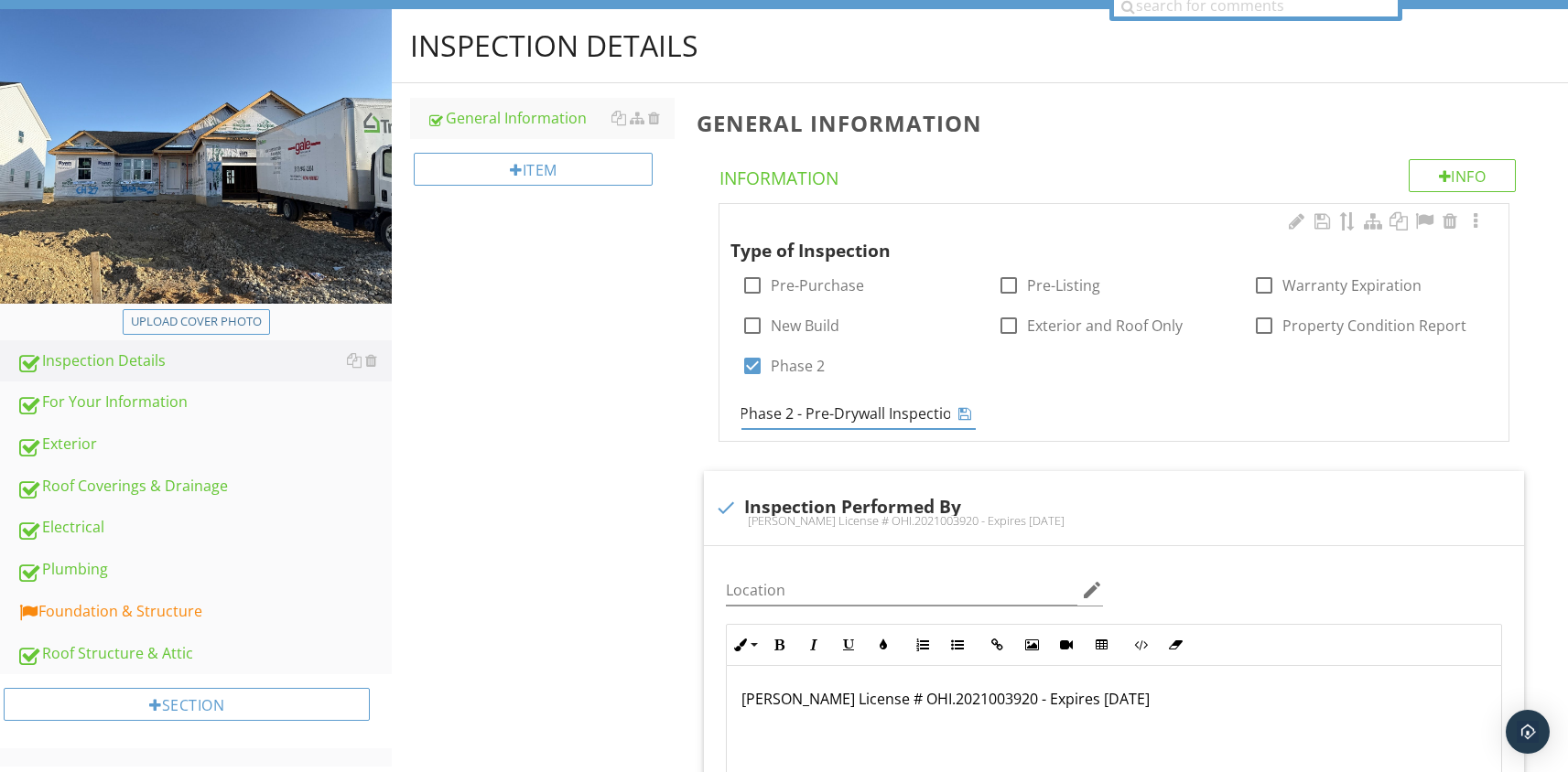
scroll to position [0, 11]
type input "Phase 2 - Pre-Drywall Inspection"
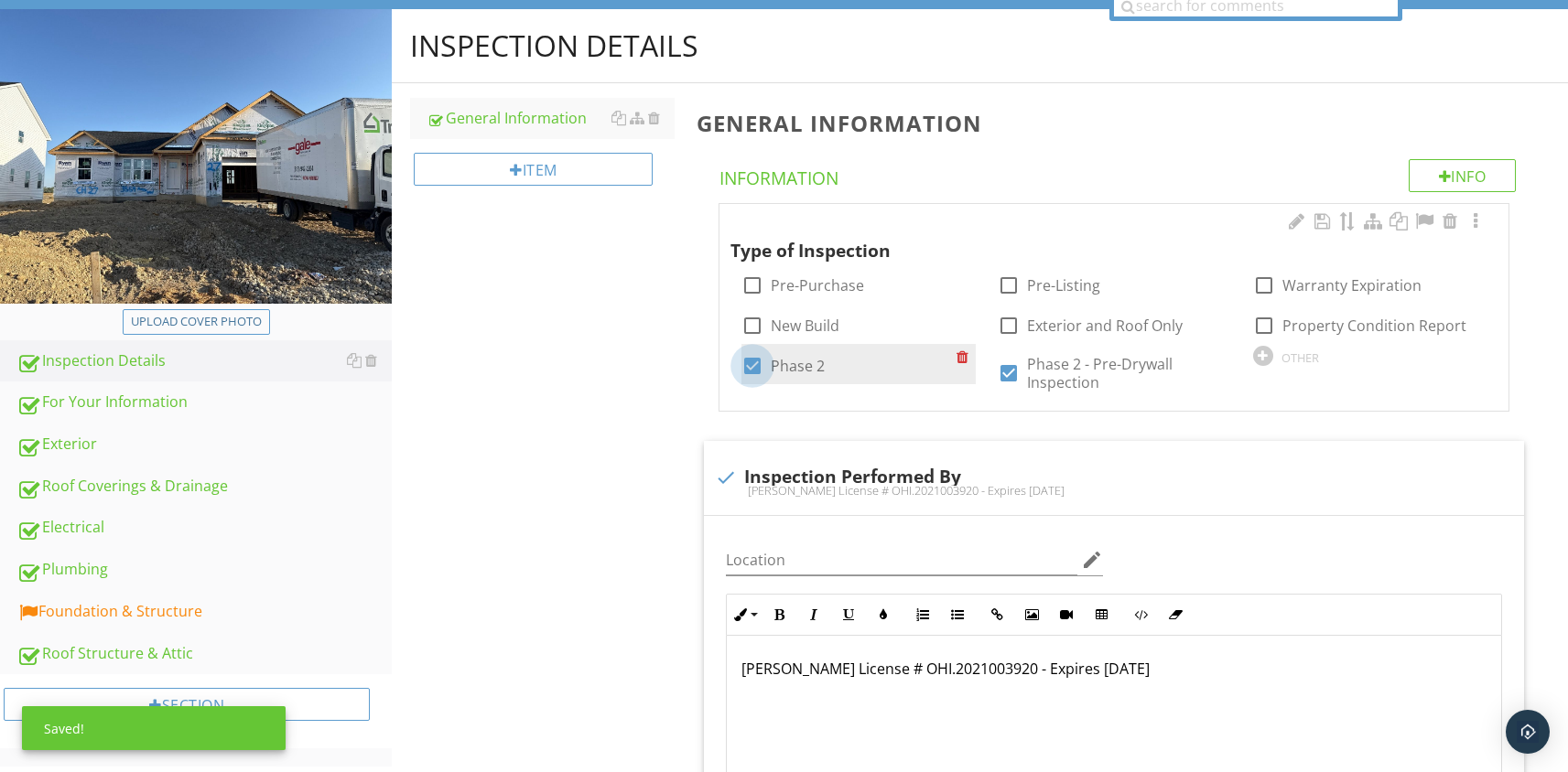
click at [751, 358] on div at bounding box center [753, 366] width 32 height 32
checkbox input "false"
click at [123, 400] on div "For Your Information" at bounding box center [204, 403] width 376 height 24
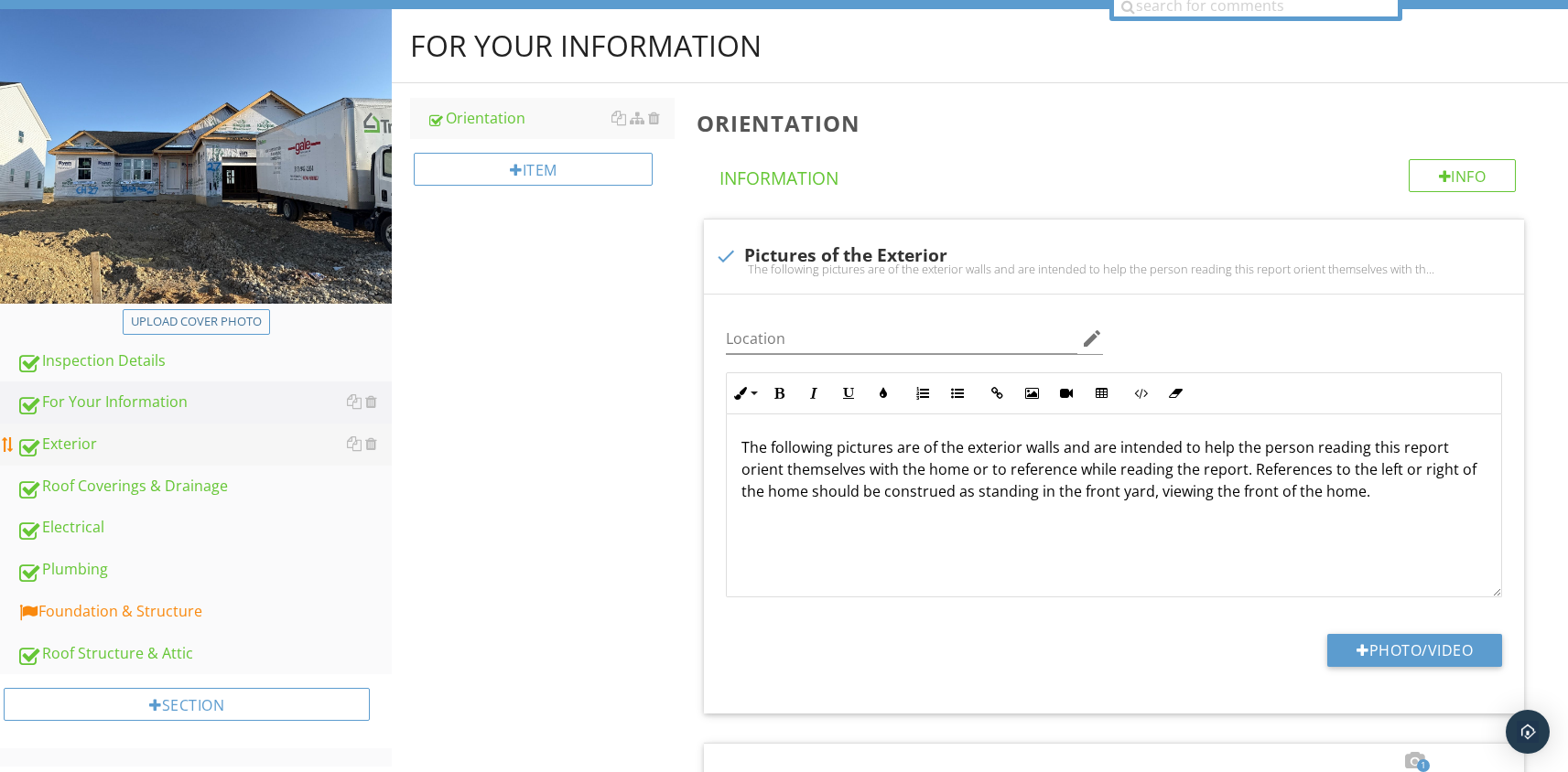
click at [93, 449] on div "Exterior" at bounding box center [204, 445] width 376 height 24
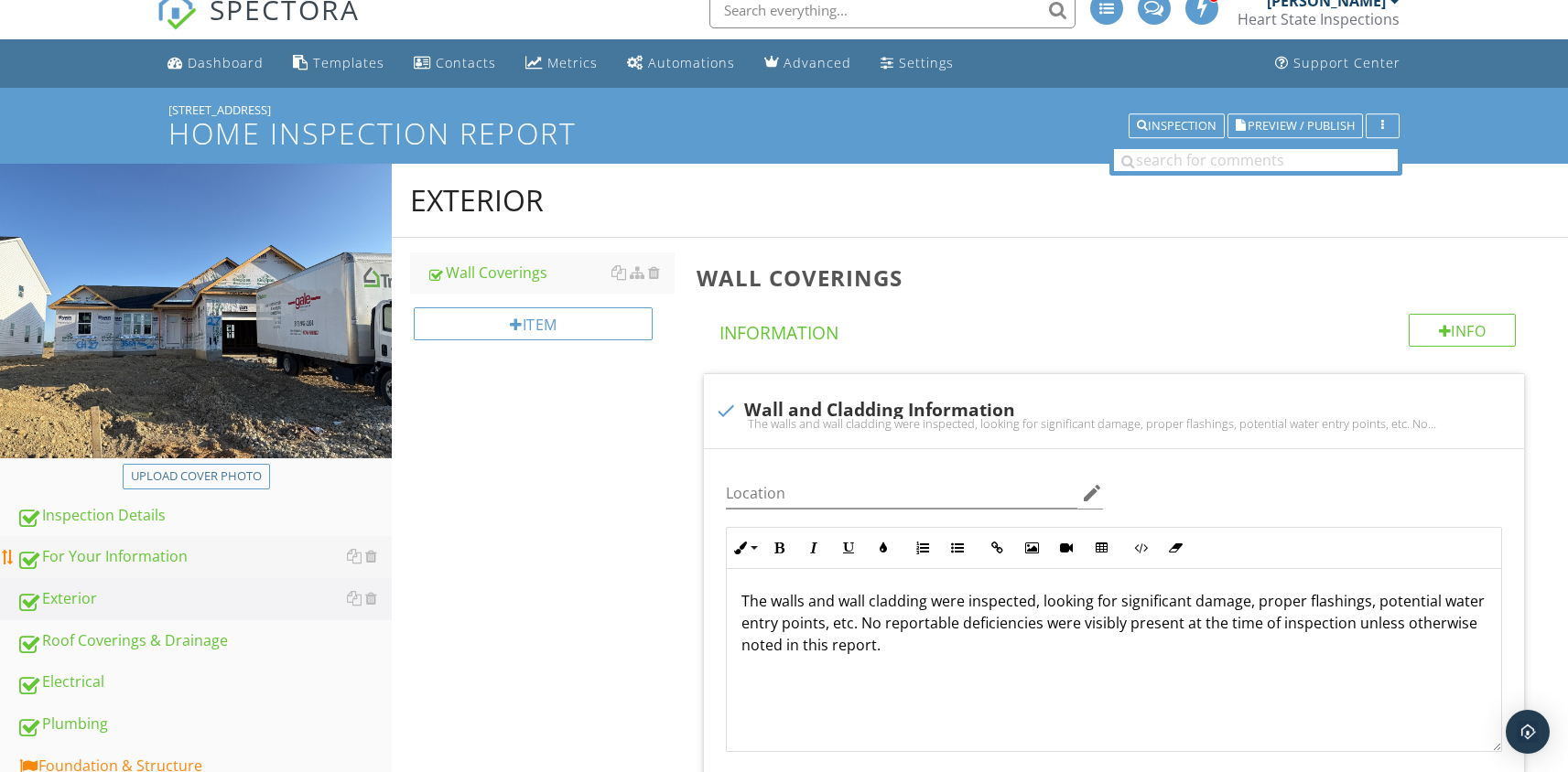
scroll to position [72, 0]
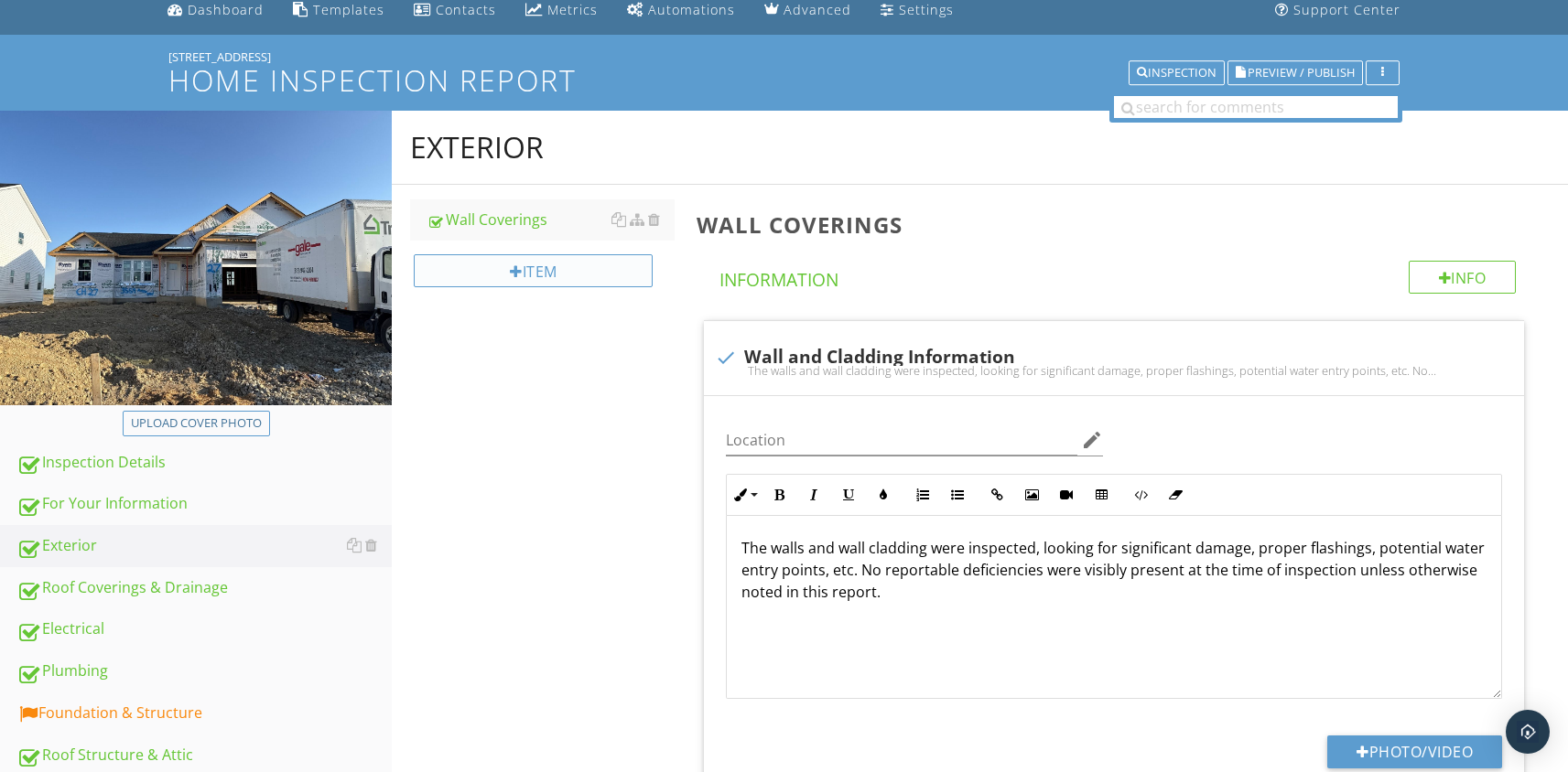
click at [520, 280] on div "Item" at bounding box center [533, 271] width 239 height 33
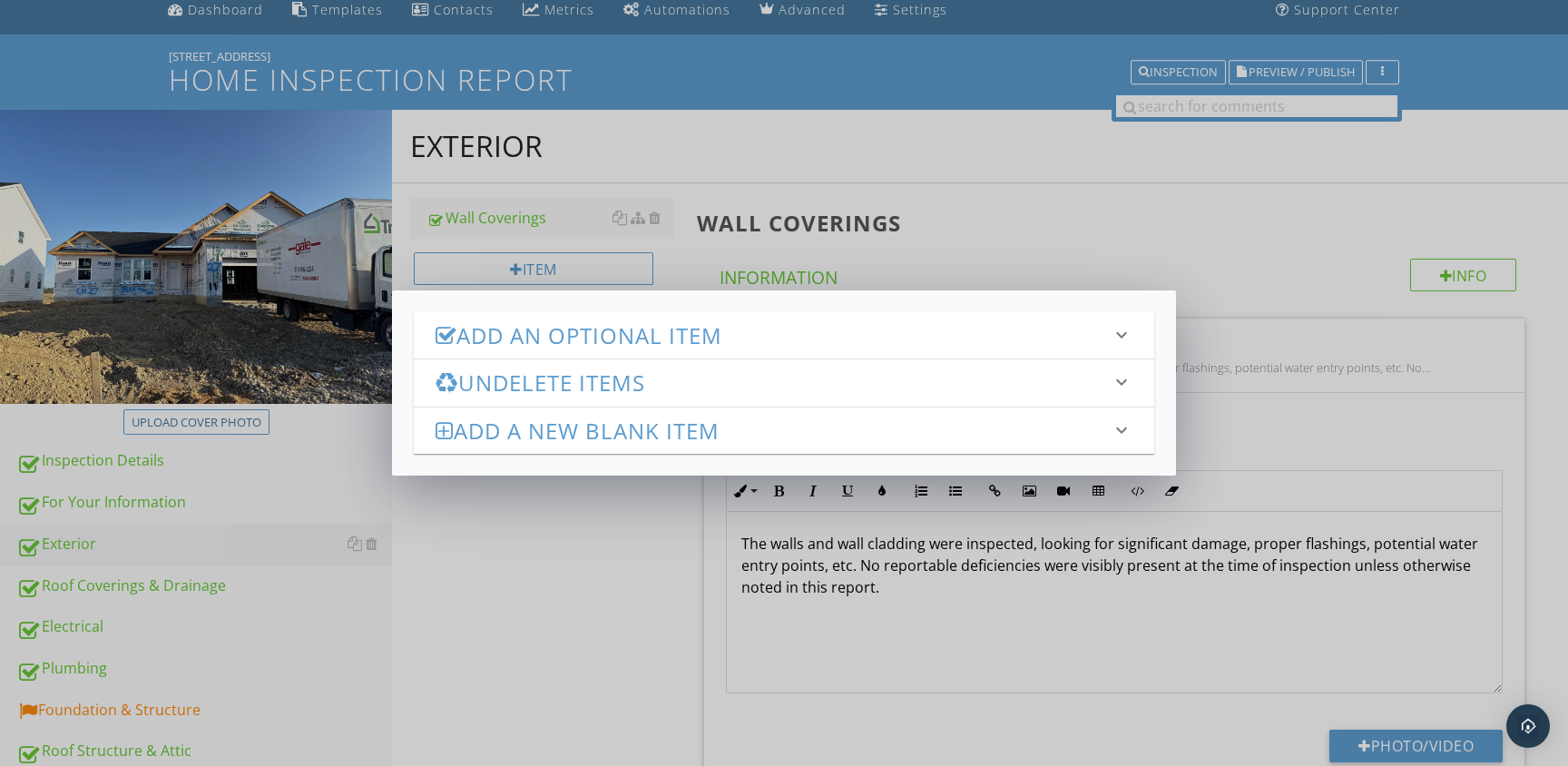
click at [529, 327] on h3 "Add an Optional Item" at bounding box center [773, 336] width 676 height 25
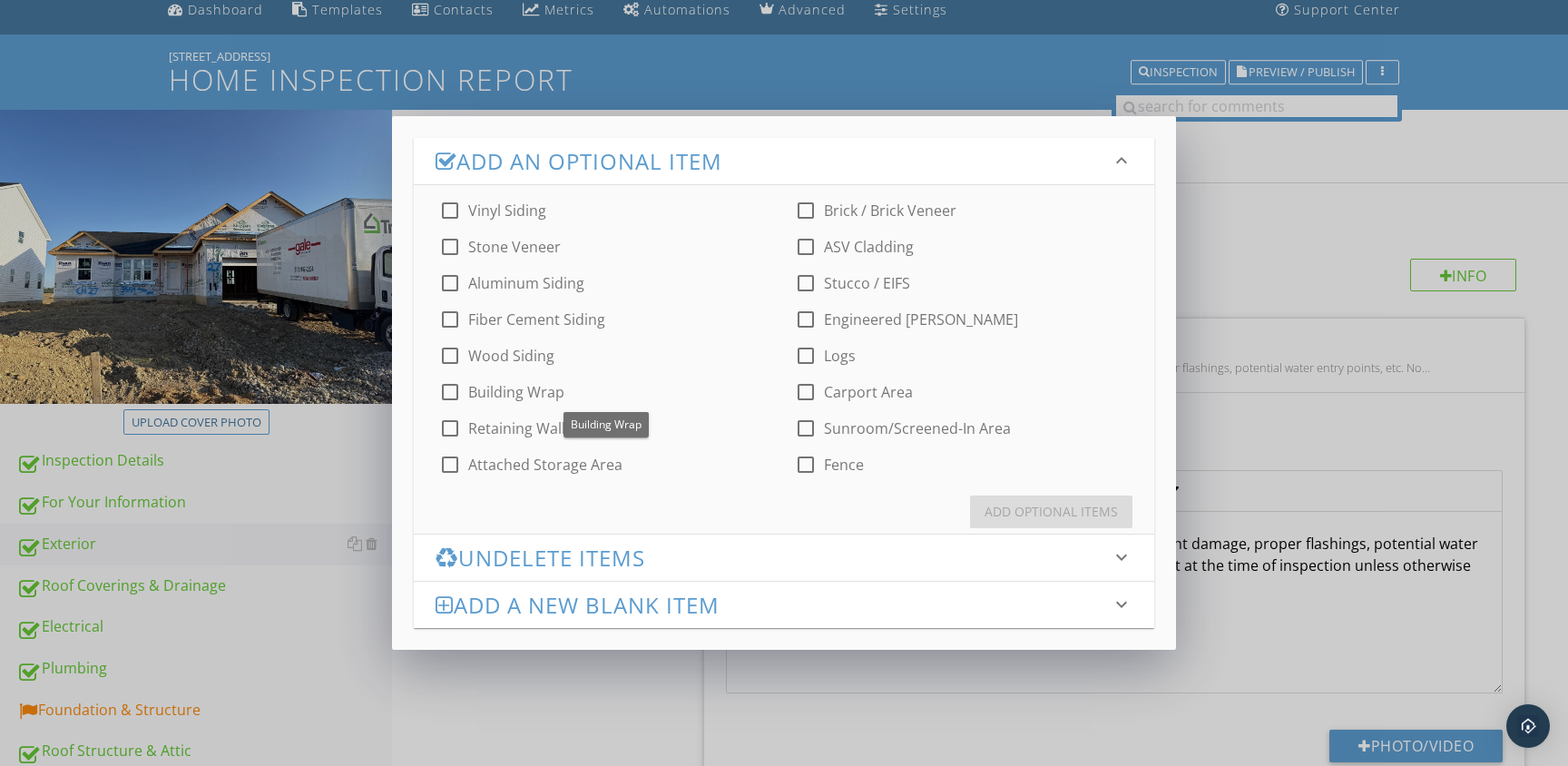
click at [450, 387] on div at bounding box center [450, 393] width 31 height 31
checkbox input "true"
click at [1058, 503] on div "Add Optional Items" at bounding box center [1051, 511] width 133 height 19
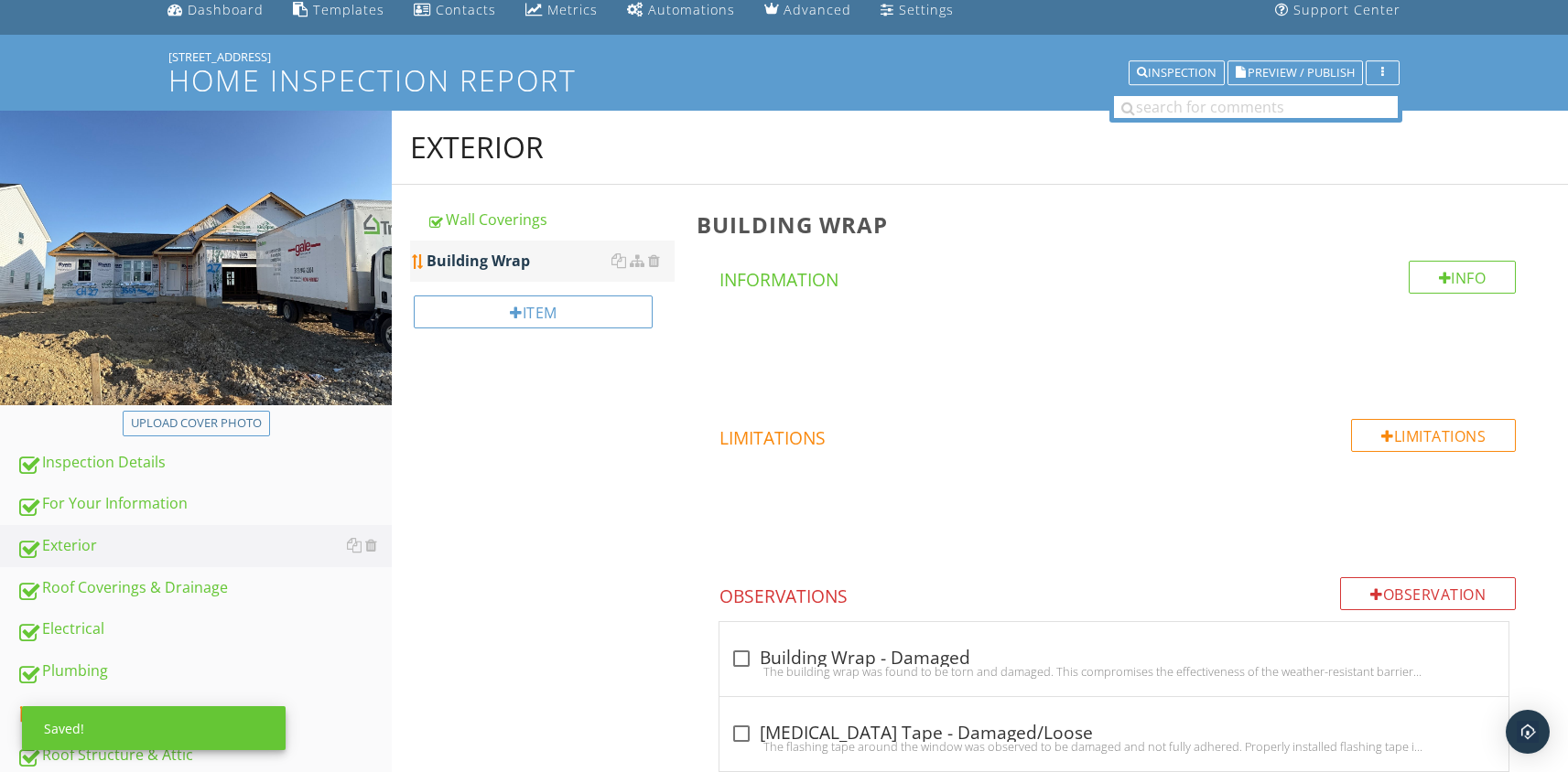
click at [471, 265] on div "Building Wrap" at bounding box center [551, 261] width 249 height 22
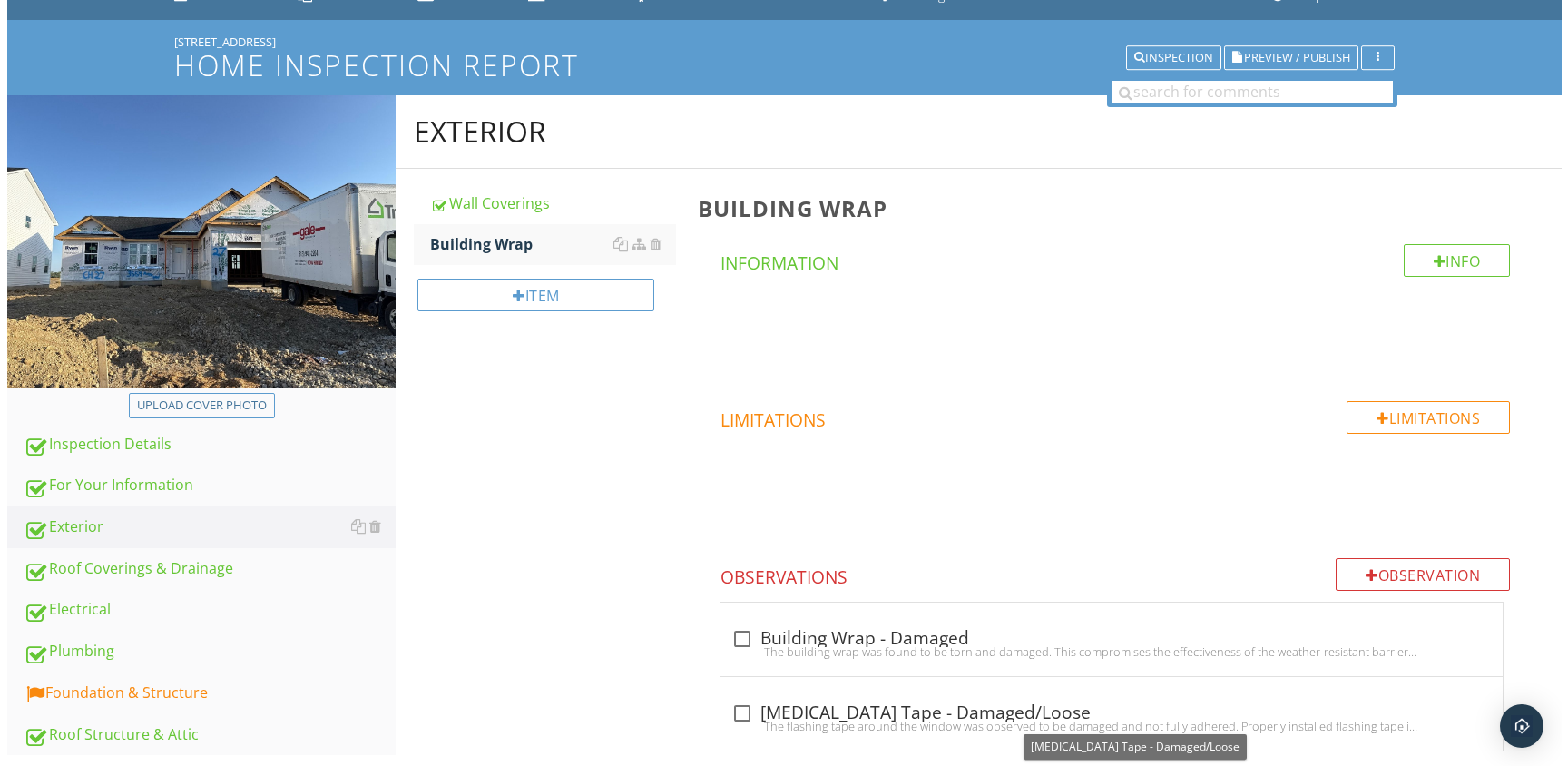
scroll to position [50, 0]
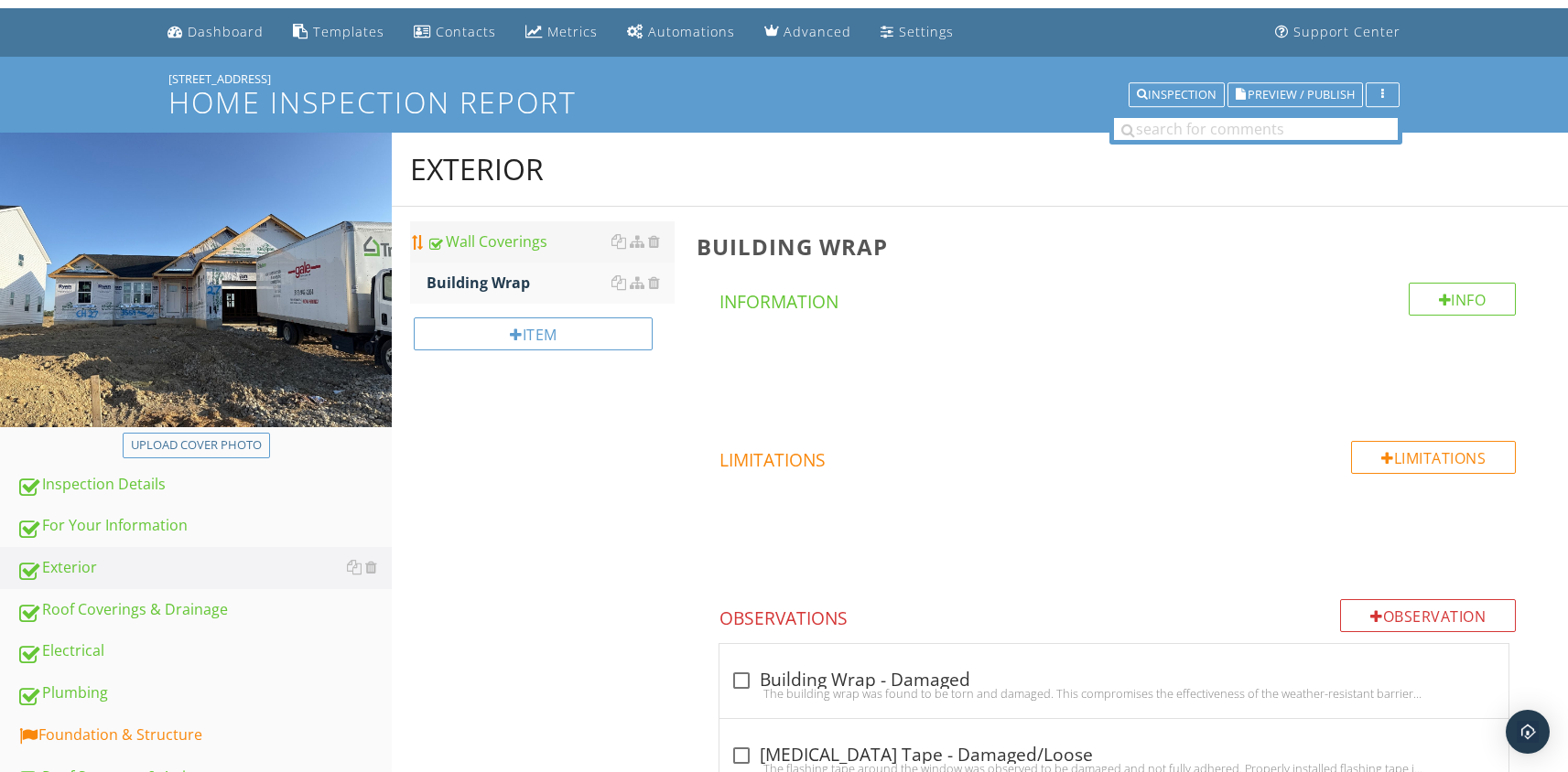
click at [482, 234] on div "Wall Coverings" at bounding box center [551, 242] width 249 height 22
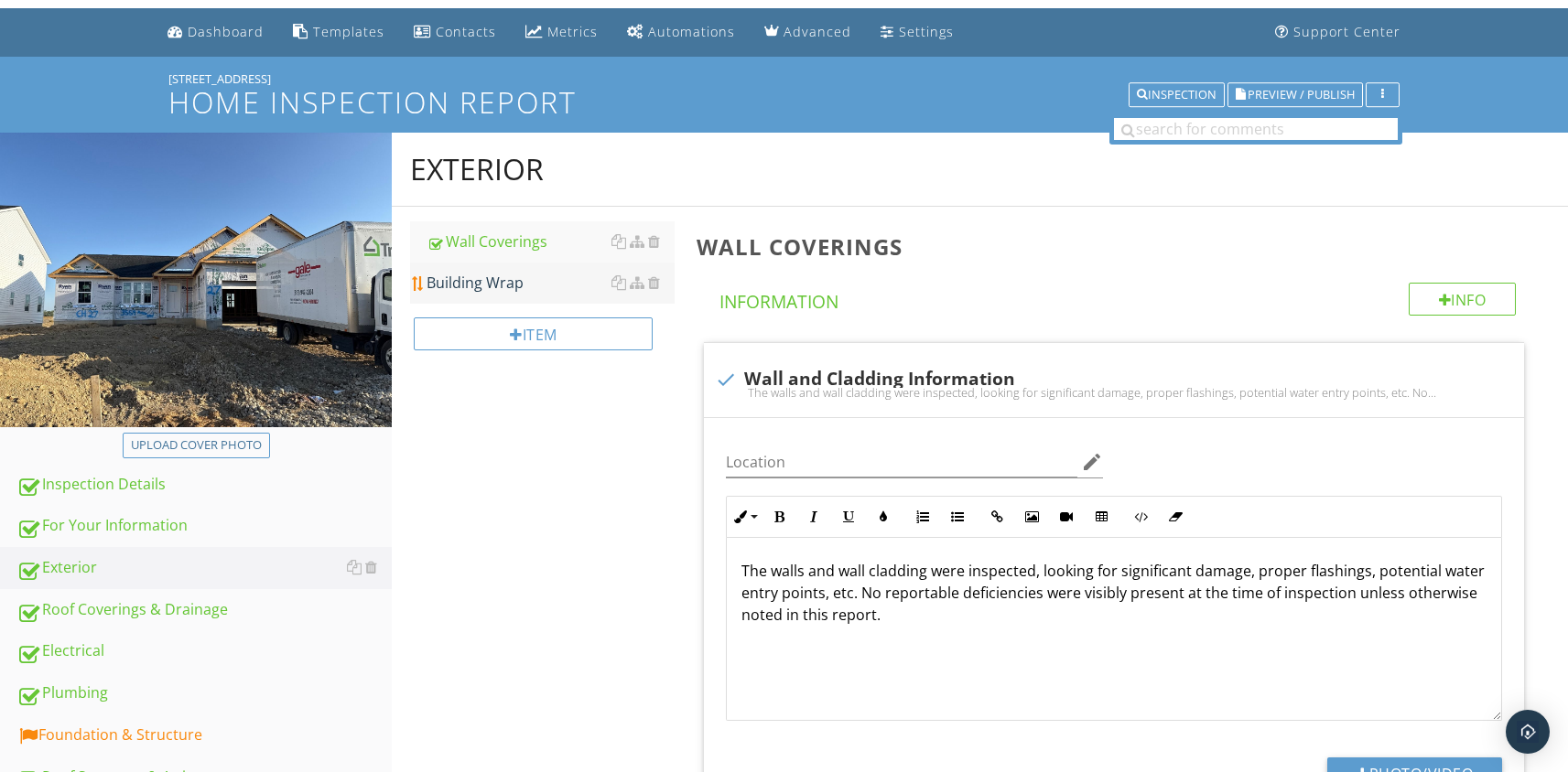
click at [473, 285] on div "Building Wrap" at bounding box center [551, 283] width 249 height 22
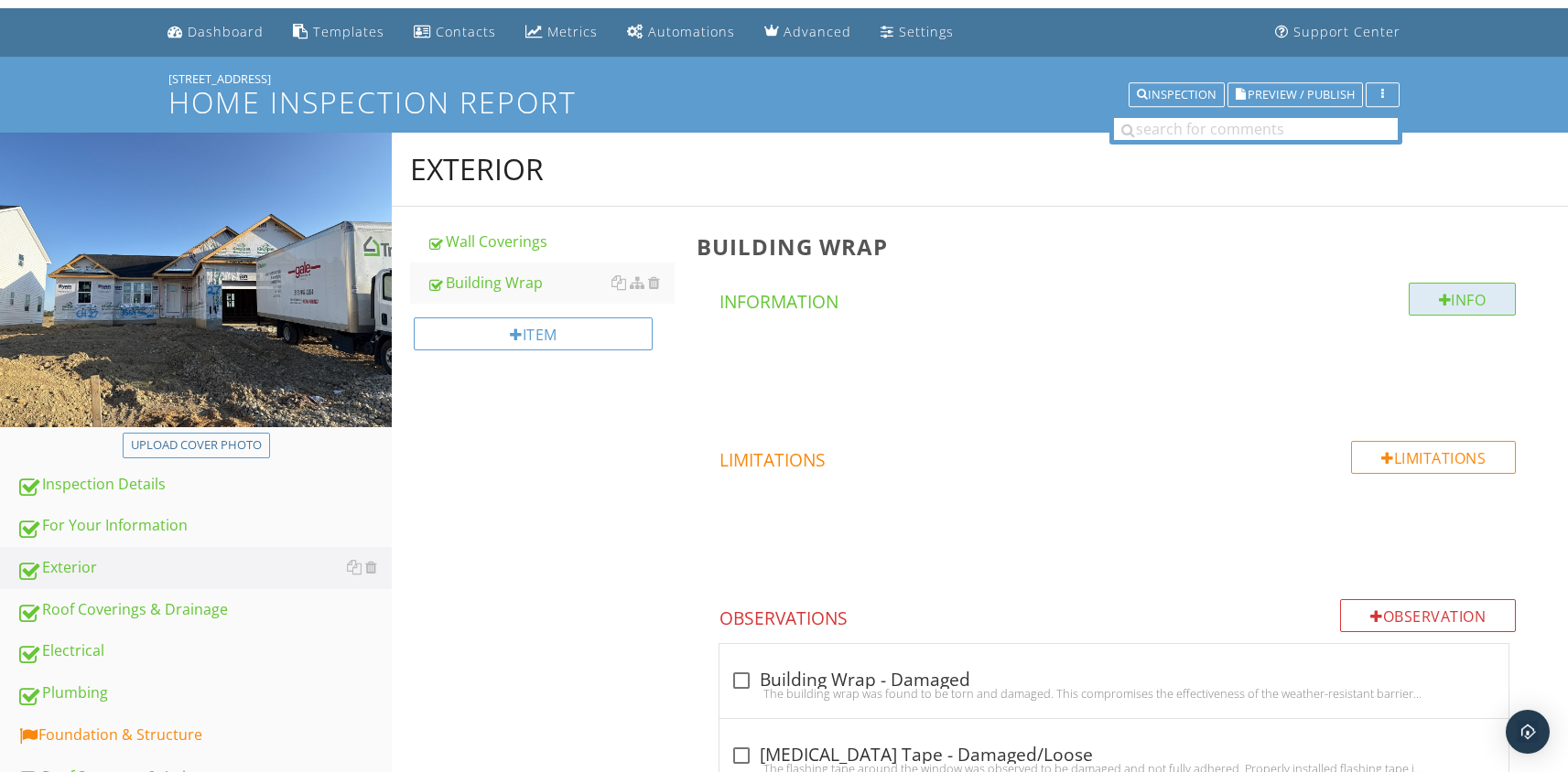
click at [1439, 301] on div at bounding box center [1446, 300] width 13 height 15
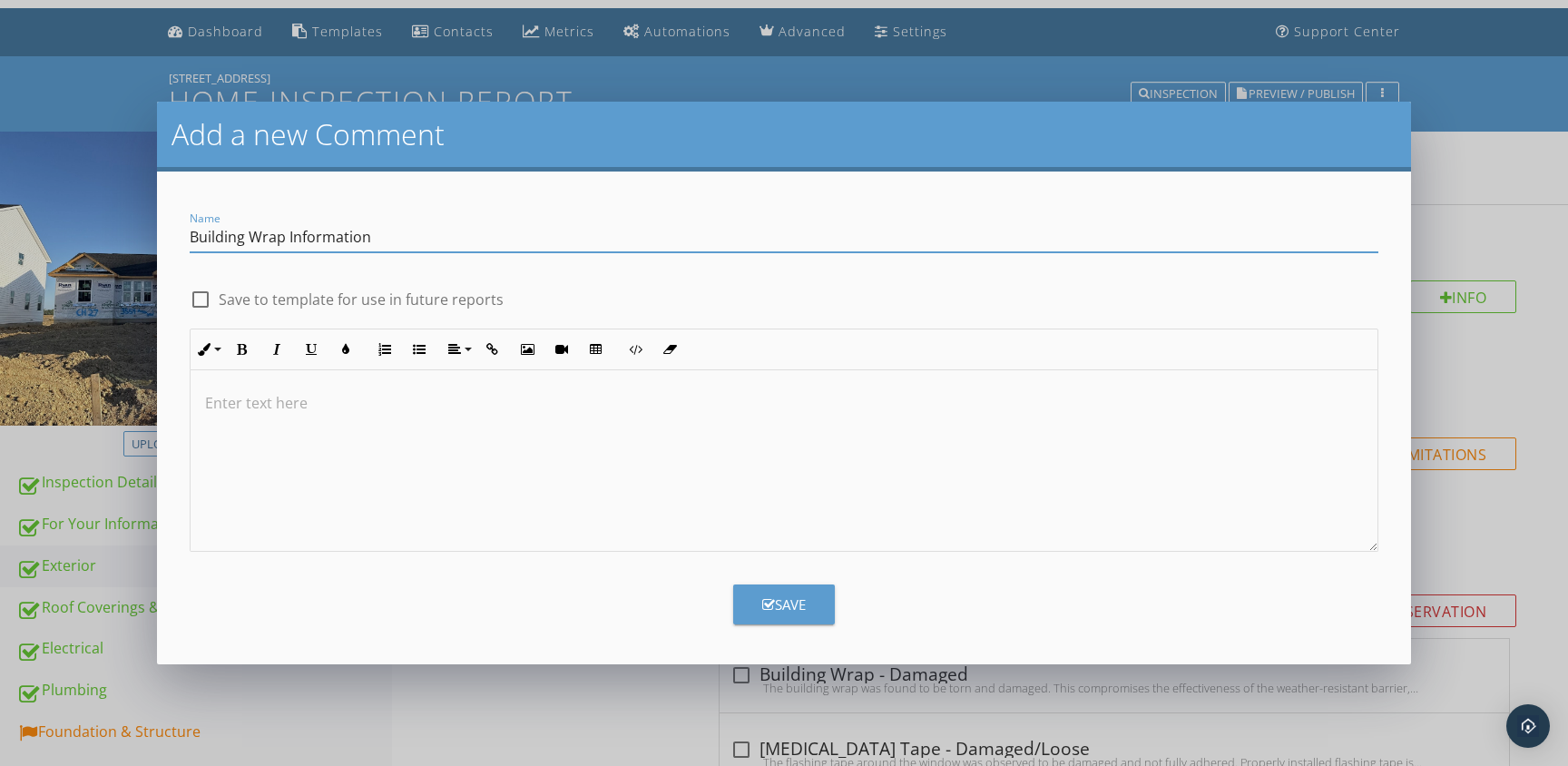
type input "Building Wrap Information"
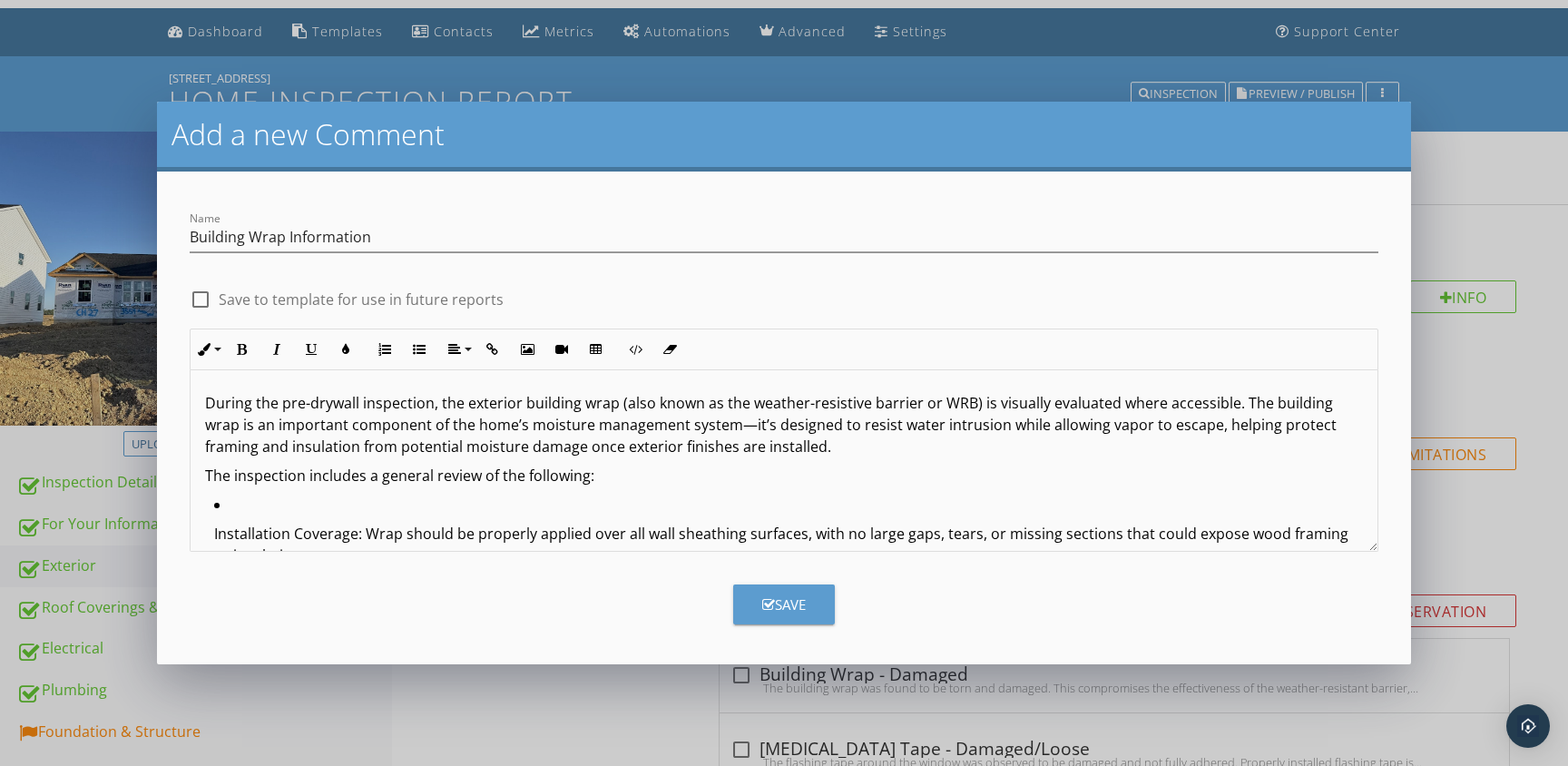
click at [214, 536] on p "Installation Coverage: Wrap should be properly applied over all wall sheathing …" at bounding box center [789, 544] width 1149 height 43
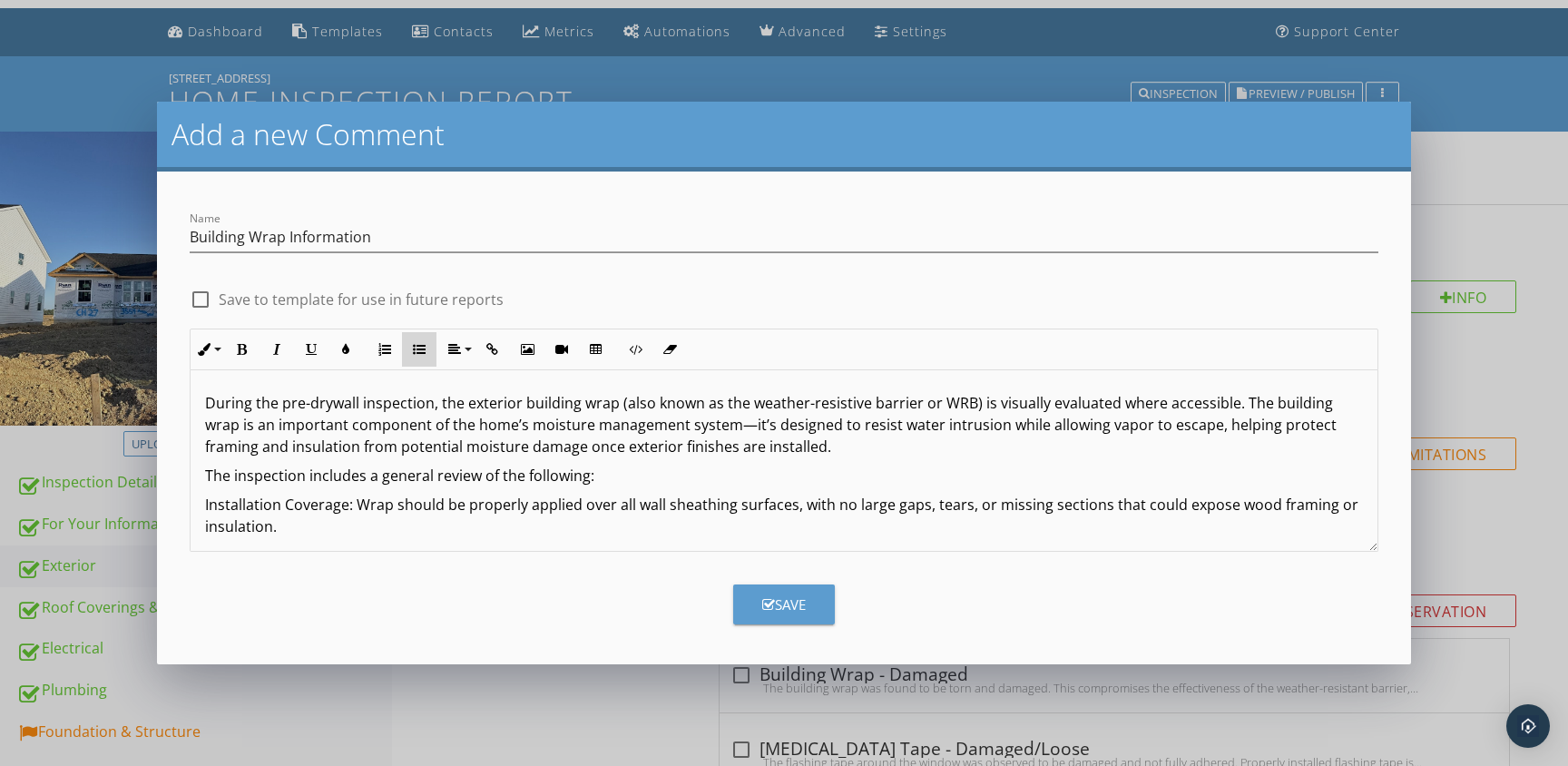
click at [415, 346] on icon "button" at bounding box center [419, 349] width 13 height 13
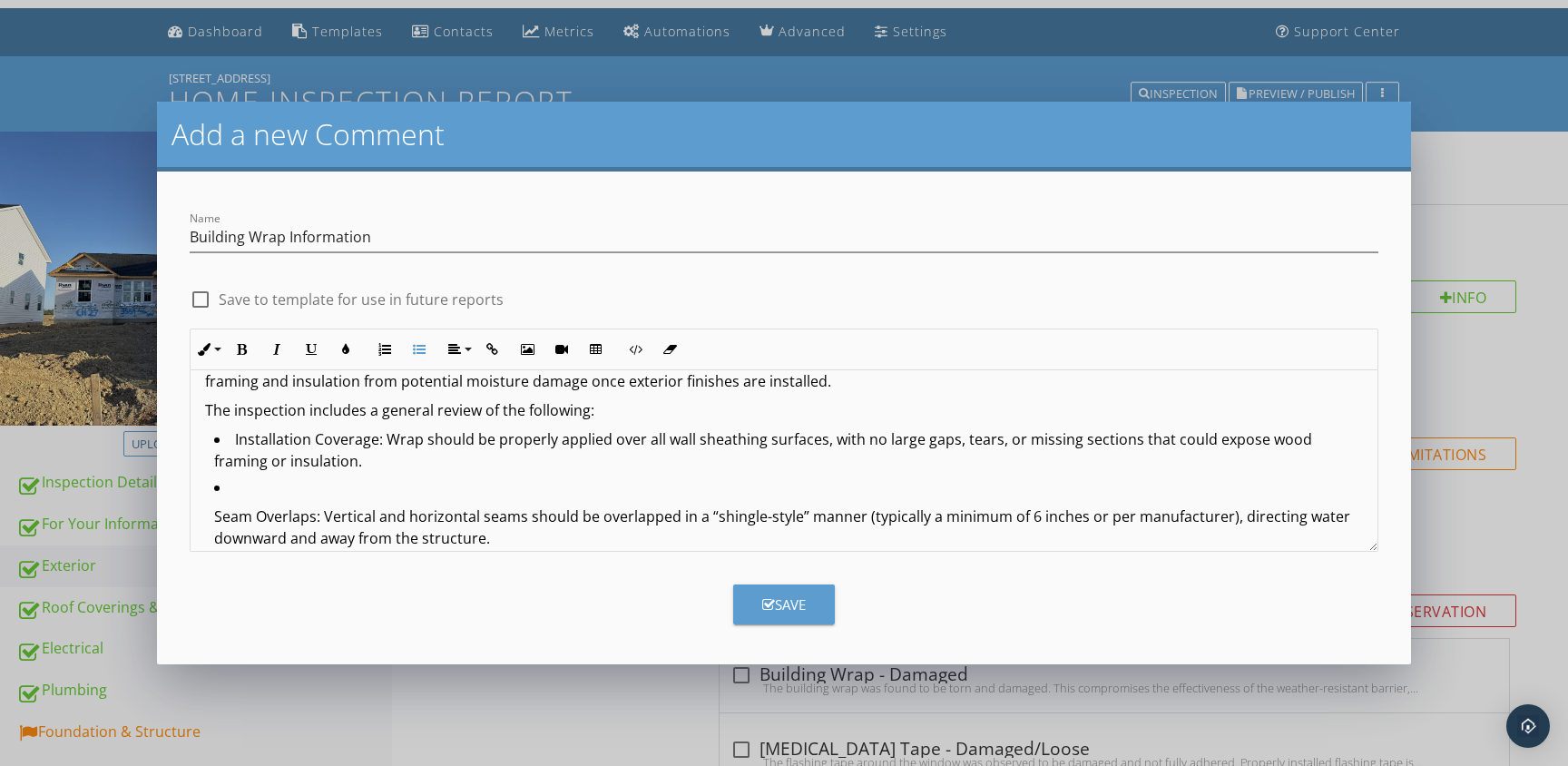
scroll to position [111, 0]
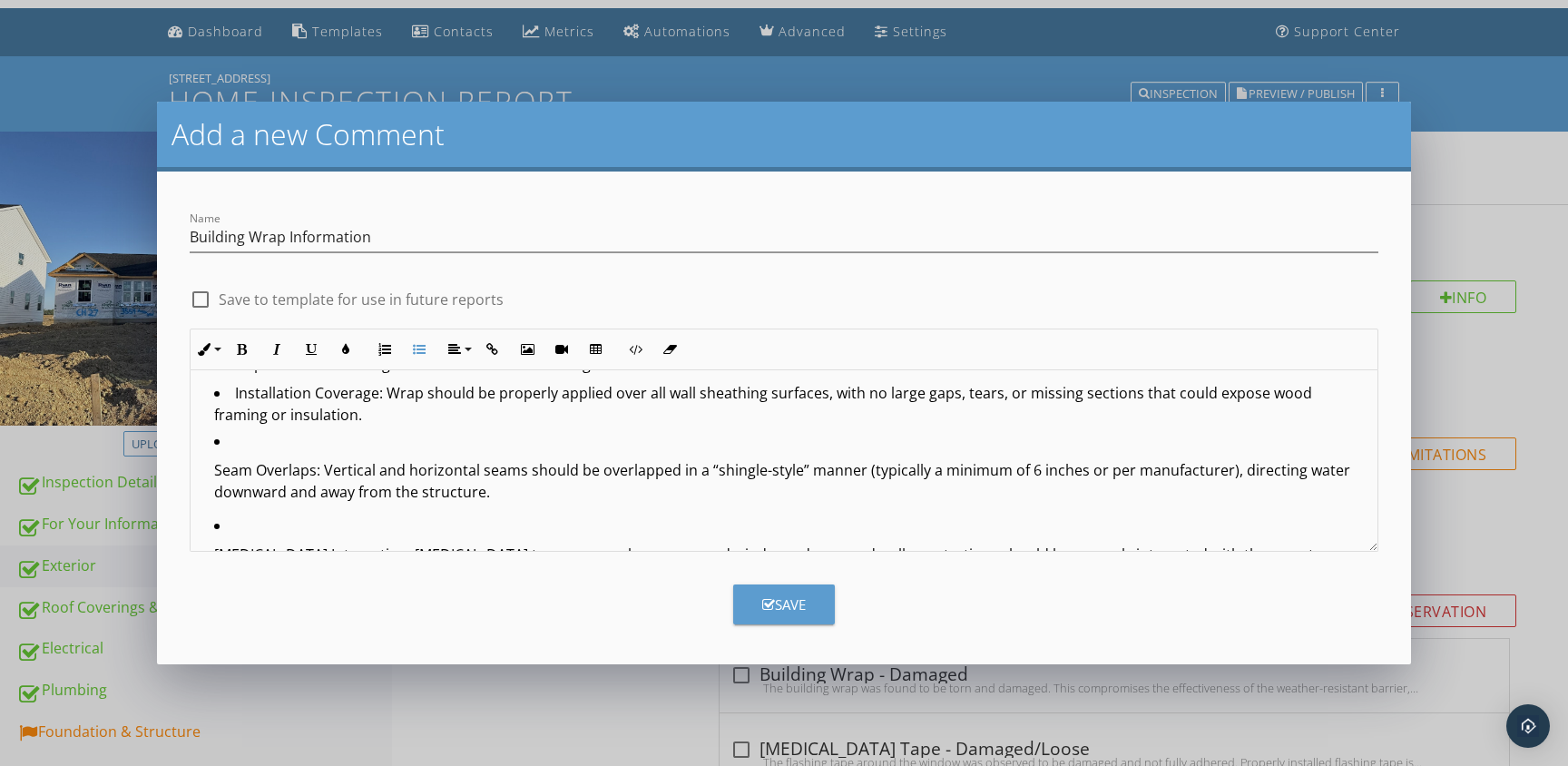
click at [212, 468] on ul "Seam Overlaps: Vertical and horizontal seams should be overlapped in a “shingle…" at bounding box center [784, 620] width 1158 height 379
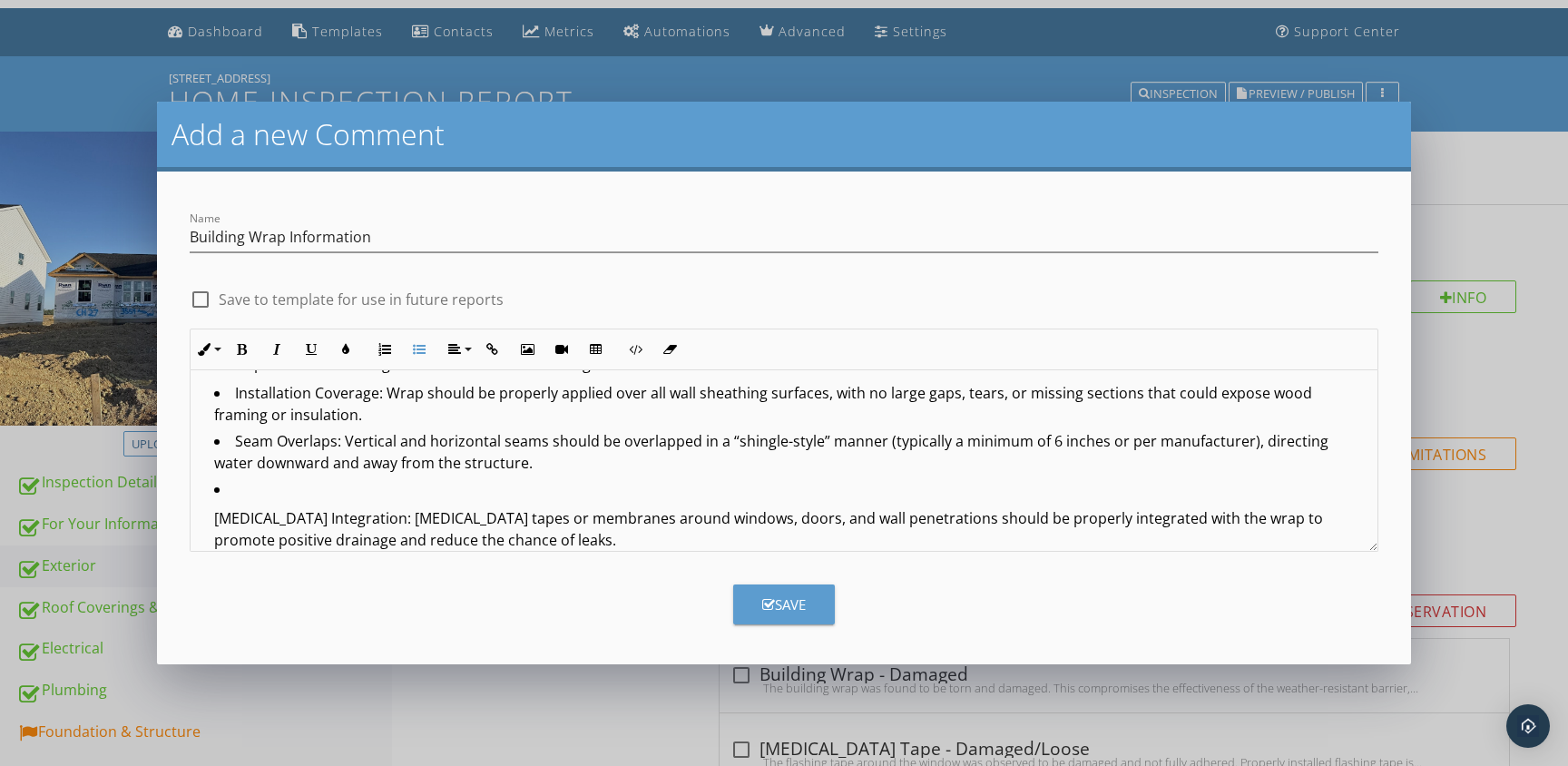
click at [214, 519] on p "[MEDICAL_DATA] Integration: [MEDICAL_DATA] tapes or membranes around windows, d…" at bounding box center [789, 529] width 1149 height 43
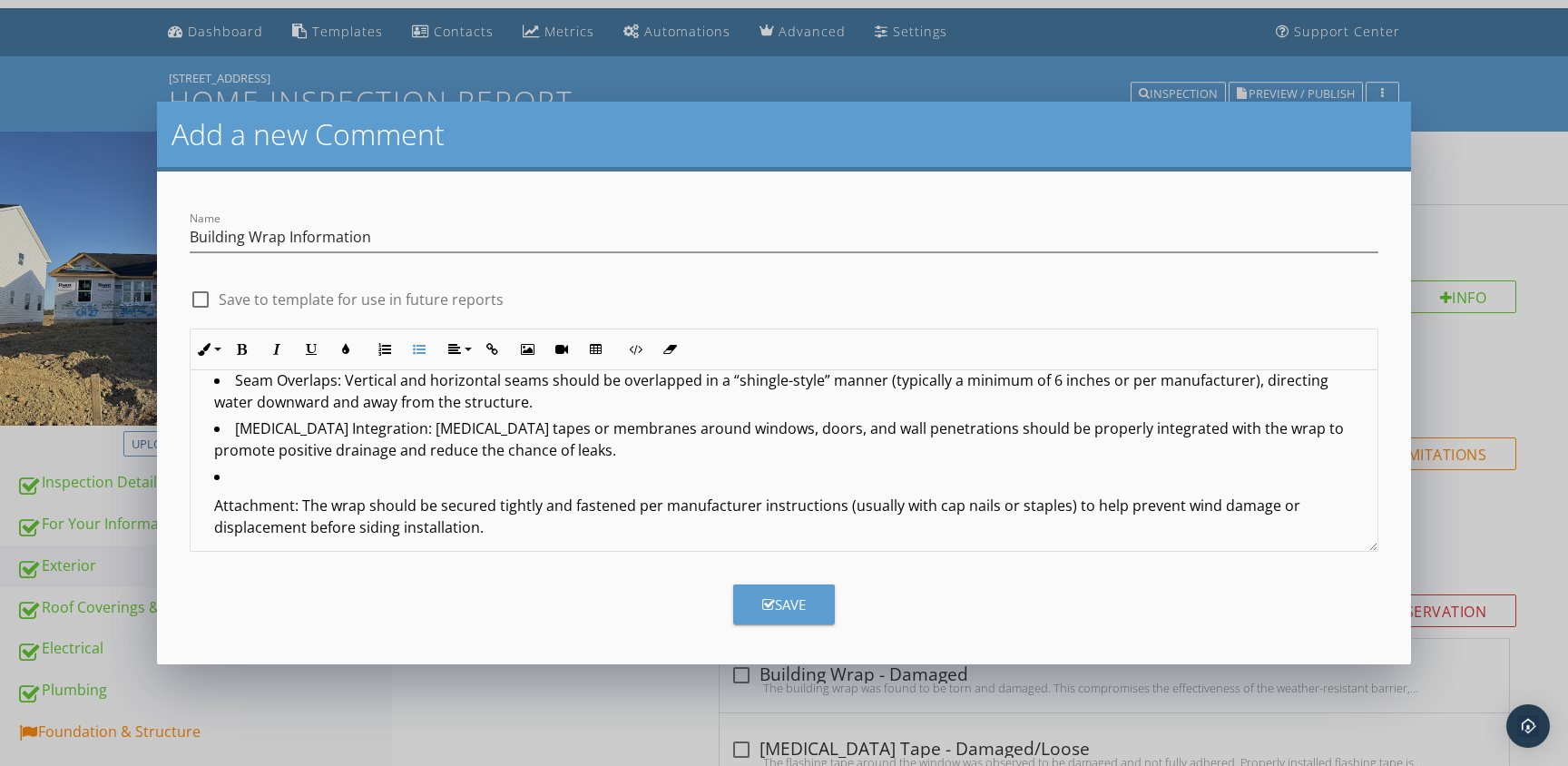
scroll to position [237, 0]
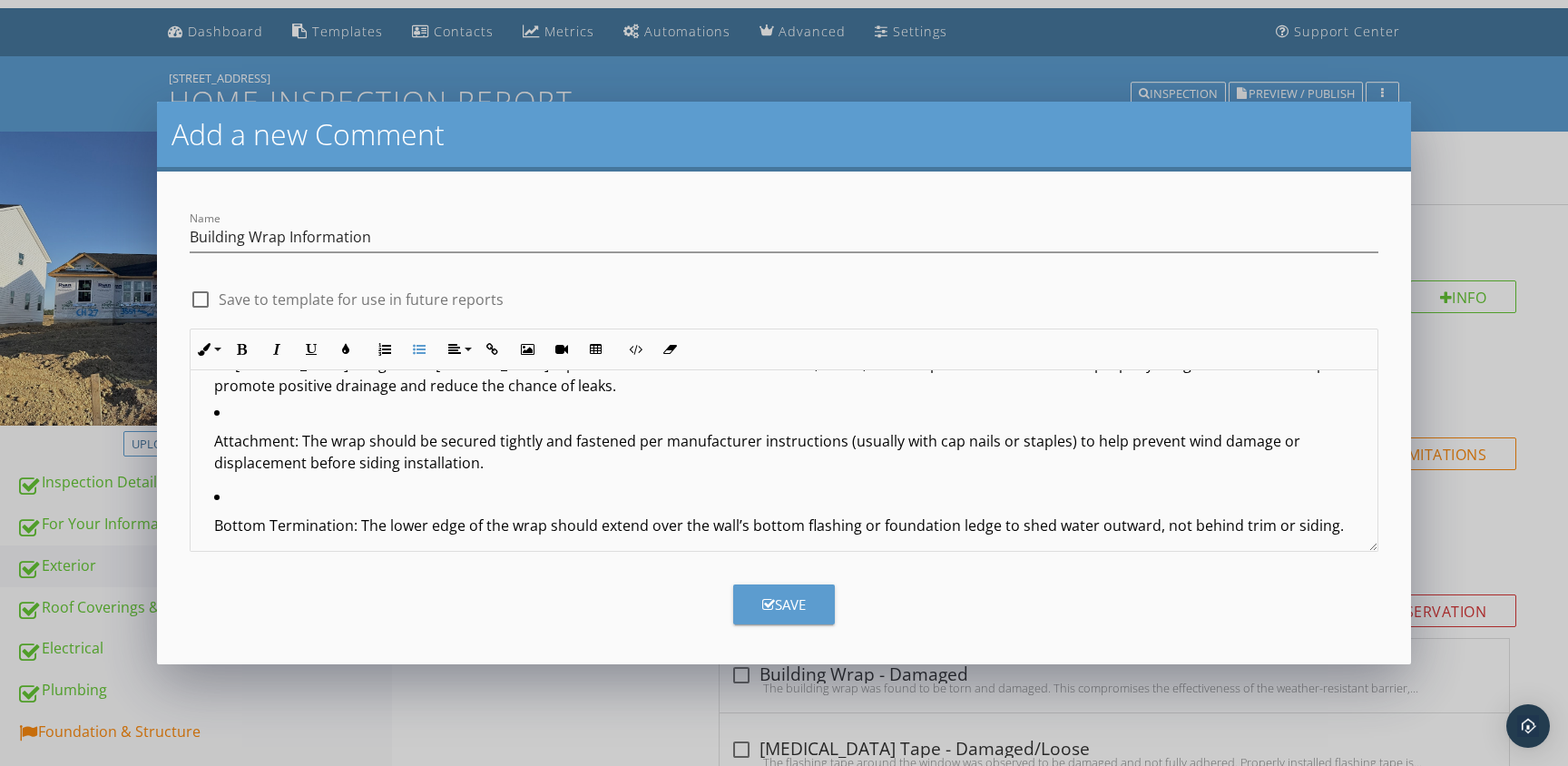
click at [215, 443] on p "Attachment: The wrap should be secured tightly and fastened per manufacturer in…" at bounding box center [789, 452] width 1149 height 43
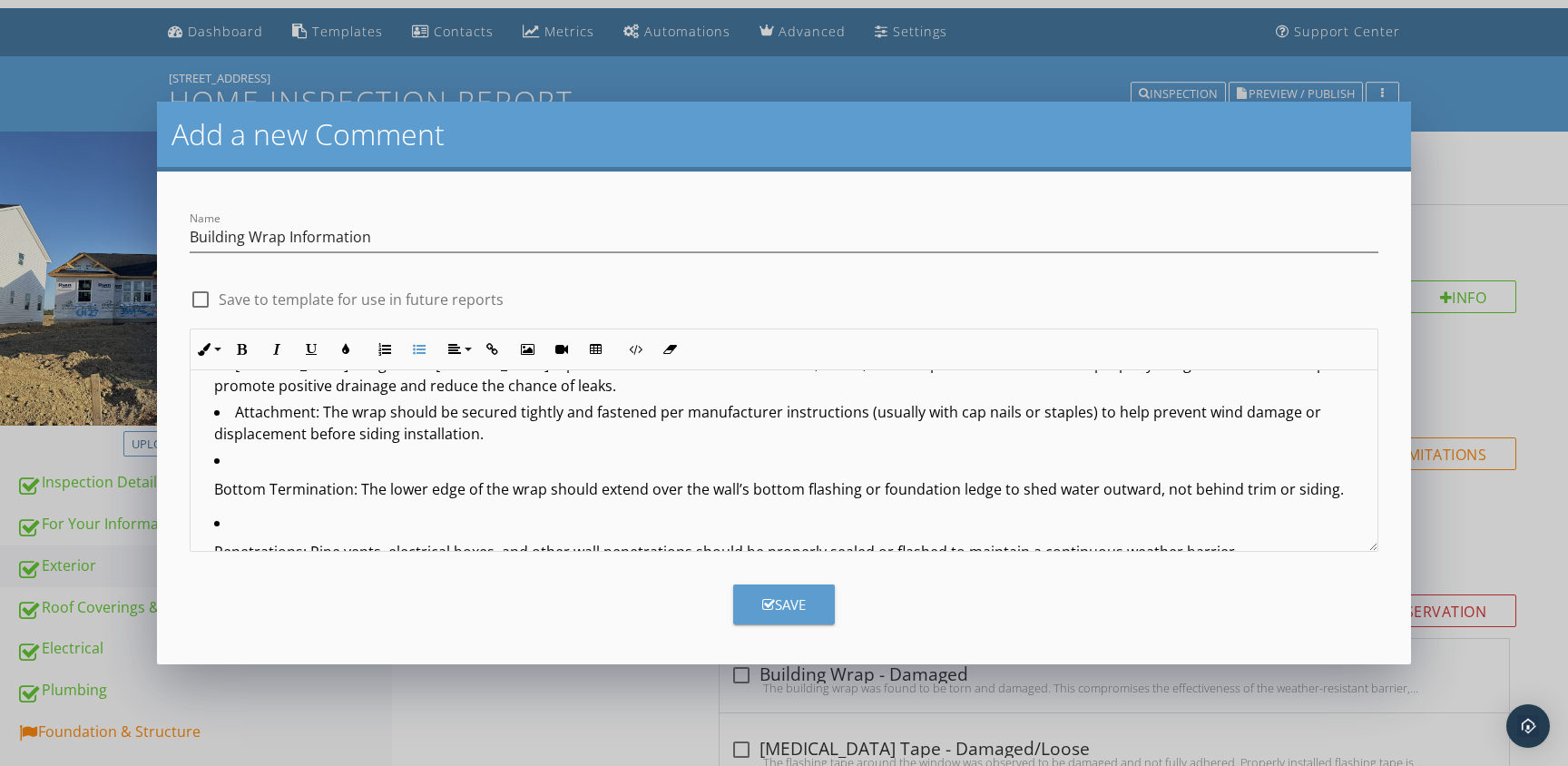
click at [214, 490] on p "Bottom Termination: The lower edge of the wrap should extend over the wall’s bo…" at bounding box center [789, 489] width 1149 height 22
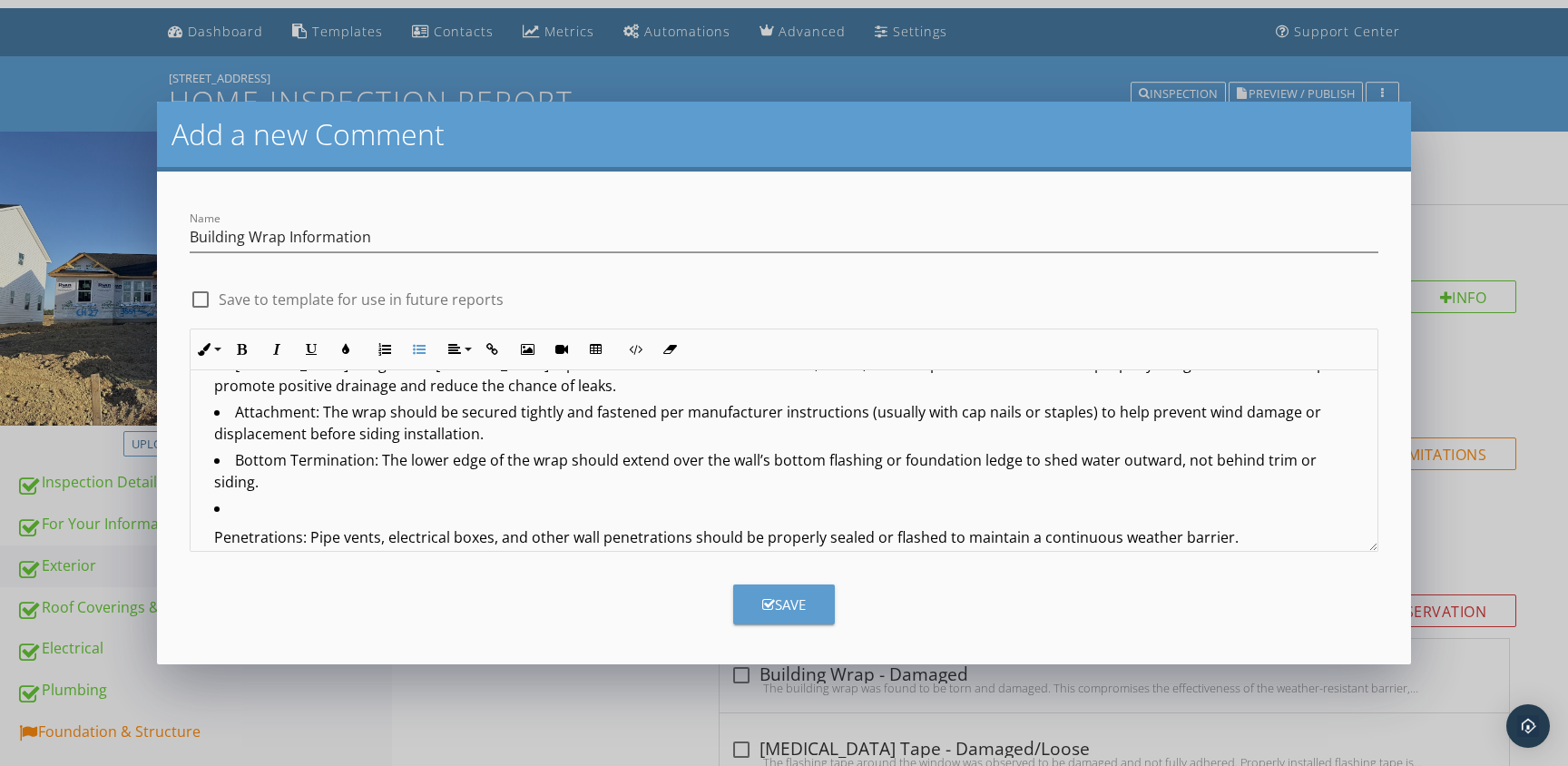
click at [214, 527] on p "Penetrations: Pipe vents, electrical boxes, and other wall penetrations should …" at bounding box center [789, 538] width 1149 height 22
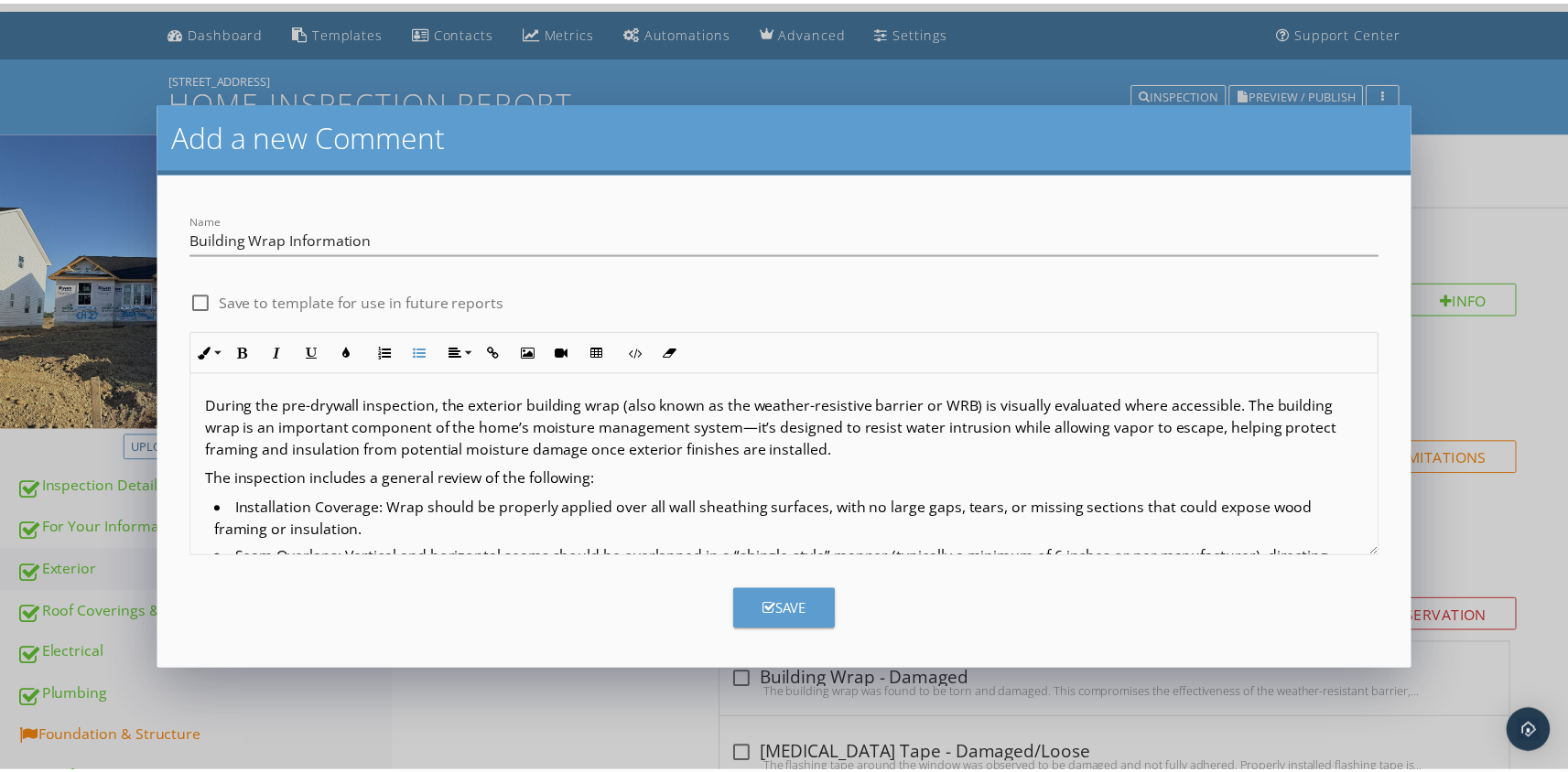
scroll to position [0, 0]
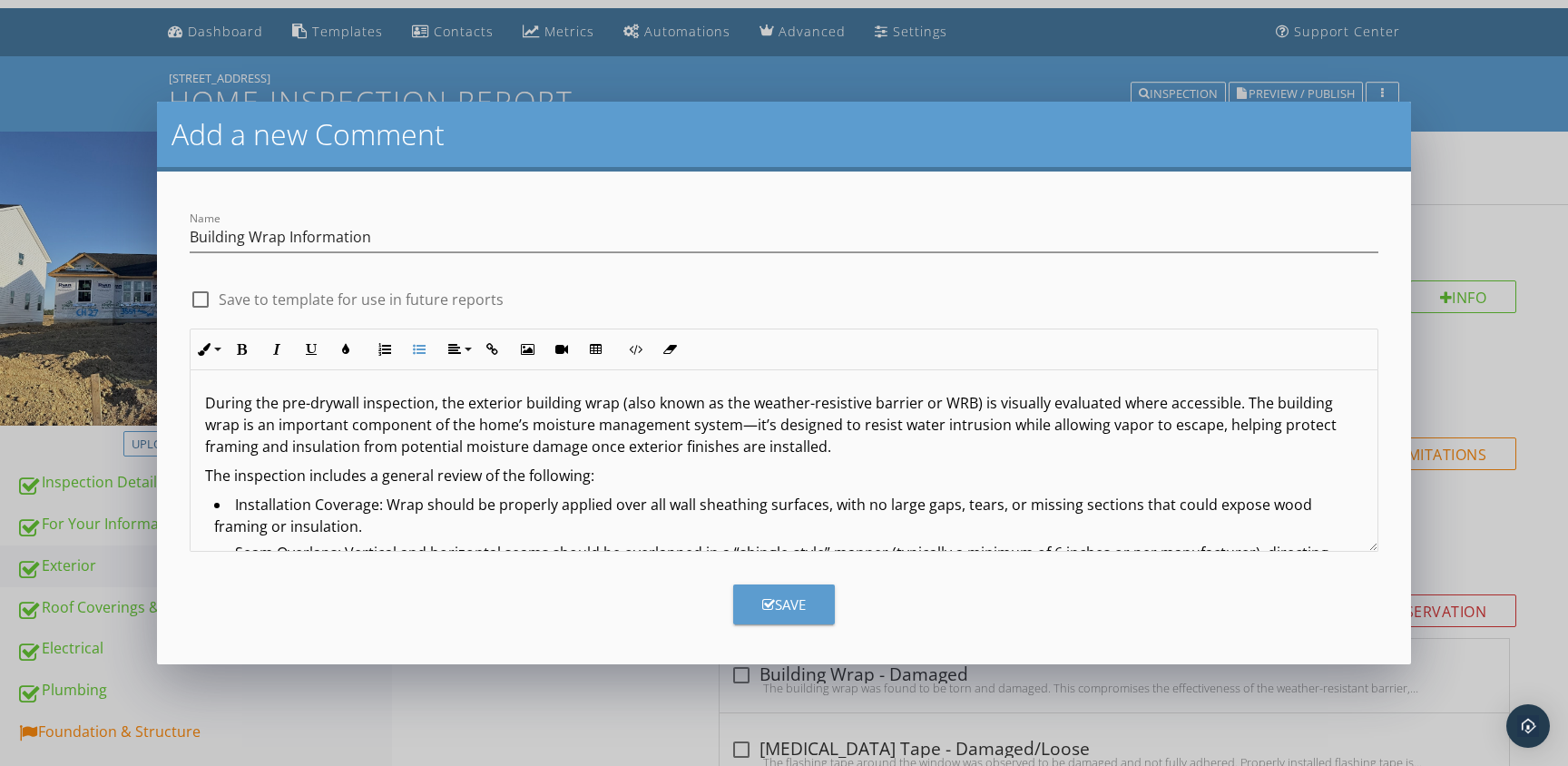
click at [200, 301] on div at bounding box center [200, 300] width 31 height 31
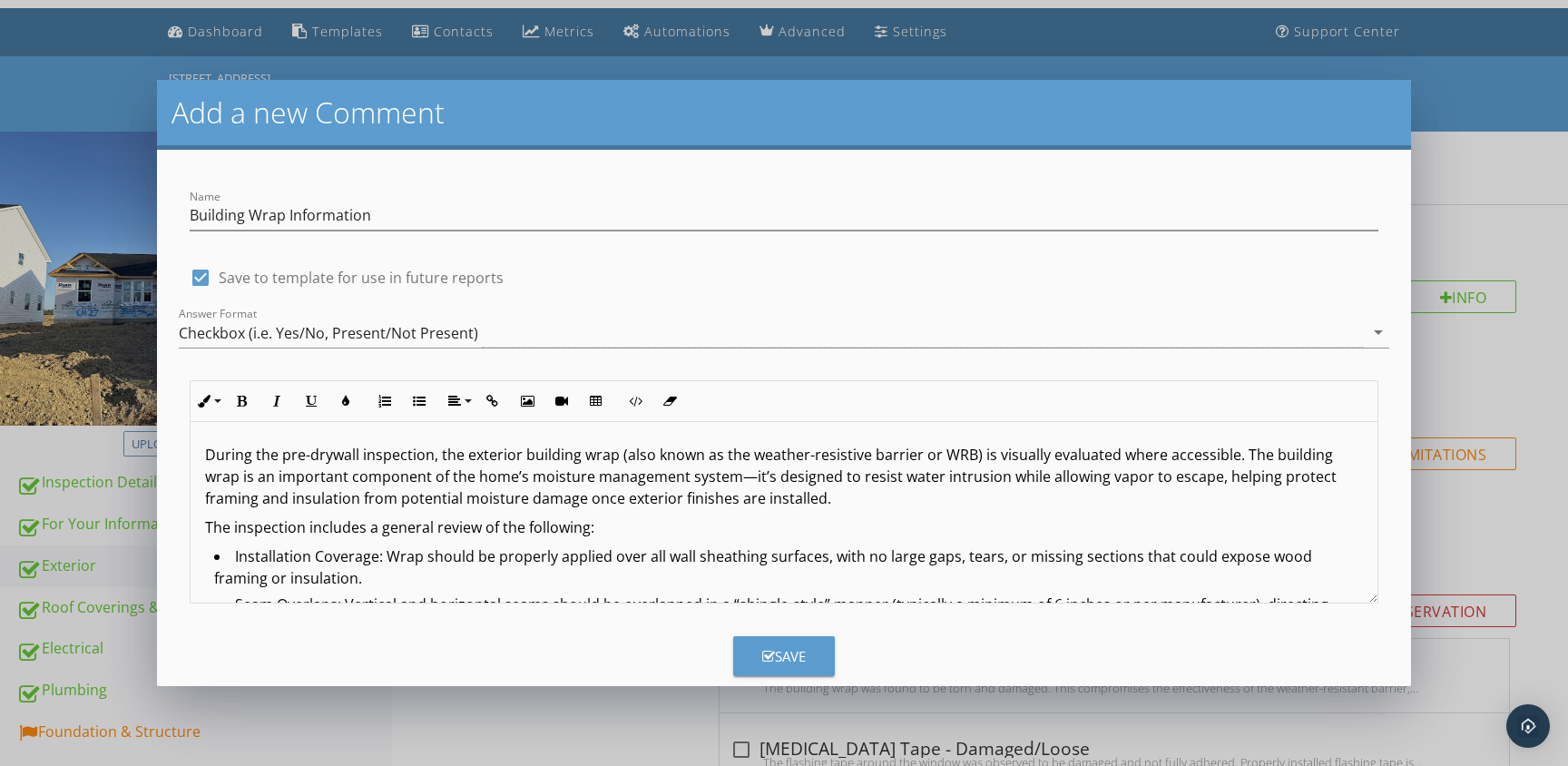
click at [790, 656] on div "Save" at bounding box center [783, 657] width 43 height 21
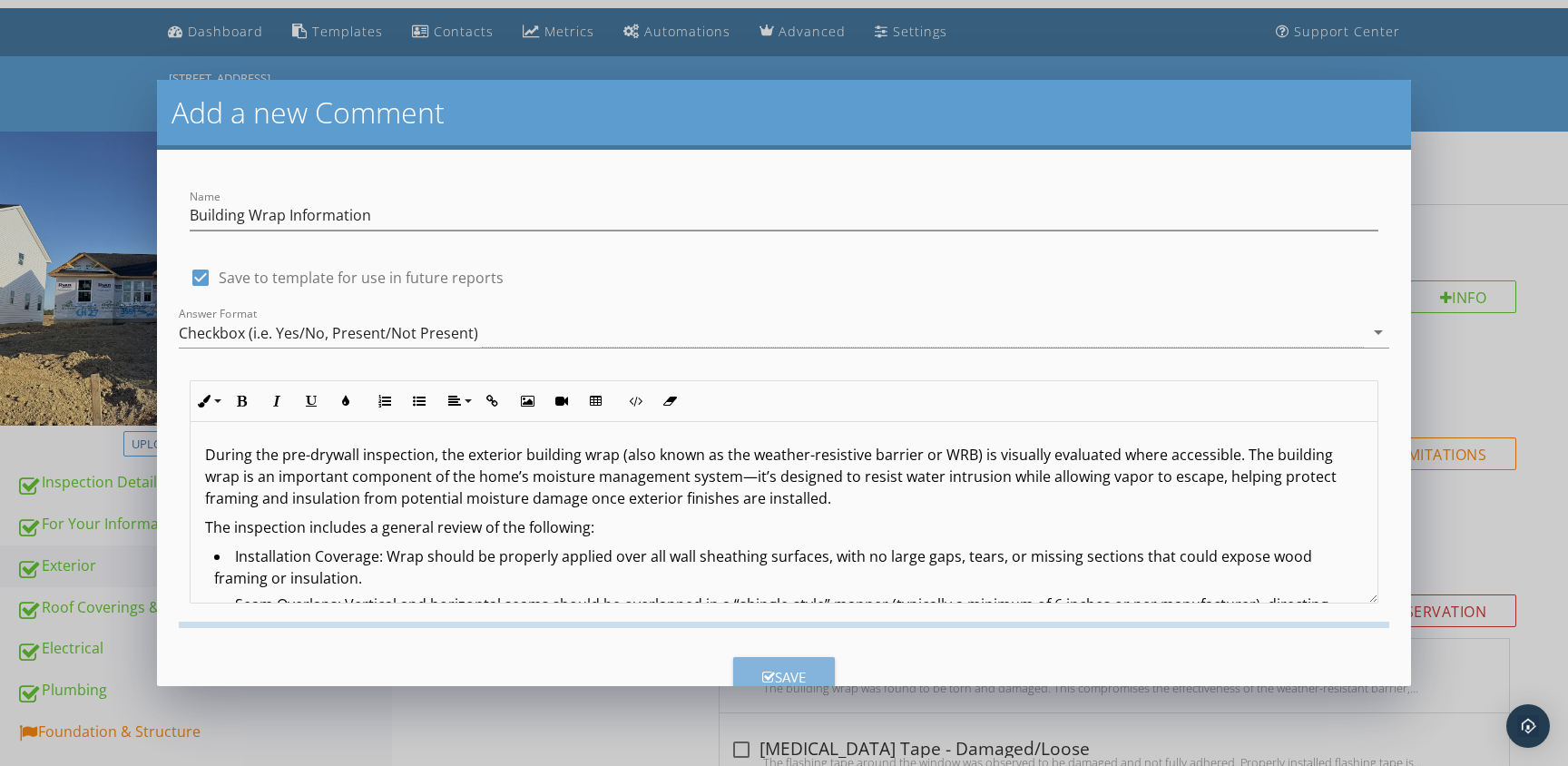
checkbox input "false"
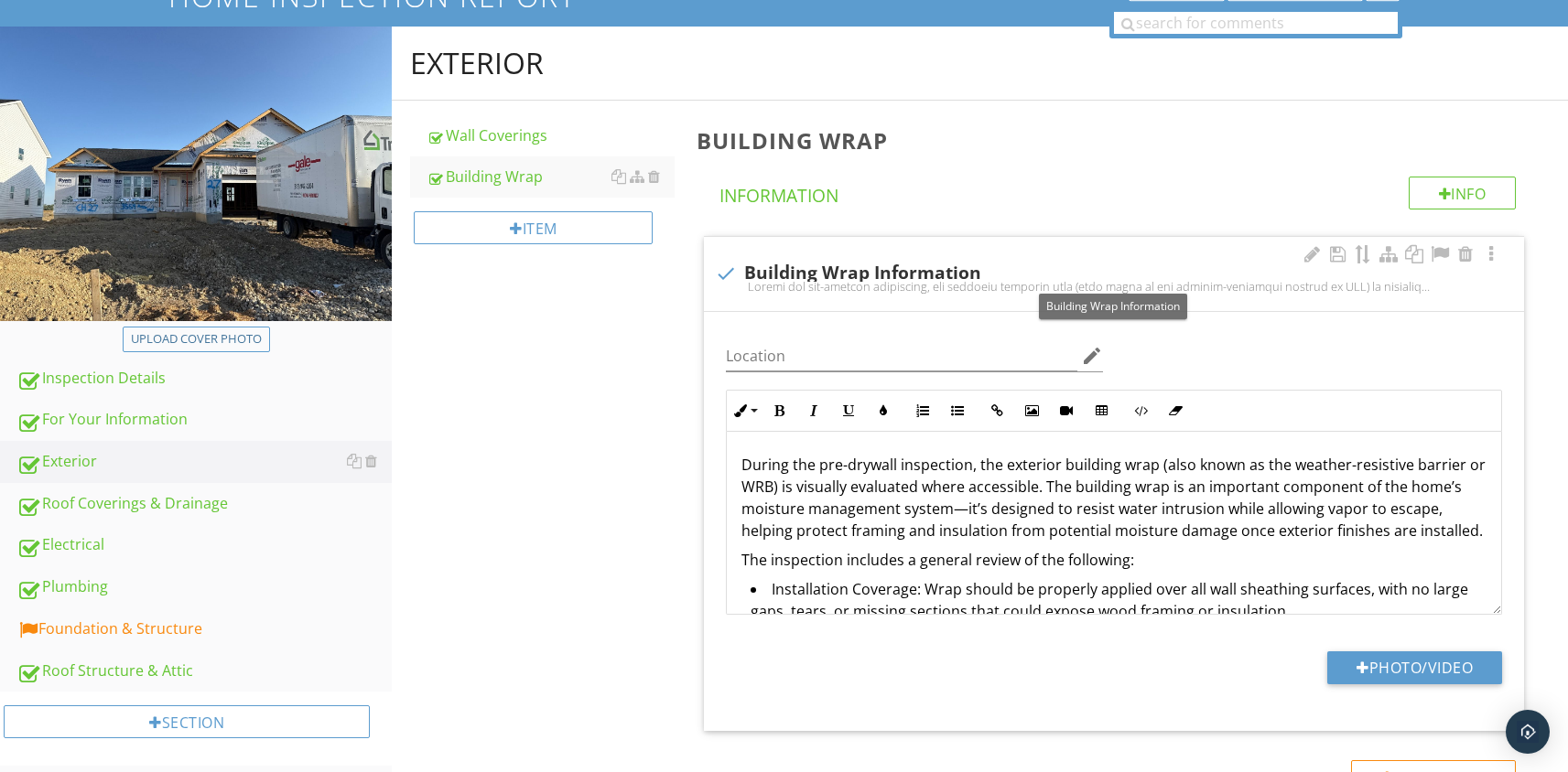
scroll to position [252, 0]
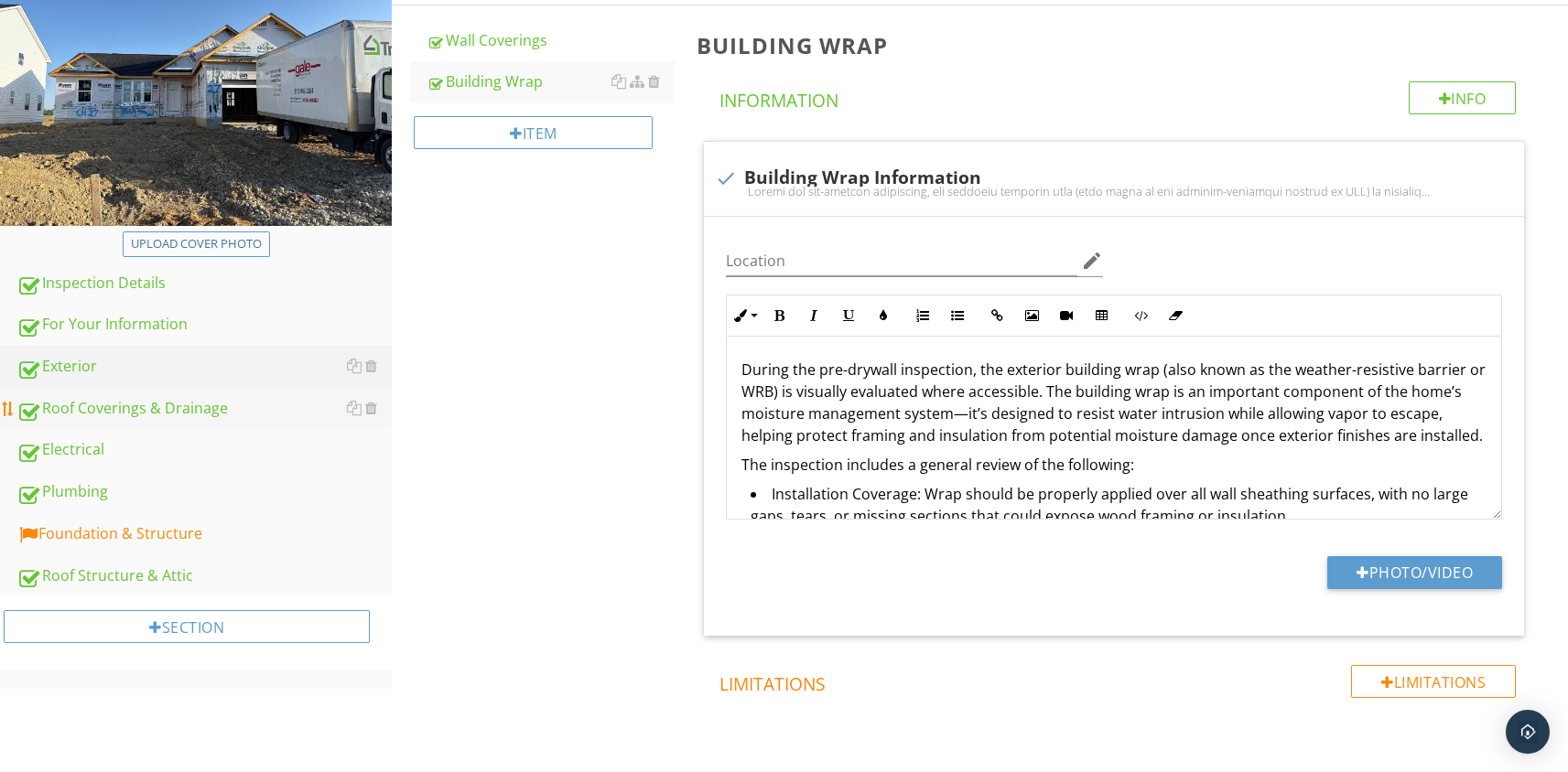
click at [132, 404] on div "Roof Coverings & Drainage" at bounding box center [204, 410] width 376 height 24
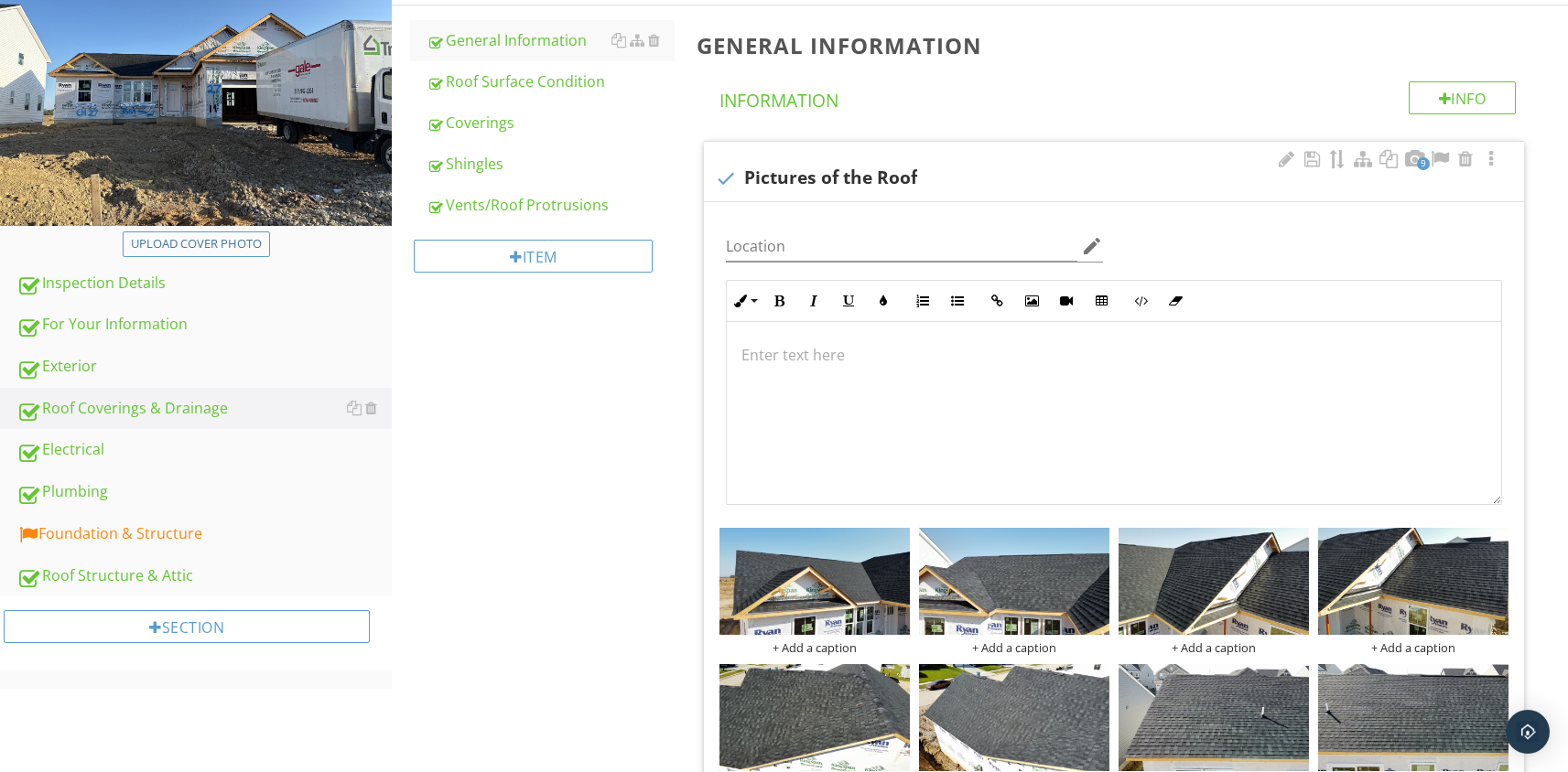
scroll to position [1, 0]
click at [507, 86] on div "Roof Surface Condition" at bounding box center [551, 82] width 249 height 22
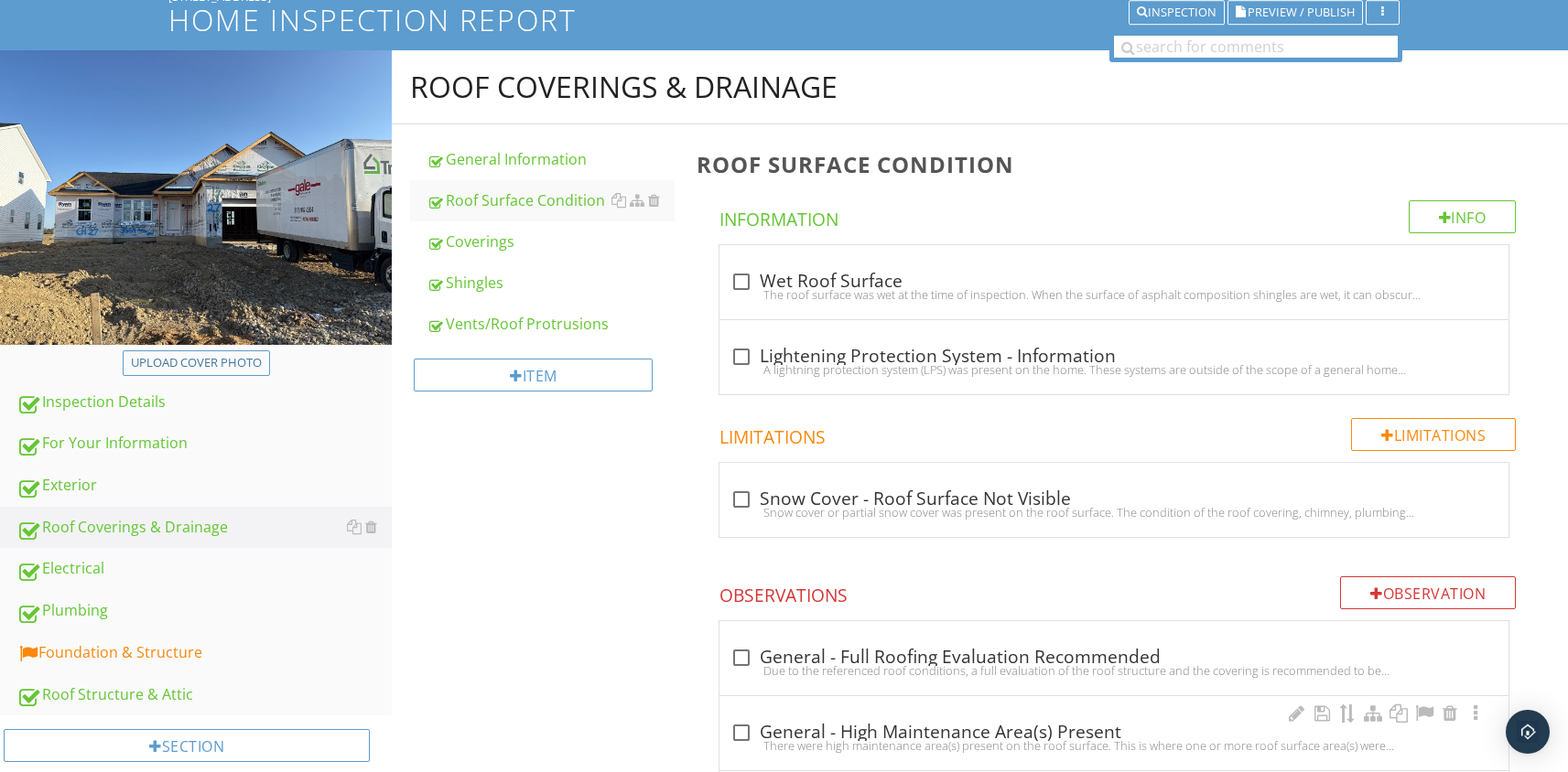
scroll to position [175, 0]
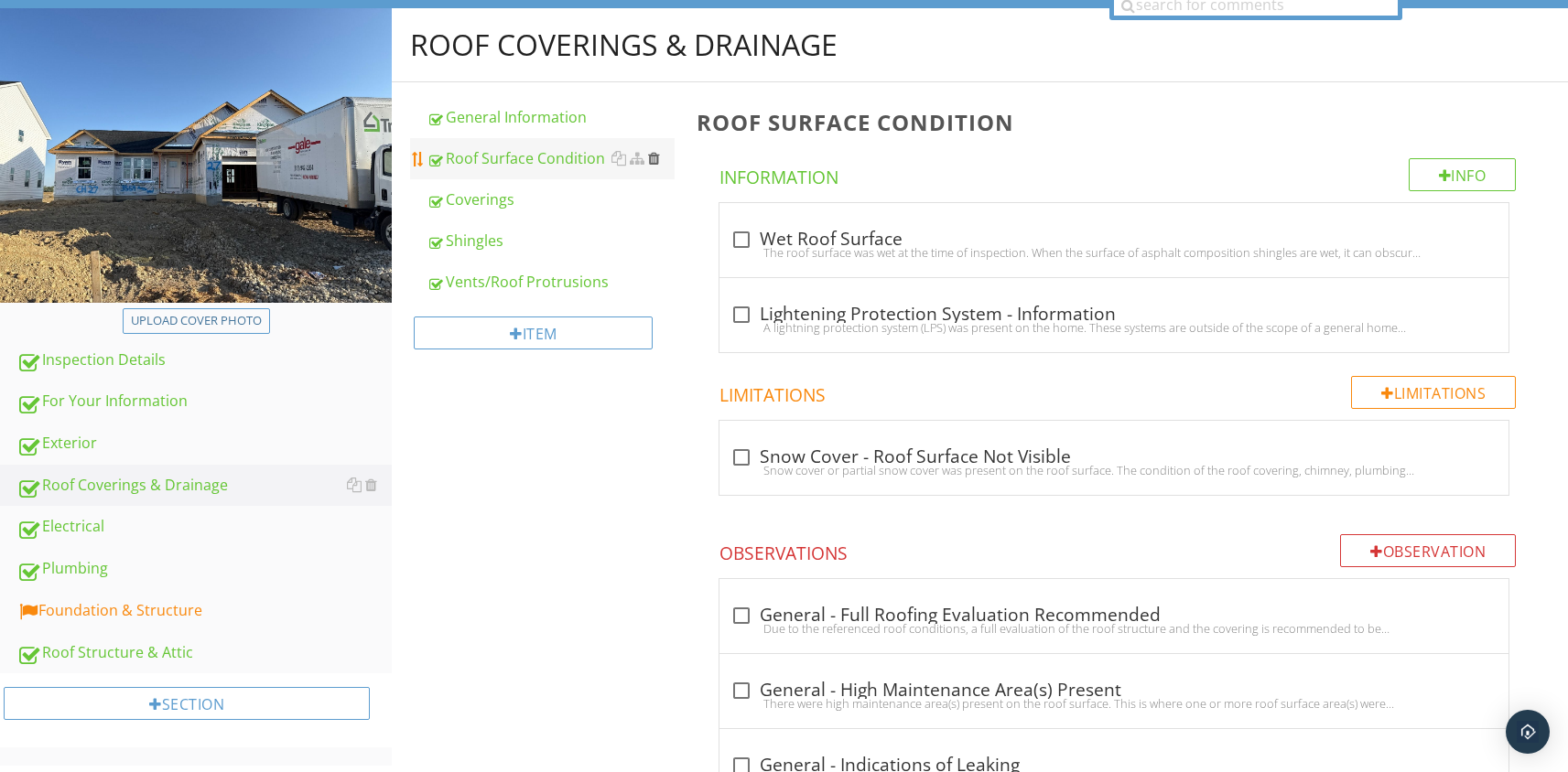
click at [657, 159] on div at bounding box center [654, 158] width 12 height 15
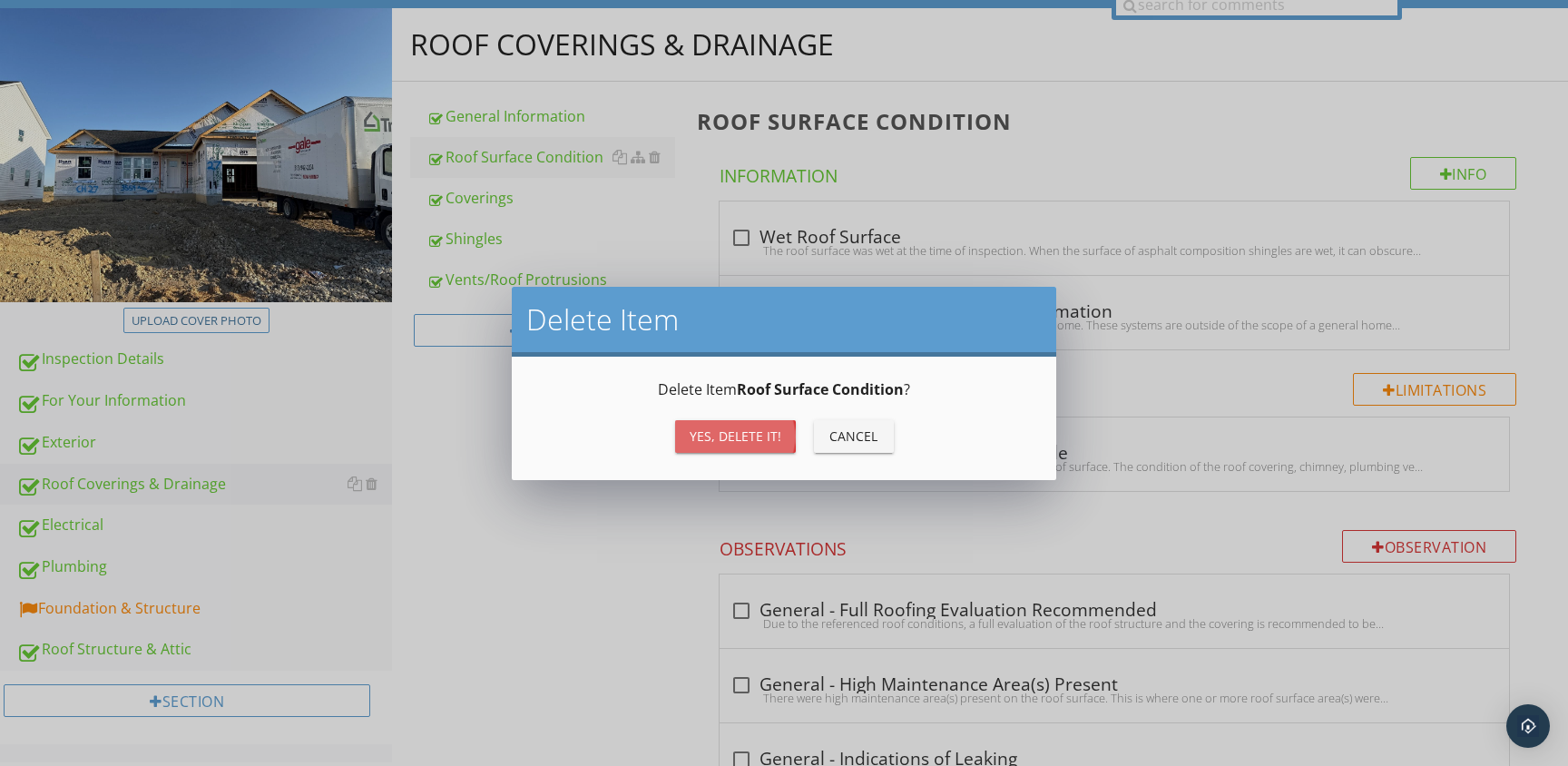
click at [744, 443] on div "Yes, Delete it!" at bounding box center [735, 436] width 92 height 19
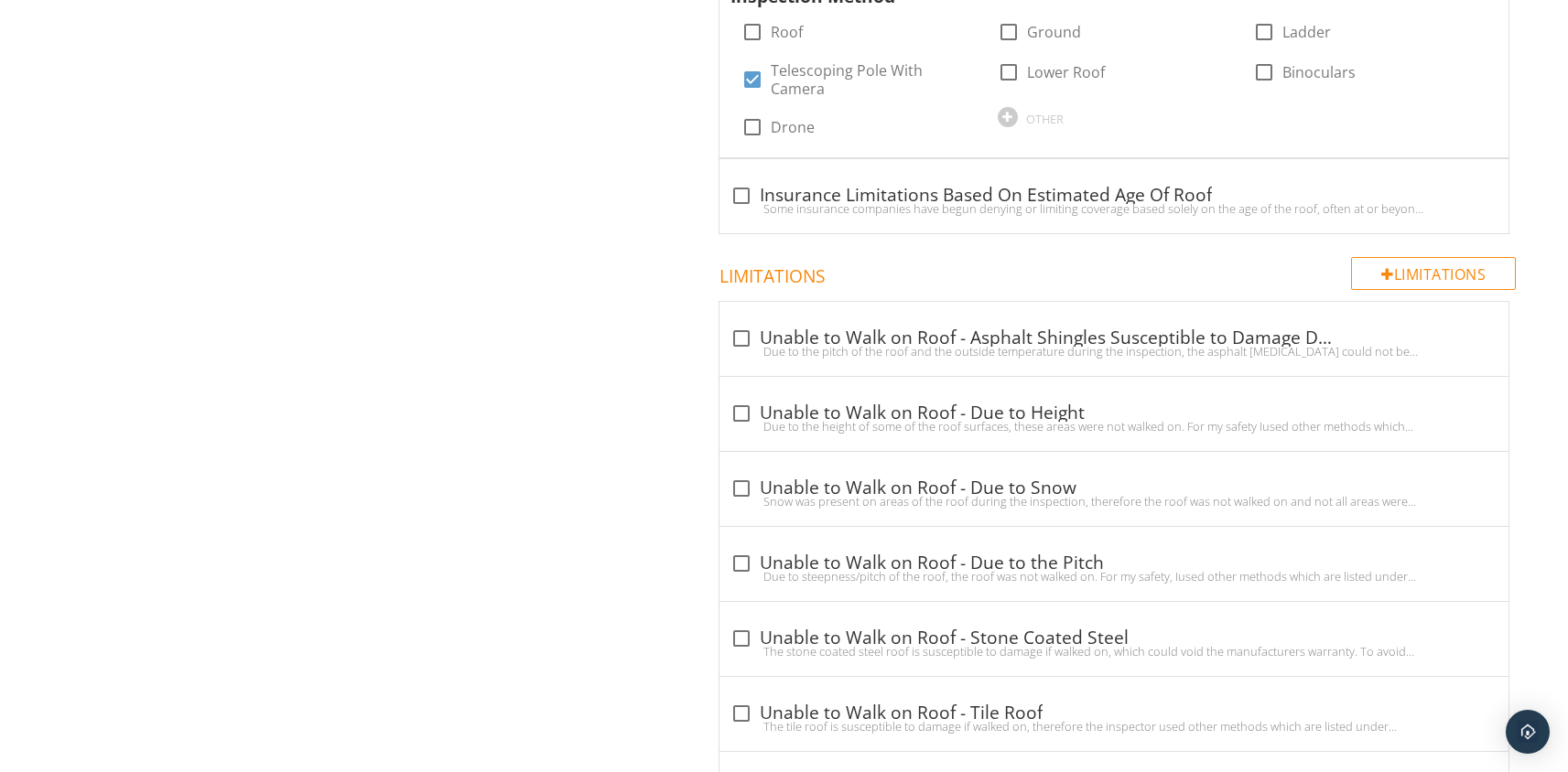
scroll to position [1436, 0]
click at [1006, 37] on div at bounding box center [1009, 34] width 32 height 32
checkbox input "true"
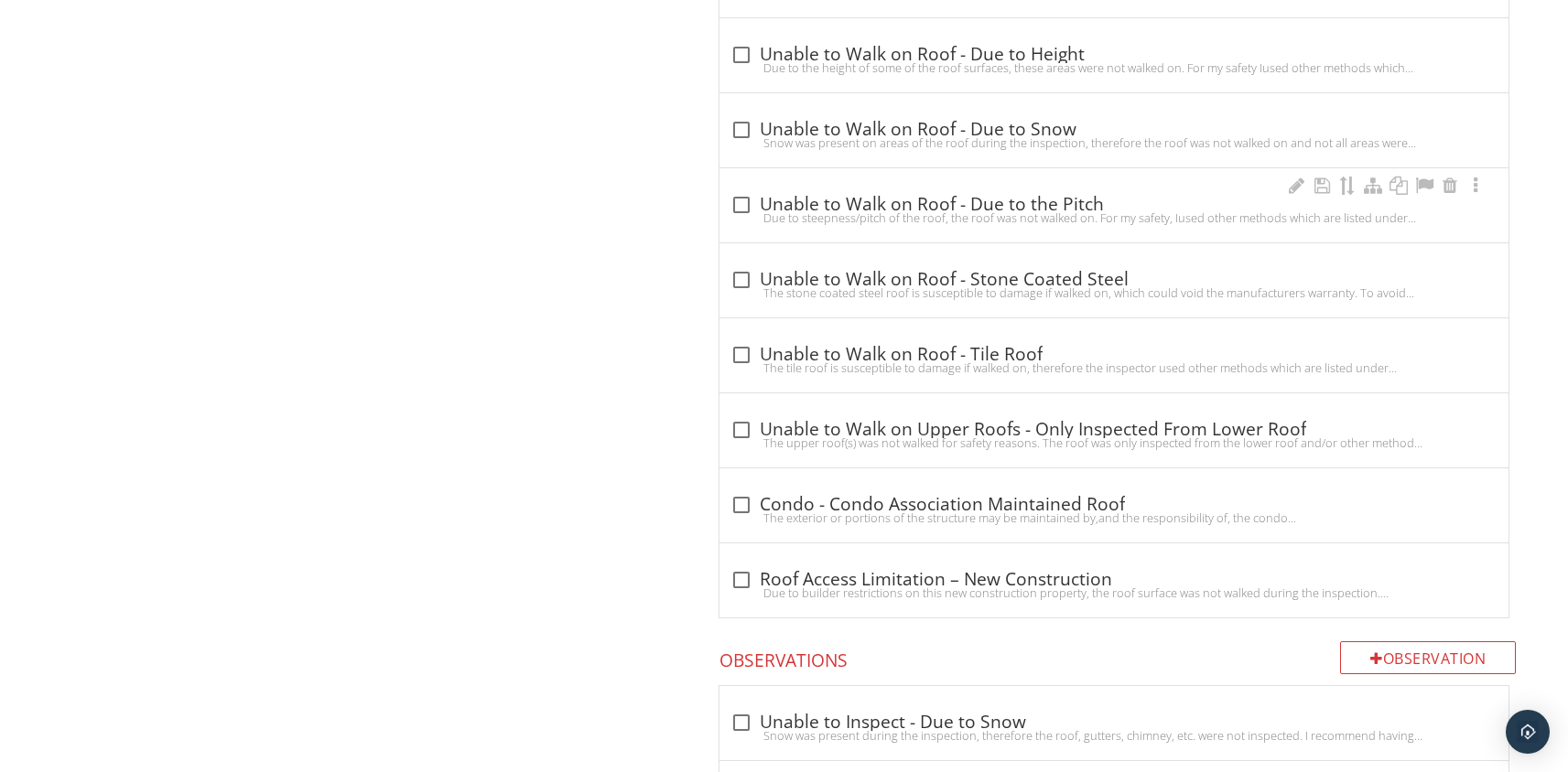
scroll to position [1879, 0]
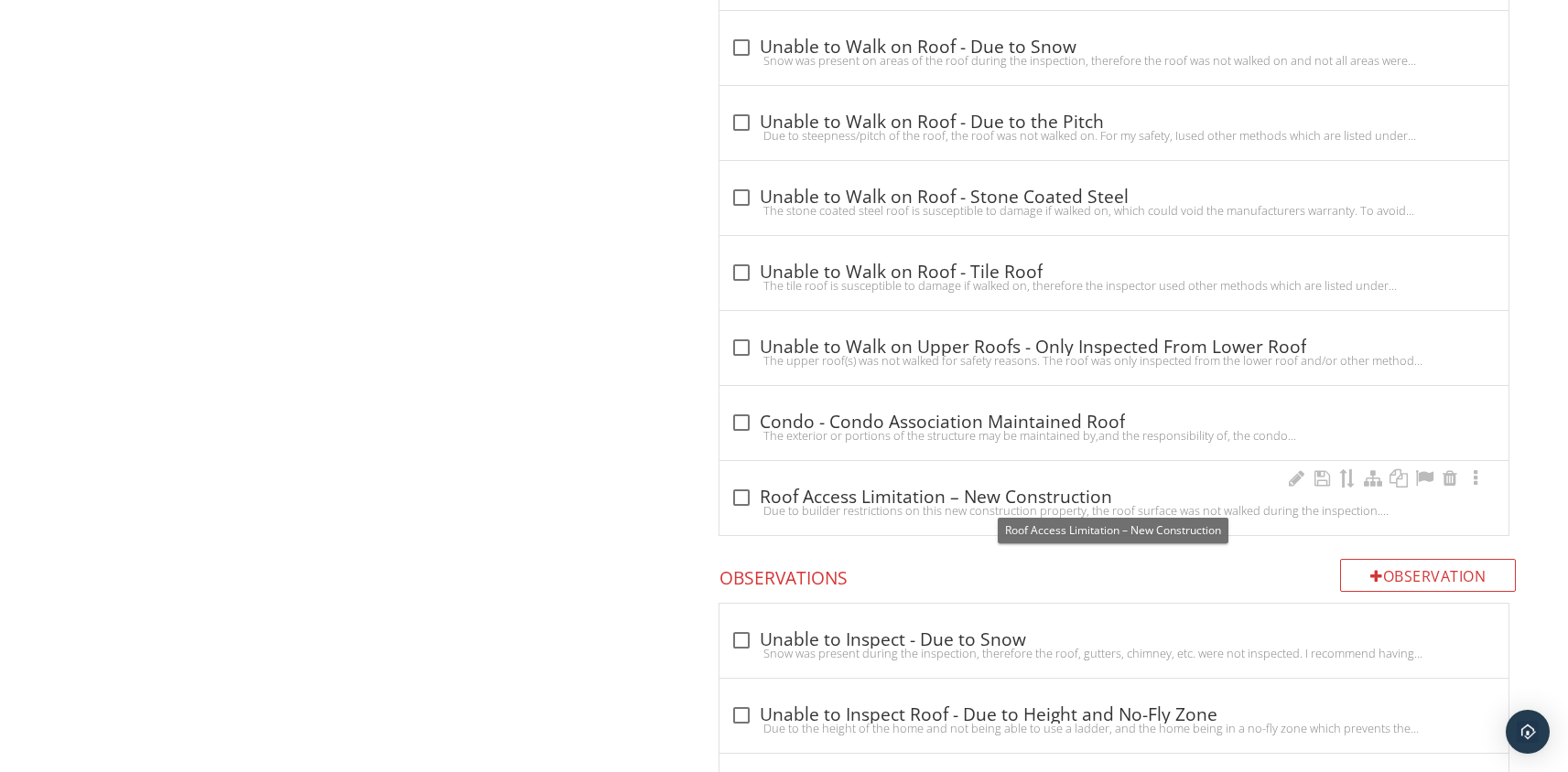
click at [746, 501] on div at bounding box center [742, 498] width 32 height 32
checkbox input "true"
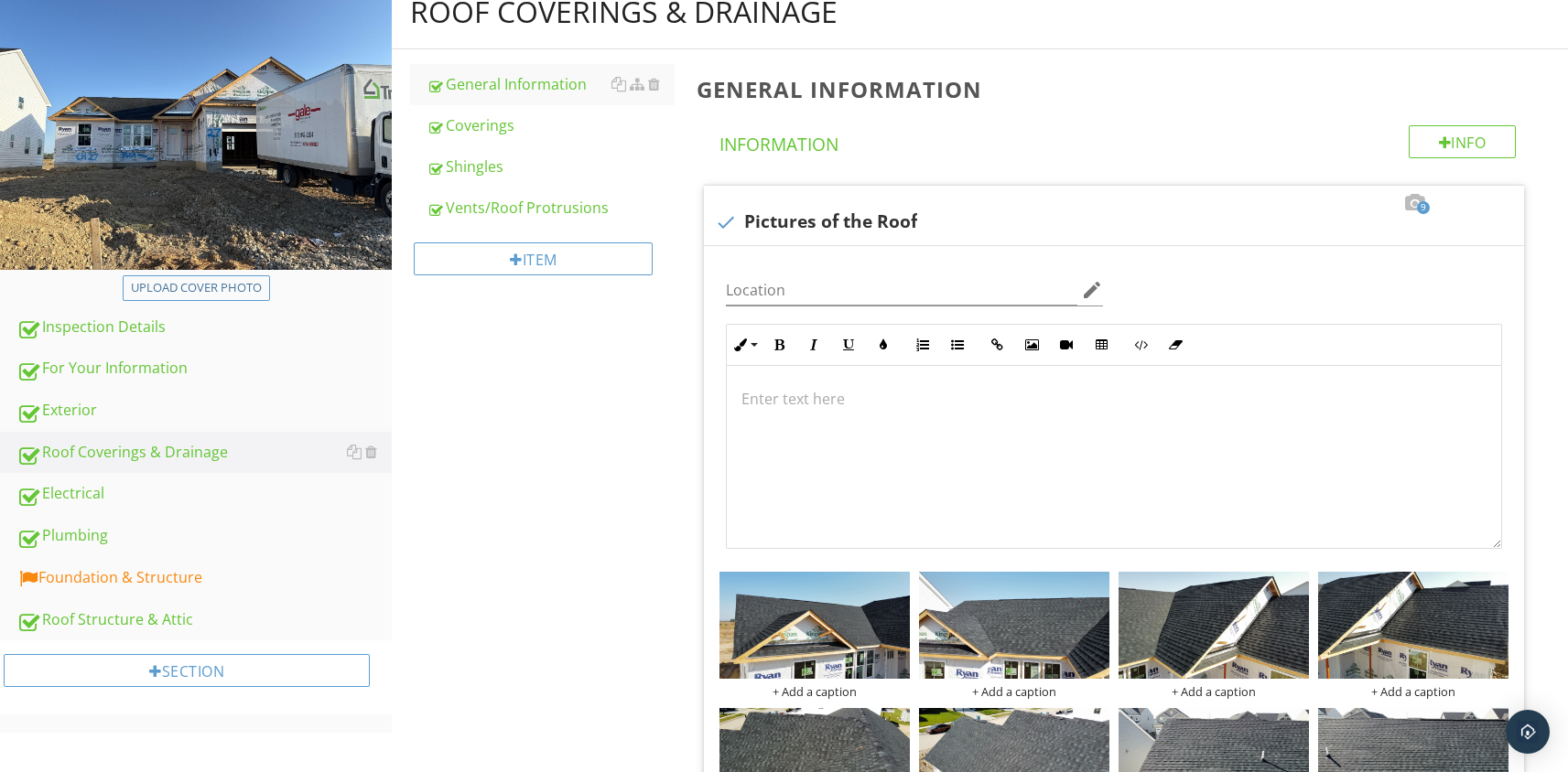
scroll to position [100, 0]
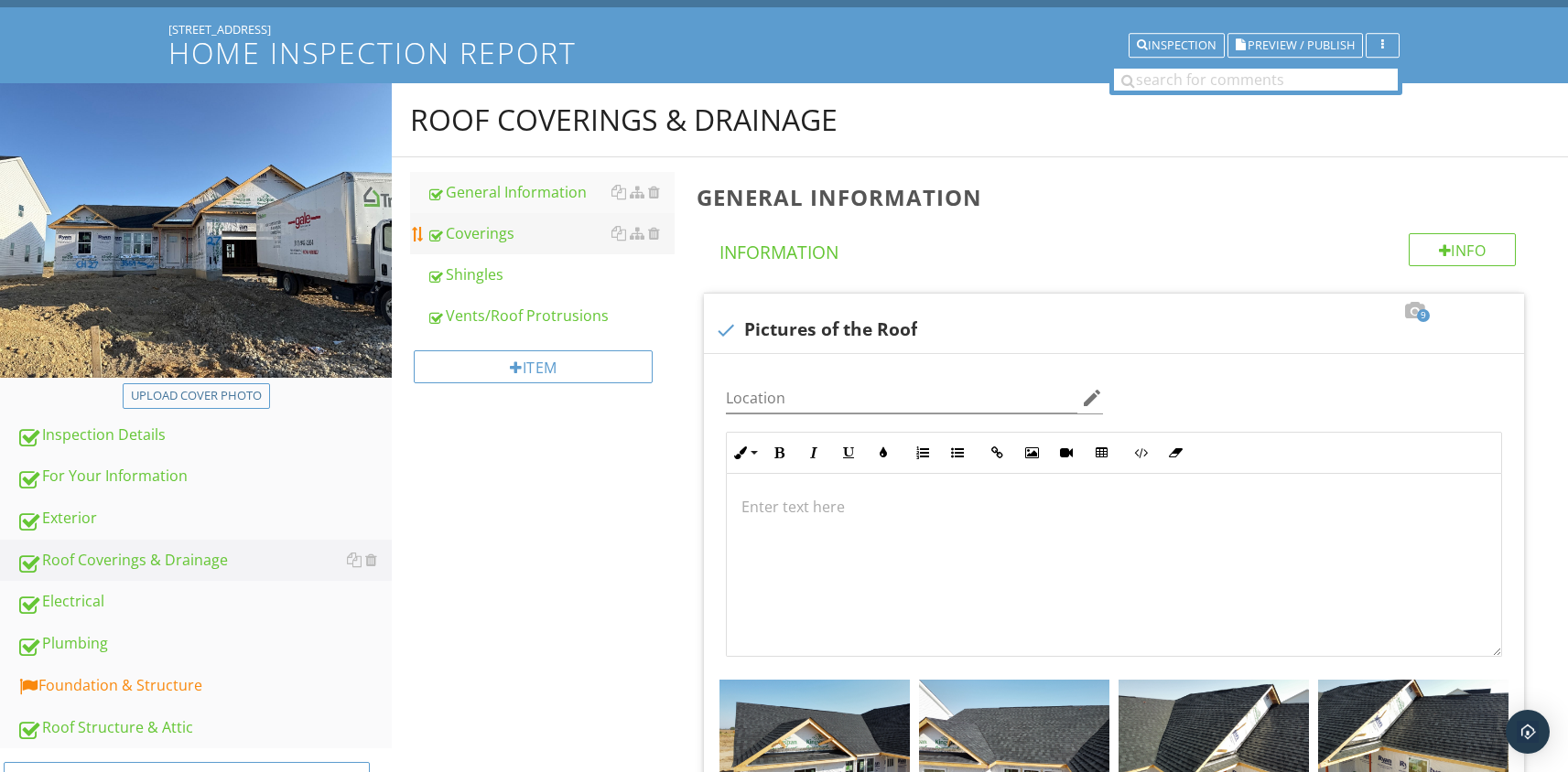
click at [478, 232] on div "Coverings" at bounding box center [551, 234] width 249 height 22
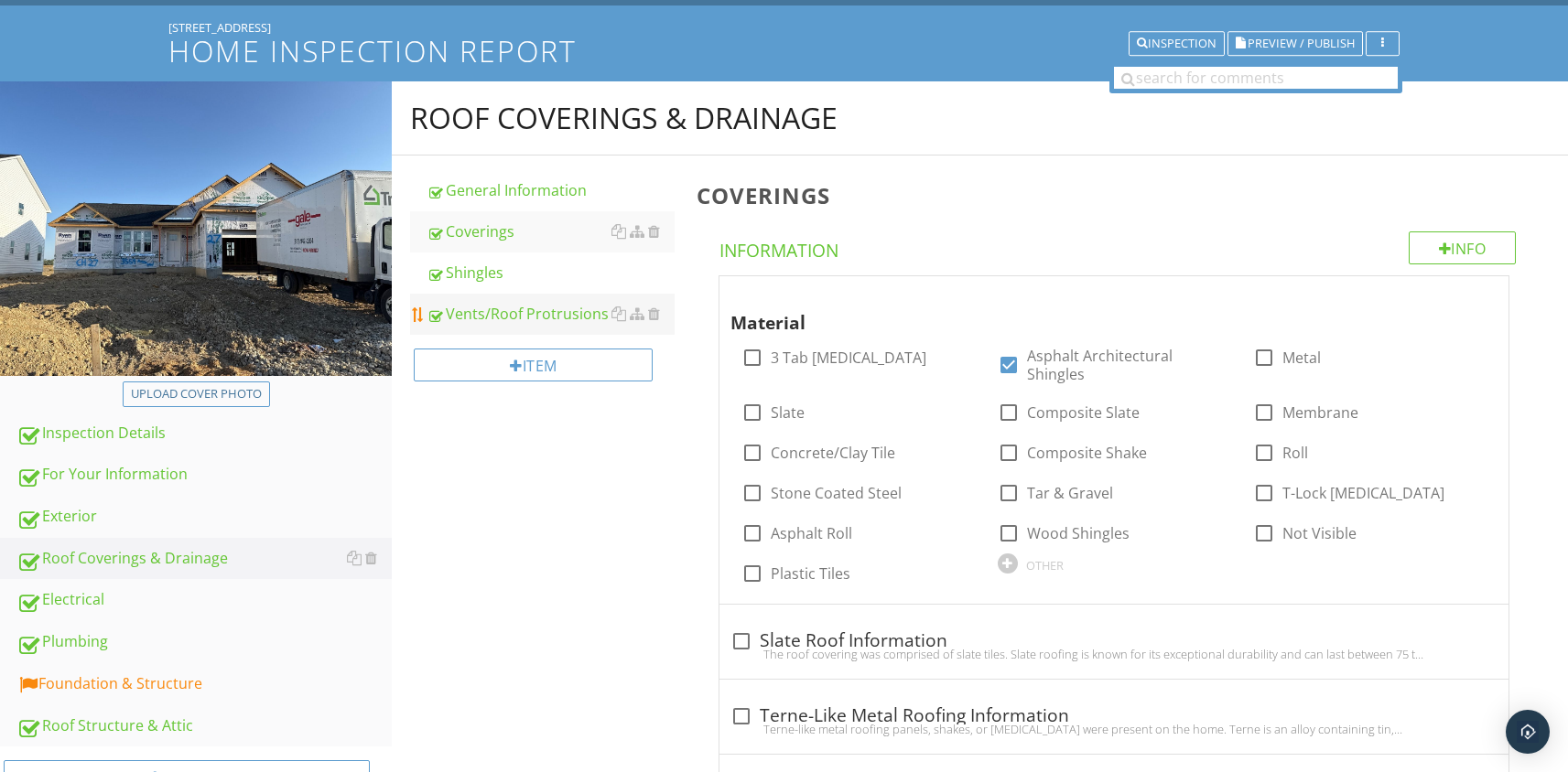
scroll to position [104, 0]
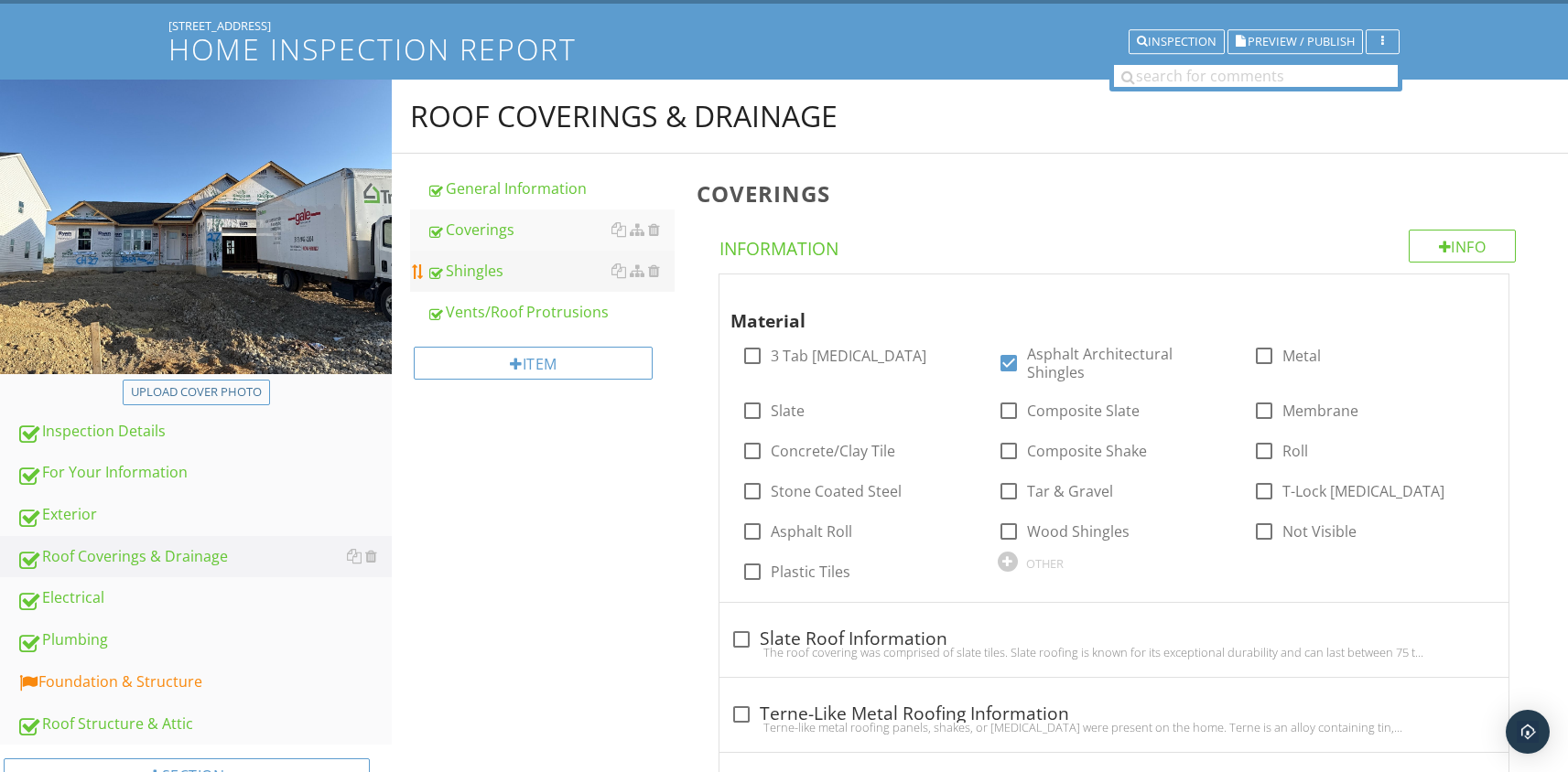
click at [492, 278] on div "Shingles" at bounding box center [551, 271] width 249 height 22
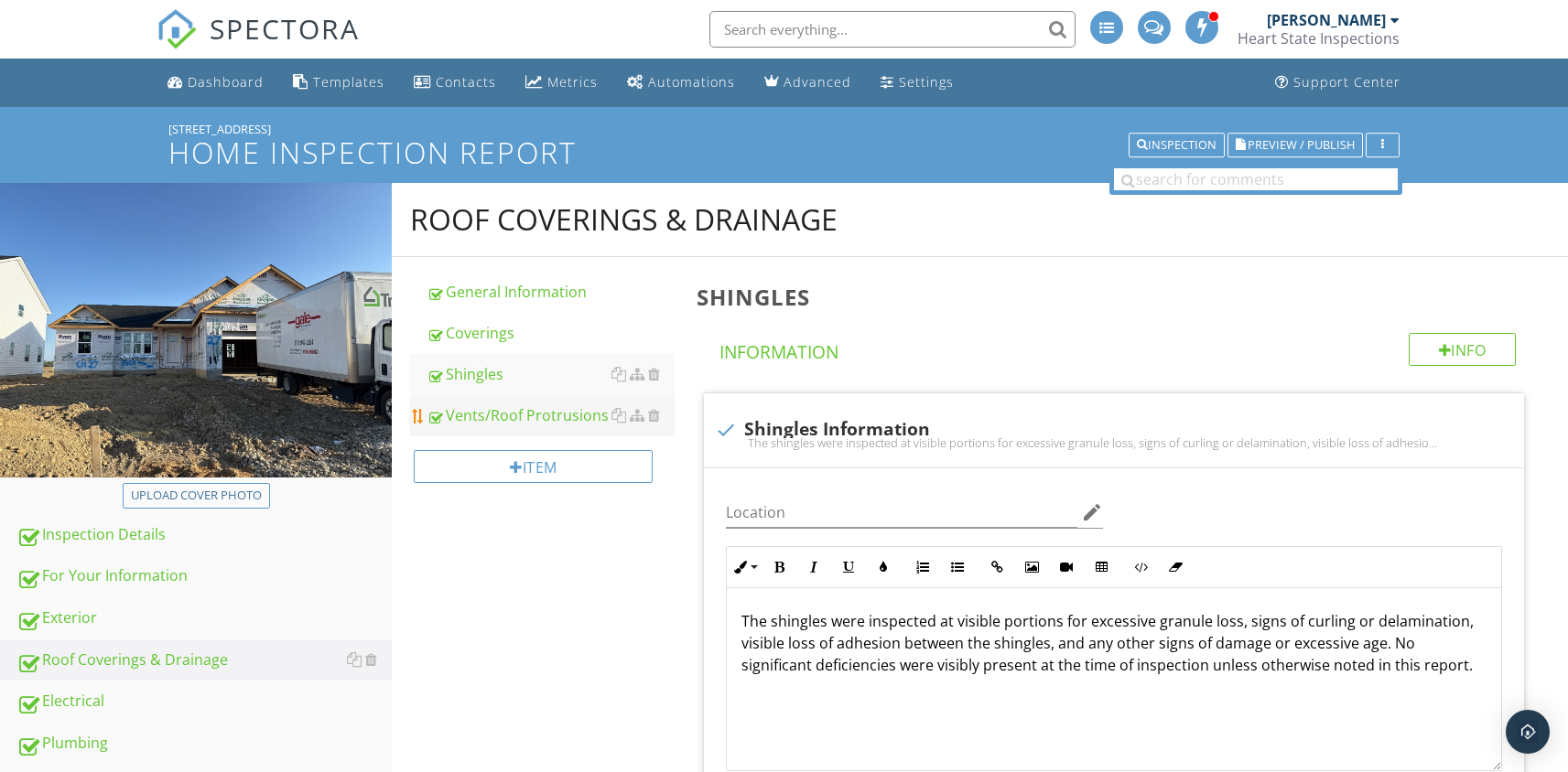
click at [503, 425] on div "Vents/Roof Protrusions" at bounding box center [551, 415] width 249 height 22
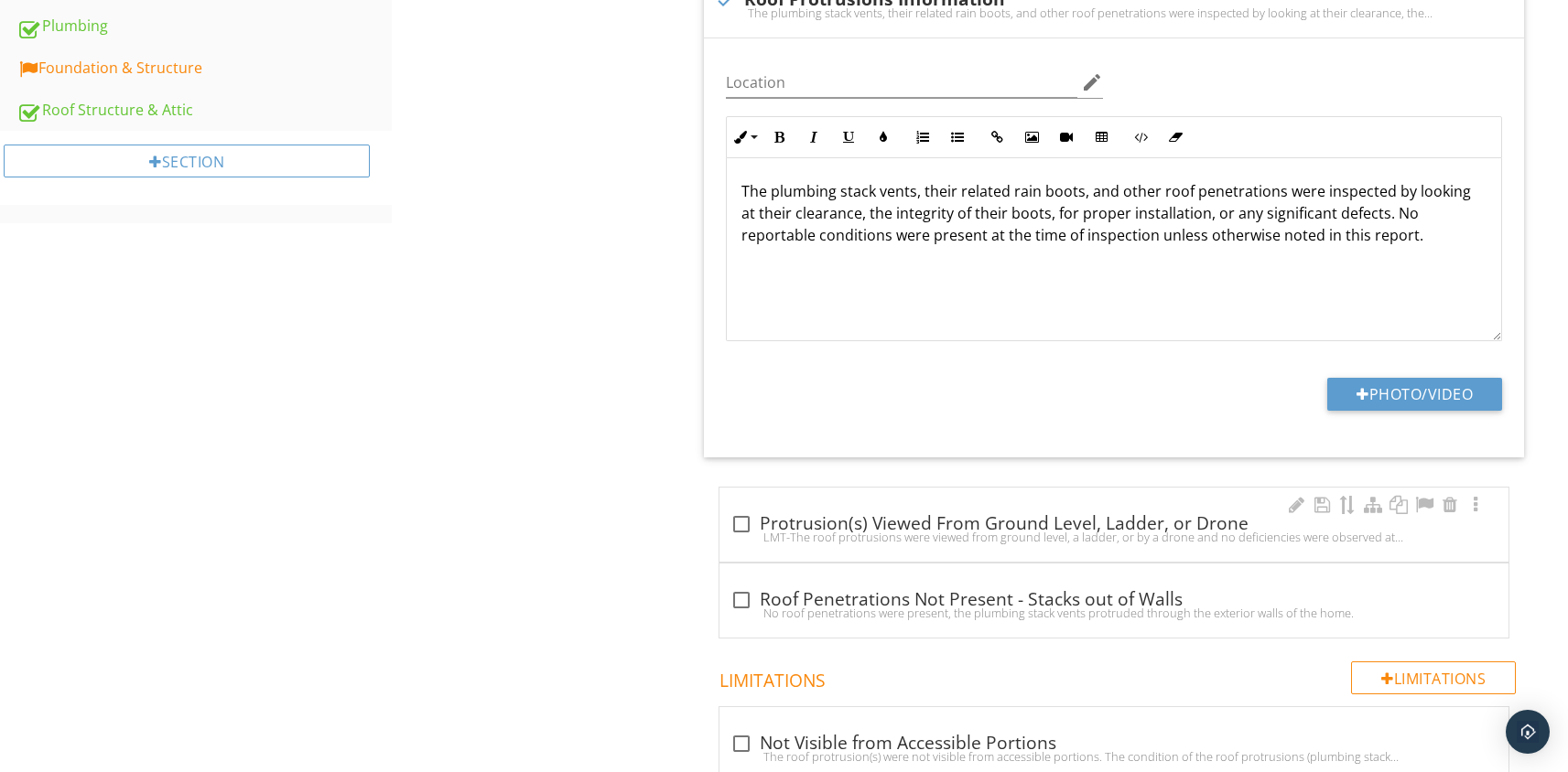
scroll to position [720, 0]
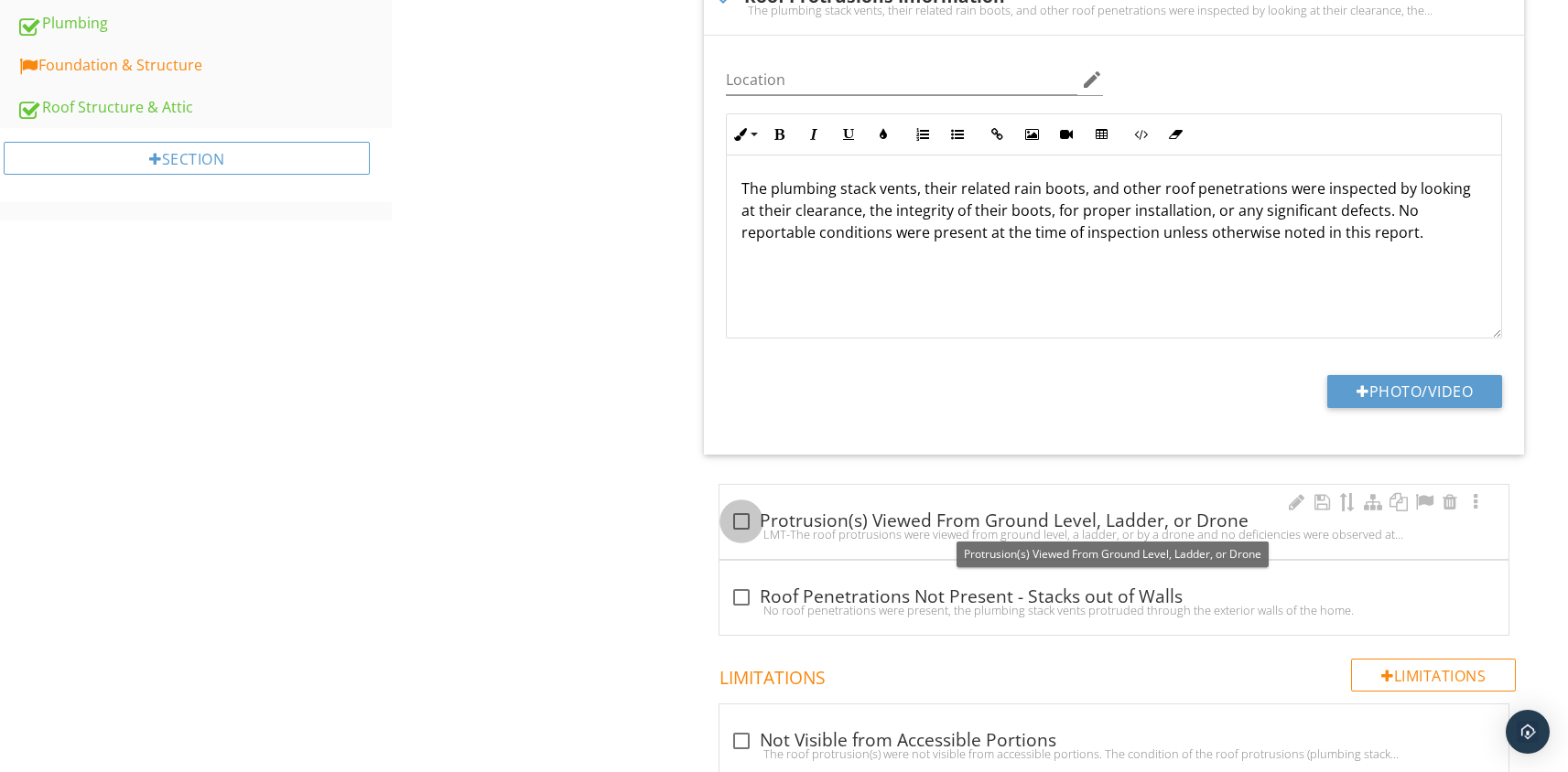
click at [743, 522] on div at bounding box center [742, 522] width 32 height 32
checkbox input "true"
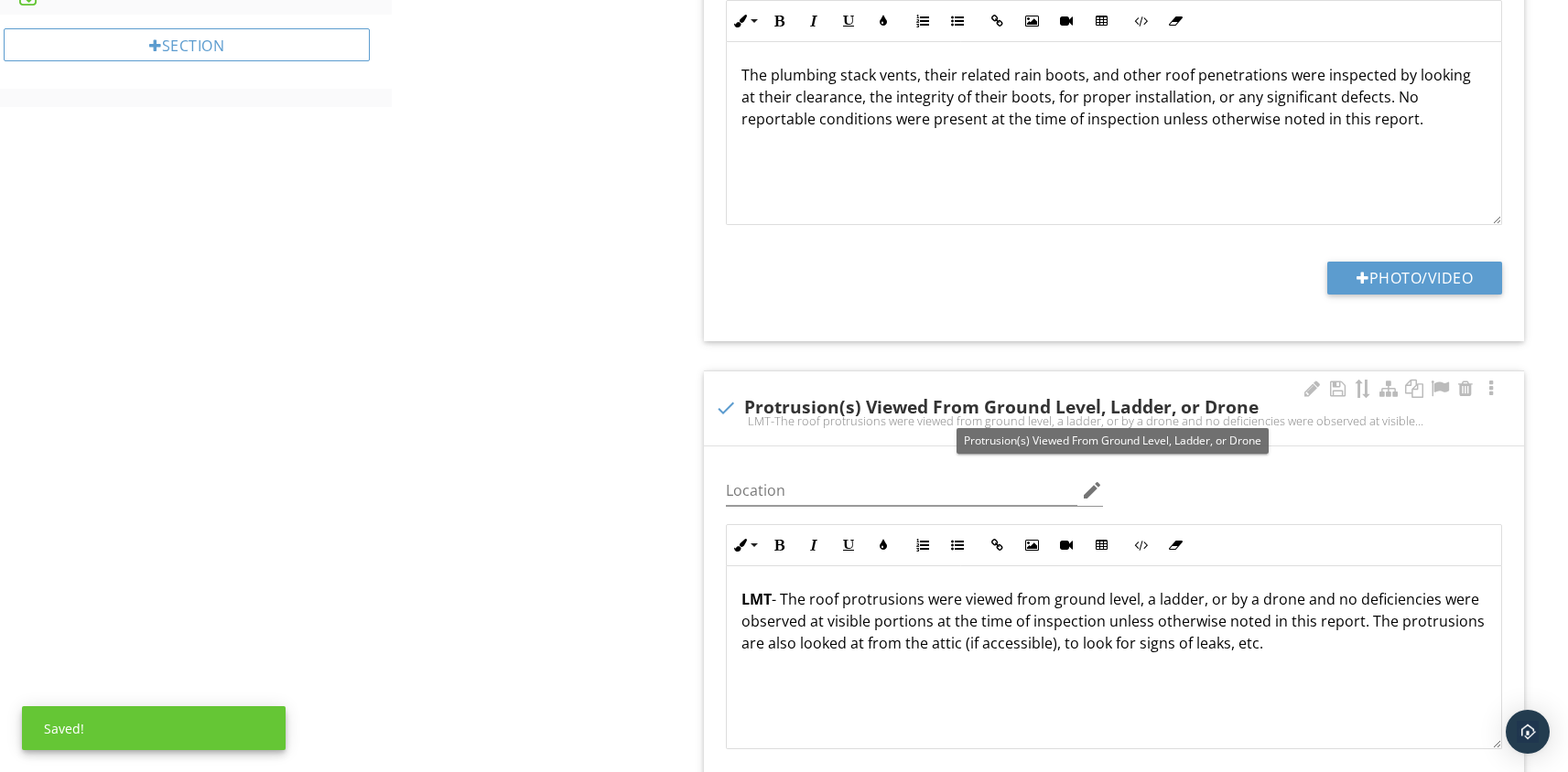
scroll to position [834, 0]
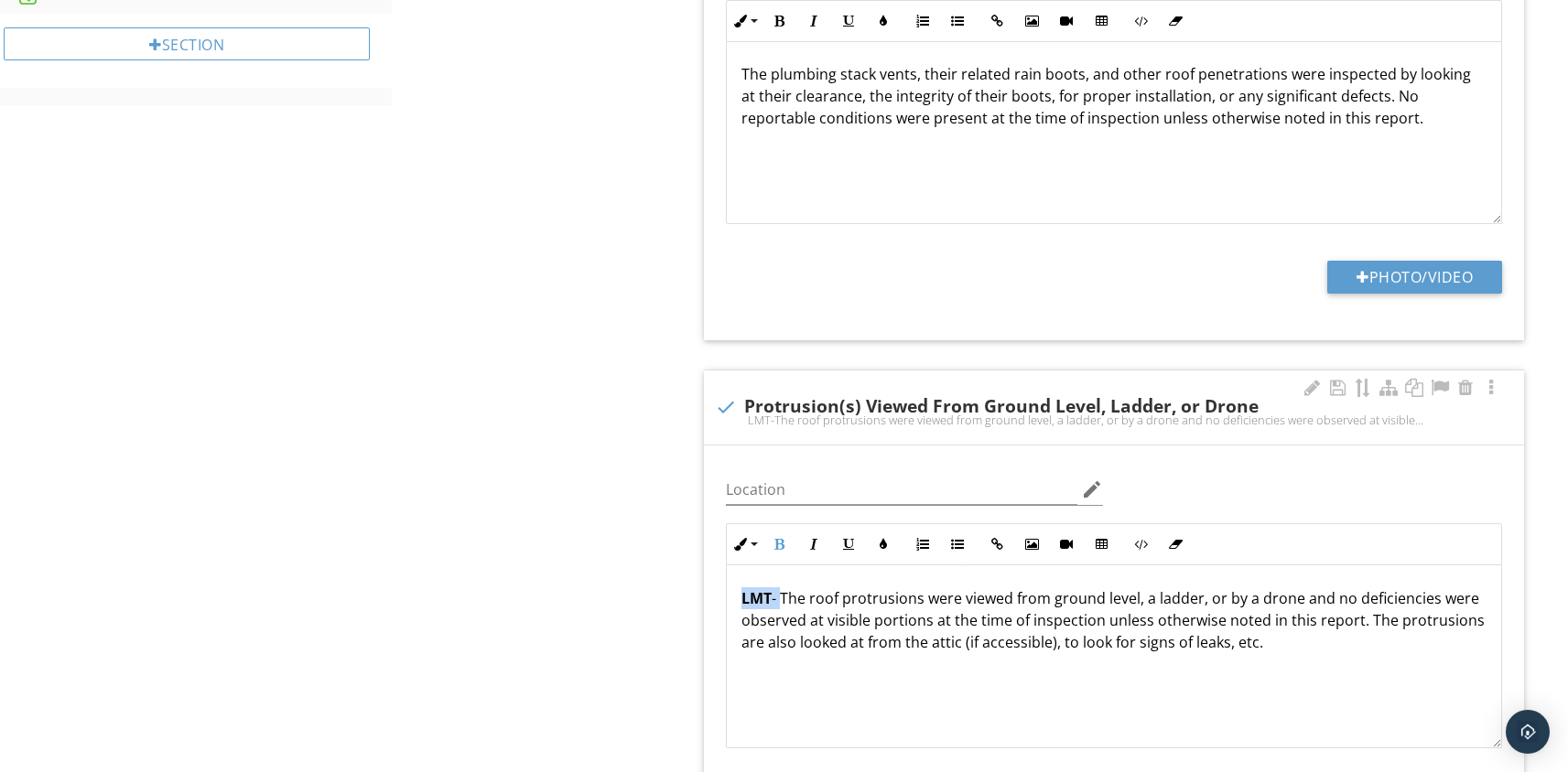
drag, startPoint x: 784, startPoint y: 595, endPoint x: 737, endPoint y: 599, distance: 47.2
click at [737, 599] on div "LMT - The roof protrusions were viewed from ground level, a ladder, or by a dro…" at bounding box center [1114, 656] width 774 height 183
drag, startPoint x: 1259, startPoint y: 597, endPoint x: 1217, endPoint y: 600, distance: 42.1
click at [1217, 600] on p "The roof protrusions were viewed from ground level, a ladder, or by a drone and…" at bounding box center [1115, 620] width 746 height 66
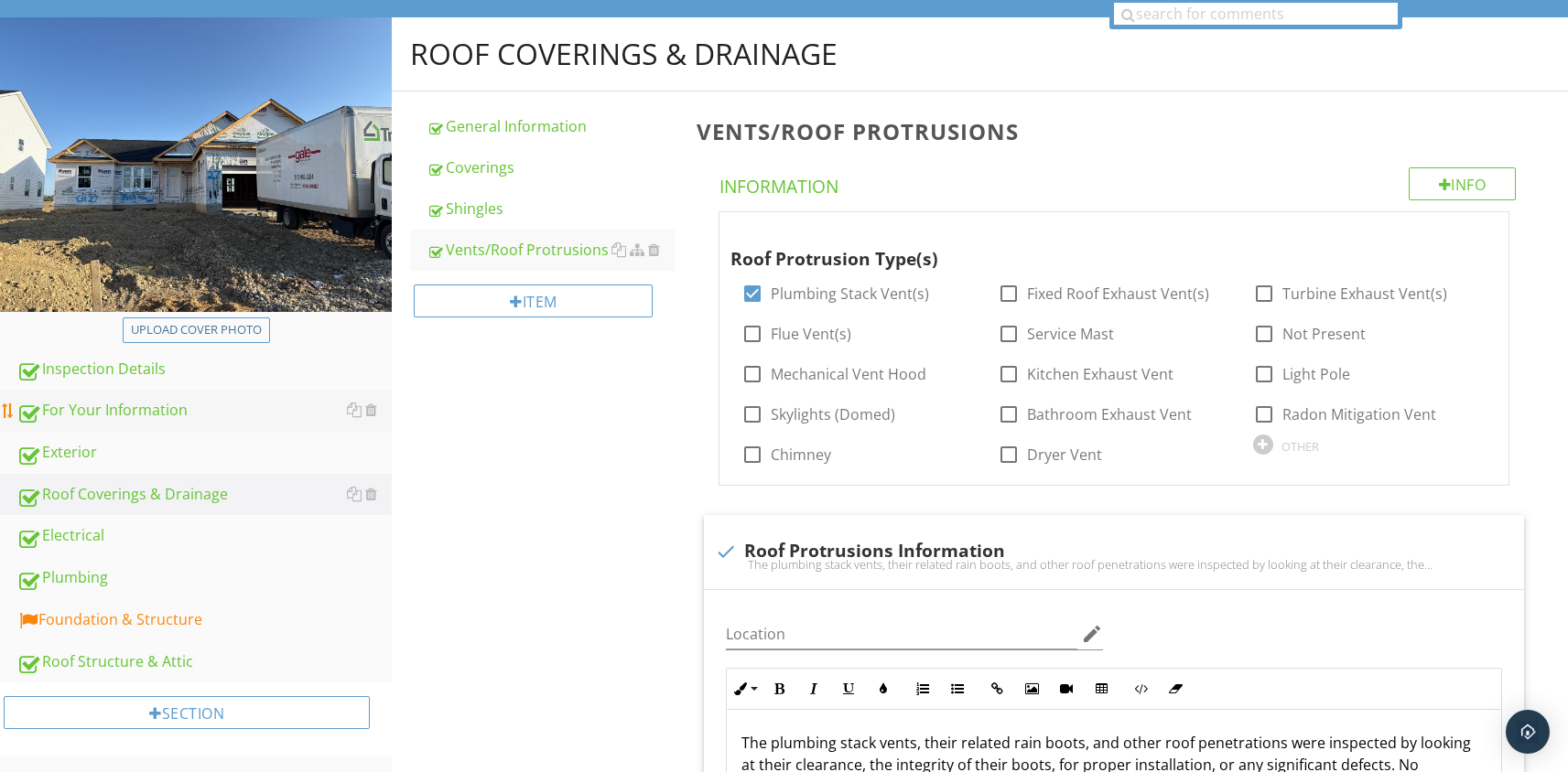
scroll to position [169, 0]
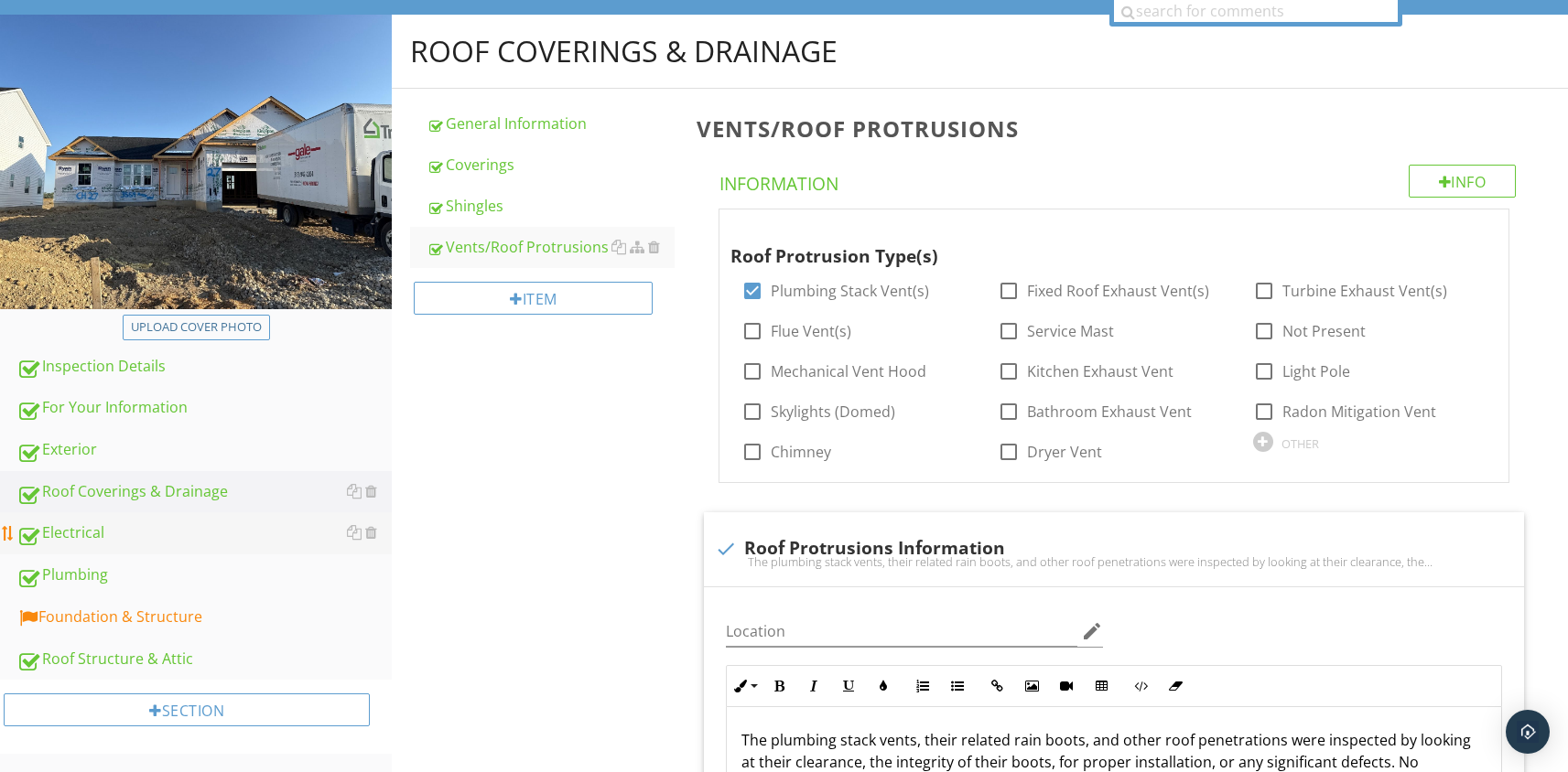
click at [76, 538] on div "Electrical" at bounding box center [204, 534] width 376 height 24
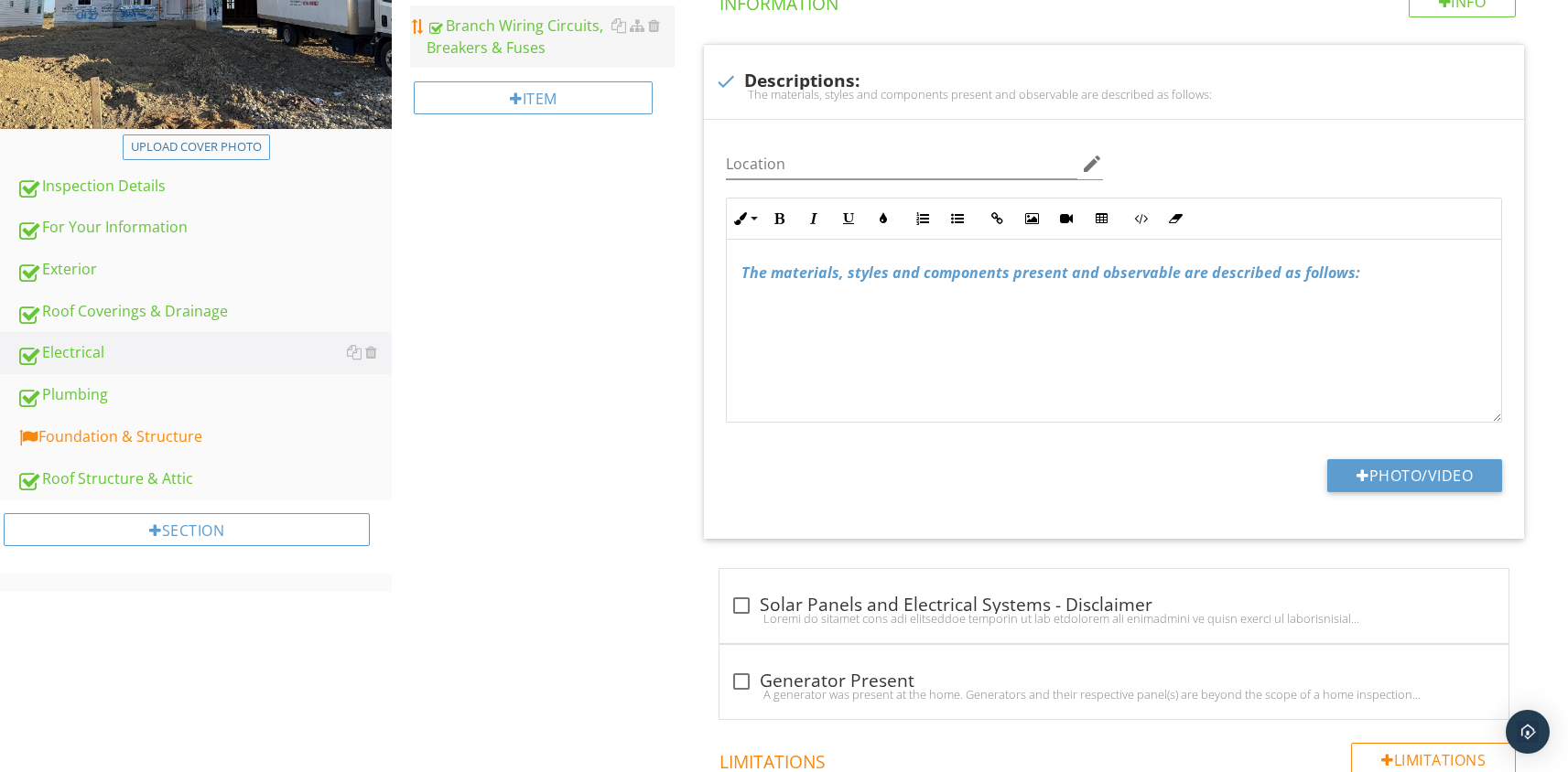
scroll to position [184, 0]
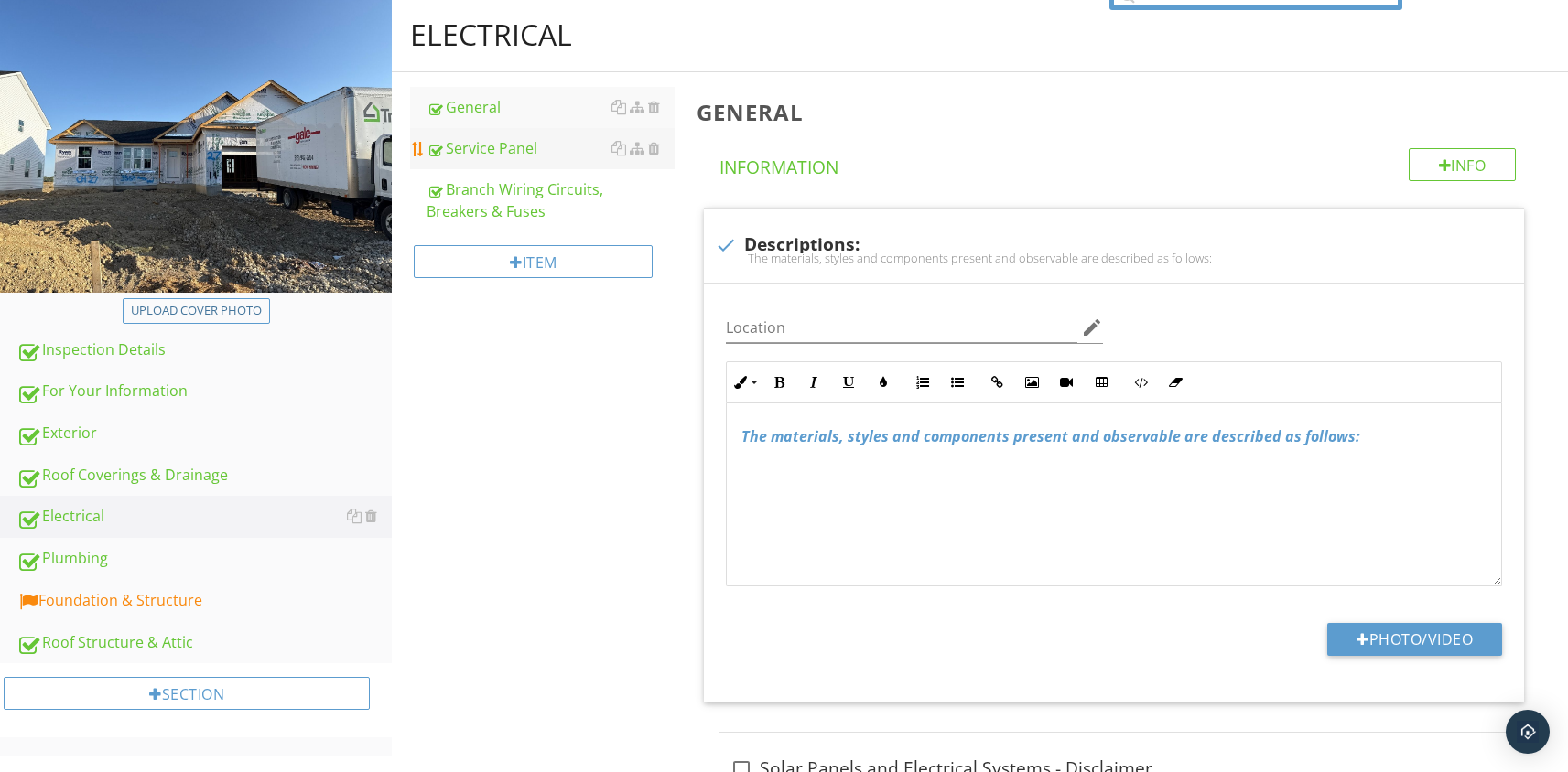
click at [486, 143] on div "Service Panel" at bounding box center [551, 148] width 249 height 22
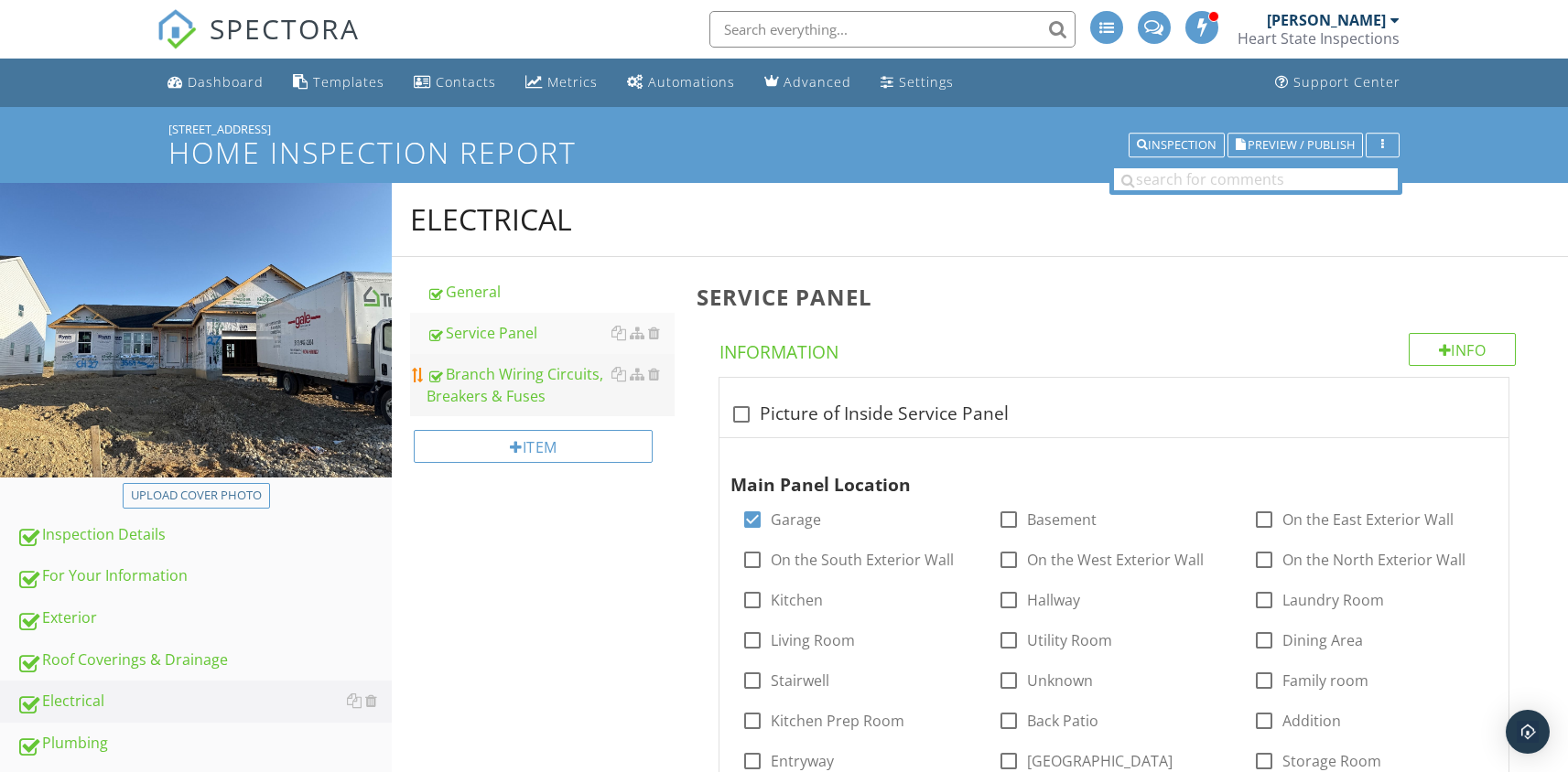
click at [505, 377] on div "Branch Wiring Circuits, Breakers & Fuses" at bounding box center [551, 385] width 249 height 44
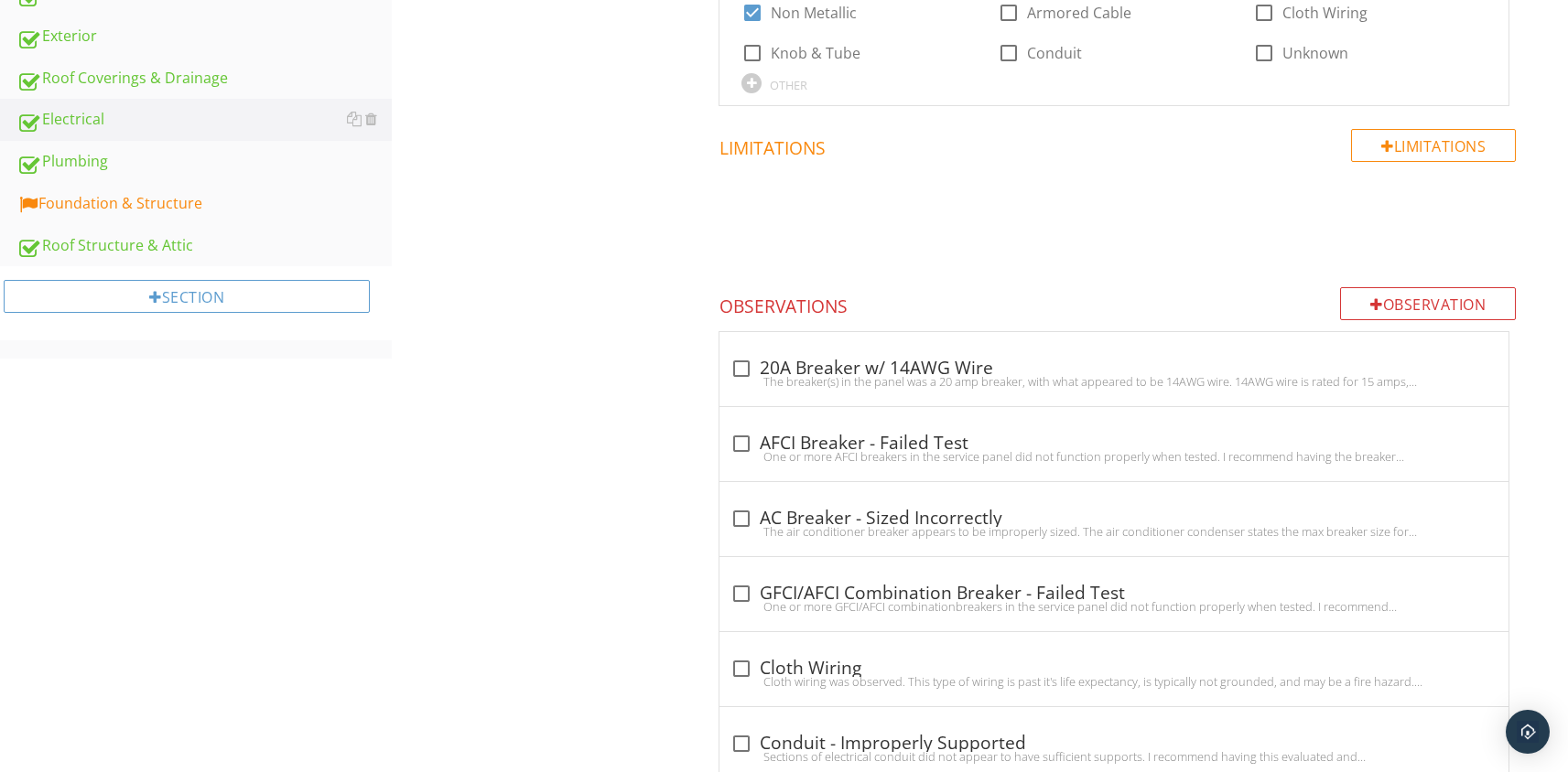
scroll to position [229, 0]
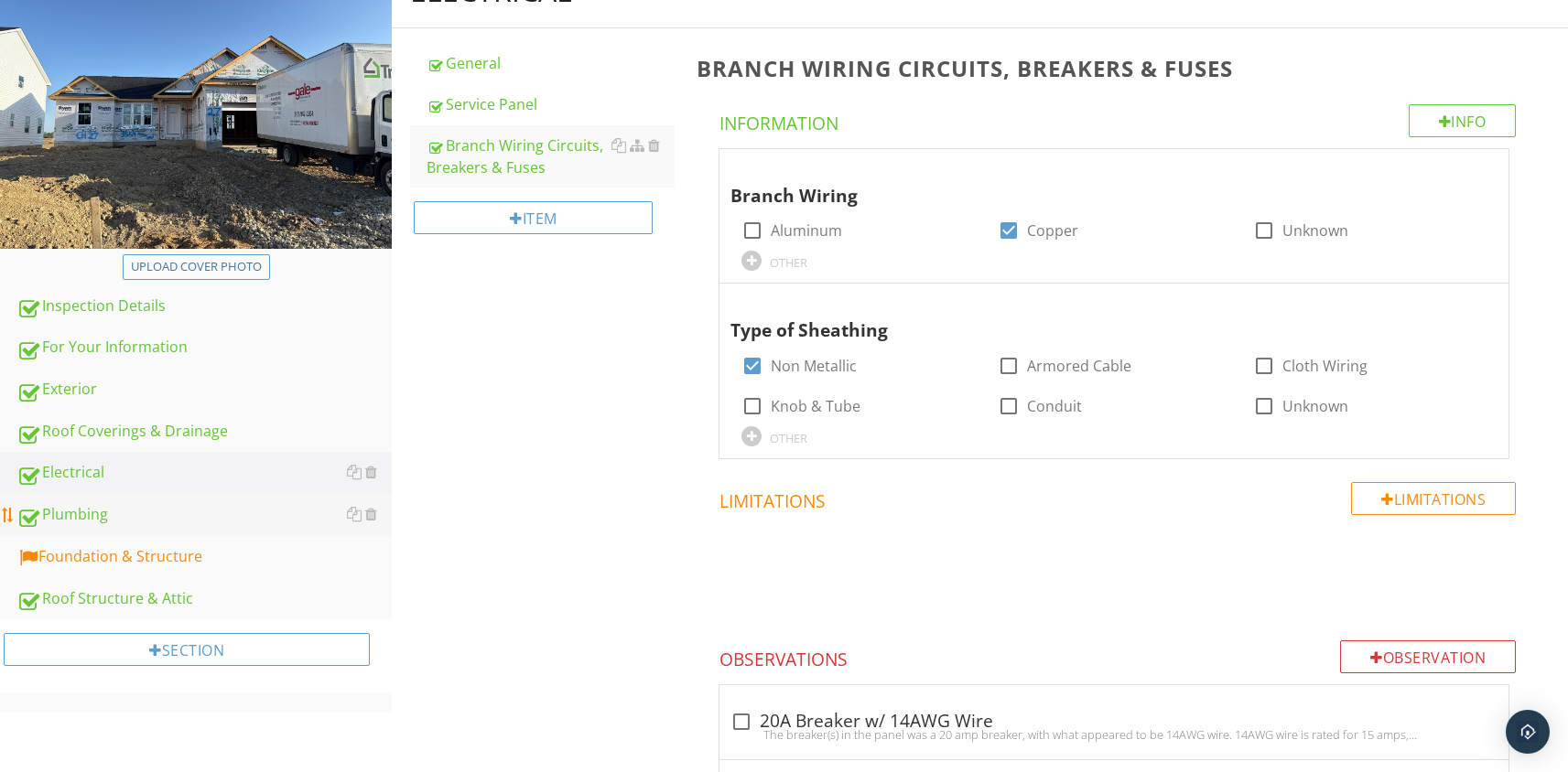
click at [104, 515] on div "Plumbing" at bounding box center [204, 515] width 376 height 24
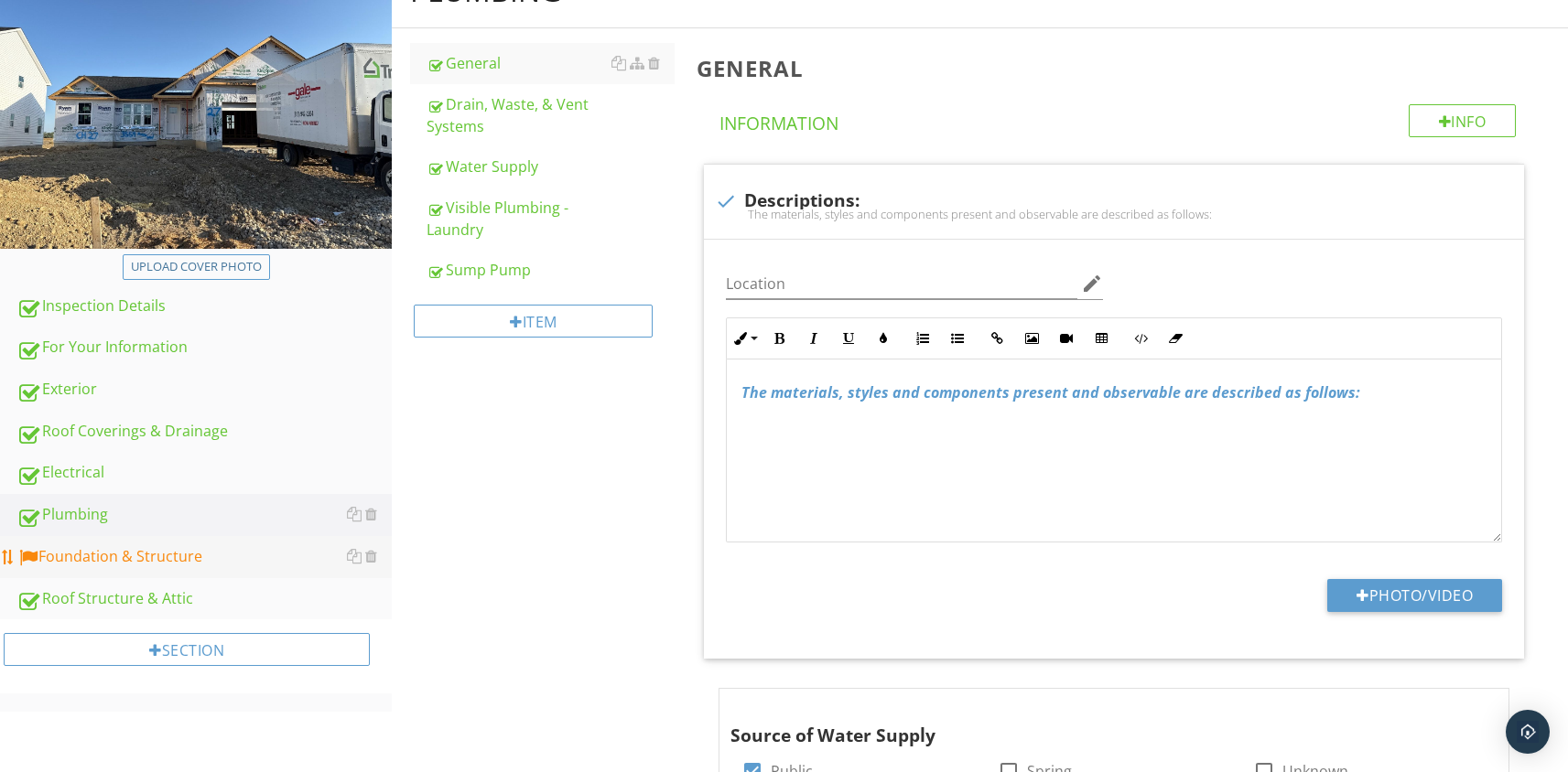
click at [104, 545] on div "Foundation & Structure" at bounding box center [204, 557] width 376 height 24
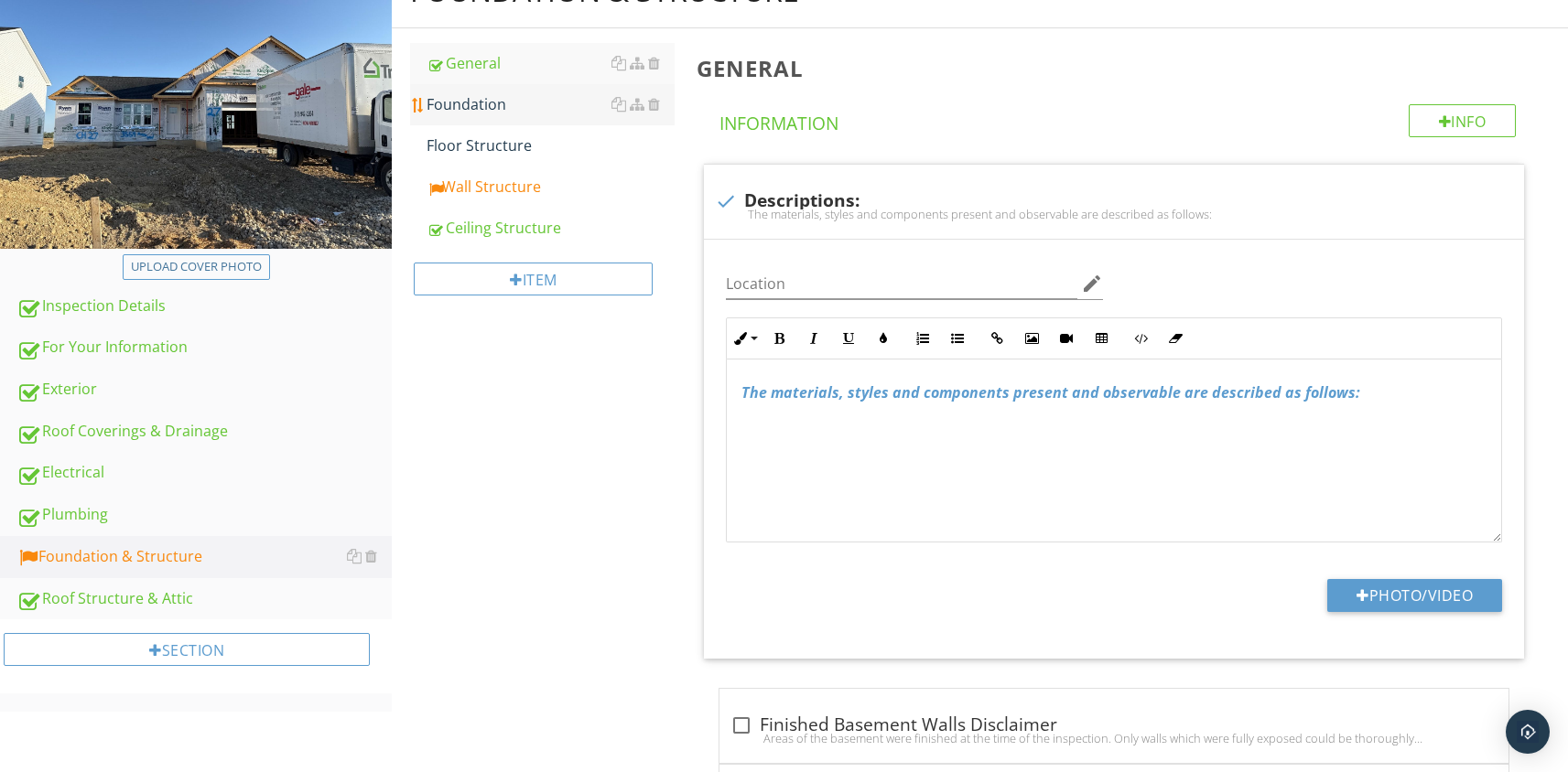
click at [463, 105] on div "Foundation" at bounding box center [551, 105] width 249 height 22
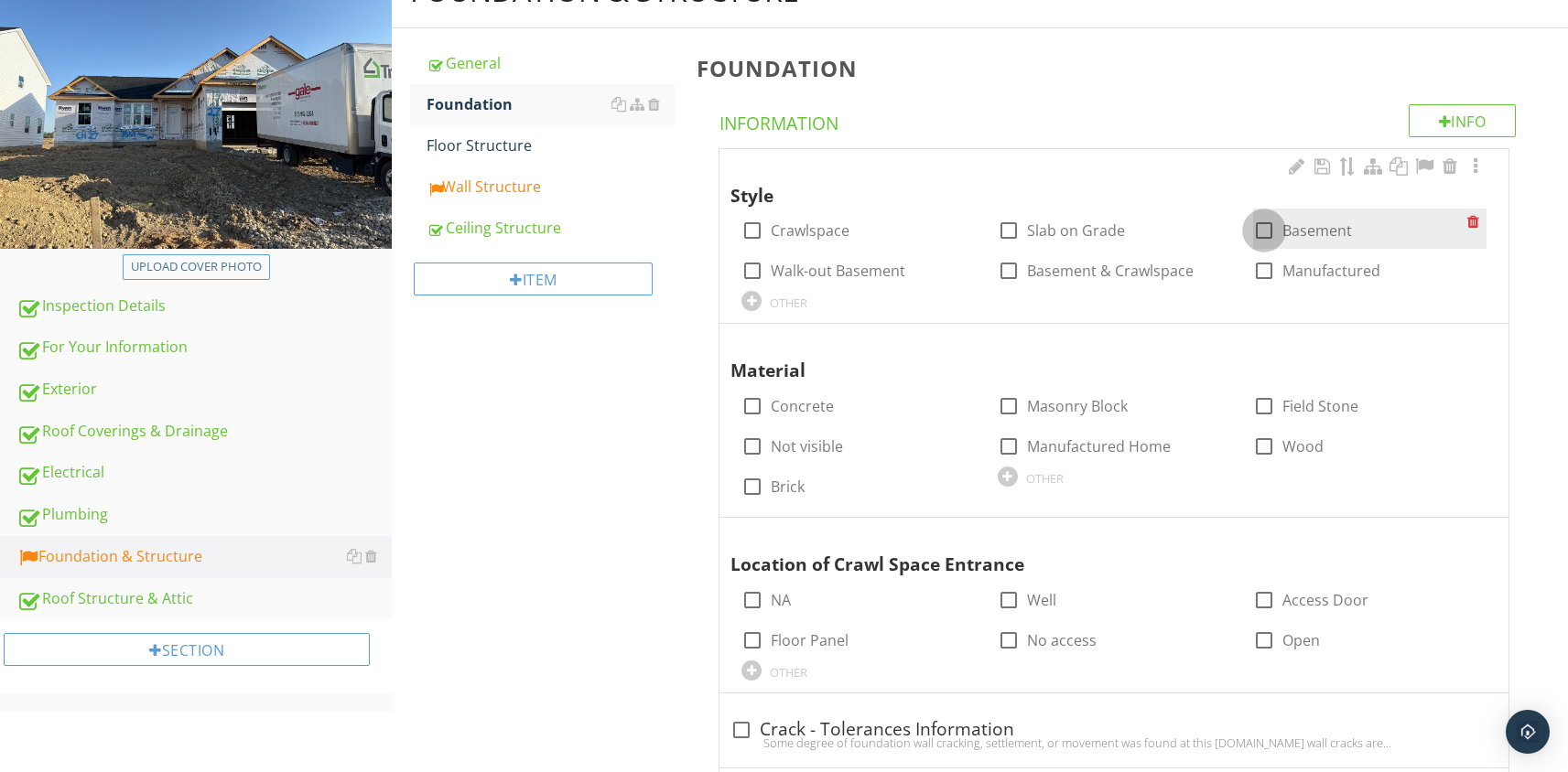
click at [1266, 229] on div at bounding box center [1265, 231] width 32 height 32
checkbox input "true"
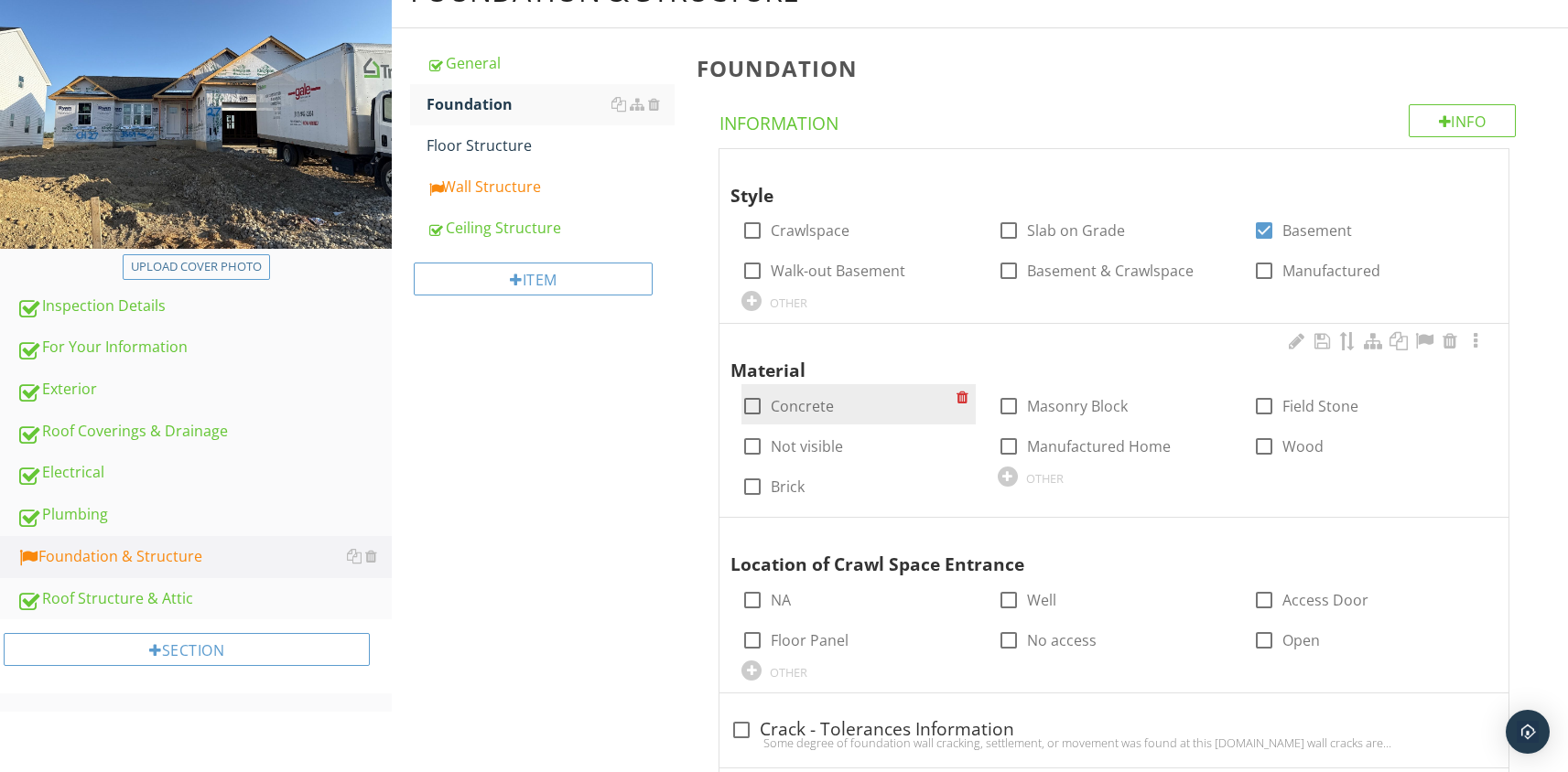
click at [756, 400] on div at bounding box center [753, 407] width 32 height 32
checkbox input "true"
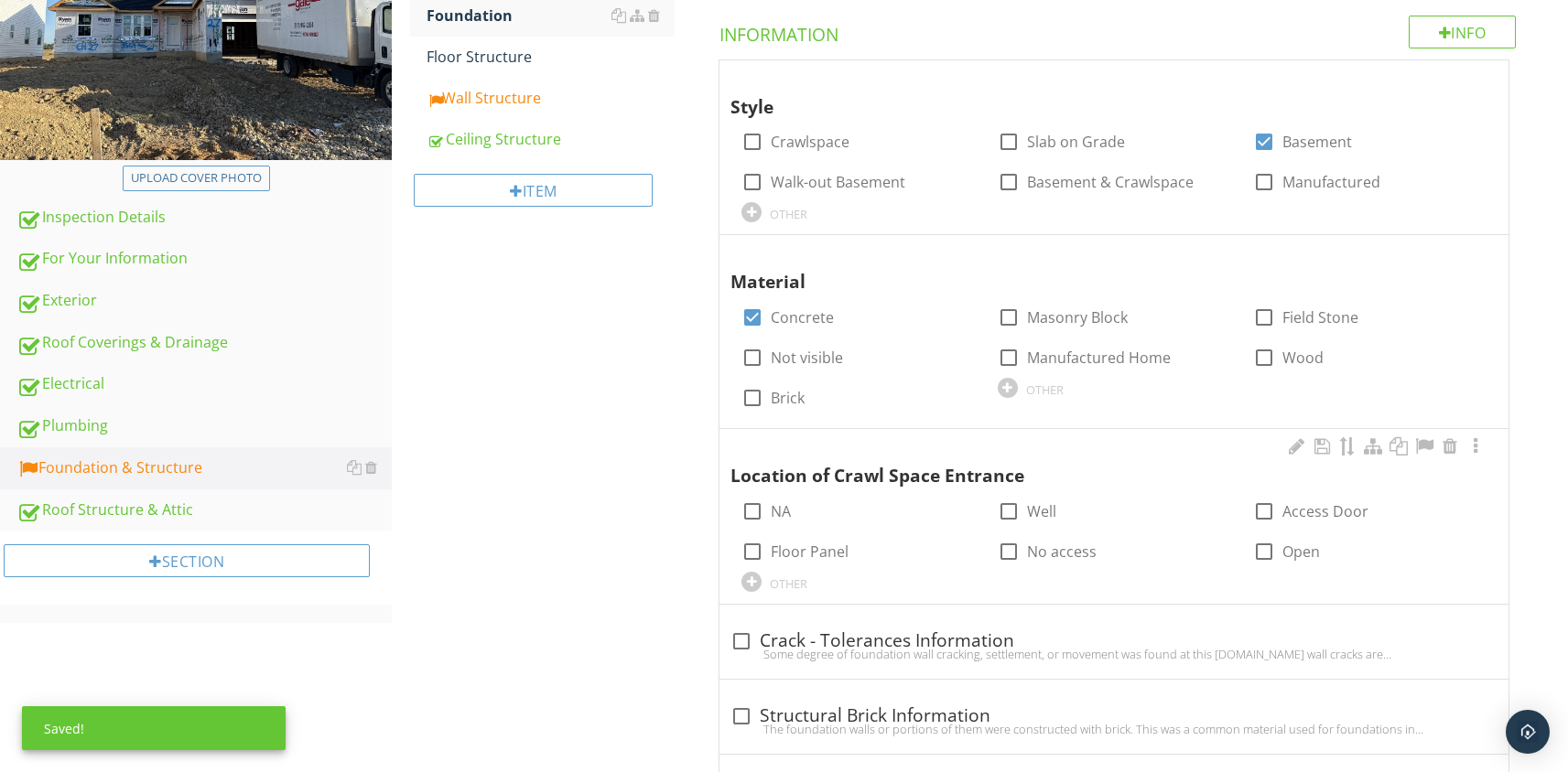
scroll to position [348, 0]
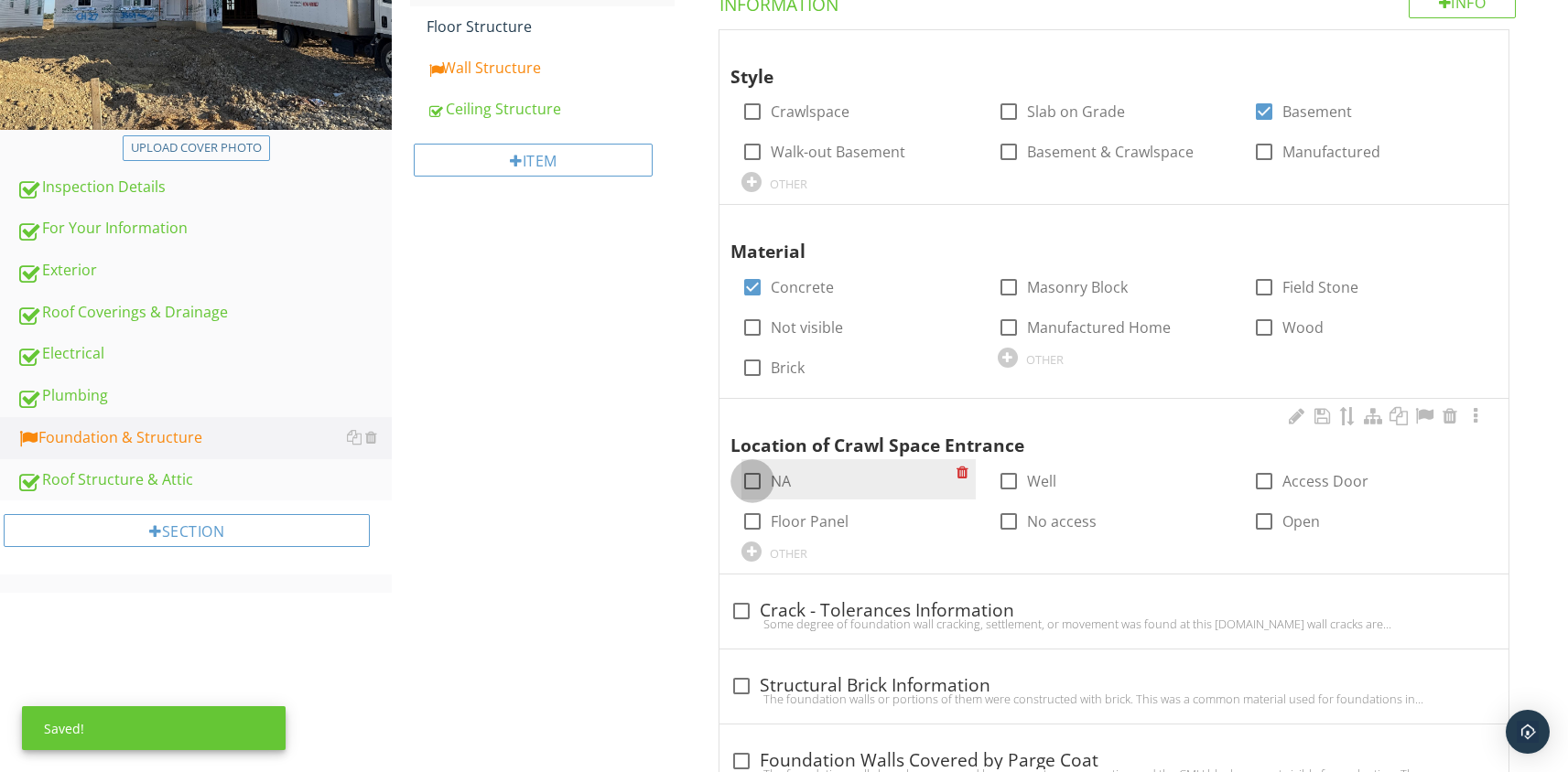
click at [753, 483] on div at bounding box center [753, 482] width 32 height 32
checkbox input "true"
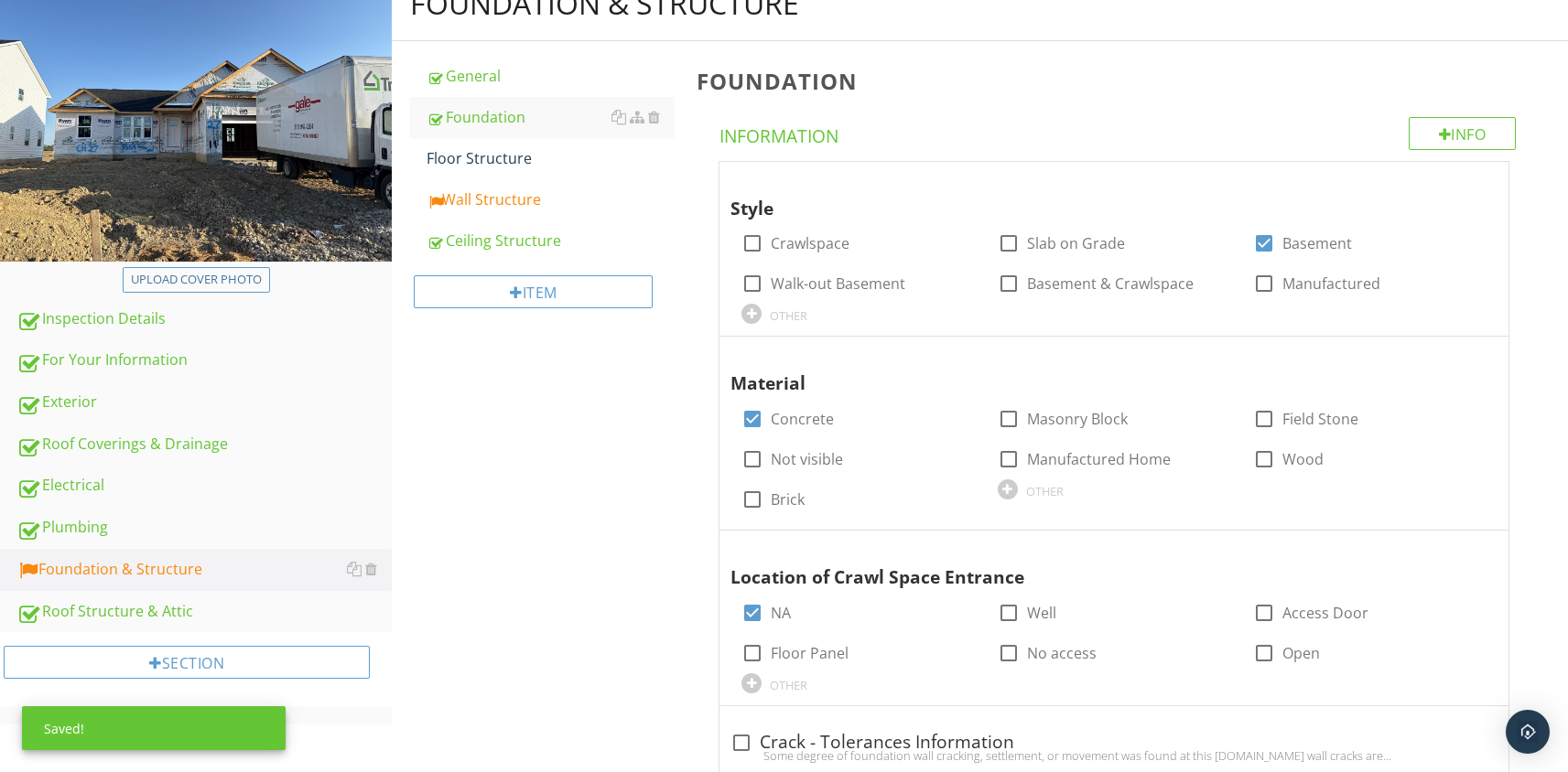
scroll to position [151, 0]
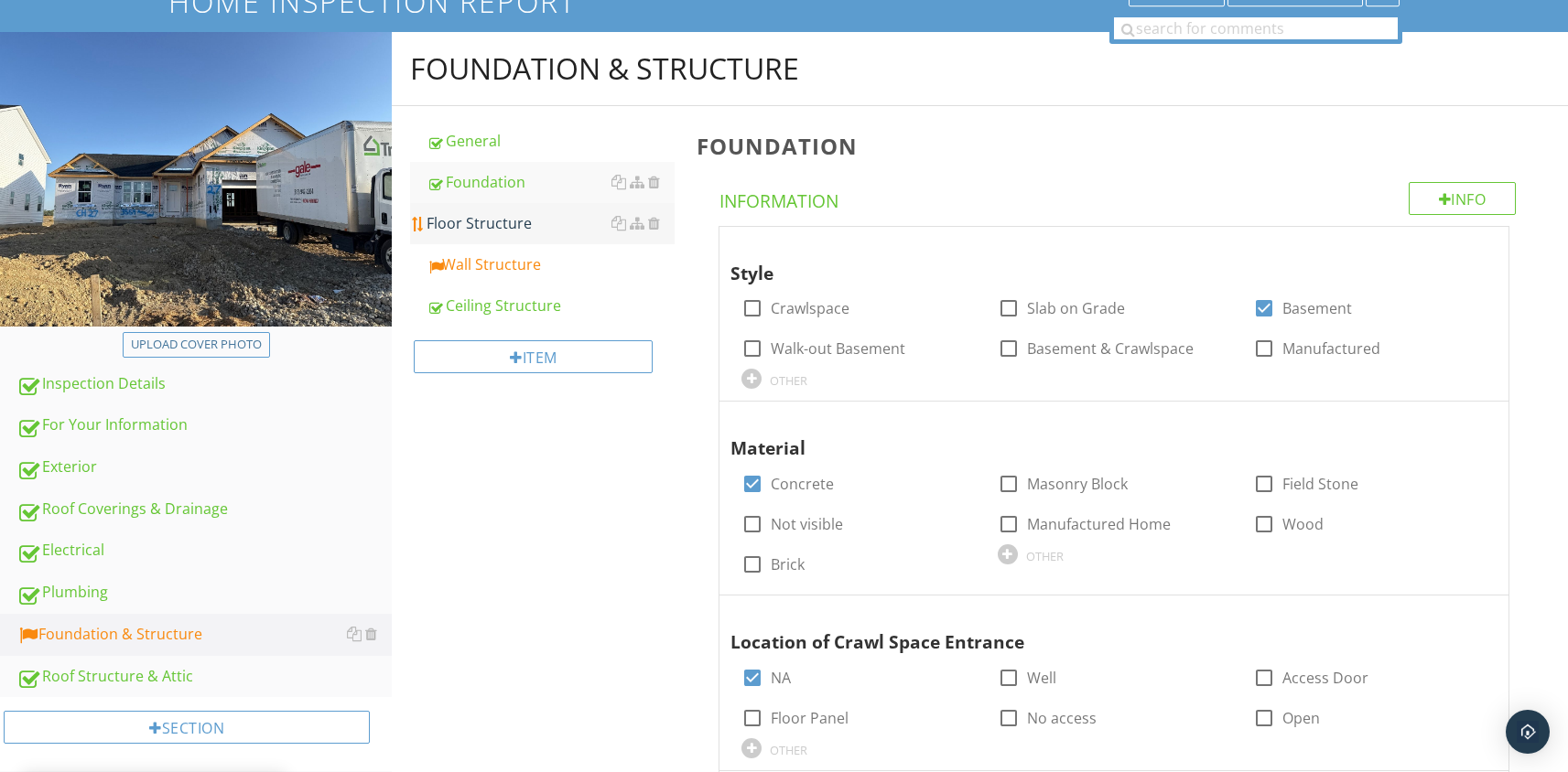
click at [465, 232] on div "Floor Structure" at bounding box center [551, 223] width 249 height 22
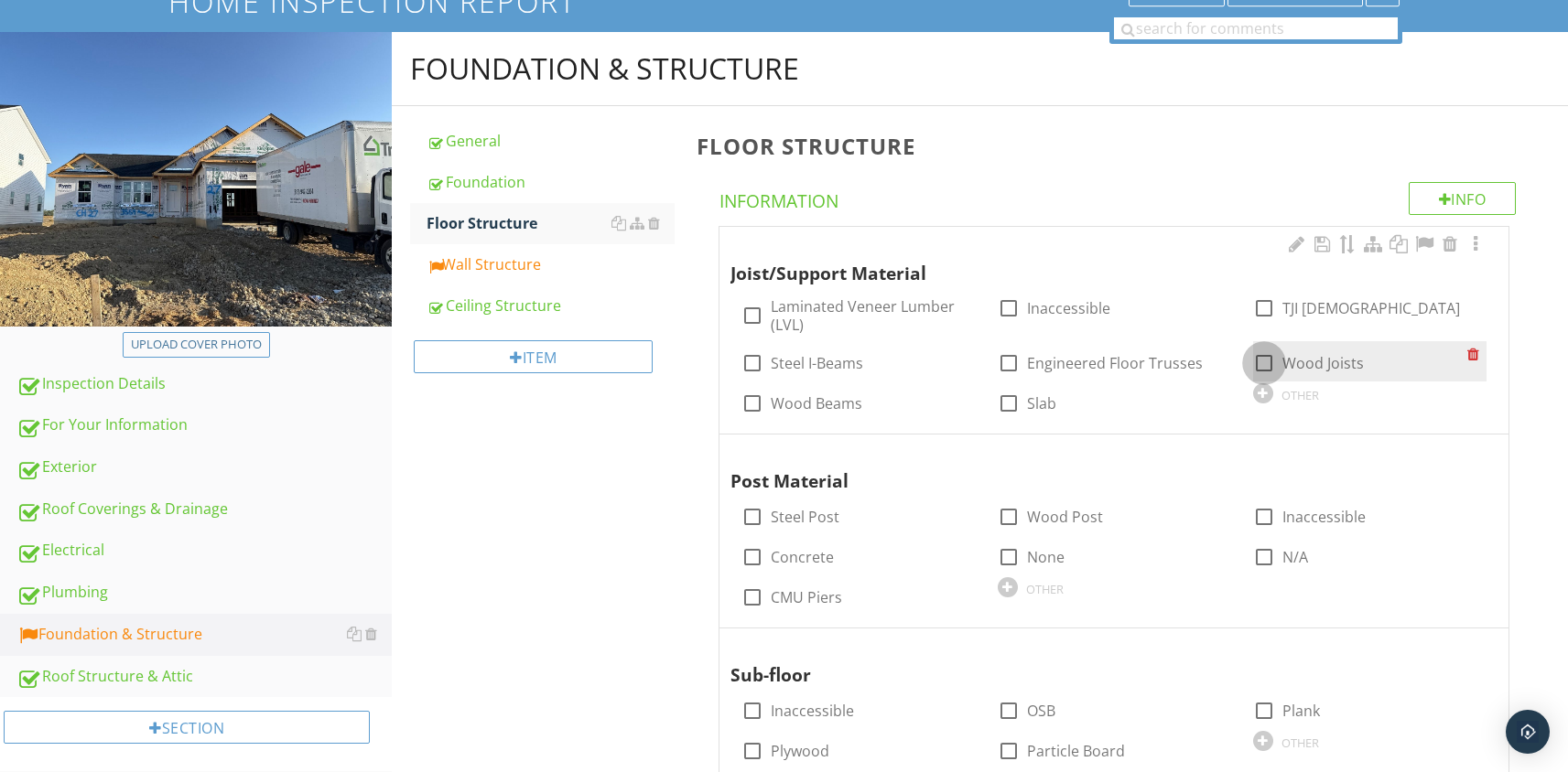
click at [1262, 361] on div at bounding box center [1265, 363] width 32 height 32
checkbox input "true"
click at [752, 361] on div at bounding box center [753, 363] width 32 height 32
checkbox input "true"
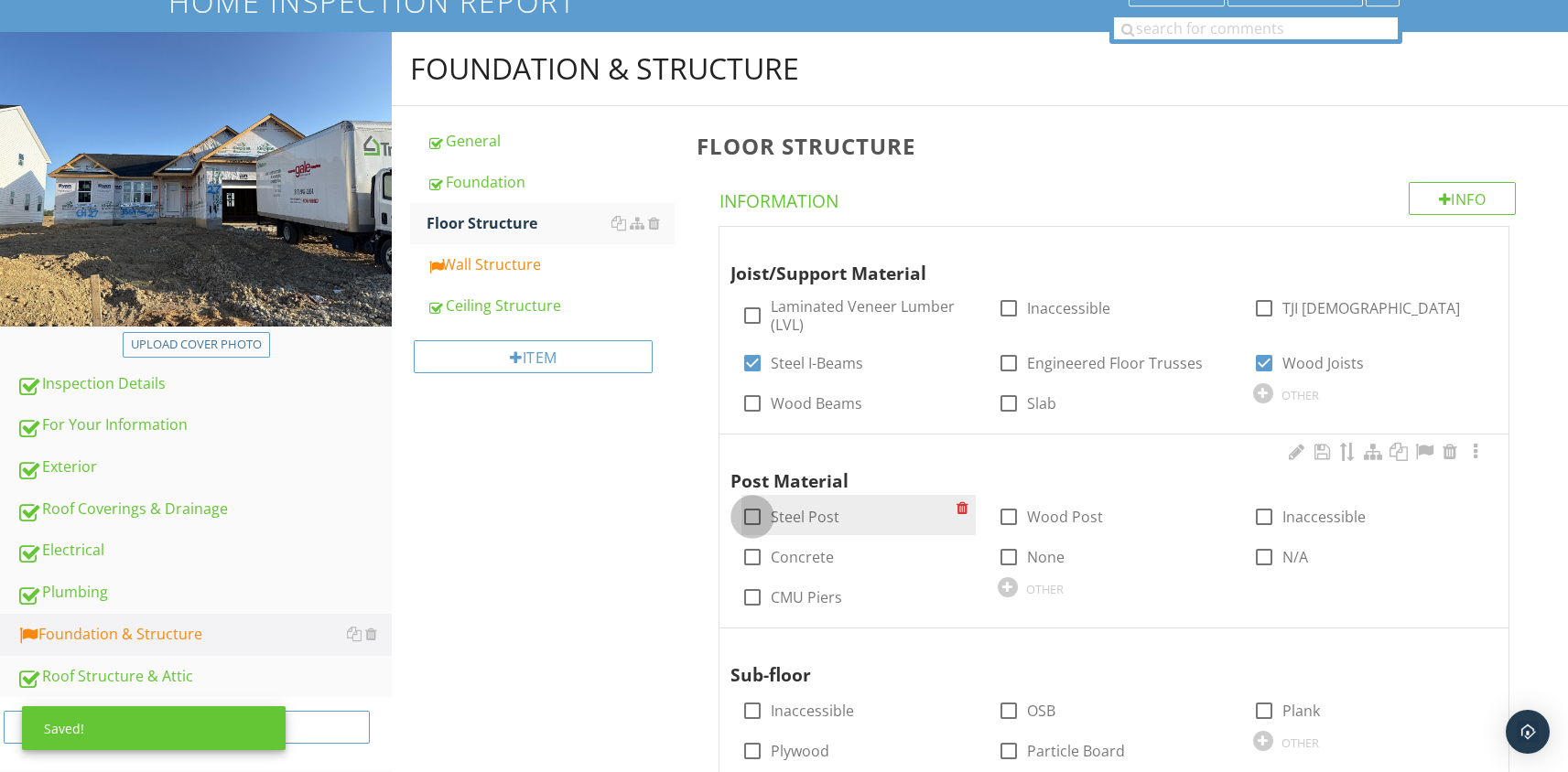
click at [753, 518] on div at bounding box center [753, 517] width 32 height 32
checkbox input "true"
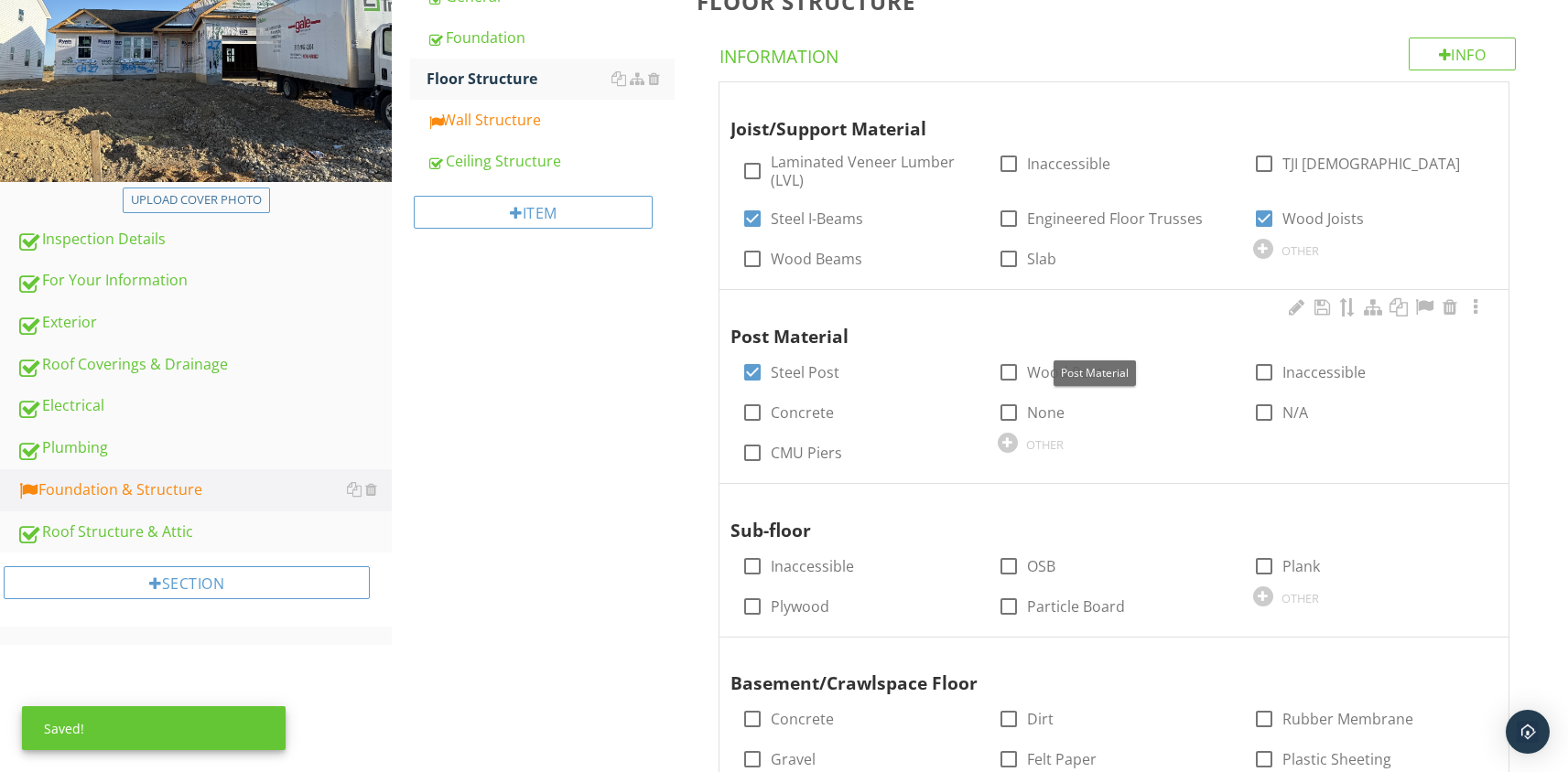
scroll to position [335, 0]
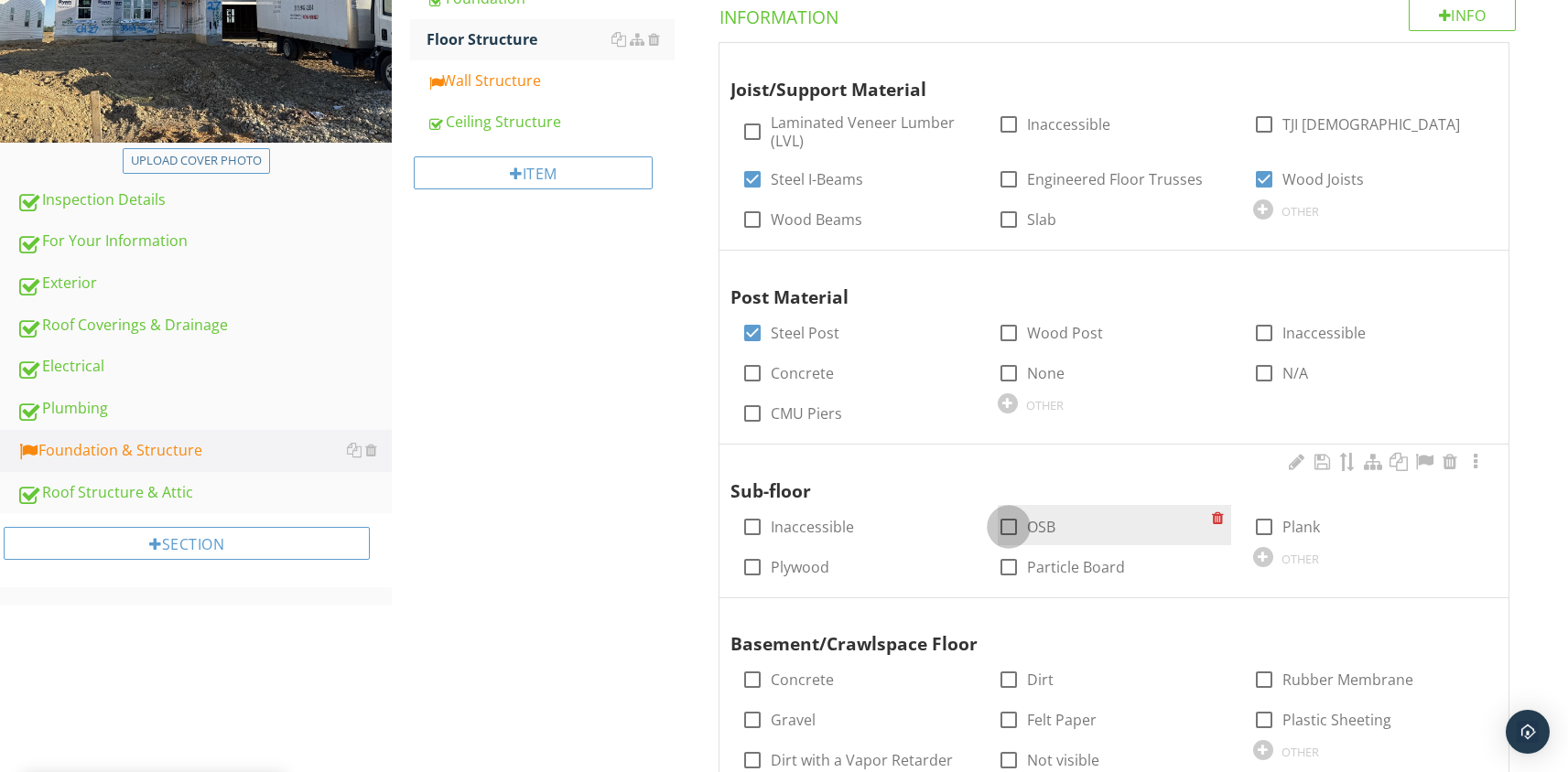
click at [1000, 522] on div at bounding box center [1009, 527] width 32 height 32
checkbox input "true"
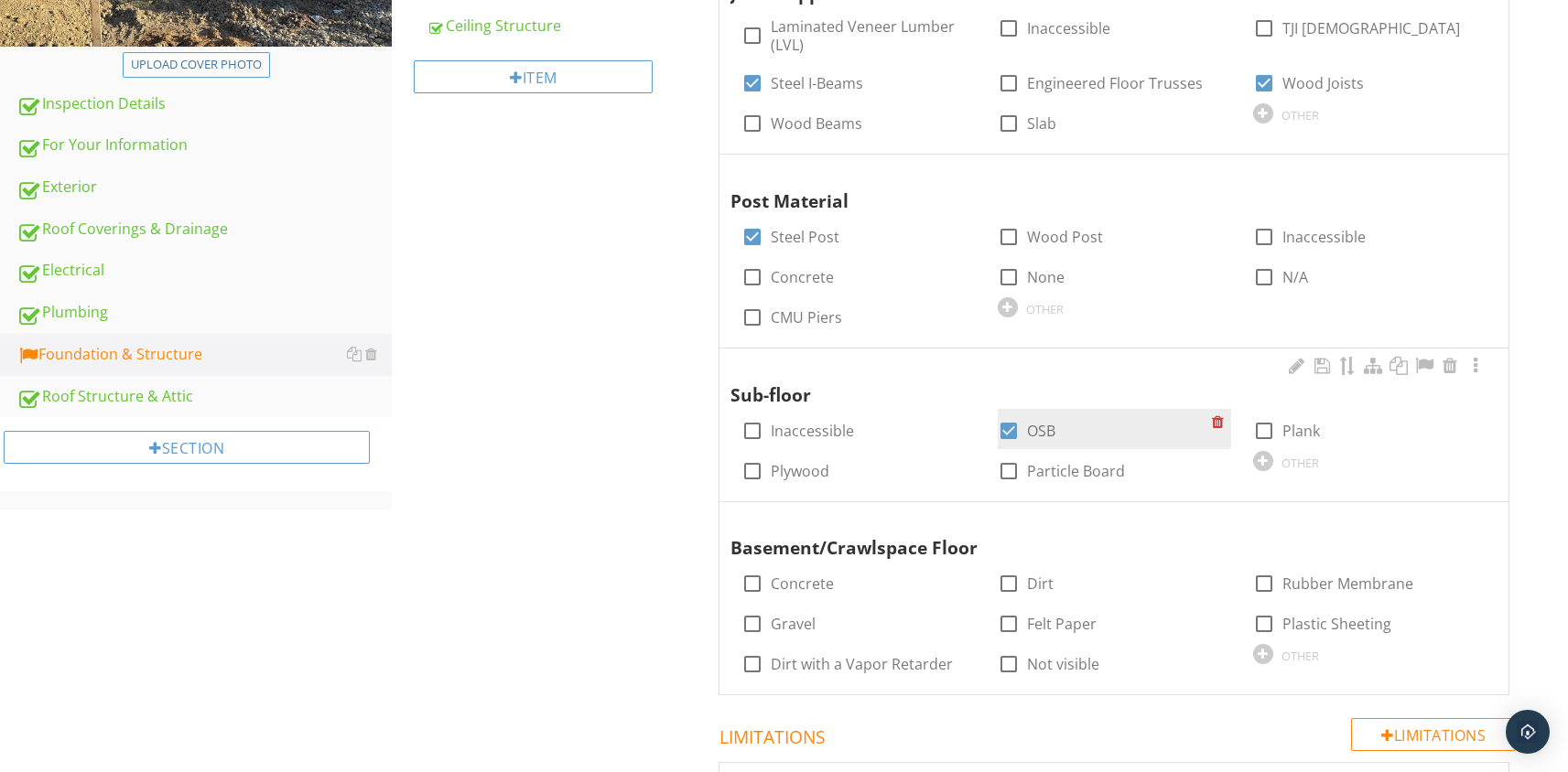
scroll to position [474, 0]
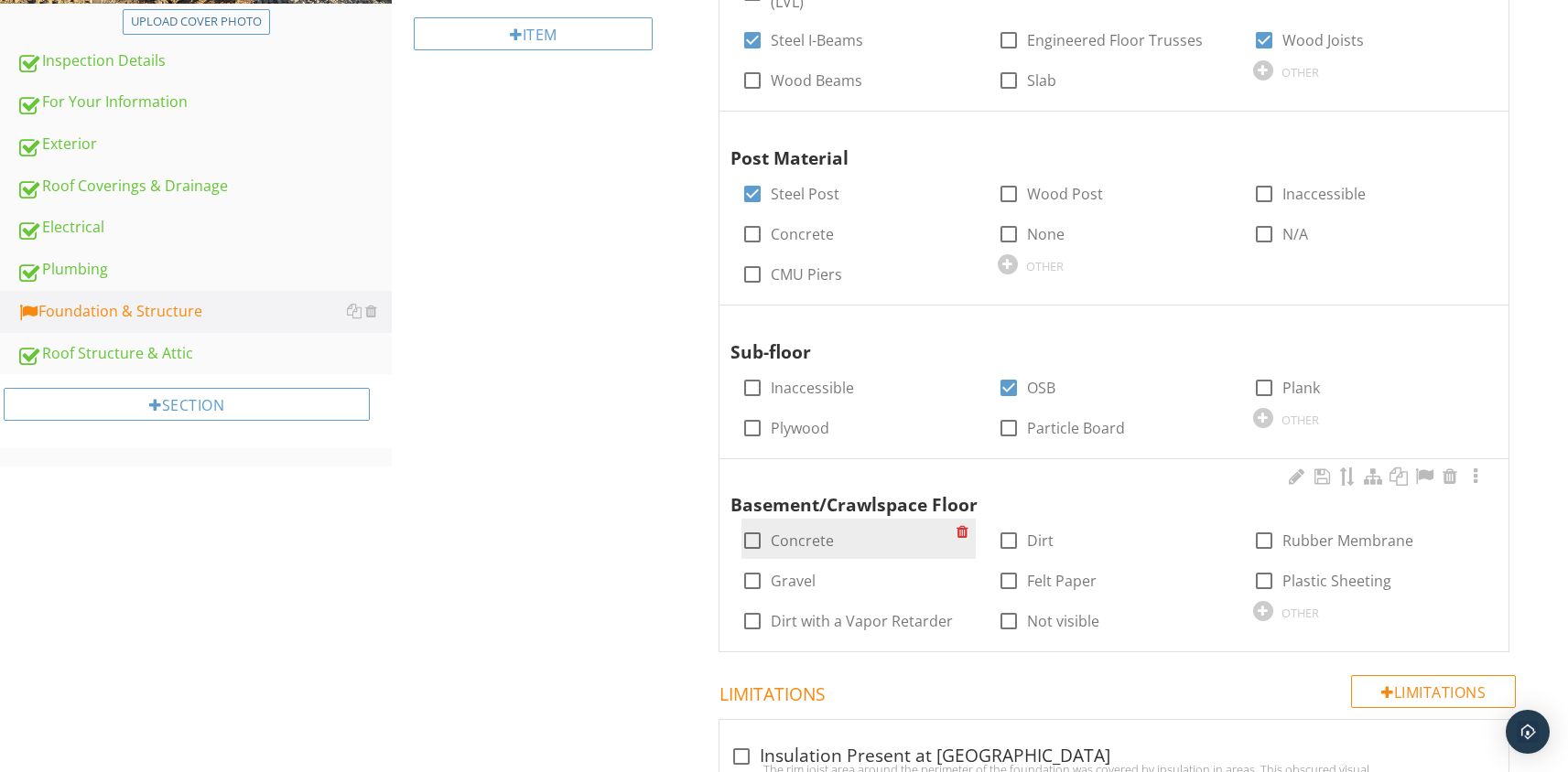
click at [751, 541] on div at bounding box center [753, 541] width 32 height 32
checkbox input "true"
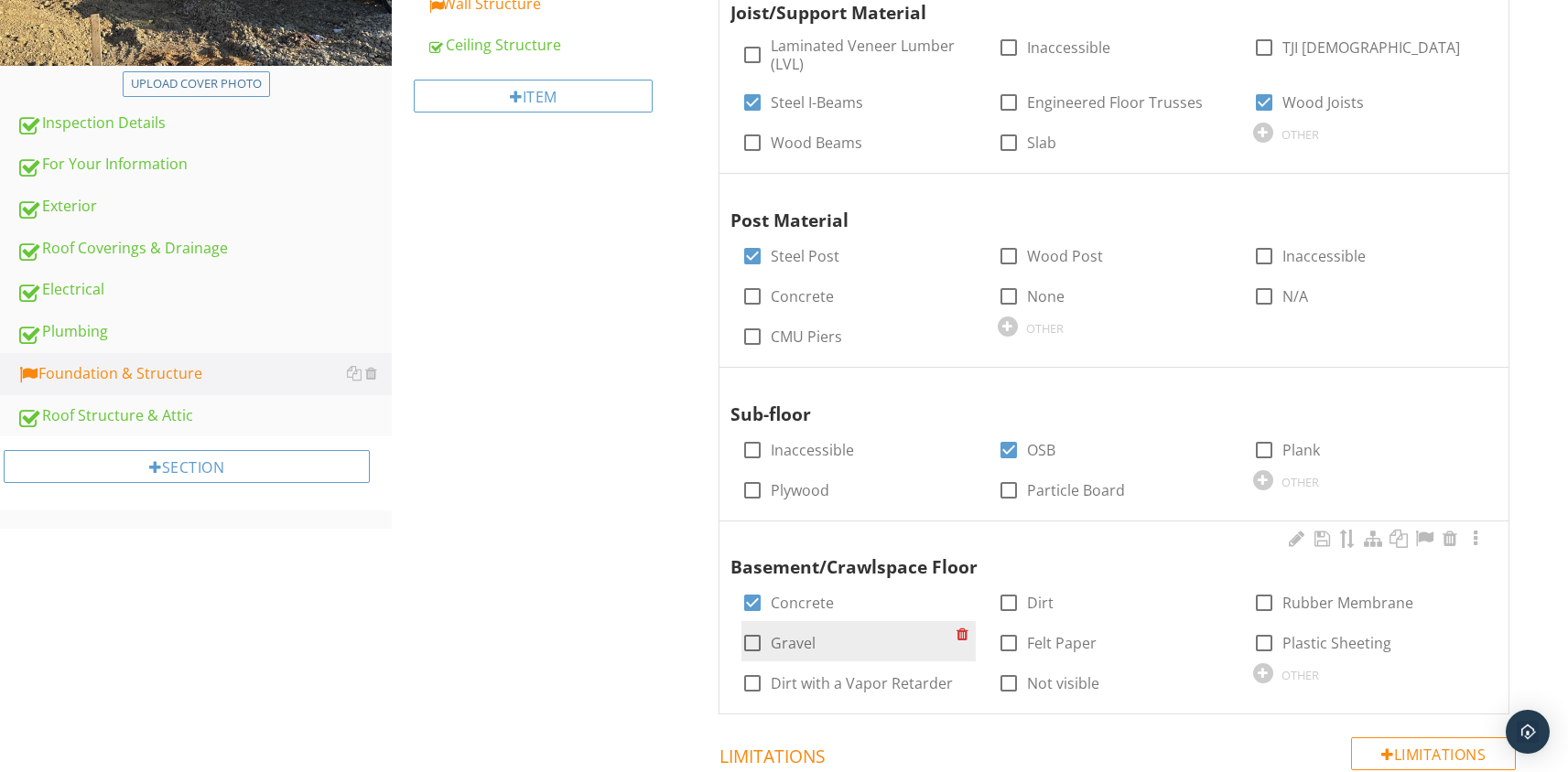
scroll to position [410, 0]
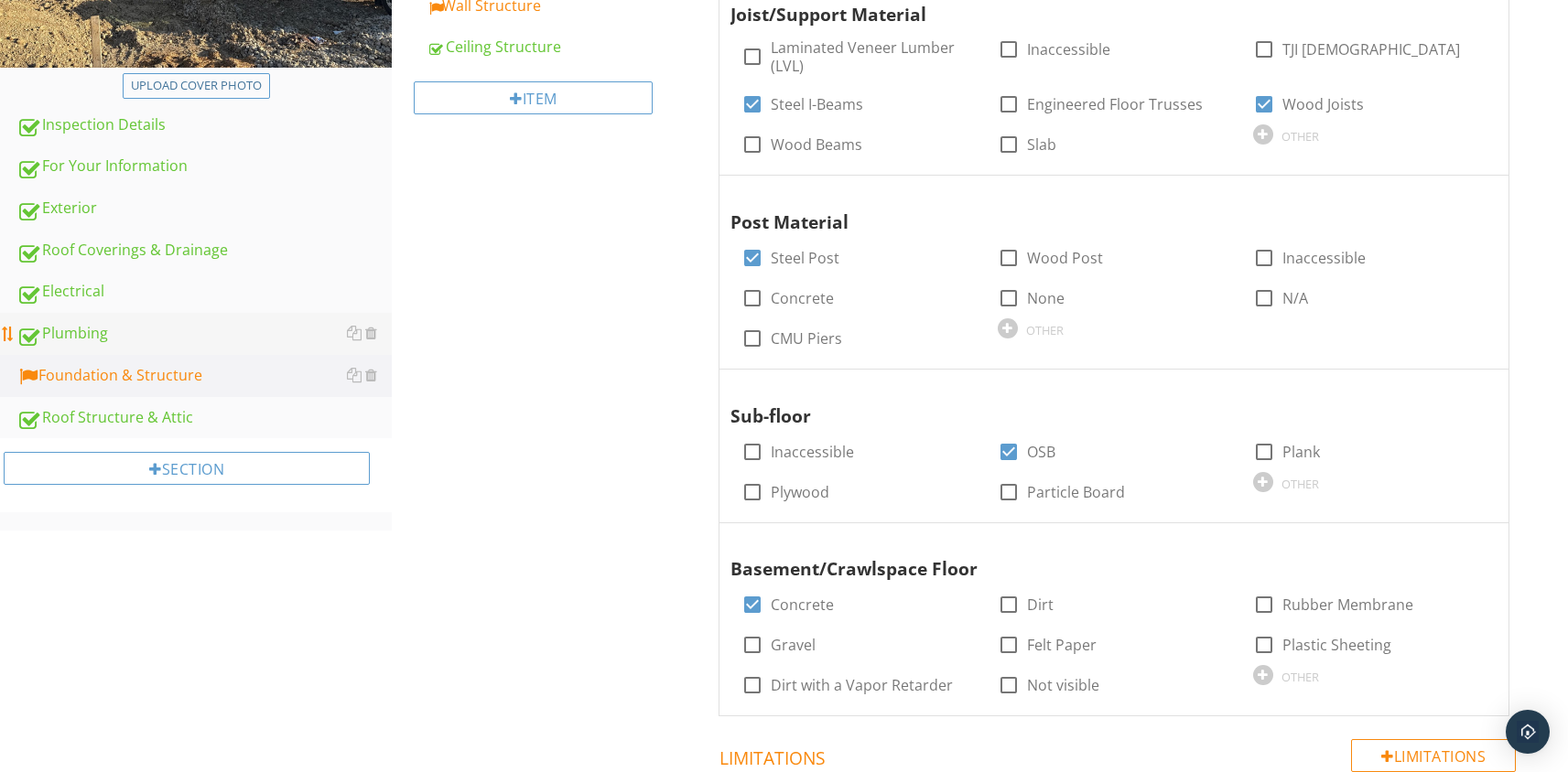
click at [94, 343] on div "Plumbing" at bounding box center [204, 335] width 376 height 24
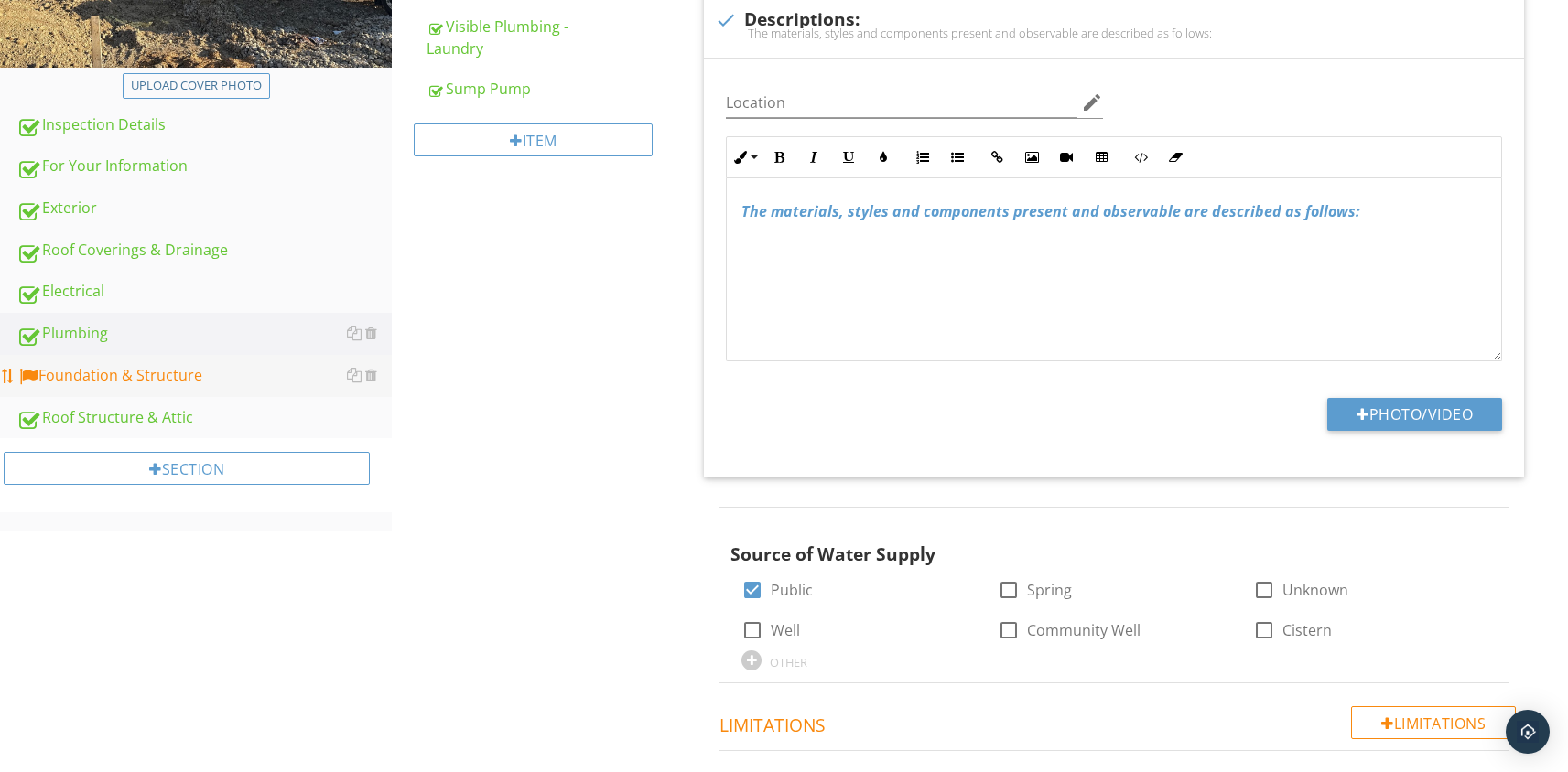
click at [105, 367] on div "Foundation & Structure" at bounding box center [204, 376] width 376 height 24
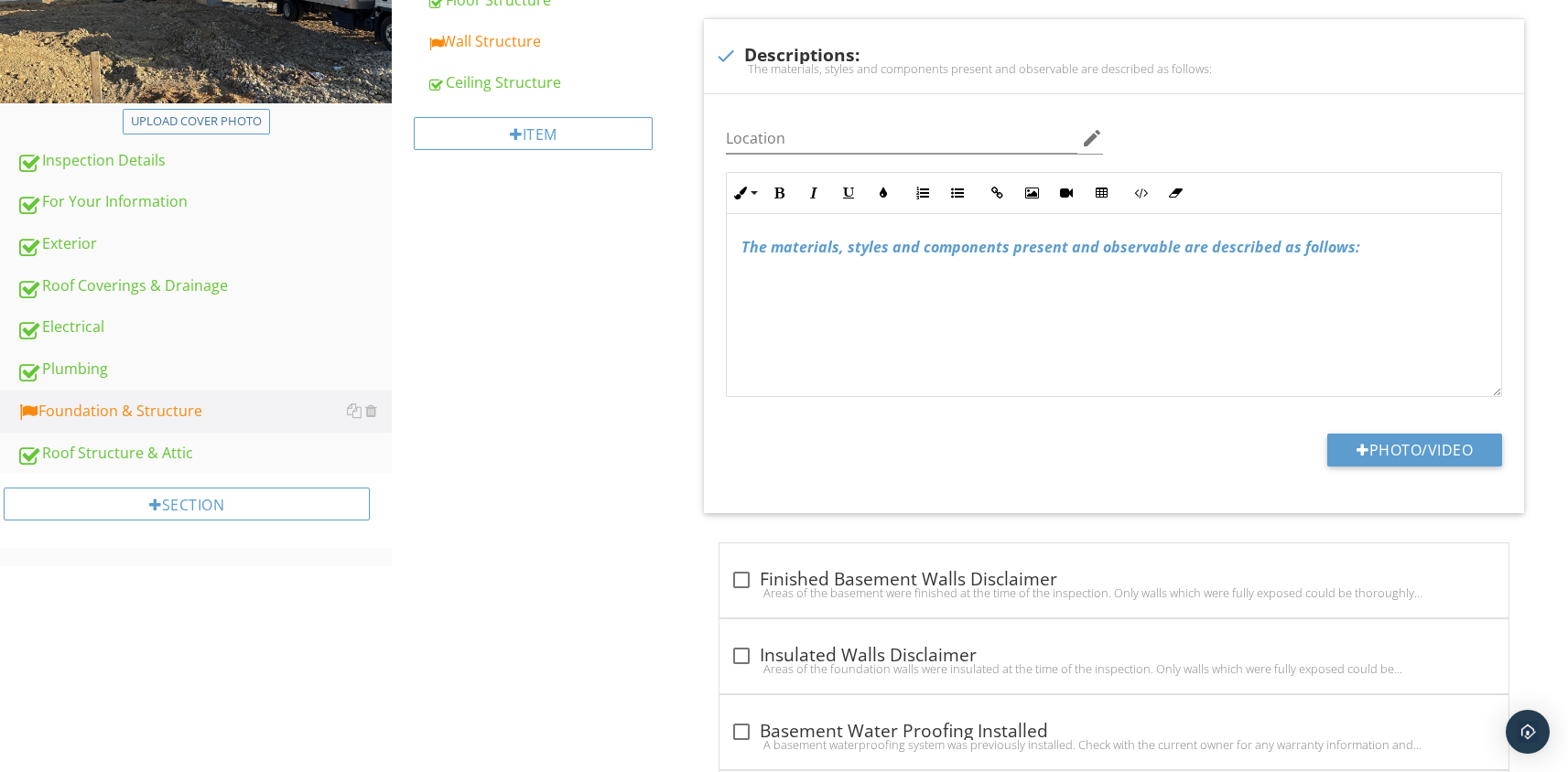
scroll to position [211, 0]
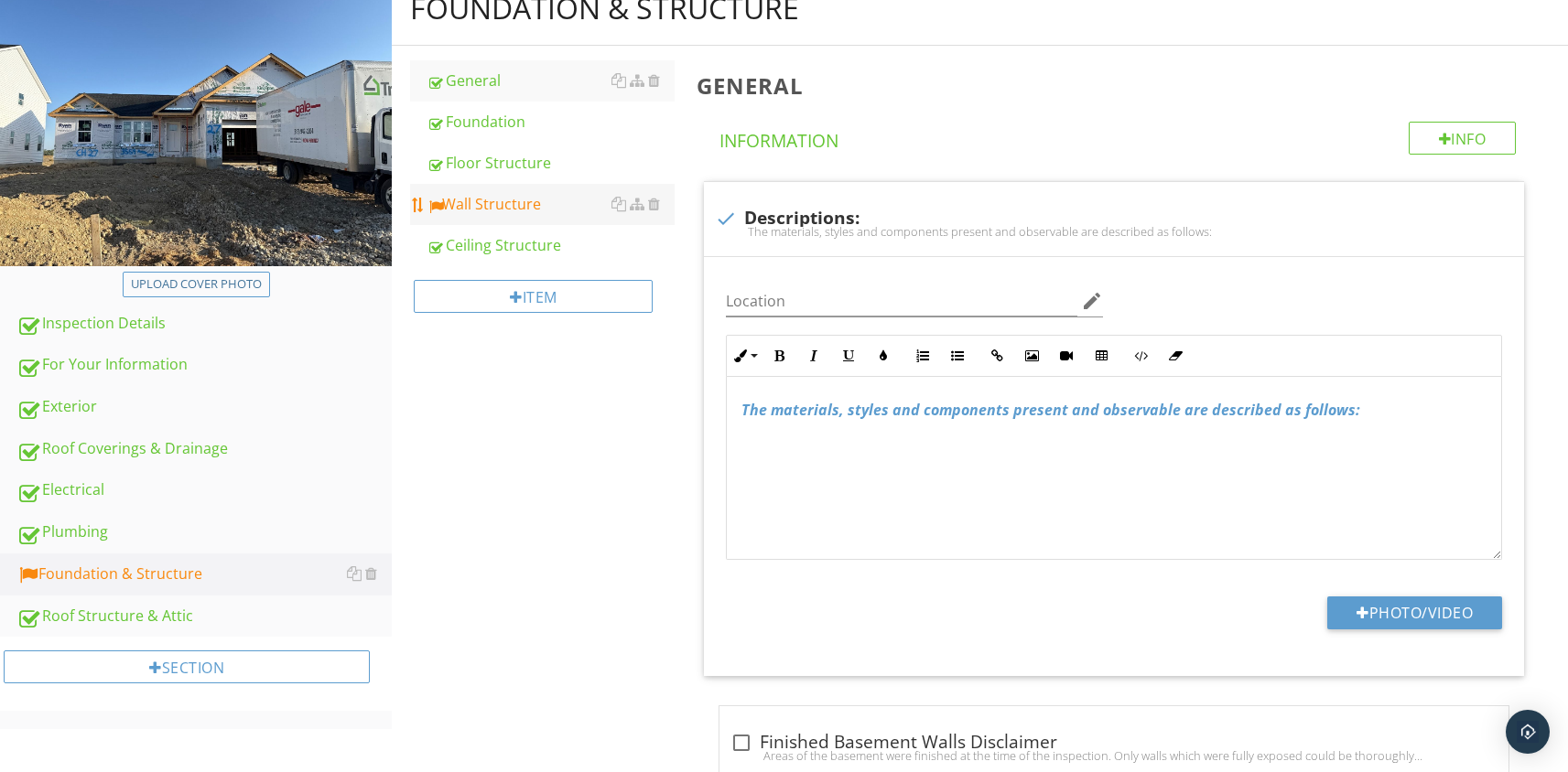
click at [478, 218] on link "Wall Structure" at bounding box center [551, 203] width 249 height 40
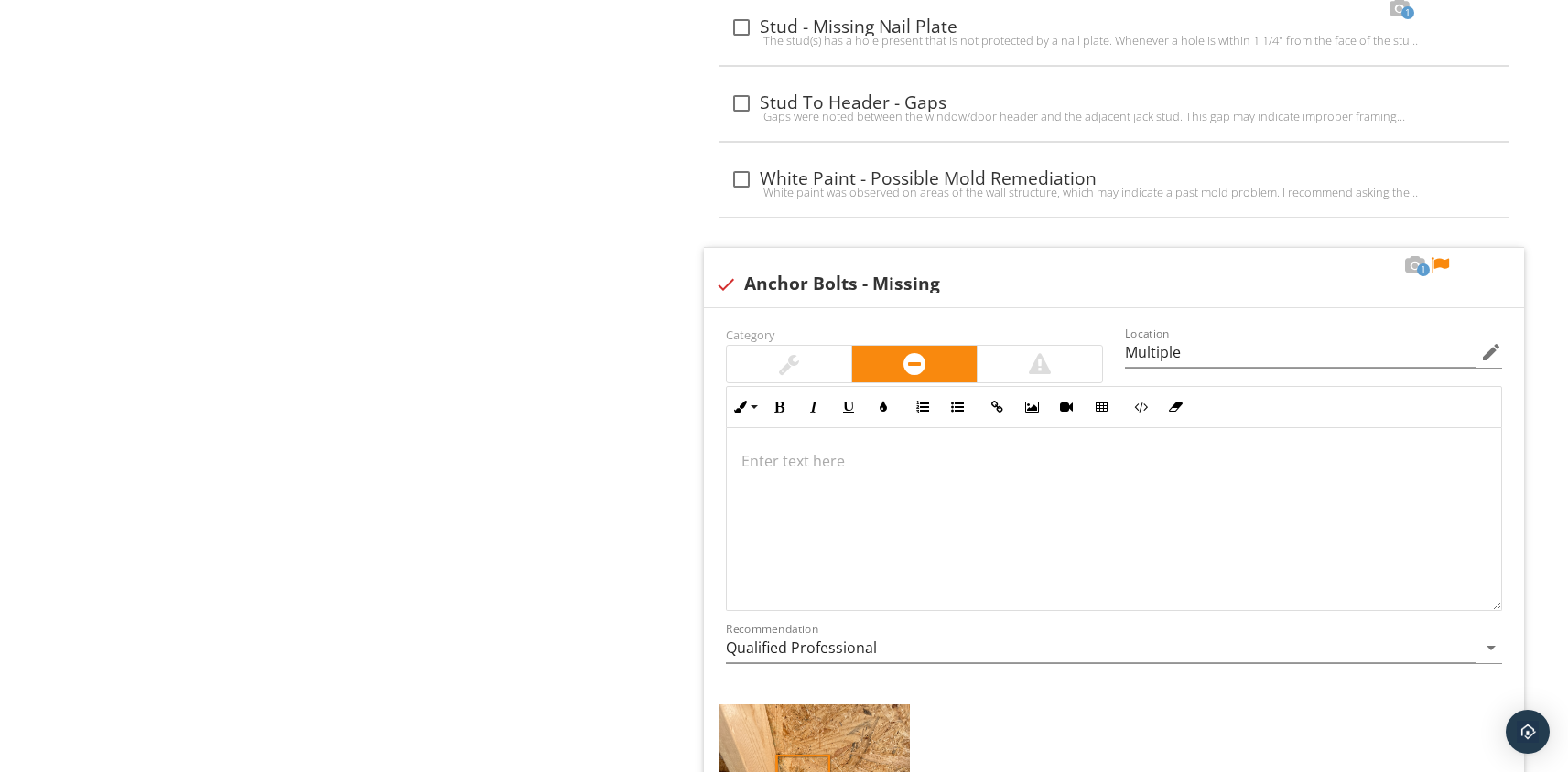
scroll to position [3623, 0]
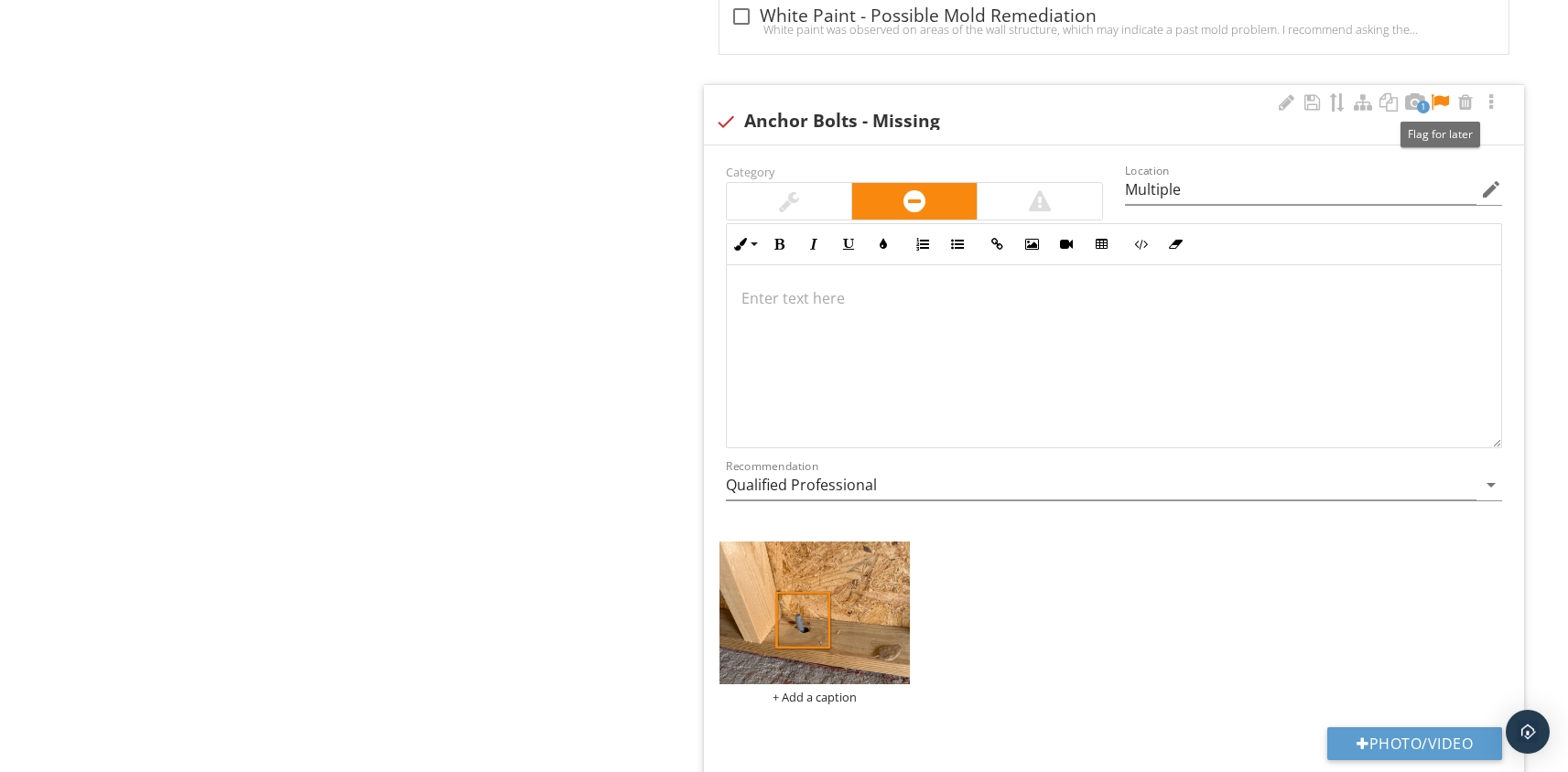
click at [1442, 104] on div at bounding box center [1440, 103] width 22 height 19
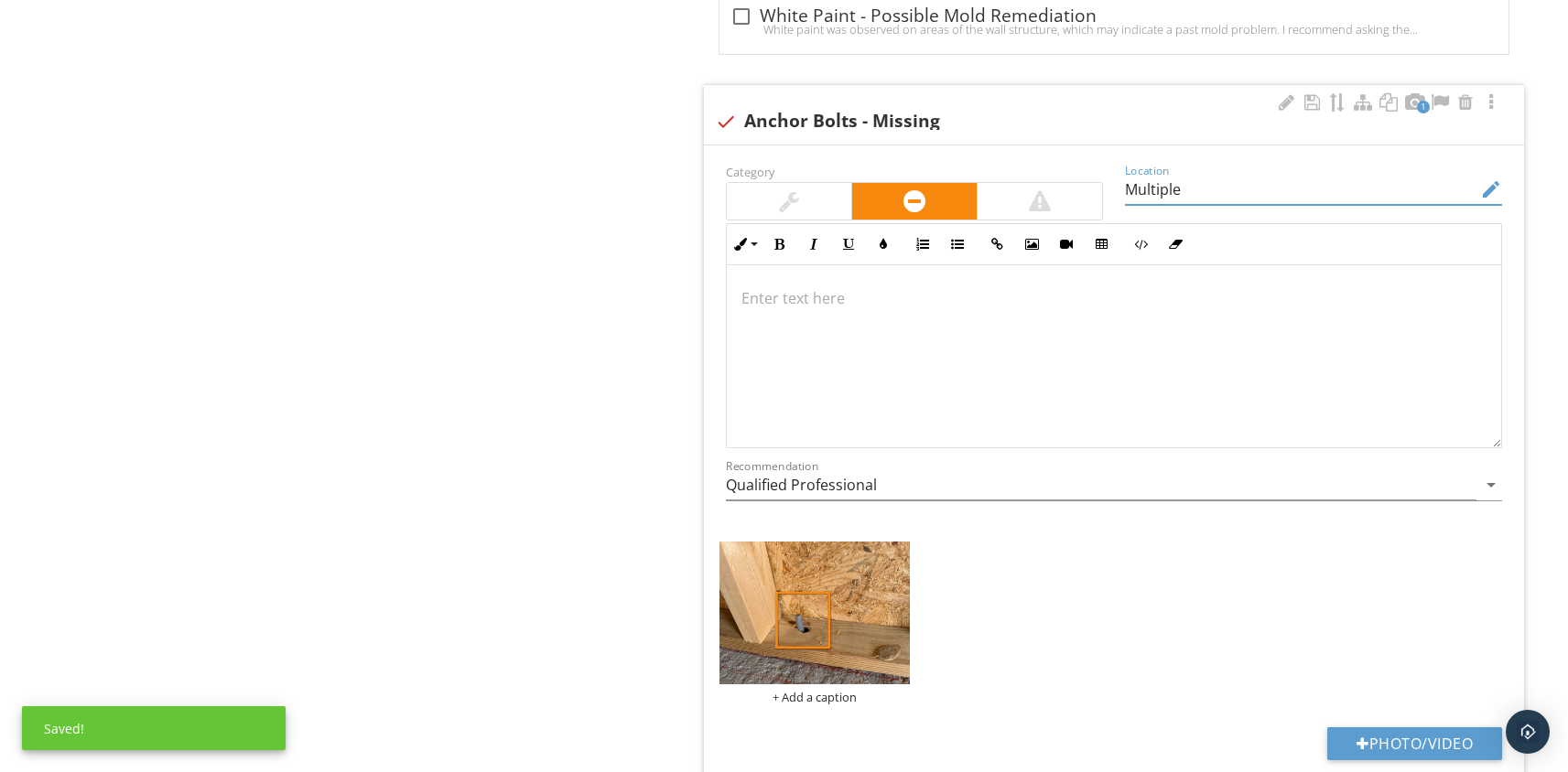
click at [1231, 183] on input "Multiple" at bounding box center [1300, 190] width 351 height 31
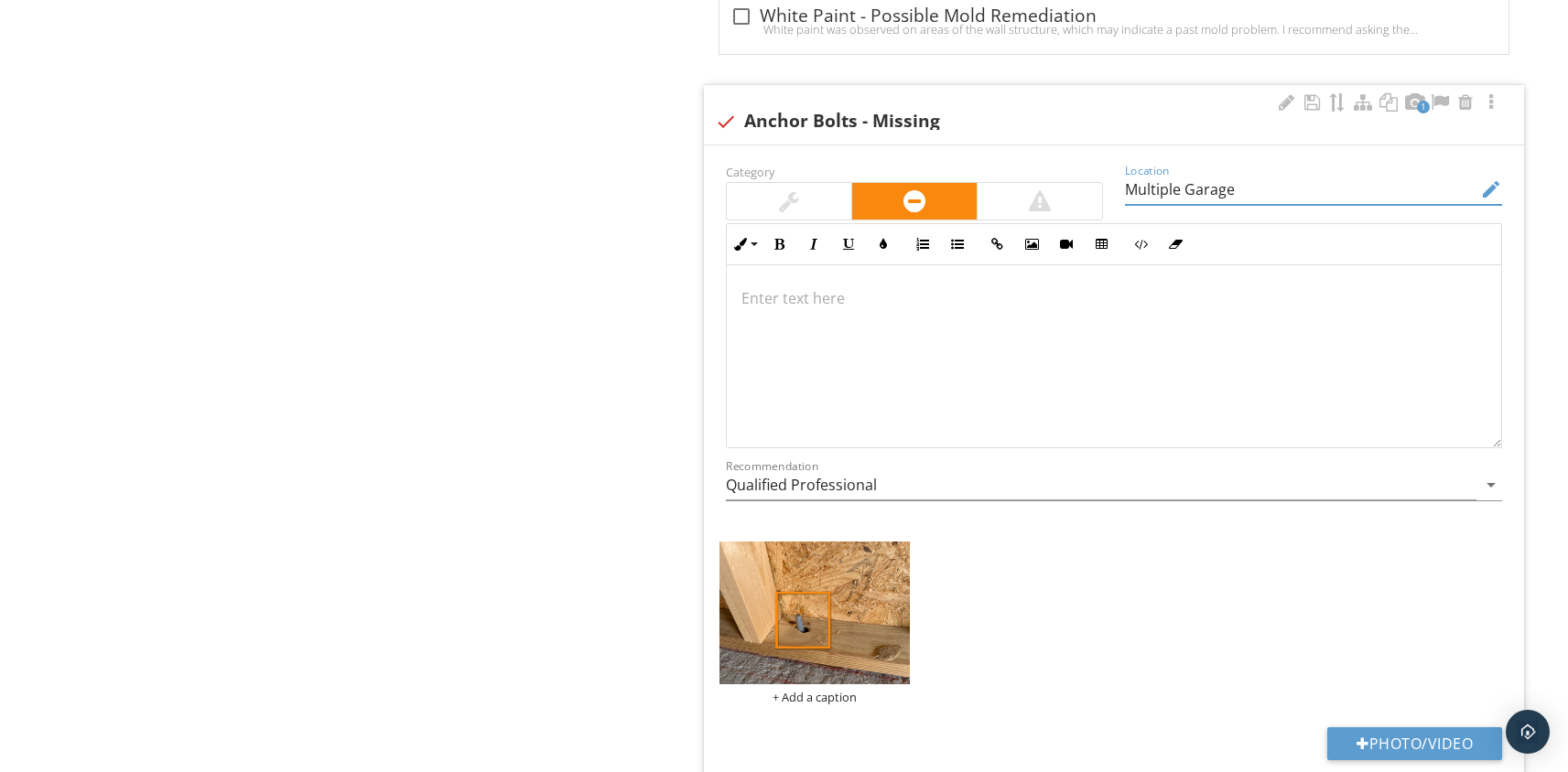
type input "Multiple Garage"
click at [800, 302] on p at bounding box center [1115, 298] width 746 height 22
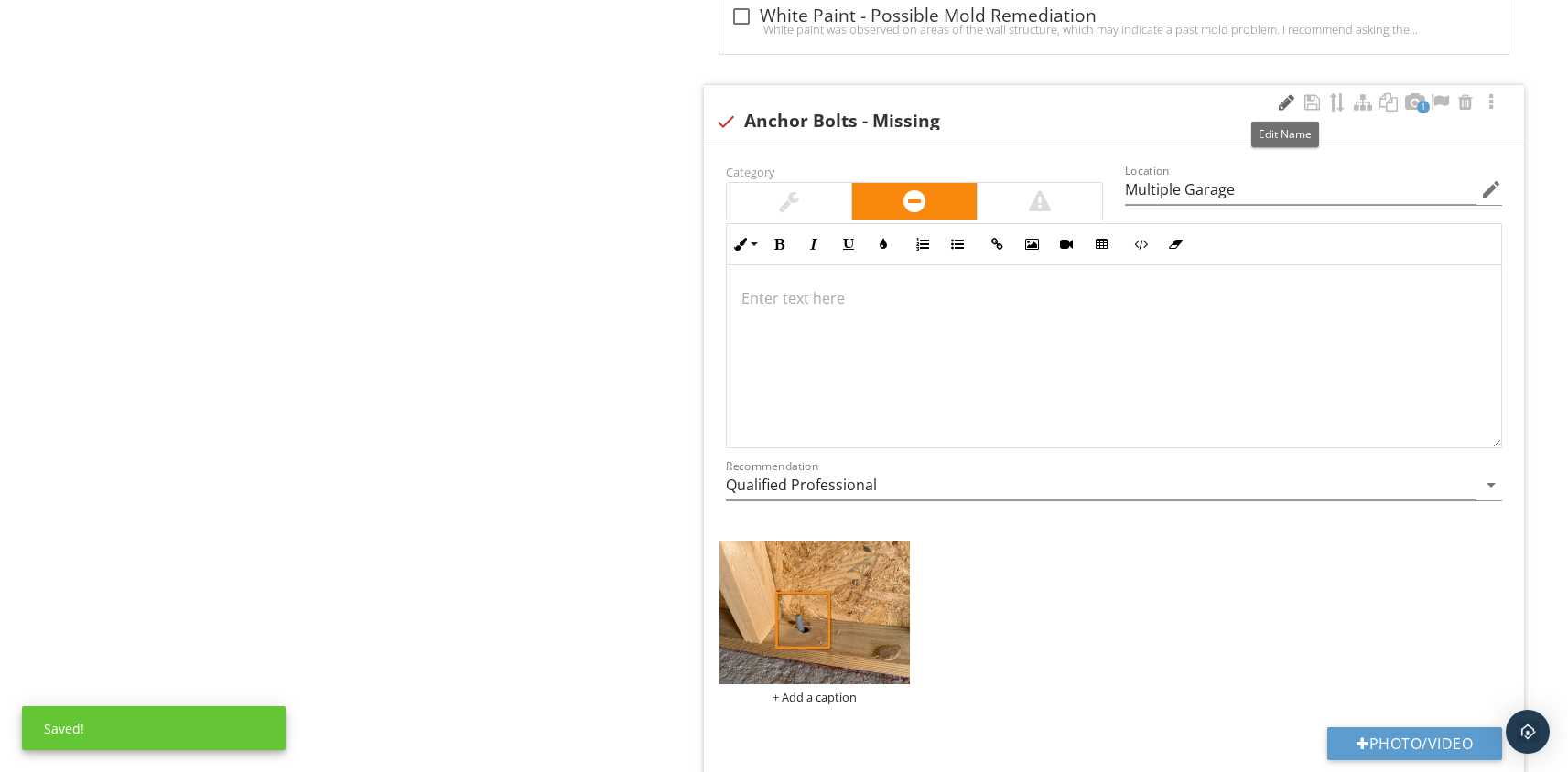
click at [1283, 96] on div at bounding box center [1286, 103] width 22 height 19
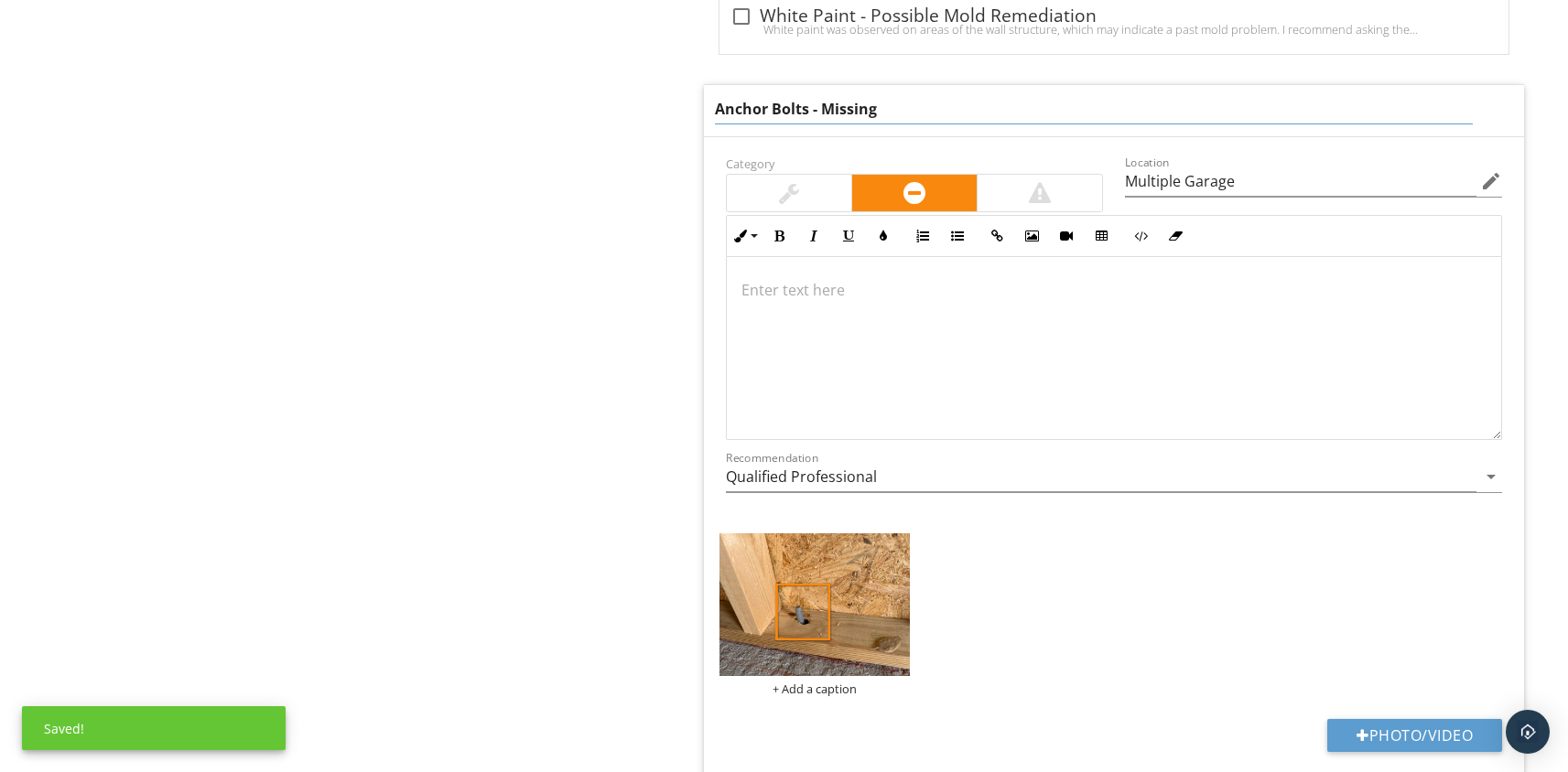
click at [916, 108] on input "Anchor Bolts - Missing" at bounding box center [1094, 109] width 759 height 31
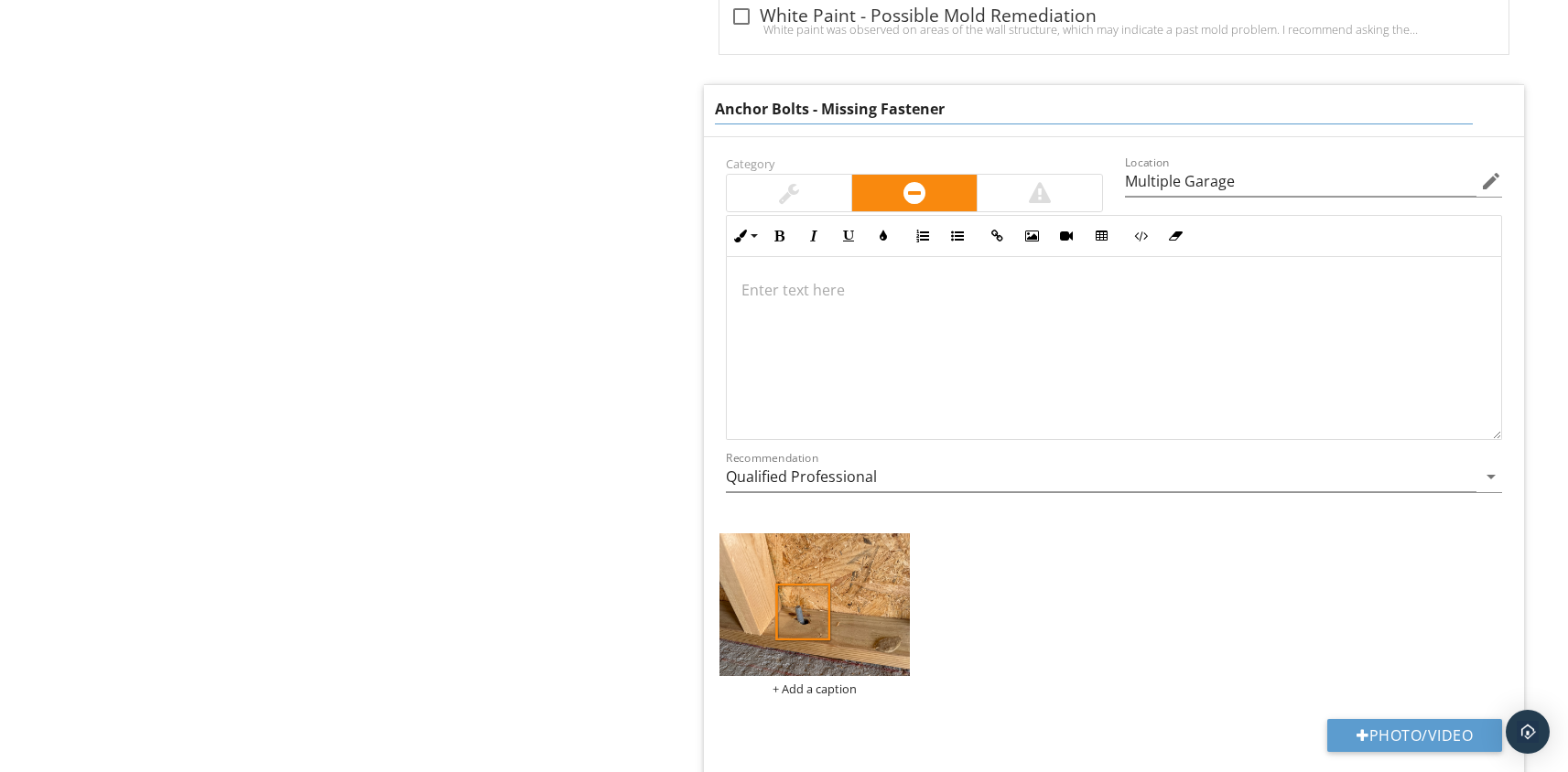
type input "Anchor Bolts - Missing Fasteners"
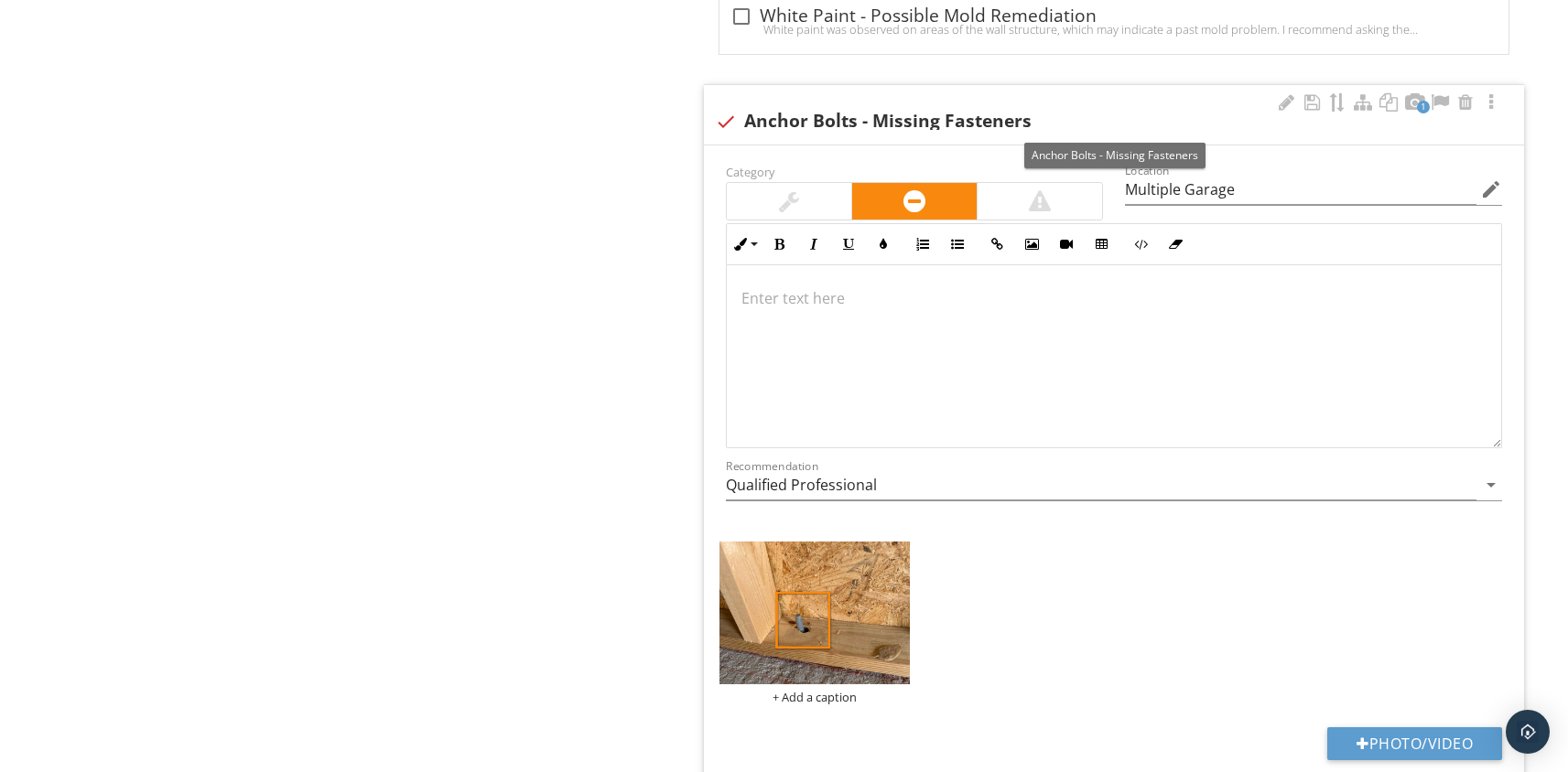
scroll to position [3638, 0]
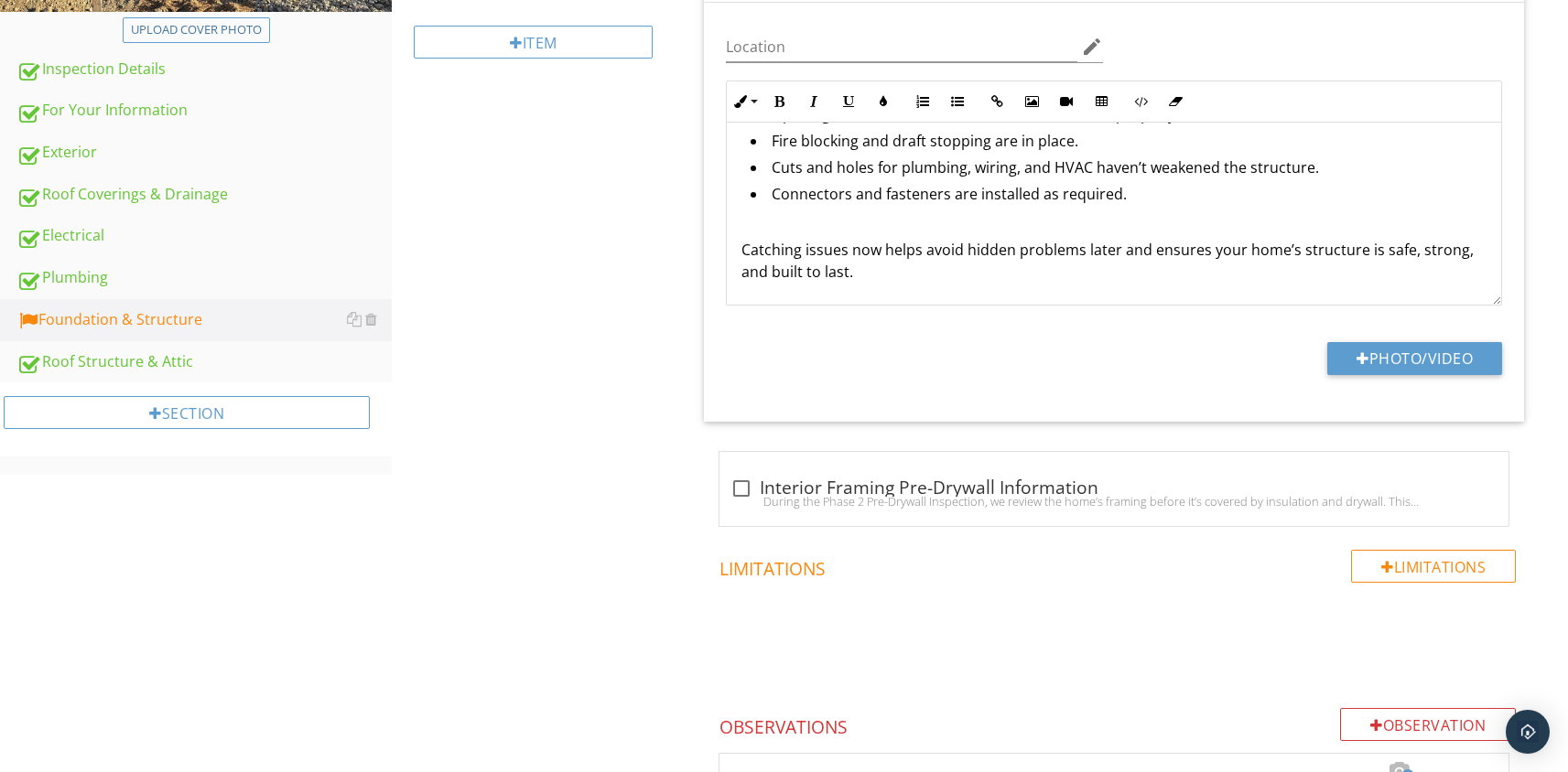
scroll to position [455, 0]
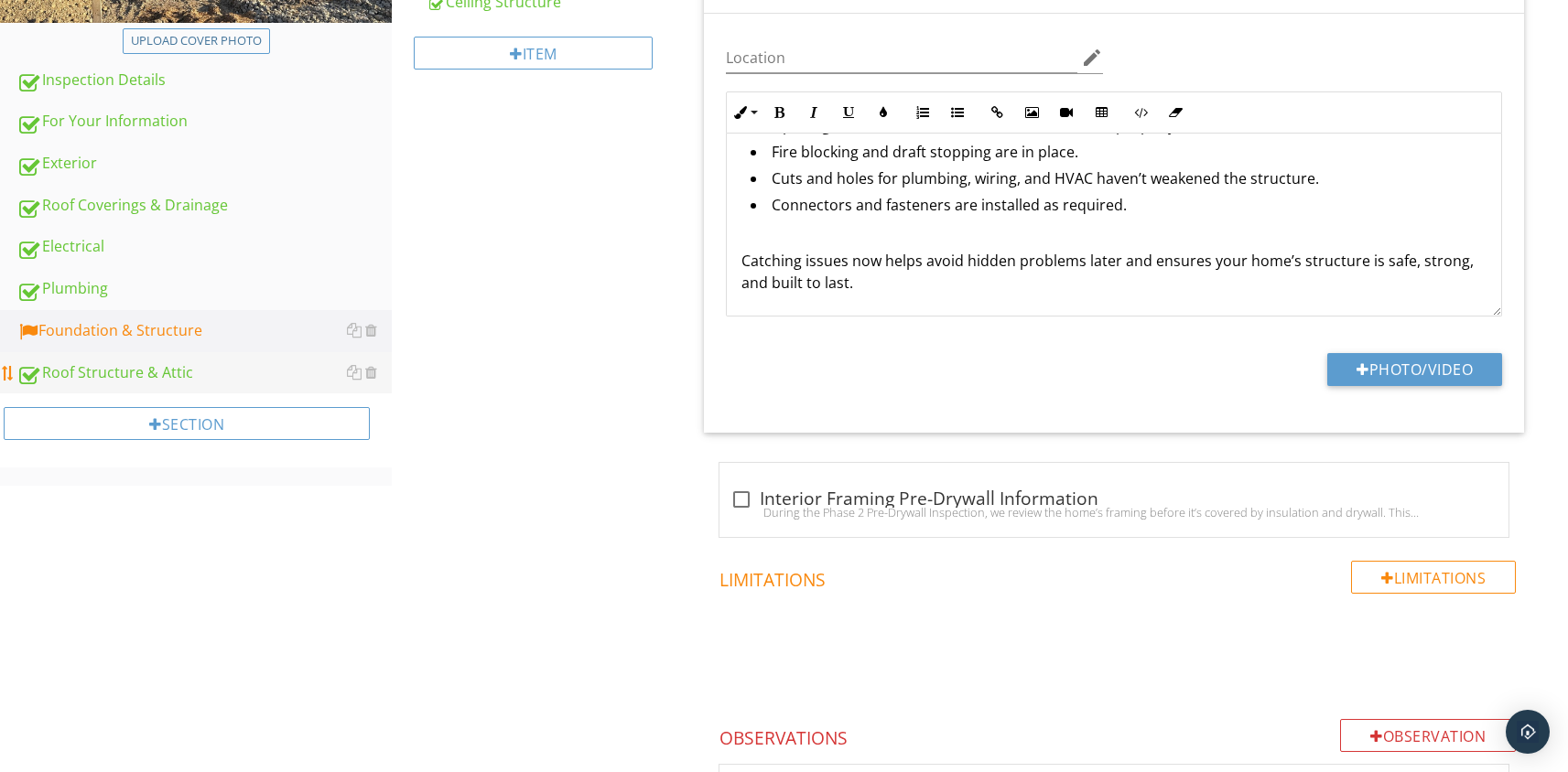
click at [129, 380] on div "Roof Structure & Attic" at bounding box center [204, 373] width 376 height 24
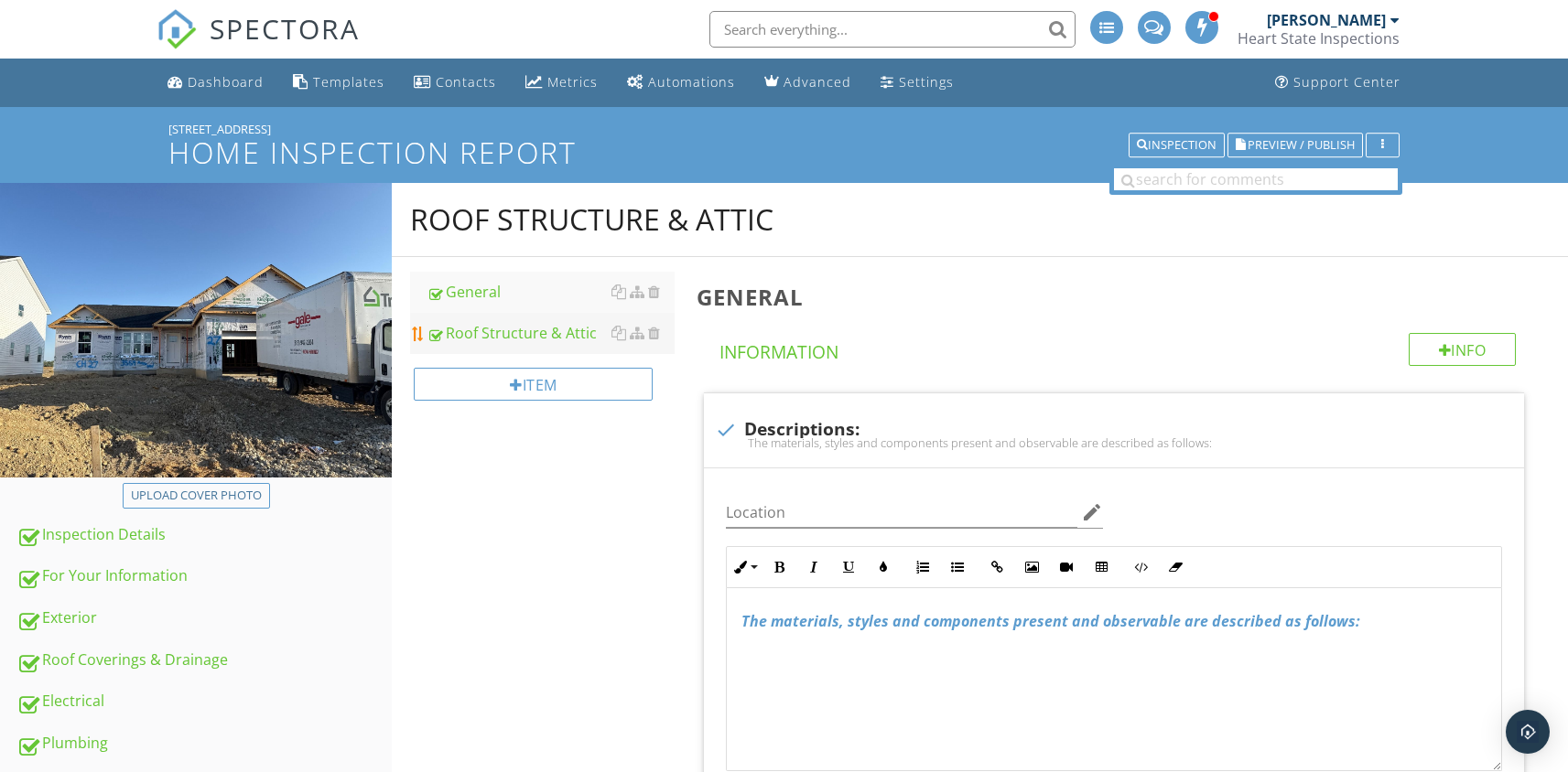
click at [514, 336] on div "Roof Structure & Attic" at bounding box center [551, 334] width 249 height 22
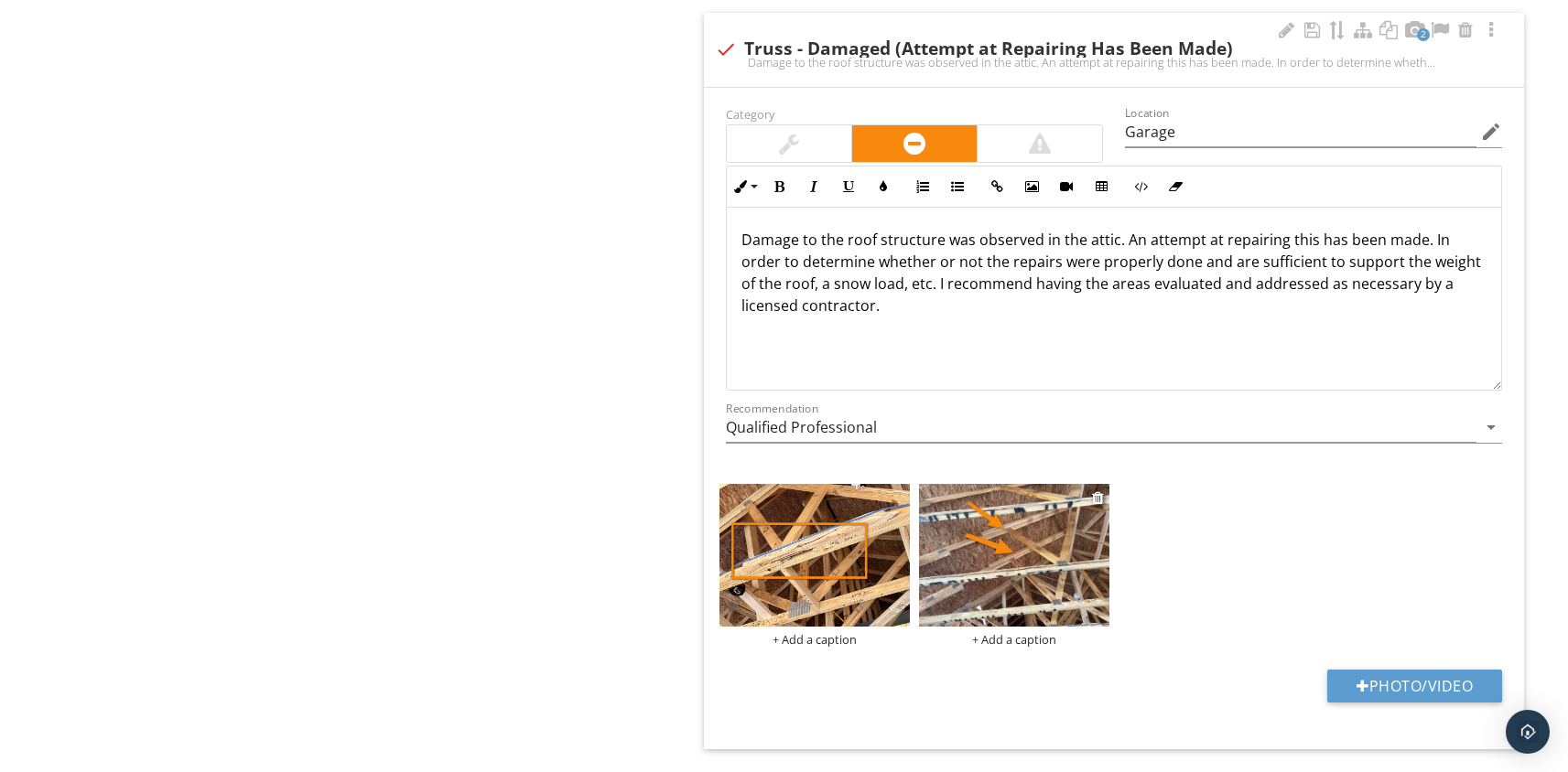
scroll to position [3779, 0]
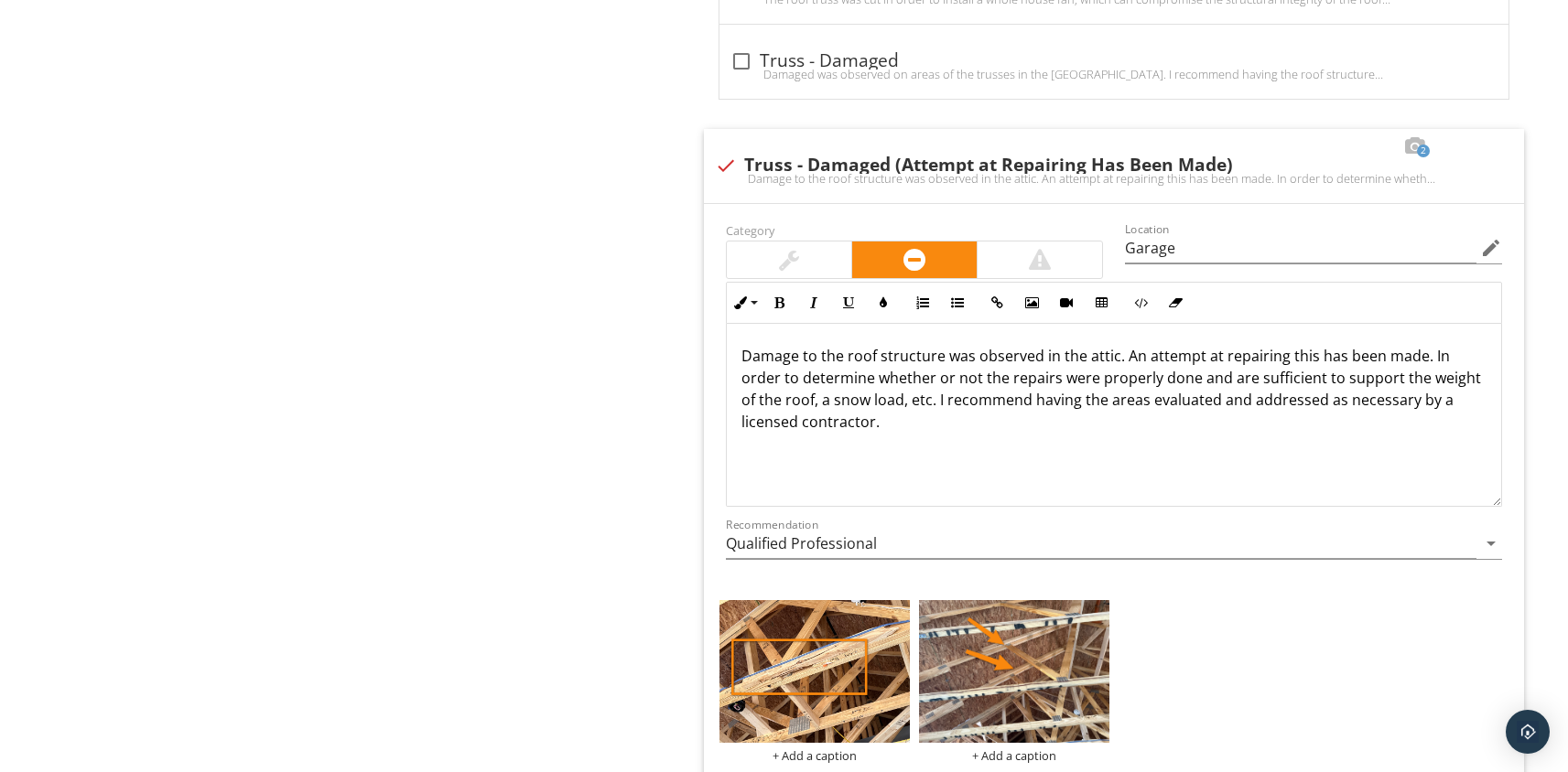
drag, startPoint x: 907, startPoint y: 425, endPoint x: 698, endPoint y: 348, distance: 222.7
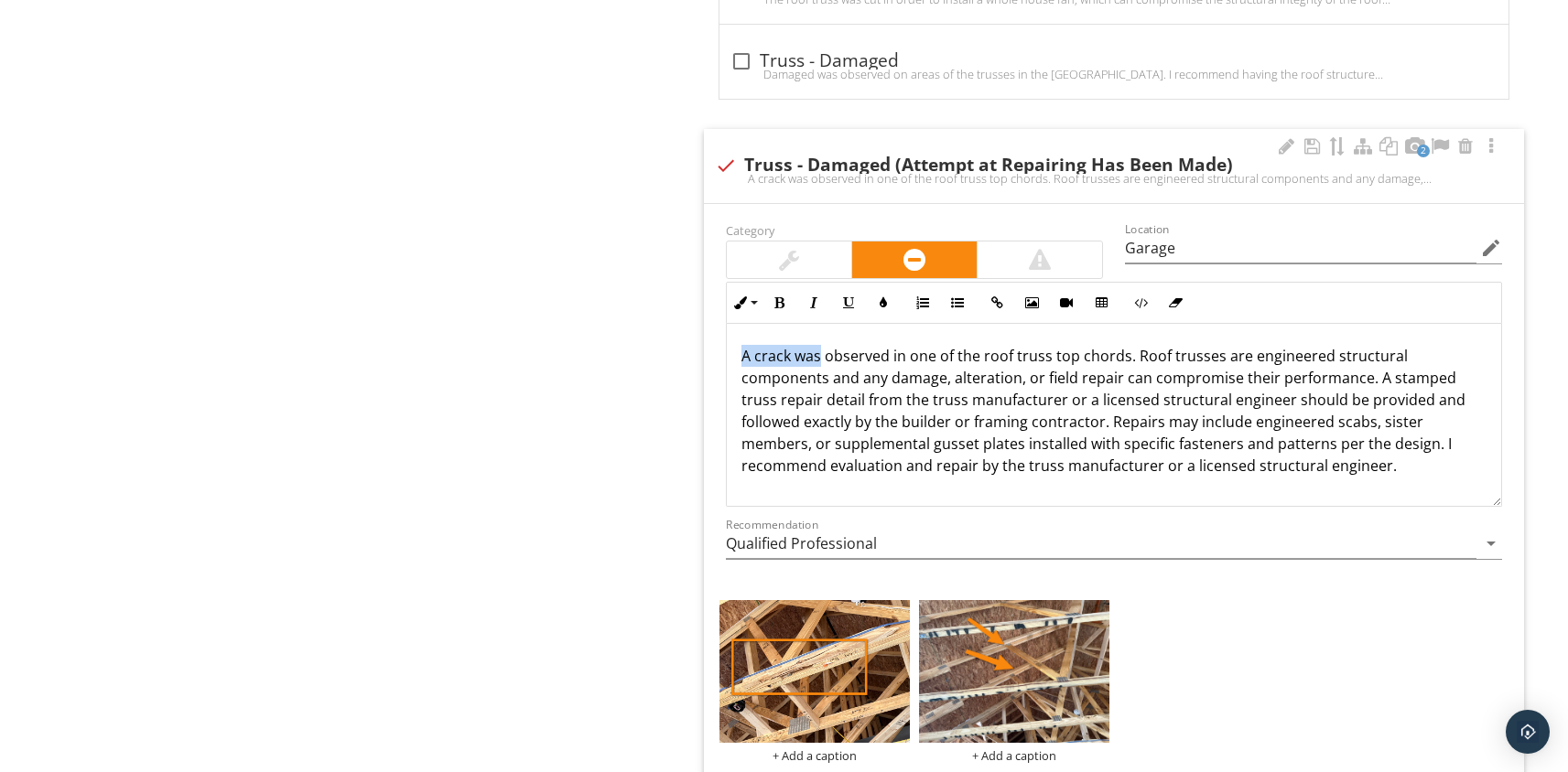
drag, startPoint x: 822, startPoint y: 359, endPoint x: 738, endPoint y: 355, distance: 84.1
click at [738, 355] on div "A crack was observed in one of the roof truss top chords. Roof trusses are engi…" at bounding box center [1114, 414] width 774 height 183
click at [1133, 355] on p "Damage was observed in one of the roof truss top chords. Roof trusses are engin…" at bounding box center [1115, 411] width 746 height 132
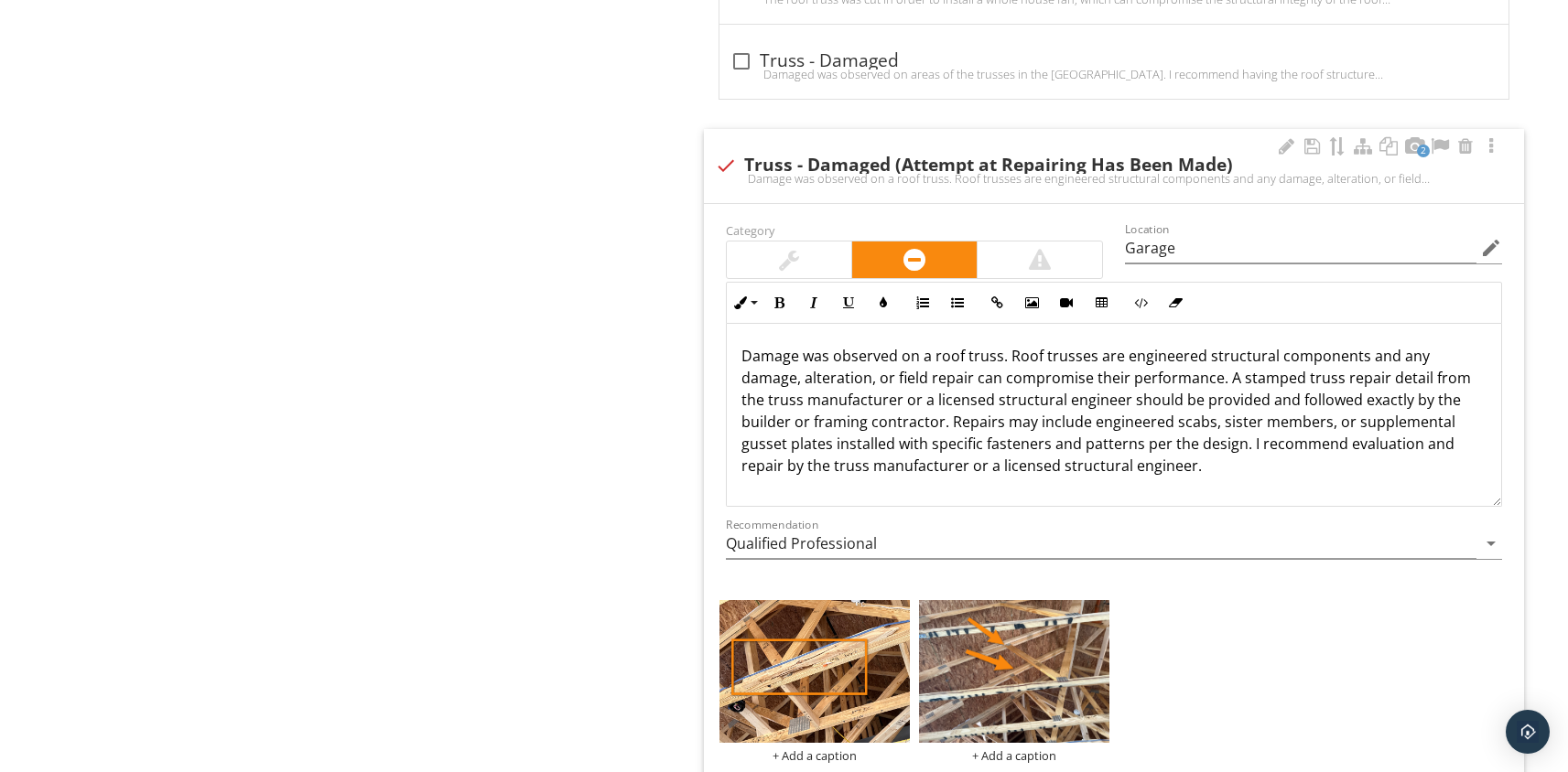
click at [1205, 467] on p "Damage was observed on a roof truss. Roof trusses are engineered structural com…" at bounding box center [1115, 411] width 746 height 132
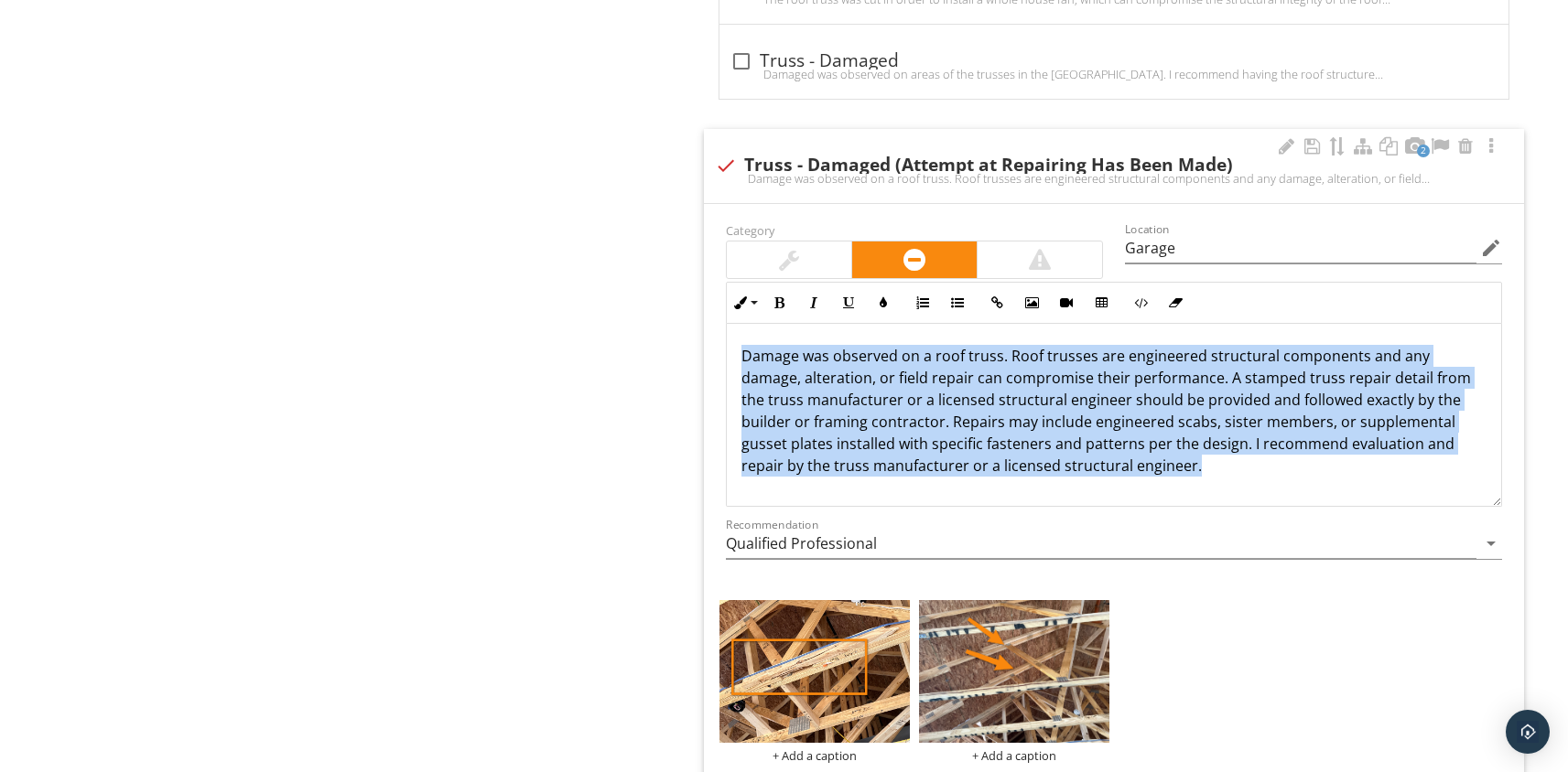
drag, startPoint x: 1210, startPoint y: 466, endPoint x: 738, endPoint y: 357, distance: 484.4
click at [738, 357] on div "Damage was observed on a roof truss. Roof trusses are engineered structural com…" at bounding box center [1114, 414] width 774 height 183
copy p "Damage was observed on a roof truss. Roof trusses are engineered structural com…"
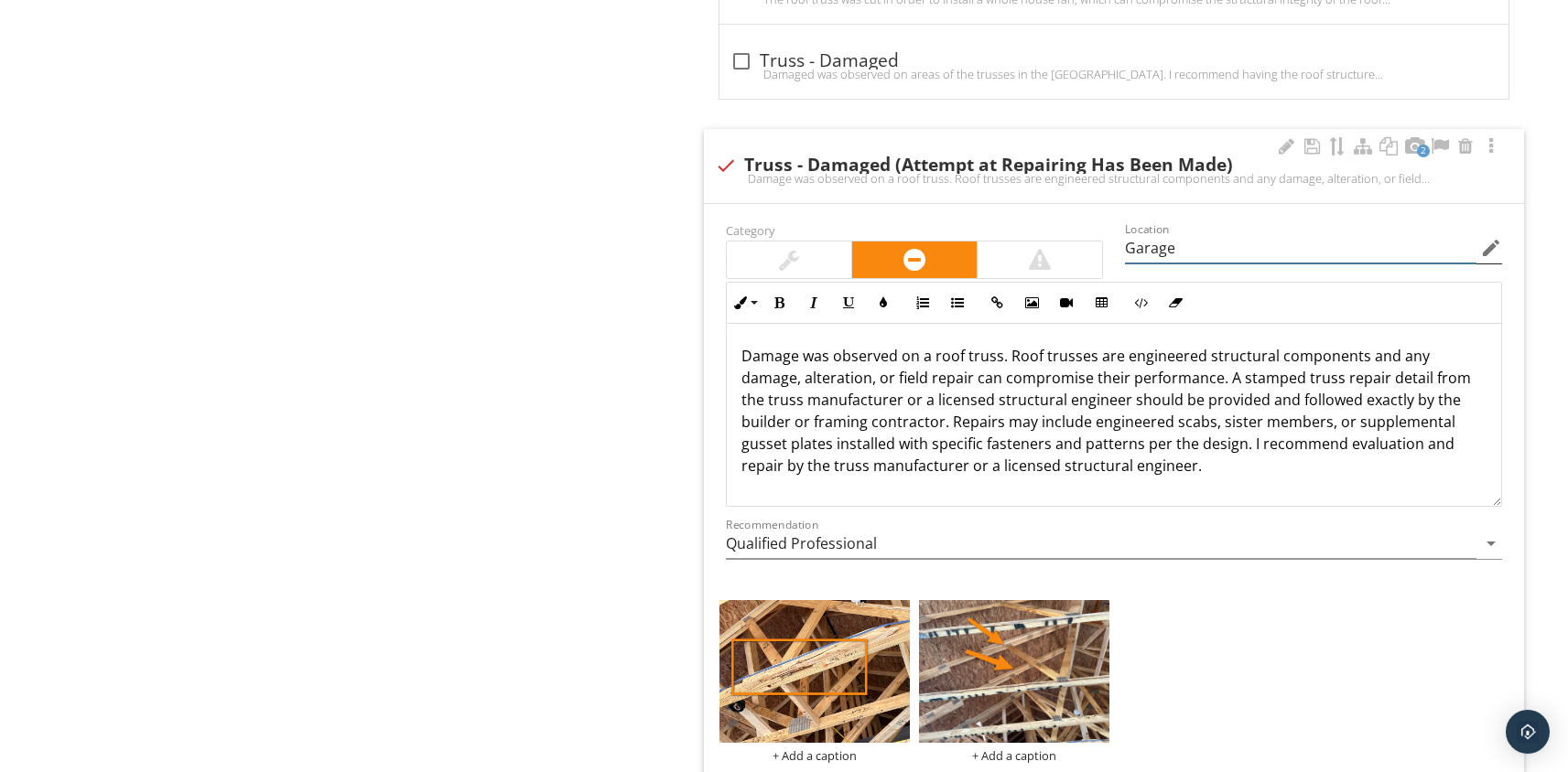
click at [1198, 245] on input "Garage" at bounding box center [1300, 248] width 351 height 31
type input "Garage Multiple"
click at [1189, 468] on p "Damage was observed on a roof truss. Roof trusses are engineered structural com…" at bounding box center [1115, 411] width 746 height 132
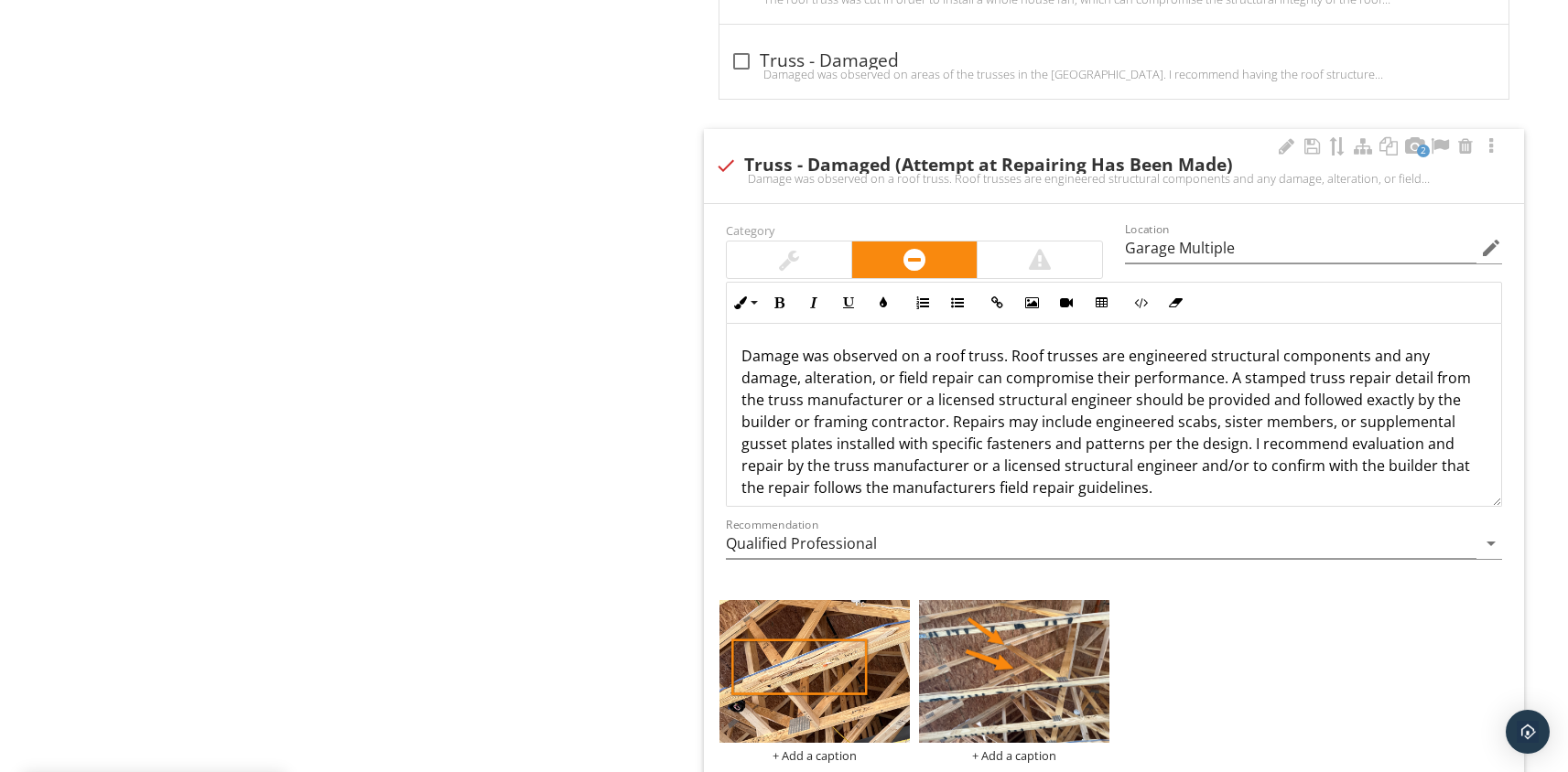
click at [1046, 260] on div at bounding box center [1040, 260] width 22 height 22
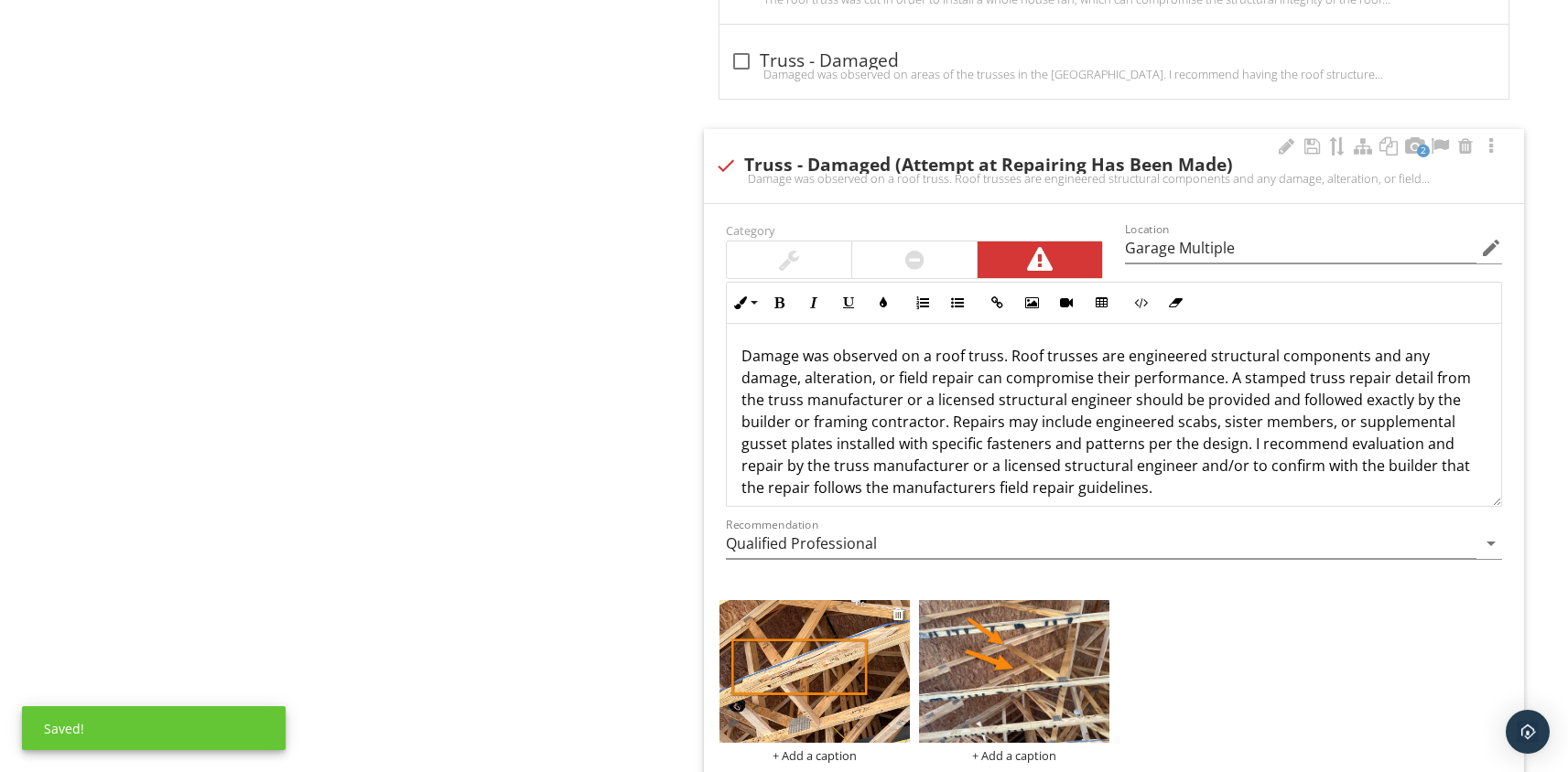
click at [825, 651] on img at bounding box center [814, 672] width 190 height 143
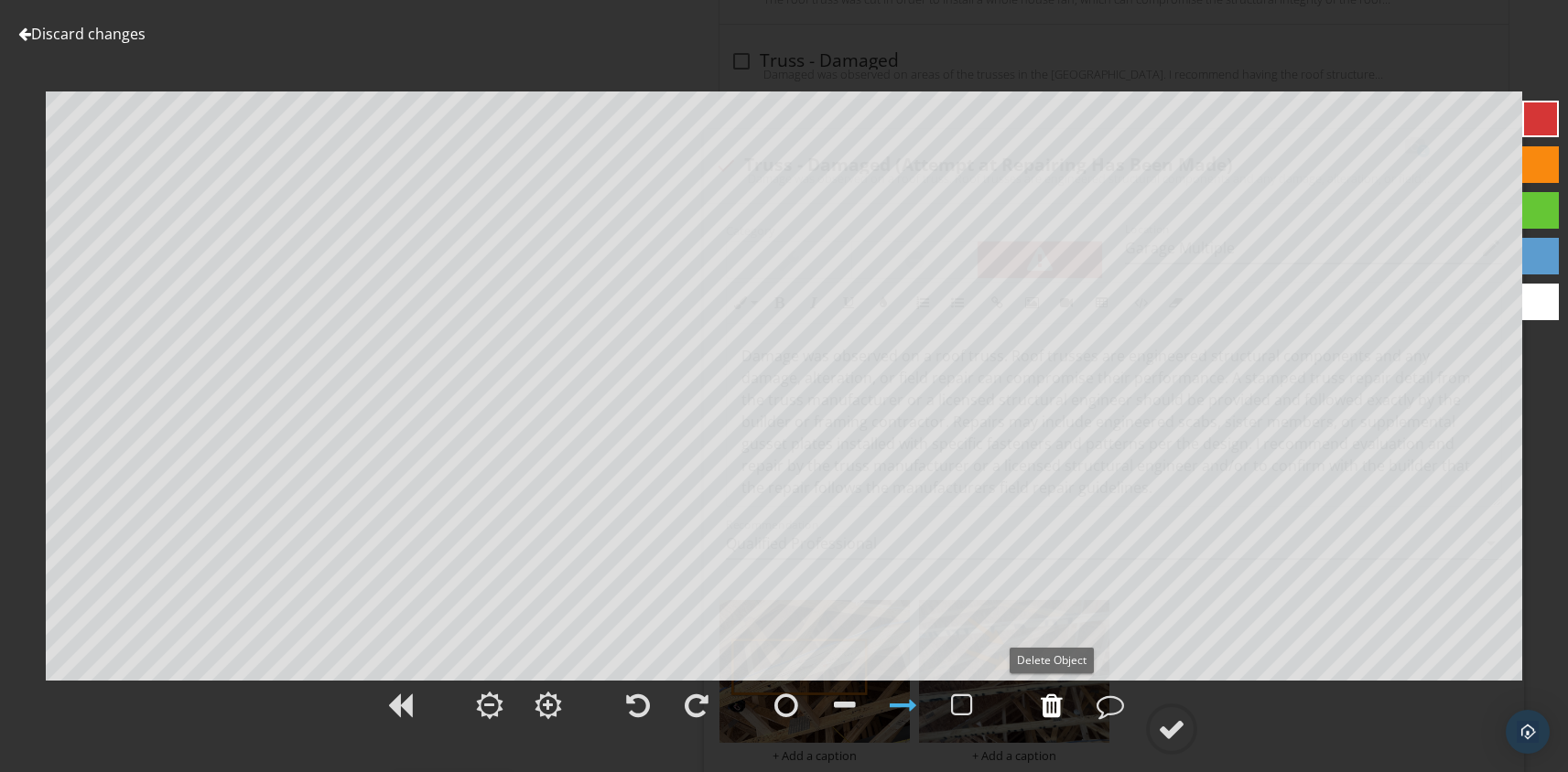
click at [1056, 707] on div at bounding box center [1052, 705] width 22 height 28
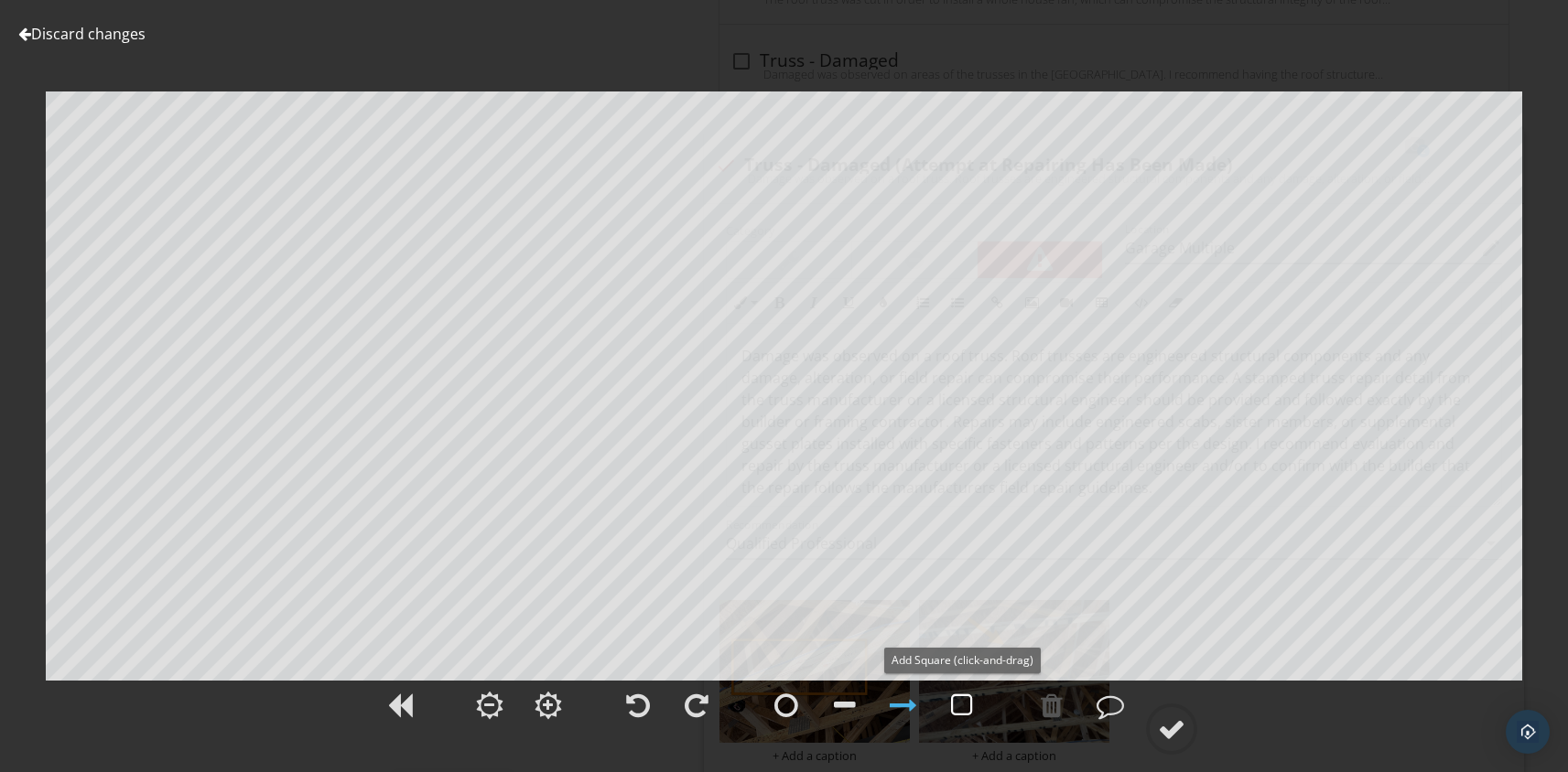
click at [958, 709] on div at bounding box center [962, 705] width 22 height 28
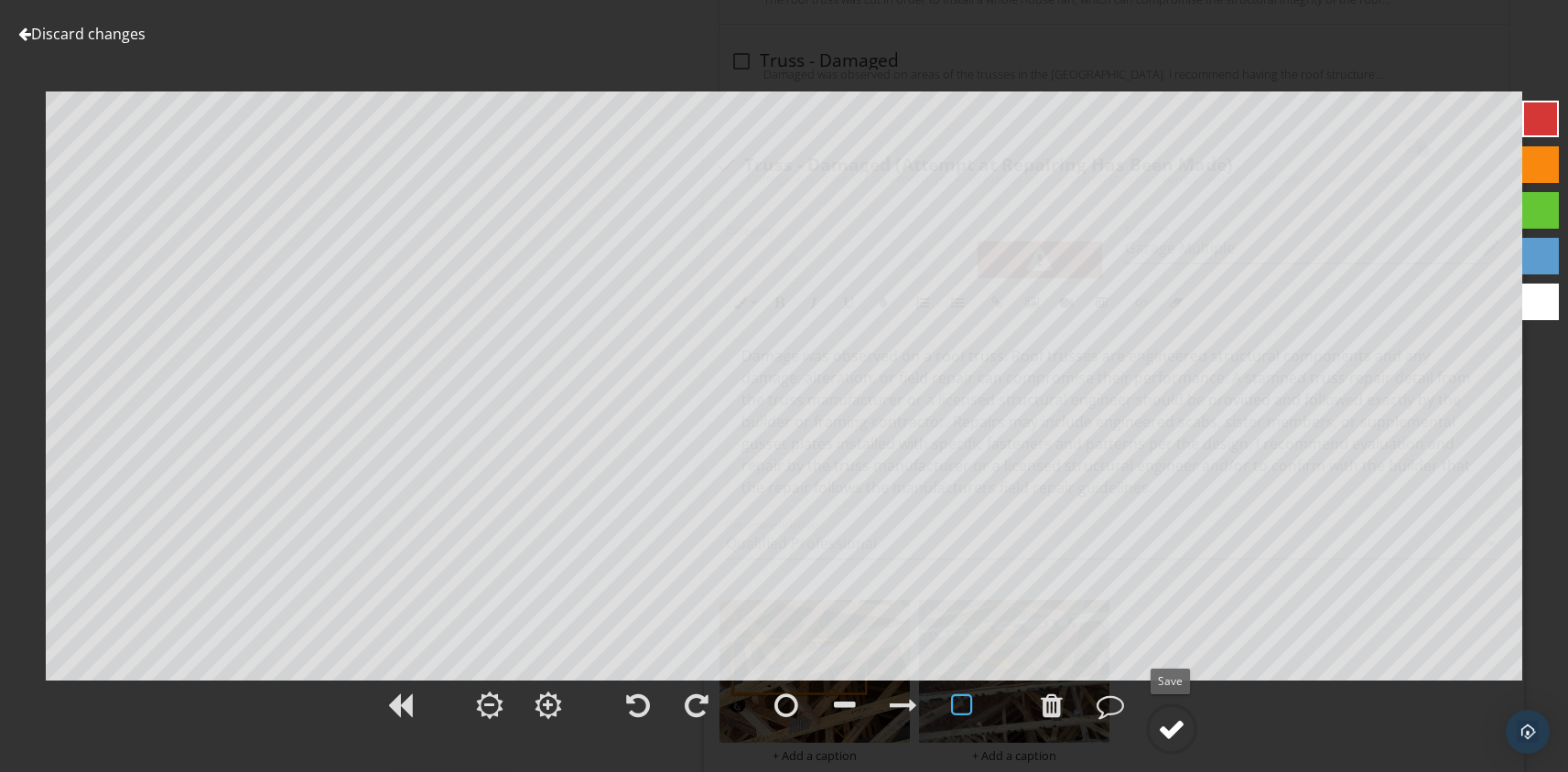
click at [1178, 722] on div at bounding box center [1172, 729] width 28 height 28
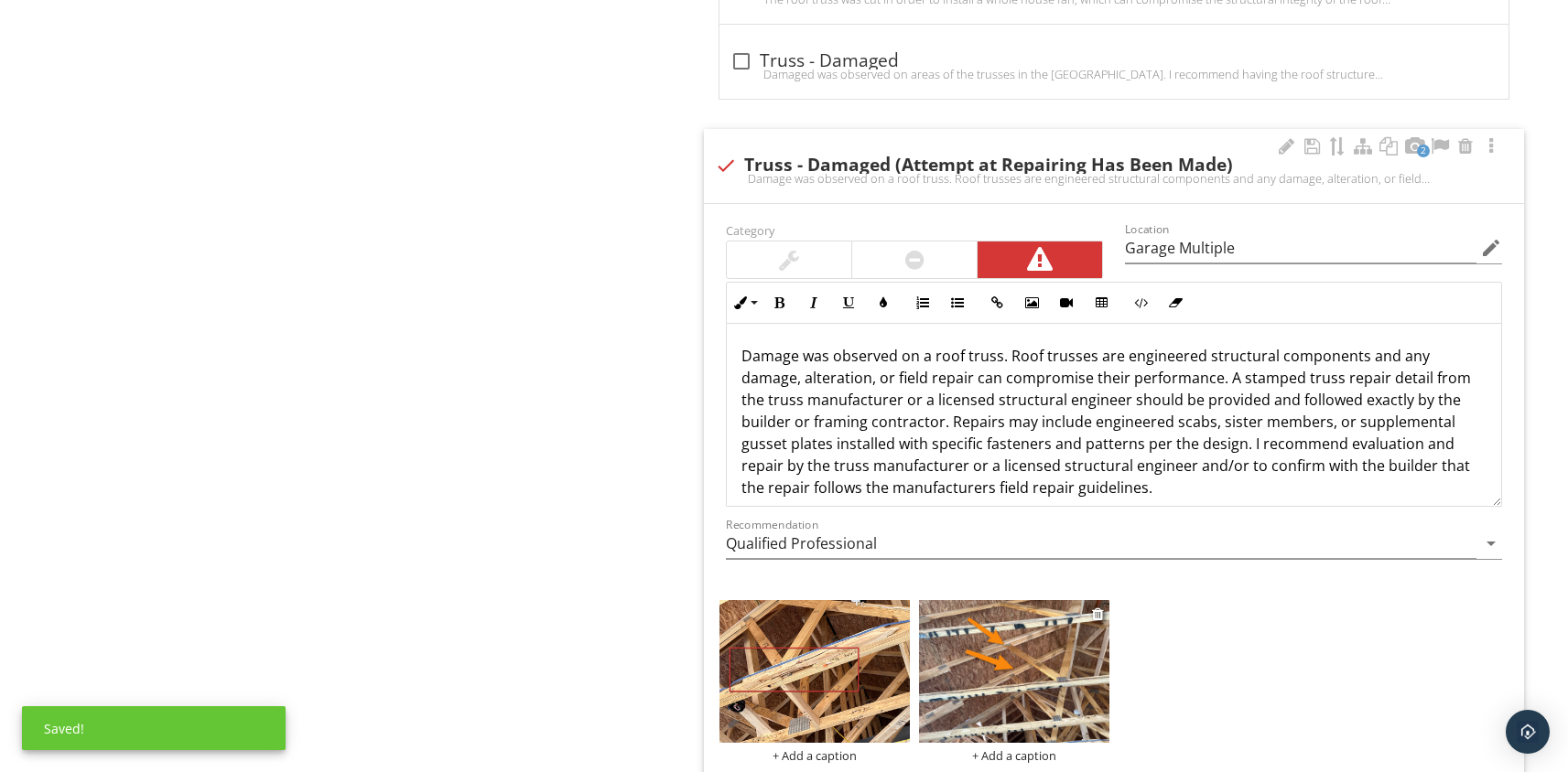
click at [996, 653] on img at bounding box center [1013, 672] width 190 height 143
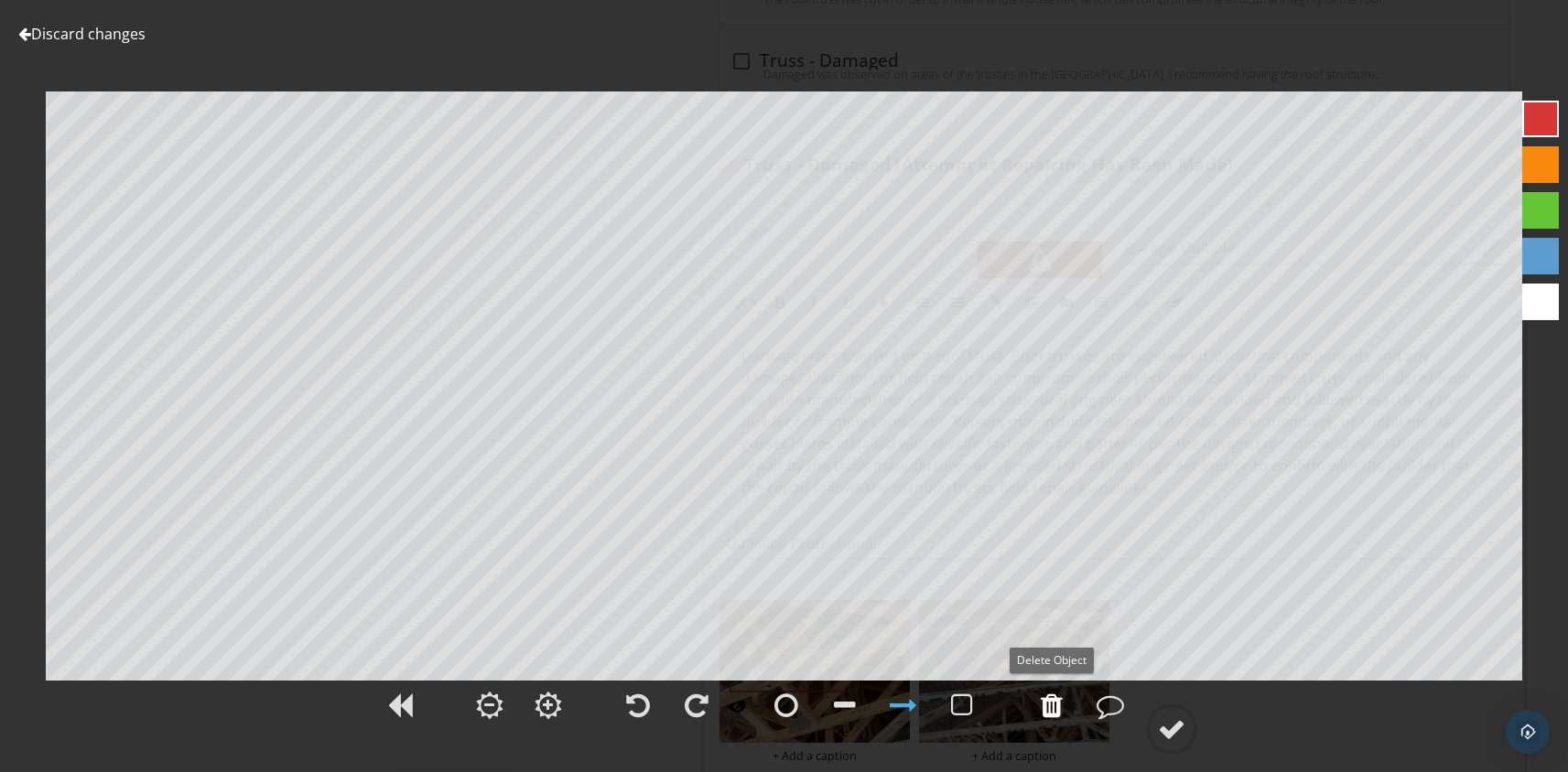
click at [1049, 703] on div at bounding box center [1052, 705] width 22 height 28
click at [1168, 726] on div at bounding box center [1172, 729] width 28 height 28
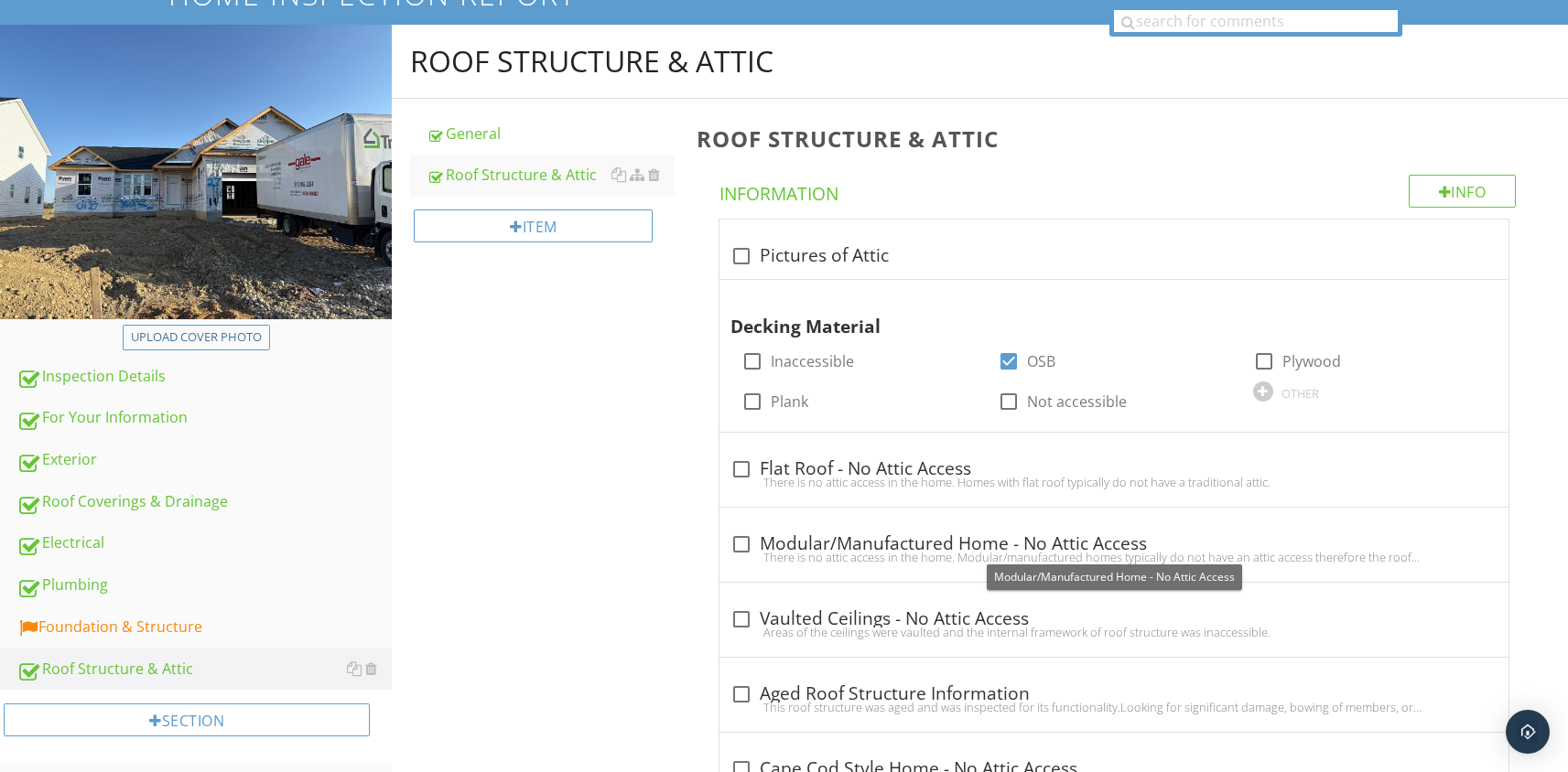
scroll to position [155, 0]
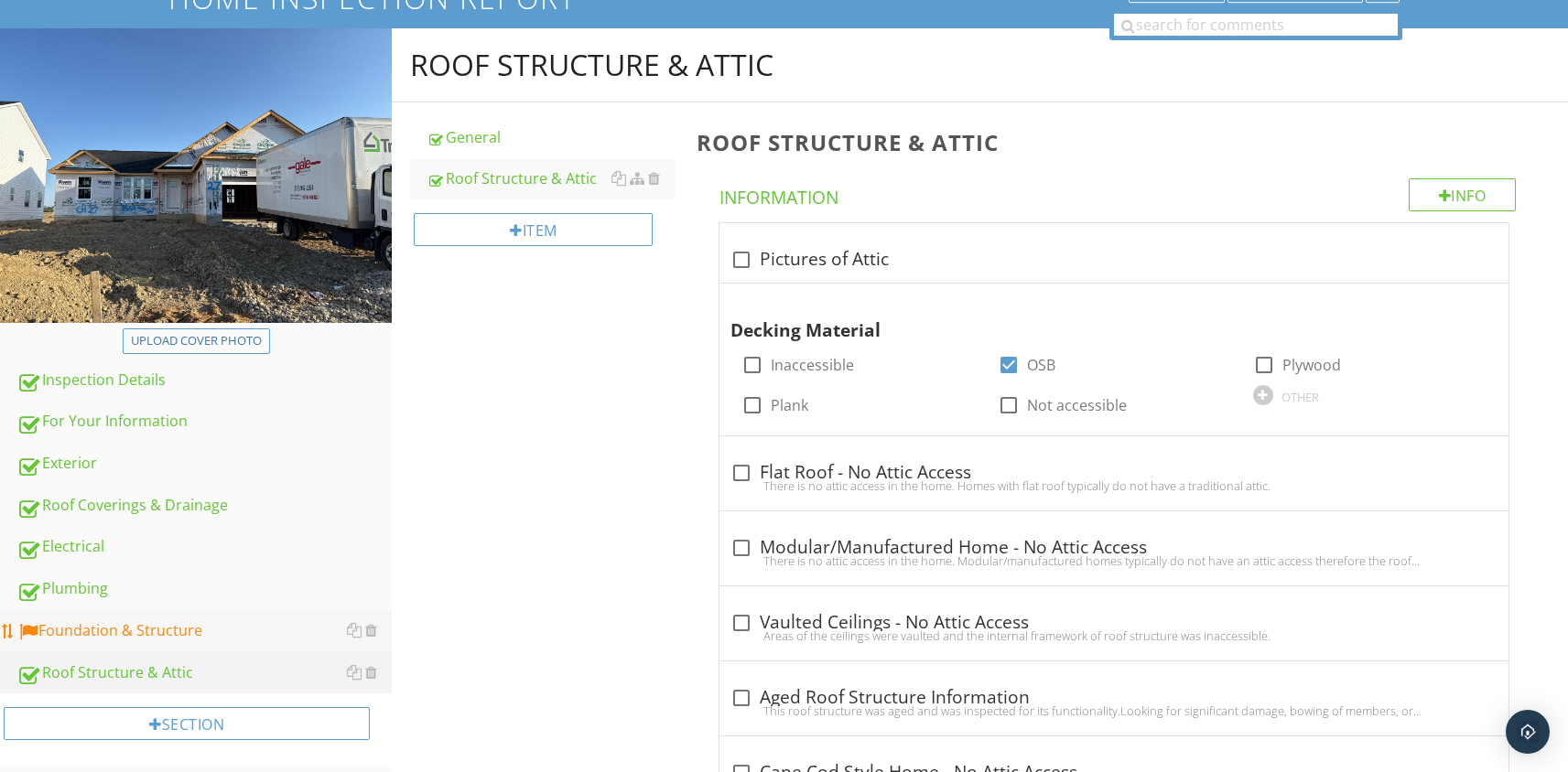
click at [116, 619] on div "Foundation & Structure" at bounding box center [204, 631] width 376 height 24
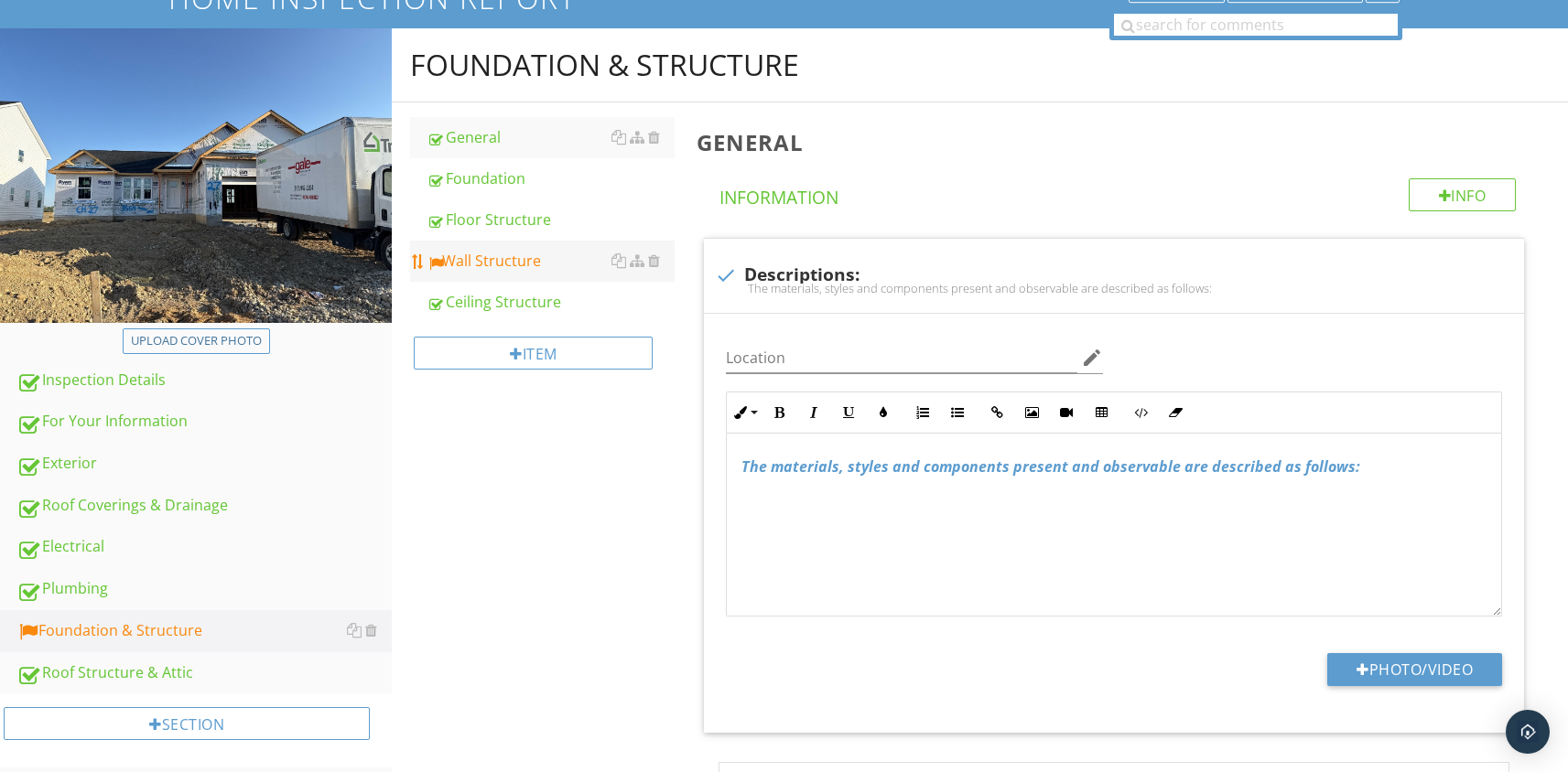
click at [507, 254] on div "Wall Structure" at bounding box center [551, 261] width 249 height 22
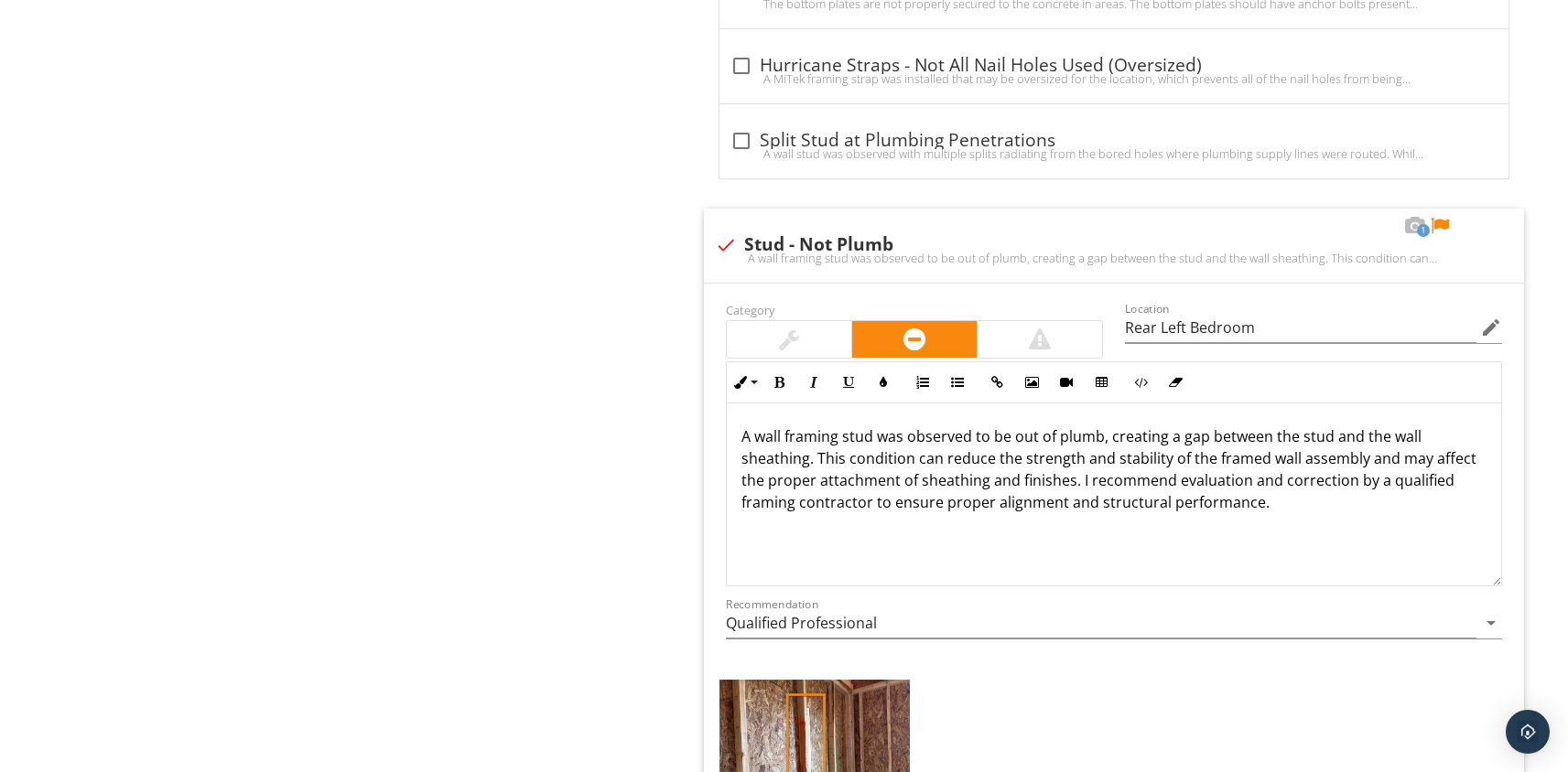
scroll to position [1691, 0]
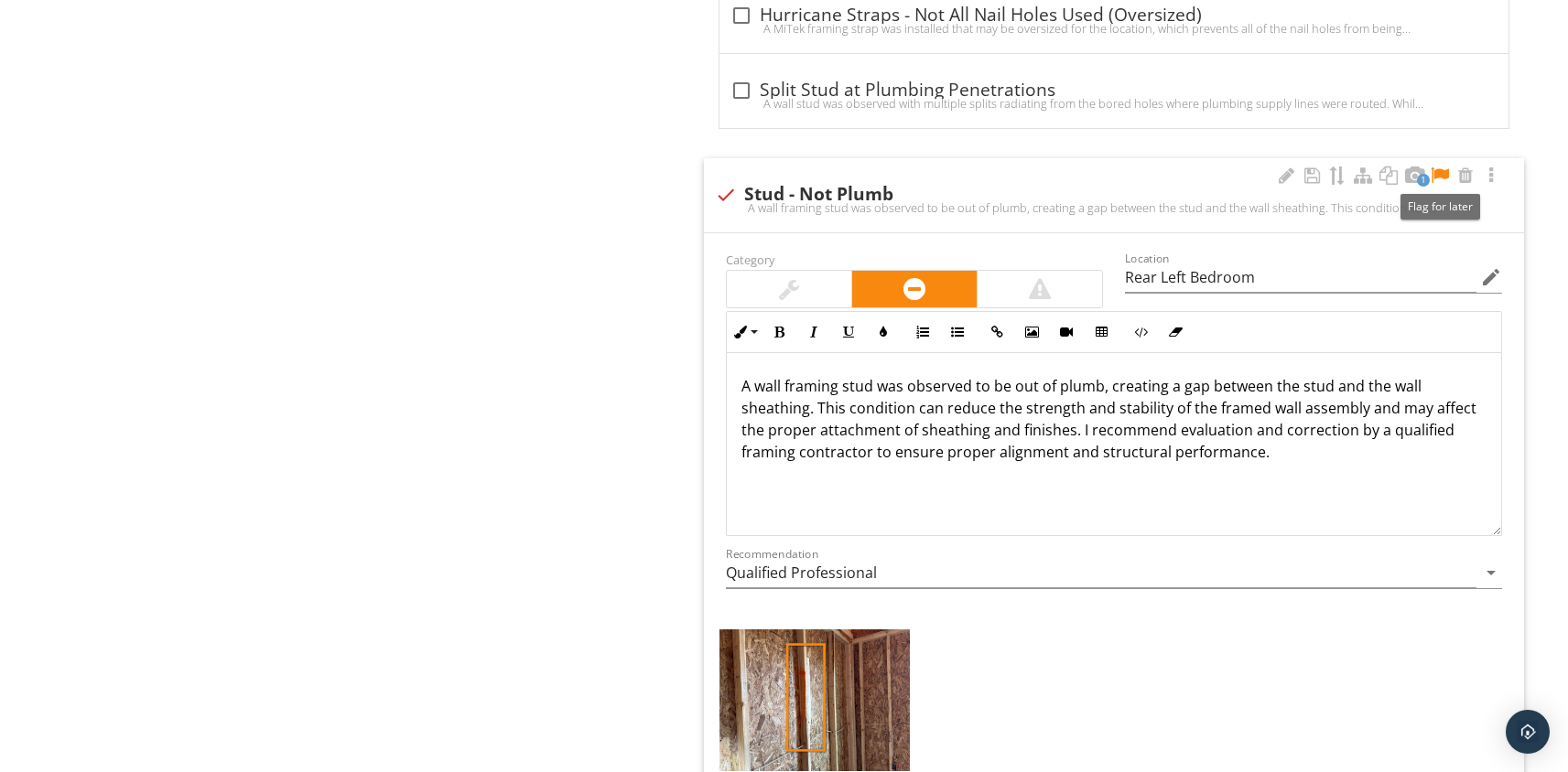
click at [1444, 170] on div at bounding box center [1440, 176] width 22 height 19
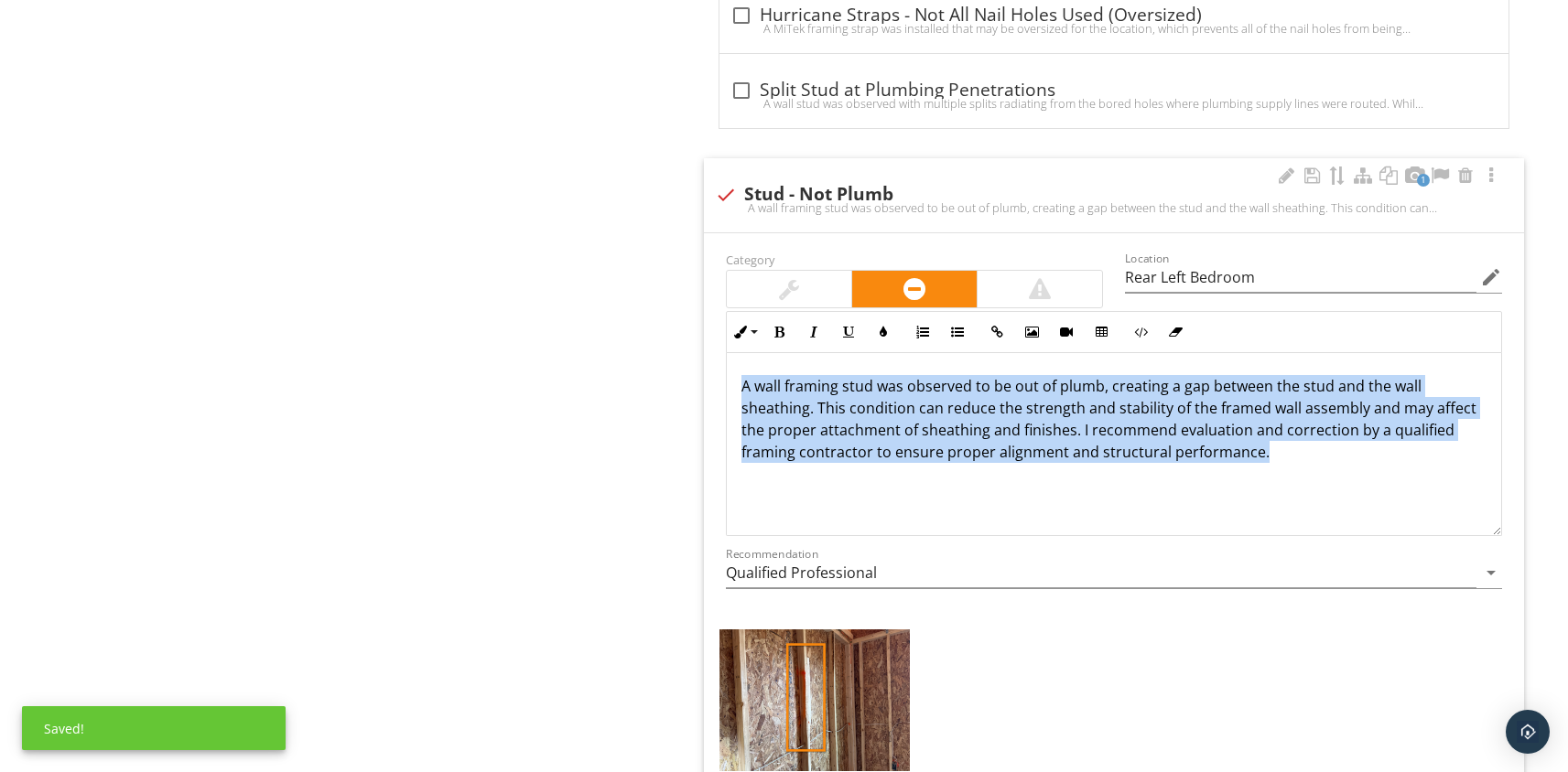
drag, startPoint x: 1270, startPoint y: 455, endPoint x: 769, endPoint y: 369, distance: 508.3
click at [769, 369] on div "A wall framing stud was observed to be out of plumb, creating a gap between the…" at bounding box center [1114, 444] width 774 height 183
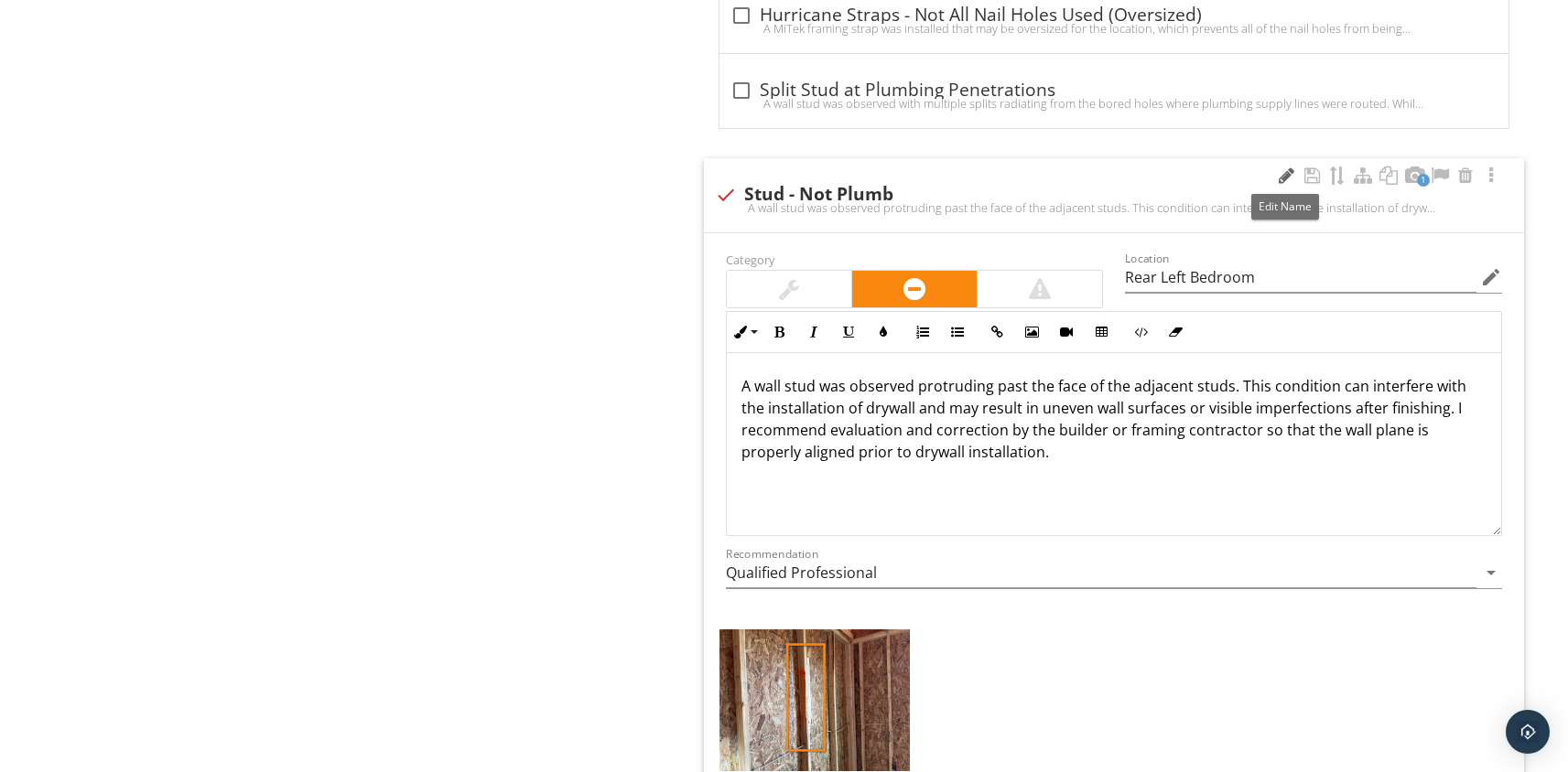
click at [1285, 172] on div at bounding box center [1286, 176] width 22 height 19
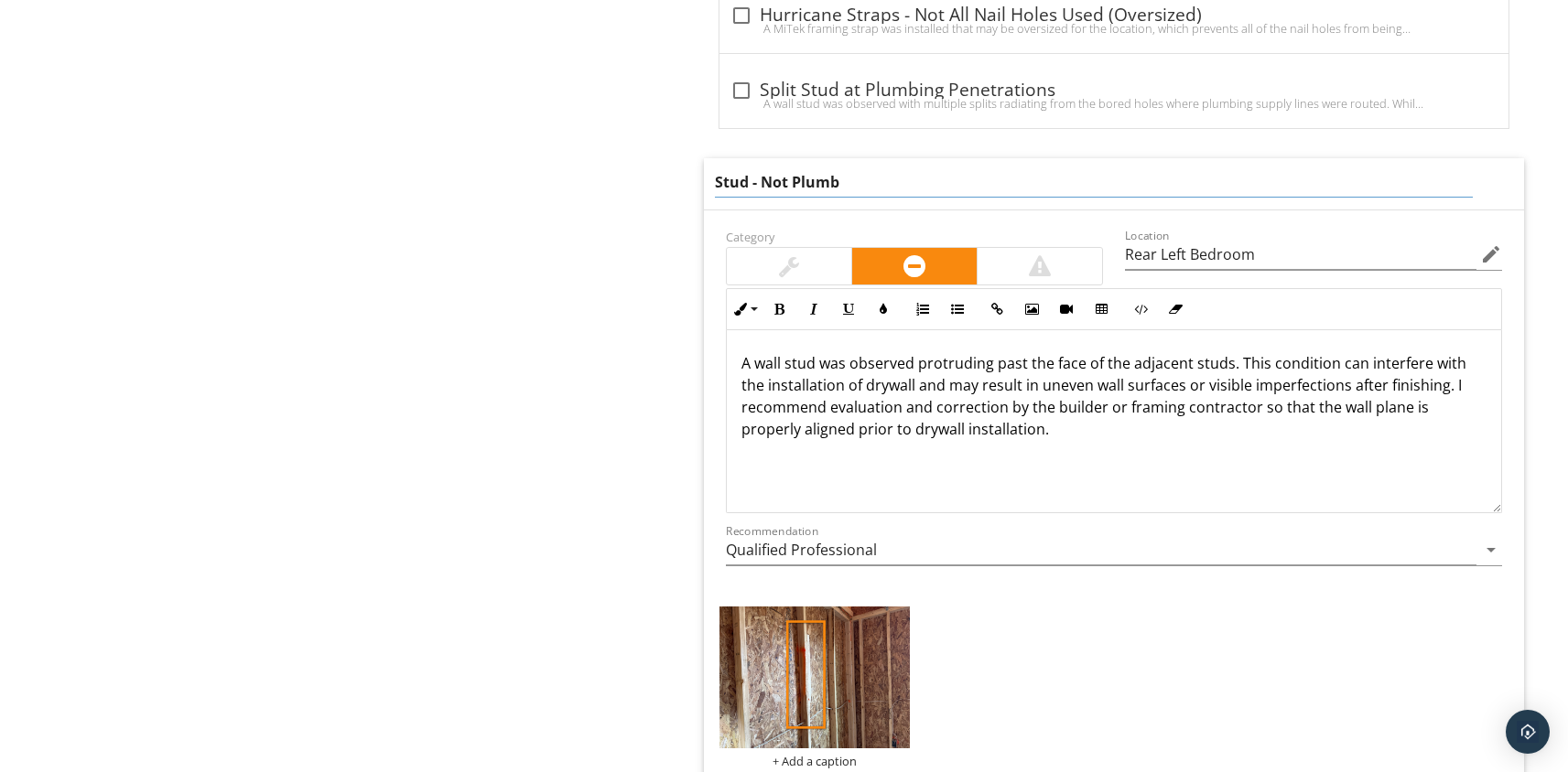
click at [856, 181] on input "Stud - Not Plumb" at bounding box center [1094, 183] width 759 height 31
click at [852, 182] on input "Stud - Not Plumb" at bounding box center [1094, 183] width 759 height 31
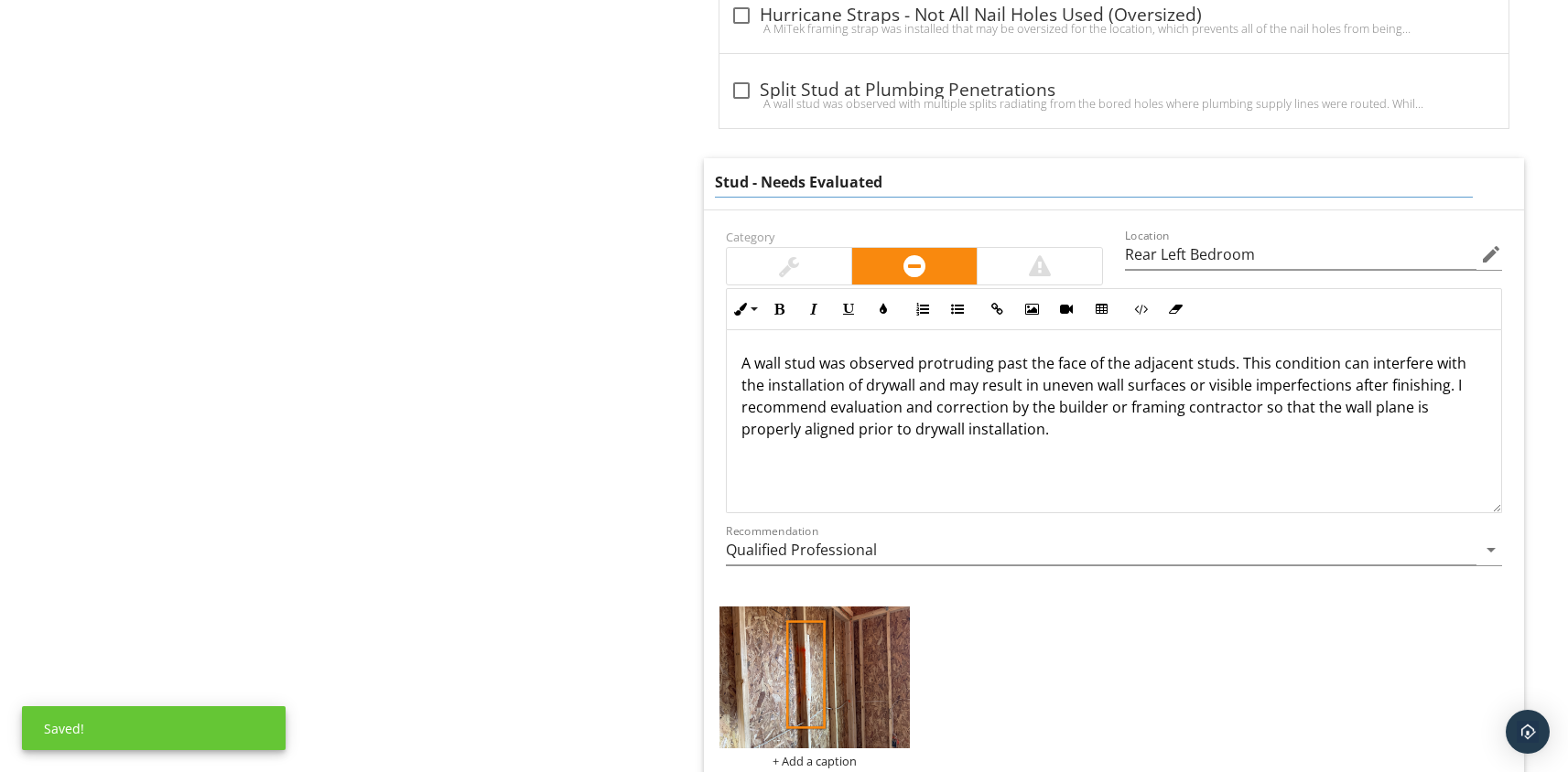
type input "Stud - Needs Evaluated"
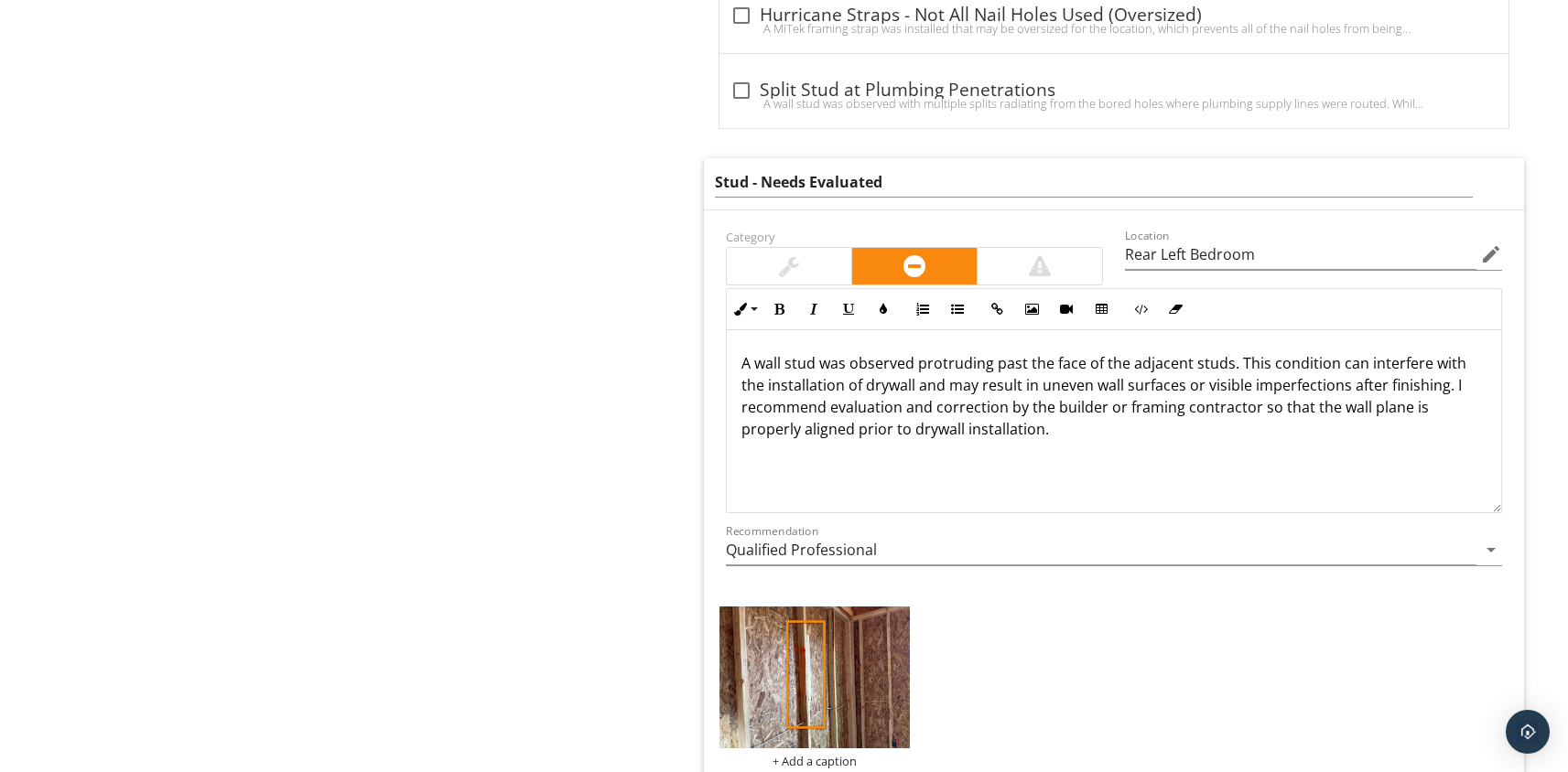
click at [518, 467] on div "Foundation & Structure General Foundation Floor Structure Wall Structure Ceilin…" at bounding box center [980, 649] width 1177 height 4313
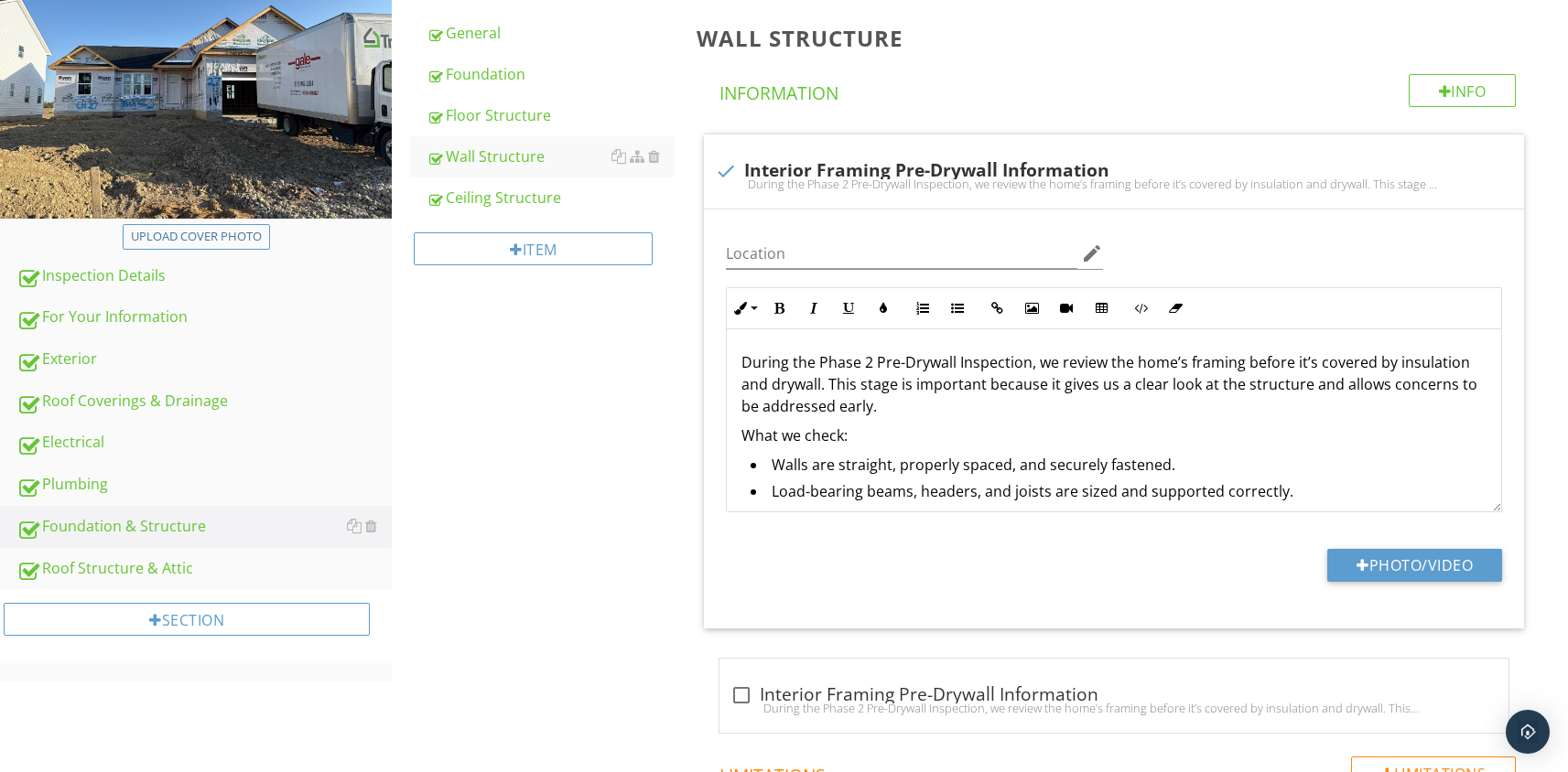
scroll to position [238, 0]
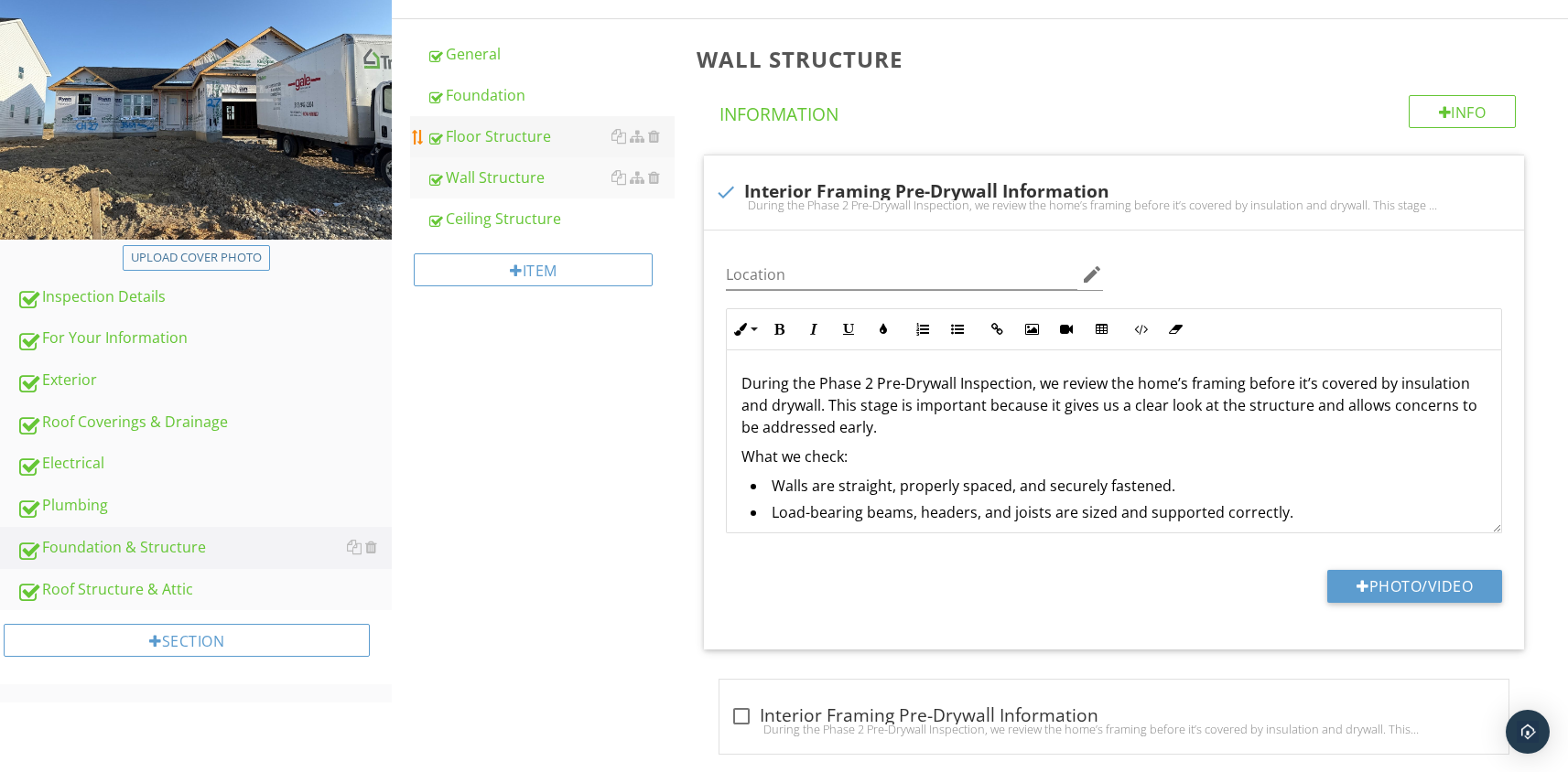
click at [509, 137] on div "Floor Structure" at bounding box center [551, 136] width 249 height 22
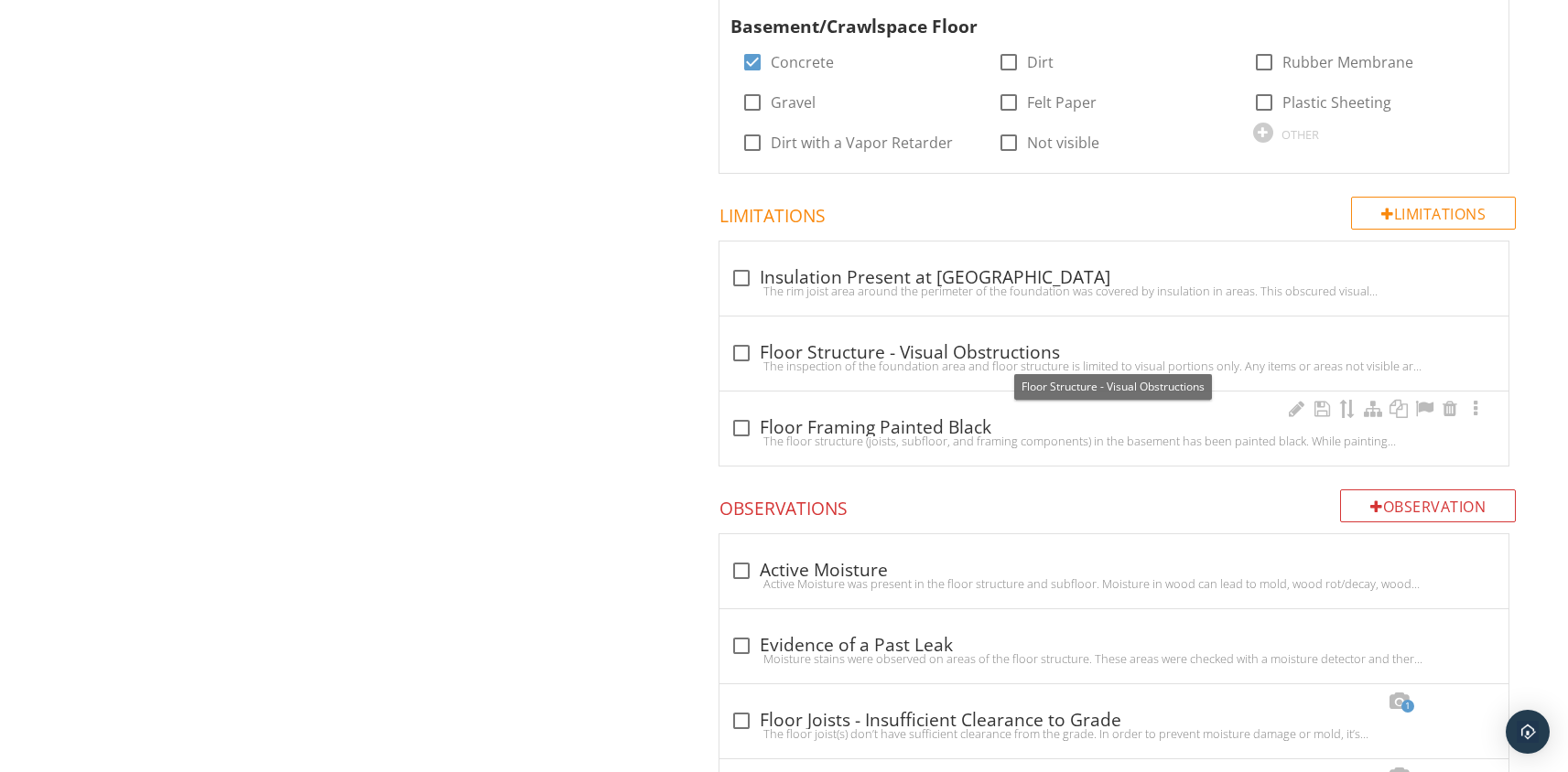
scroll to position [957, 0]
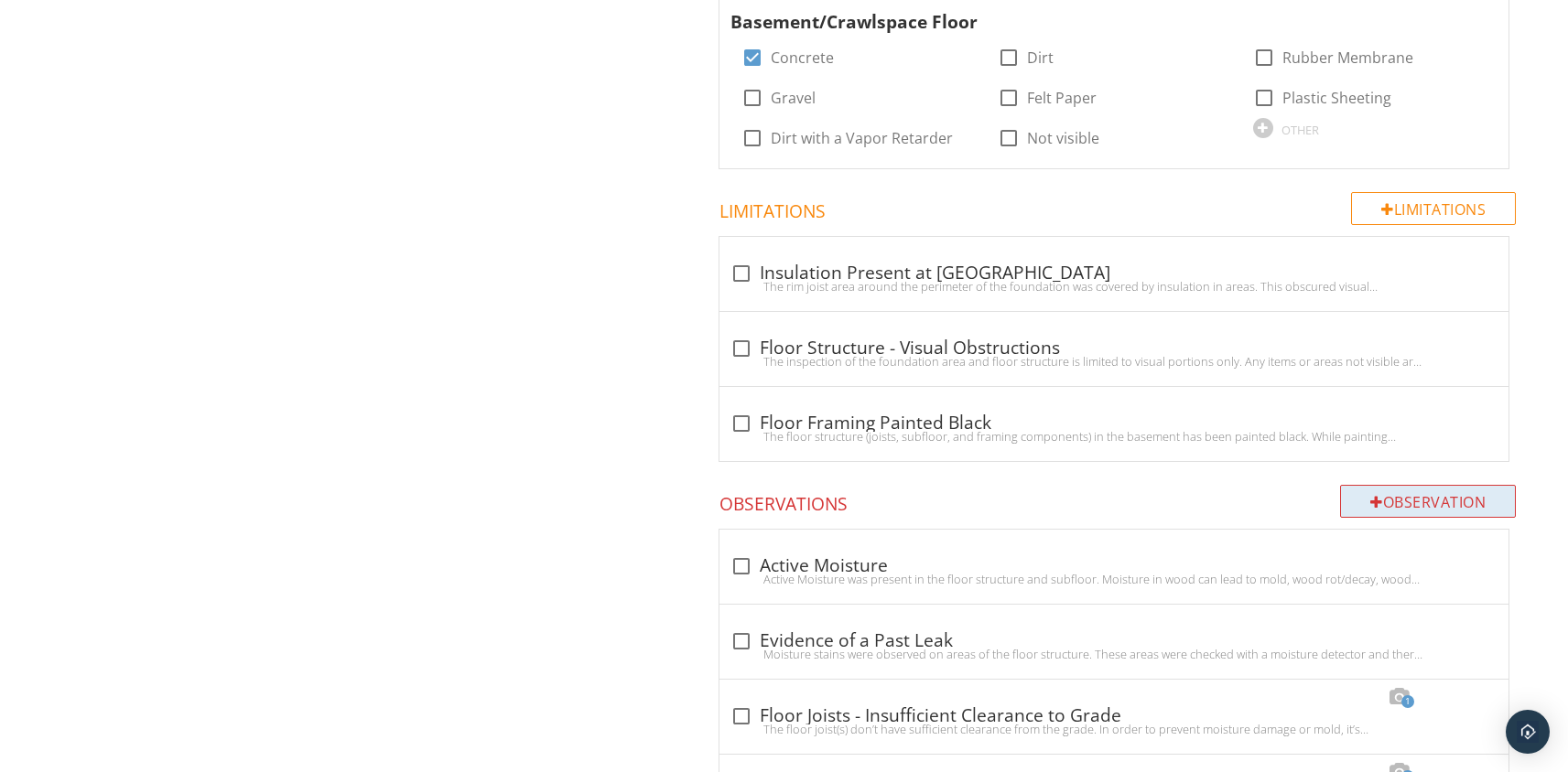
click at [1370, 503] on div at bounding box center [1377, 502] width 13 height 15
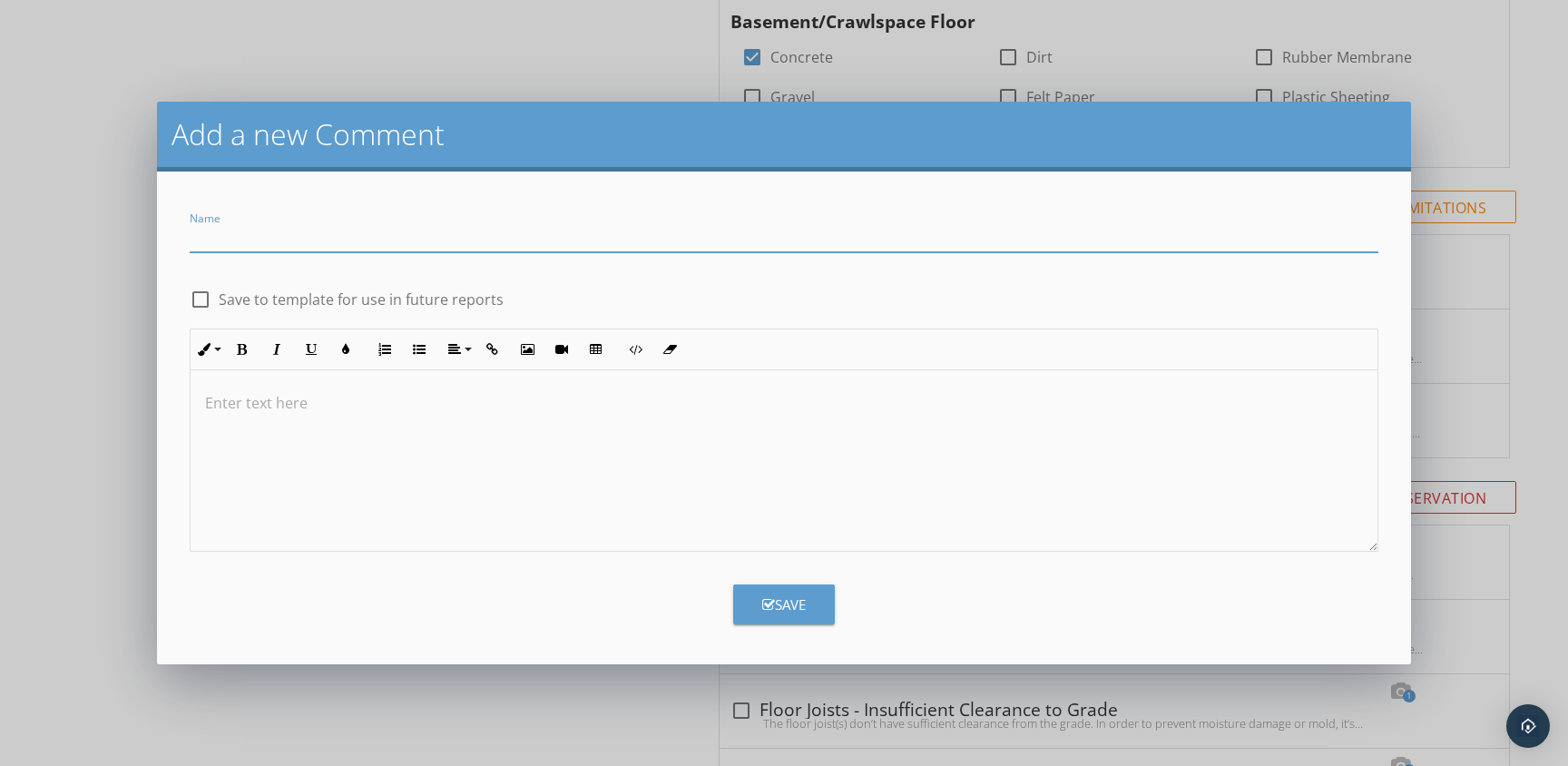
click at [466, 405] on p at bounding box center [784, 404] width 1158 height 22
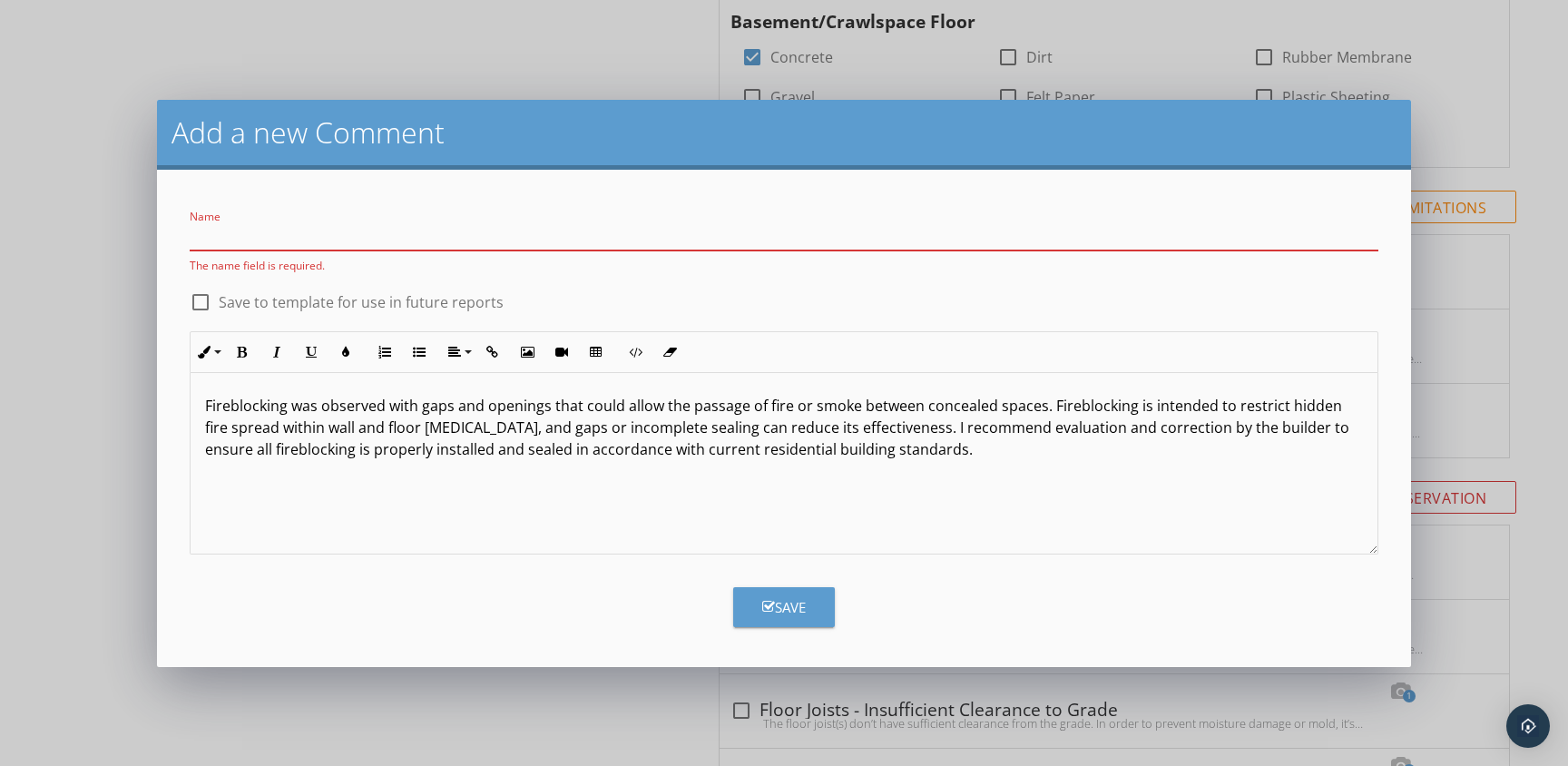
click at [369, 245] on input "Name" at bounding box center [783, 235] width 1188 height 30
paste input "Fireblocking - Gaps Observed"
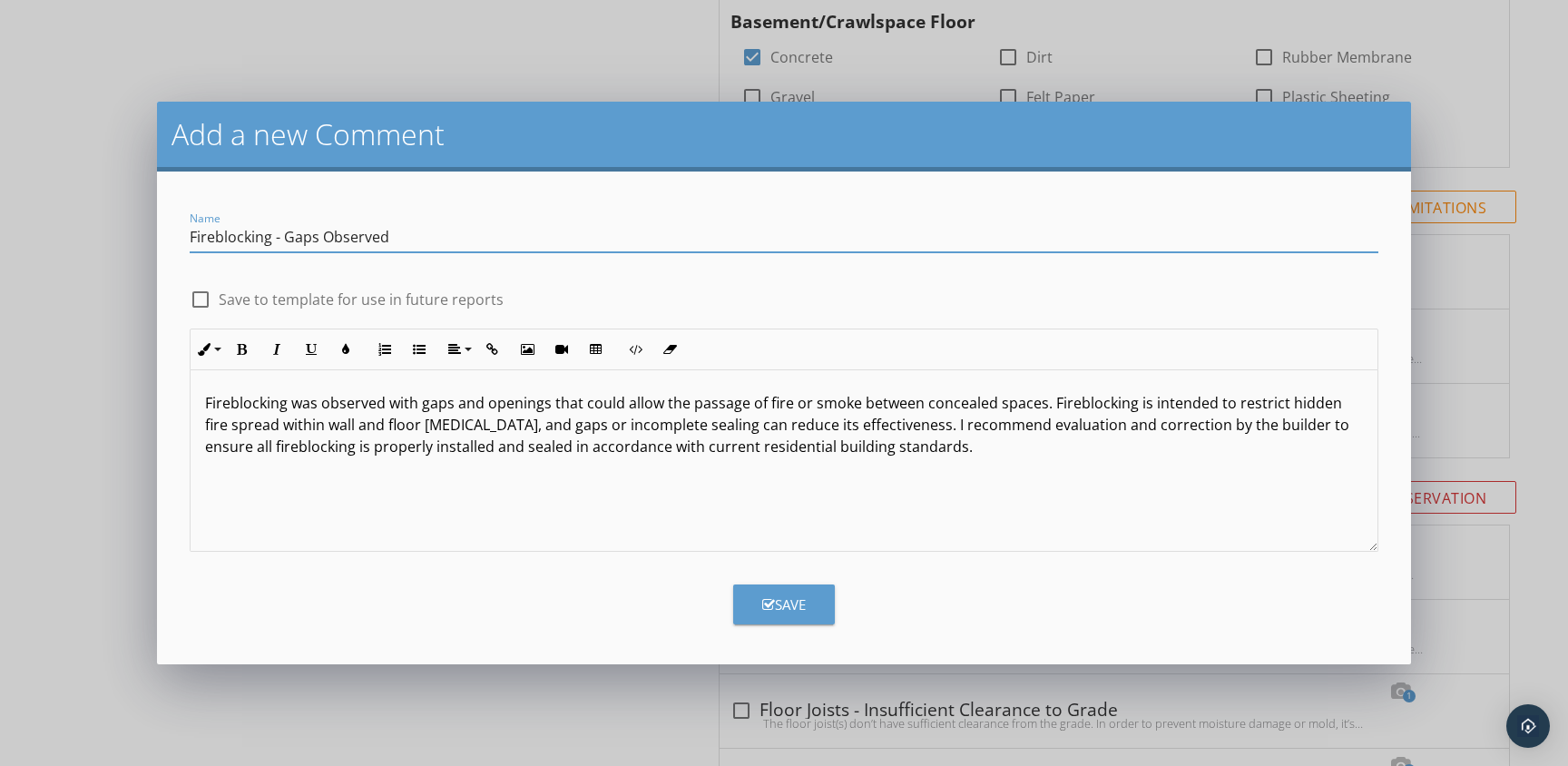
type input "Fireblocking - Gaps Observed"
click at [806, 606] on div "Save" at bounding box center [783, 605] width 43 height 21
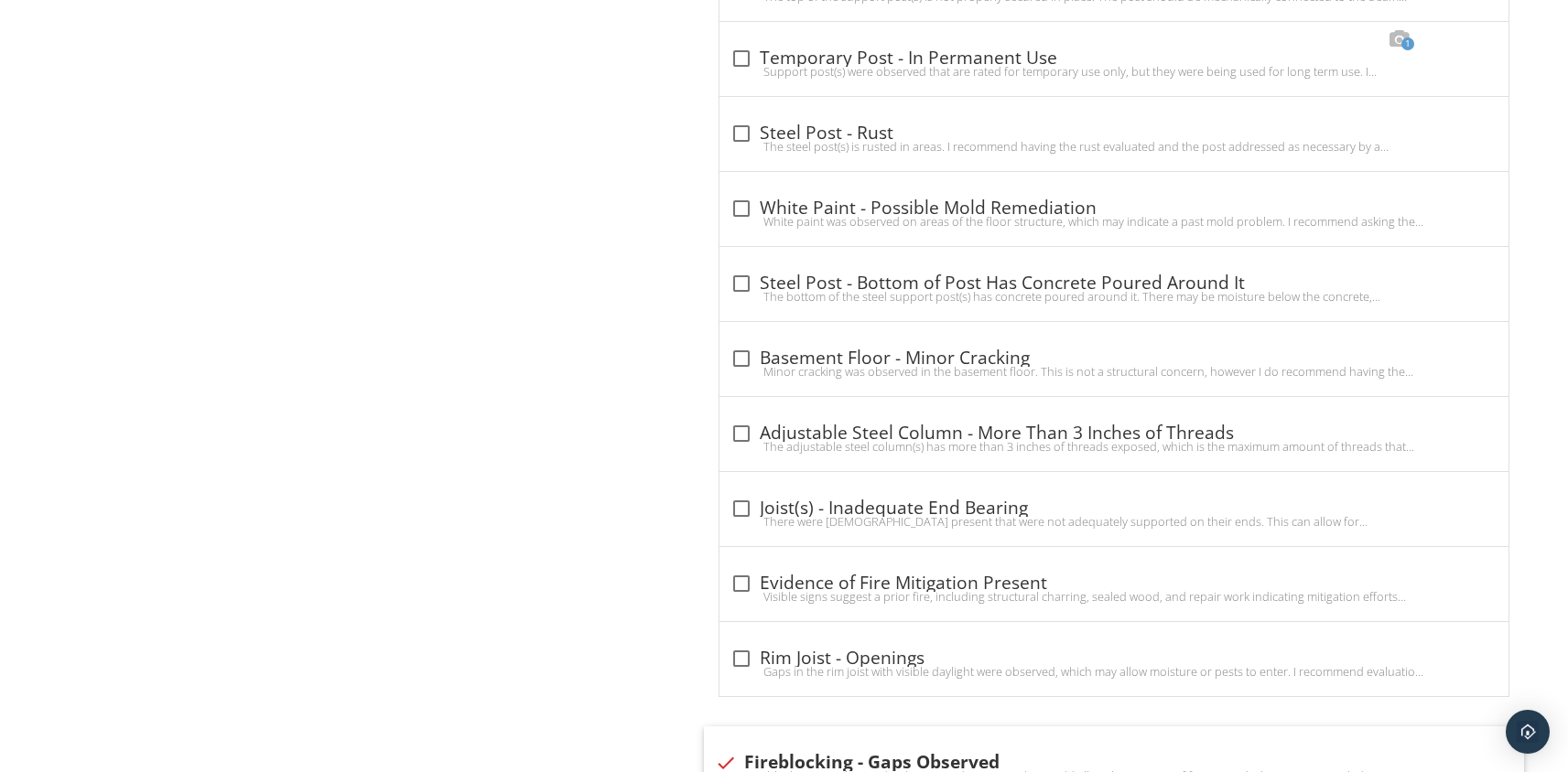
scroll to position [4235, 0]
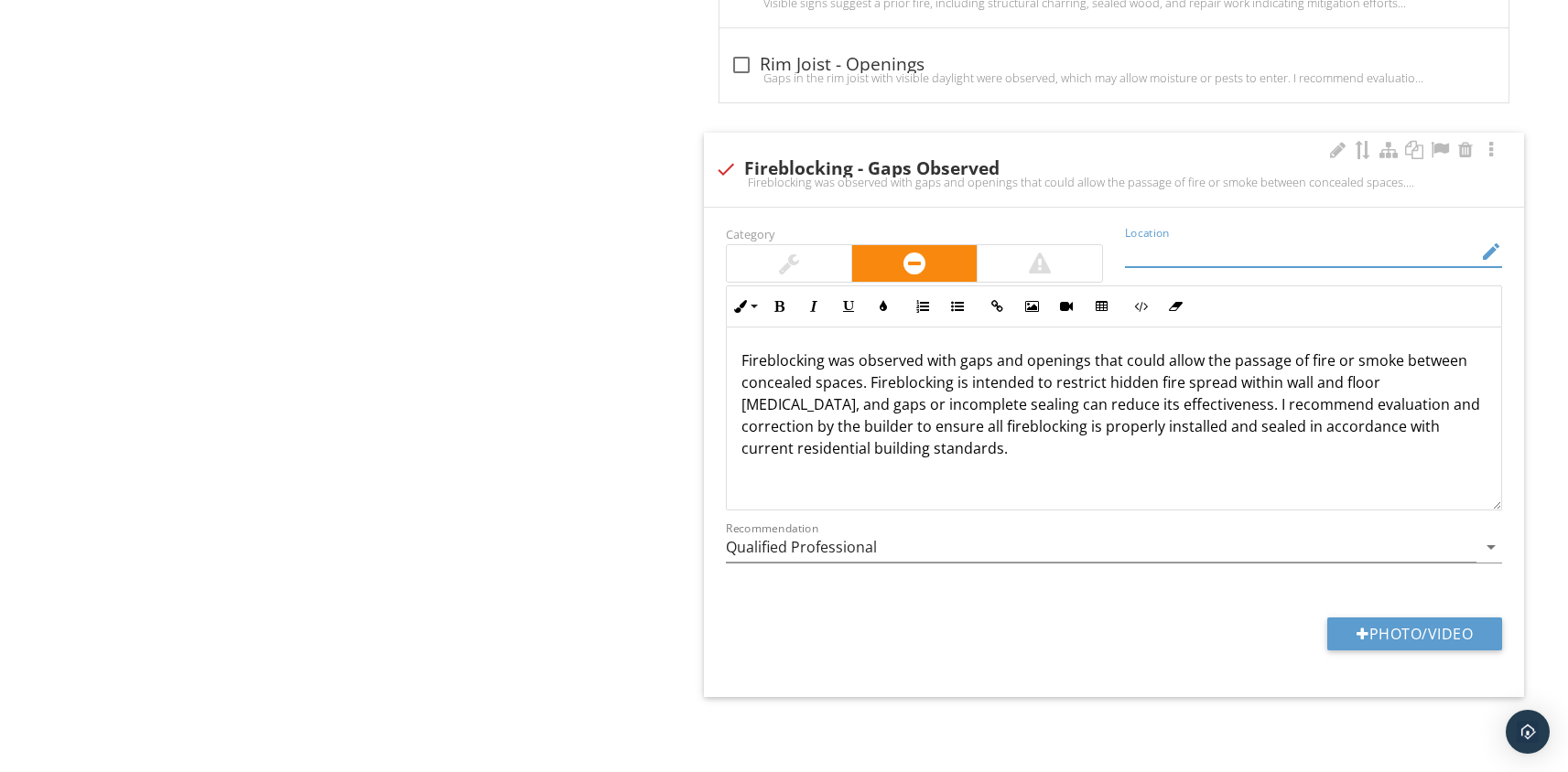
click at [1192, 253] on input "Location" at bounding box center [1300, 252] width 351 height 31
type input "Basement"
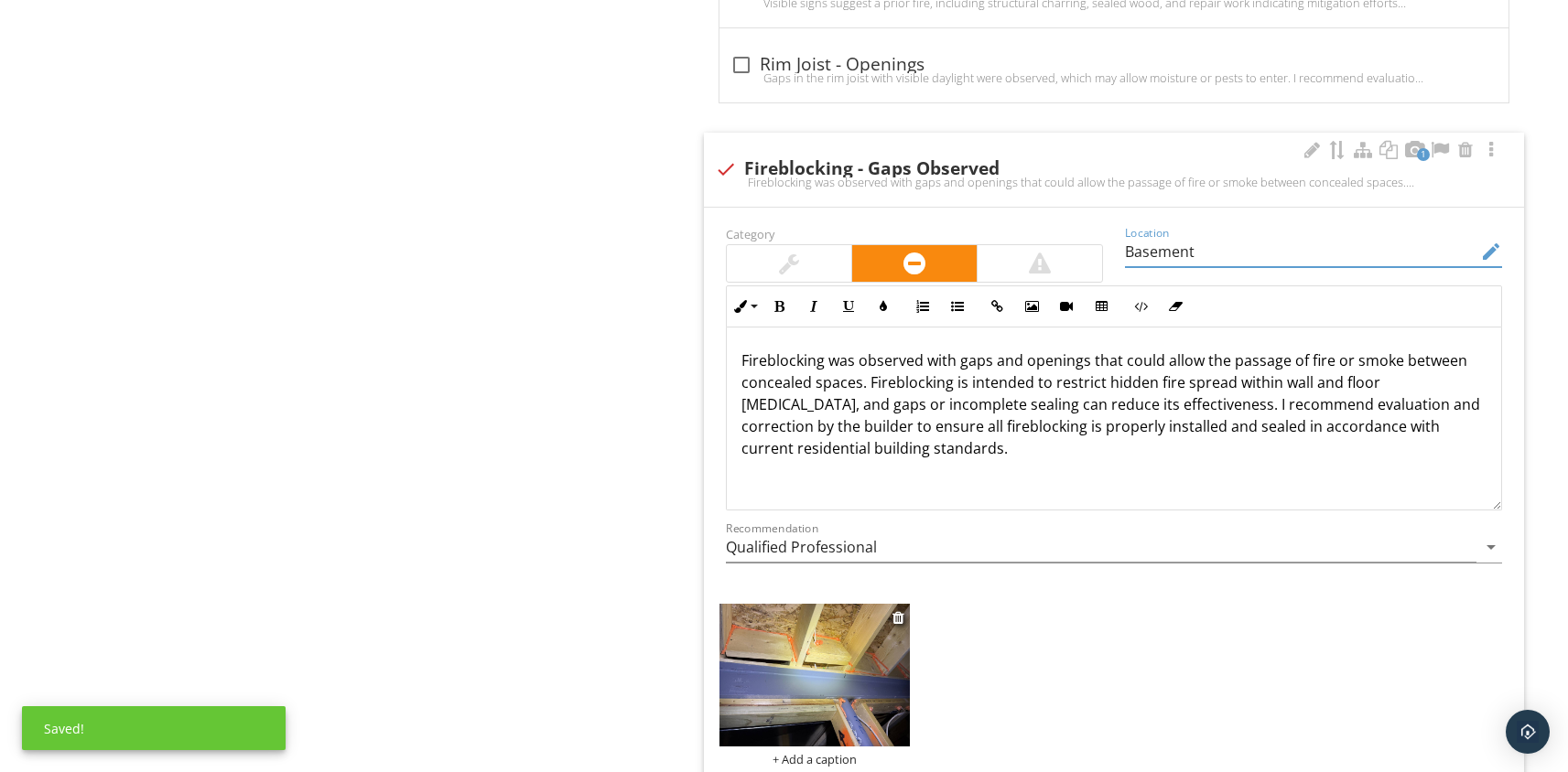
click at [783, 688] on img at bounding box center [814, 676] width 190 height 143
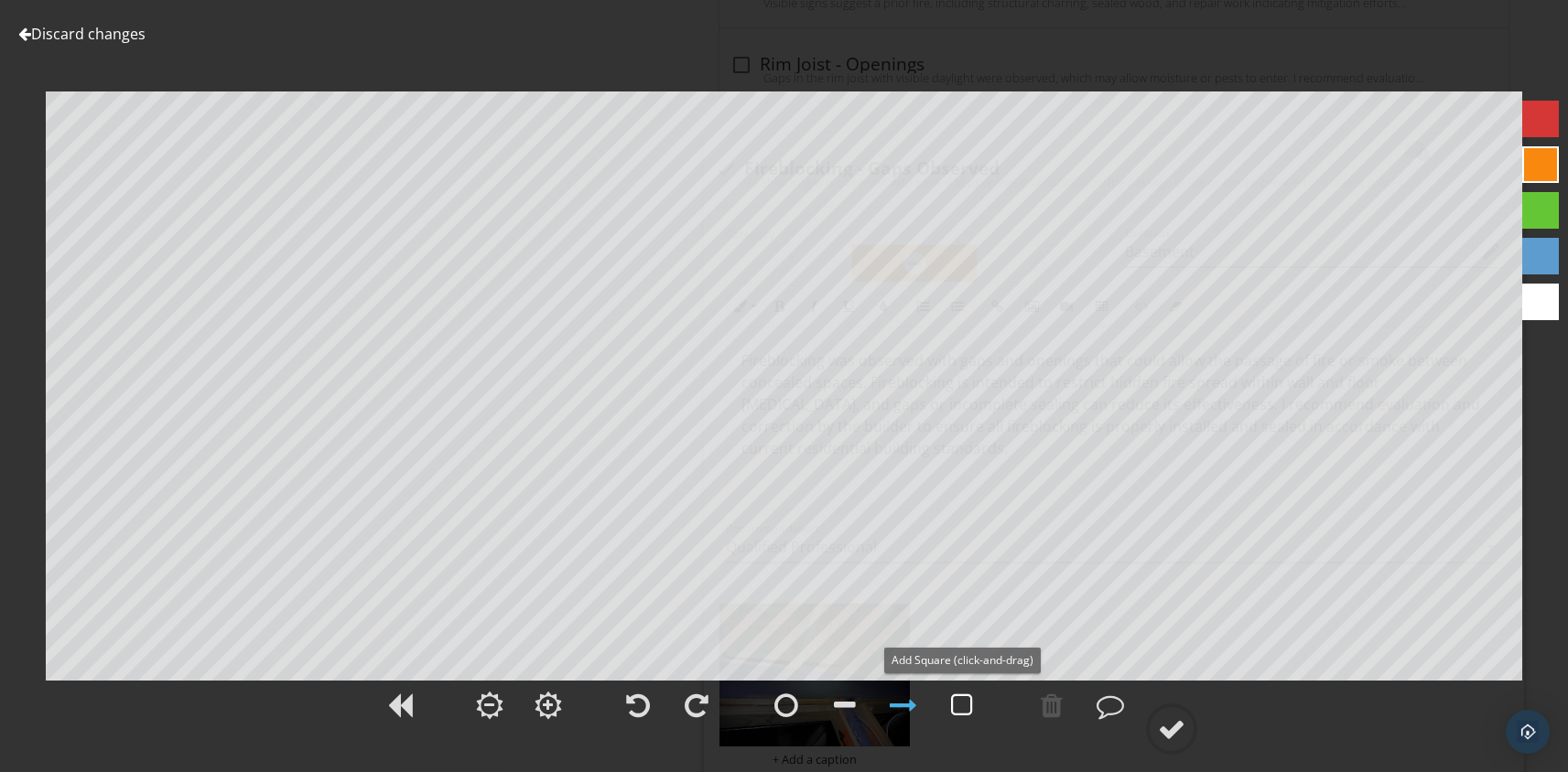
click at [966, 715] on div at bounding box center [962, 705] width 22 height 28
click at [1172, 732] on div at bounding box center [1172, 729] width 28 height 28
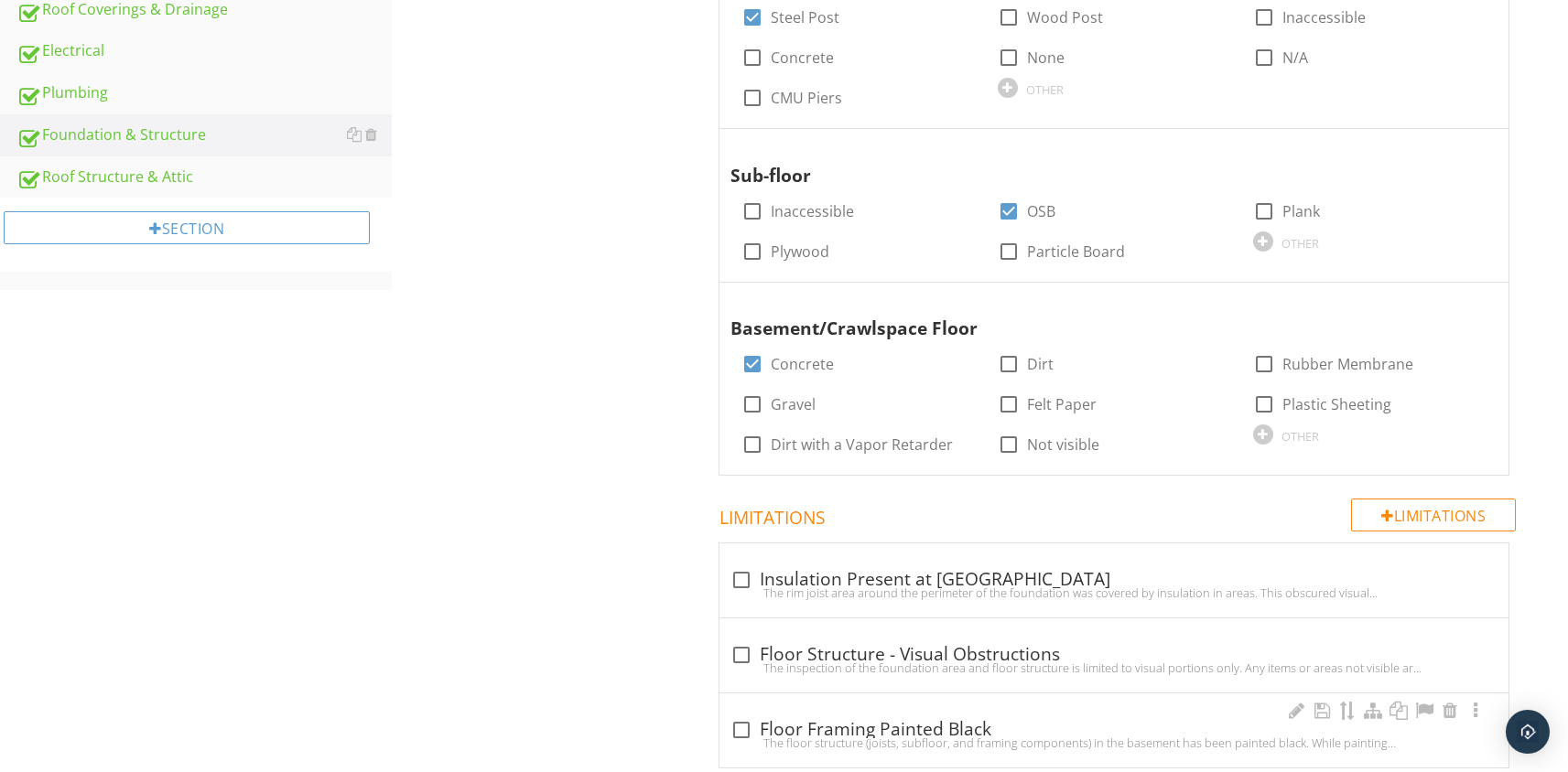
scroll to position [0, 0]
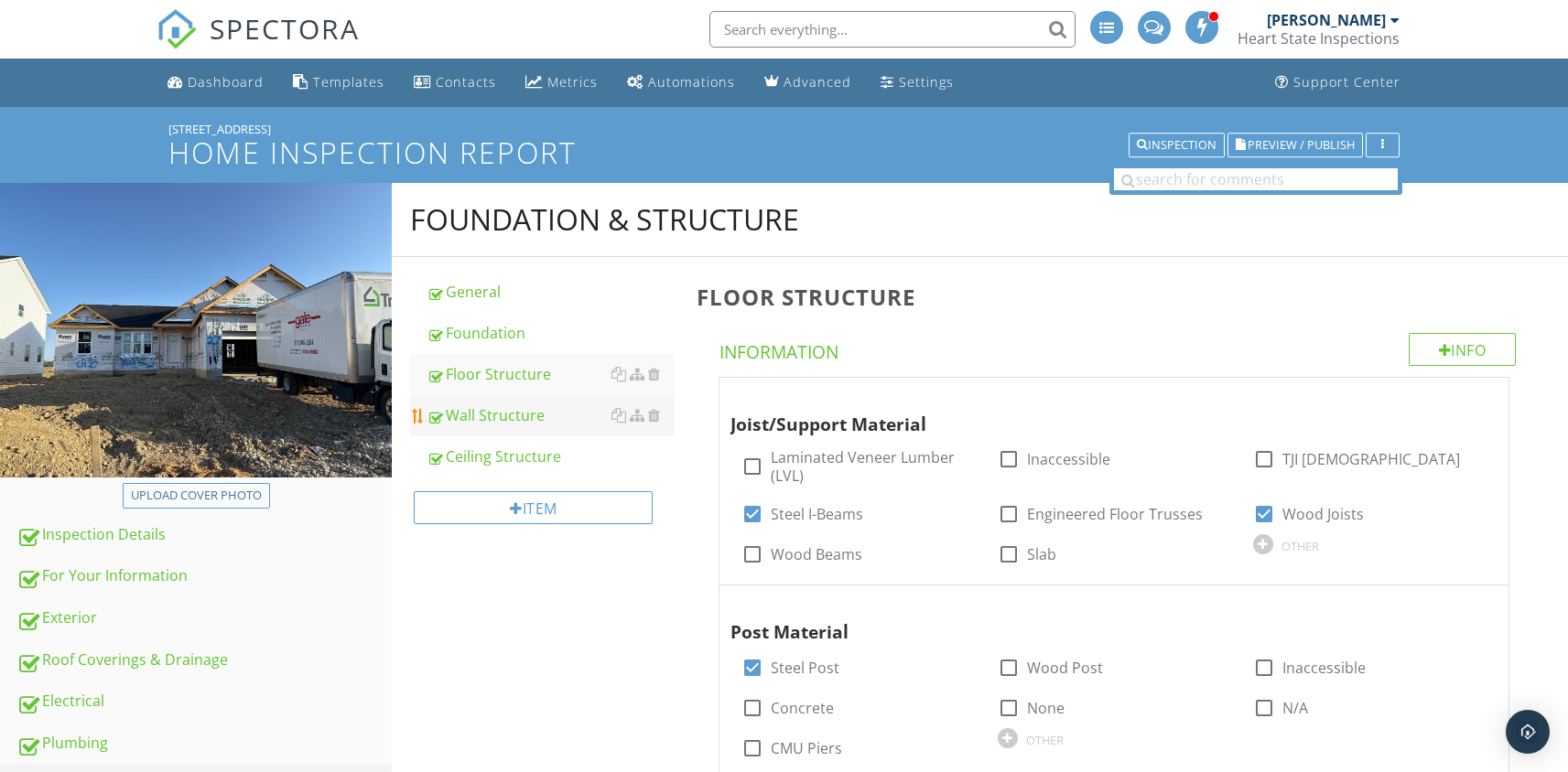
click at [520, 426] on div "Wall Structure" at bounding box center [551, 415] width 249 height 22
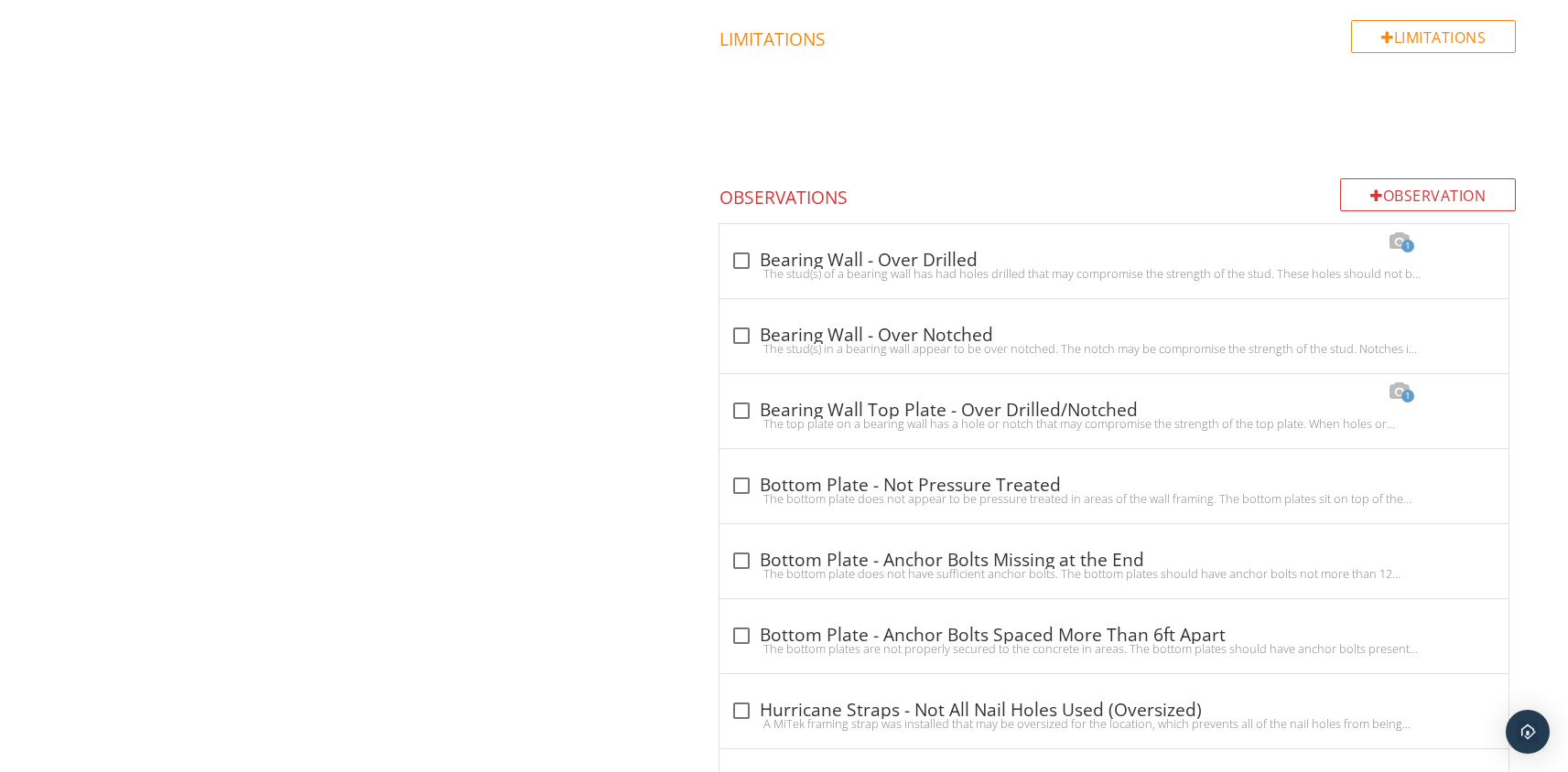
scroll to position [992, 0]
click at [1381, 204] on div "Observation" at bounding box center [1428, 198] width 176 height 33
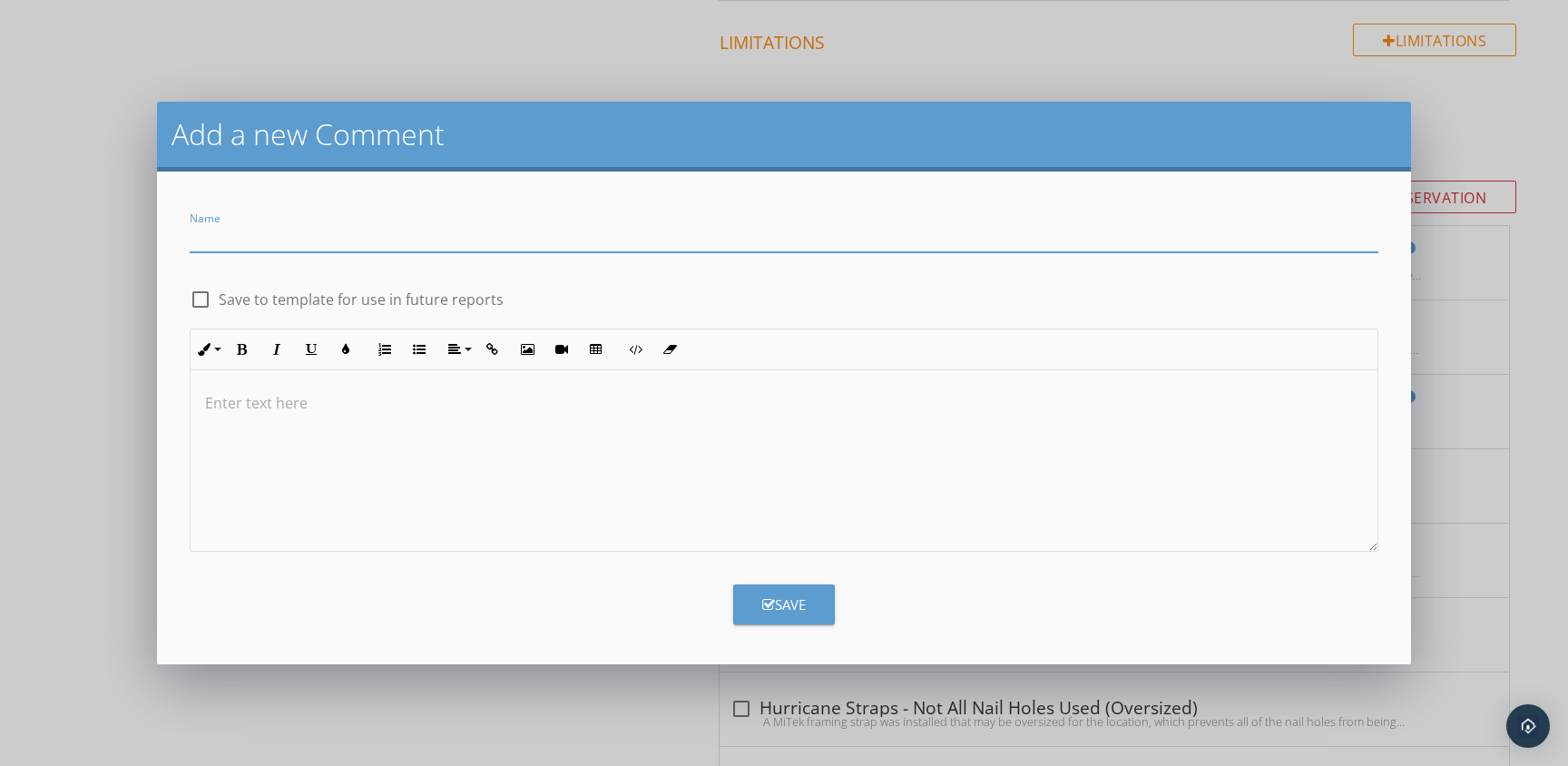
click at [269, 376] on div at bounding box center [783, 461] width 1187 height 181
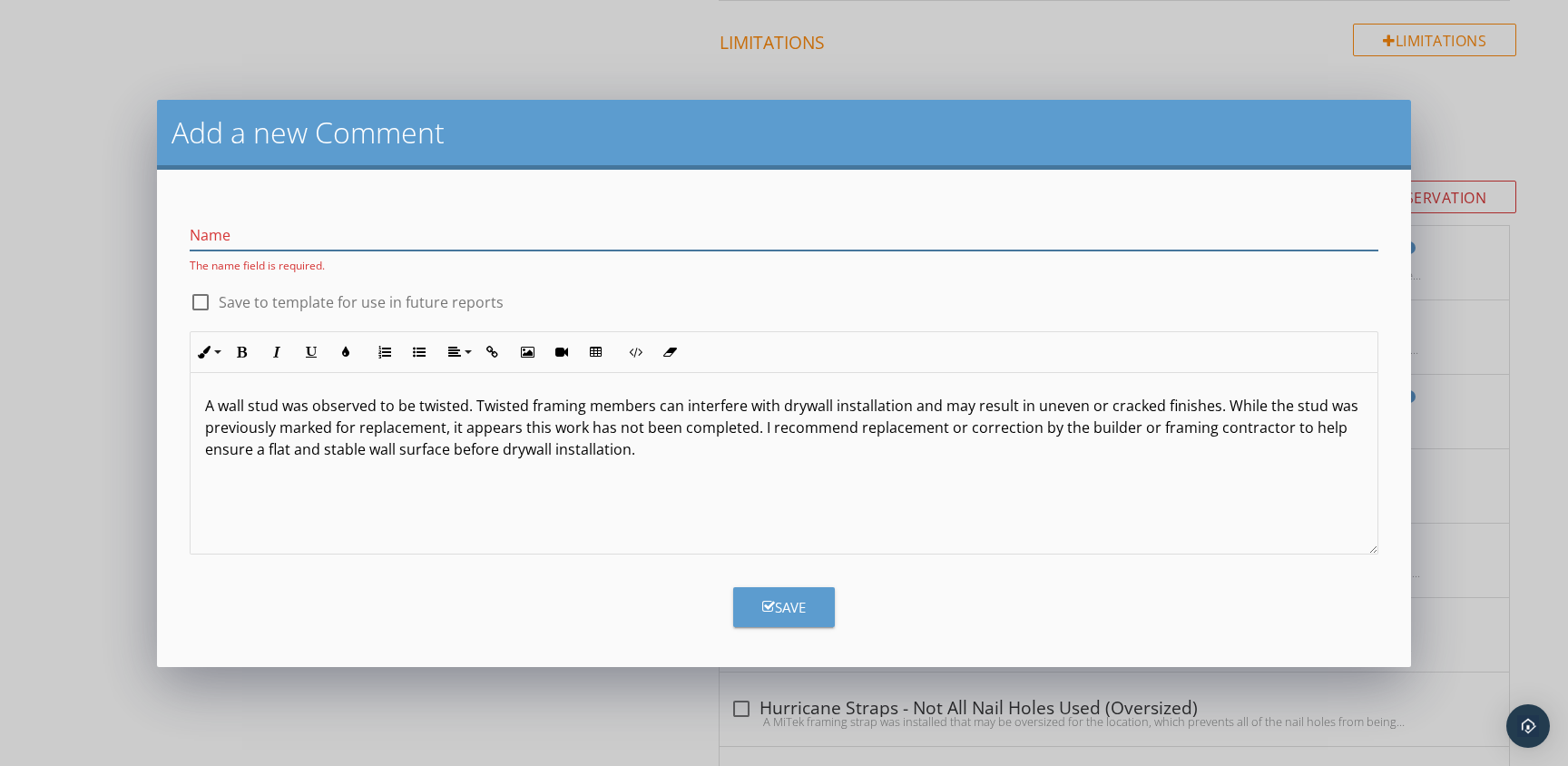
click at [274, 243] on input "Name" at bounding box center [783, 235] width 1188 height 30
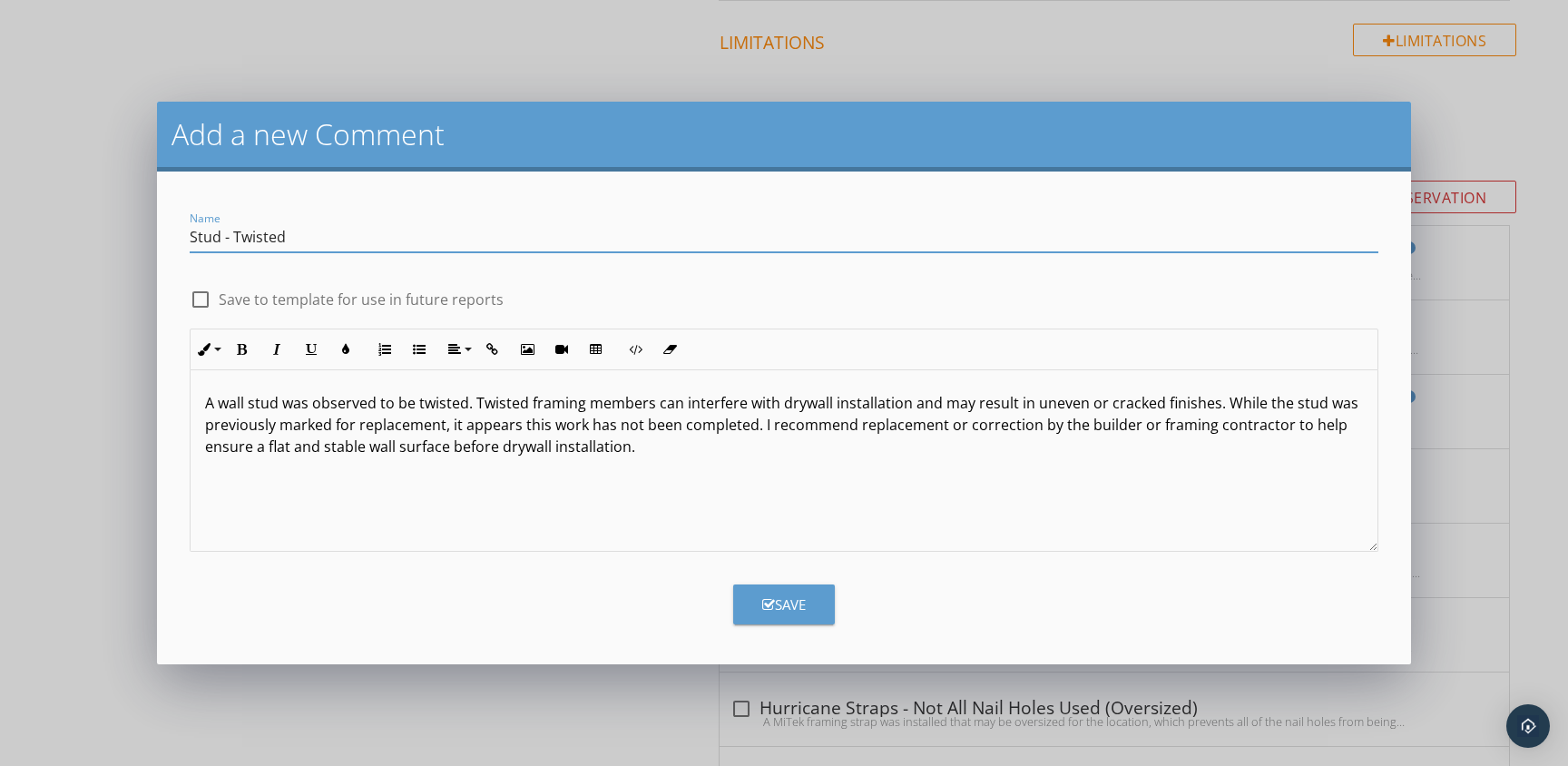
type input "Stud - Twisted"
click at [790, 617] on button "Save" at bounding box center [784, 604] width 102 height 40
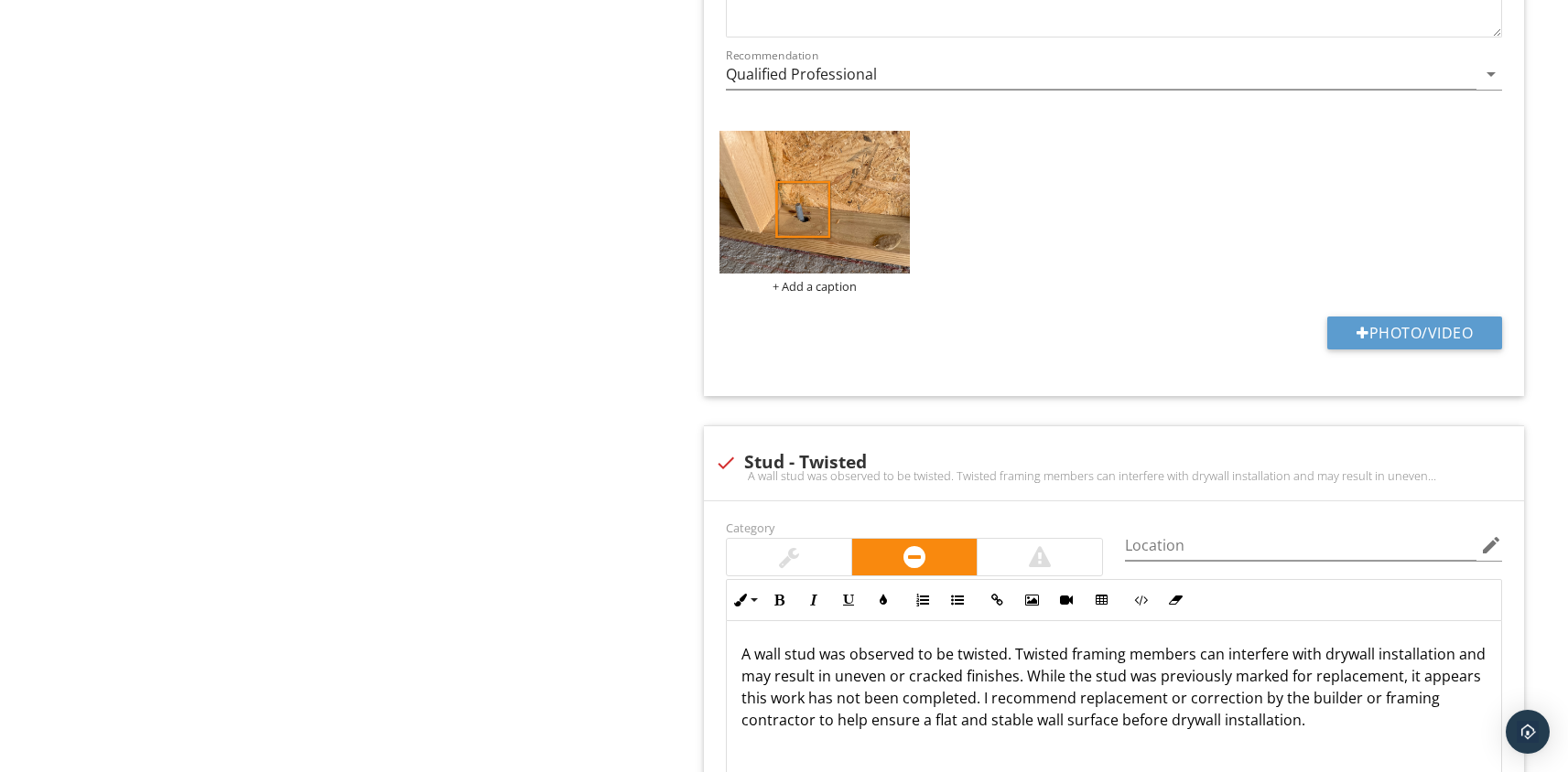
scroll to position [4342, 0]
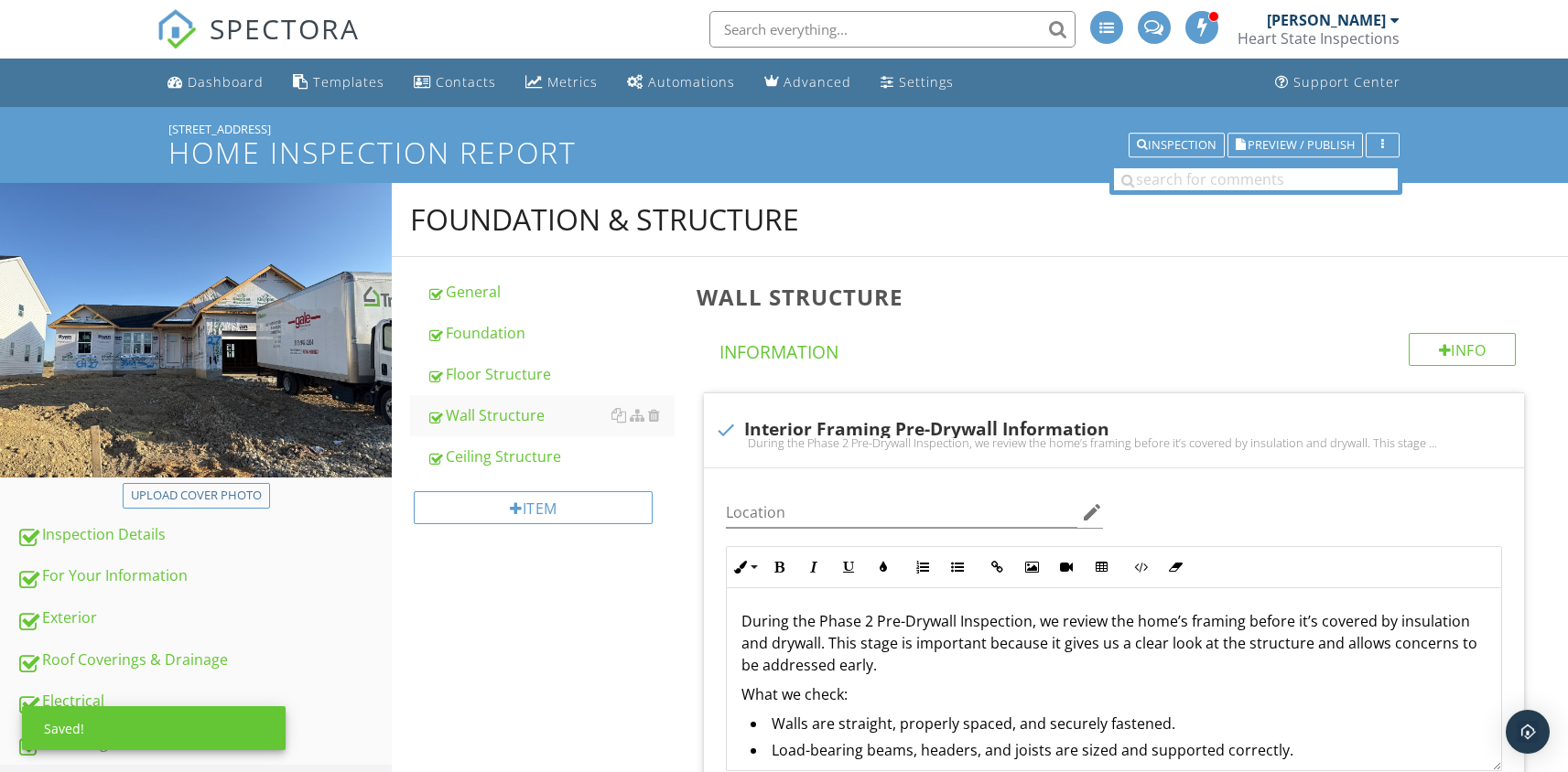
scroll to position [4342, 0]
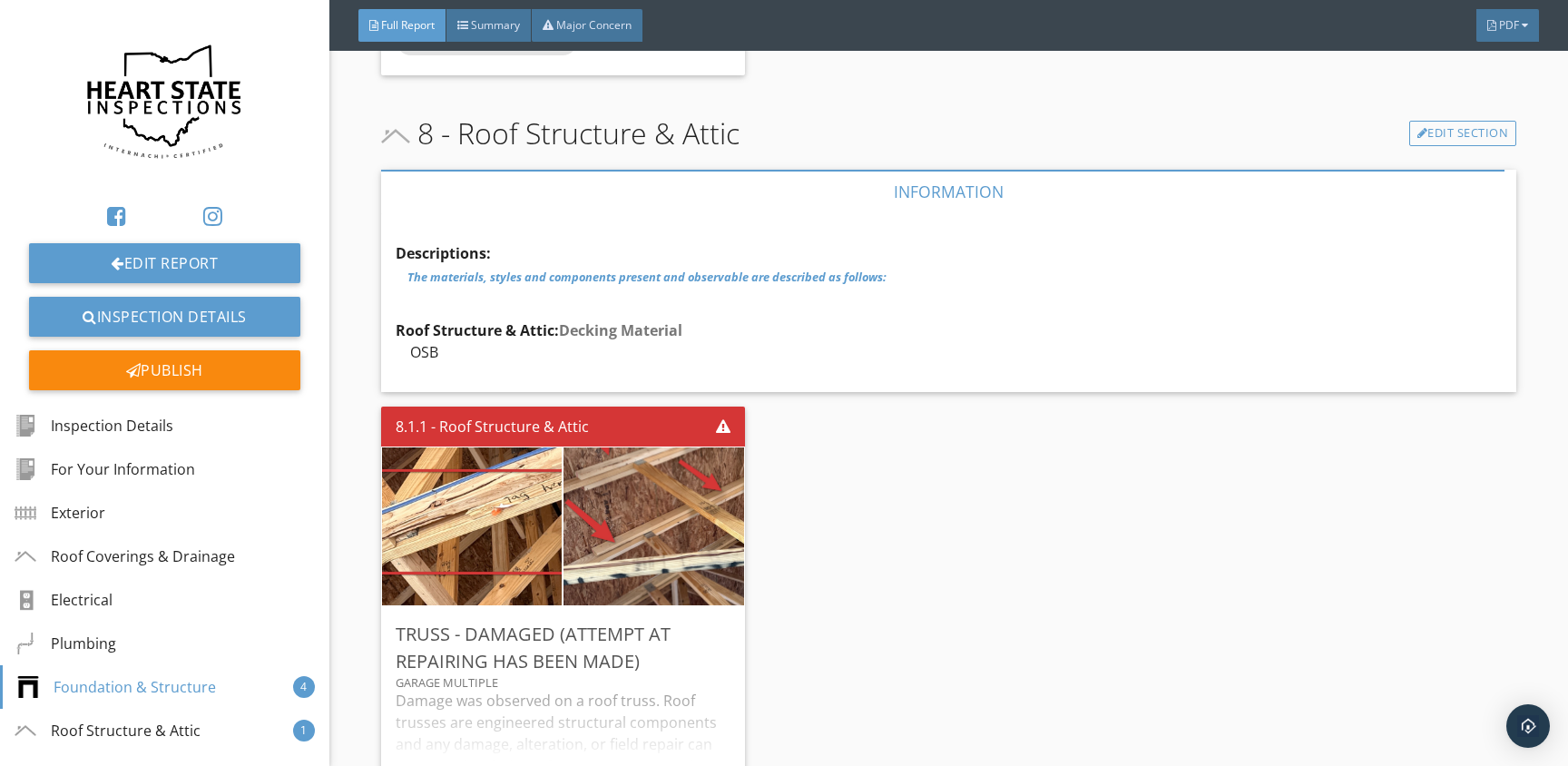
scroll to position [7444, 0]
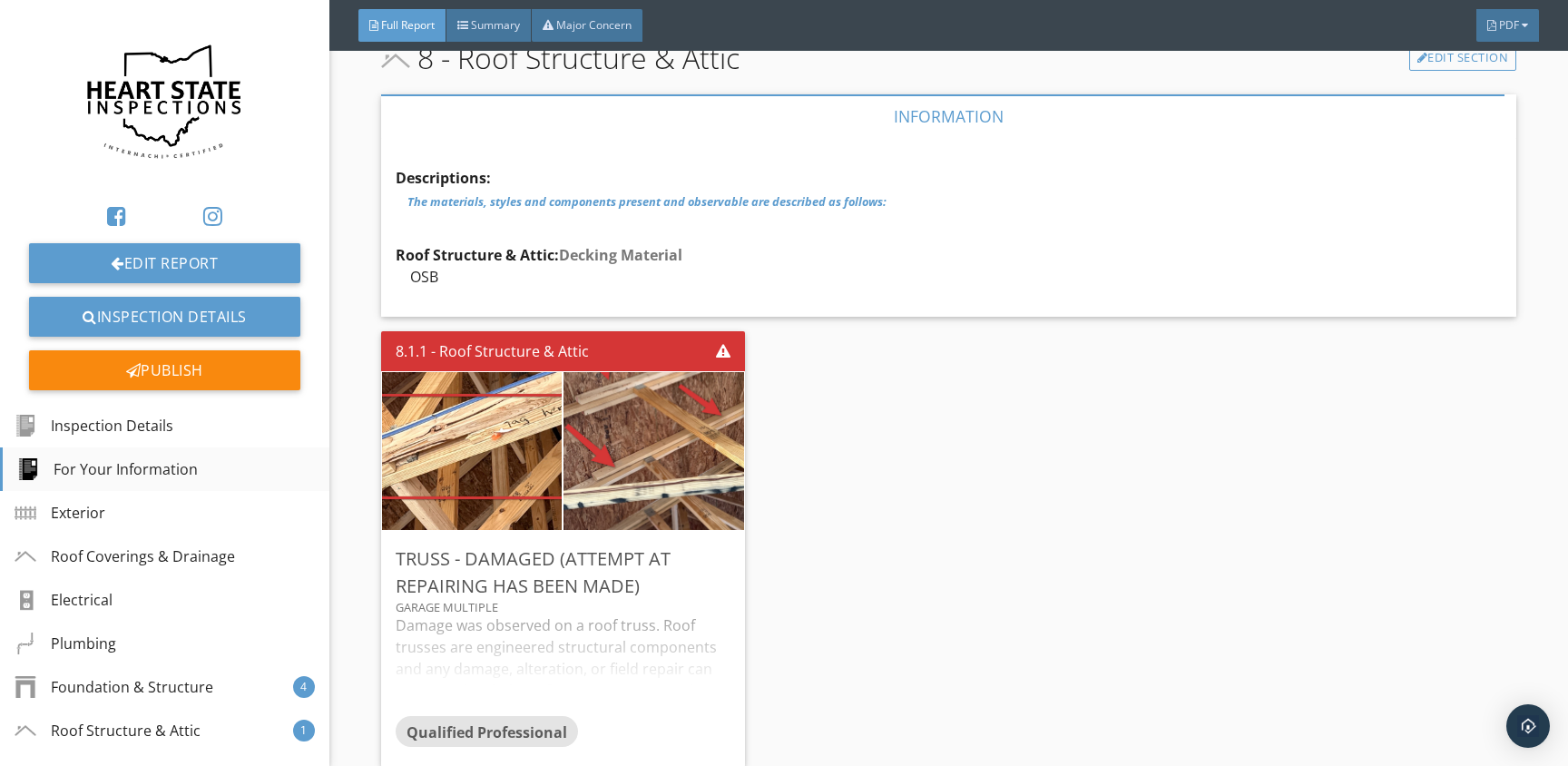
click at [119, 472] on div "For Your Information" at bounding box center [108, 470] width 180 height 22
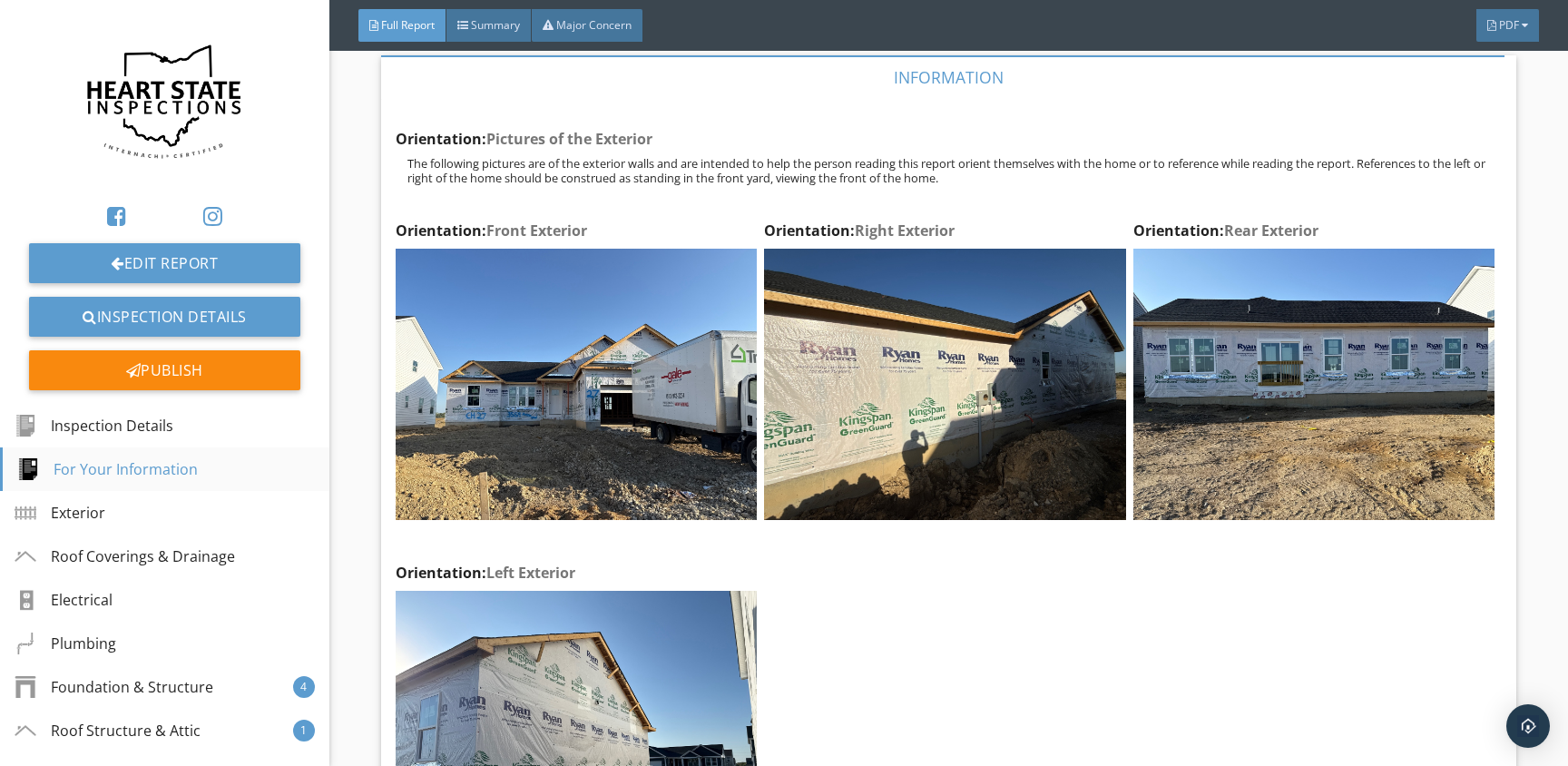
scroll to position [1564, 0]
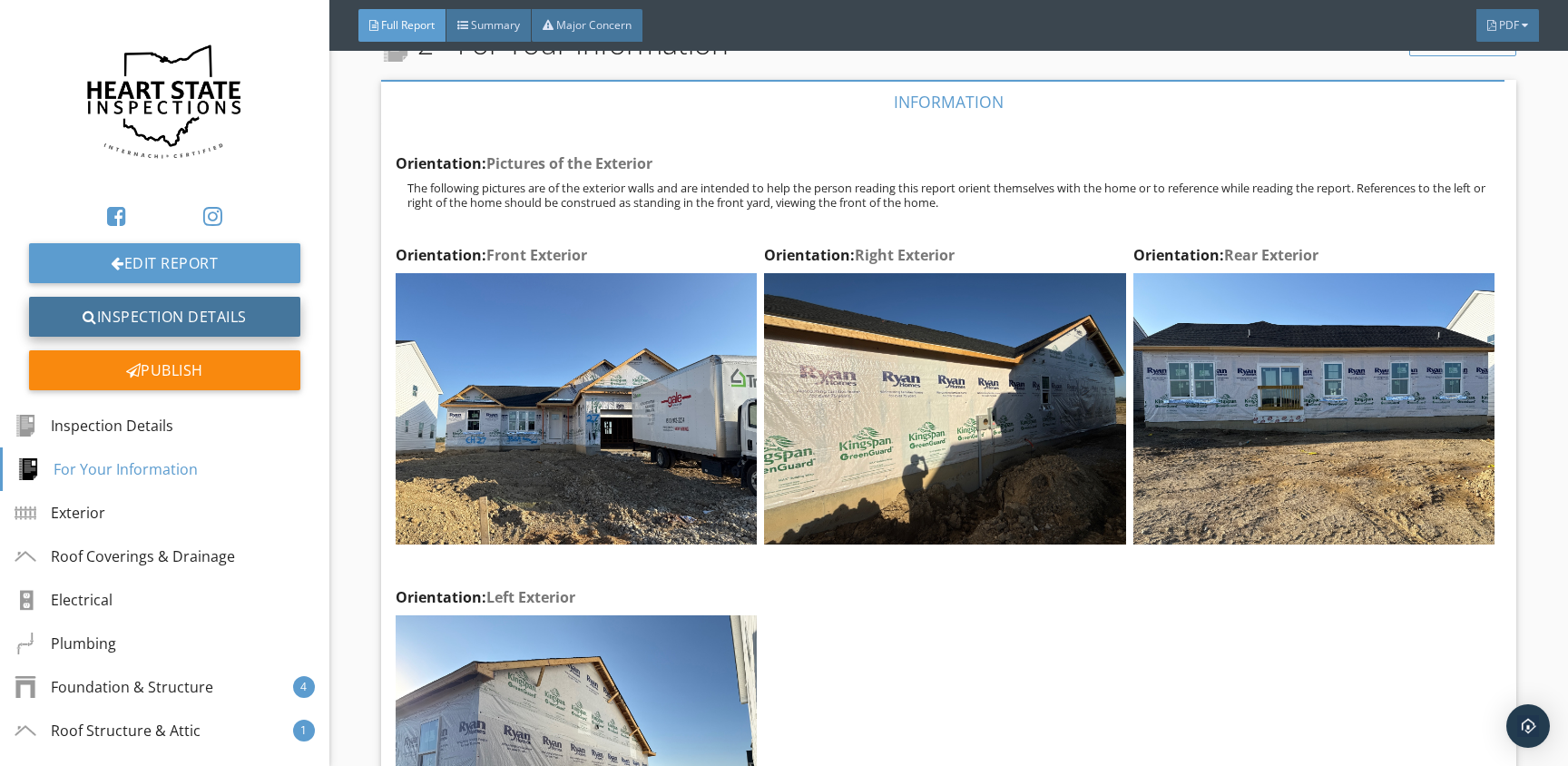
click at [159, 323] on link "Inspection Details" at bounding box center [165, 316] width 271 height 40
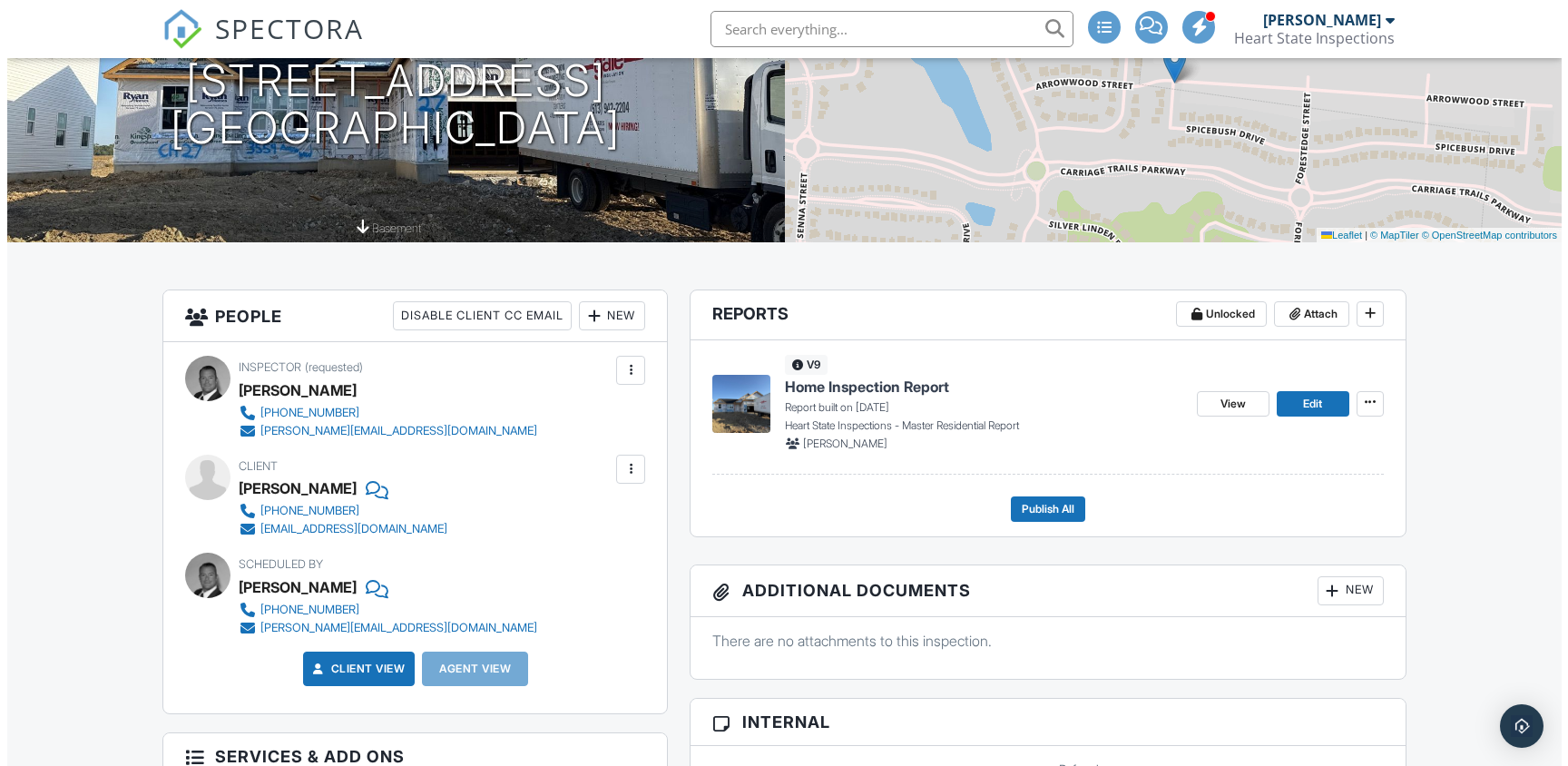
scroll to position [263, 0]
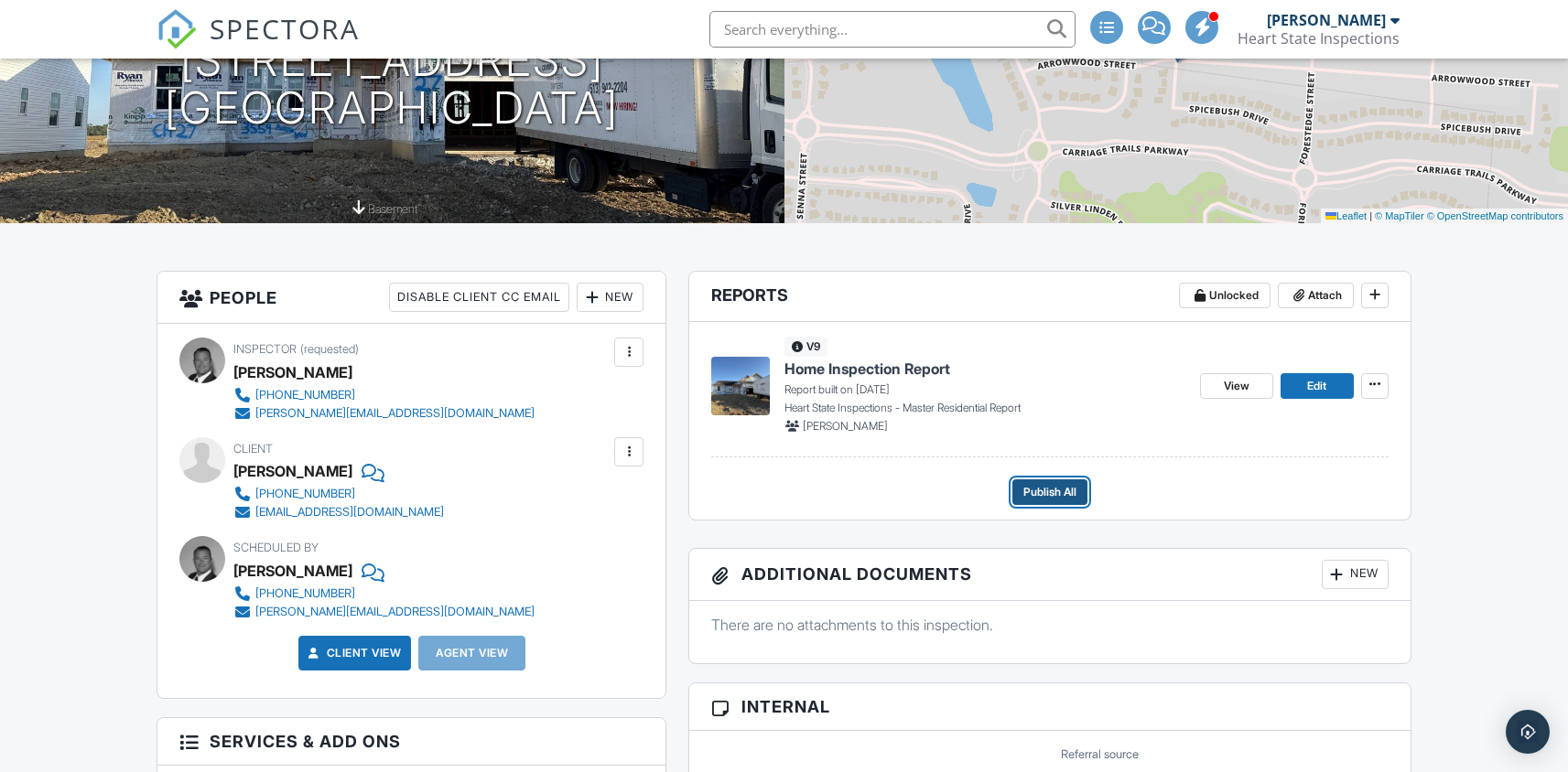
click at [1043, 490] on span "Publish All" at bounding box center [1050, 492] width 53 height 19
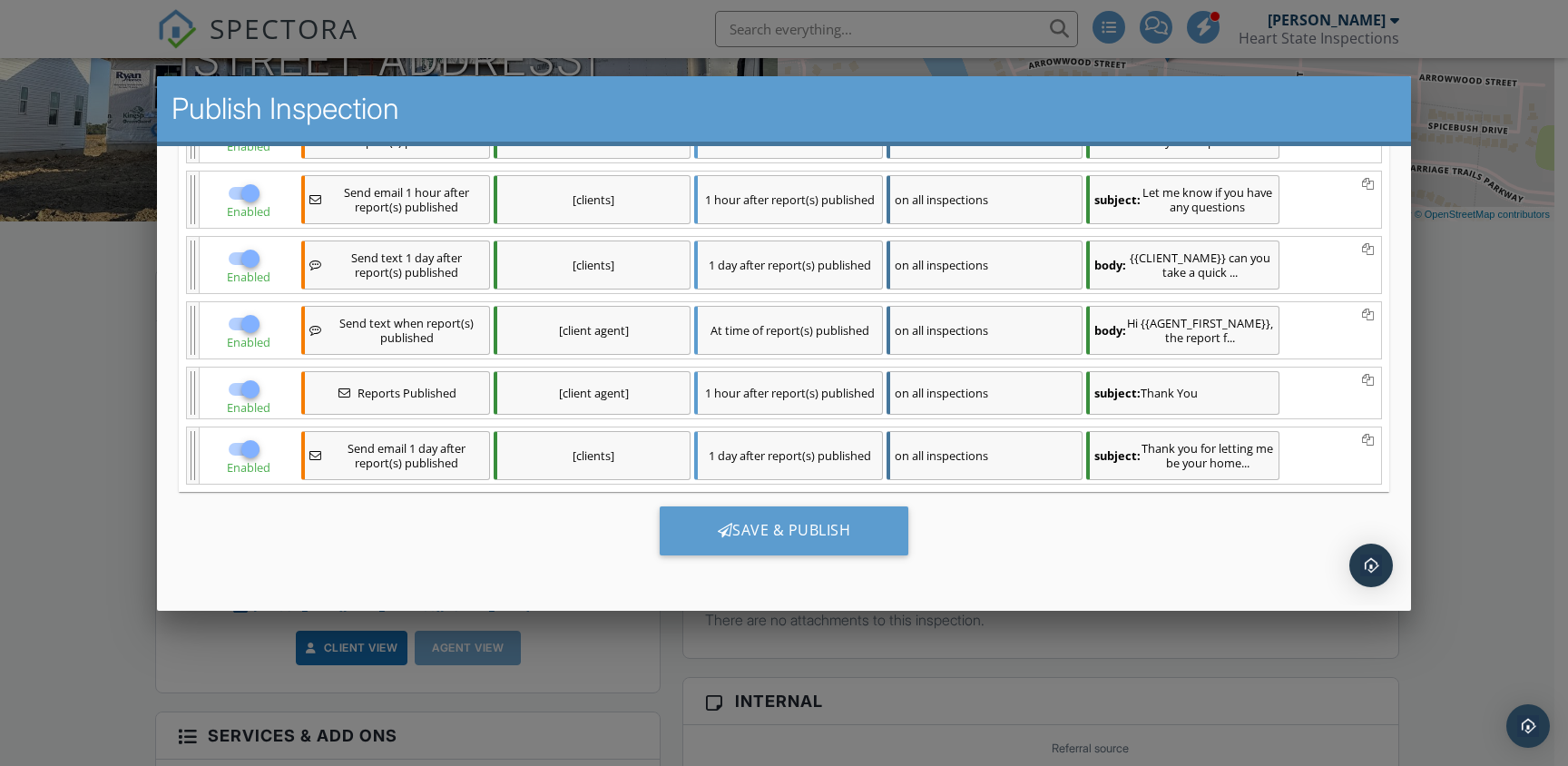
scroll to position [640, 0]
click at [752, 540] on div "Save & Publish" at bounding box center [784, 531] width 250 height 49
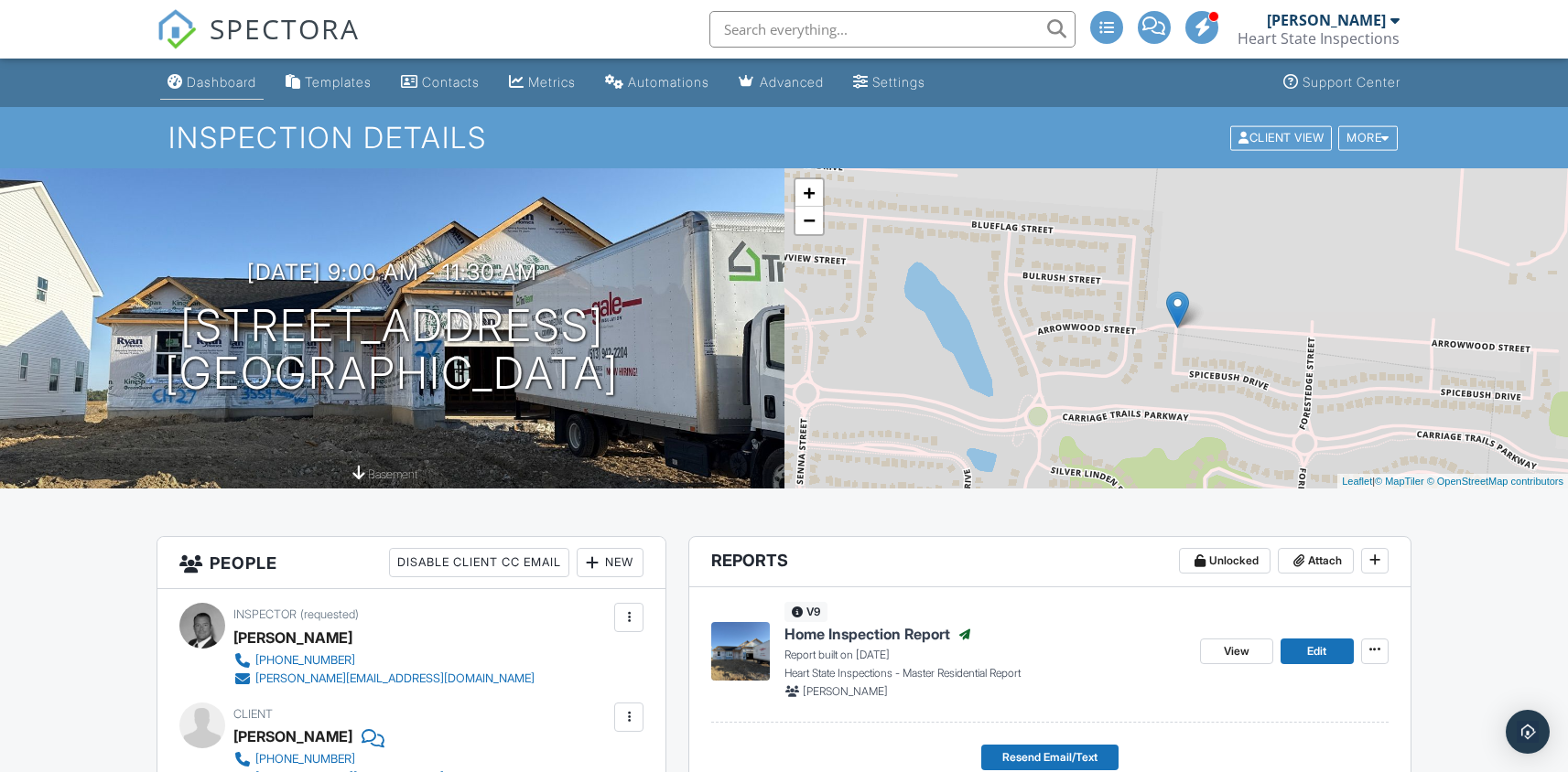
click at [210, 81] on div "Dashboard" at bounding box center [221, 82] width 70 height 16
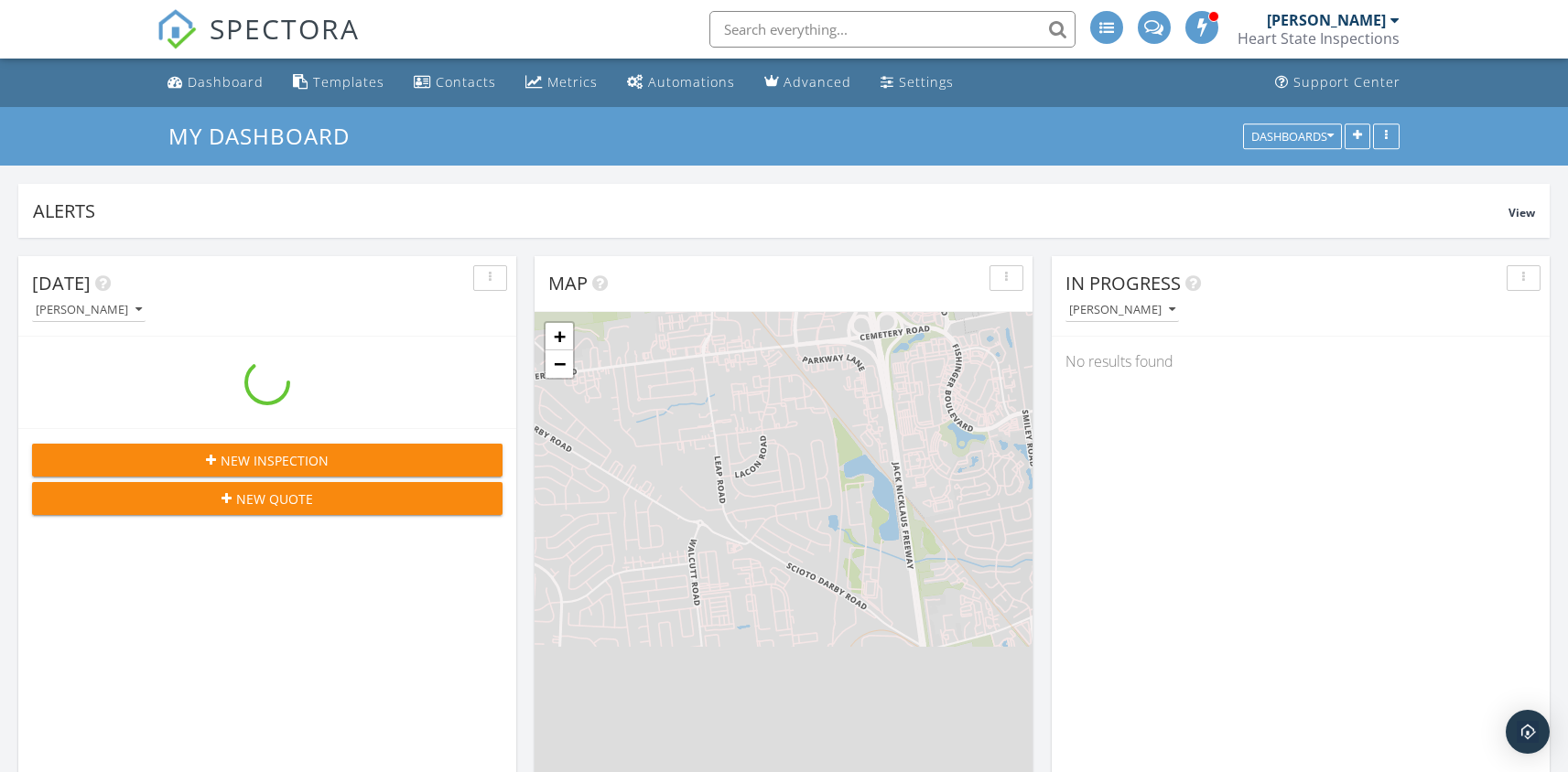
scroll to position [1877, 1597]
